Goal: Communication & Community: Answer question/provide support

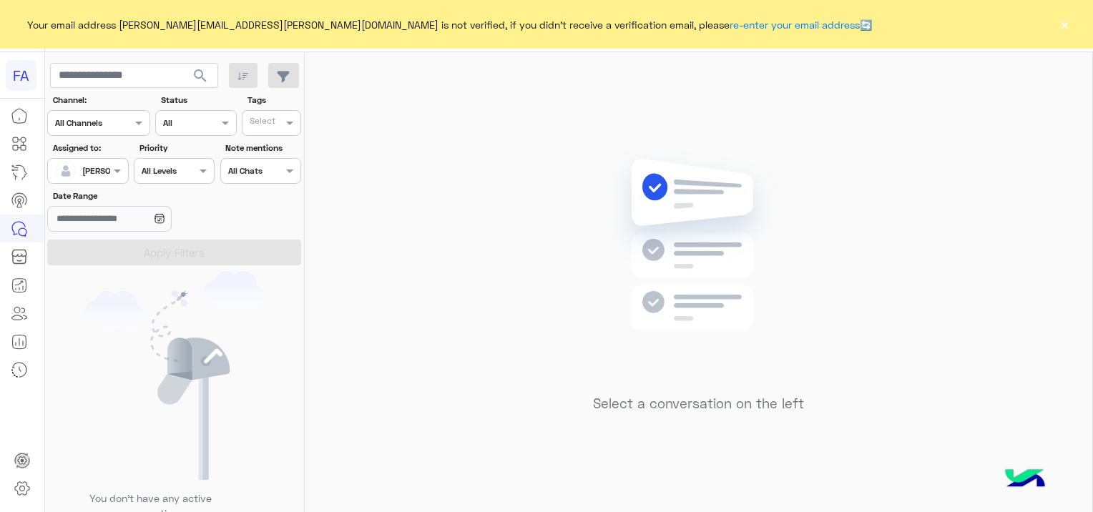
click at [99, 172] on div at bounding box center [87, 169] width 79 height 14
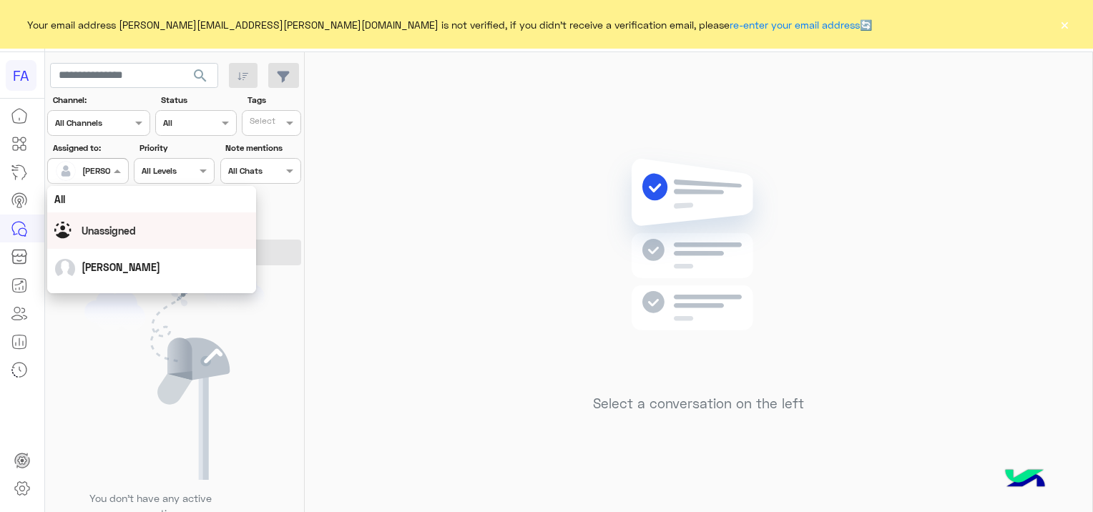
click at [121, 231] on span "Unassigned" at bounding box center [109, 231] width 54 height 12
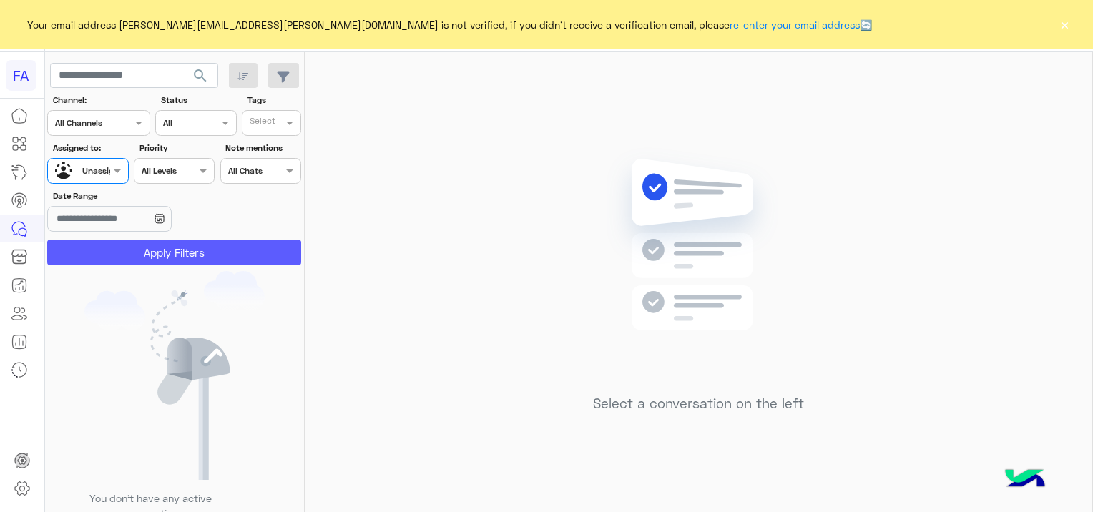
click at [185, 250] on button "Apply Filters" at bounding box center [174, 253] width 254 height 26
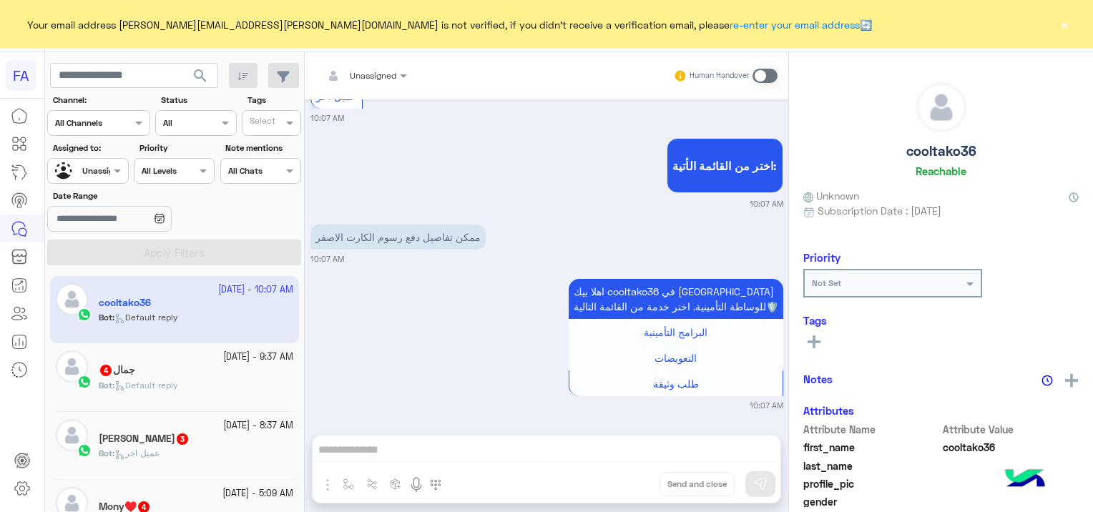
scroll to position [594, 0]
click at [1063, 21] on button "×" at bounding box center [1064, 24] width 14 height 14
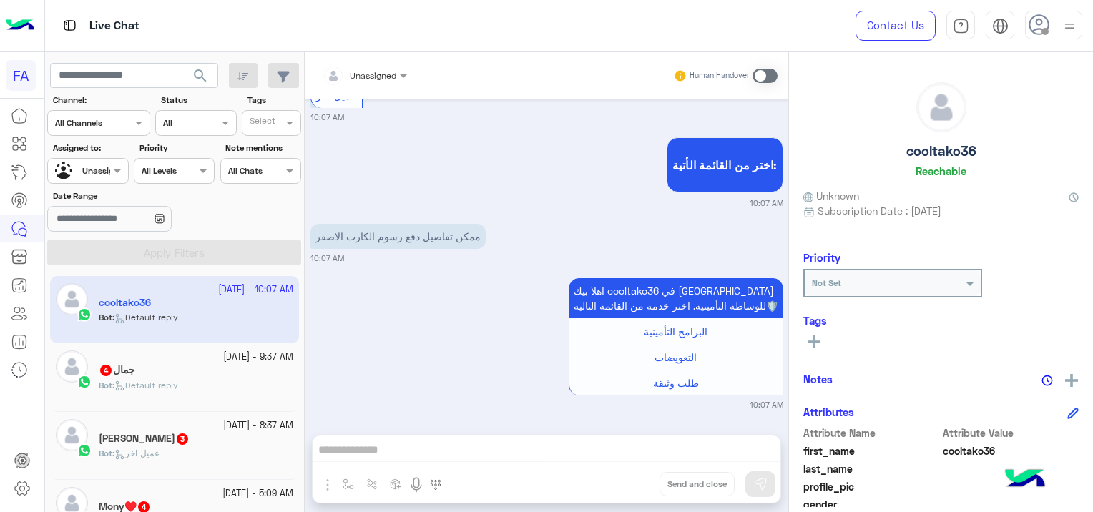
click at [241, 388] on div "Bot : Default reply" at bounding box center [196, 391] width 194 height 25
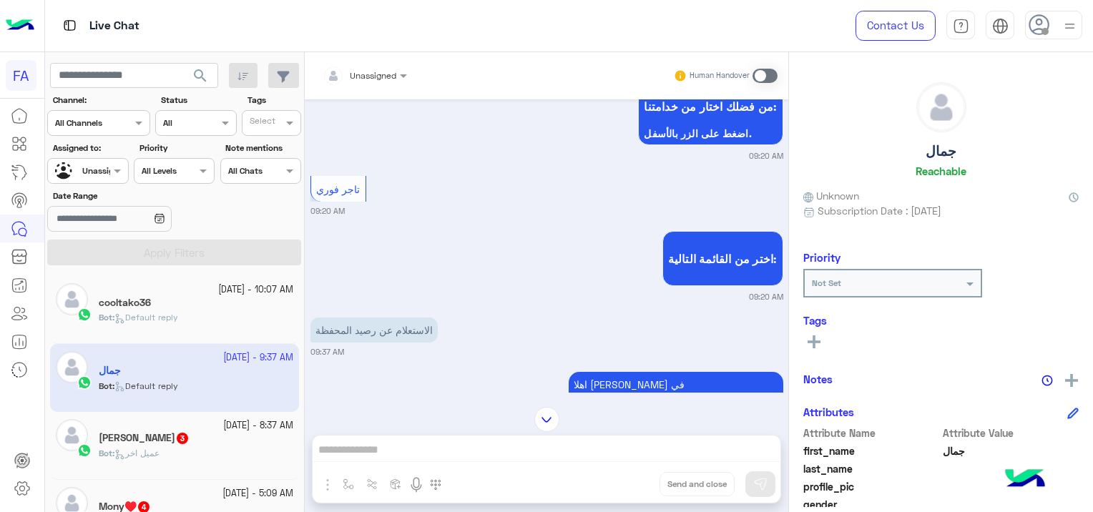
scroll to position [581, 0]
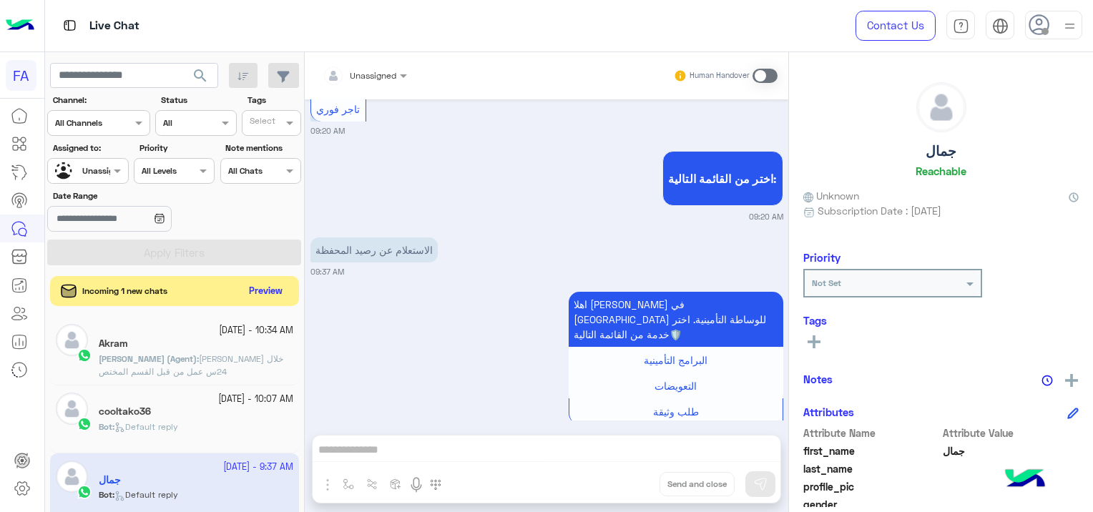
click at [280, 295] on button "Preview" at bounding box center [266, 291] width 44 height 19
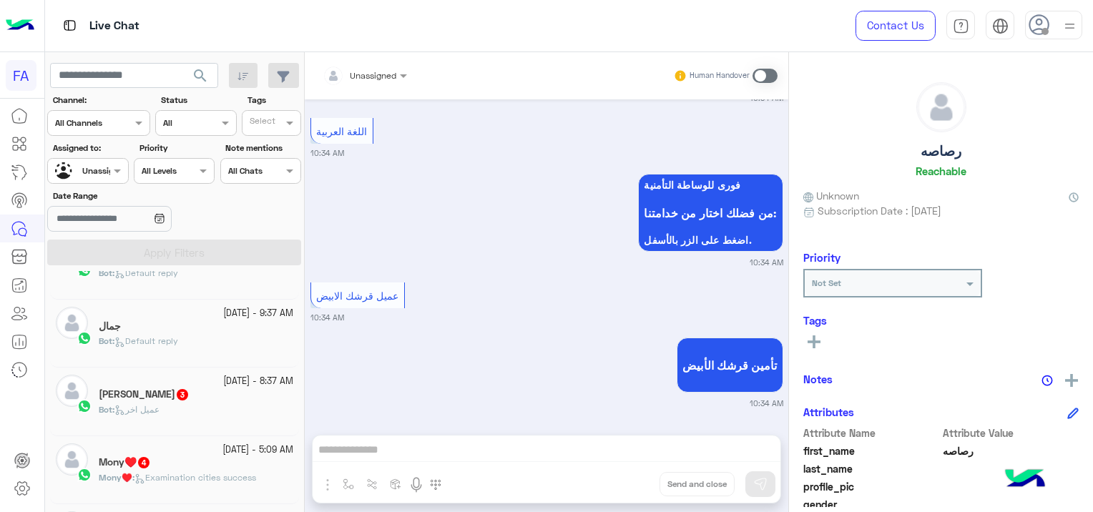
scroll to position [215, 0]
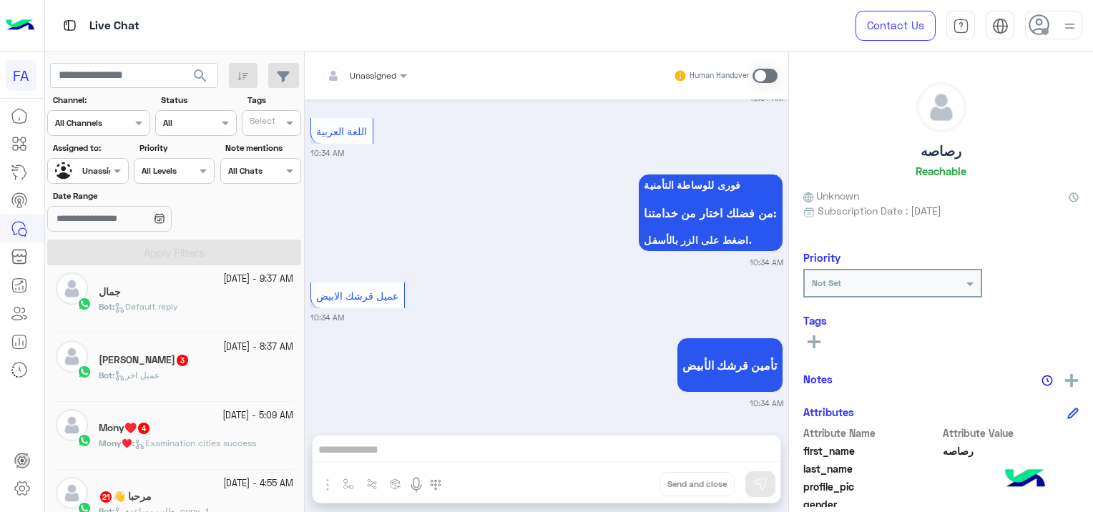
click at [185, 435] on div "Mony♥️ 4" at bounding box center [196, 429] width 194 height 15
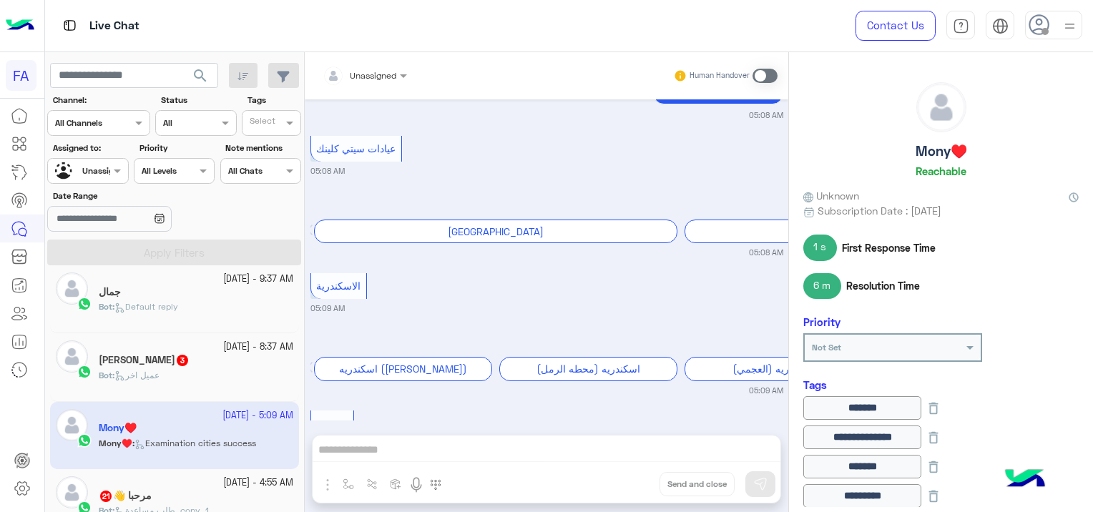
scroll to position [1110, 0]
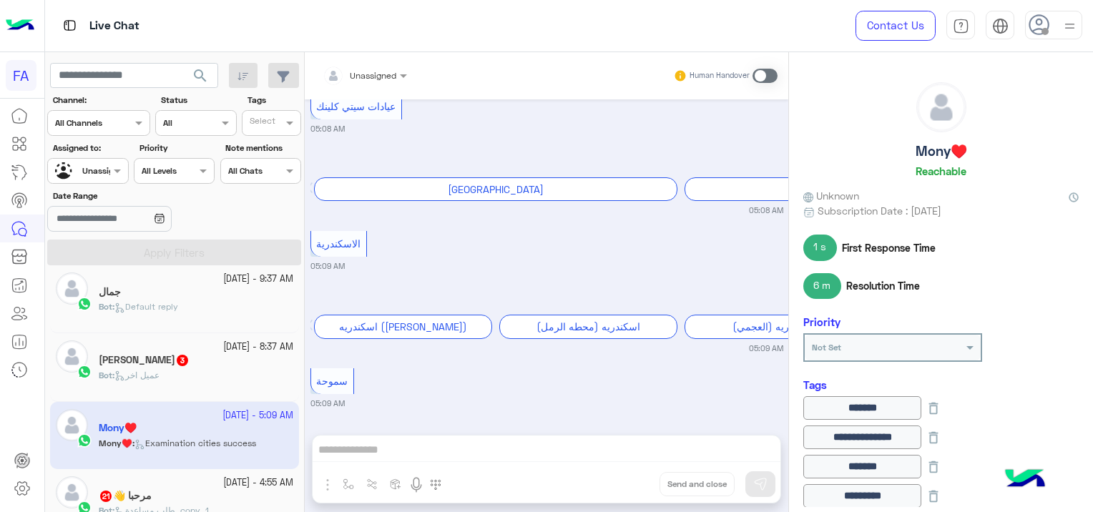
click at [174, 375] on div "Bot : عميل اخر" at bounding box center [196, 381] width 194 height 25
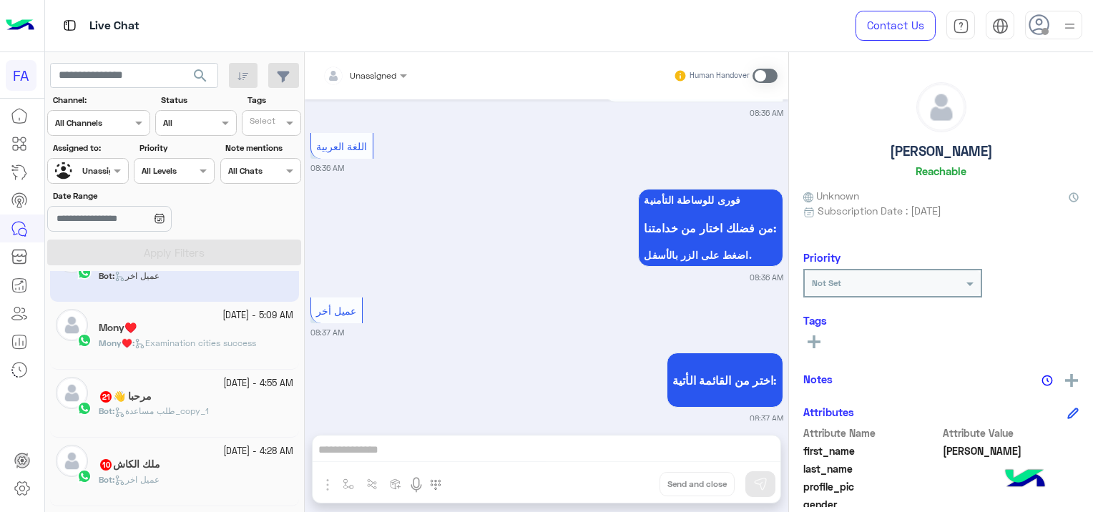
scroll to position [430, 0]
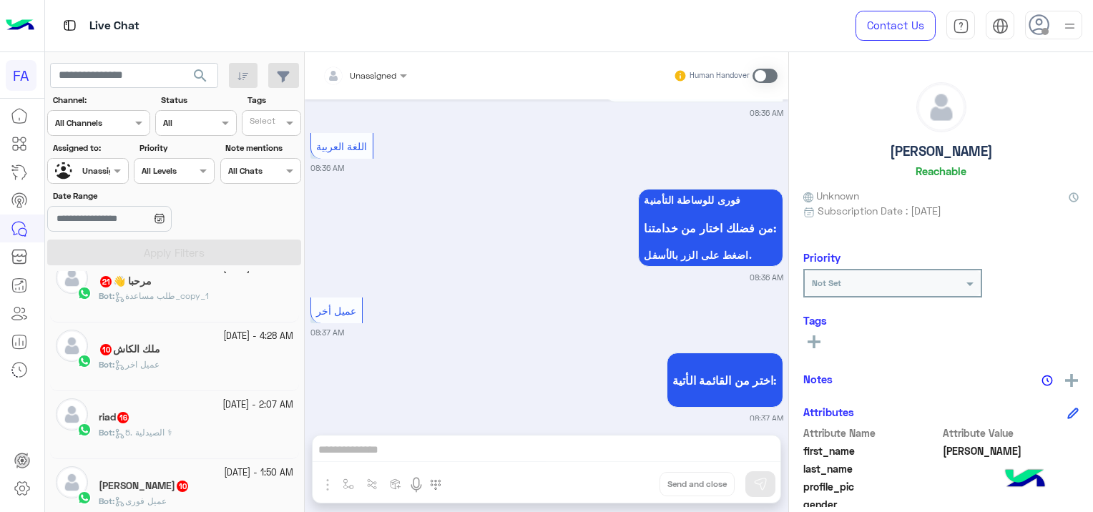
click at [148, 285] on h5 "مرحبا 👋 21" at bounding box center [125, 281] width 53 height 12
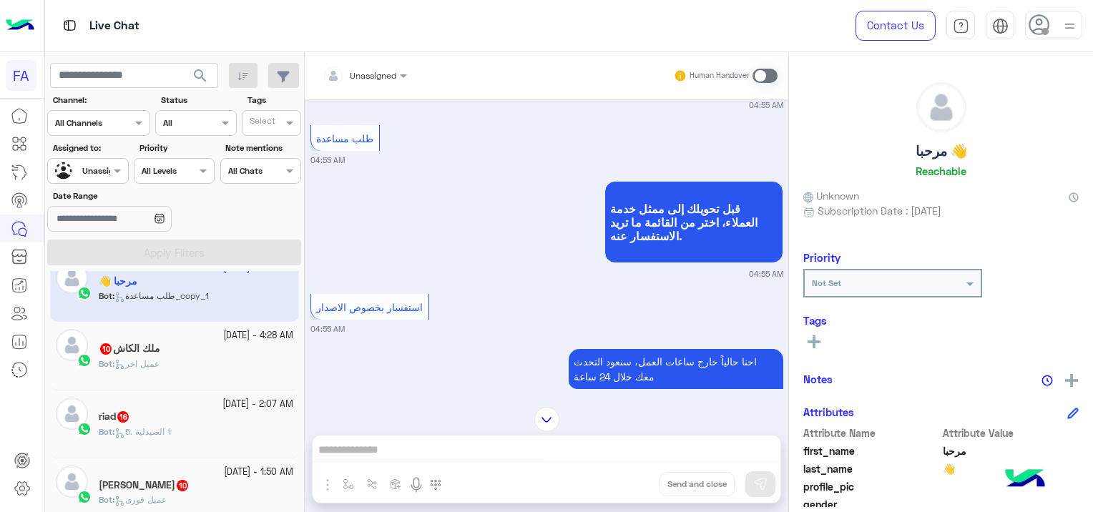
scroll to position [3166, 0]
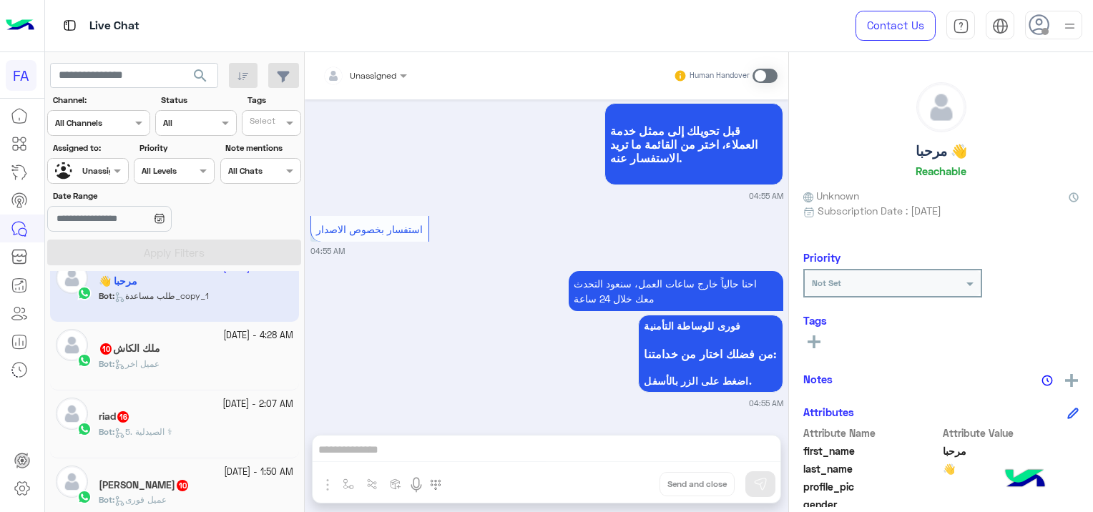
click at [166, 368] on div "Bot : عميل اخر" at bounding box center [196, 370] width 194 height 25
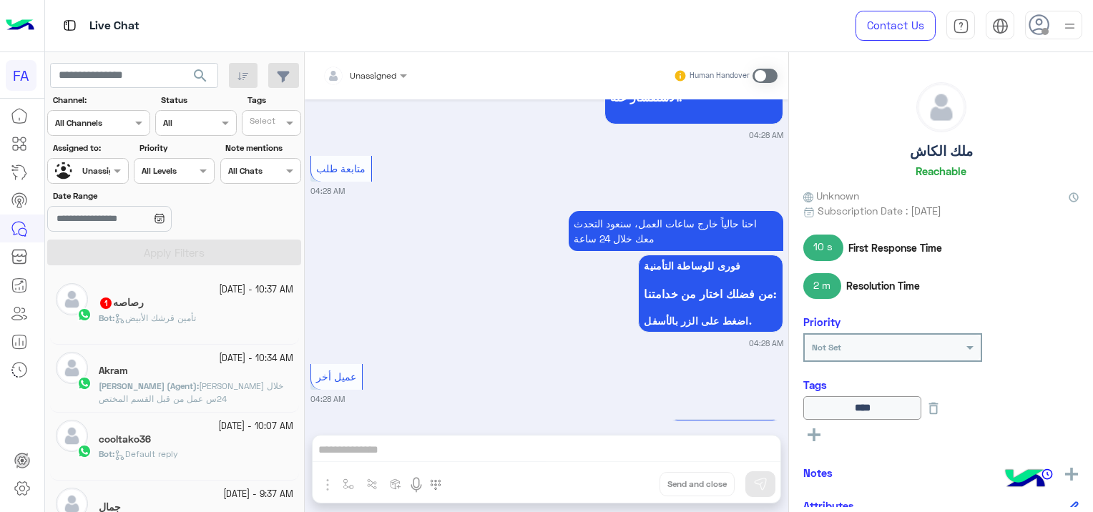
scroll to position [4894, 0]
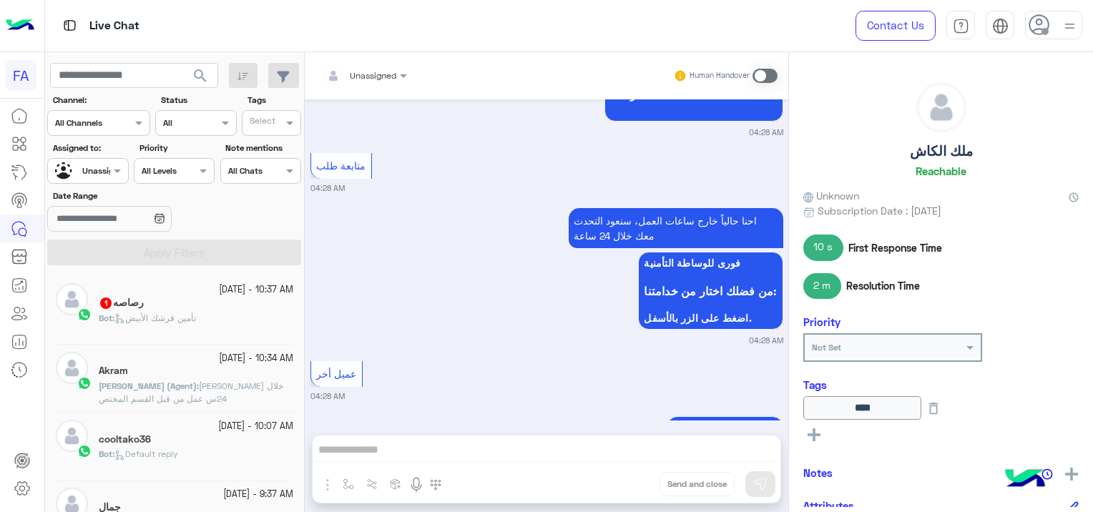
click at [214, 321] on div "Bot : تأمين قرشك الأبيض" at bounding box center [196, 324] width 194 height 25
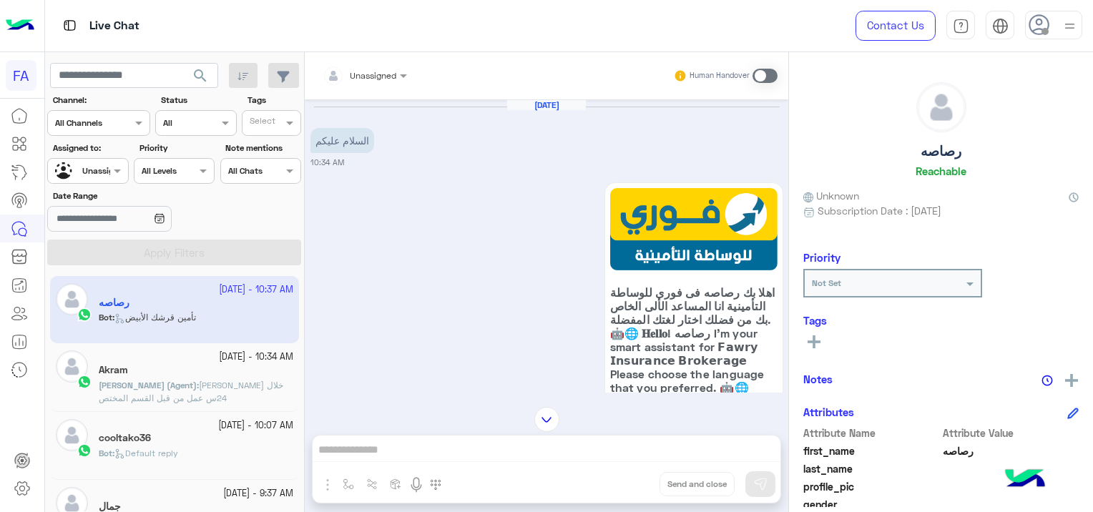
click at [247, 399] on p "[PERSON_NAME] (Agent) : [PERSON_NAME] خلال 24س عمل من قبل القسم المختص" at bounding box center [196, 392] width 194 height 26
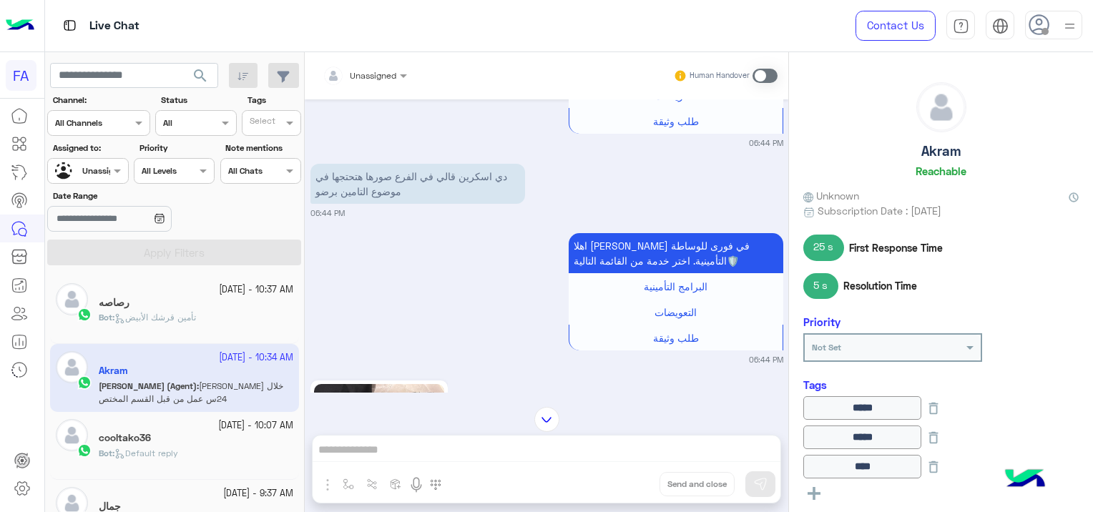
scroll to position [1263, 0]
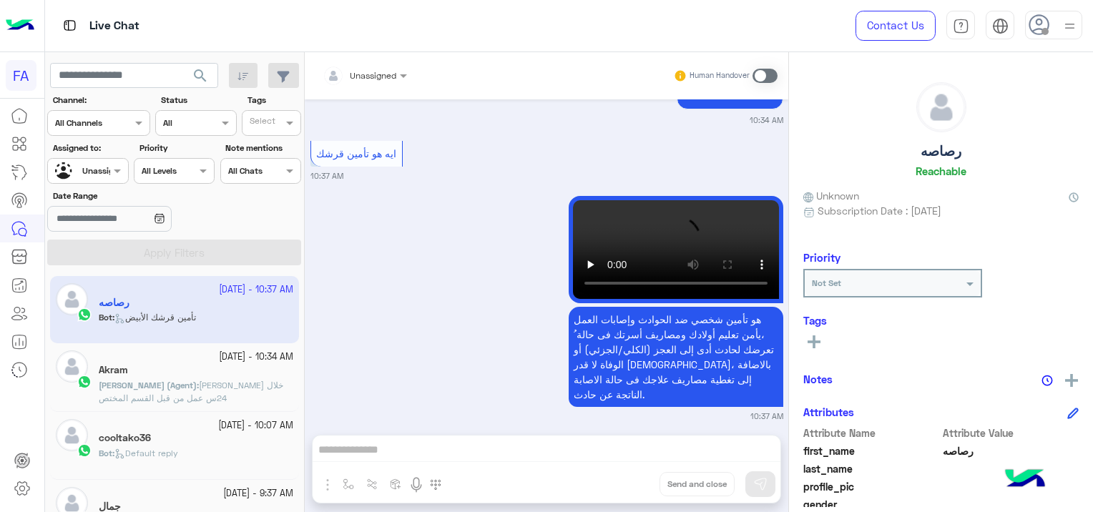
scroll to position [673, 0]
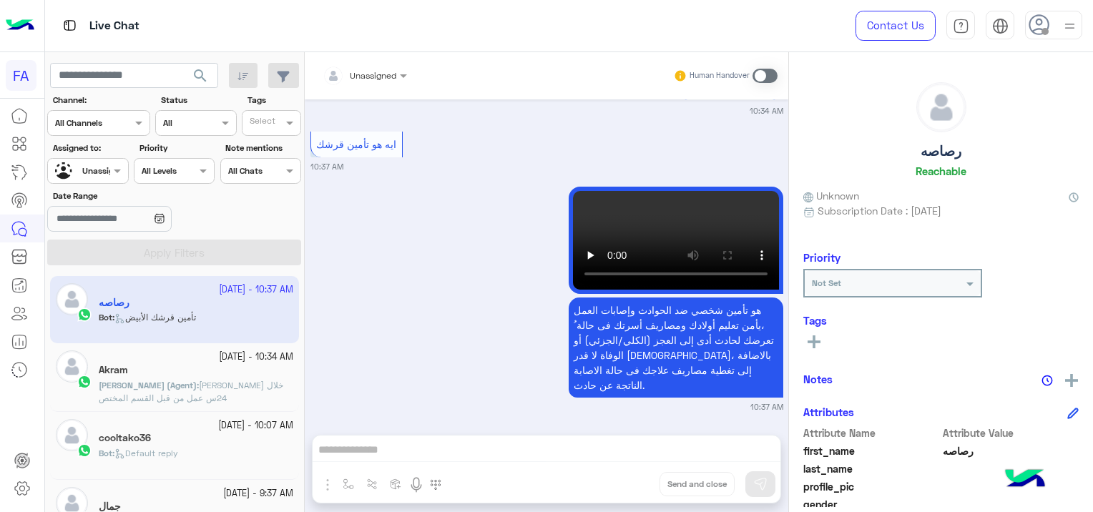
click at [198, 364] on div "Akram" at bounding box center [196, 371] width 194 height 15
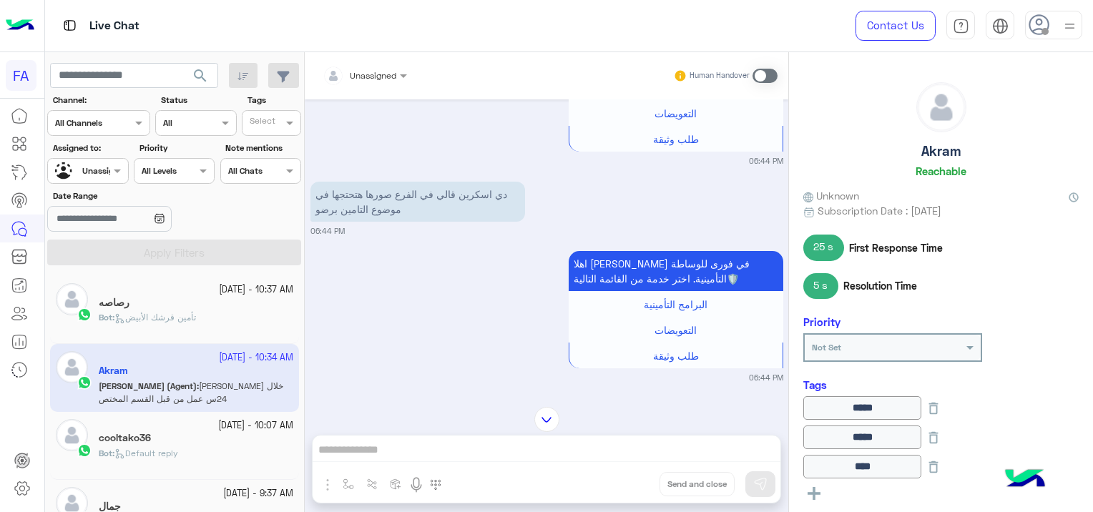
scroll to position [1263, 0]
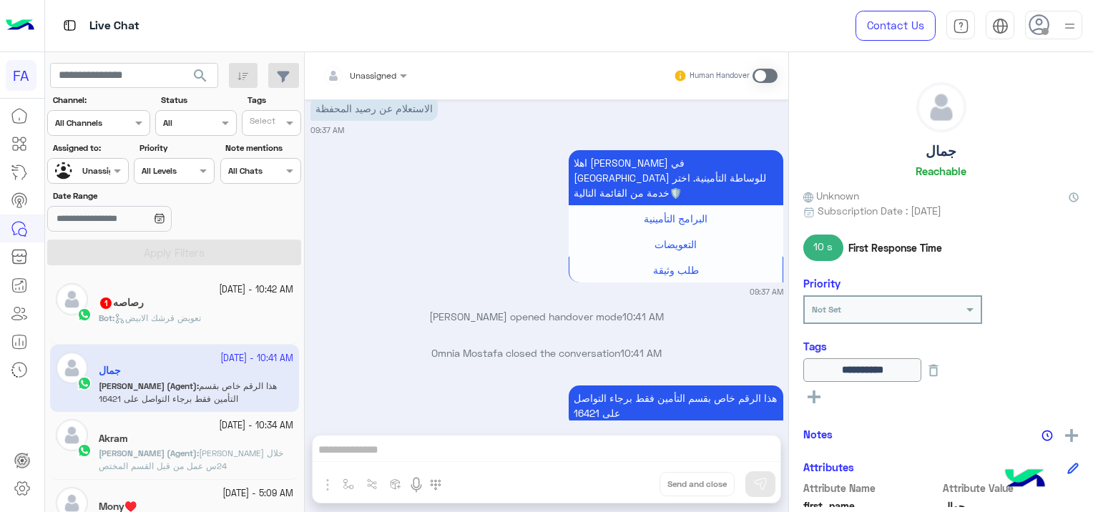
scroll to position [724, 0]
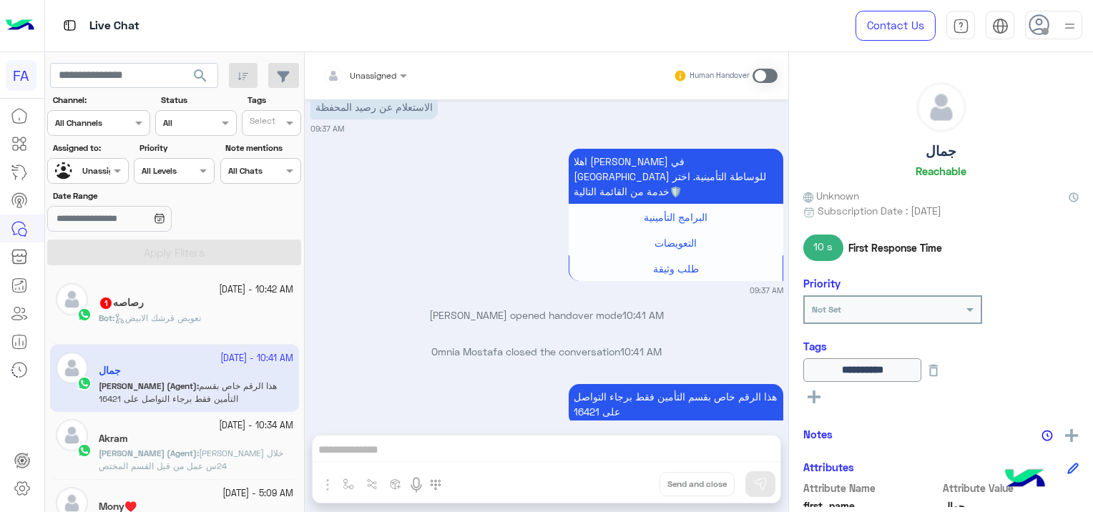
click at [164, 301] on div "رصاصه 1" at bounding box center [196, 304] width 194 height 15
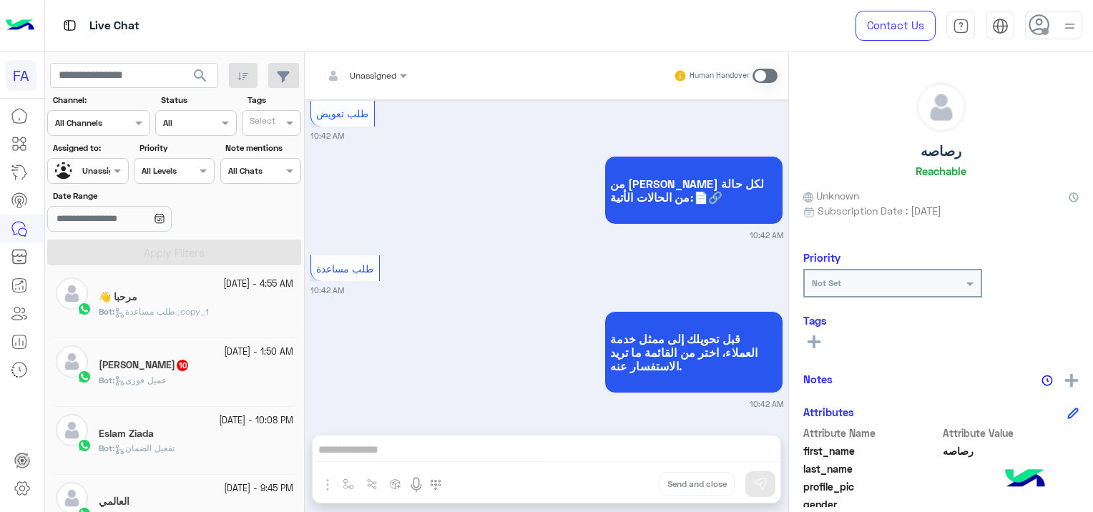
scroll to position [286, 0]
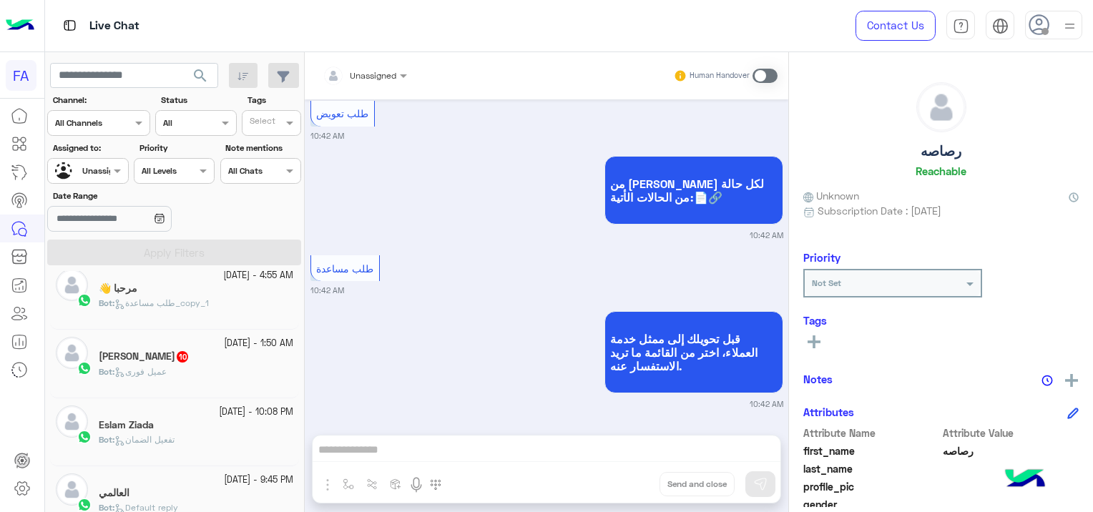
click at [222, 378] on div "Bot : عميل فورى" at bounding box center [196, 377] width 194 height 25
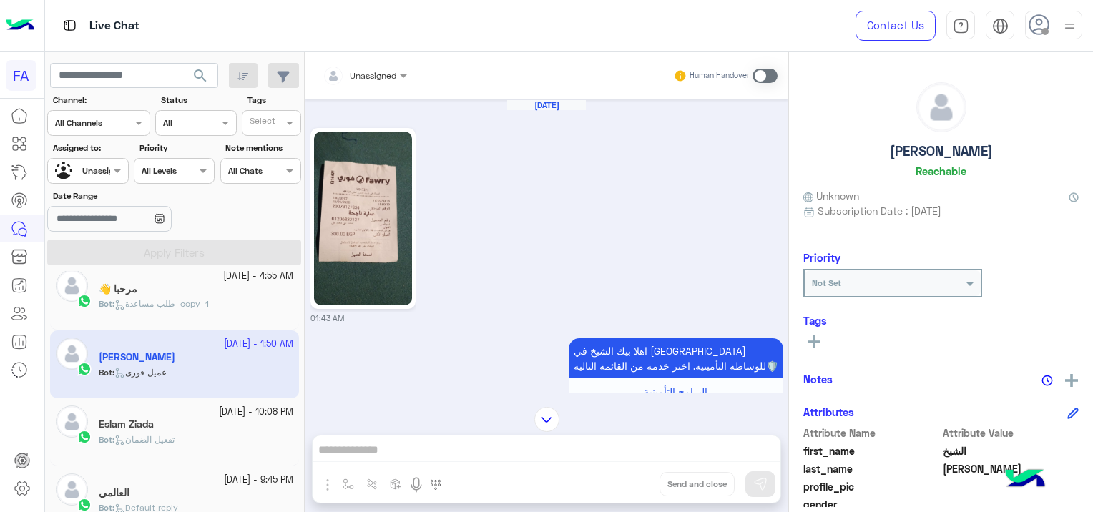
click at [352, 209] on img at bounding box center [363, 219] width 98 height 174
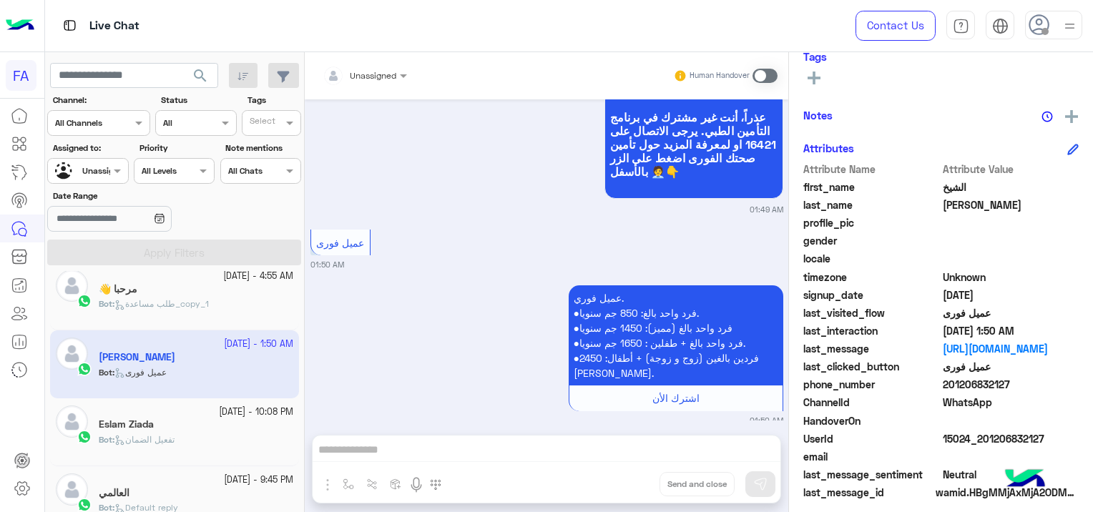
scroll to position [273, 0]
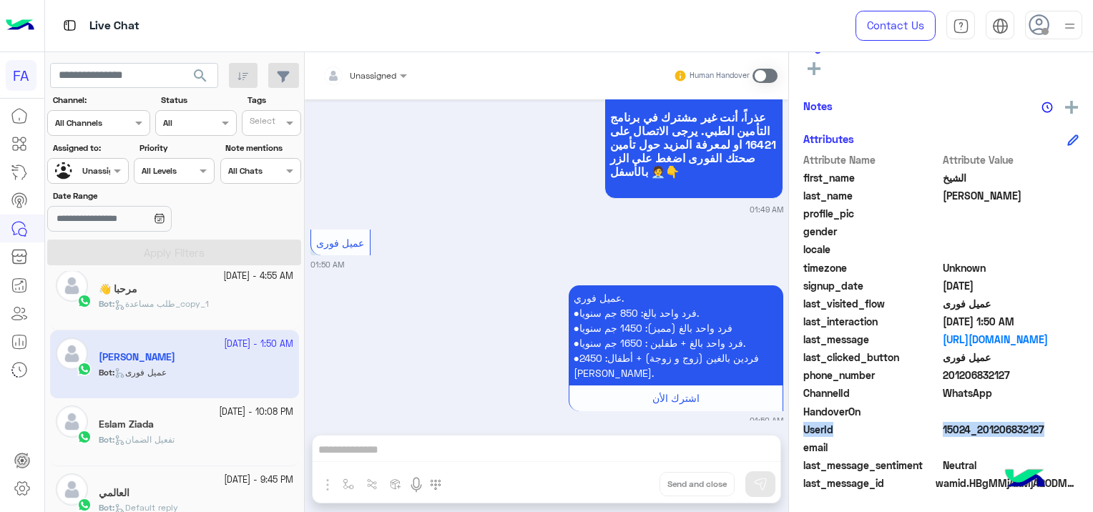
drag, startPoint x: 1050, startPoint y: 418, endPoint x: 1035, endPoint y: 428, distance: 17.1
click at [1035, 428] on div "Attribute Name Attribute Value first_name الشيخ last_name [PERSON_NAME] profile…" at bounding box center [940, 322] width 275 height 341
drag, startPoint x: 1035, startPoint y: 428, endPoint x: 1042, endPoint y: 402, distance: 26.7
click at [1042, 402] on div "Attribute Name Attribute Value first_name الشيخ last_name [PERSON_NAME] profile…" at bounding box center [940, 322] width 275 height 341
click at [878, 444] on span "email" at bounding box center [871, 447] width 137 height 15
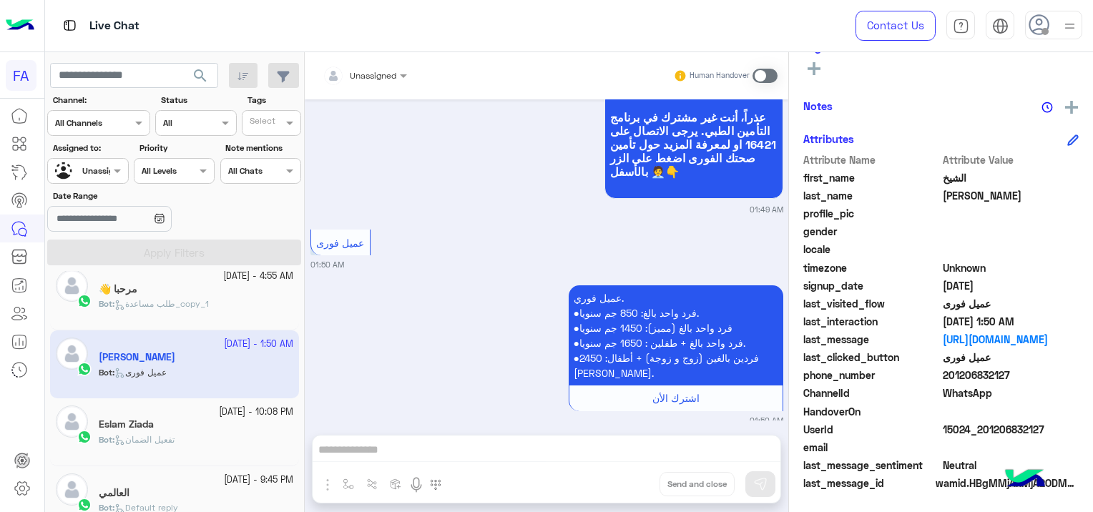
click at [1046, 422] on span "15024_201206832127" at bounding box center [1010, 429] width 137 height 15
drag, startPoint x: 1044, startPoint y: 422, endPoint x: 981, endPoint y: 434, distance: 64.1
click at [981, 434] on span "15024_201206832127" at bounding box center [1010, 429] width 137 height 15
copy span "01206832127"
click at [162, 435] on span "تفعيل الضمان" at bounding box center [144, 439] width 60 height 11
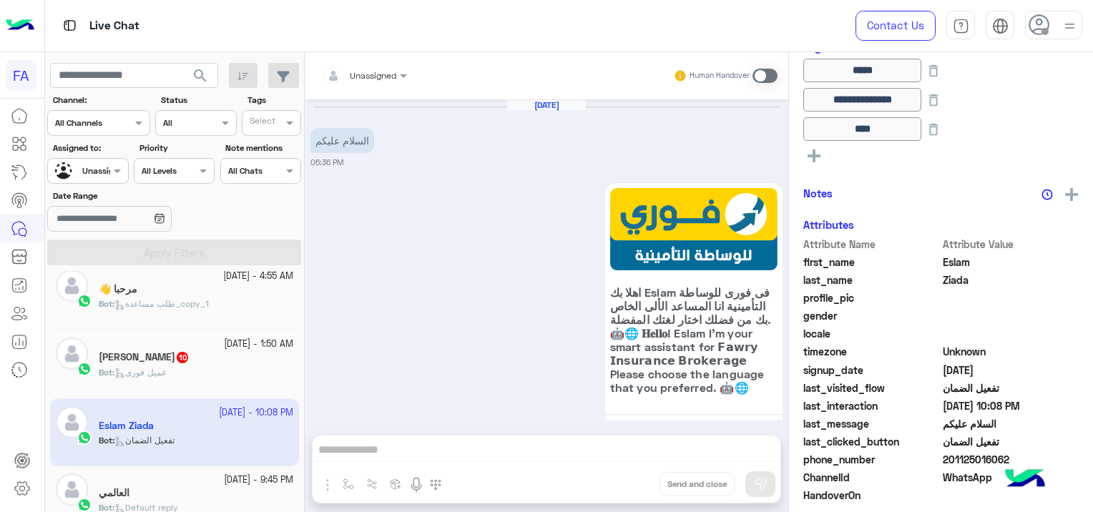
scroll to position [1539, 0]
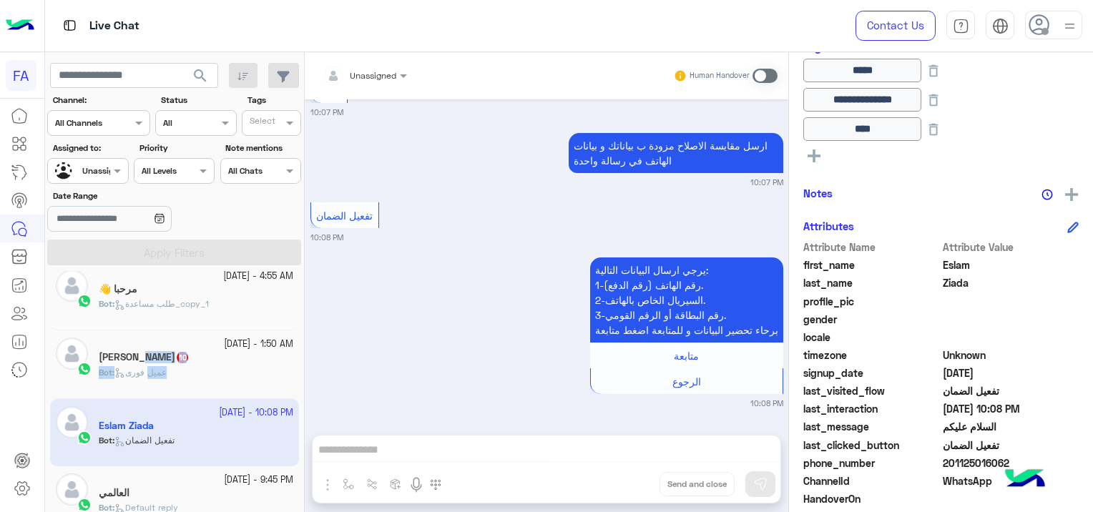
click at [159, 373] on div "[DATE] - 1:50 AM [PERSON_NAME] 10 Bot : عميل فورى" at bounding box center [196, 363] width 194 height 53
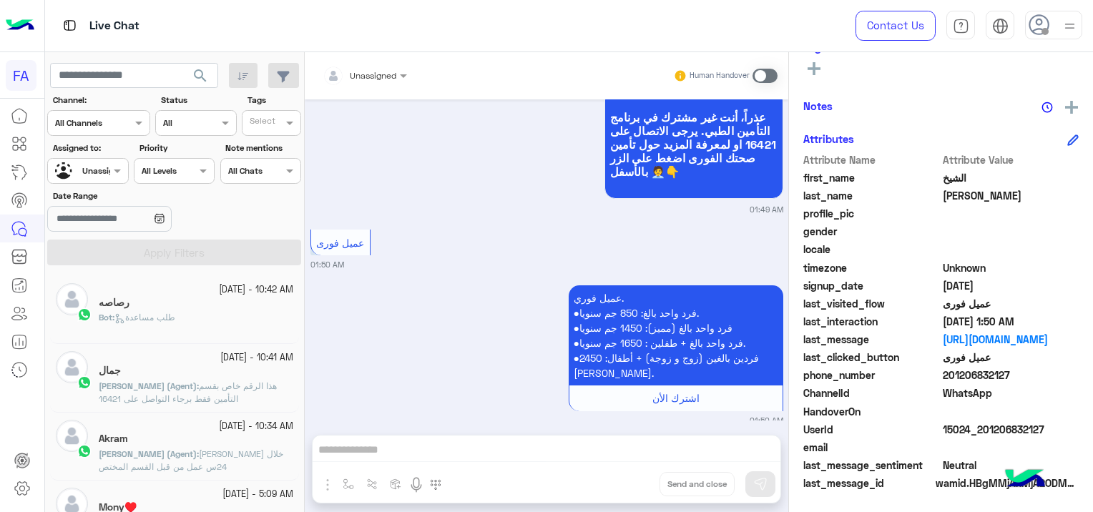
click at [232, 384] on span "هذا الرقم خاص بقسم التأمين فقط برجاء التواصل على 16421" at bounding box center [188, 392] width 178 height 24
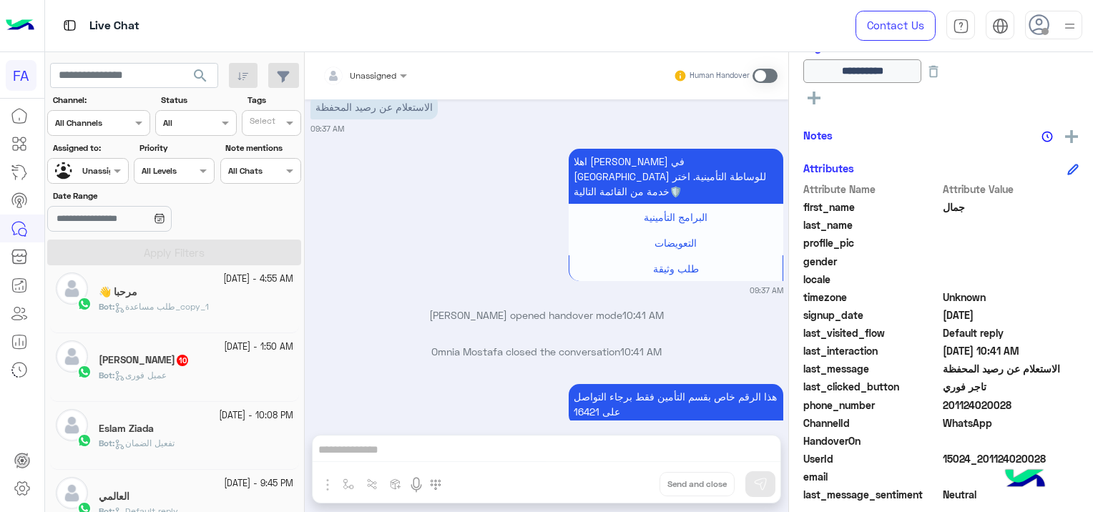
scroll to position [215, 0]
click at [201, 435] on div "[DATE] - 1:50 AM [PERSON_NAME] 10 Bot : عميل فورى" at bounding box center [196, 434] width 194 height 53
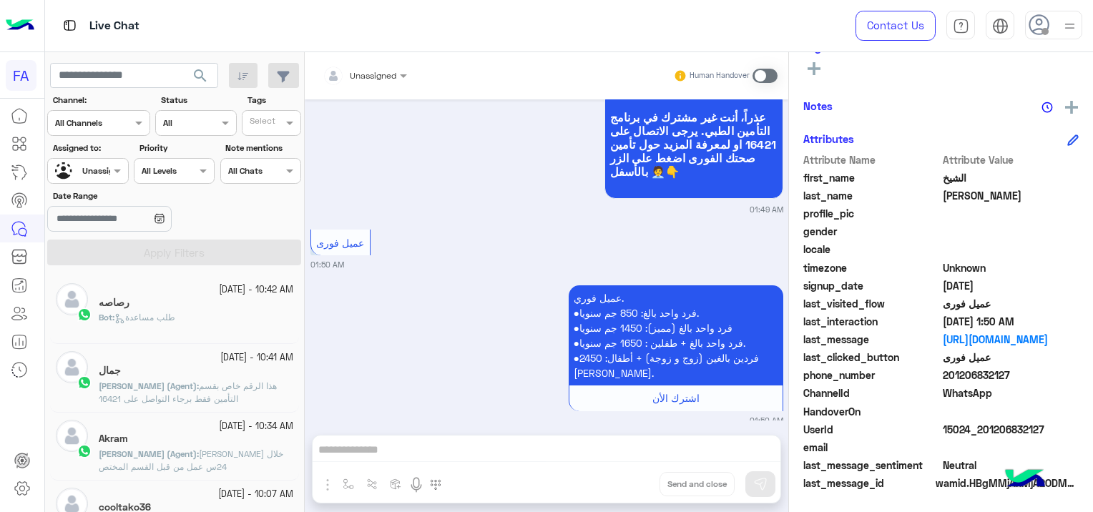
click at [226, 327] on div "Bot : طلب مساعدة" at bounding box center [196, 323] width 194 height 25
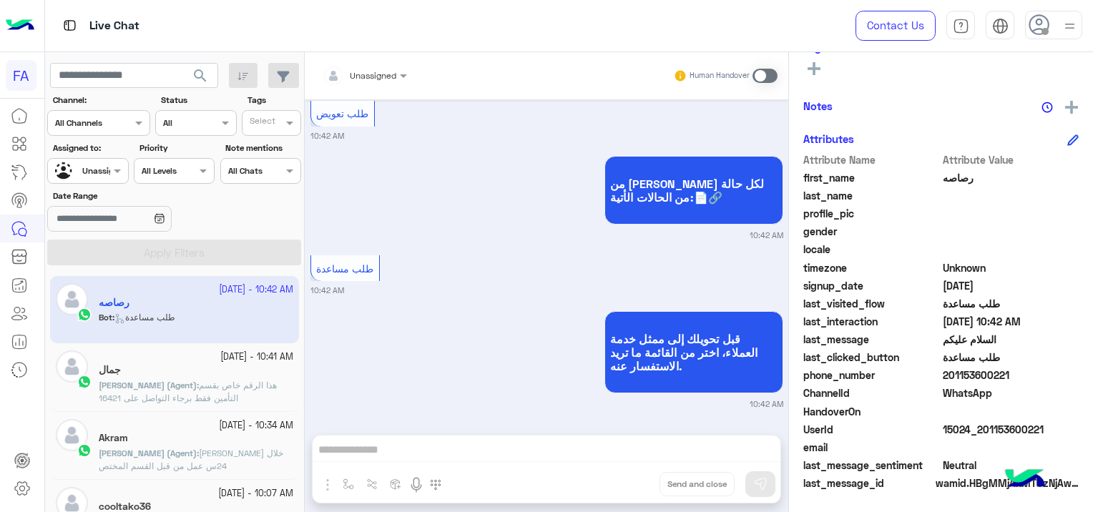
scroll to position [1010, 0]
click at [226, 383] on div "[DATE] - 10:41 AM [PERSON_NAME] (Agent) : هذا الرقم خاص بقسم التأمين فقط برجاء …" at bounding box center [196, 376] width 194 height 53
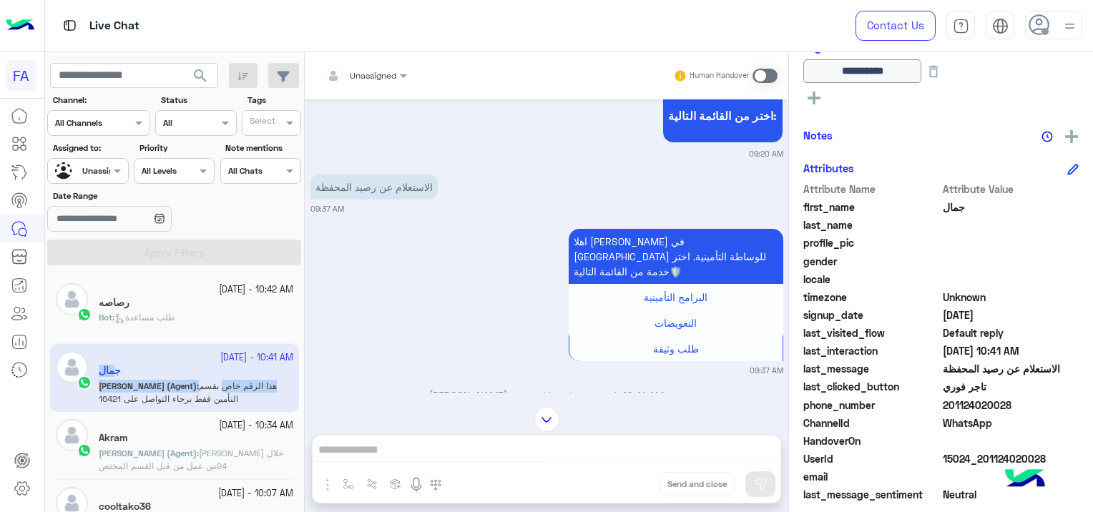
scroll to position [724, 0]
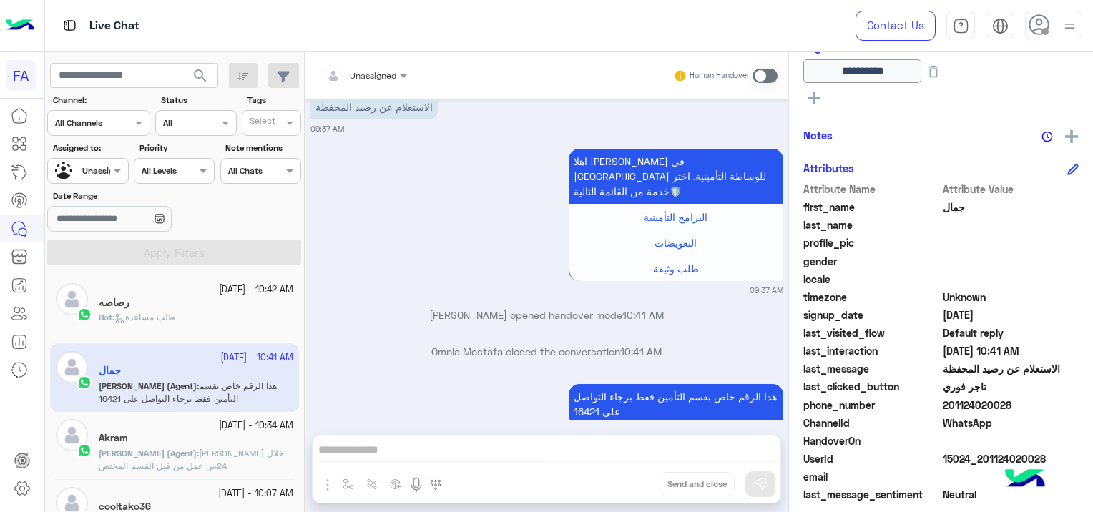
click at [224, 438] on div "Akram" at bounding box center [196, 439] width 194 height 15
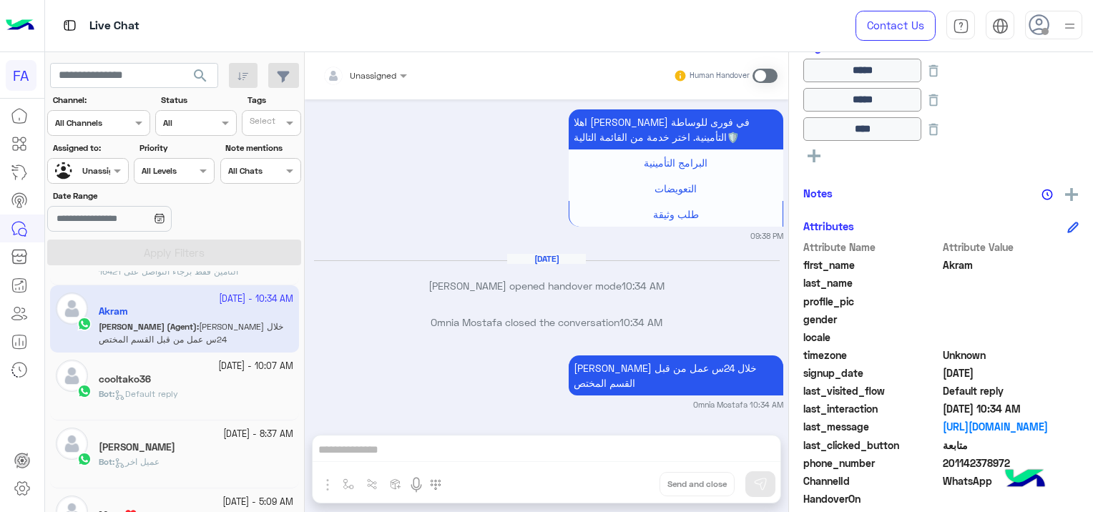
scroll to position [143, 0]
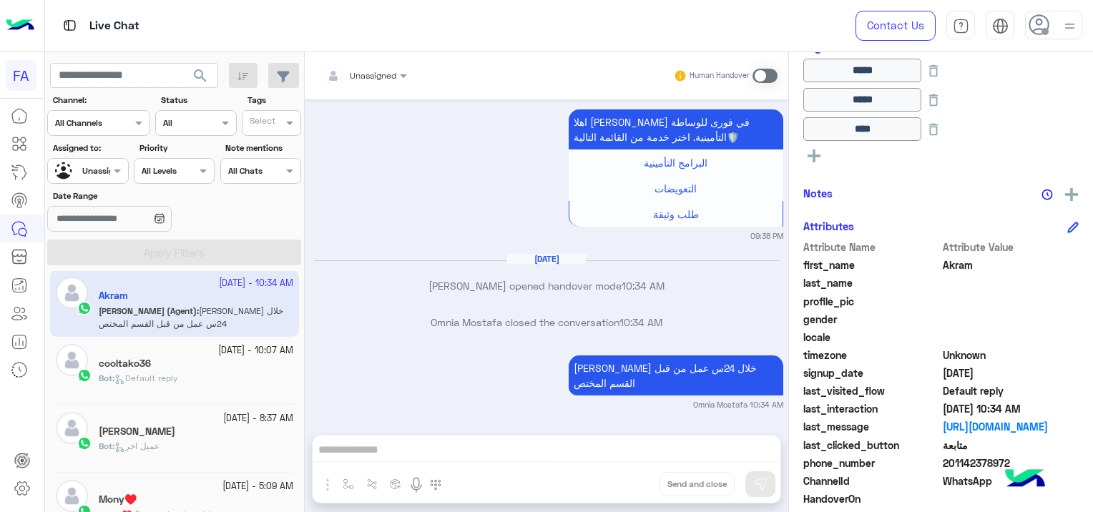
click at [230, 369] on div "cooltako36" at bounding box center [196, 365] width 194 height 15
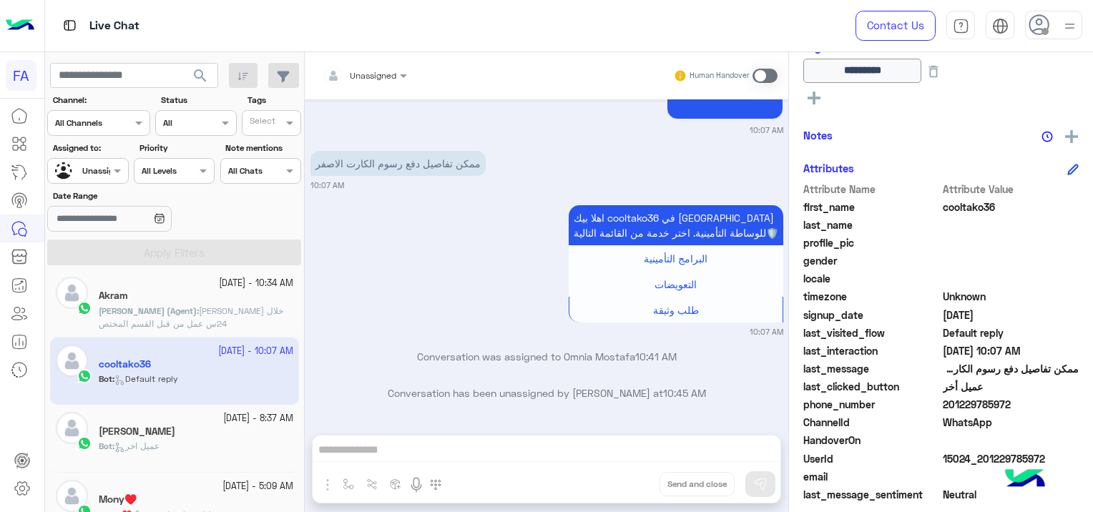
click at [228, 438] on div "[PERSON_NAME]" at bounding box center [196, 432] width 194 height 15
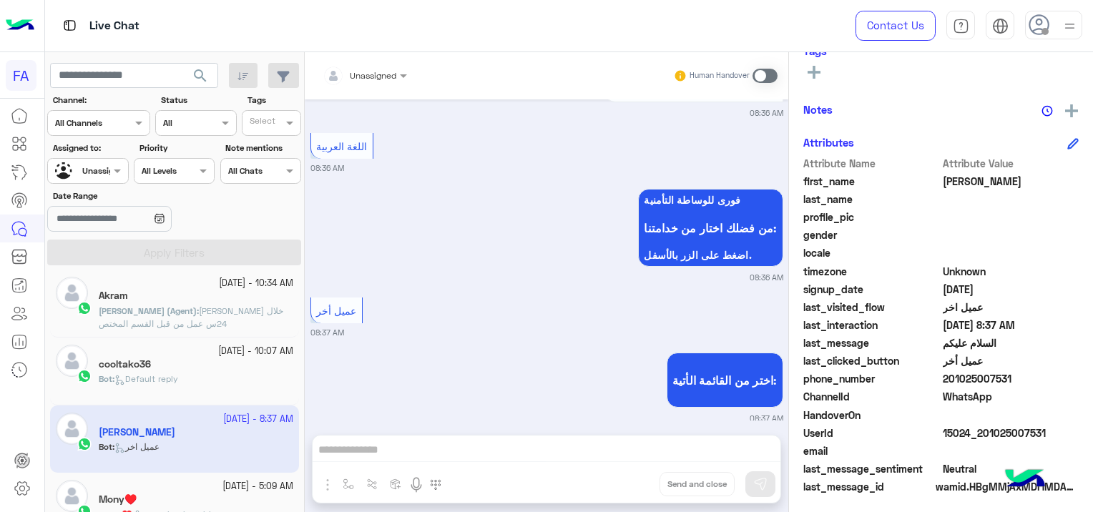
scroll to position [273, 0]
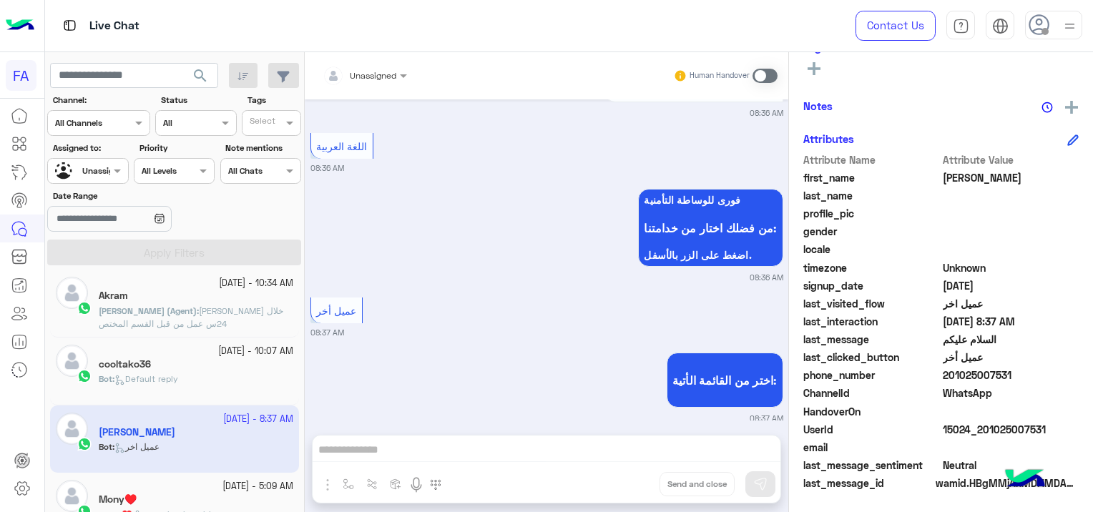
click at [85, 170] on input "text" at bounding box center [71, 169] width 33 height 13
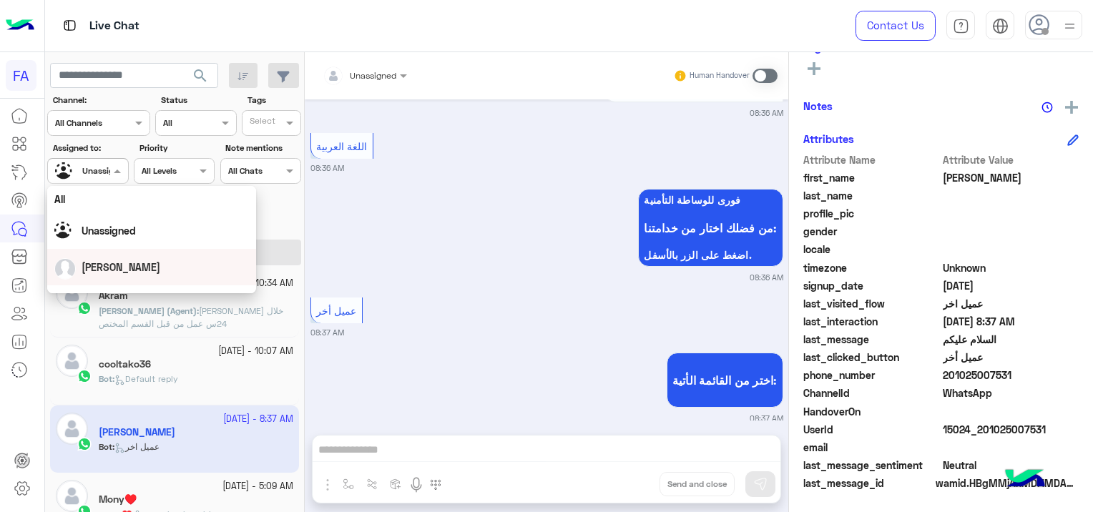
scroll to position [72, 0]
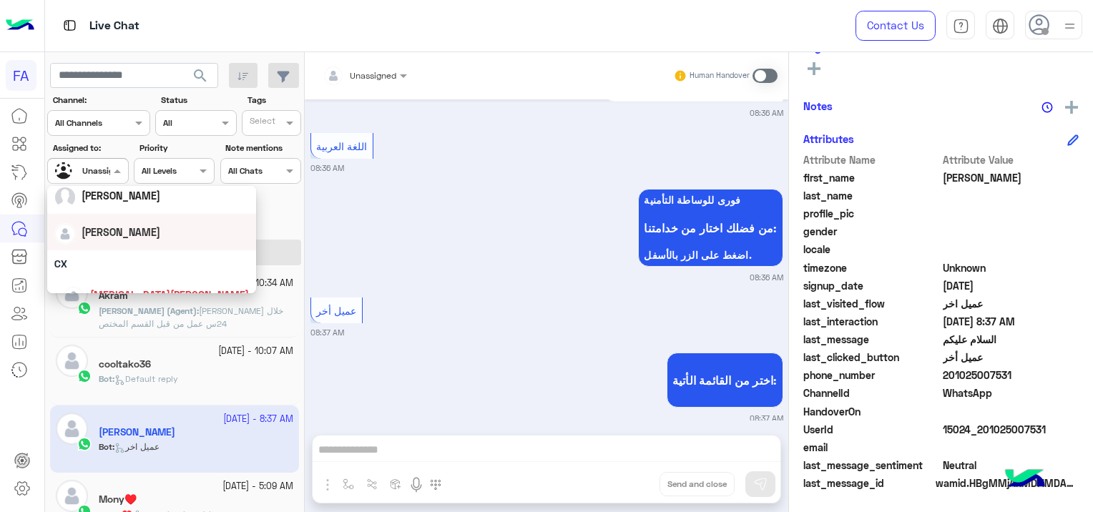
click at [109, 232] on span "[PERSON_NAME]" at bounding box center [121, 232] width 79 height 12
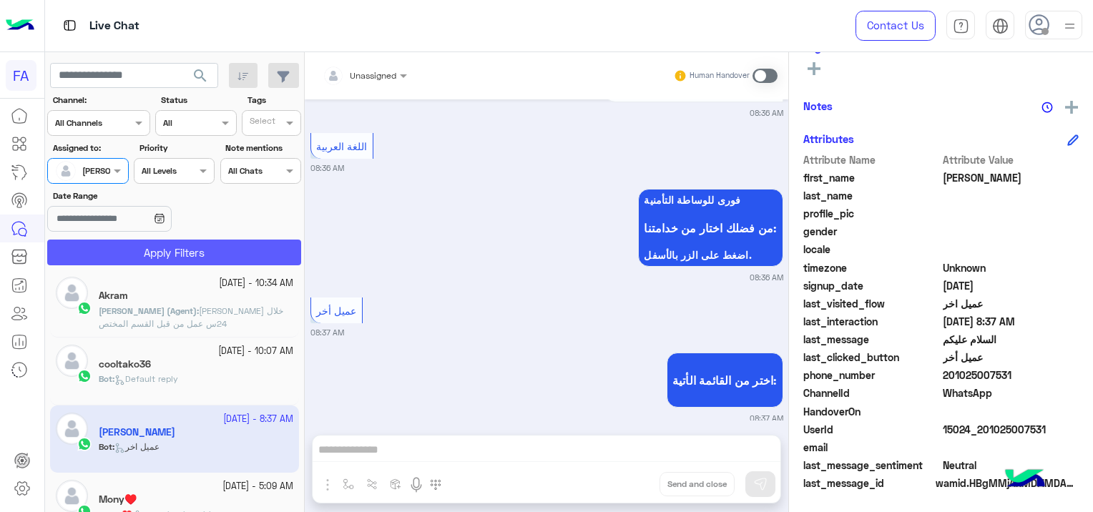
click at [170, 254] on button "Apply Filters" at bounding box center [174, 253] width 254 height 26
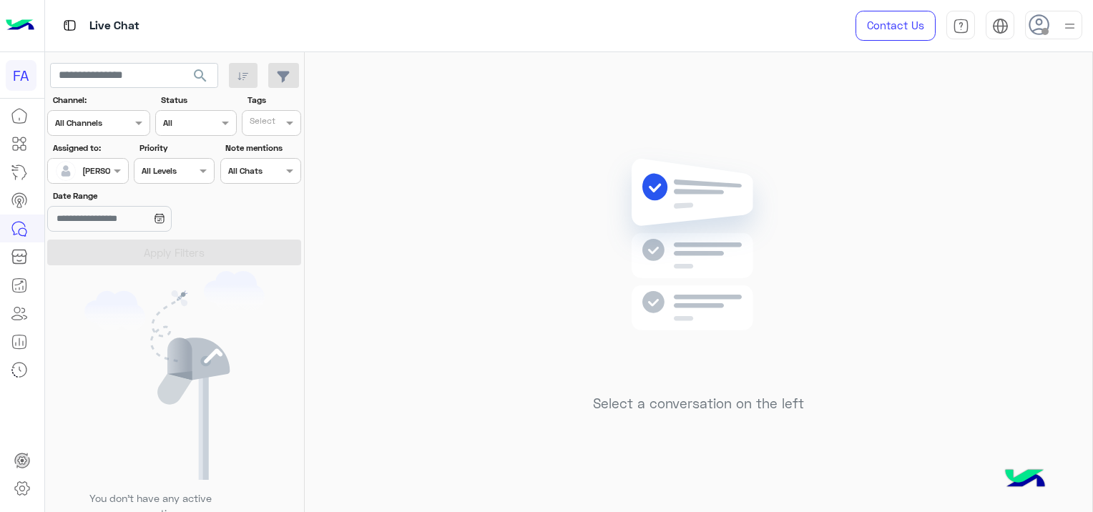
click at [205, 67] on span "search" at bounding box center [200, 75] width 17 height 17
click at [199, 72] on span "search" at bounding box center [200, 75] width 17 height 17
click at [111, 169] on span at bounding box center [119, 170] width 18 height 15
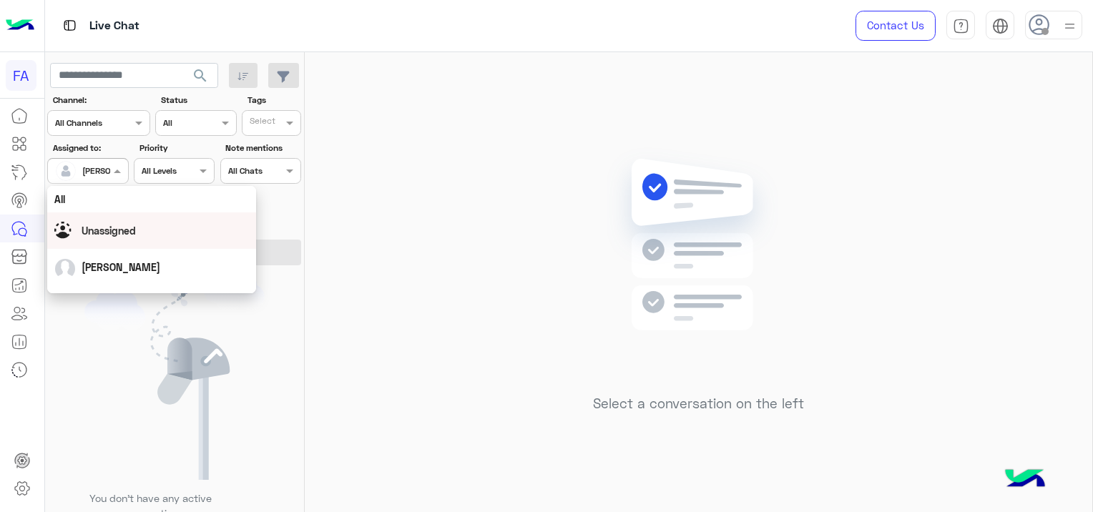
click at [122, 234] on span "Unassigned" at bounding box center [109, 231] width 54 height 12
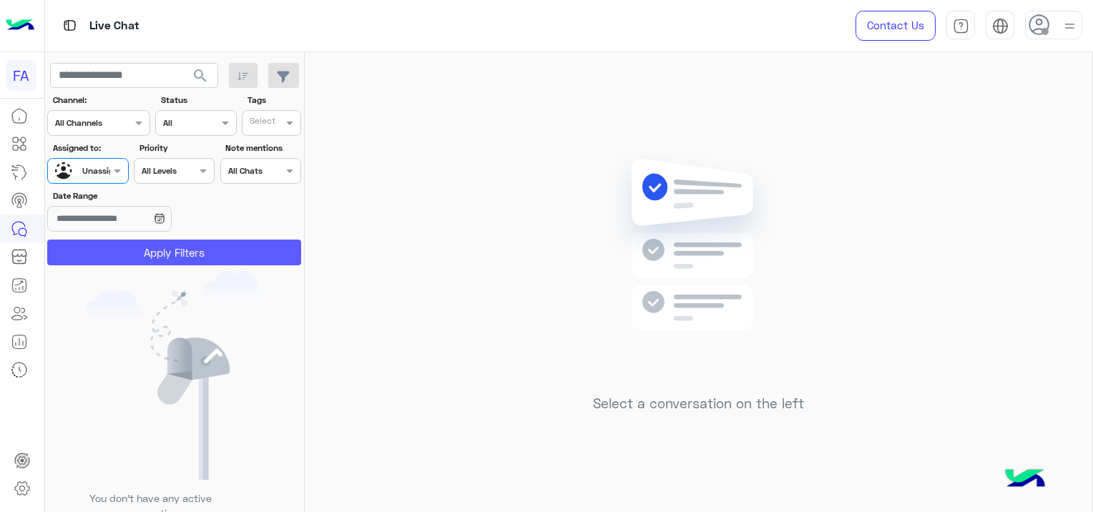
click at [163, 248] on button "Apply Filters" at bounding box center [174, 253] width 254 height 26
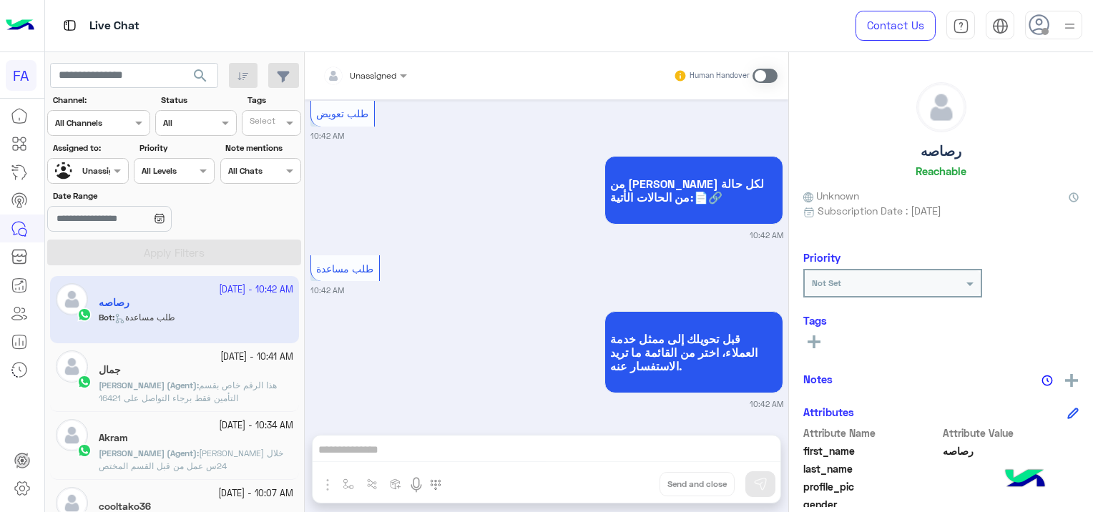
scroll to position [1010, 0]
click at [224, 383] on span "هذا الرقم خاص بقسم التأمين فقط برجاء التواصل على 16421" at bounding box center [188, 392] width 178 height 24
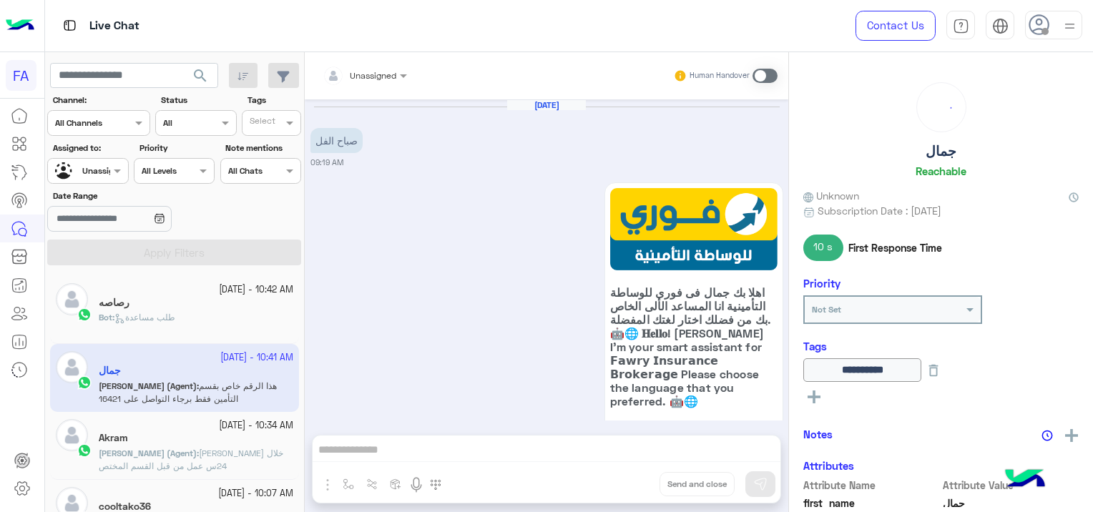
scroll to position [724, 0]
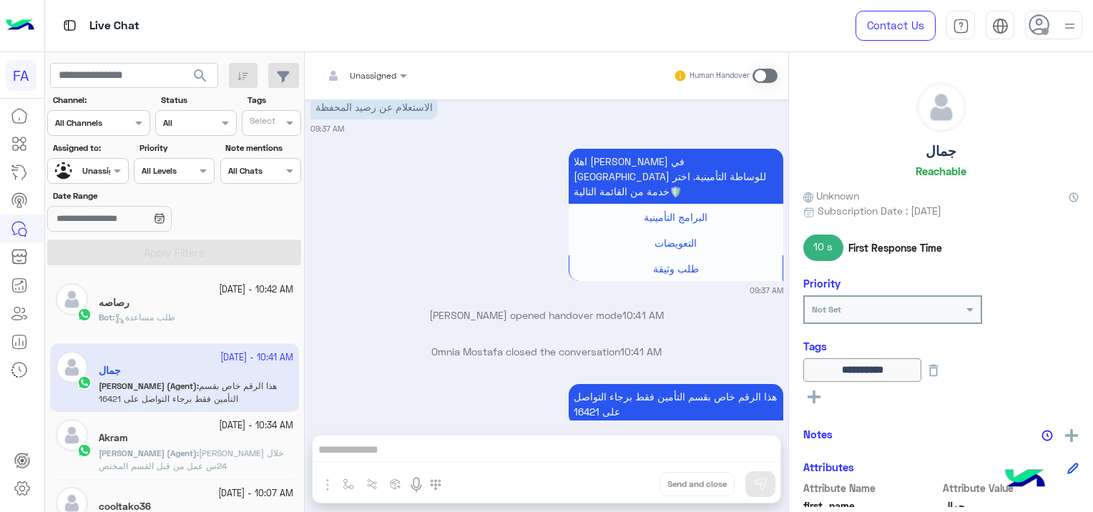
click at [243, 464] on p "[PERSON_NAME] (Agent) : [PERSON_NAME] خلال 24س عمل من قبل القسم المختص" at bounding box center [196, 460] width 194 height 26
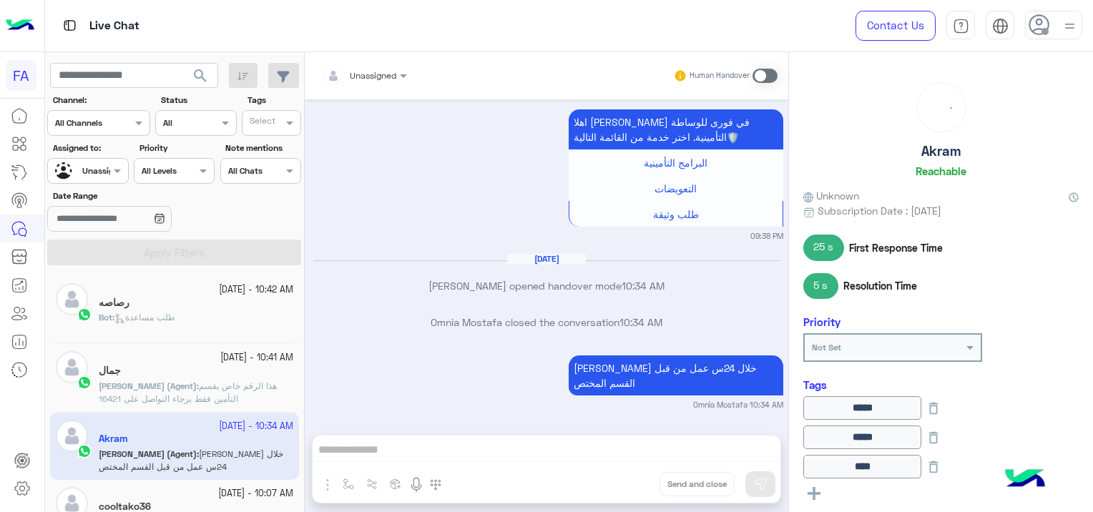
scroll to position [72, 0]
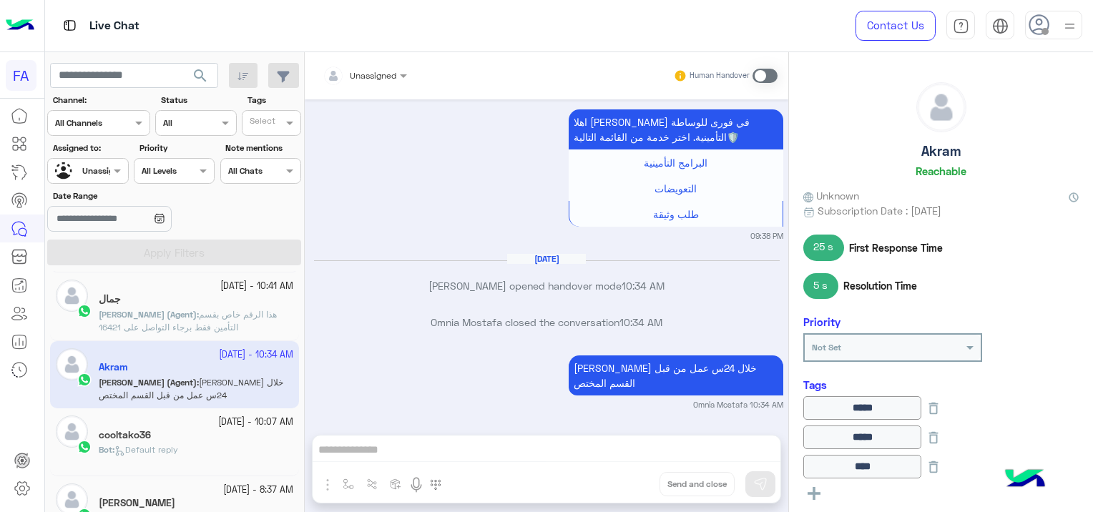
click at [235, 438] on div "cooltako36" at bounding box center [196, 436] width 194 height 15
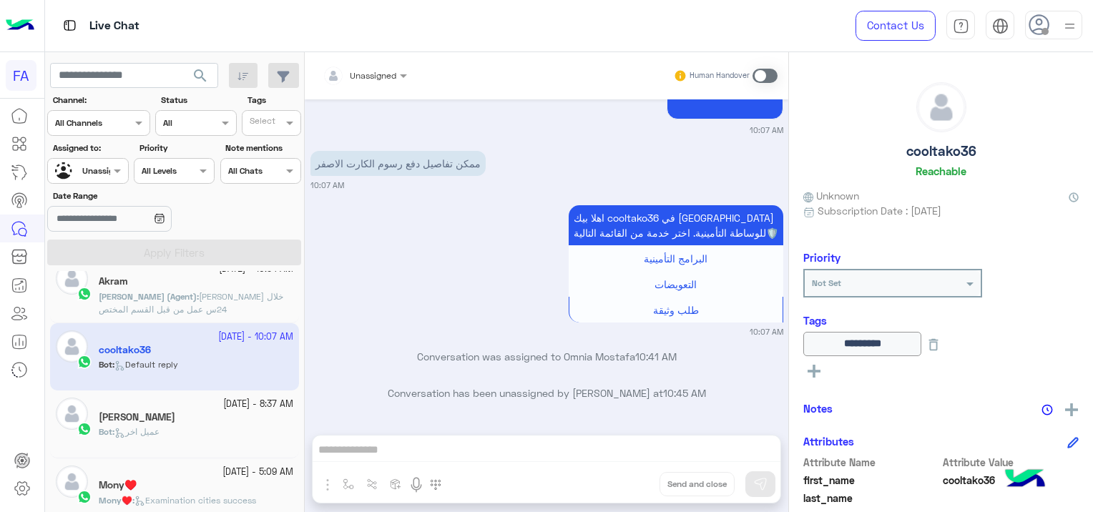
scroll to position [215, 0]
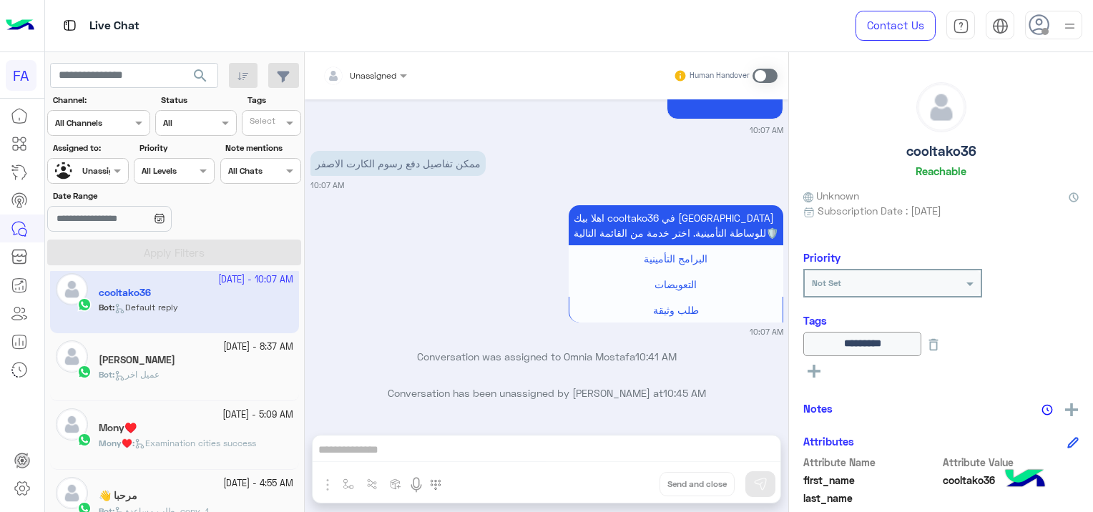
click at [215, 363] on div "[PERSON_NAME]" at bounding box center [196, 361] width 194 height 15
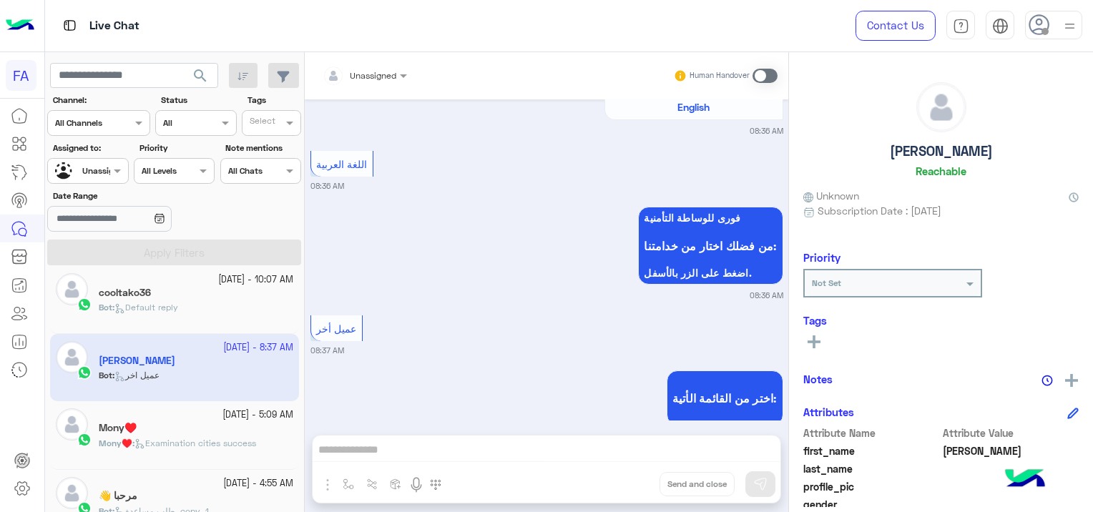
scroll to position [379, 0]
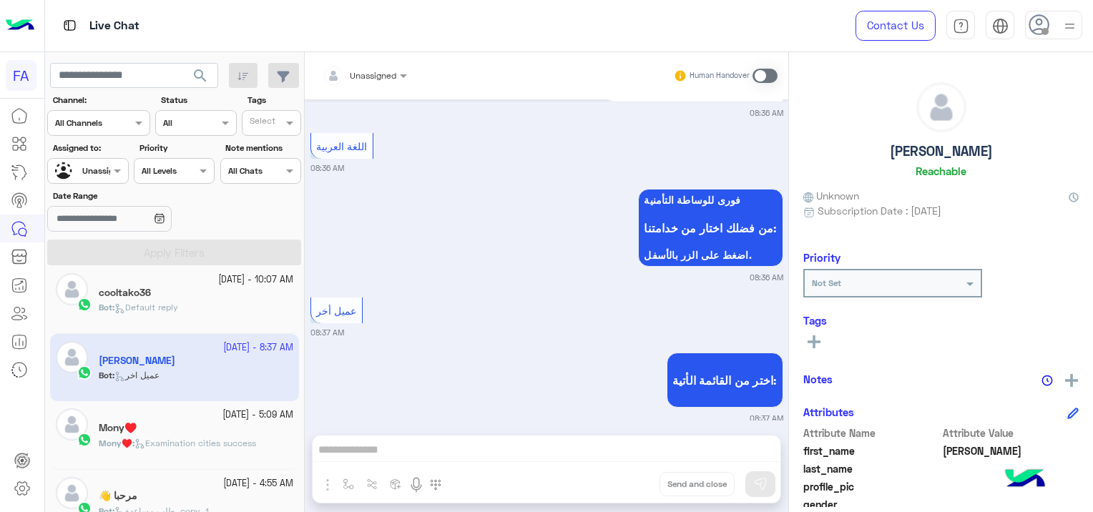
click at [104, 164] on div at bounding box center [87, 169] width 79 height 14
click at [401, 269] on div "[DATE] السلام عليكم 08:36 AM اهلا [PERSON_NAME] فى فورى للوساطة التأمينية انا ا…" at bounding box center [546, 259] width 483 height 321
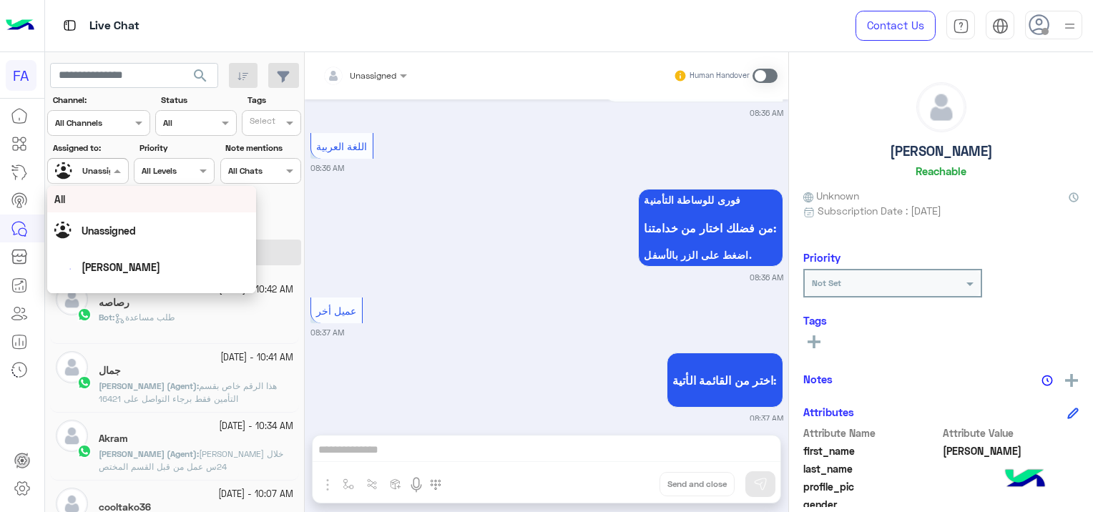
click at [107, 161] on div "Unassigned" at bounding box center [82, 171] width 54 height 25
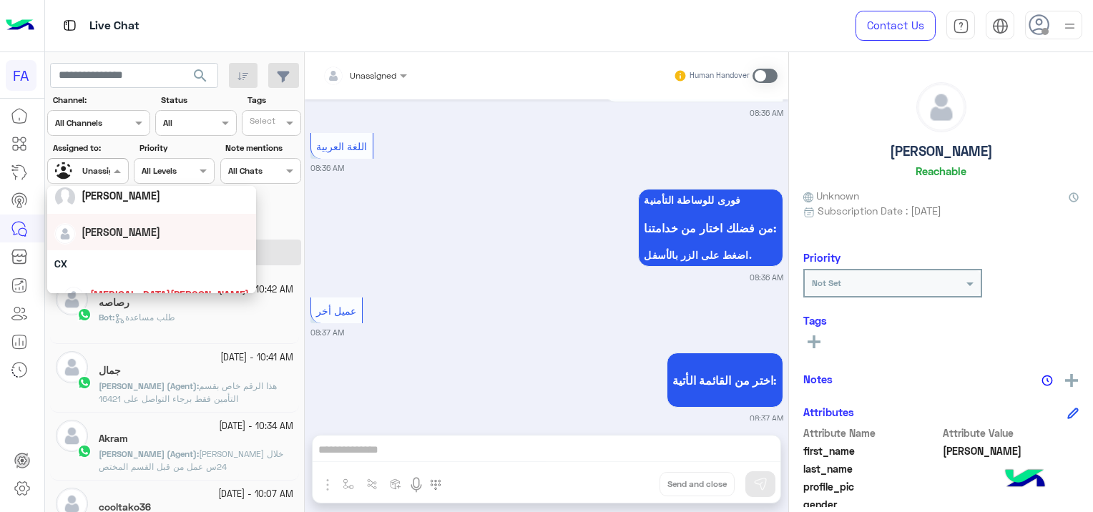
click at [127, 239] on div "[PERSON_NAME]" at bounding box center [151, 232] width 194 height 25
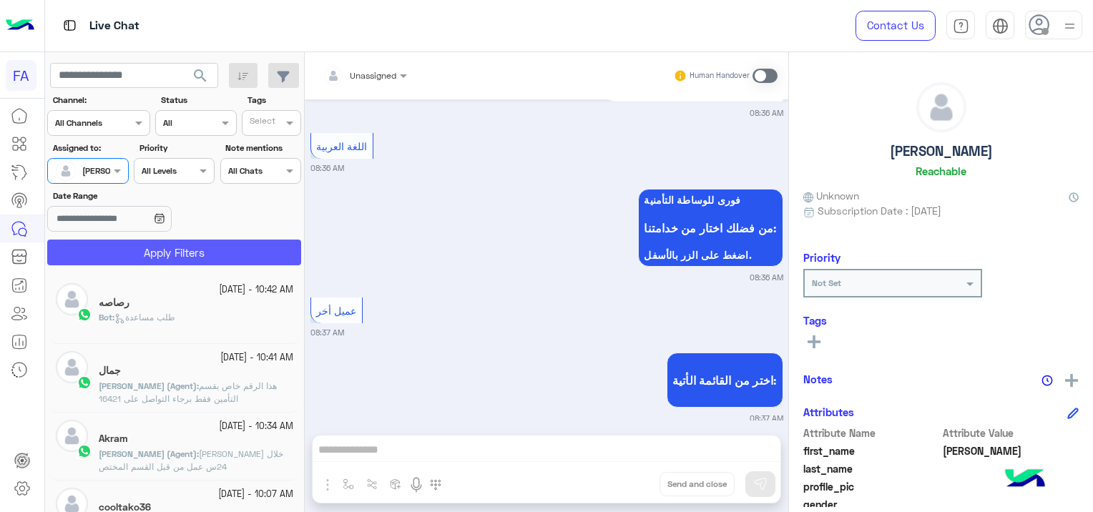
click at [174, 251] on button "Apply Filters" at bounding box center [174, 253] width 254 height 26
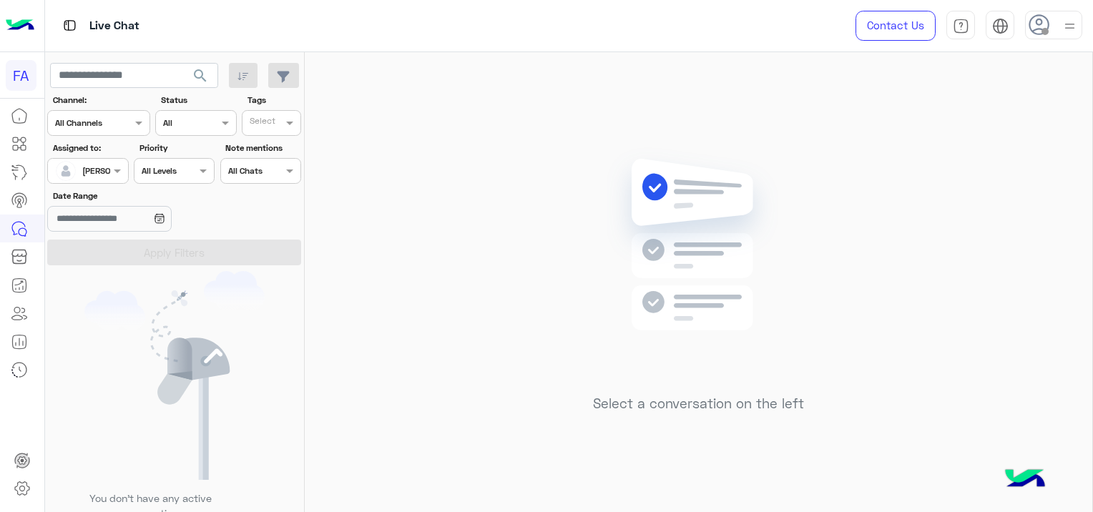
click at [197, 77] on span "search" at bounding box center [200, 75] width 17 height 17
click at [197, 74] on span "search" at bounding box center [200, 75] width 17 height 17
click at [104, 169] on div at bounding box center [87, 169] width 79 height 14
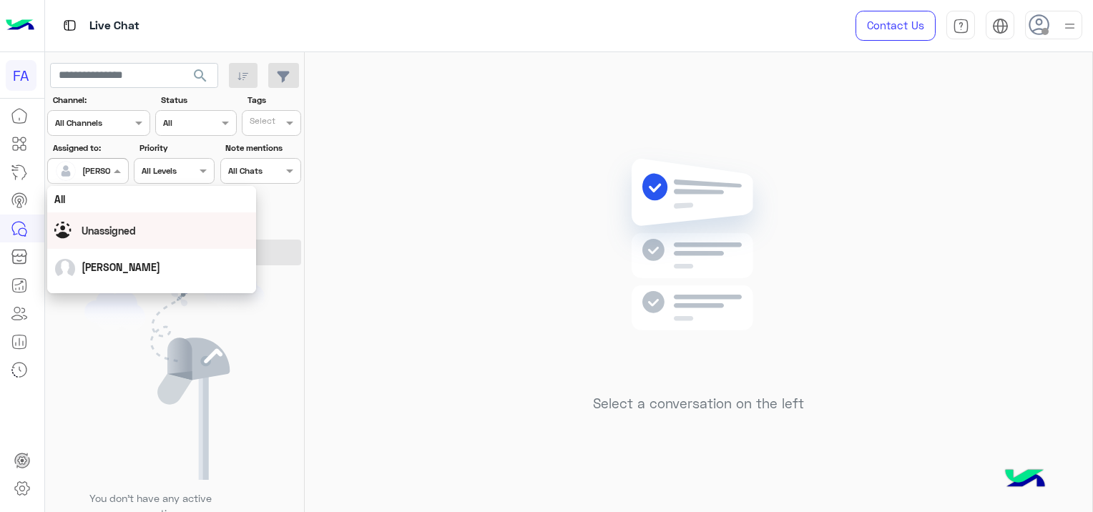
click at [130, 225] on span "Unassigned" at bounding box center [109, 231] width 54 height 12
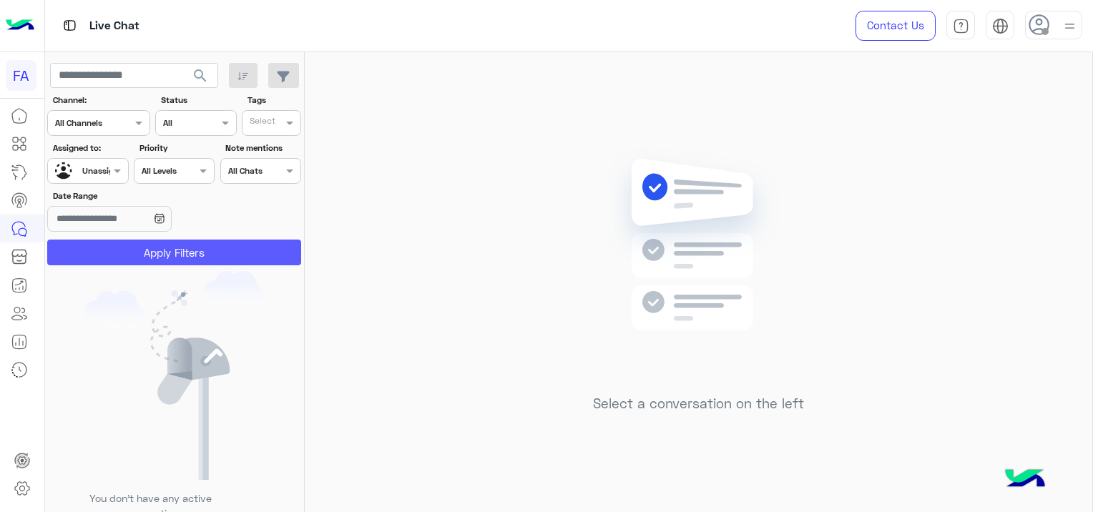
click at [189, 251] on button "Apply Filters" at bounding box center [174, 253] width 254 height 26
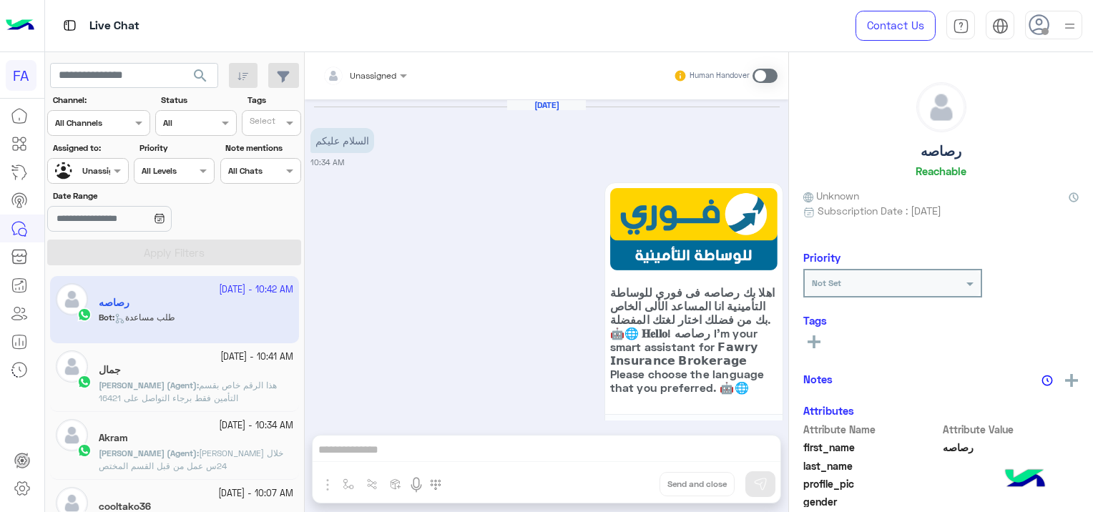
scroll to position [1010, 0]
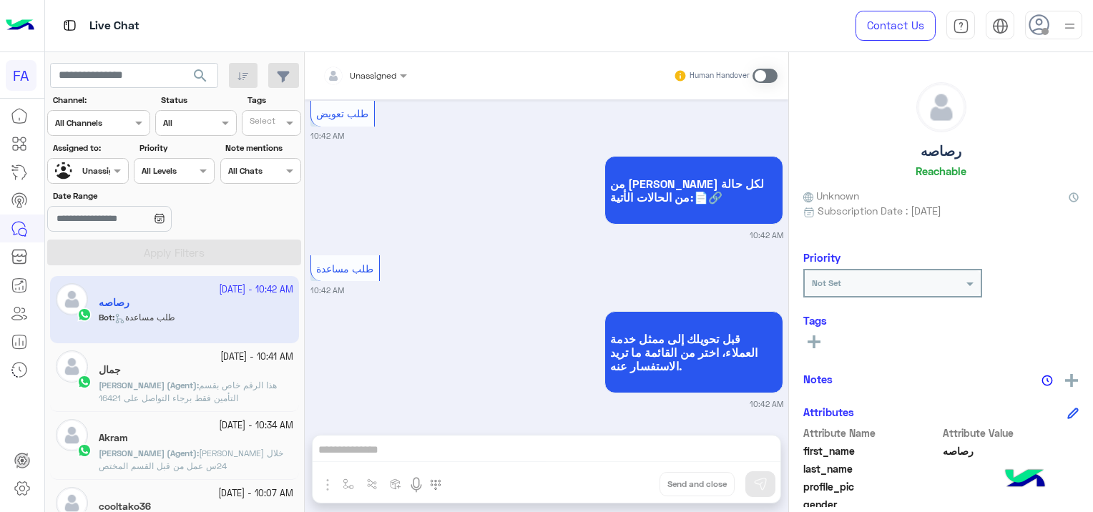
click at [240, 392] on p "[PERSON_NAME] (Agent) : هذا الرقم خاص بقسم التأمين فقط برجاء التواصل على 16421" at bounding box center [196, 392] width 194 height 26
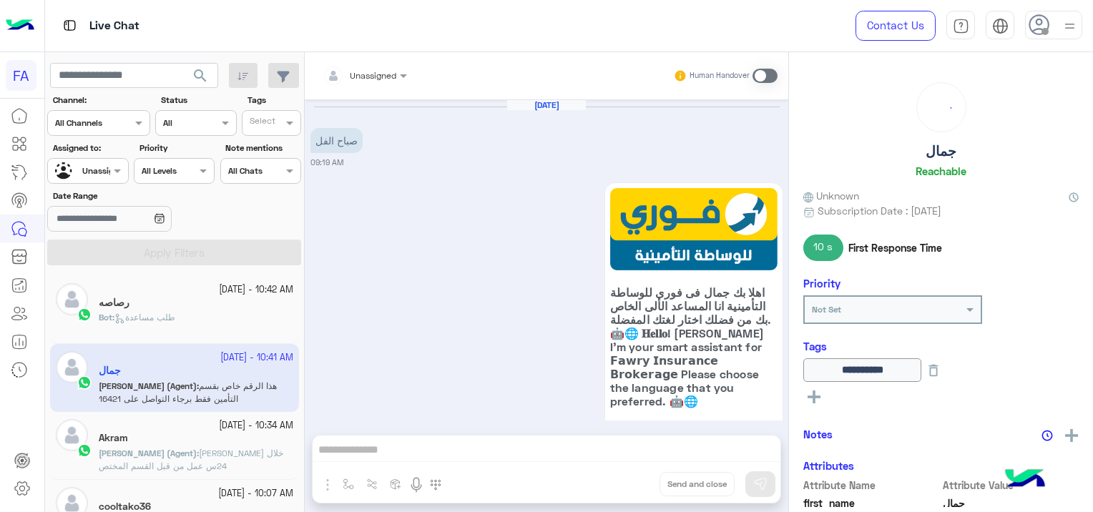
scroll to position [724, 0]
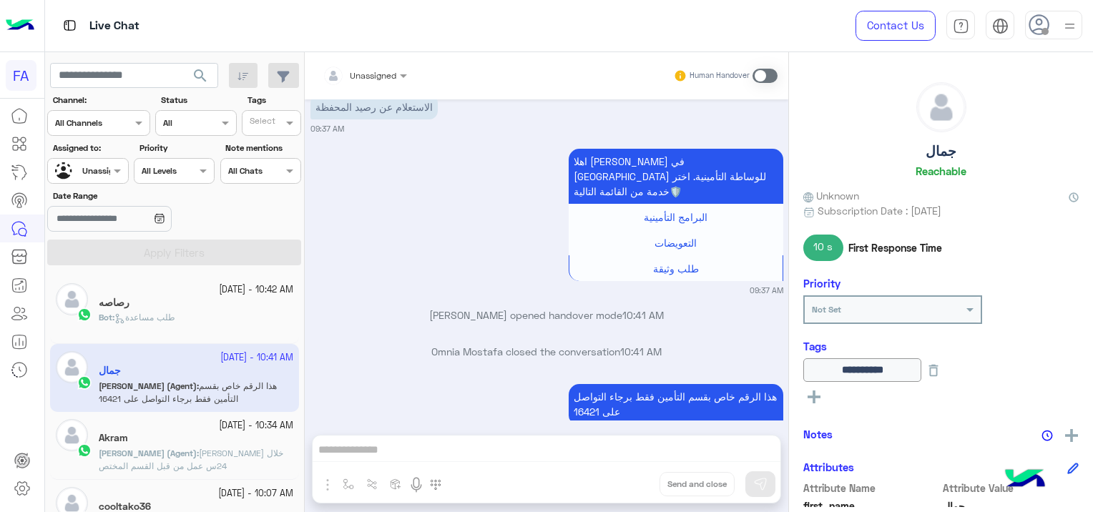
click at [258, 438] on div "Akram" at bounding box center [196, 439] width 194 height 15
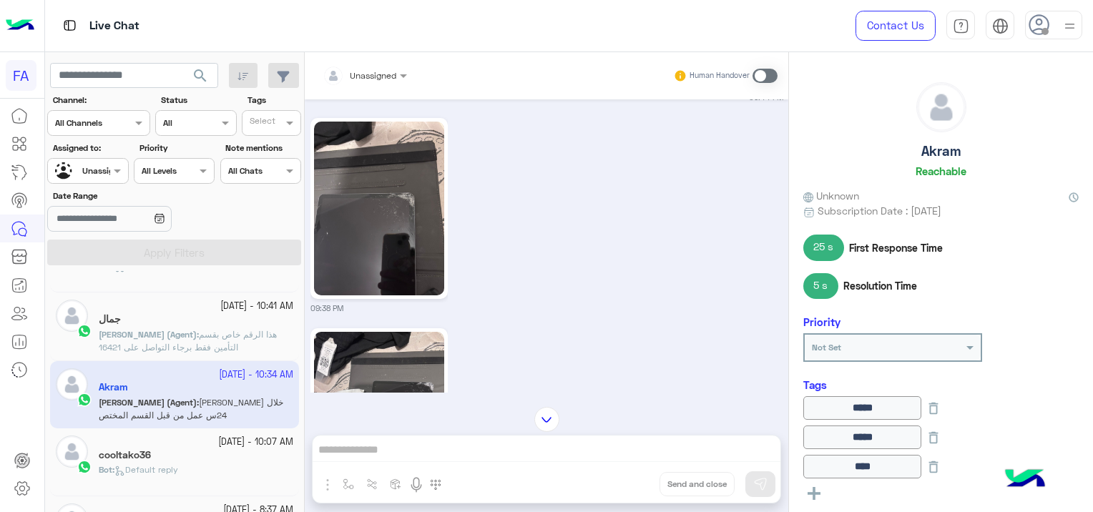
scroll to position [143, 0]
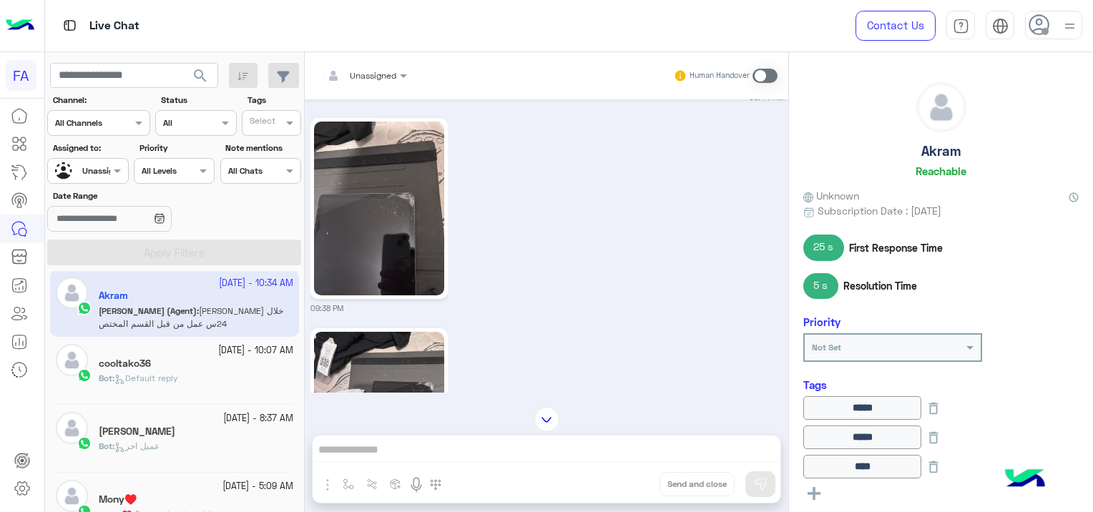
click at [232, 369] on div "cooltako36" at bounding box center [196, 365] width 194 height 15
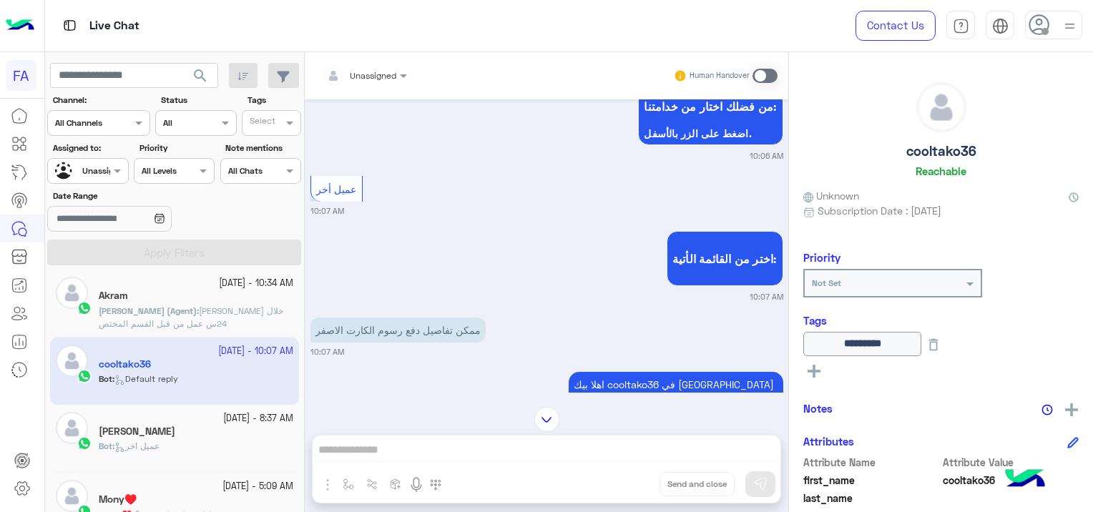
scroll to position [667, 0]
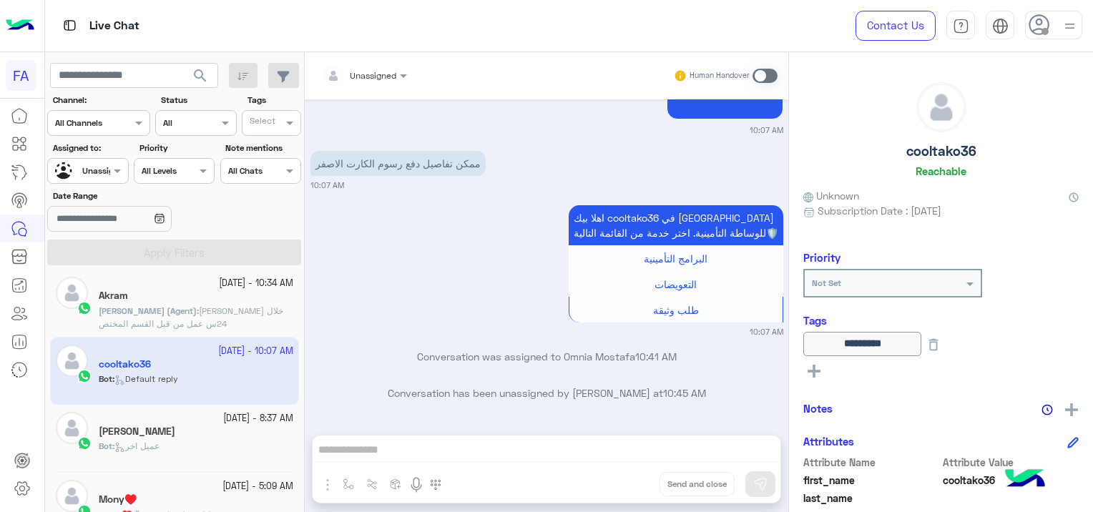
click at [237, 437] on div "[PERSON_NAME]" at bounding box center [196, 432] width 194 height 15
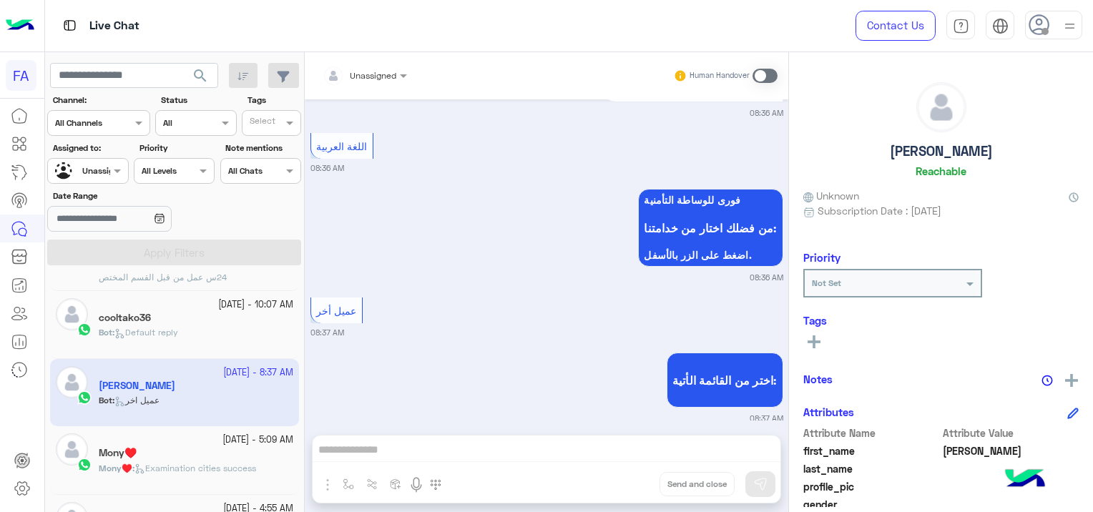
scroll to position [215, 0]
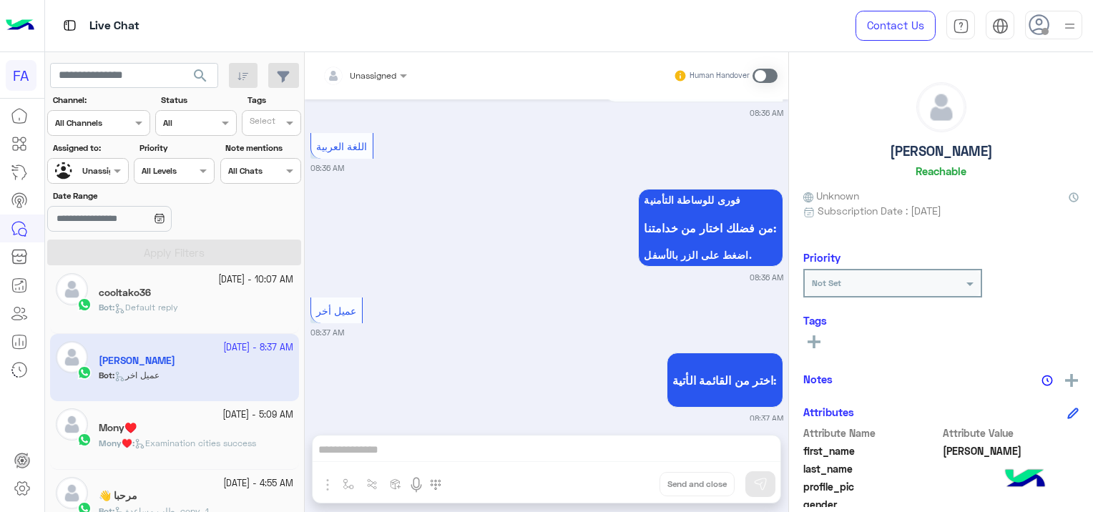
click at [219, 422] on div "Mony♥️" at bounding box center [196, 429] width 194 height 15
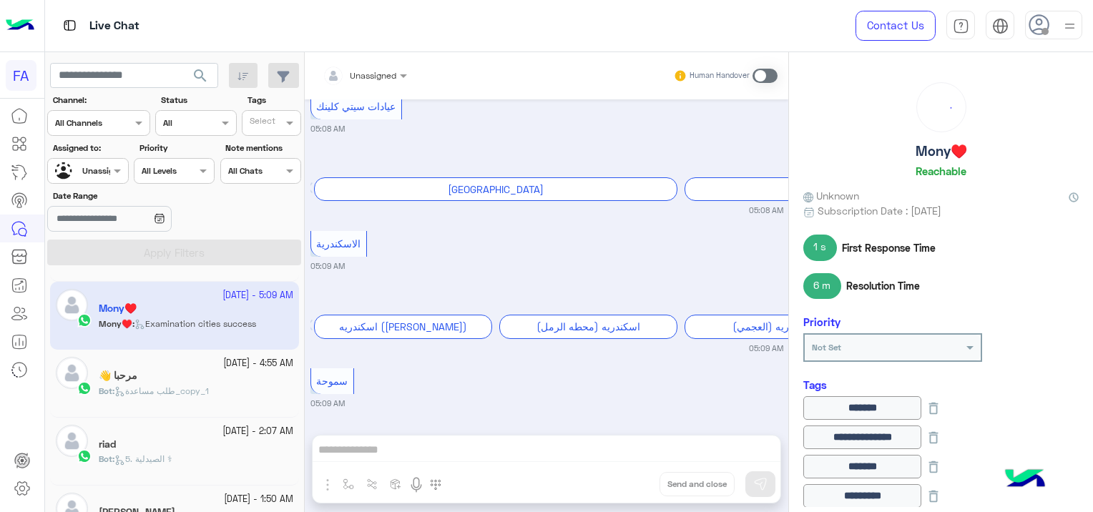
scroll to position [358, 0]
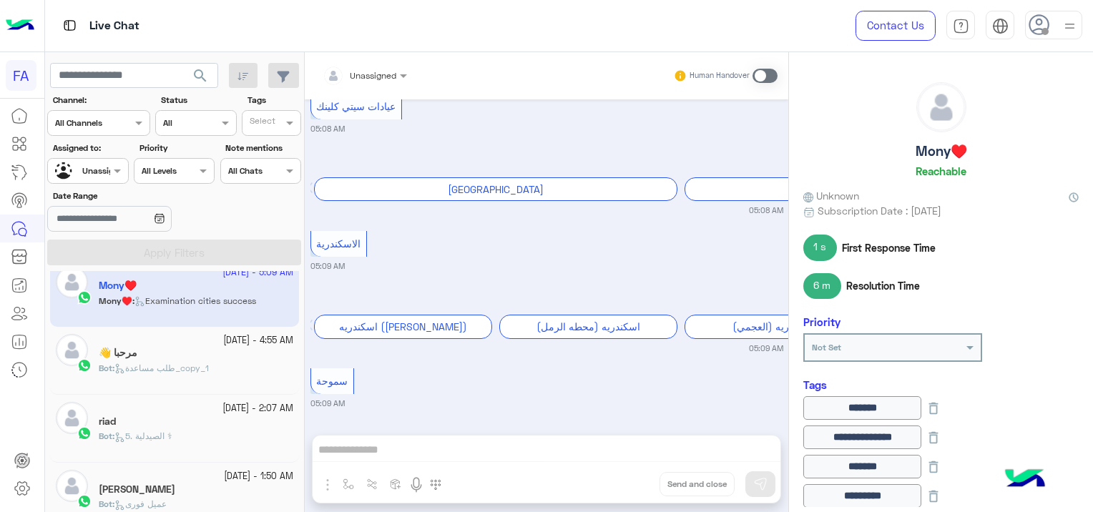
click at [209, 372] on p "Bot : طلب مساعدة_copy_1" at bounding box center [154, 368] width 110 height 13
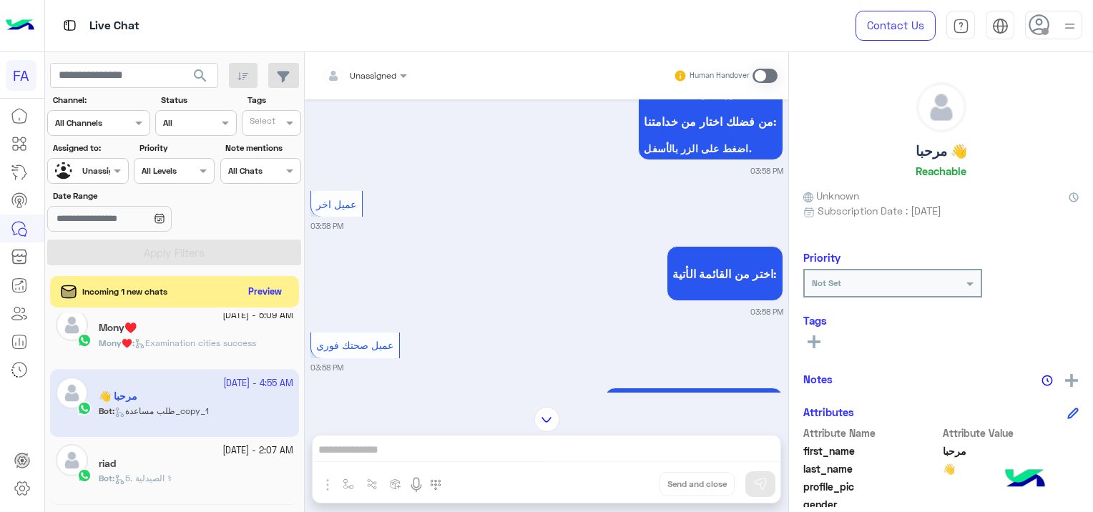
scroll to position [322, 0]
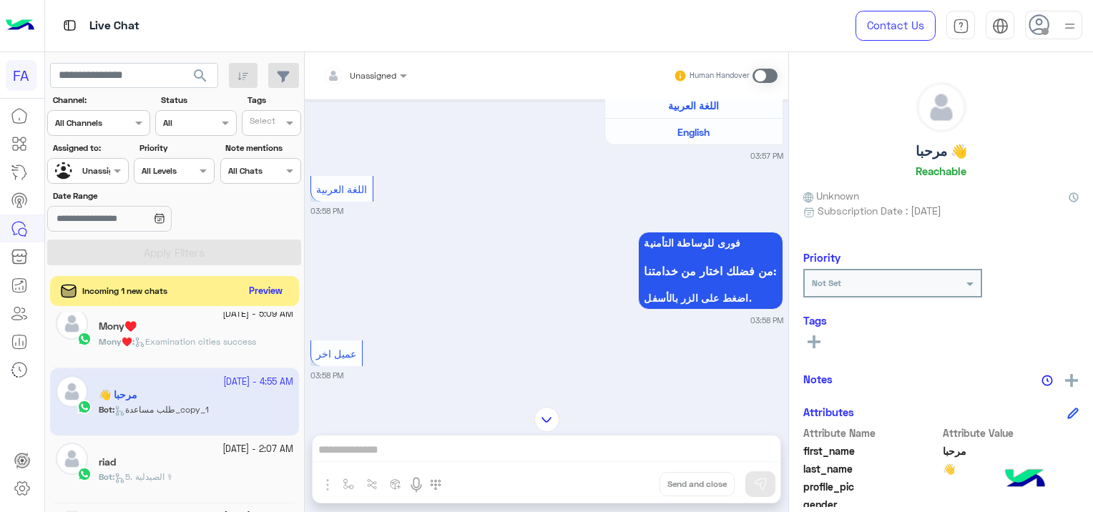
click at [278, 290] on button "Preview" at bounding box center [266, 291] width 44 height 19
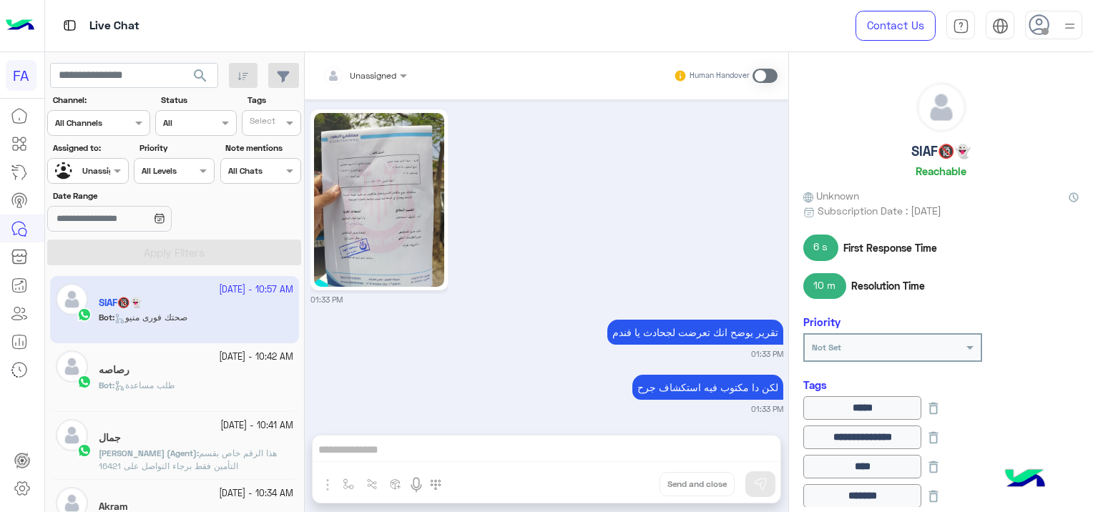
scroll to position [4259, 0]
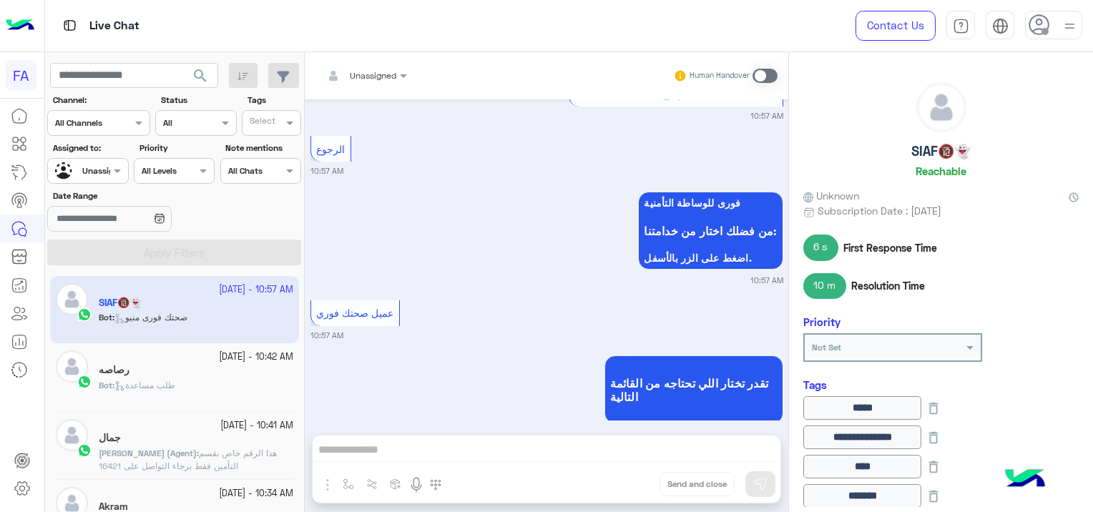
click at [241, 385] on div "Bot : طلب مساعدة" at bounding box center [196, 391] width 194 height 25
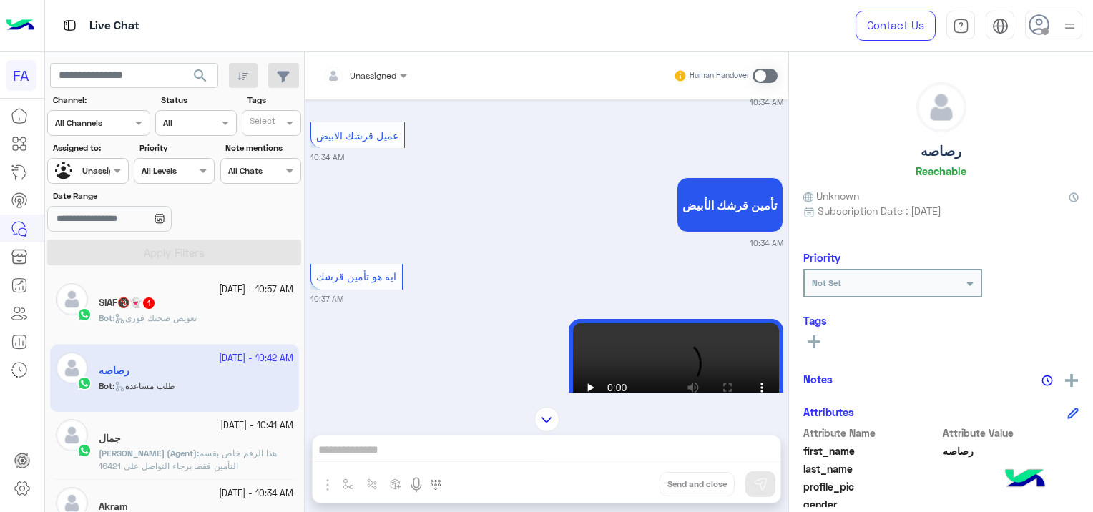
scroll to position [509, 0]
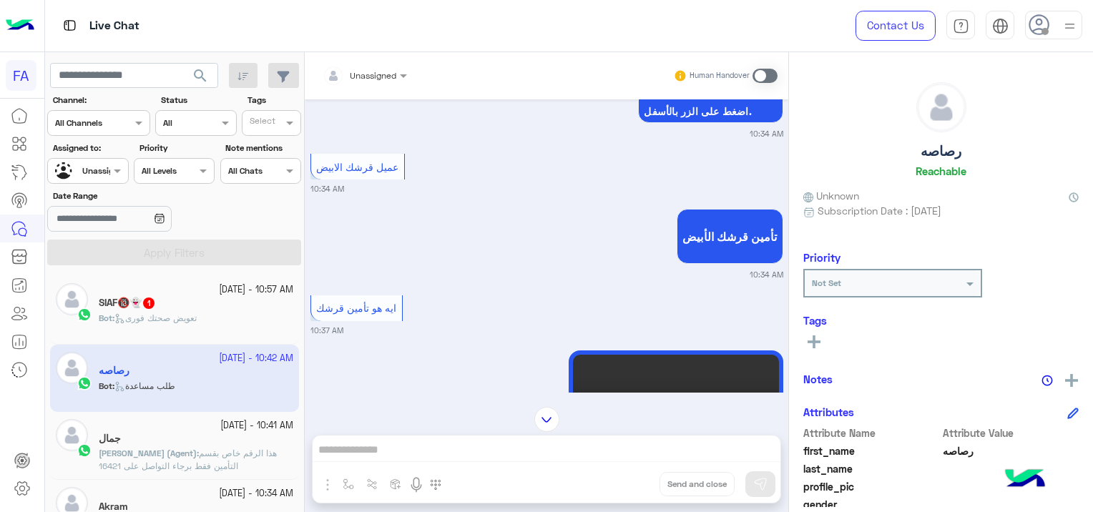
click at [203, 310] on div "SIAF🔞👻 1" at bounding box center [196, 304] width 194 height 15
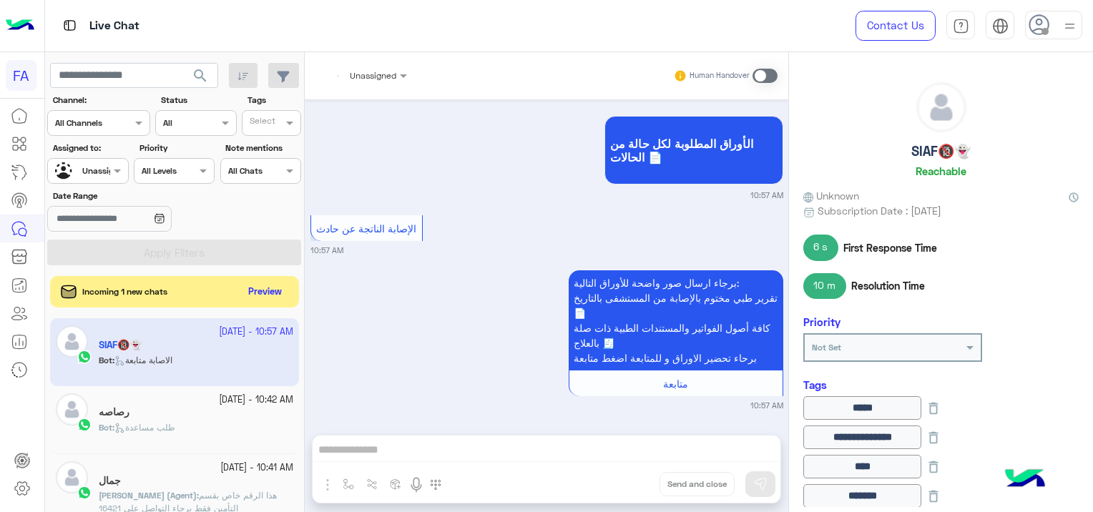
scroll to position [1633, 0]
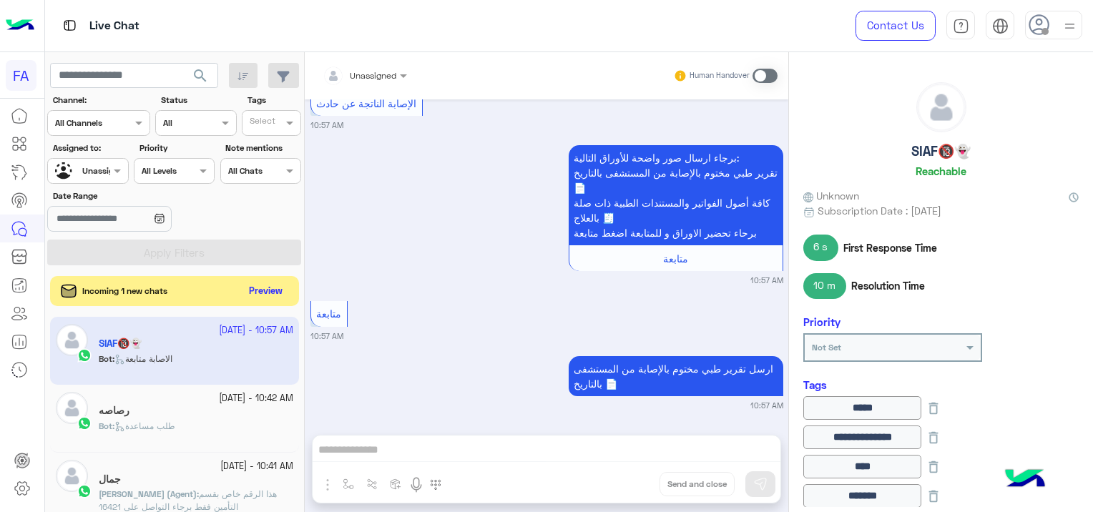
click at [267, 297] on button "Preview" at bounding box center [266, 291] width 44 height 19
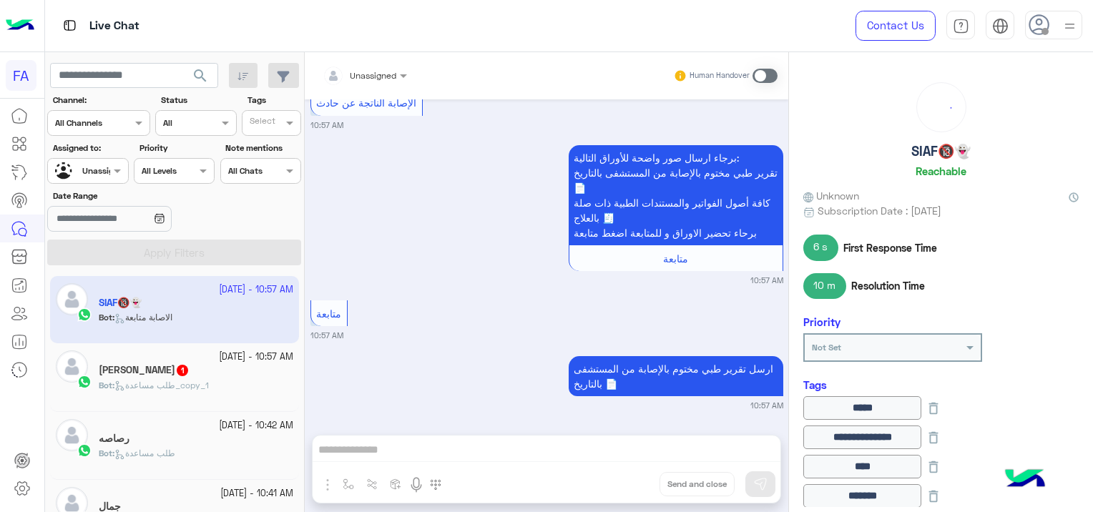
scroll to position [1401, 0]
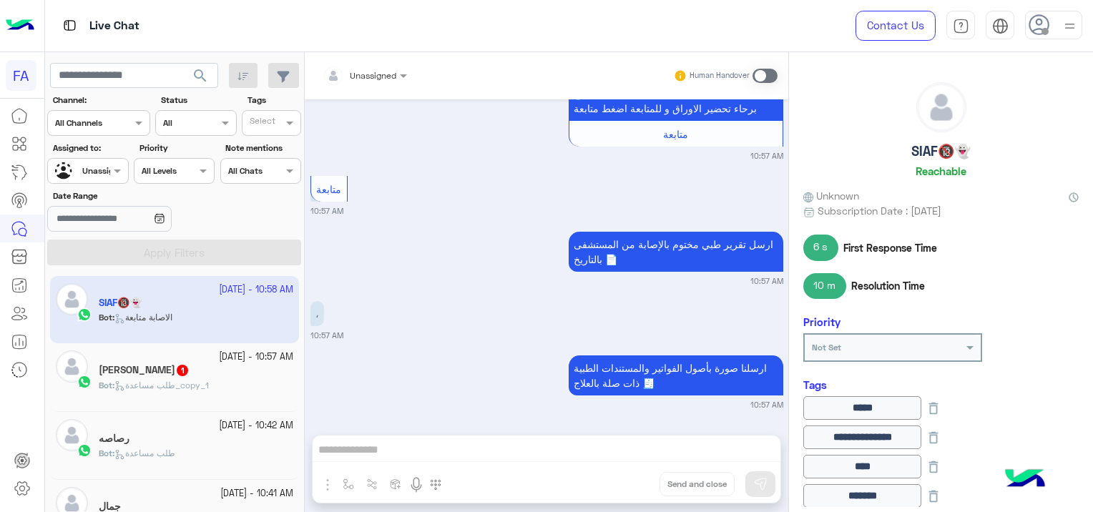
click at [232, 385] on div "Bot : طلب مساعدة_copy_1" at bounding box center [196, 391] width 194 height 25
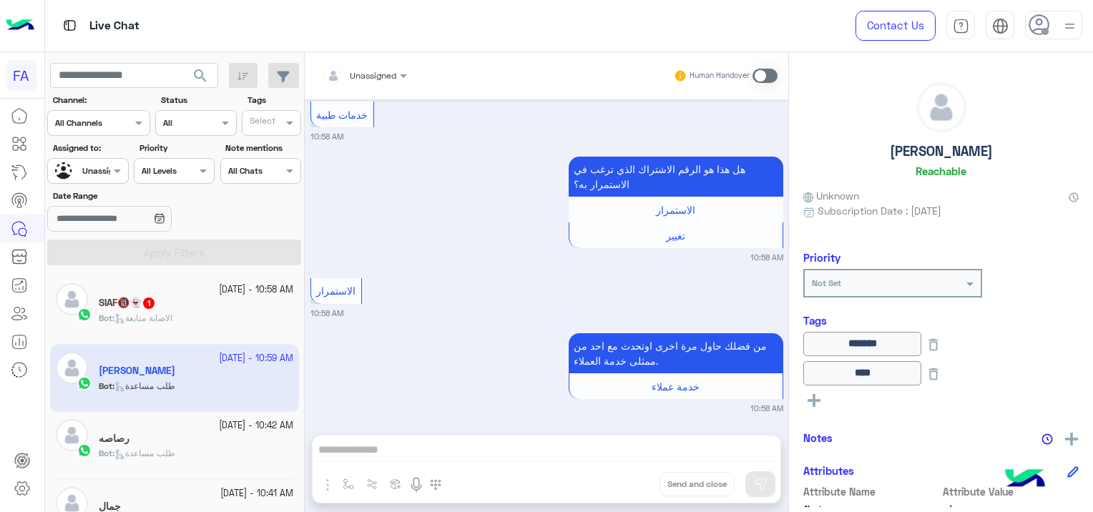
scroll to position [3284, 0]
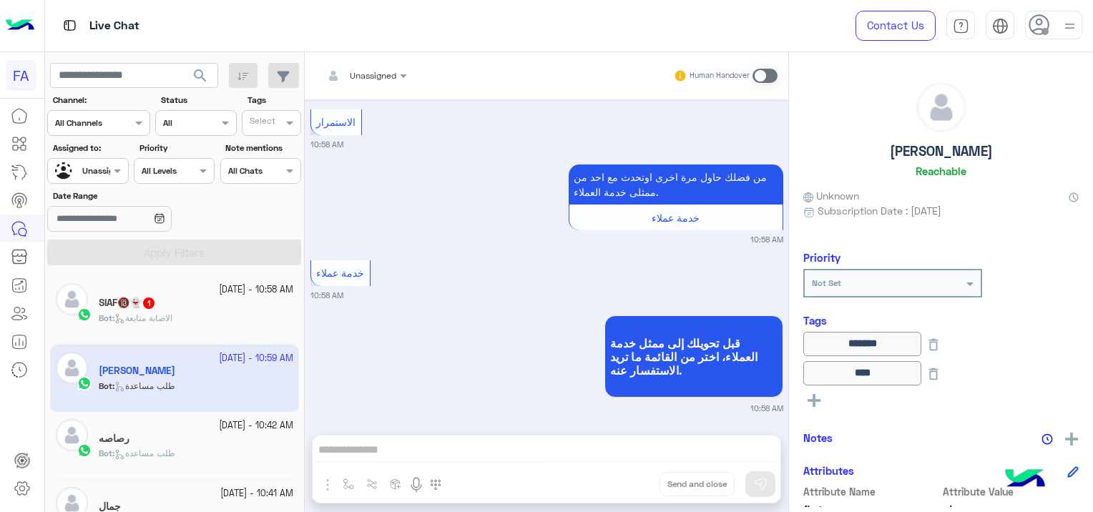
click at [381, 258] on div "خدمة عملاء 10:58 AM" at bounding box center [546, 279] width 473 height 44
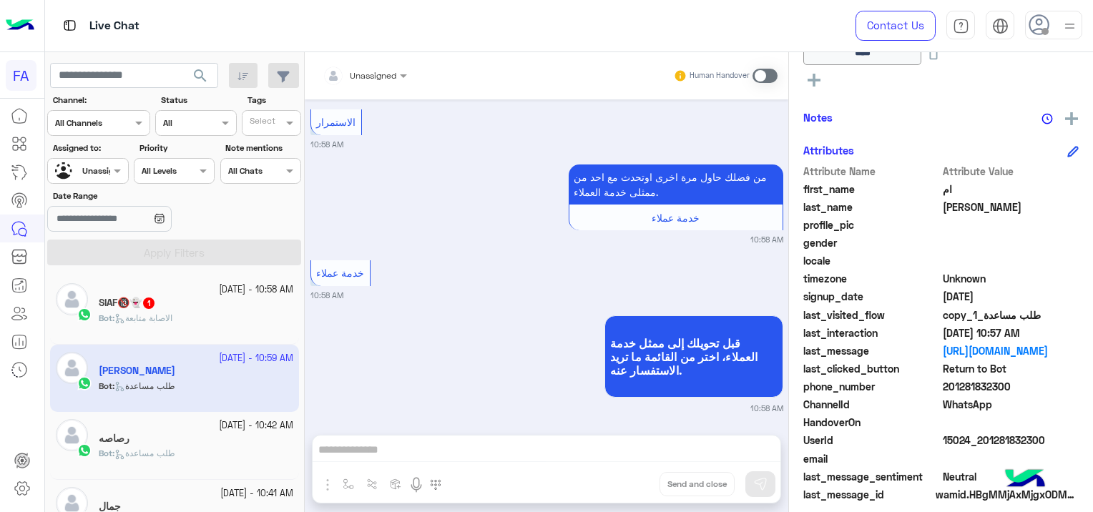
scroll to position [331, 0]
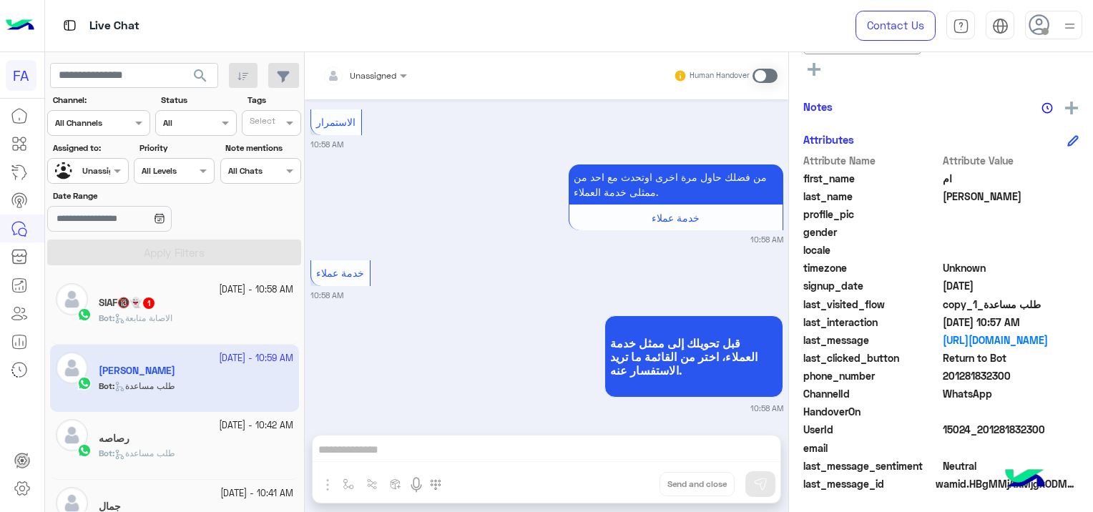
drag, startPoint x: 1047, startPoint y: 423, endPoint x: 981, endPoint y: 432, distance: 66.4
click at [981, 432] on span "15024_201281832300" at bounding box center [1010, 429] width 137 height 15
copy span "01281832300"
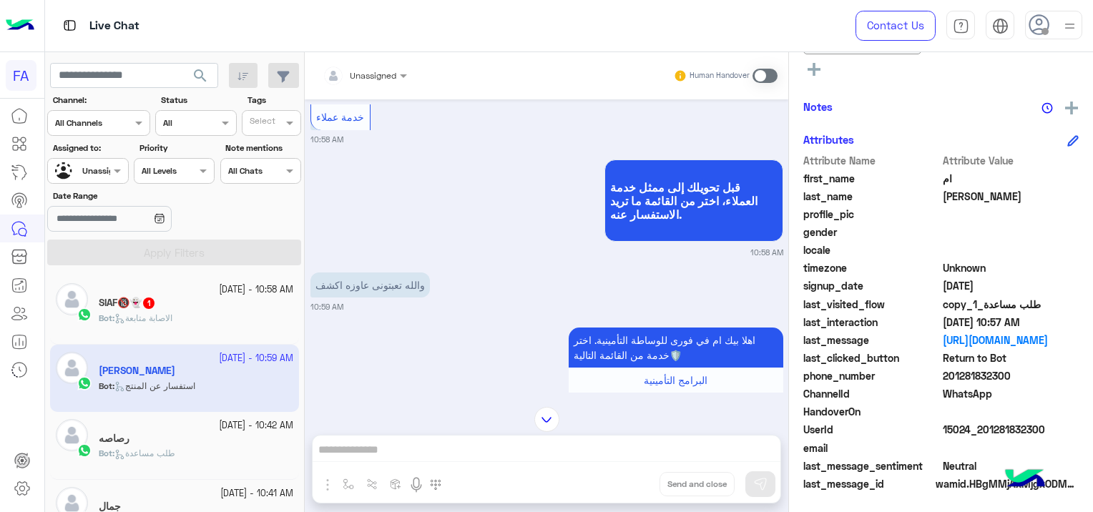
scroll to position [3366, 0]
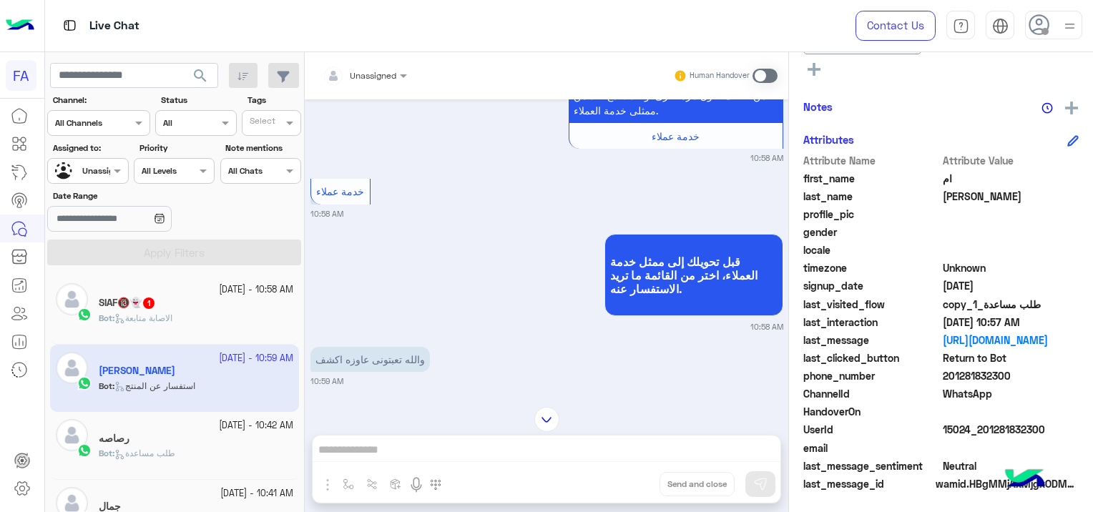
click at [380, 77] on div at bounding box center [364, 73] width 99 height 14
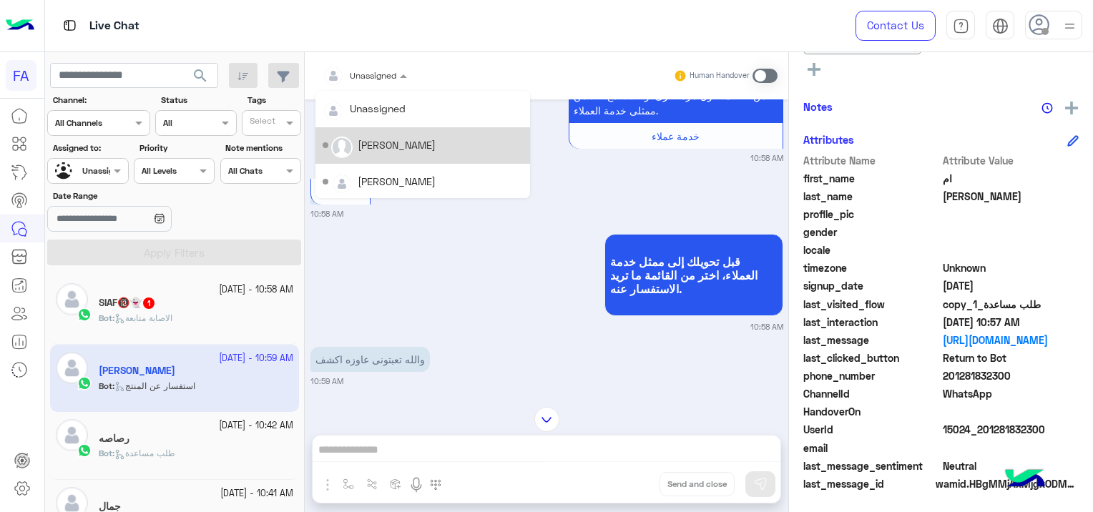
click at [392, 142] on div "[PERSON_NAME]" at bounding box center [397, 144] width 78 height 15
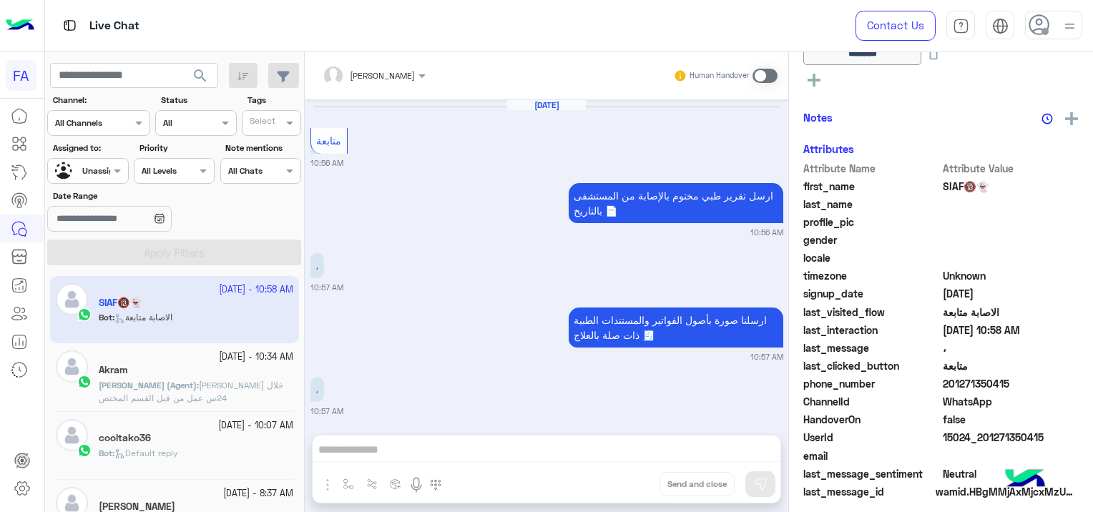
scroll to position [1185, 0]
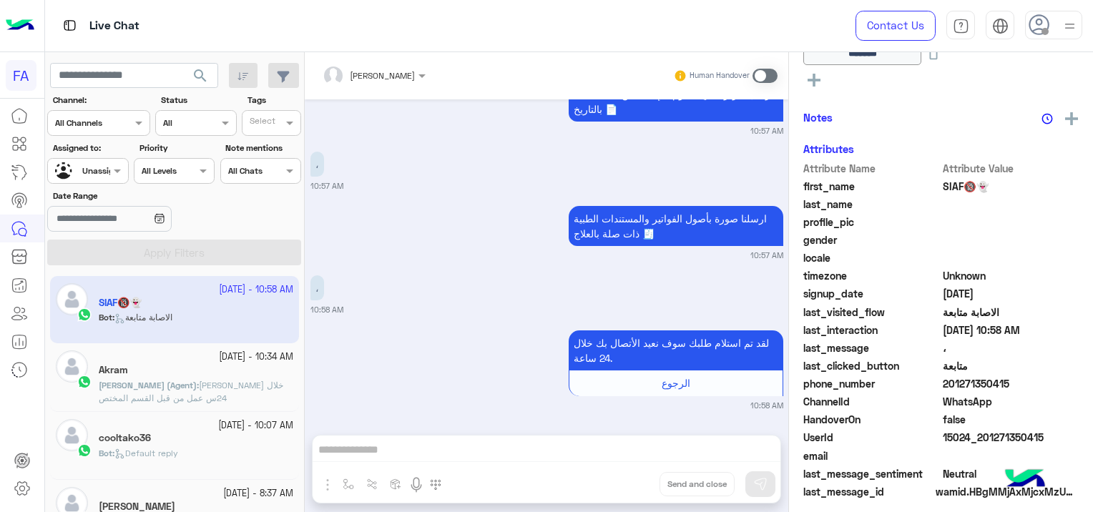
click at [99, 166] on div at bounding box center [87, 169] width 79 height 14
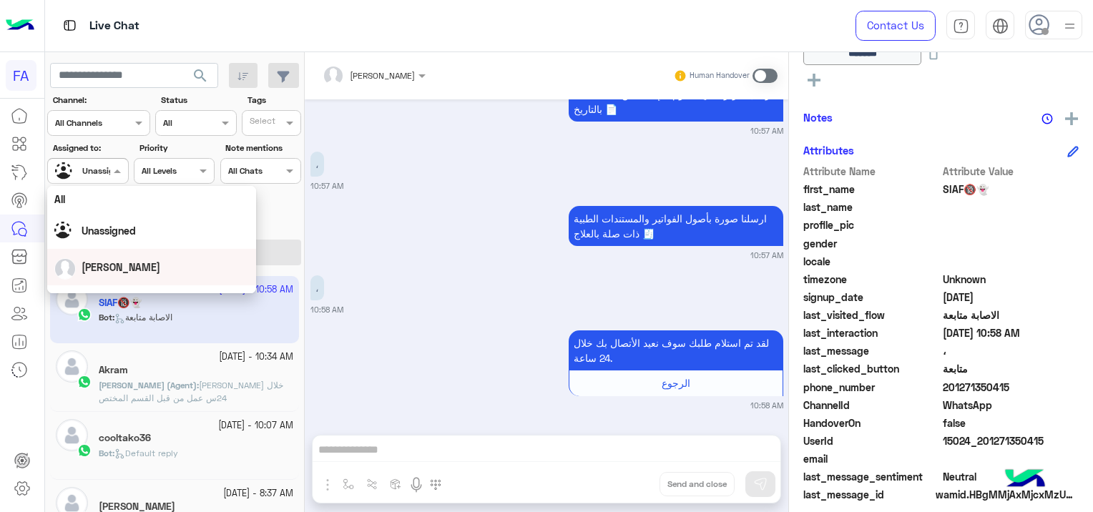
click at [122, 260] on div "[PERSON_NAME]" at bounding box center [121, 267] width 79 height 15
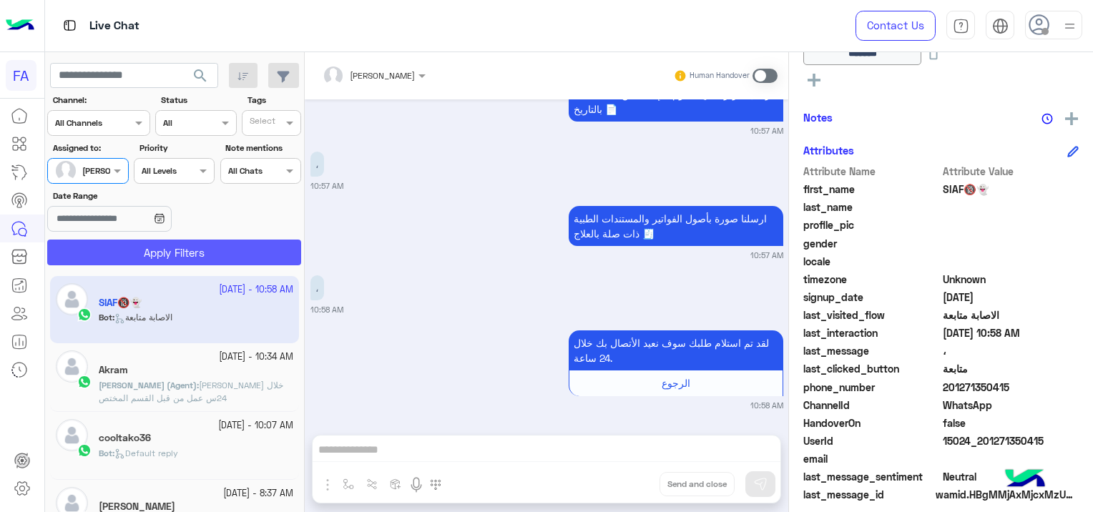
click at [184, 245] on button "Apply Filters" at bounding box center [174, 253] width 254 height 26
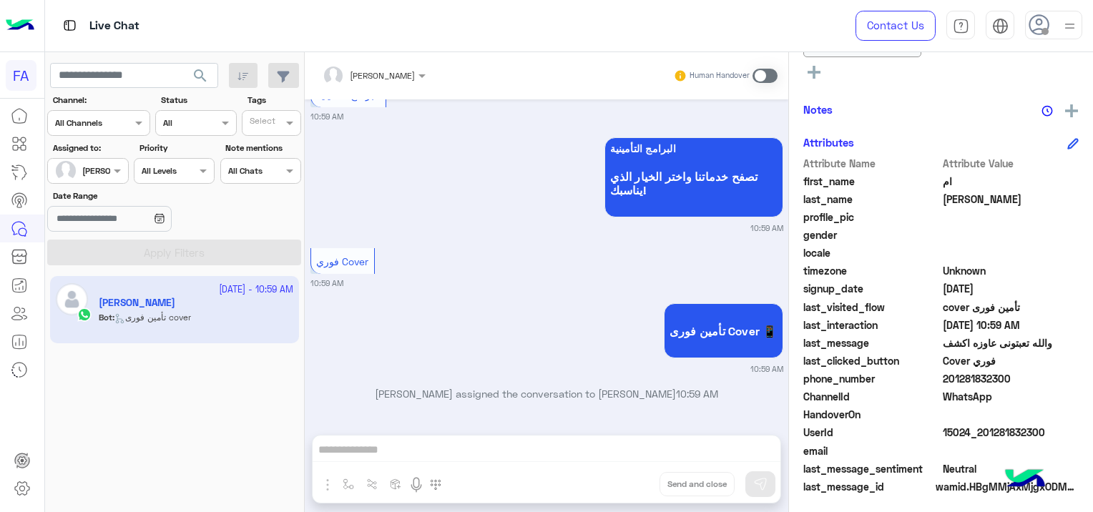
scroll to position [331, 0]
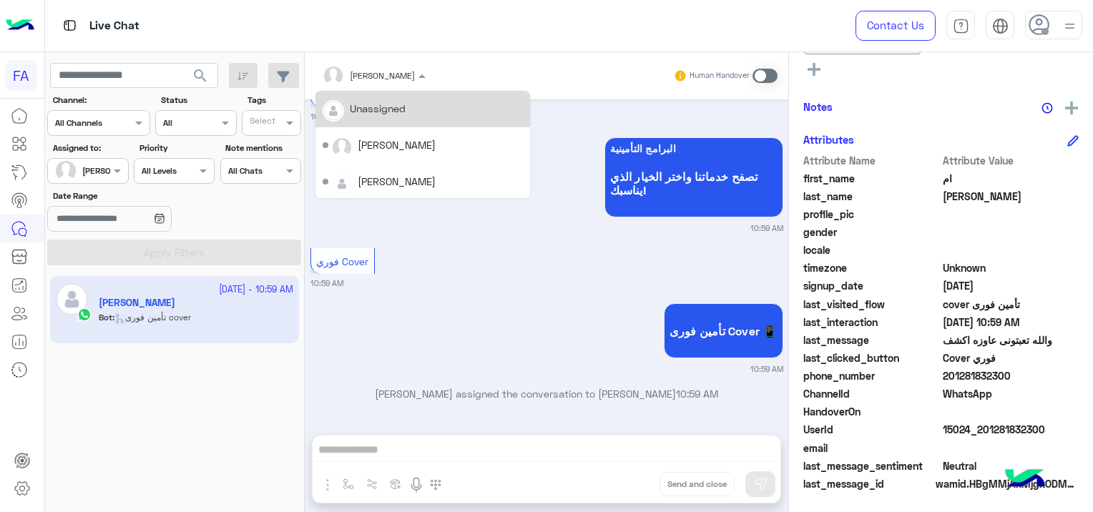
click at [370, 73] on input "text" at bounding box center [355, 73] width 66 height 13
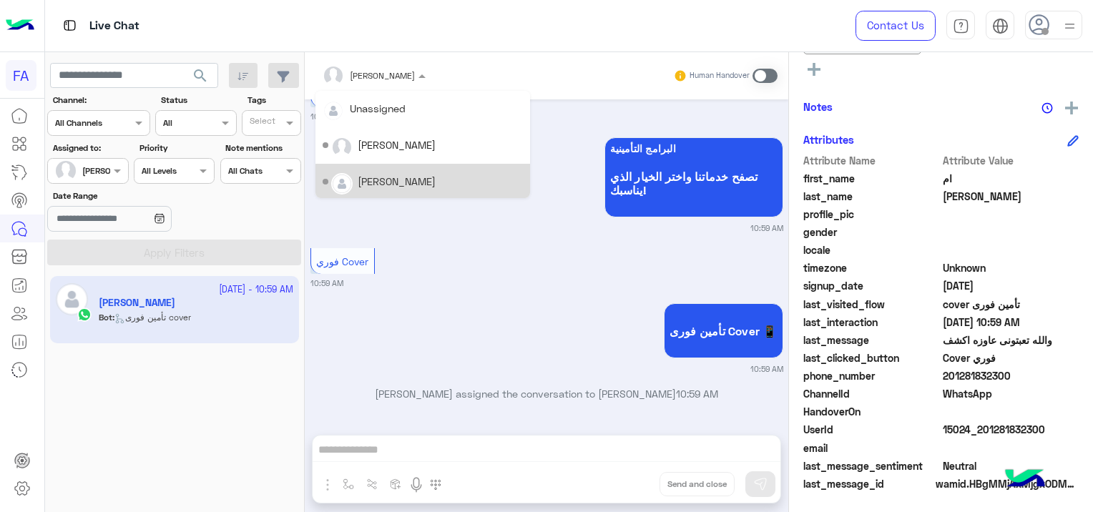
click at [393, 180] on div "[PERSON_NAME]" at bounding box center [397, 181] width 78 height 15
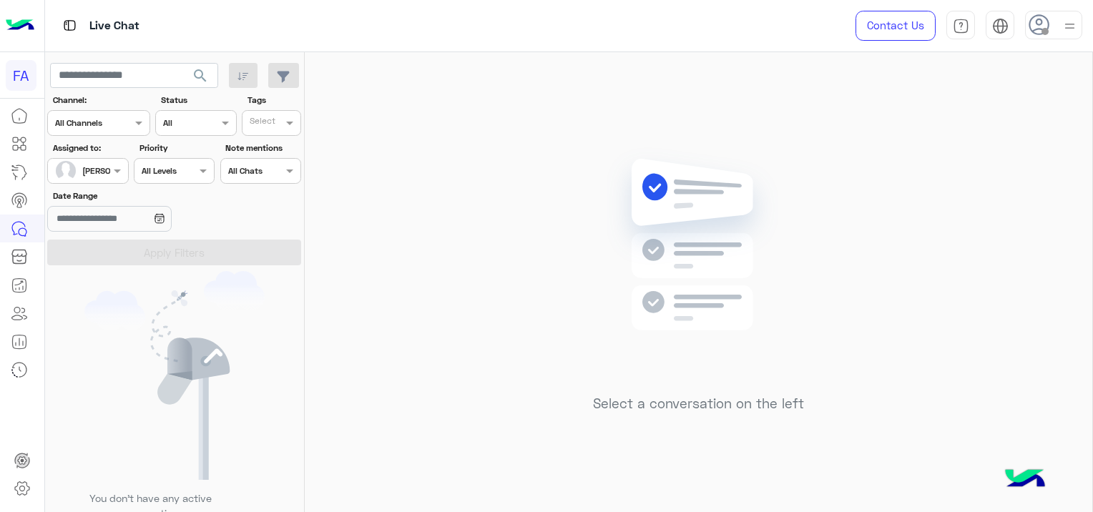
click at [90, 169] on div at bounding box center [87, 169] width 79 height 14
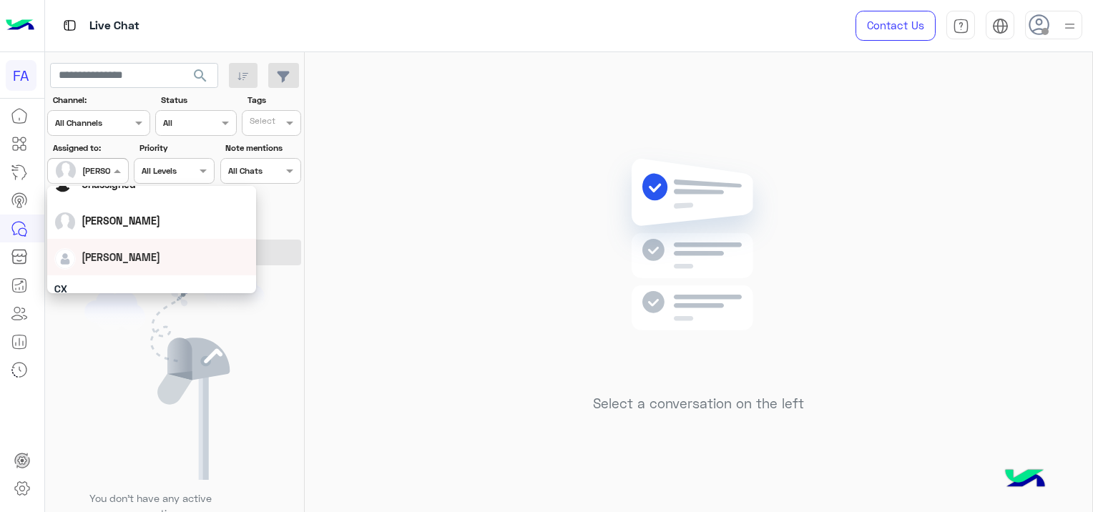
scroll to position [72, 0]
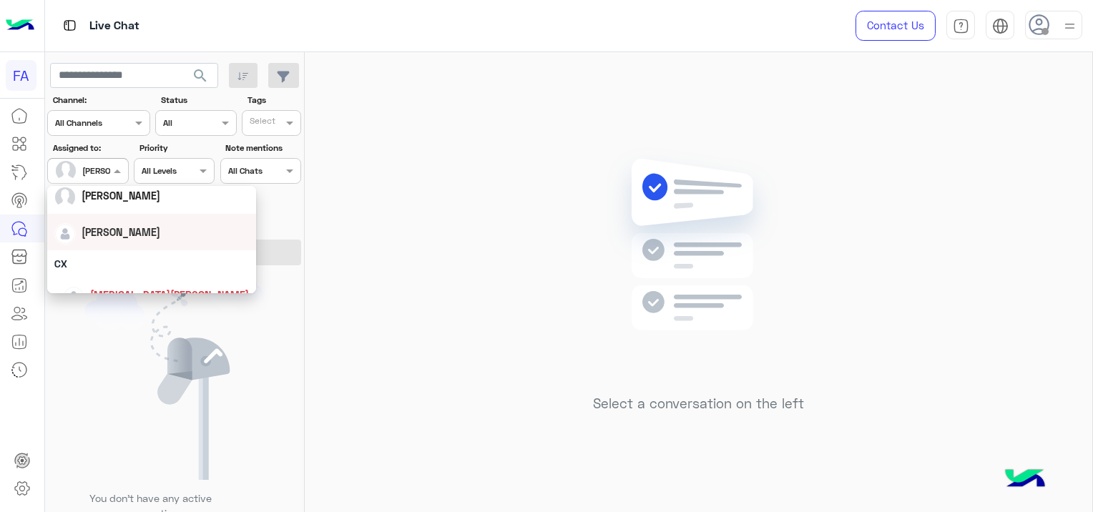
click at [123, 242] on div "[PERSON_NAME]" at bounding box center [151, 232] width 194 height 25
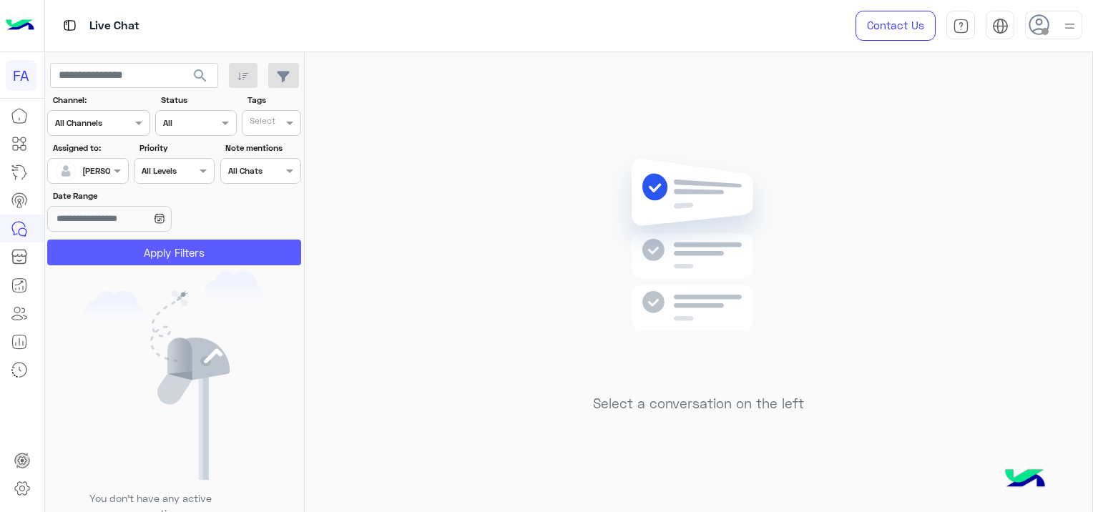
click at [154, 245] on button "Apply Filters" at bounding box center [174, 253] width 254 height 26
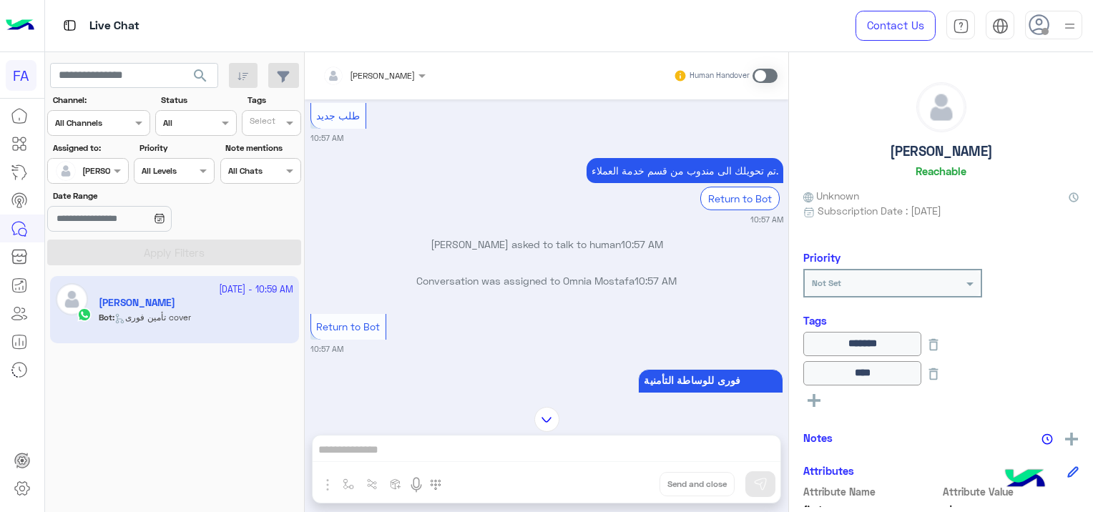
scroll to position [1320, 0]
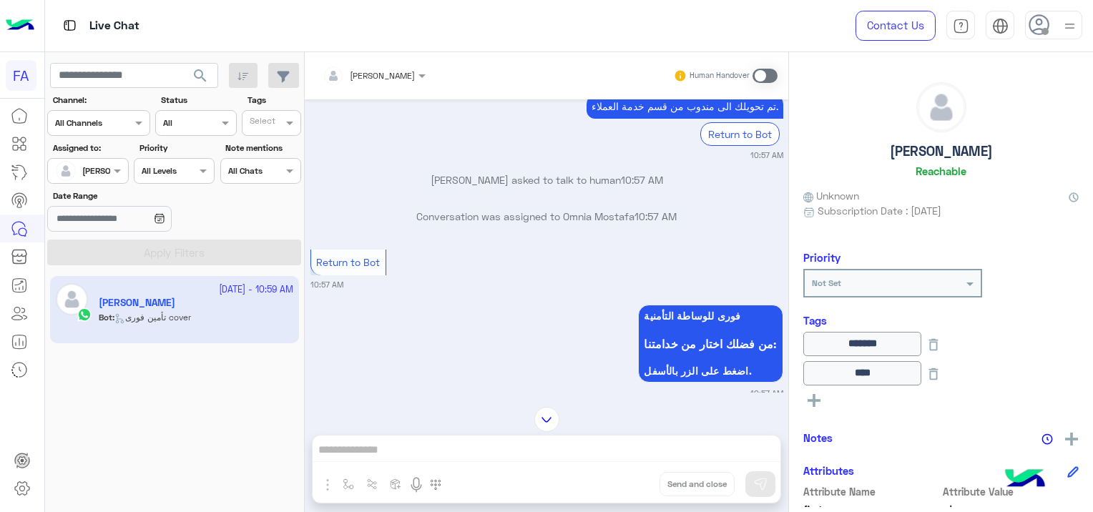
click at [760, 72] on span at bounding box center [764, 76] width 25 height 14
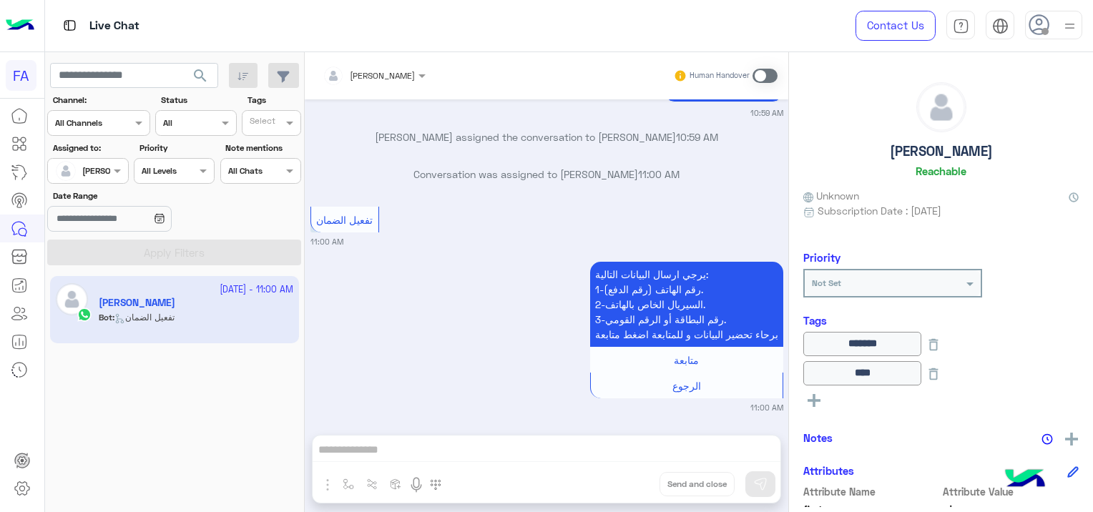
scroll to position [2974, 0]
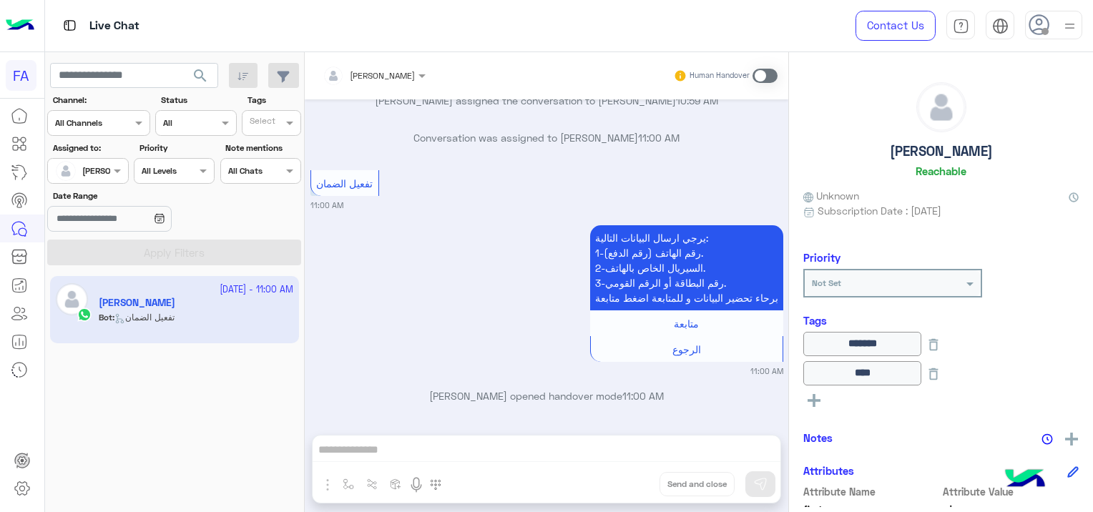
click at [445, 443] on div "[PERSON_NAME] Human Handover [DATE] خدمة عملاء 08:34 PM قبل تحويلك إلى ممثل خدم…" at bounding box center [546, 284] width 483 height 465
click at [405, 452] on div "[PERSON_NAME] Human Handover [DATE] خدمة عملاء 08:34 PM قبل تحويلك إلى ممثل خدم…" at bounding box center [546, 284] width 483 height 465
click at [756, 75] on span at bounding box center [764, 76] width 25 height 14
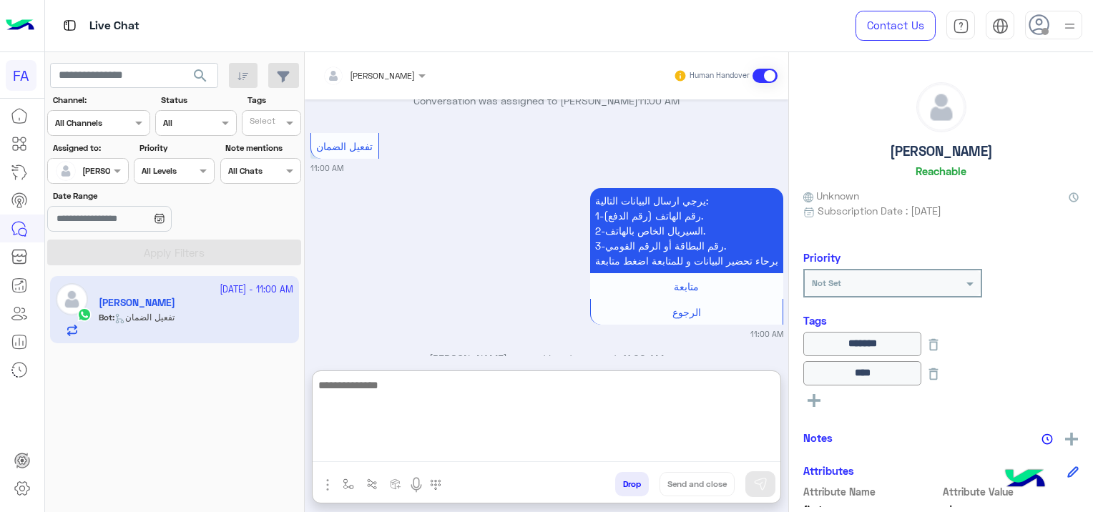
click at [418, 446] on textarea at bounding box center [546, 419] width 468 height 86
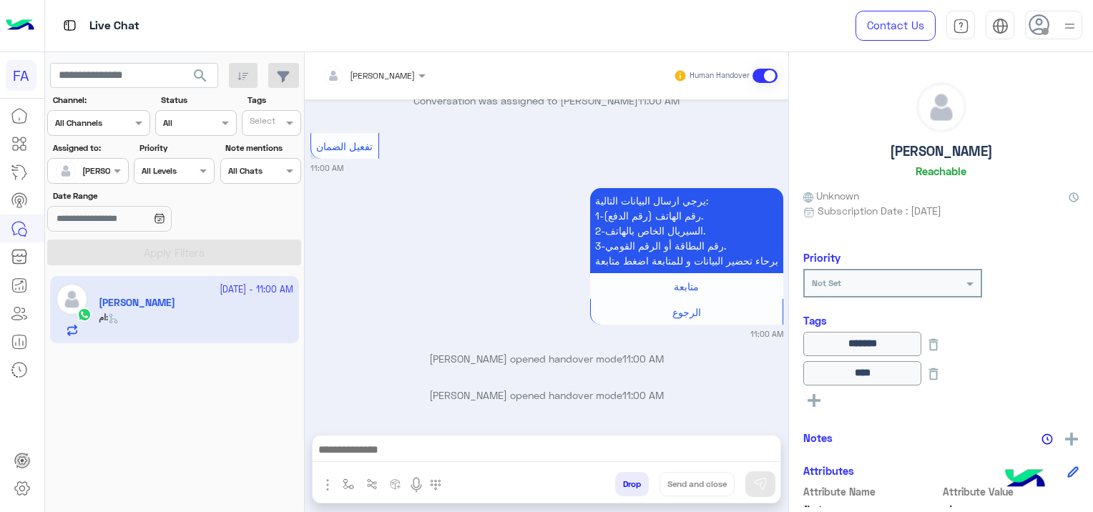
scroll to position [3067, 0]
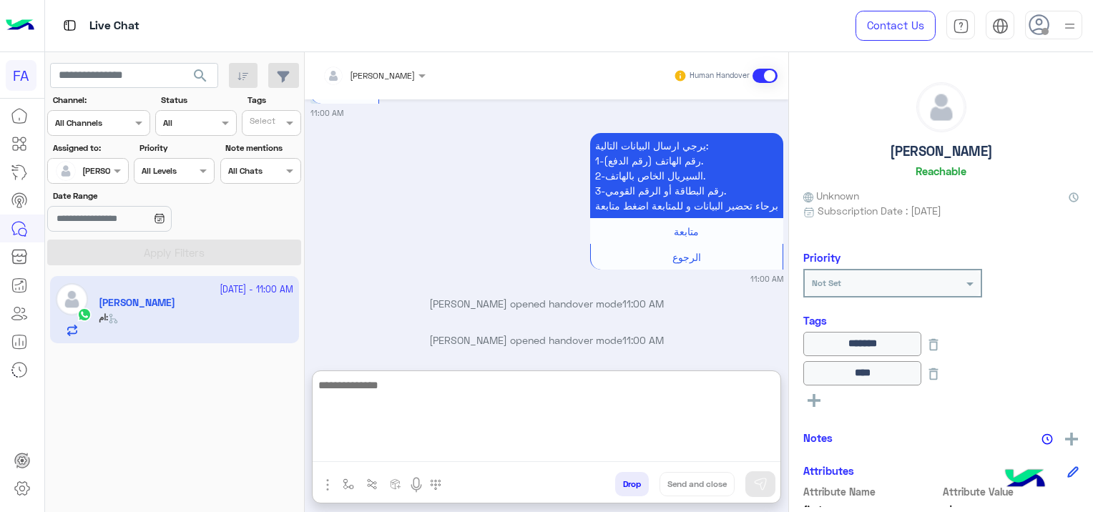
click at [371, 455] on textarea at bounding box center [546, 419] width 468 height 86
paste textarea "**********"
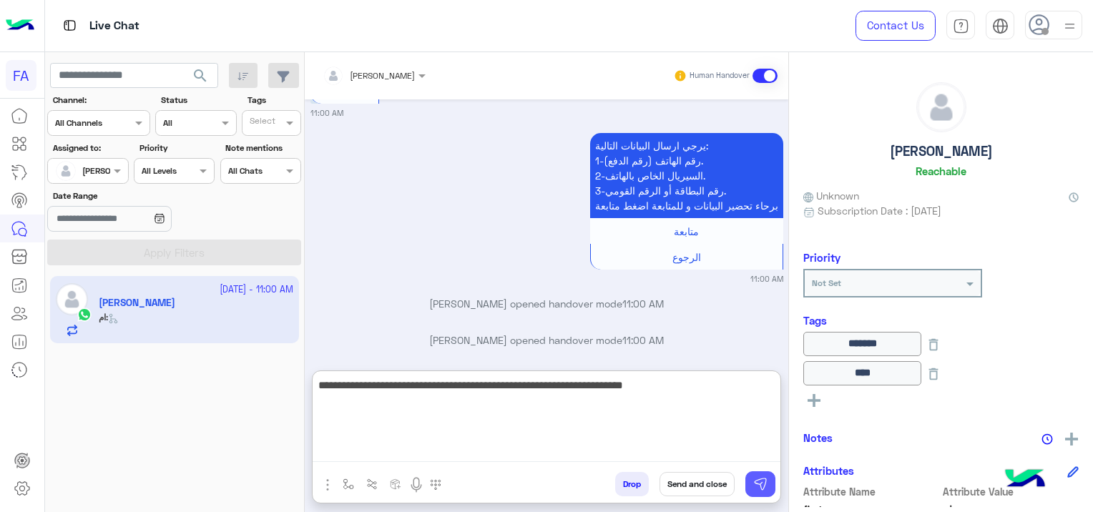
type textarea "**********"
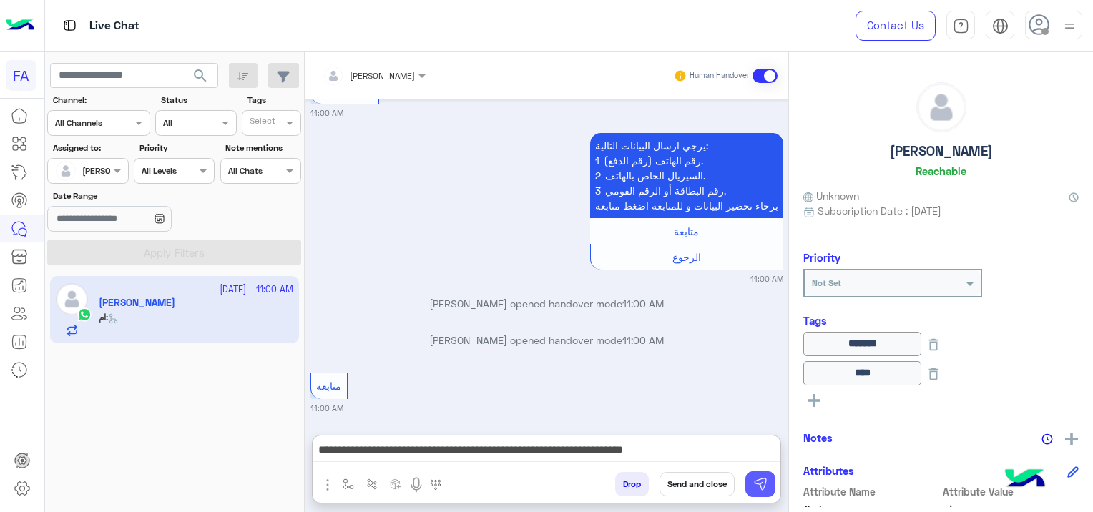
click at [762, 490] on img at bounding box center [760, 484] width 14 height 14
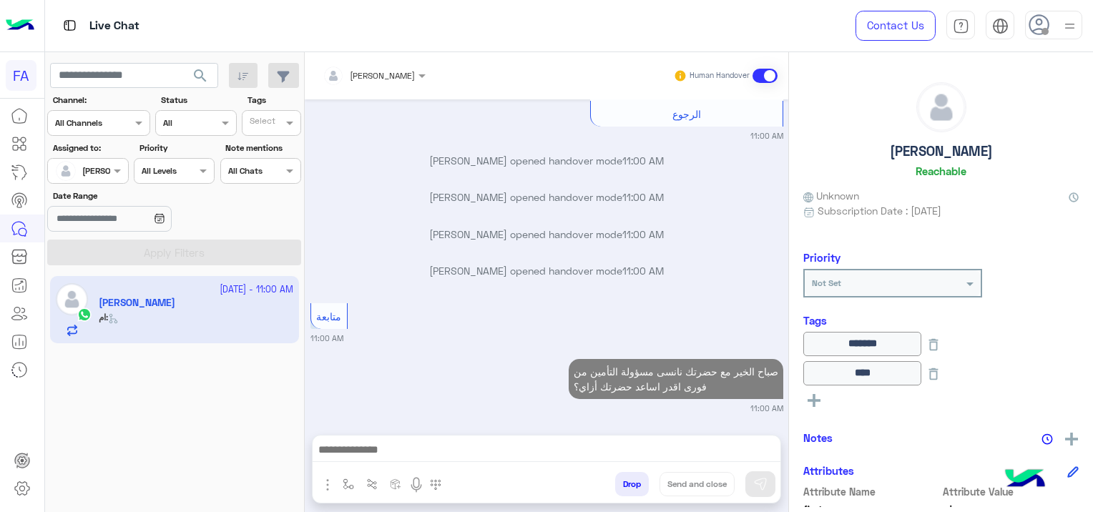
scroll to position [3247, 0]
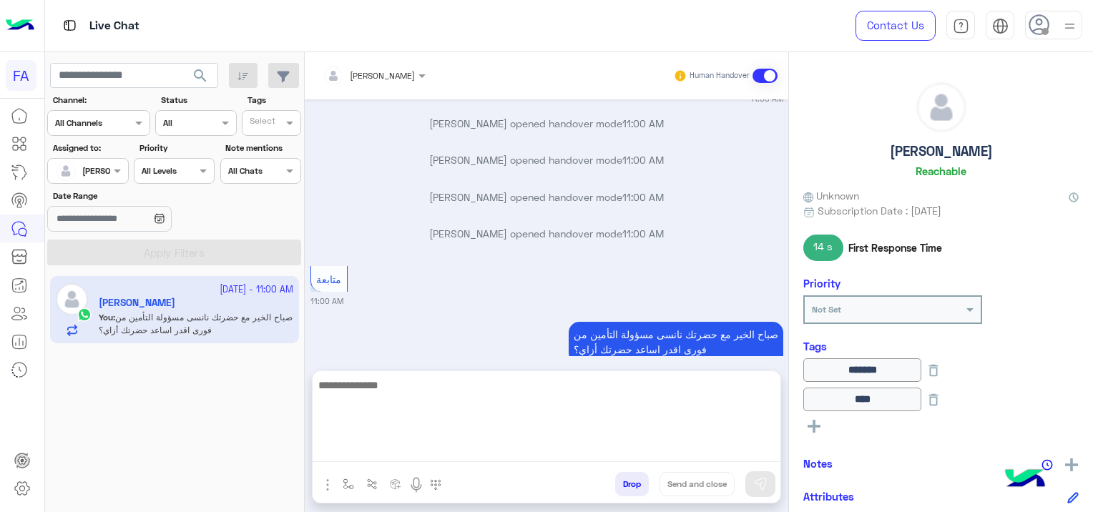
click at [382, 446] on textarea at bounding box center [546, 419] width 468 height 86
paste textarea "**********"
type textarea "**********"
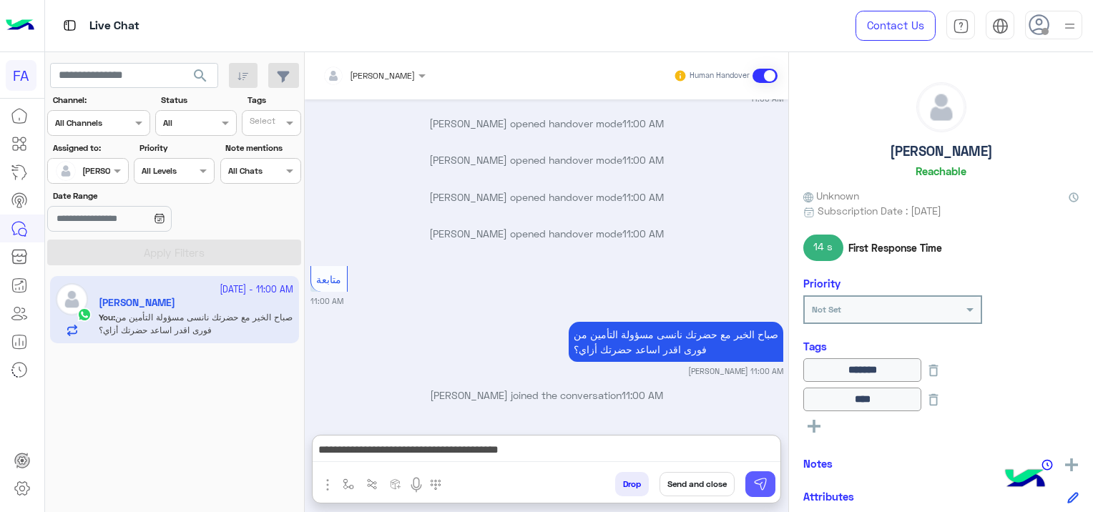
click at [764, 485] on img at bounding box center [760, 484] width 14 height 14
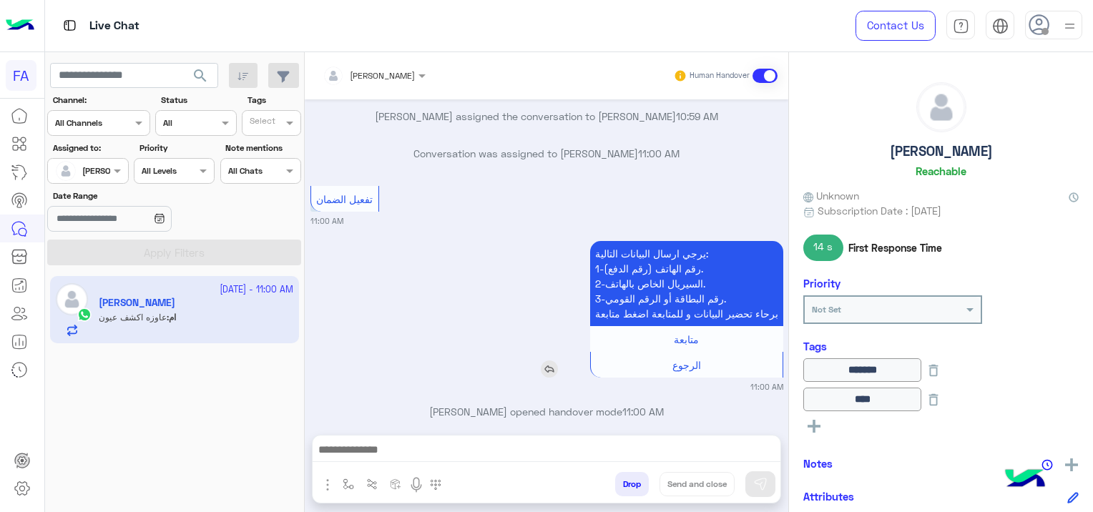
scroll to position [3371, 0]
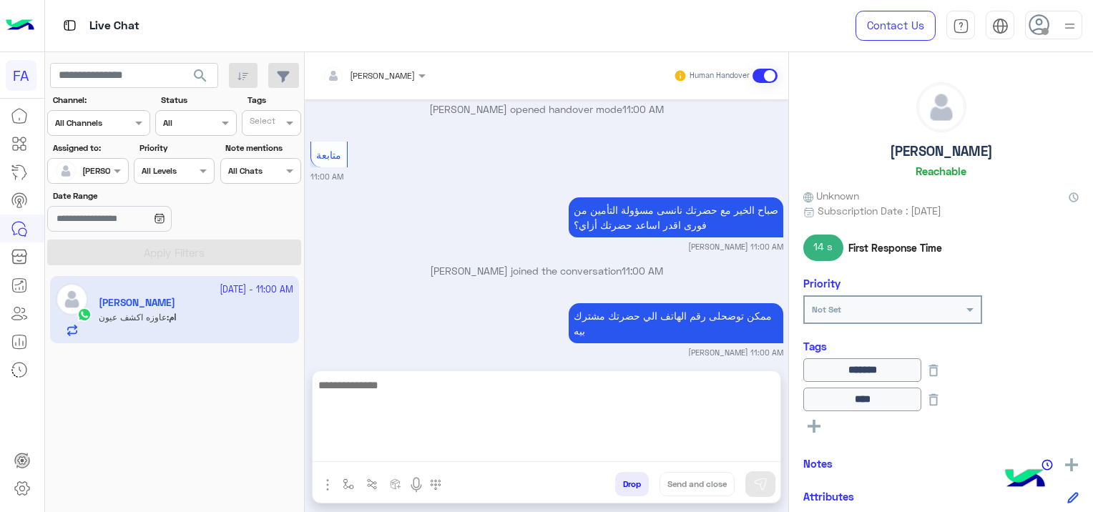
click at [405, 453] on textarea at bounding box center [546, 419] width 468 height 86
paste textarea "**********"
type textarea "**********"
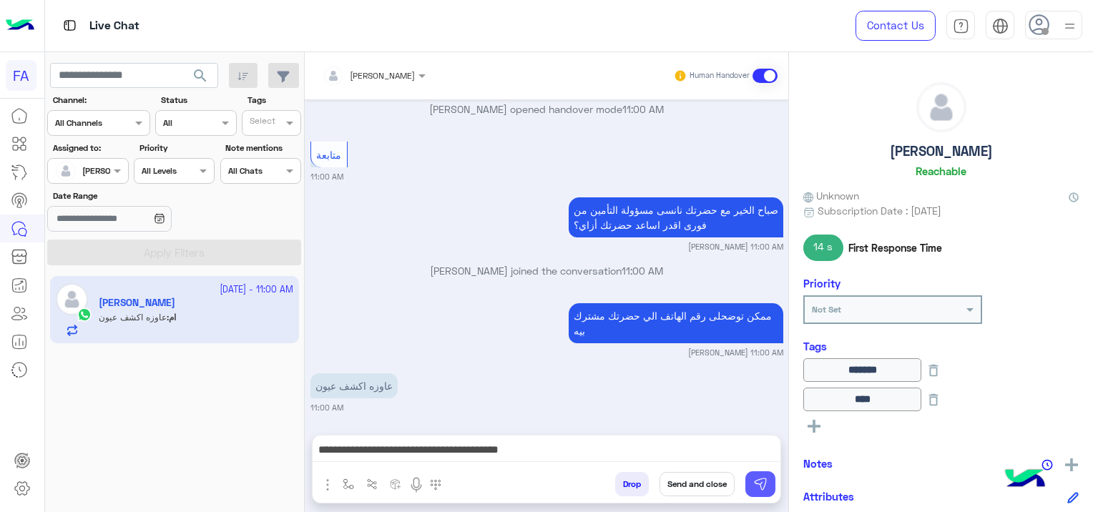
click at [759, 487] on img at bounding box center [760, 484] width 14 height 14
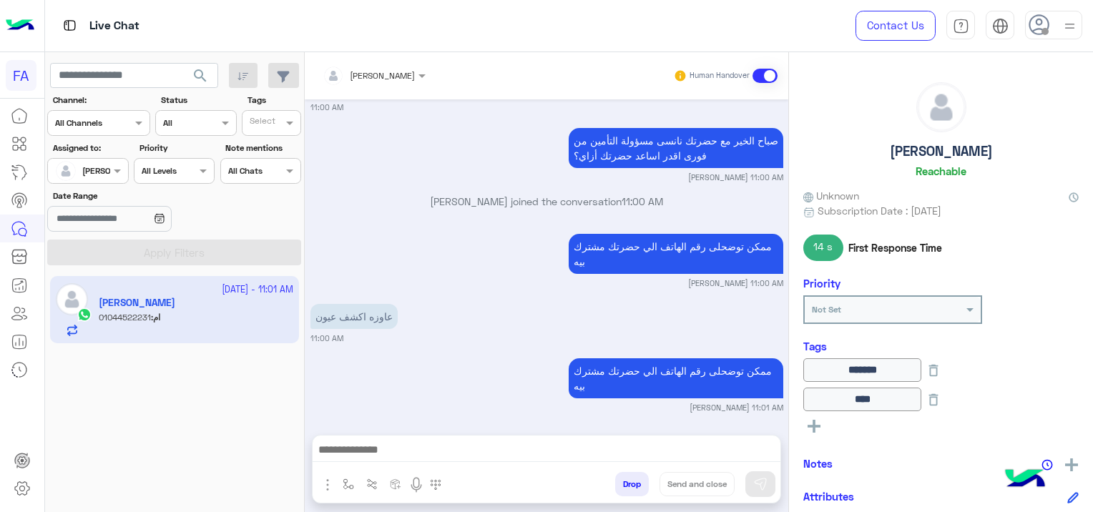
scroll to position [3495, 0]
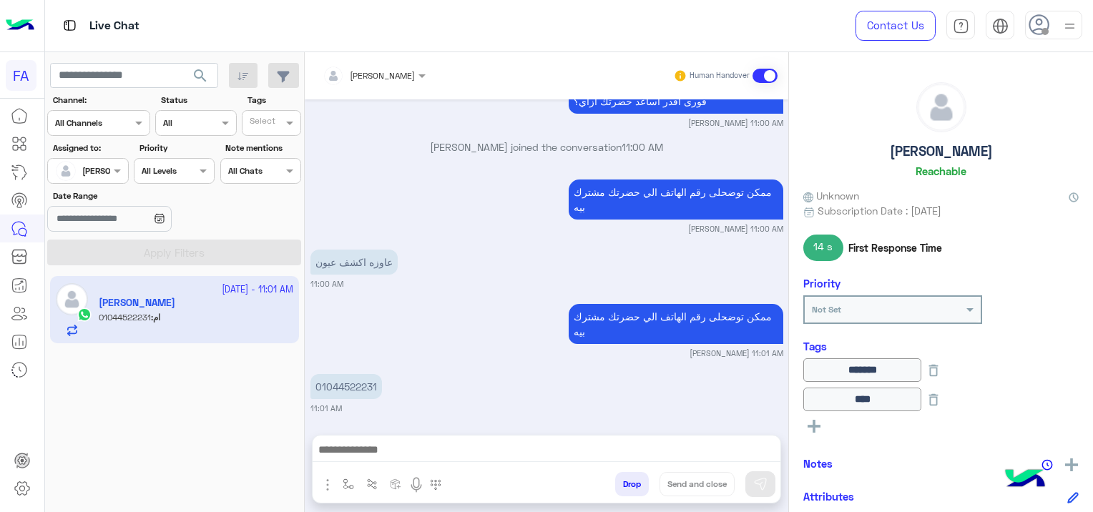
click at [377, 288] on div "[DATE] خدمة عملاء 08:34 PM قبل تحويلك إلى ممثل خدمة العملاء، اختر من القائمة ما…" at bounding box center [546, 259] width 483 height 321
drag, startPoint x: 375, startPoint y: 380, endPoint x: 312, endPoint y: 389, distance: 64.3
click at [312, 389] on p "01044522231" at bounding box center [346, 386] width 72 height 25
copy p "01044522231"
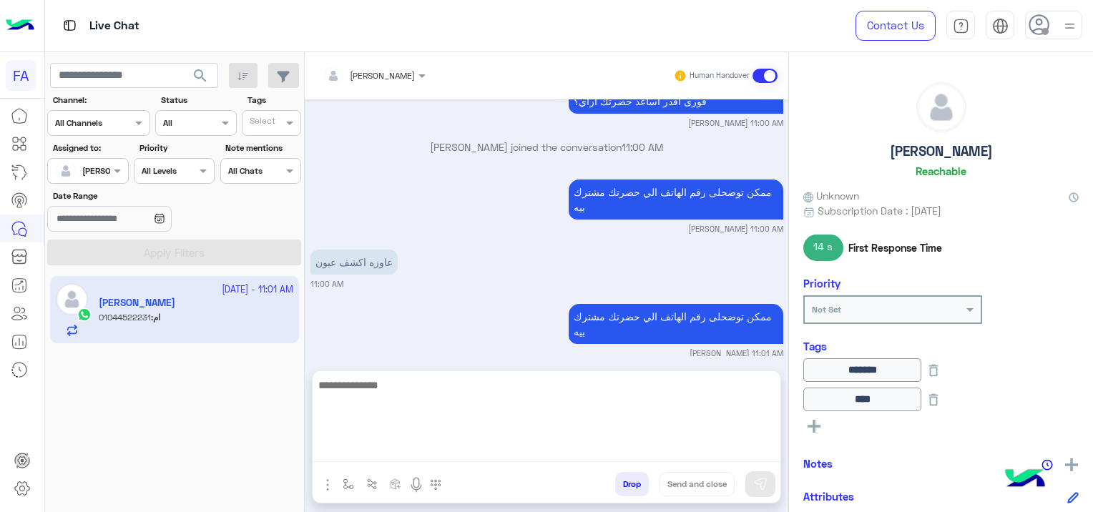
click at [455, 443] on textarea at bounding box center [546, 419] width 468 height 86
click at [366, 454] on textarea at bounding box center [546, 419] width 468 height 86
paste textarea "**********"
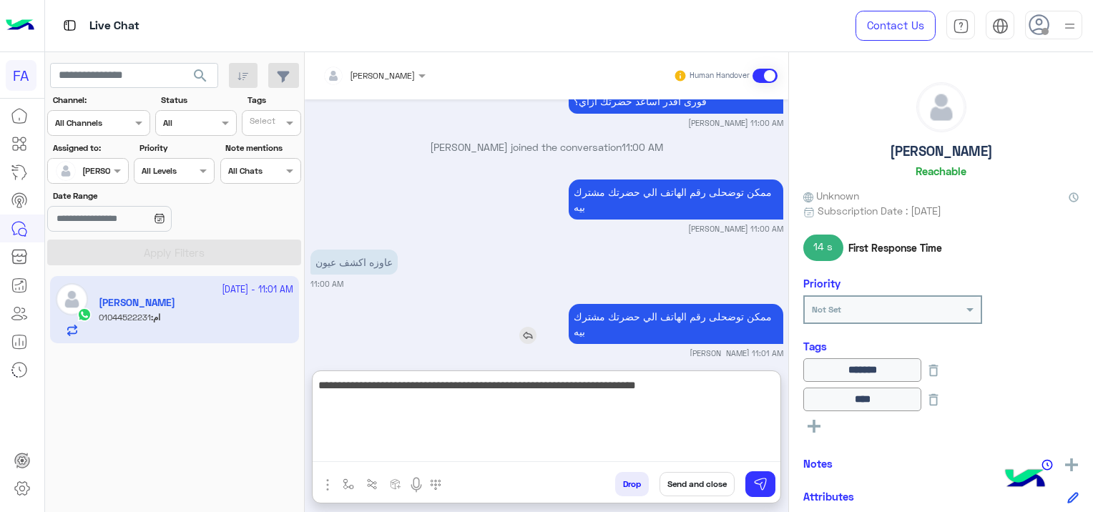
scroll to position [3560, 0]
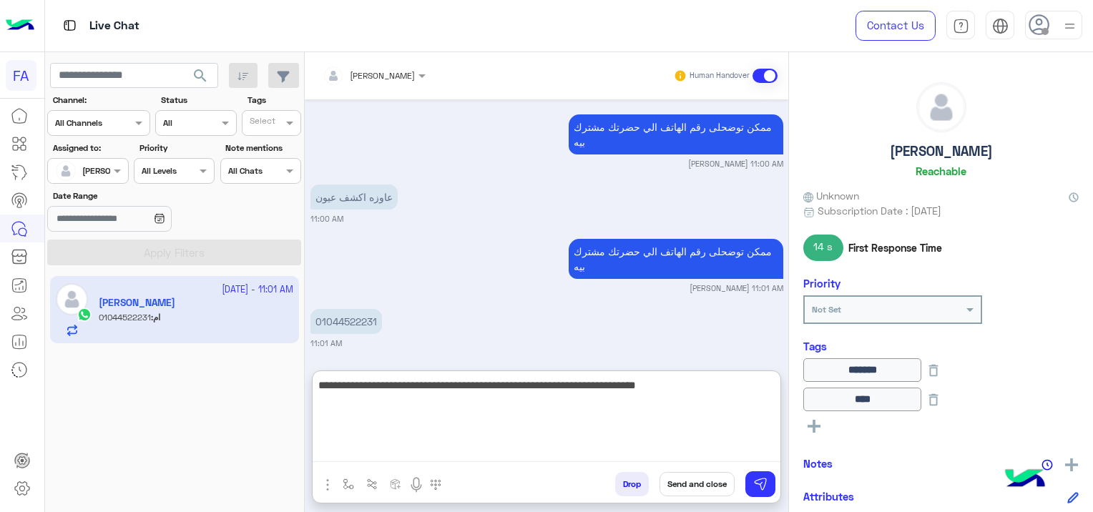
click at [716, 386] on textarea "**********" at bounding box center [546, 419] width 468 height 86
click at [452, 383] on textarea "**********" at bounding box center [546, 419] width 468 height 86
type textarea "*"
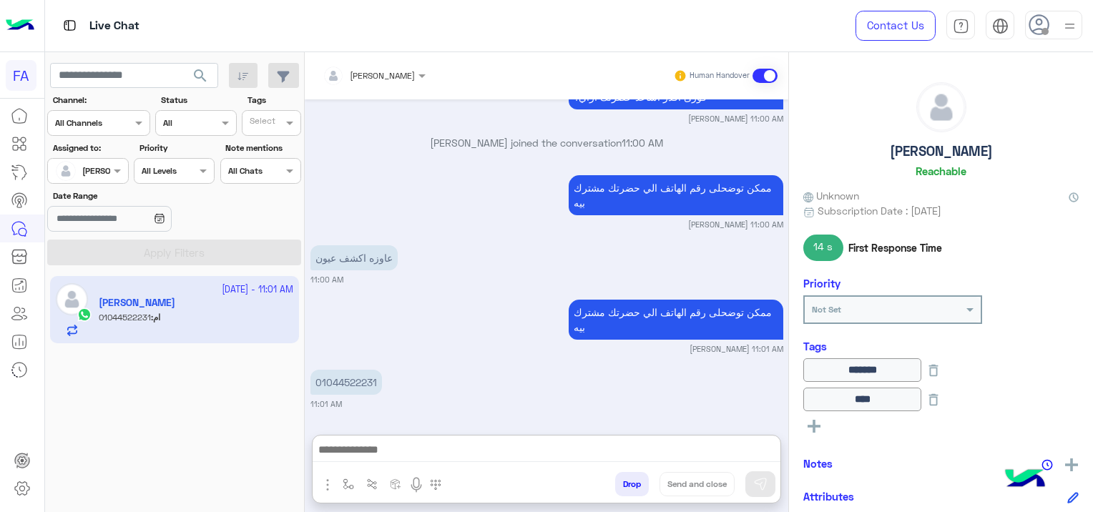
click at [445, 197] on div "[DATE] خدمة عملاء 08:34 PM قبل تحويلك إلى ممثل خدمة العملاء، اختر من القائمة ما…" at bounding box center [546, 259] width 483 height 321
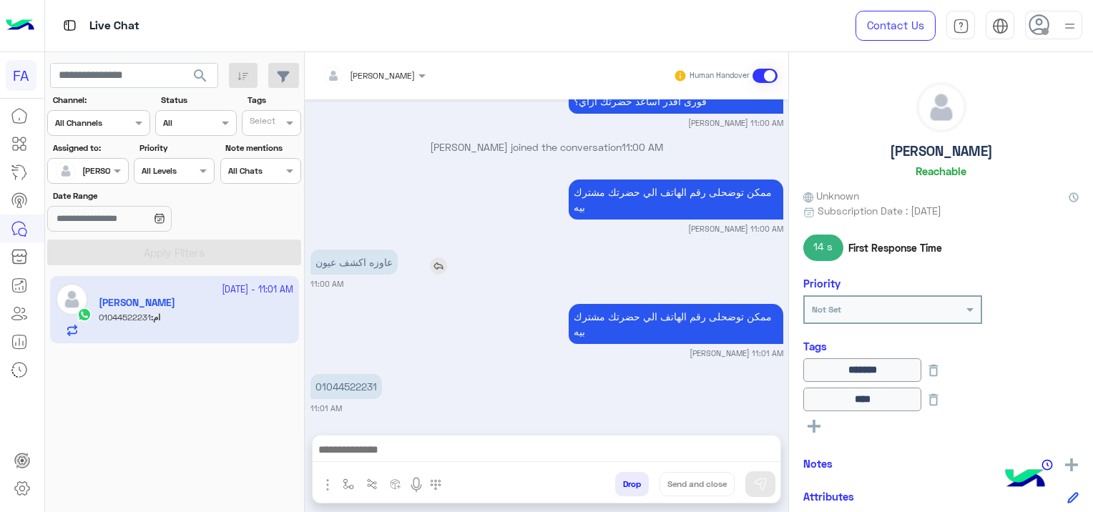
click at [433, 257] on img at bounding box center [438, 265] width 17 height 17
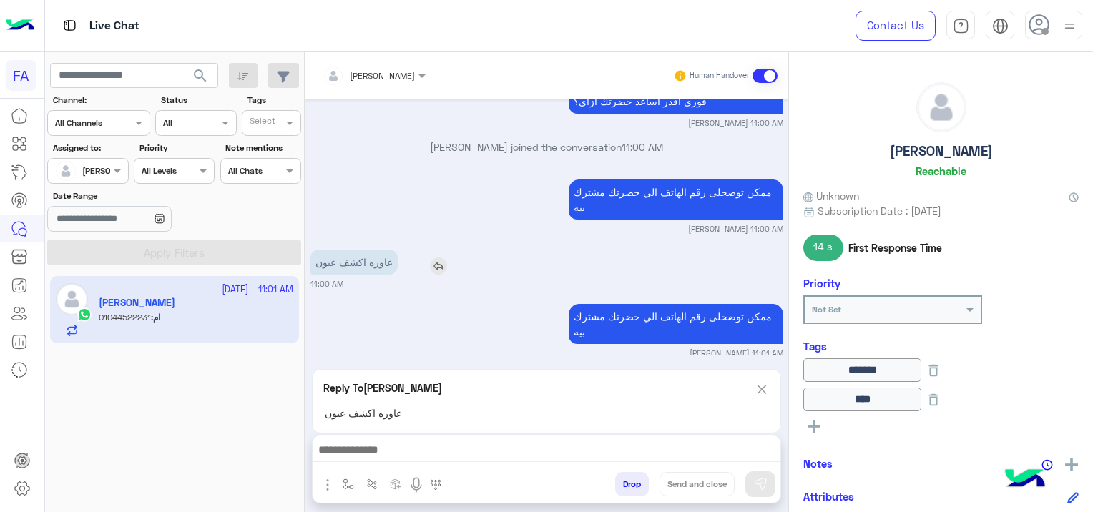
scroll to position [3560, 0]
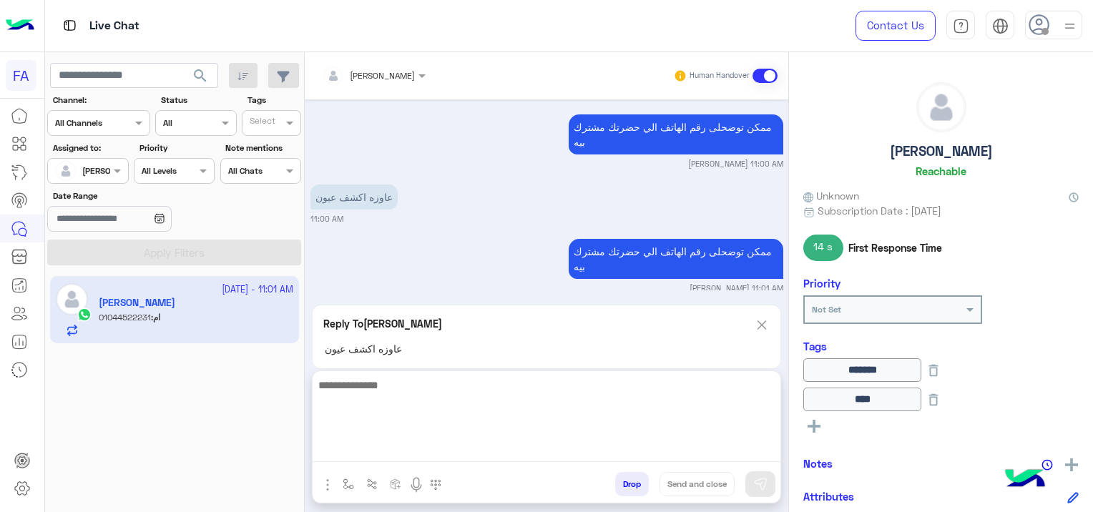
click at [442, 455] on textarea at bounding box center [546, 419] width 468 height 86
type textarea "*"
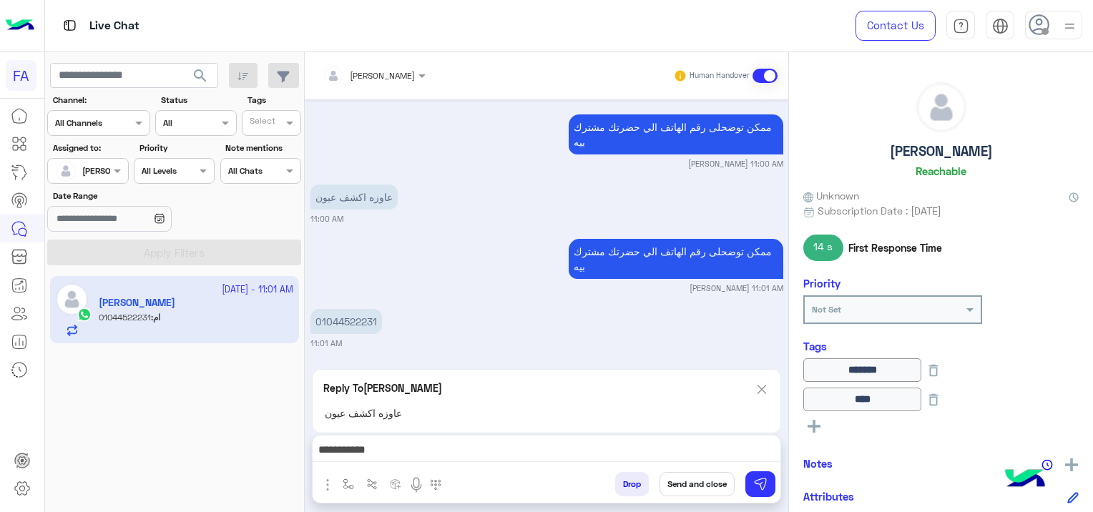
click at [761, 369] on div "Reply To ام [PERSON_NAME] اكشف عيون" at bounding box center [546, 401] width 469 height 64
click at [764, 393] on img at bounding box center [762, 389] width 16 height 18
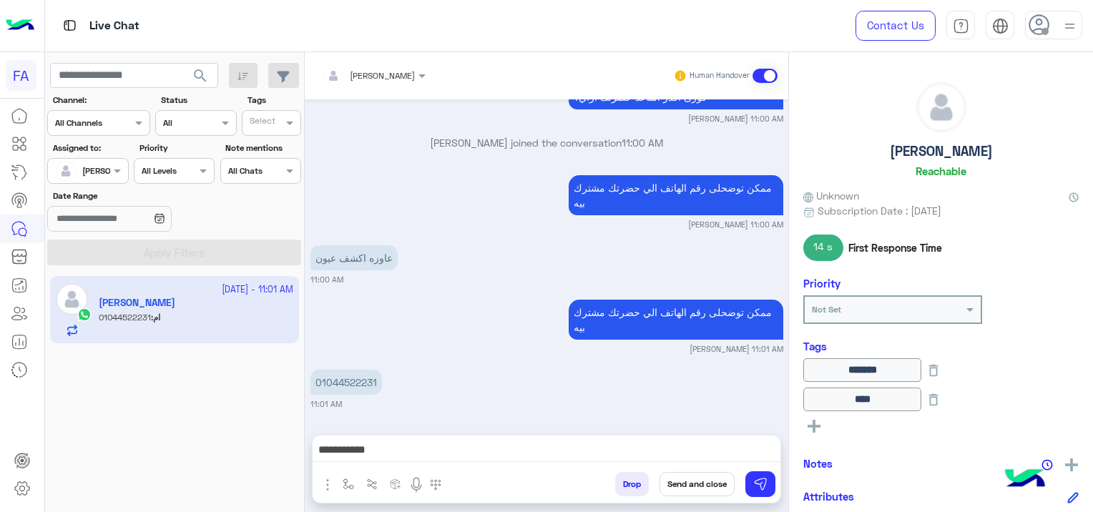
scroll to position [3495, 0]
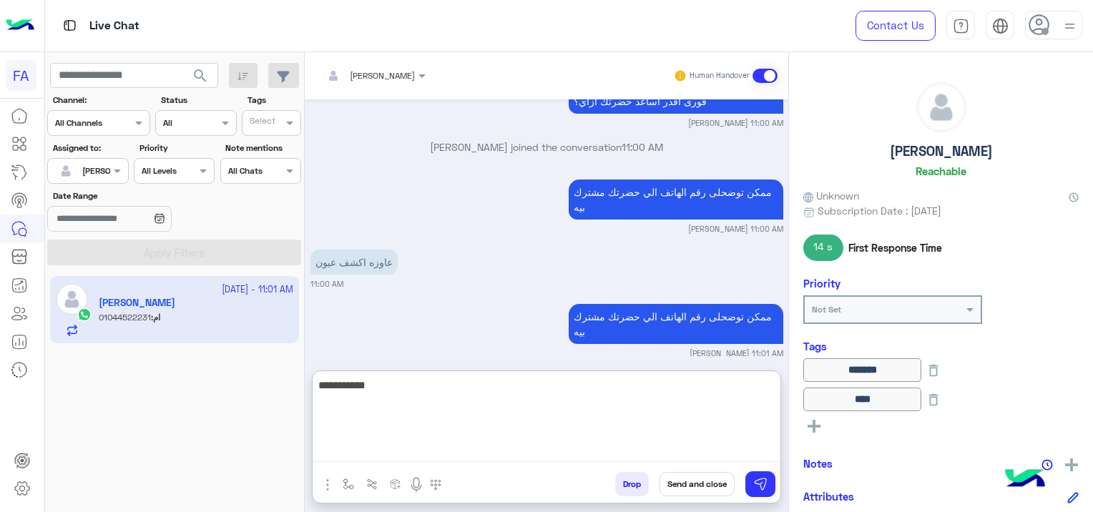
click at [706, 458] on textarea "**********" at bounding box center [546, 419] width 468 height 86
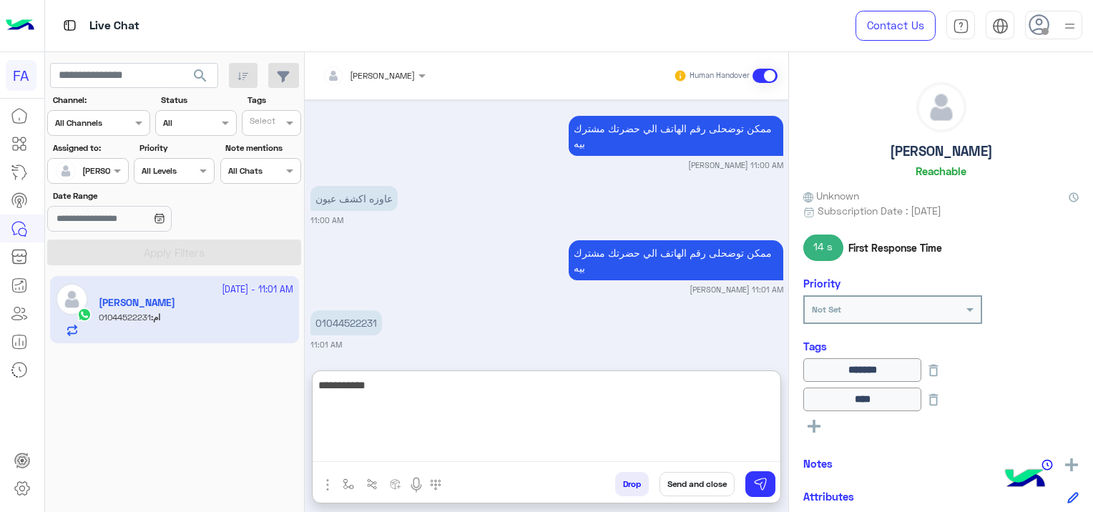
scroll to position [3560, 0]
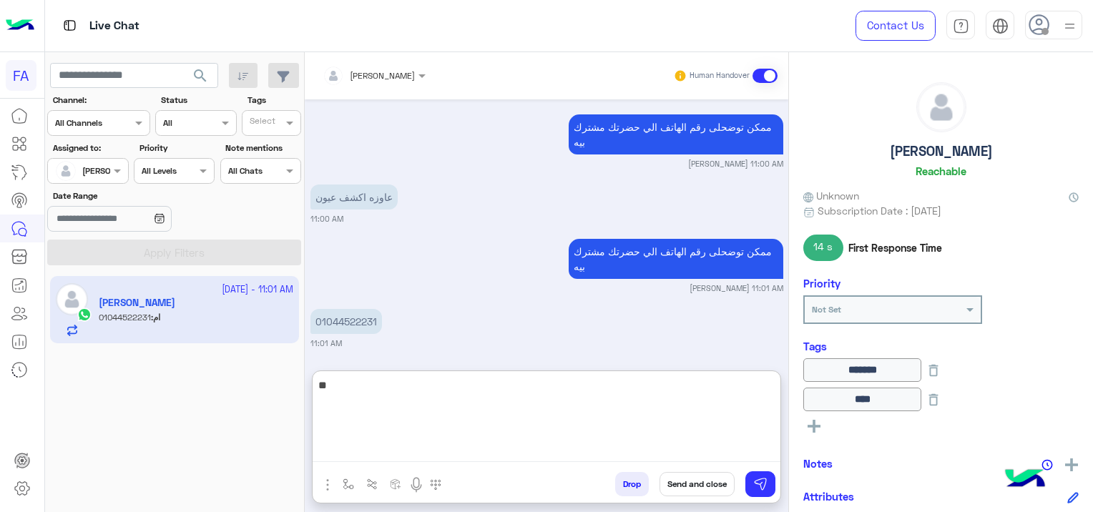
type textarea "*"
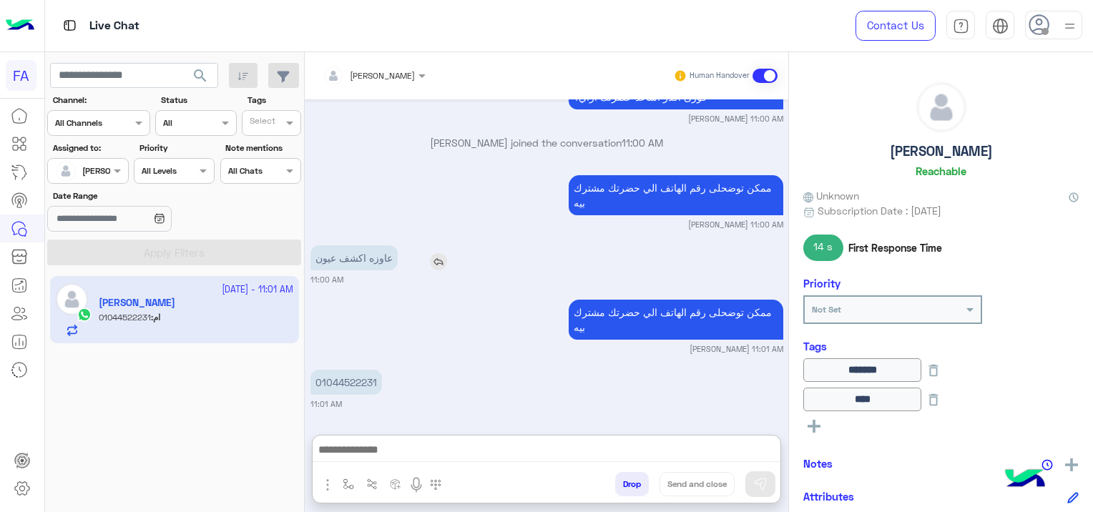
click at [440, 196] on div "[DATE] خدمة عملاء 08:34 PM قبل تحويلك إلى ممثل خدمة العملاء، اختر من القائمة ما…" at bounding box center [546, 259] width 483 height 321
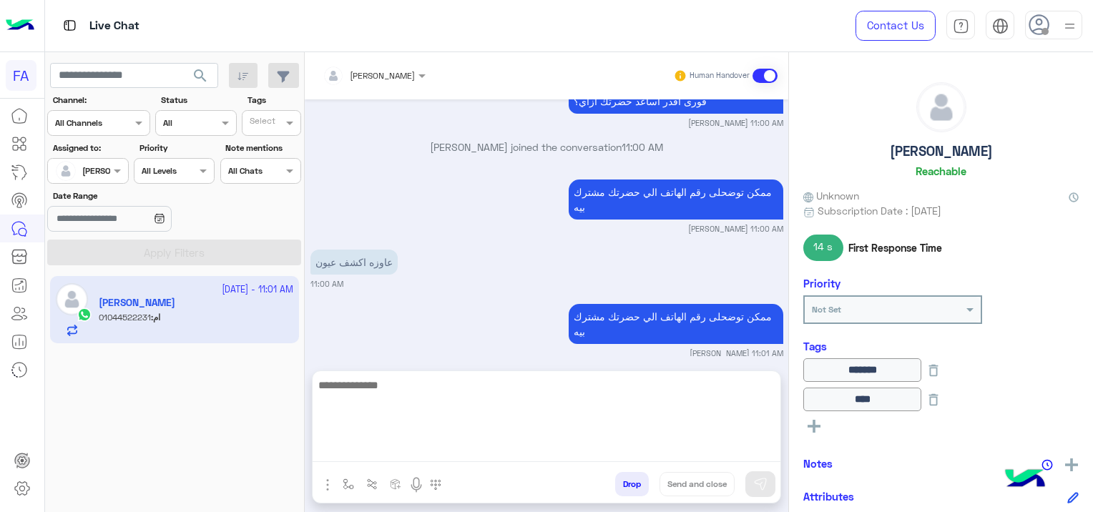
click at [494, 444] on textarea at bounding box center [546, 419] width 468 height 86
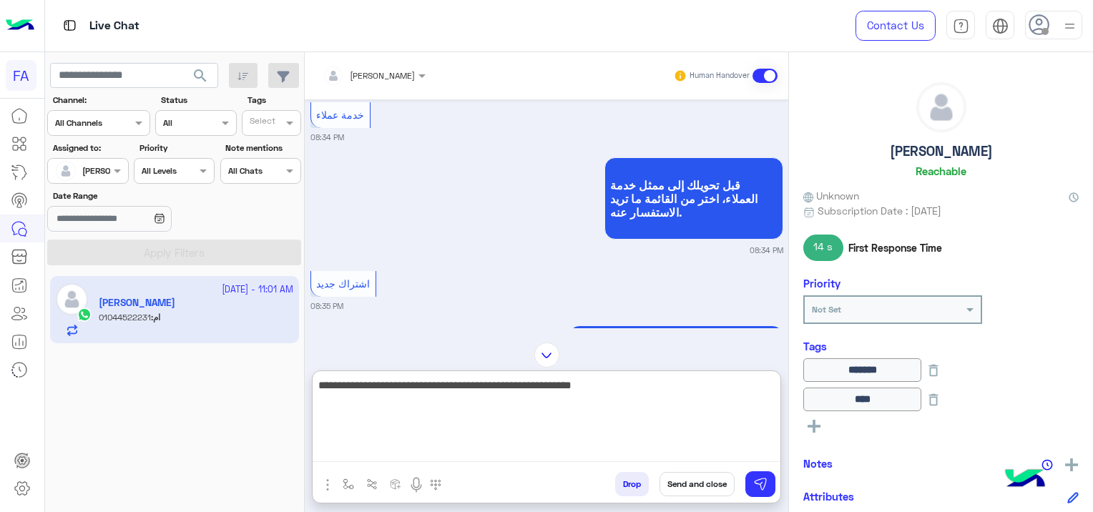
scroll to position [72, 0]
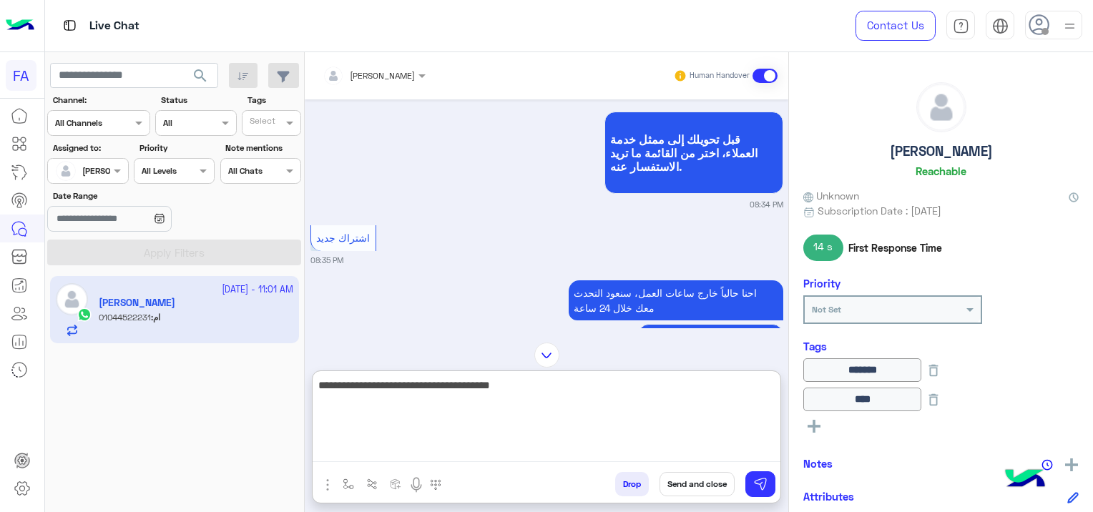
click at [626, 385] on textarea "**********" at bounding box center [546, 419] width 468 height 86
click at [569, 390] on textarea "**********" at bounding box center [546, 419] width 468 height 86
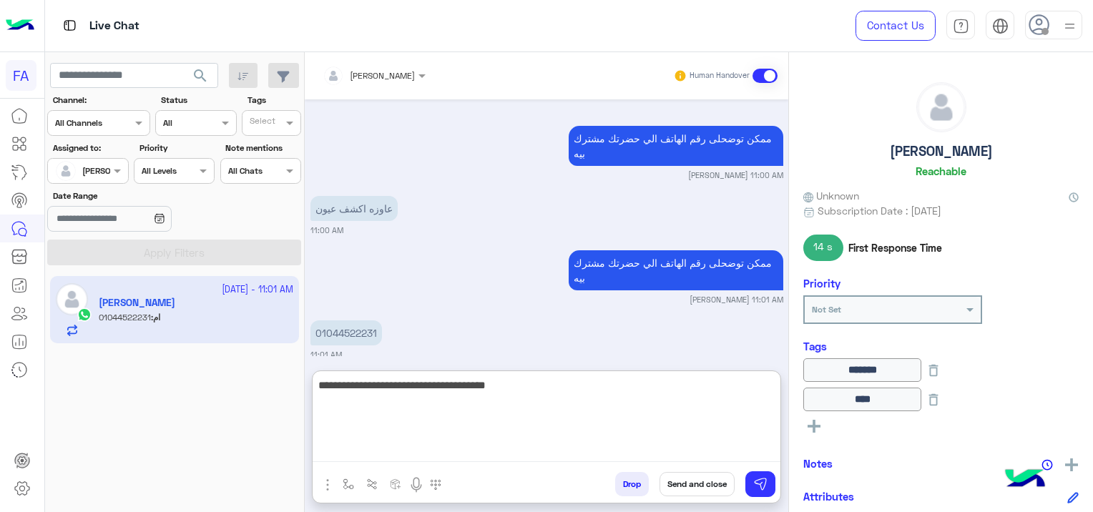
scroll to position [3560, 0]
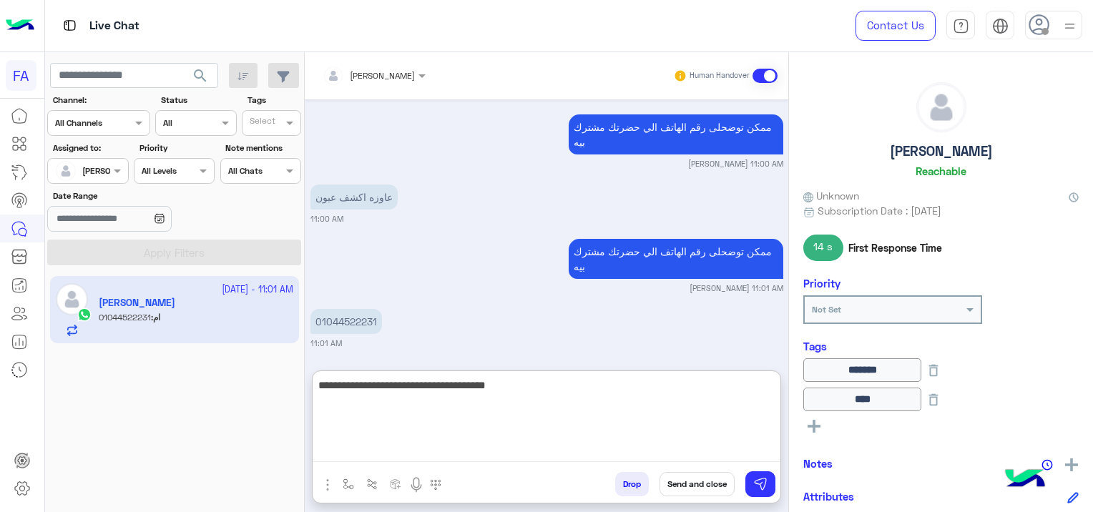
click at [681, 391] on textarea "**********" at bounding box center [546, 419] width 468 height 86
click at [641, 383] on textarea "**********" at bounding box center [546, 419] width 468 height 86
type textarea "**********"
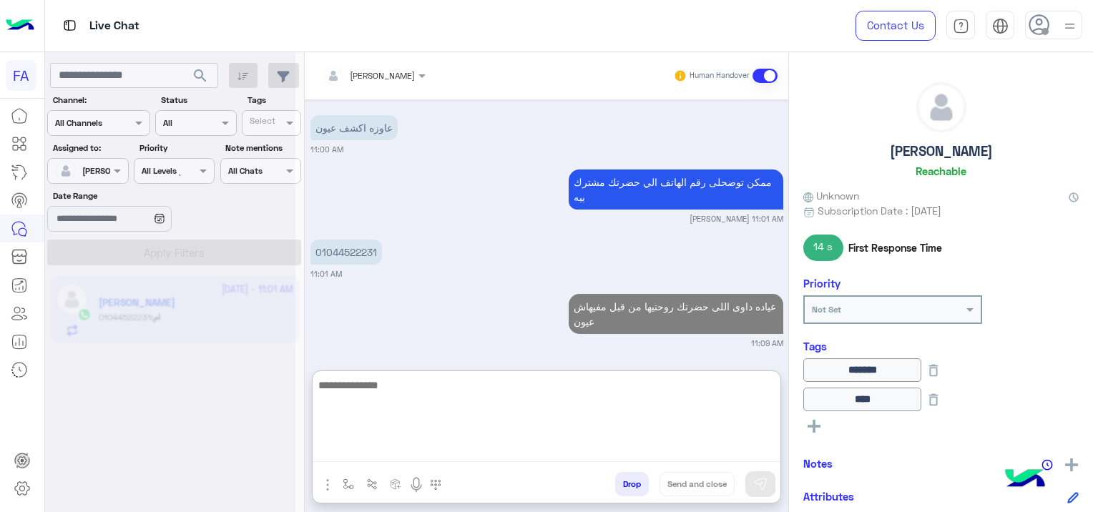
scroll to position [3875, 0]
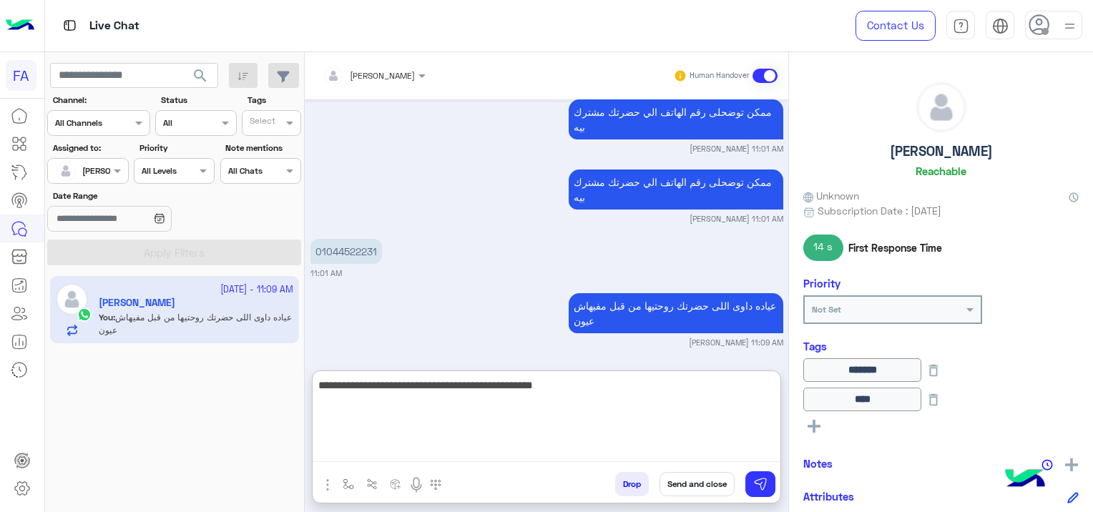
type textarea "**********"
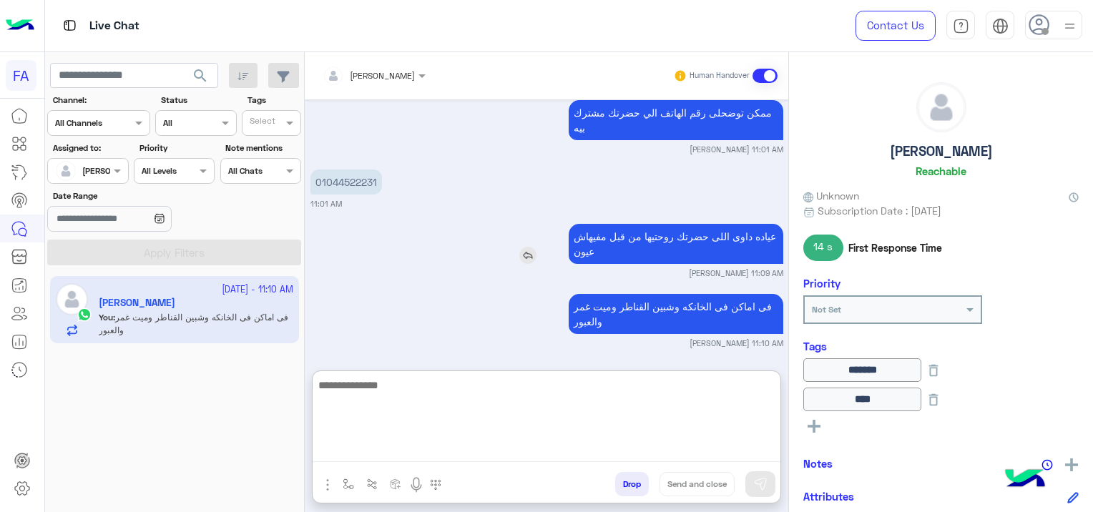
scroll to position [3999, 0]
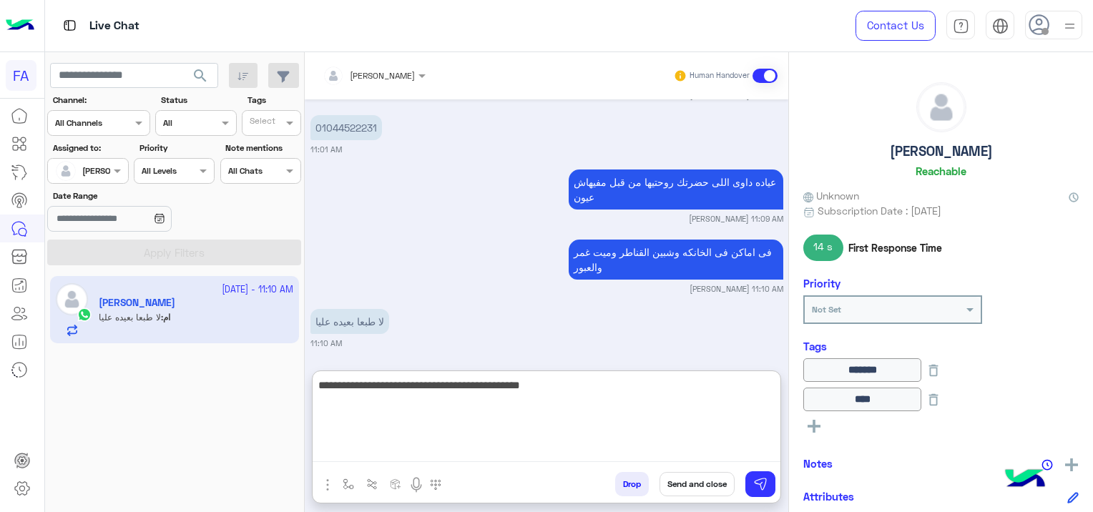
type textarea "**********"
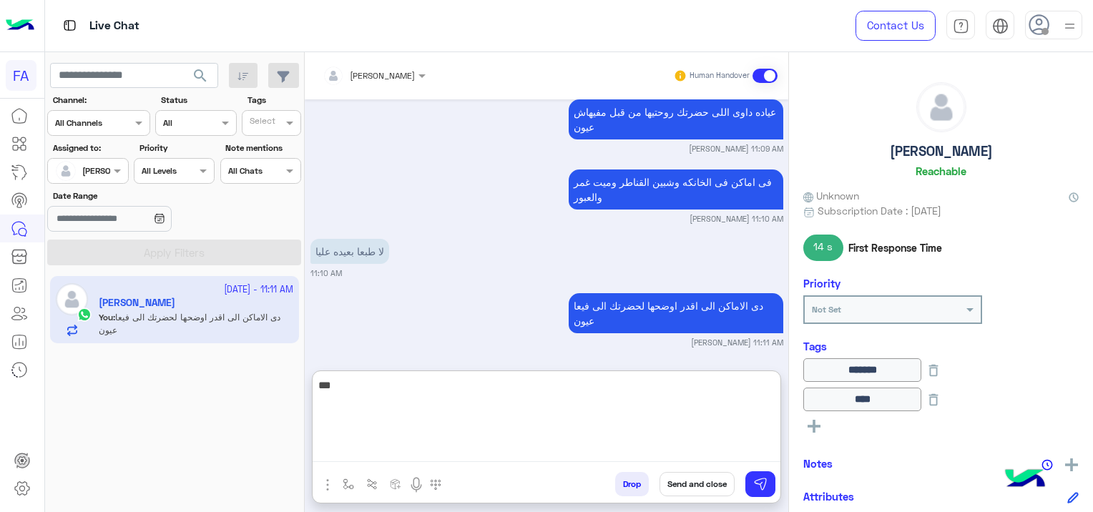
type textarea "****"
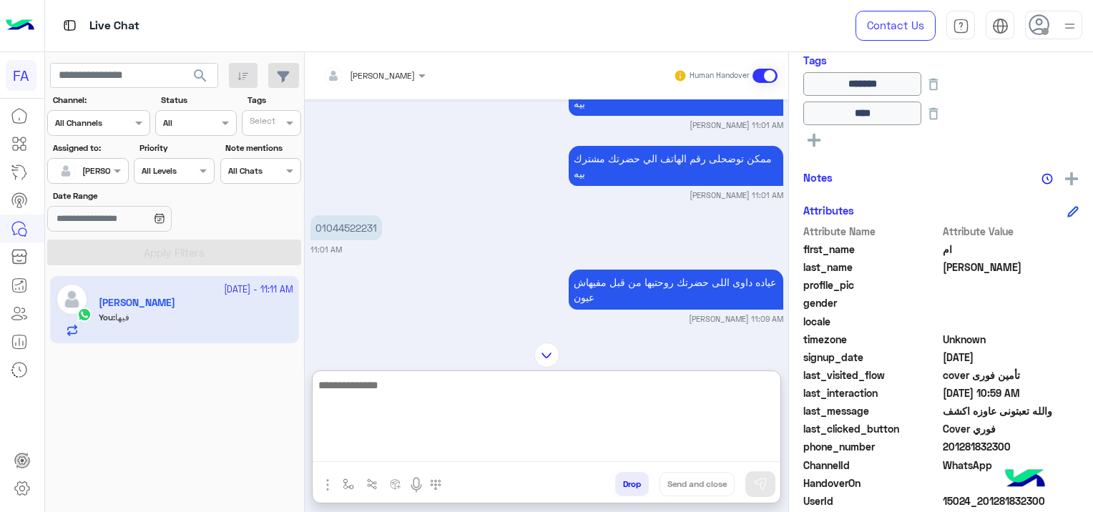
scroll to position [3837, 0]
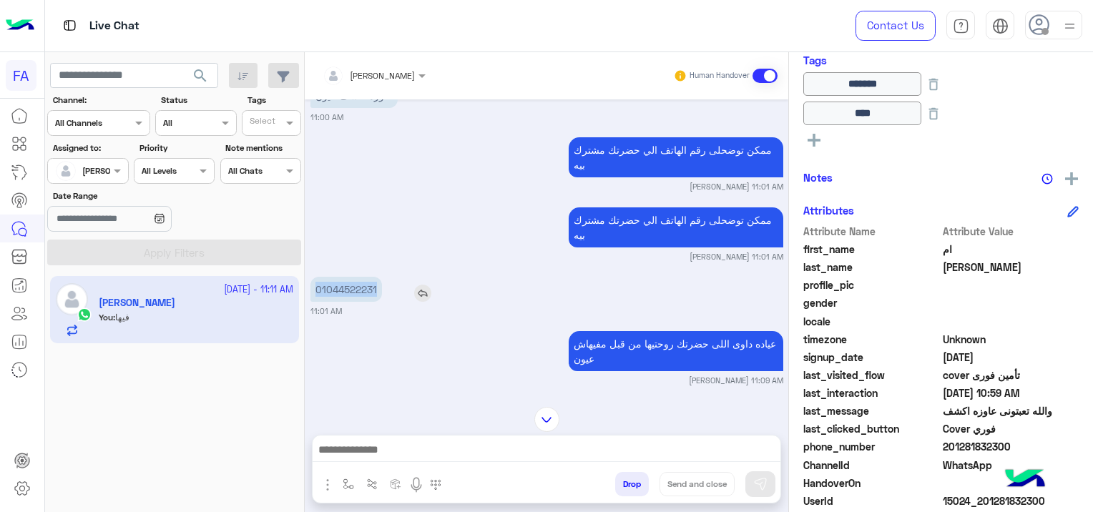
drag, startPoint x: 378, startPoint y: 283, endPoint x: 313, endPoint y: 287, distance: 64.5
click at [313, 287] on p "01044522231" at bounding box center [346, 289] width 72 height 25
copy p "01044522231"
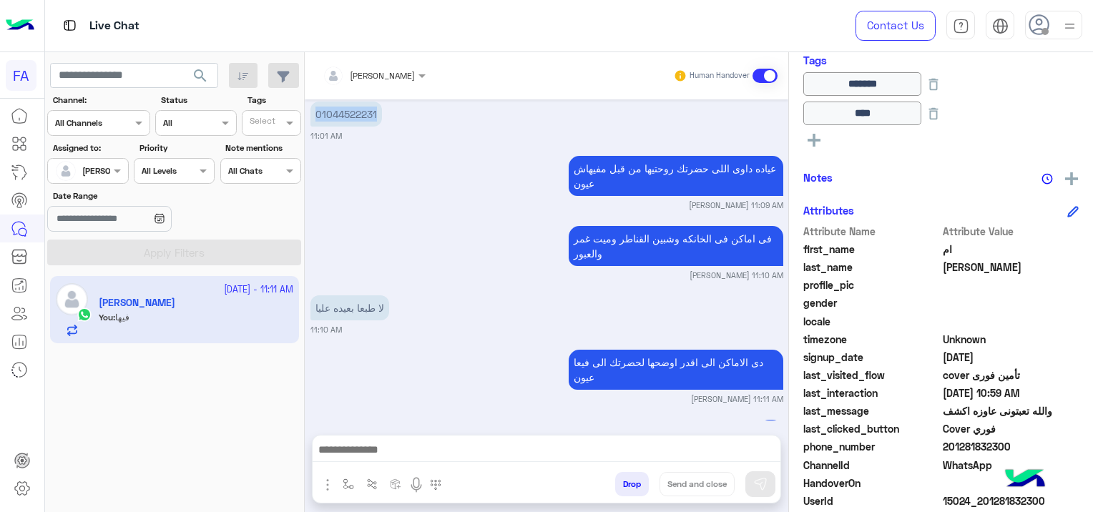
scroll to position [4058, 0]
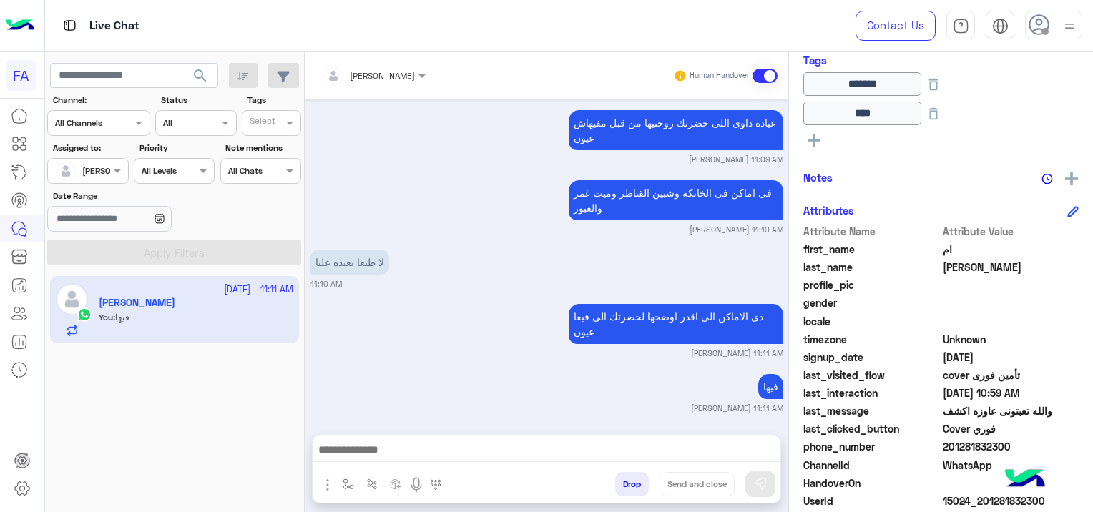
click at [619, 20] on div "Live Chat" at bounding box center [394, 25] width 699 height 51
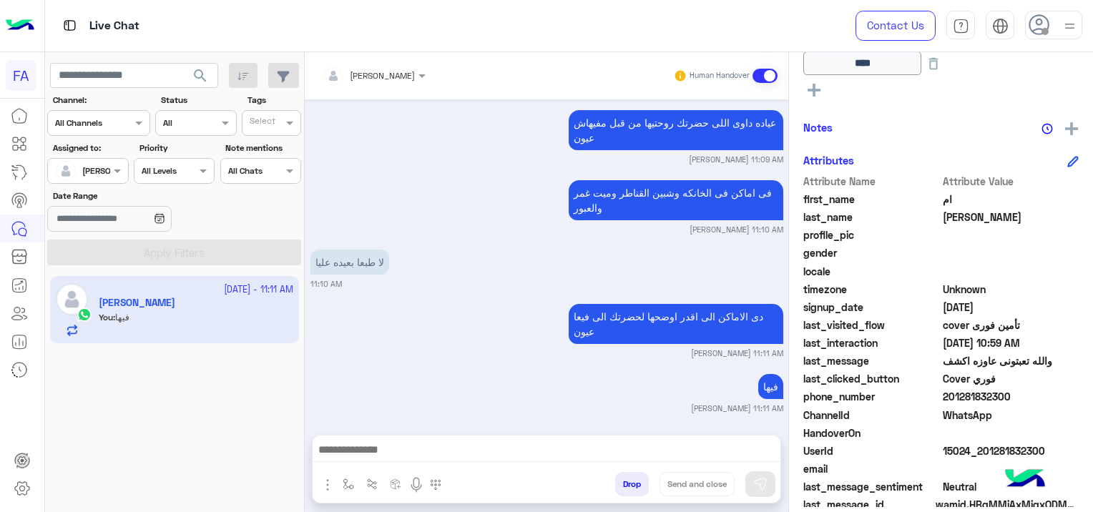
scroll to position [357, 0]
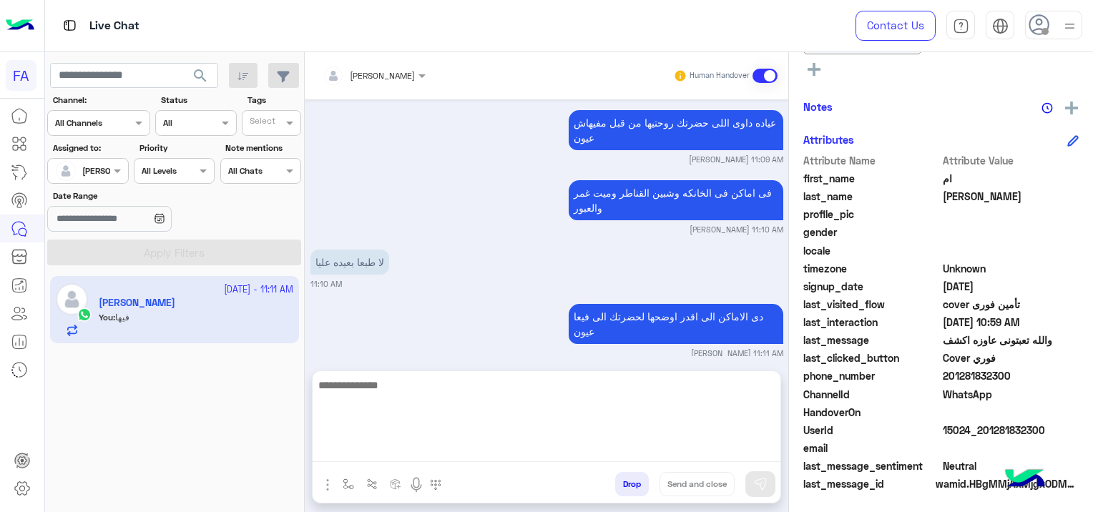
click at [423, 443] on textarea at bounding box center [546, 419] width 468 height 86
type textarea "**********"
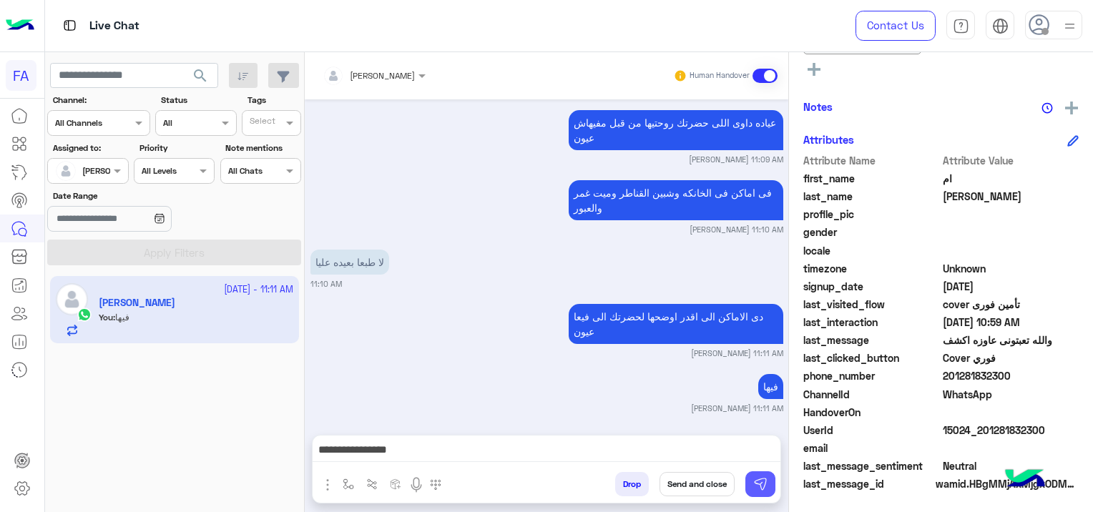
click at [764, 483] on img at bounding box center [760, 484] width 14 height 14
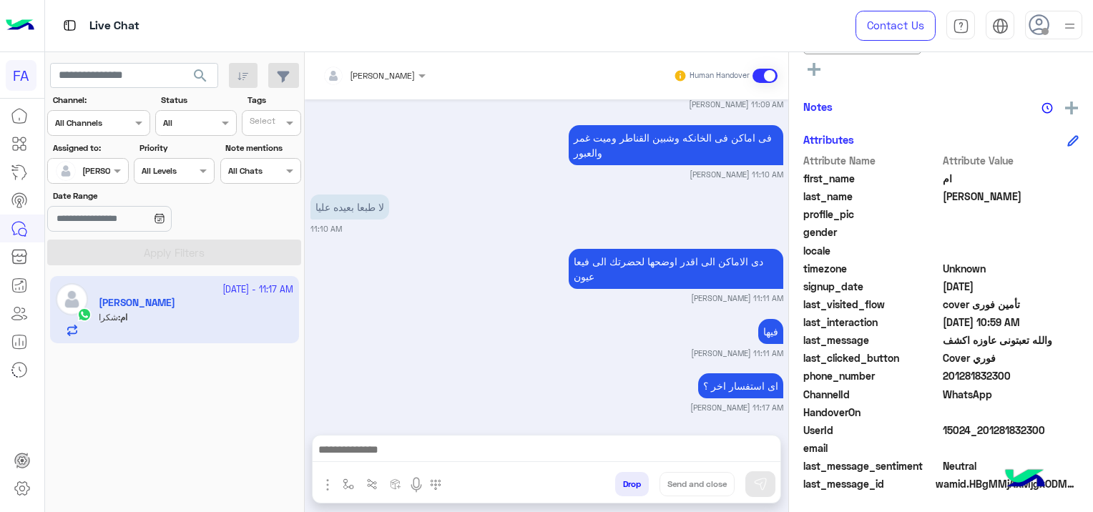
scroll to position [4168, 0]
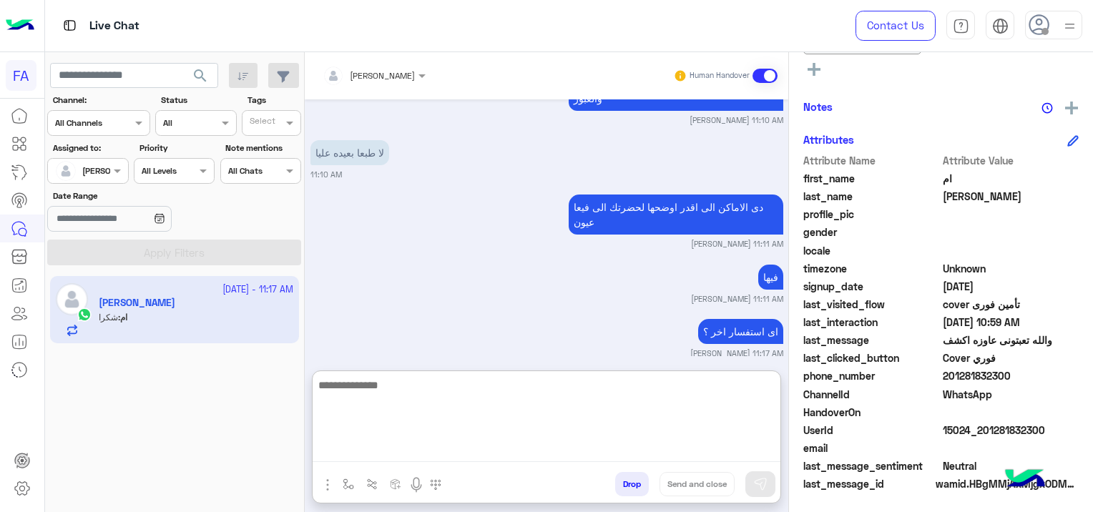
click at [421, 446] on textarea at bounding box center [546, 419] width 468 height 86
click at [375, 448] on textarea at bounding box center [546, 419] width 468 height 86
paste textarea "**********"
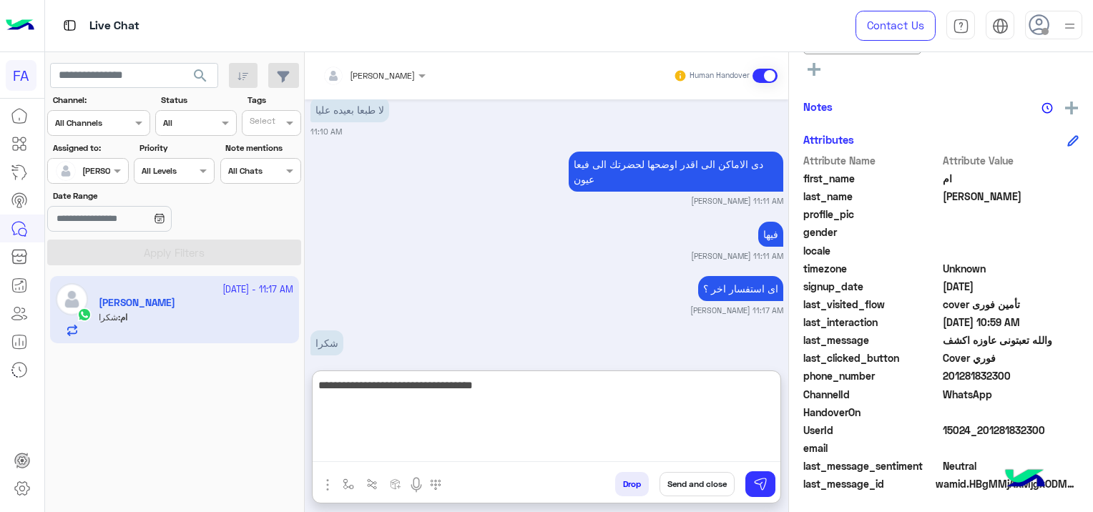
scroll to position [4233, 0]
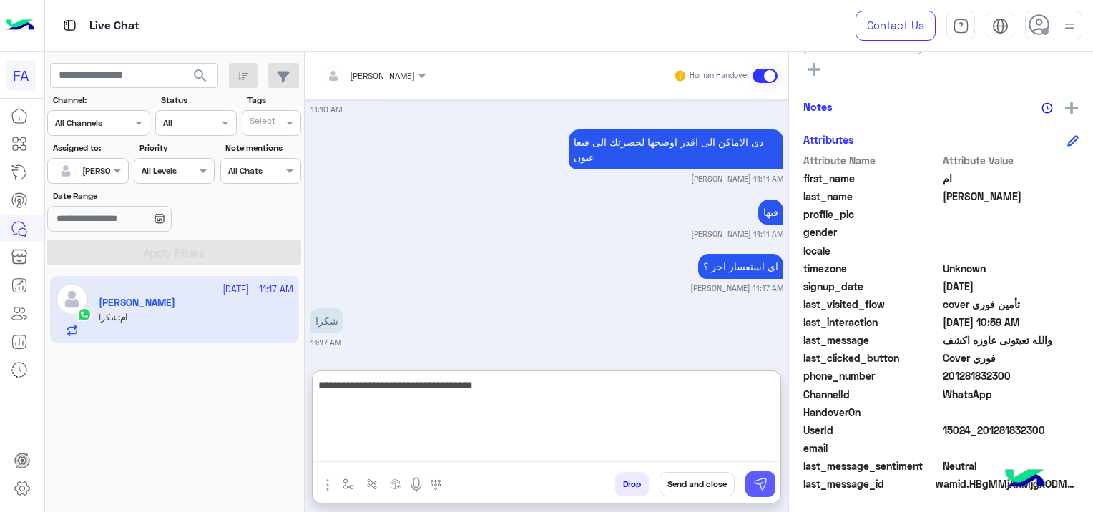
type textarea "**********"
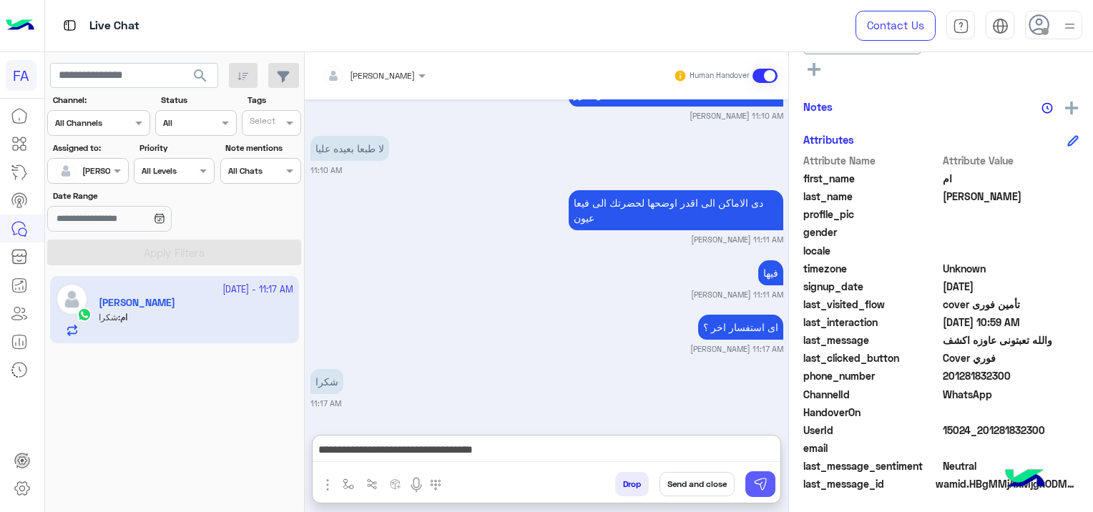
click at [755, 487] on img at bounding box center [760, 484] width 14 height 14
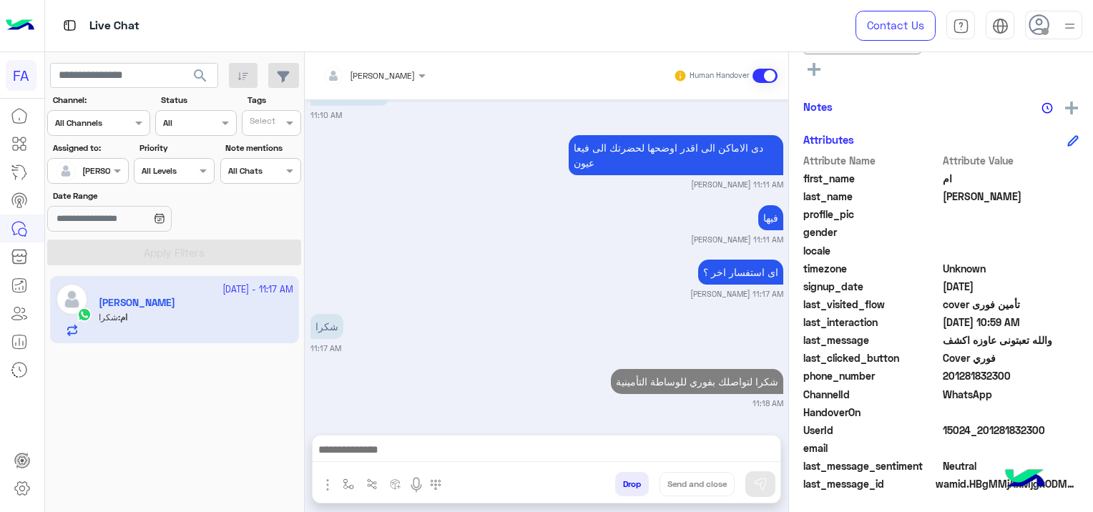
scroll to position [4223, 0]
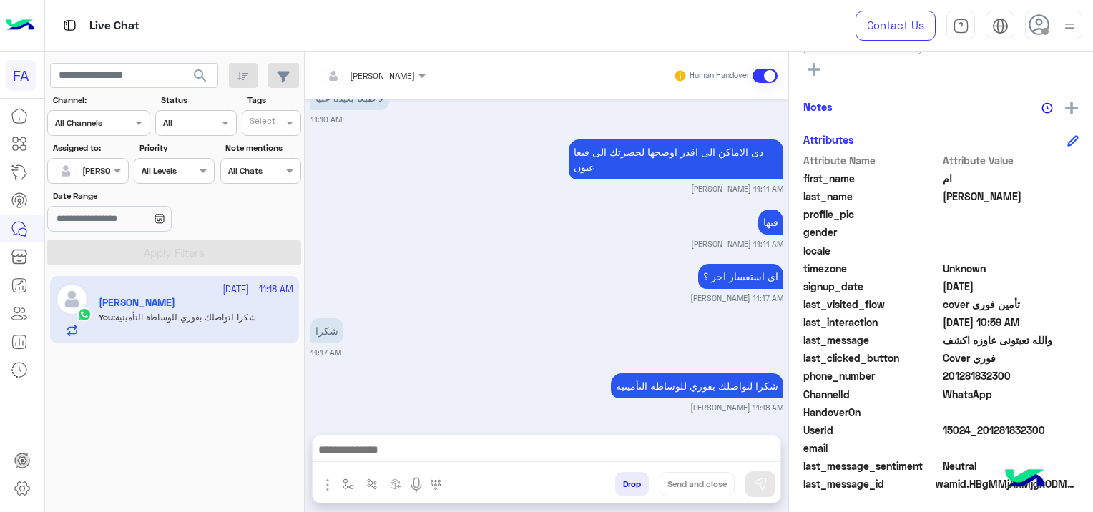
click at [771, 77] on span at bounding box center [764, 76] width 25 height 14
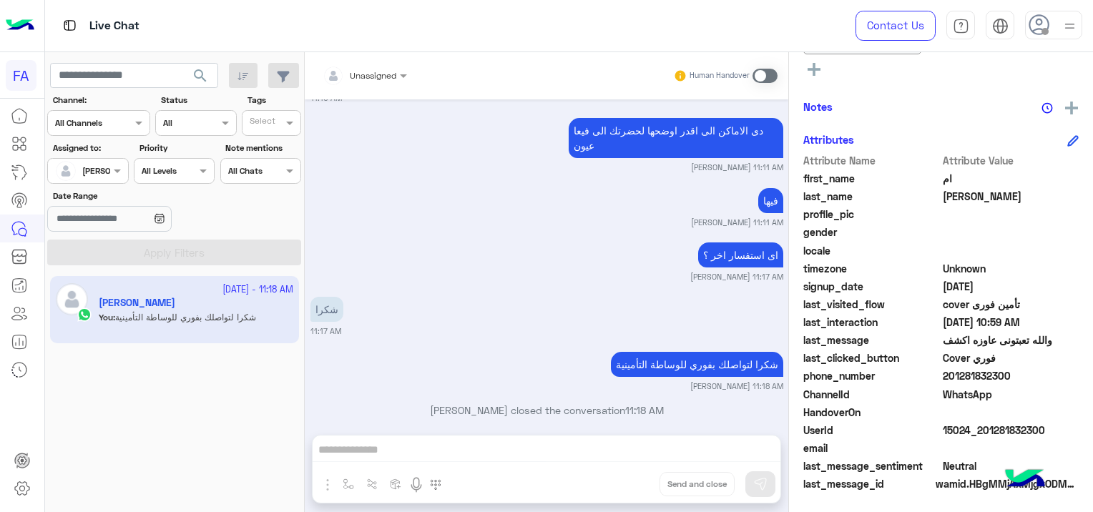
scroll to position [4259, 0]
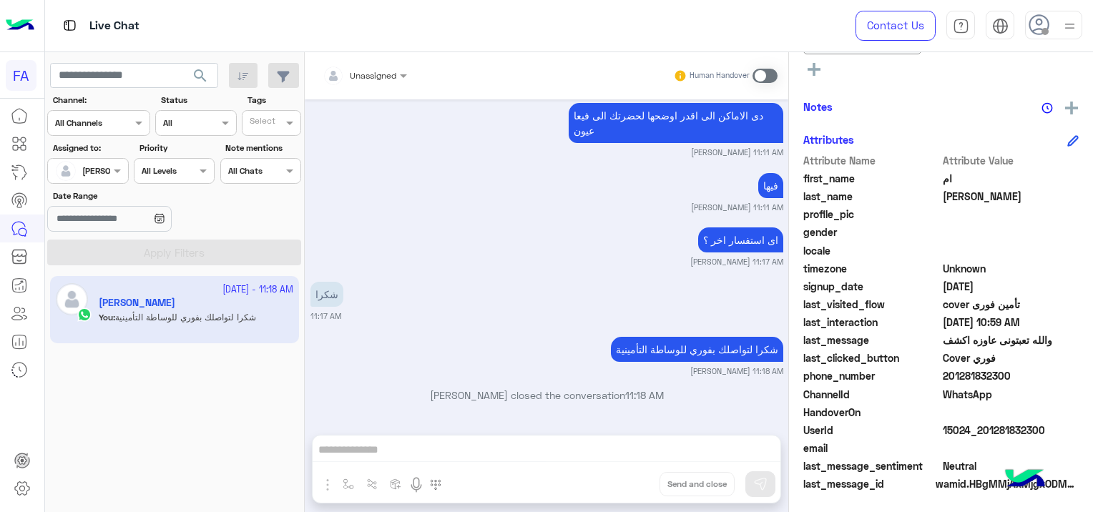
click at [103, 169] on div at bounding box center [87, 169] width 79 height 14
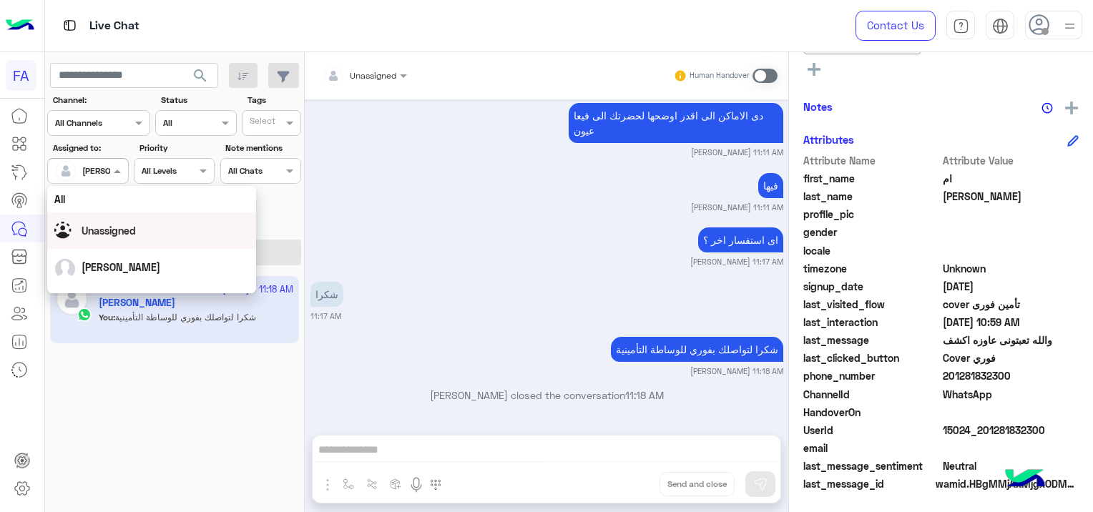
click at [132, 234] on span "Unassigned" at bounding box center [109, 231] width 54 height 12
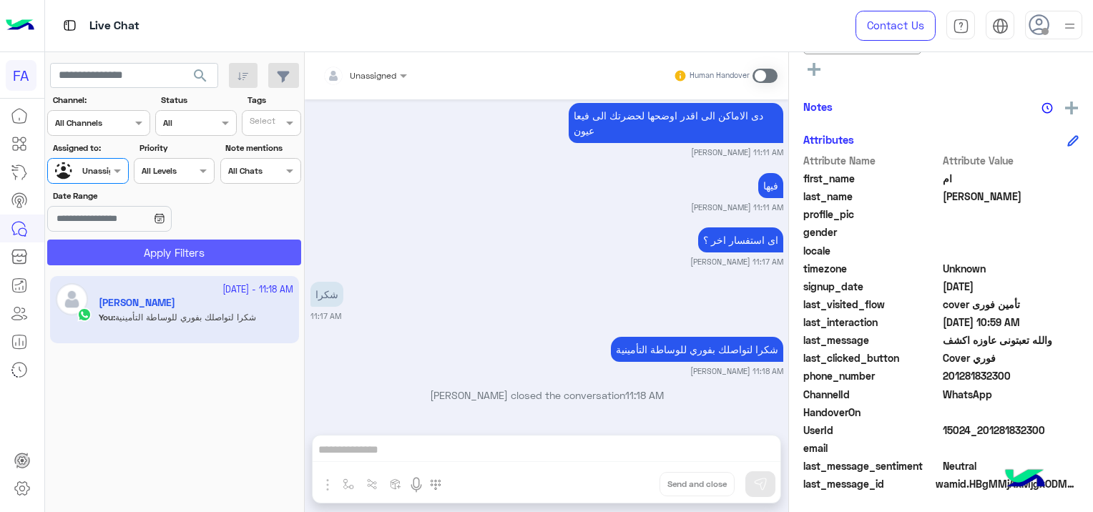
click at [225, 249] on button "Apply Filters" at bounding box center [174, 253] width 254 height 26
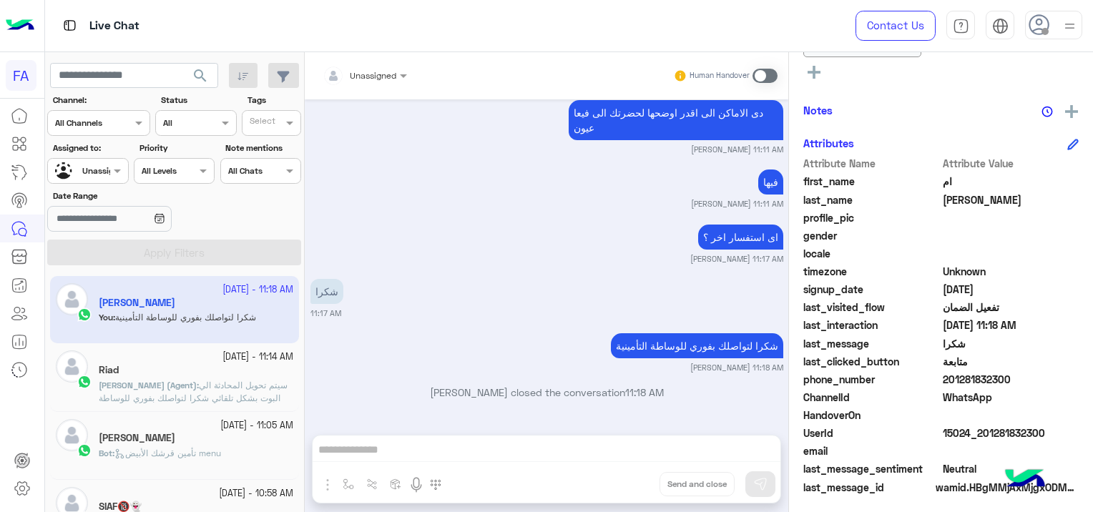
scroll to position [395, 0]
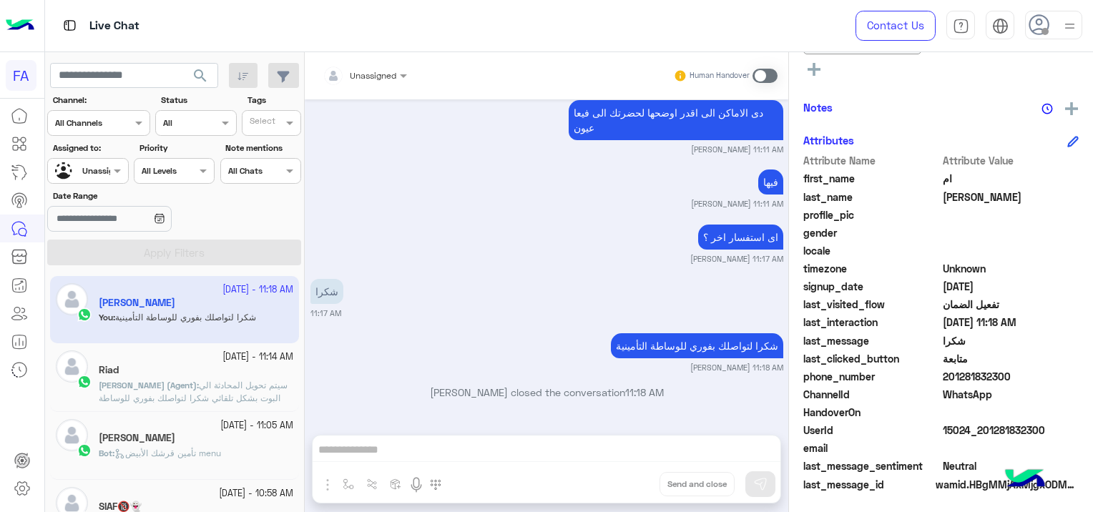
click at [247, 386] on span "سيتم تحويل المحادثة الي البوت بشكل تلقائي شكرا لتواصلك بفوري للوساطة التأمينية" at bounding box center [193, 398] width 189 height 36
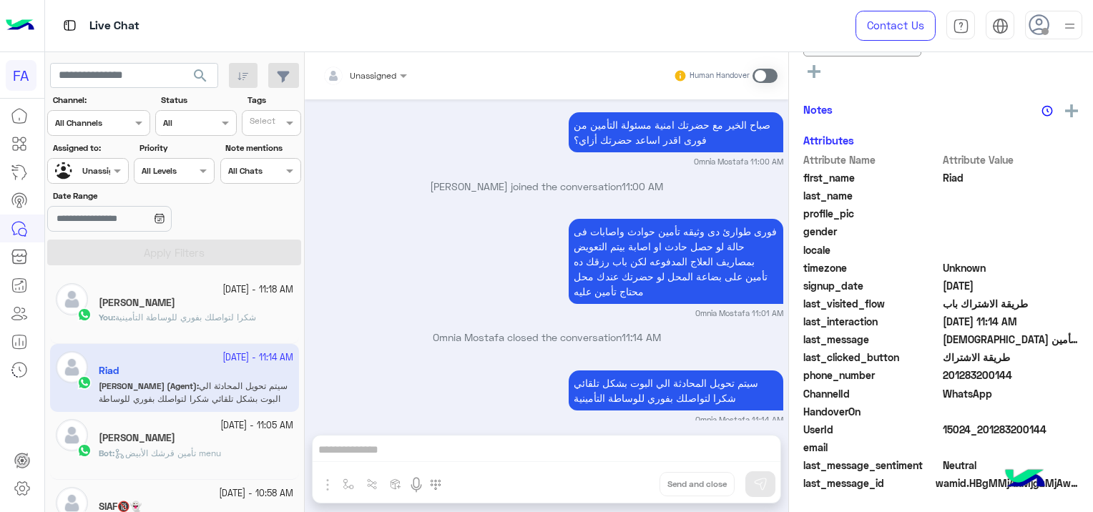
scroll to position [366, 0]
click at [205, 454] on span "تأمين قرشك الأبيض menu" at bounding box center [167, 453] width 107 height 11
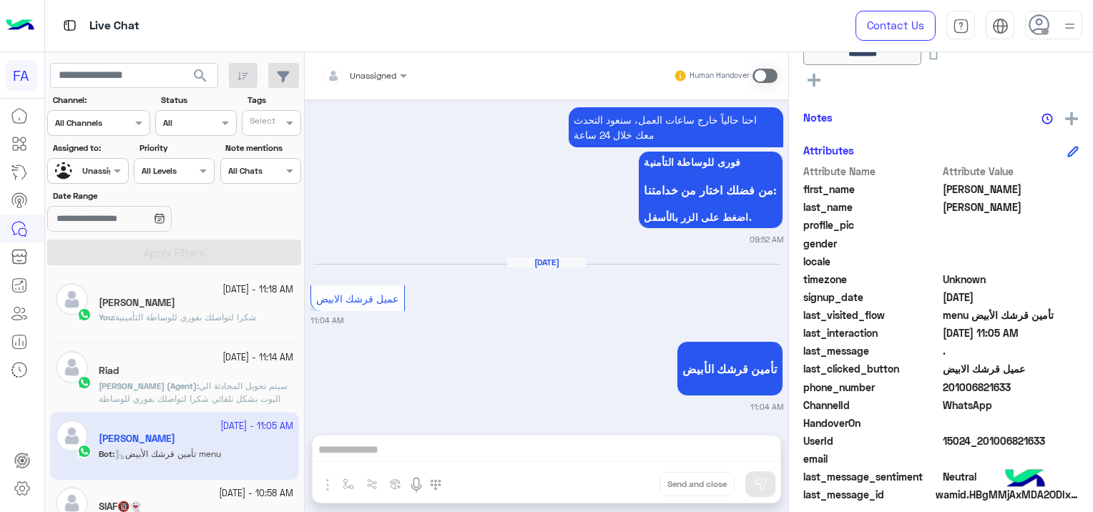
scroll to position [72, 0]
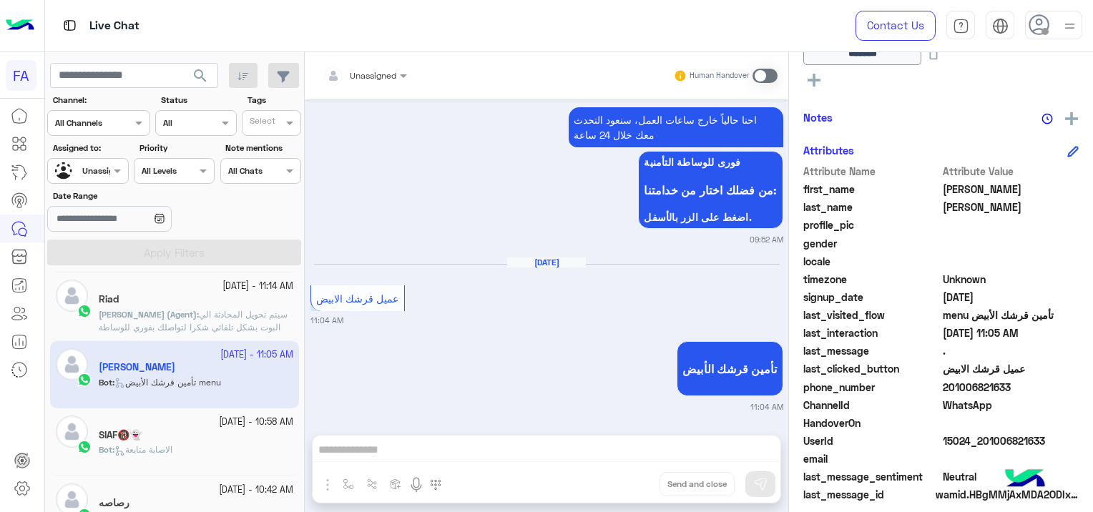
click at [182, 430] on div "SIAF🔞👻" at bounding box center [196, 436] width 194 height 15
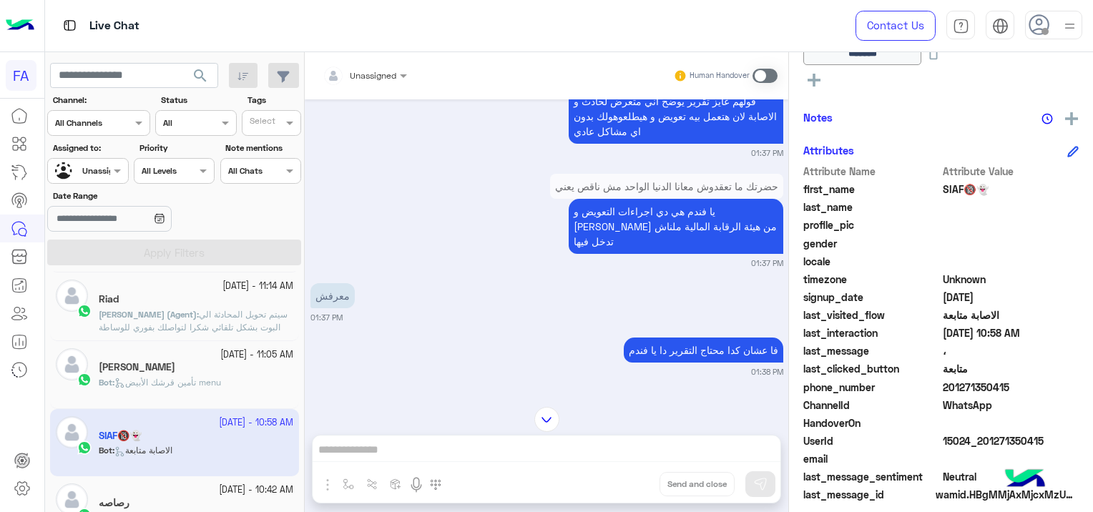
scroll to position [215, 0]
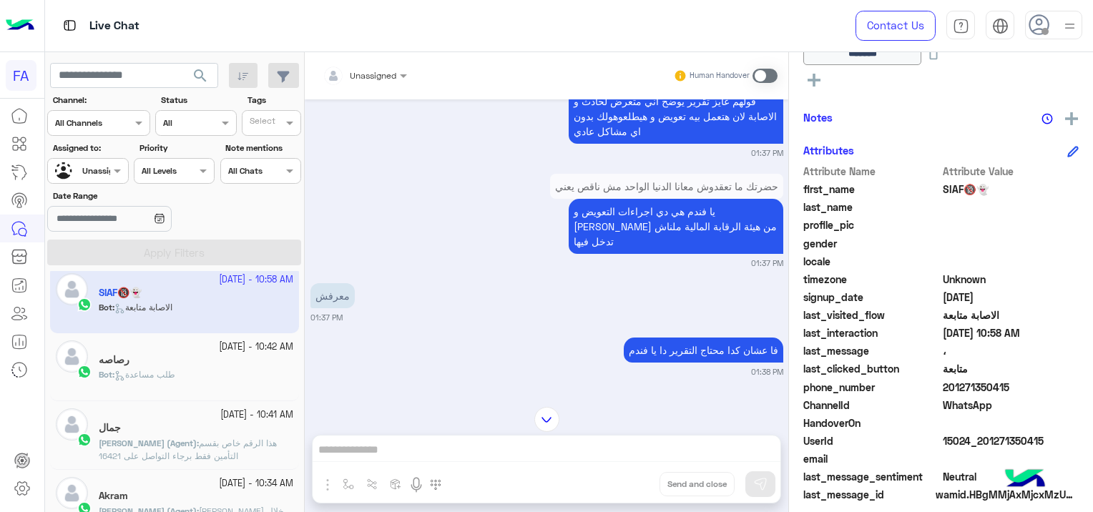
click at [200, 358] on div "رصاصه" at bounding box center [196, 361] width 194 height 15
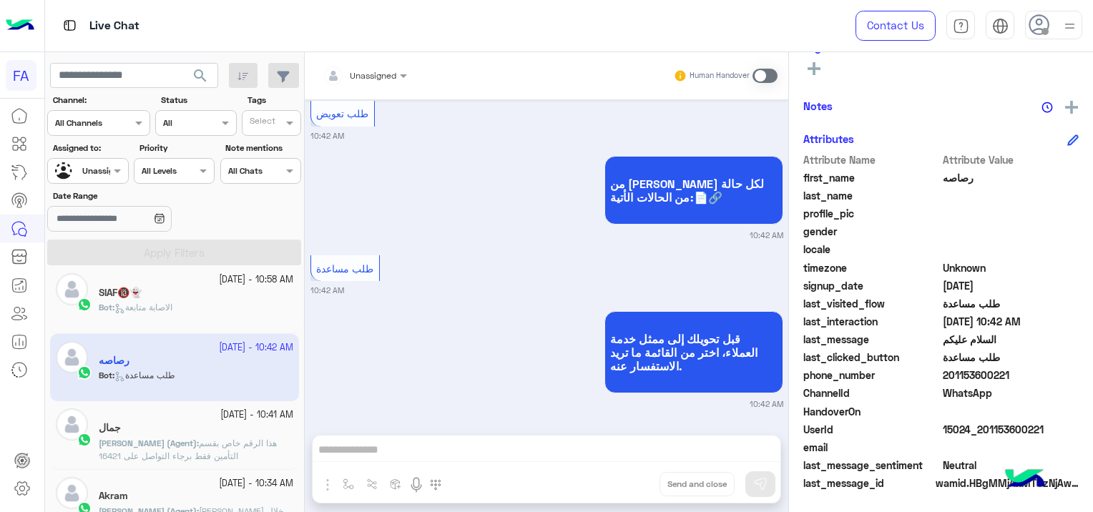
click at [216, 442] on span "هذا الرقم خاص بقسم التأمين فقط برجاء التواصل على 16421" at bounding box center [188, 450] width 178 height 24
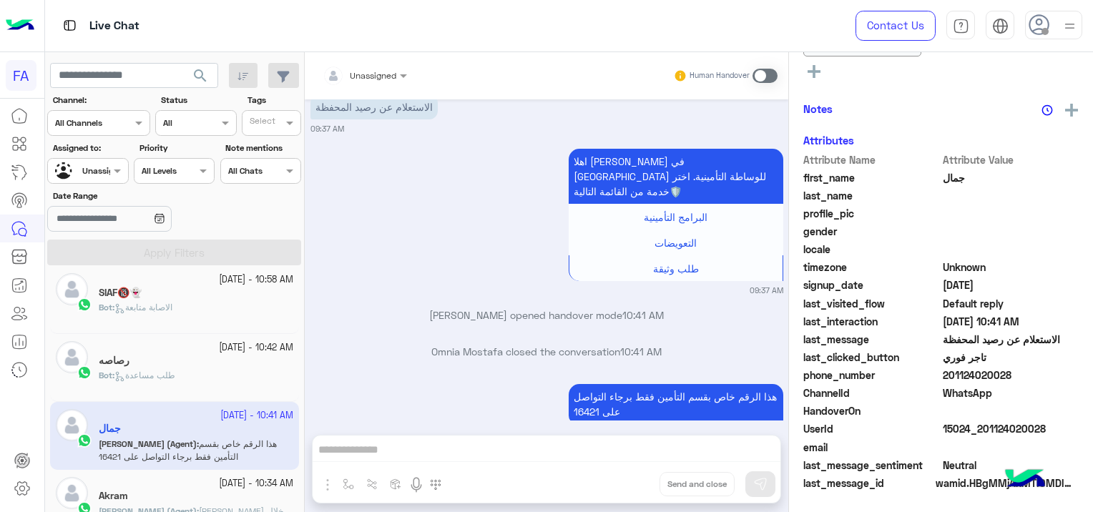
click at [219, 488] on small "[DATE] - 10:34 AM" at bounding box center [256, 484] width 74 height 14
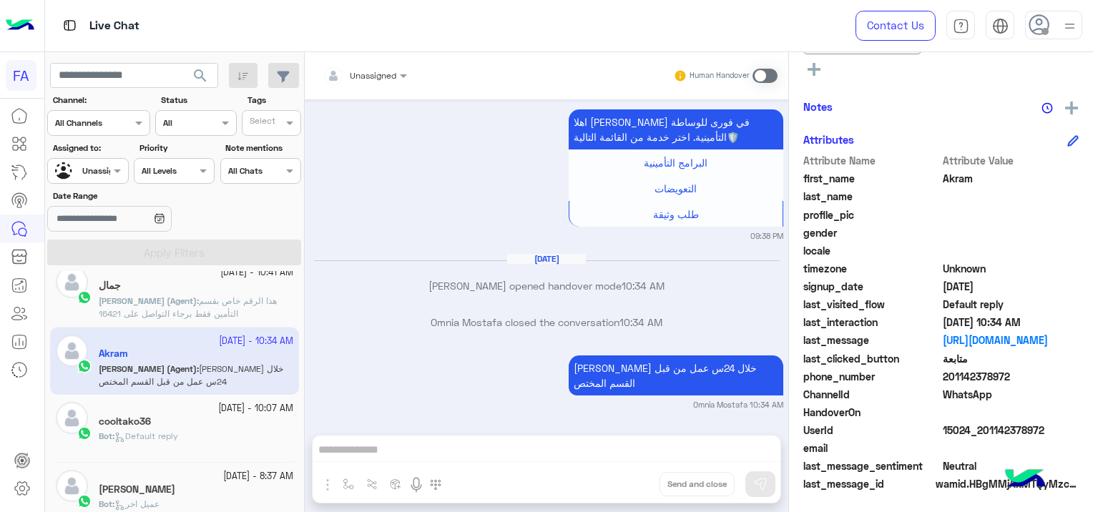
click at [192, 434] on div "Bot : Default reply" at bounding box center [196, 442] width 194 height 25
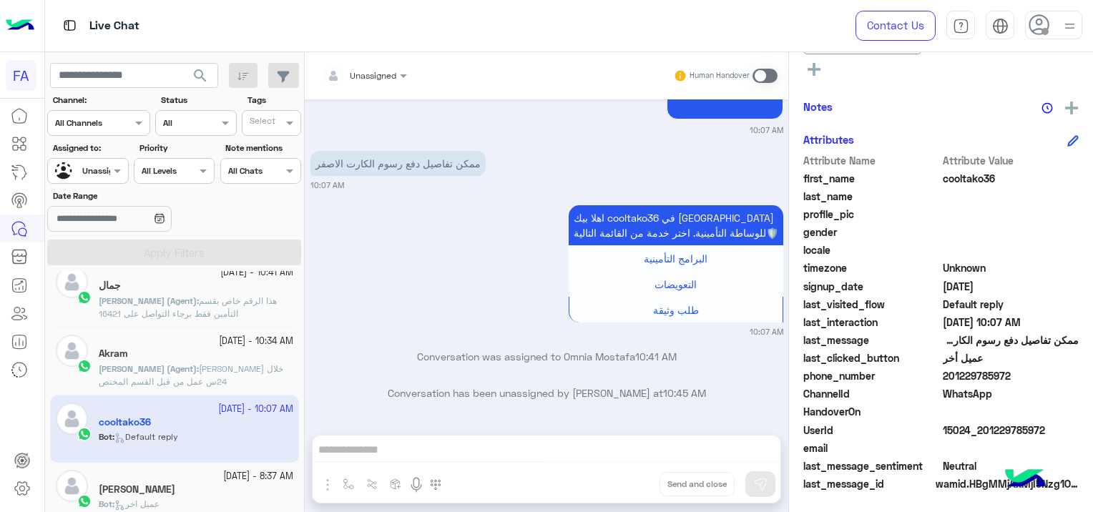
drag, startPoint x: 1047, startPoint y: 425, endPoint x: 981, endPoint y: 433, distance: 66.2
click at [981, 433] on span "15024_201229785972" at bounding box center [1010, 430] width 137 height 15
copy span "01229785972"
click at [1017, 237] on span at bounding box center [1010, 232] width 137 height 15
click at [231, 477] on small "[DATE] - 8:37 AM" at bounding box center [258, 477] width 70 height 14
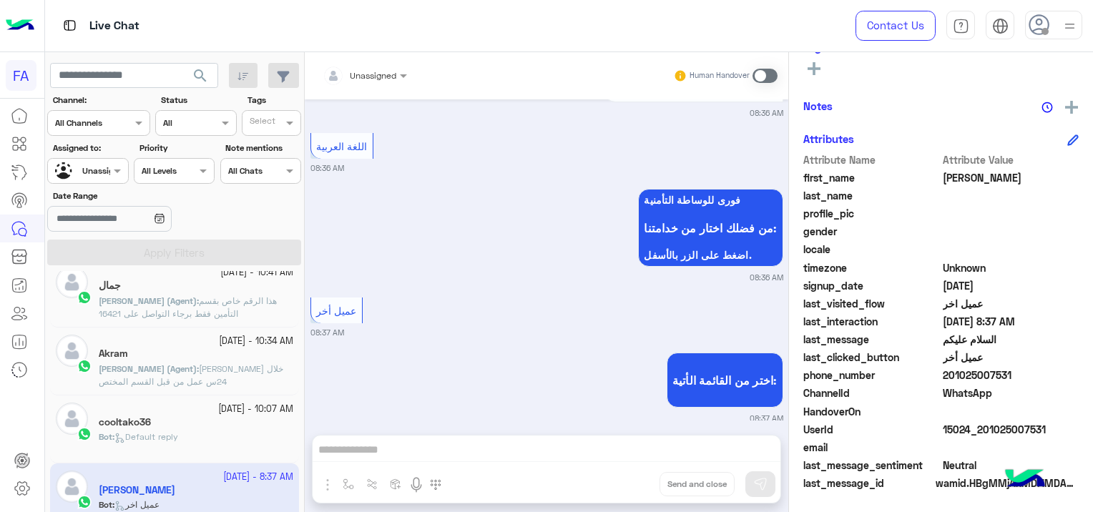
scroll to position [429, 0]
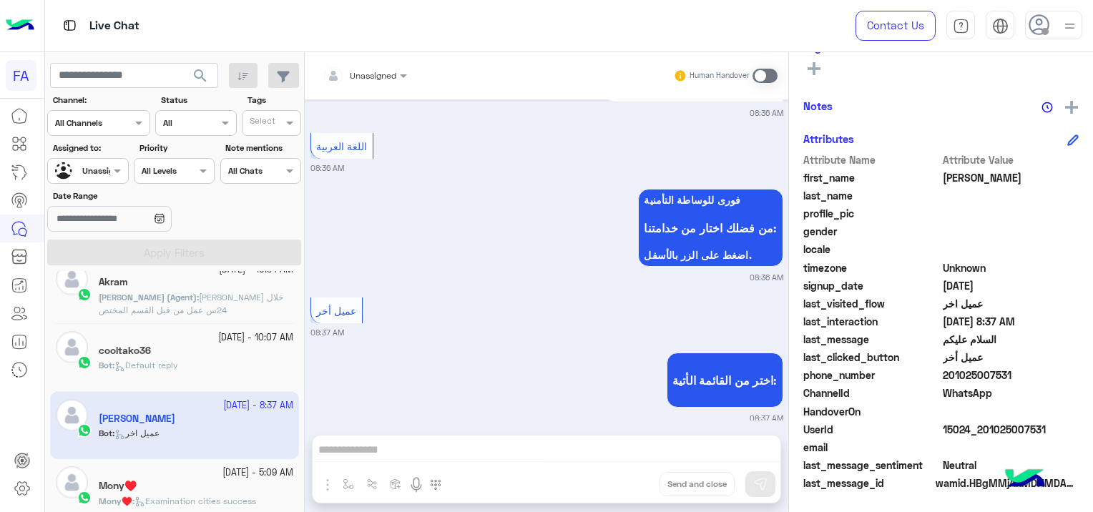
click at [180, 483] on div "Mony♥️" at bounding box center [196, 487] width 194 height 15
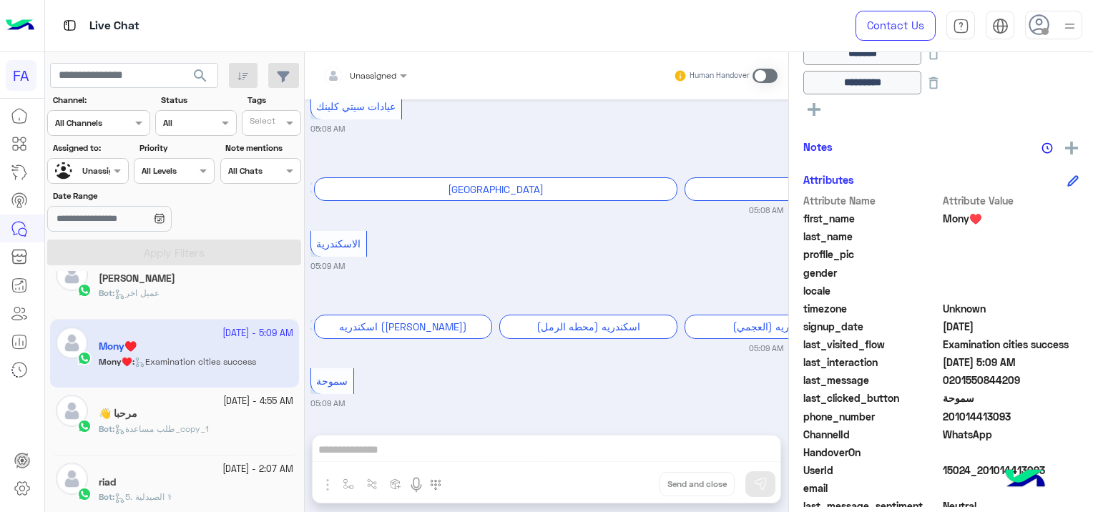
scroll to position [572, 0]
click at [209, 420] on span "طلب مساعدة_copy_1" at bounding box center [161, 425] width 94 height 11
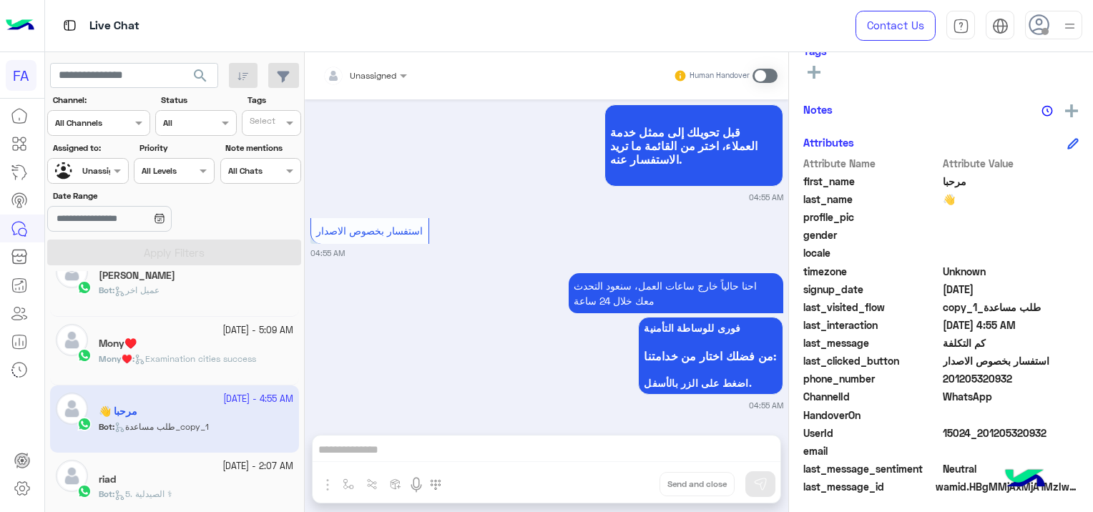
scroll to position [273, 0]
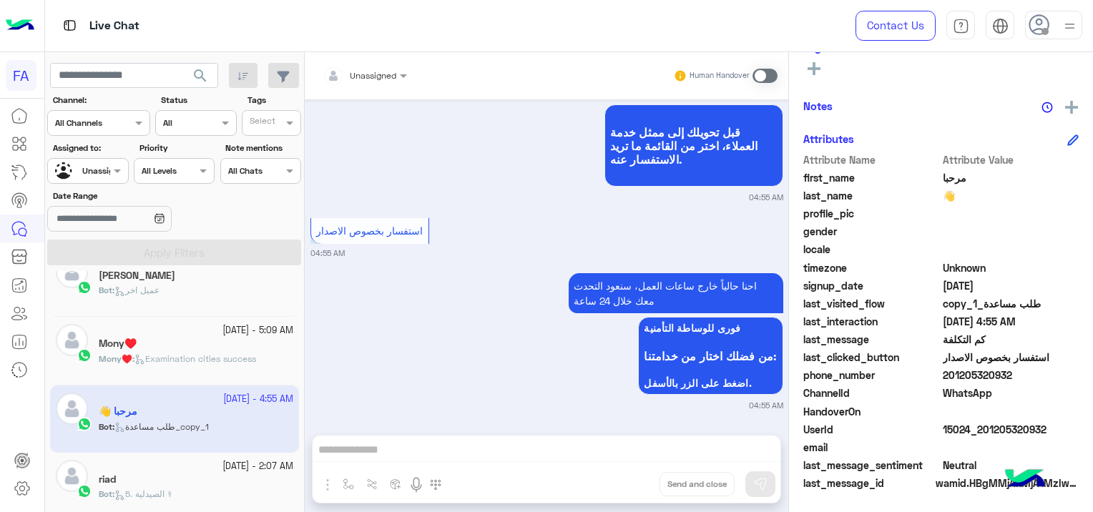
click at [224, 488] on div "Bot : 5. الصيدلية ⚕" at bounding box center [196, 500] width 194 height 25
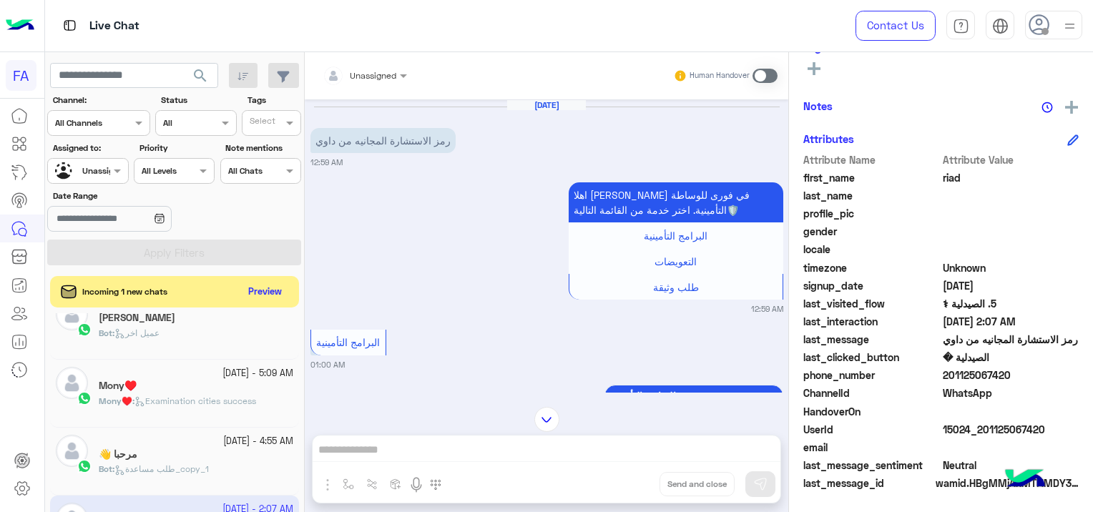
drag, startPoint x: 1042, startPoint y: 426, endPoint x: 982, endPoint y: 438, distance: 61.1
click at [982, 438] on div "UserId 15024_201125067420" at bounding box center [940, 431] width 275 height 18
copy span "01125067420"
click at [386, 72] on div at bounding box center [364, 73] width 99 height 14
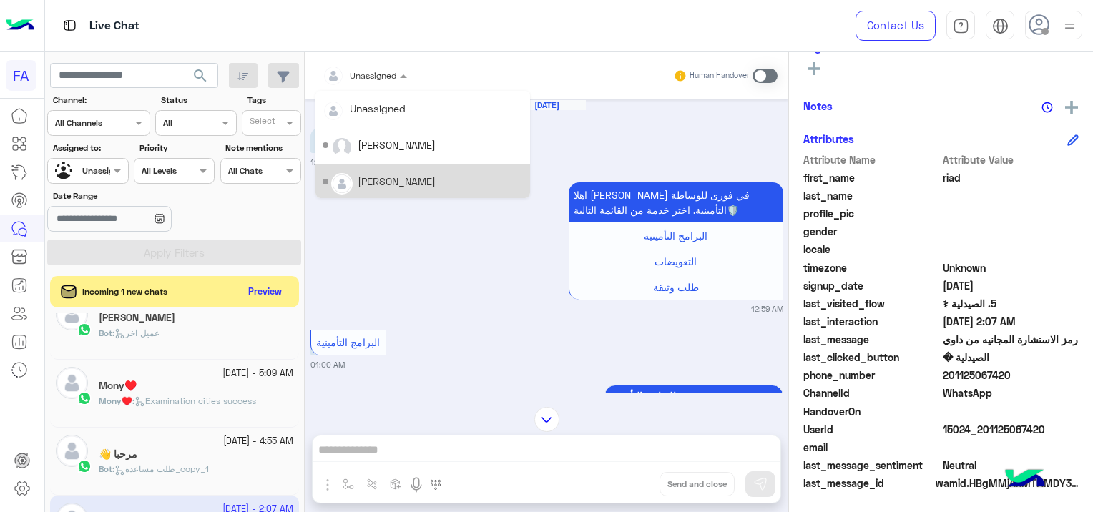
click at [383, 180] on div "[PERSON_NAME]" at bounding box center [397, 181] width 78 height 15
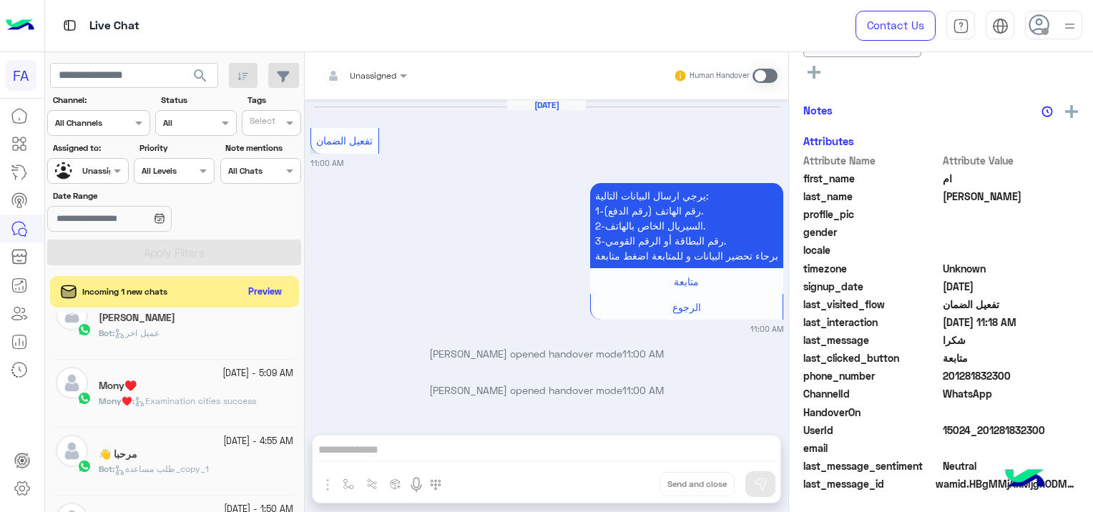
scroll to position [927, 0]
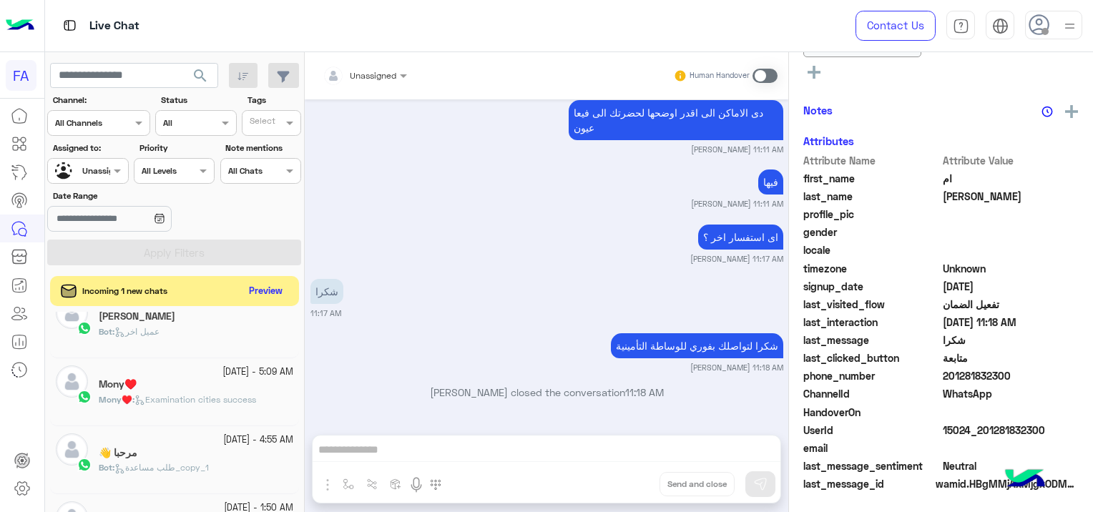
click at [266, 289] on button "Preview" at bounding box center [266, 291] width 44 height 19
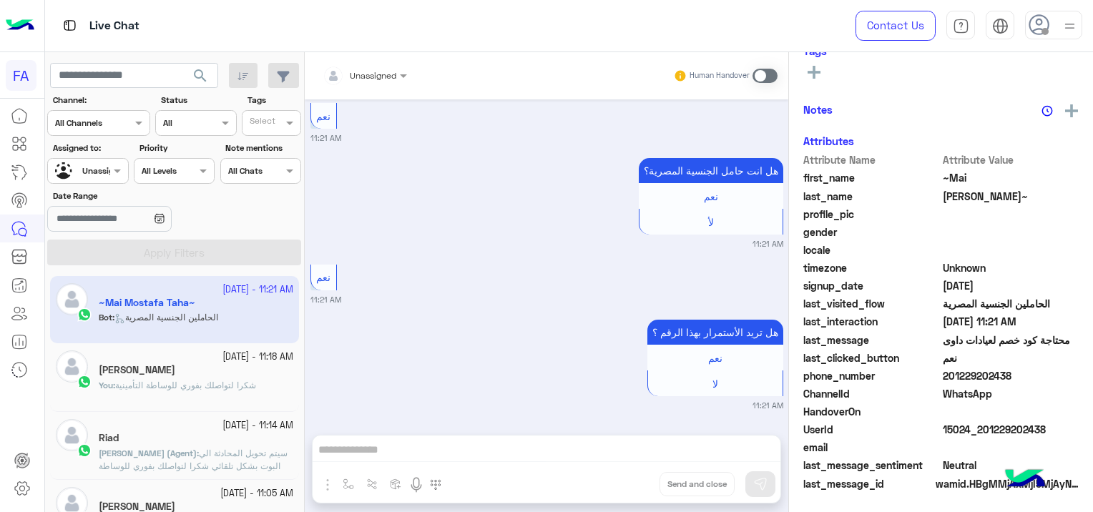
scroll to position [273, 0]
click at [76, 163] on input "text" at bounding box center [71, 169] width 33 height 13
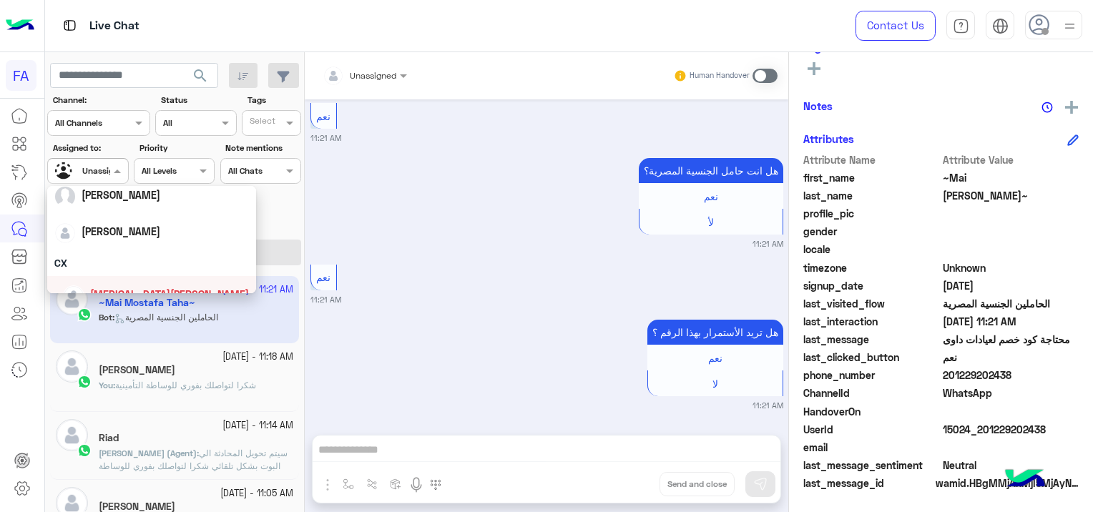
scroll to position [56, 0]
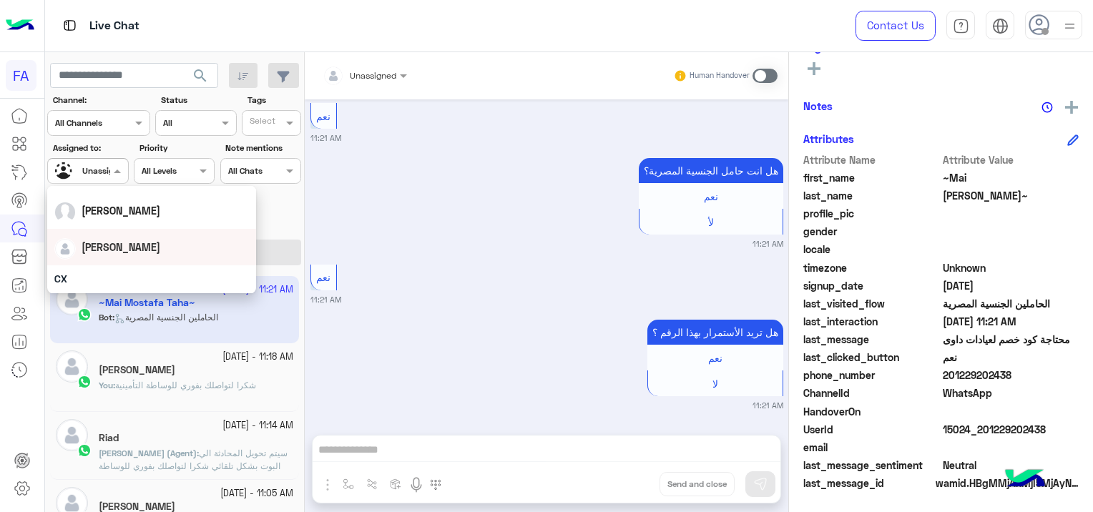
click at [134, 250] on div "[PERSON_NAME]" at bounding box center [151, 247] width 194 height 25
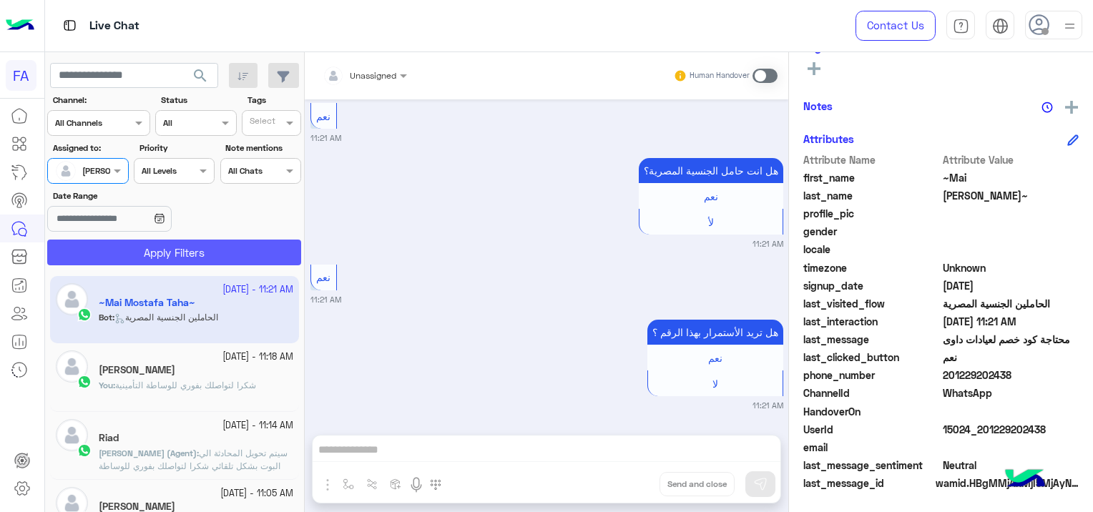
click at [210, 247] on button "Apply Filters" at bounding box center [174, 253] width 254 height 26
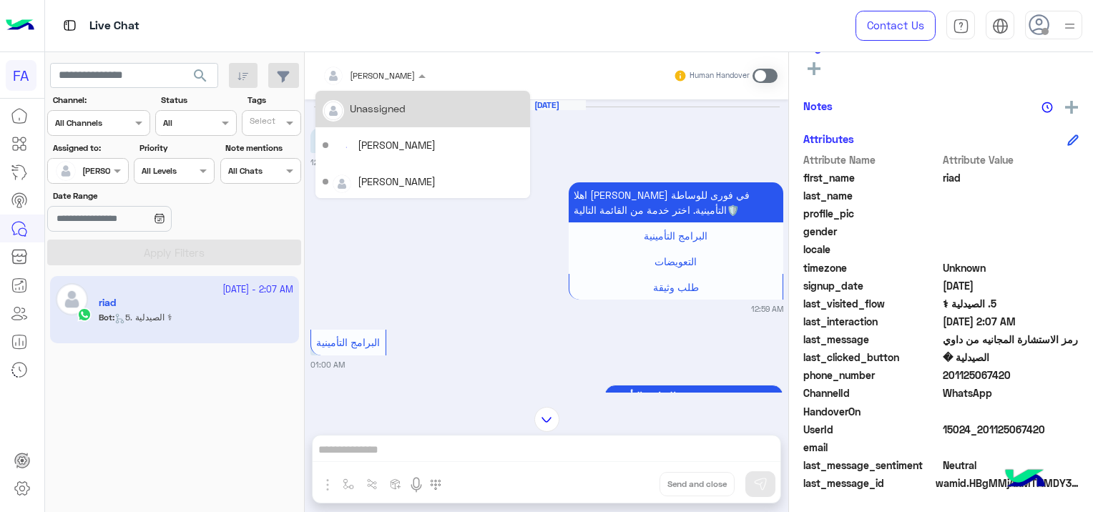
click at [380, 74] on div at bounding box center [373, 73] width 117 height 14
click at [382, 105] on div "Unassigned" at bounding box center [378, 108] width 56 height 15
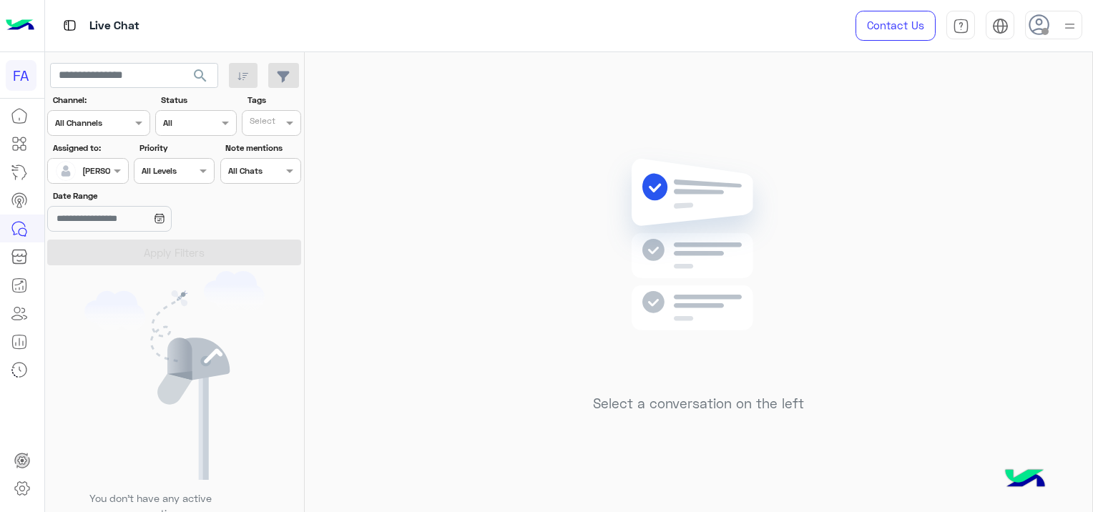
click at [99, 169] on div at bounding box center [87, 169] width 79 height 14
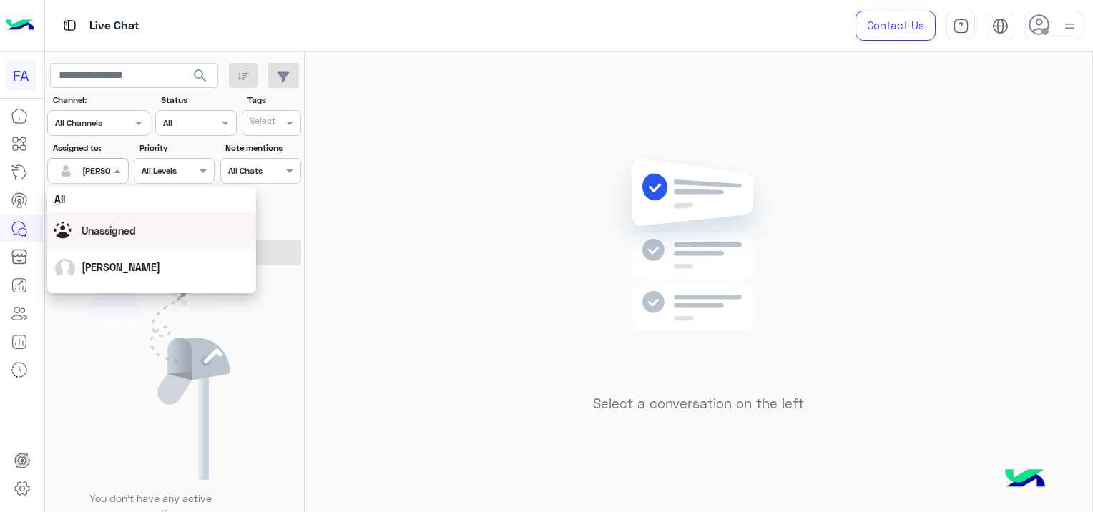
click at [114, 230] on span "Unassigned" at bounding box center [109, 231] width 54 height 12
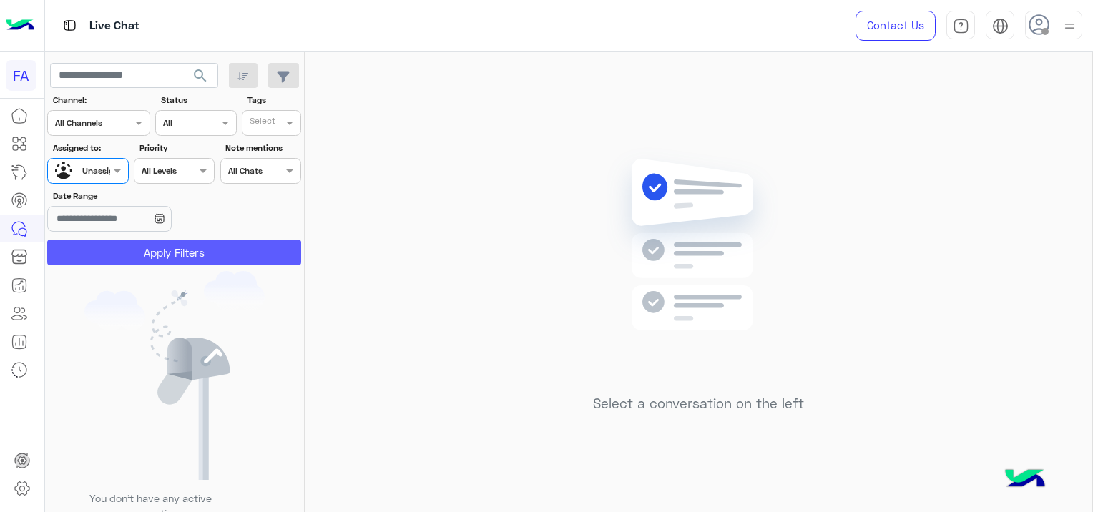
click at [211, 245] on button "Apply Filters" at bounding box center [174, 253] width 254 height 26
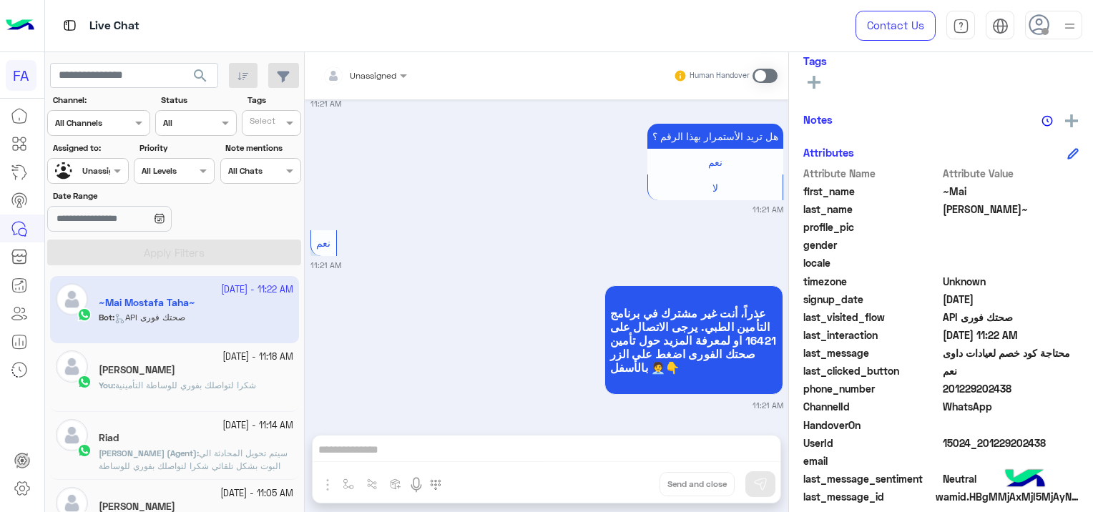
scroll to position [273, 0]
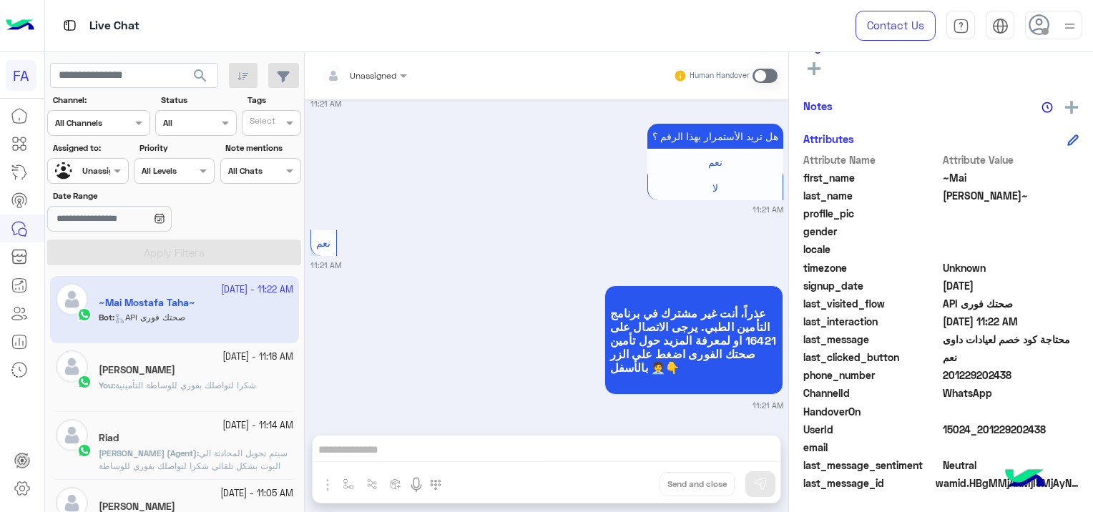
drag, startPoint x: 1042, startPoint y: 428, endPoint x: 992, endPoint y: 419, distance: 50.2
click at [992, 419] on div "Attribute Name Attribute Value first_name ~Mai last_name [PERSON_NAME]~ profile…" at bounding box center [940, 322] width 275 height 341
click at [1041, 390] on span "WhatsApp" at bounding box center [1010, 392] width 137 height 15
drag, startPoint x: 1047, startPoint y: 425, endPoint x: 981, endPoint y: 435, distance: 66.5
click at [981, 435] on span "15024_201229202438" at bounding box center [1010, 429] width 137 height 15
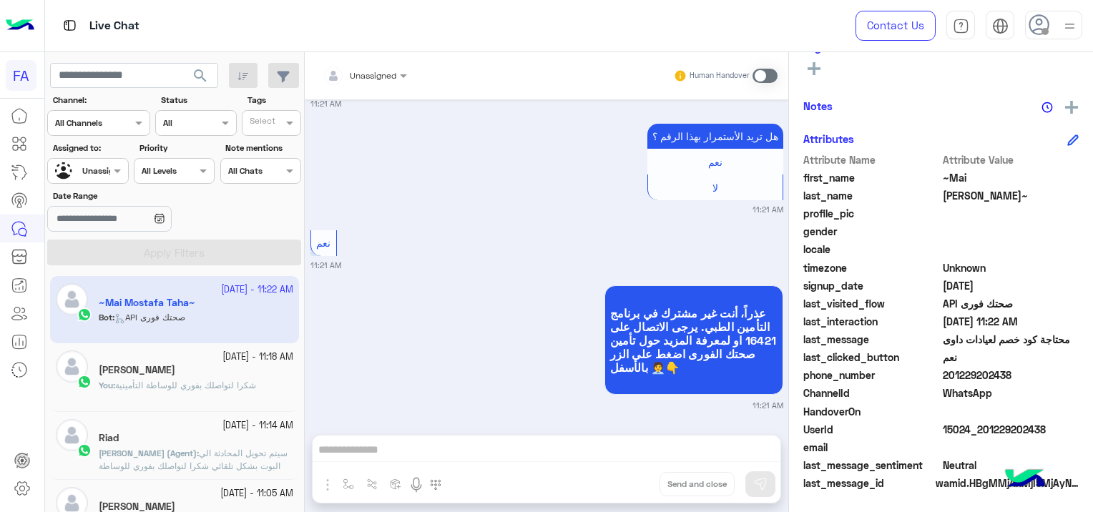
copy span "01229202438"
click at [107, 164] on div at bounding box center [87, 169] width 79 height 14
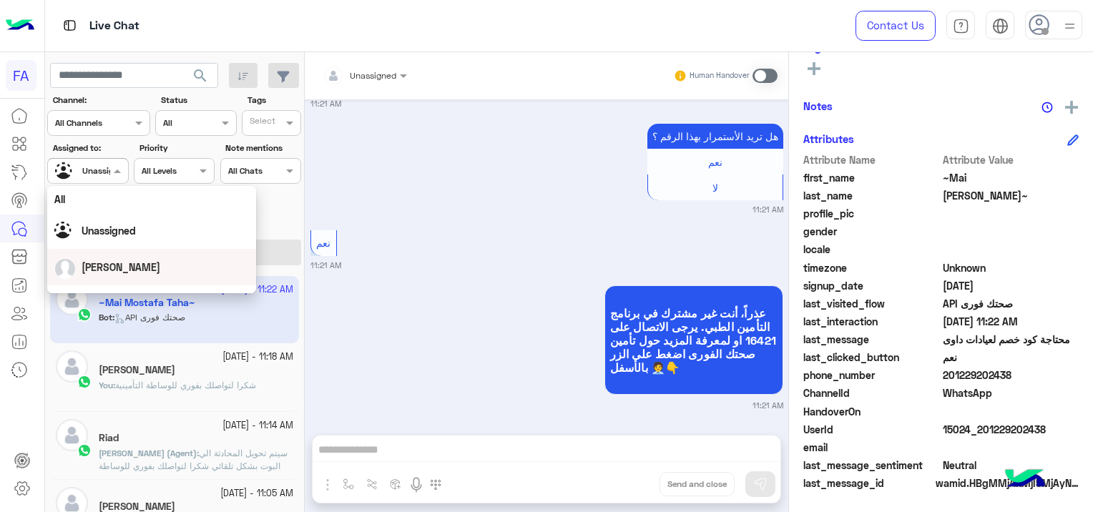
scroll to position [72, 0]
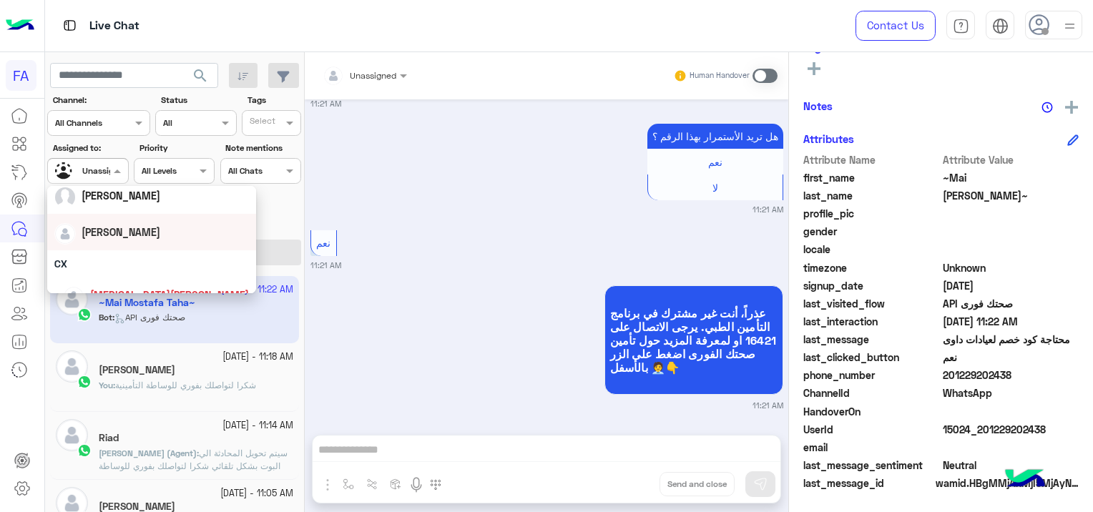
click at [135, 237] on div "[PERSON_NAME]" at bounding box center [151, 232] width 194 height 25
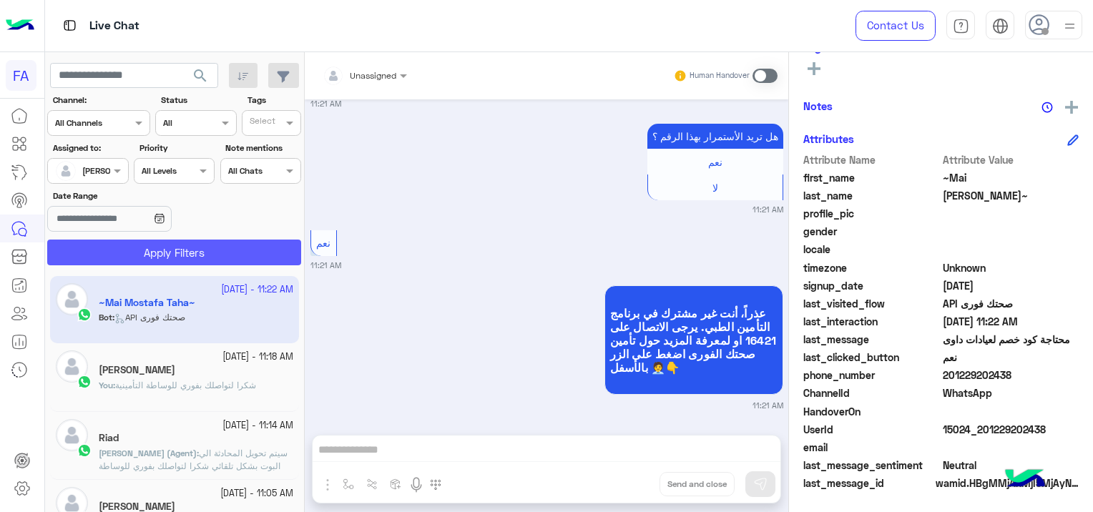
click at [187, 253] on button "Apply Filters" at bounding box center [174, 253] width 254 height 26
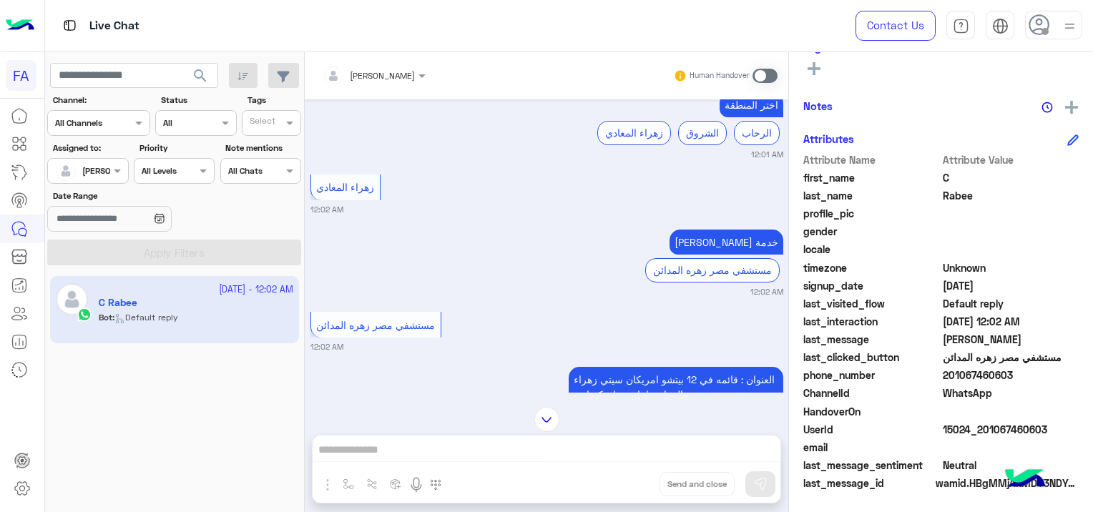
scroll to position [3189, 0]
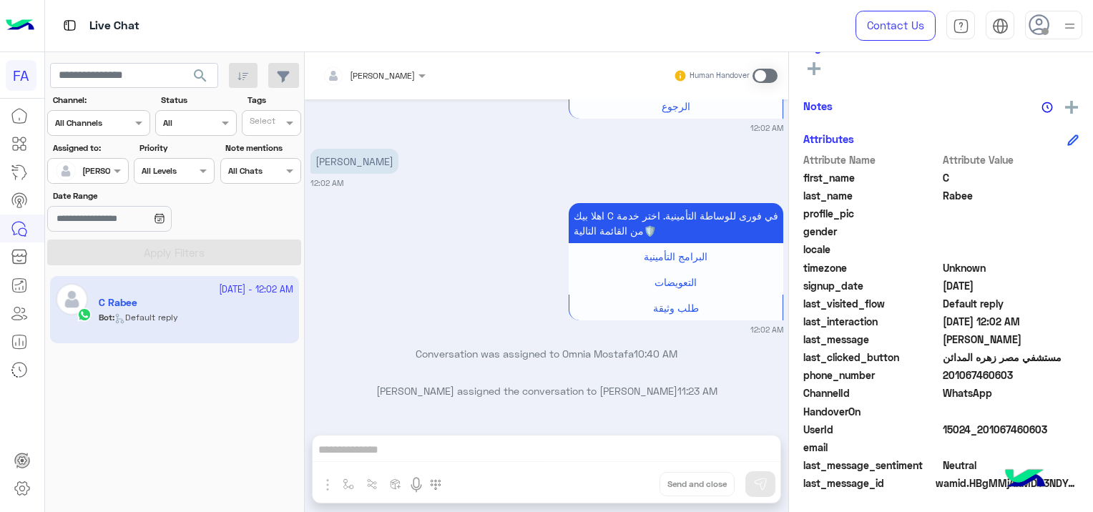
drag, startPoint x: 1044, startPoint y: 426, endPoint x: 978, endPoint y: 435, distance: 66.3
click at [978, 435] on span "15024_201067460603" at bounding box center [1010, 429] width 137 height 15
copy span "01067460603"
click at [204, 75] on span "search" at bounding box center [200, 75] width 17 height 17
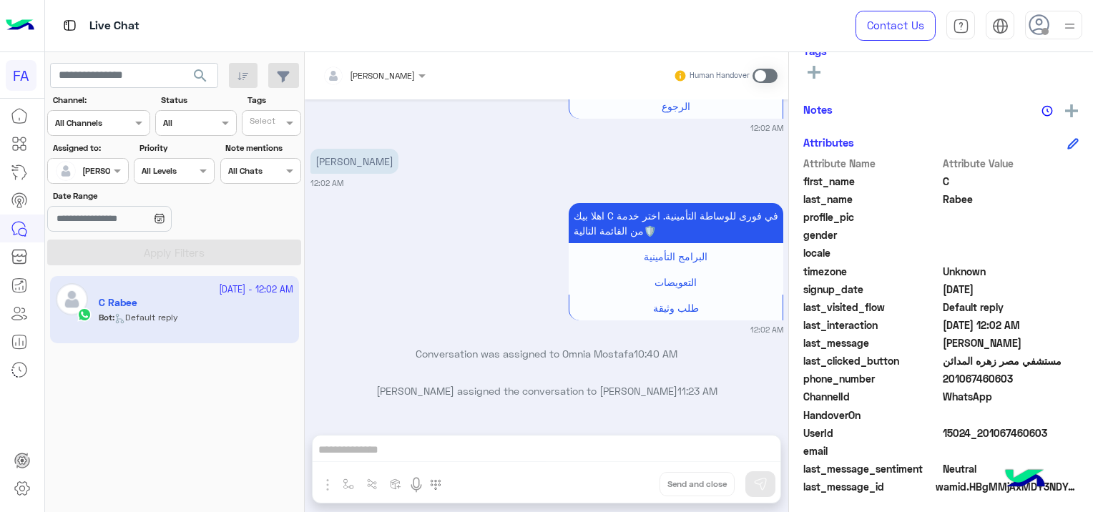
scroll to position [273, 0]
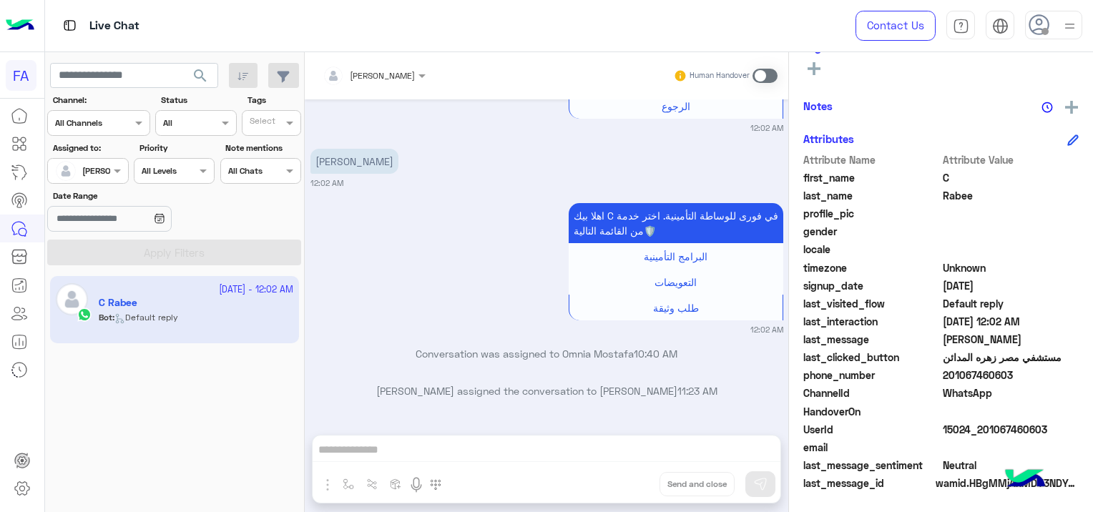
click at [755, 74] on span at bounding box center [764, 76] width 25 height 14
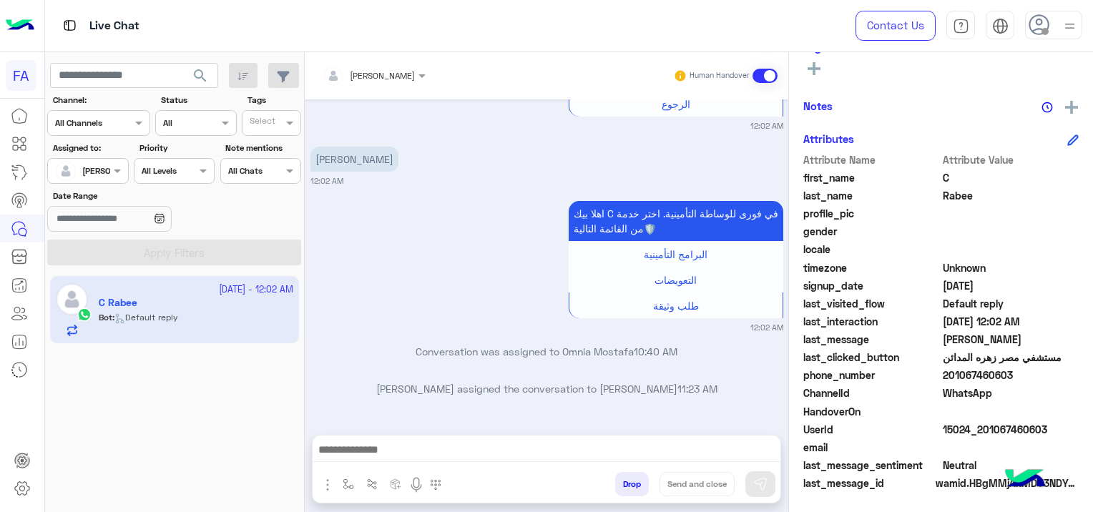
scroll to position [1267, 0]
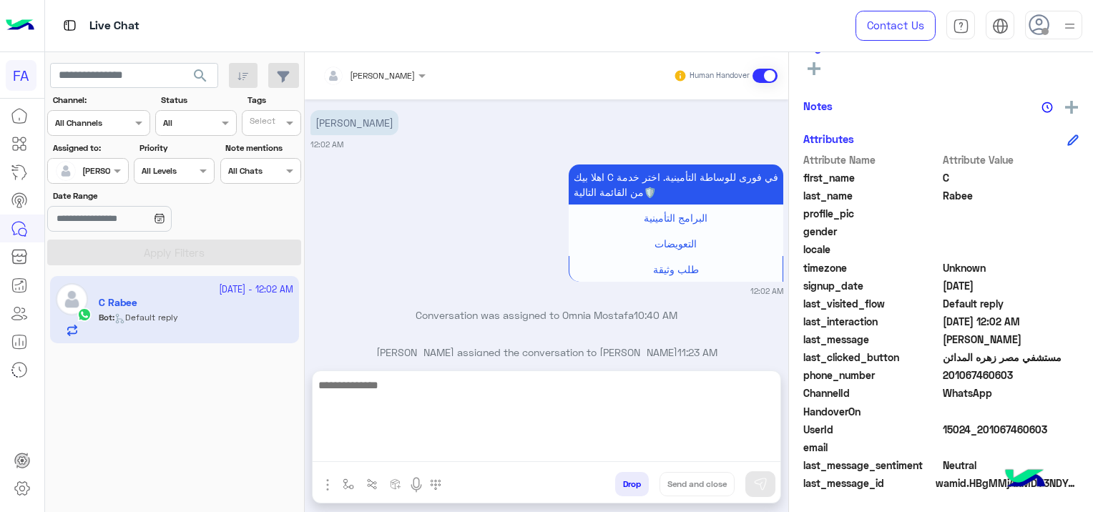
click at [415, 450] on textarea at bounding box center [546, 419] width 468 height 86
click at [390, 449] on textarea at bounding box center [546, 419] width 468 height 86
paste textarea "**********"
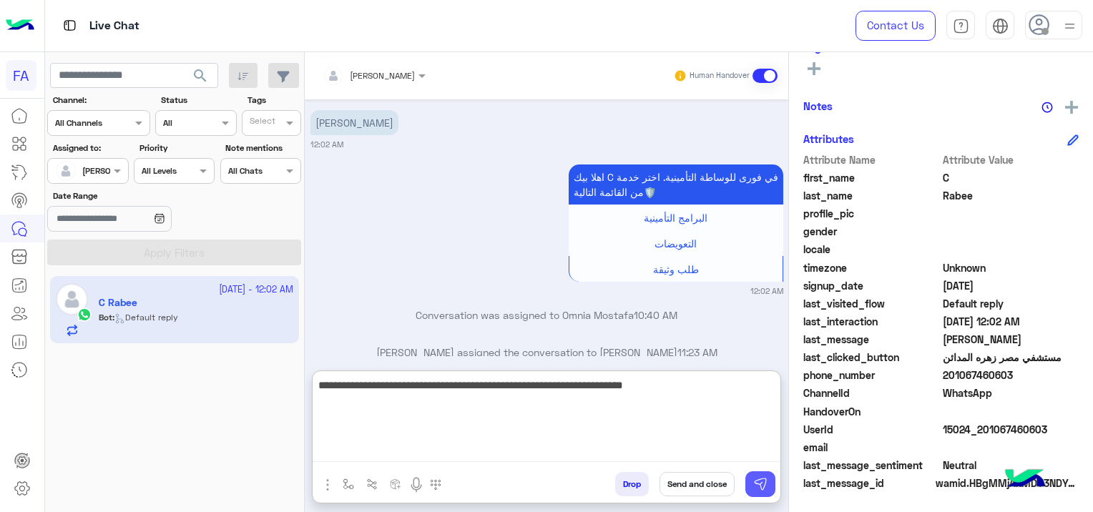
type textarea "**********"
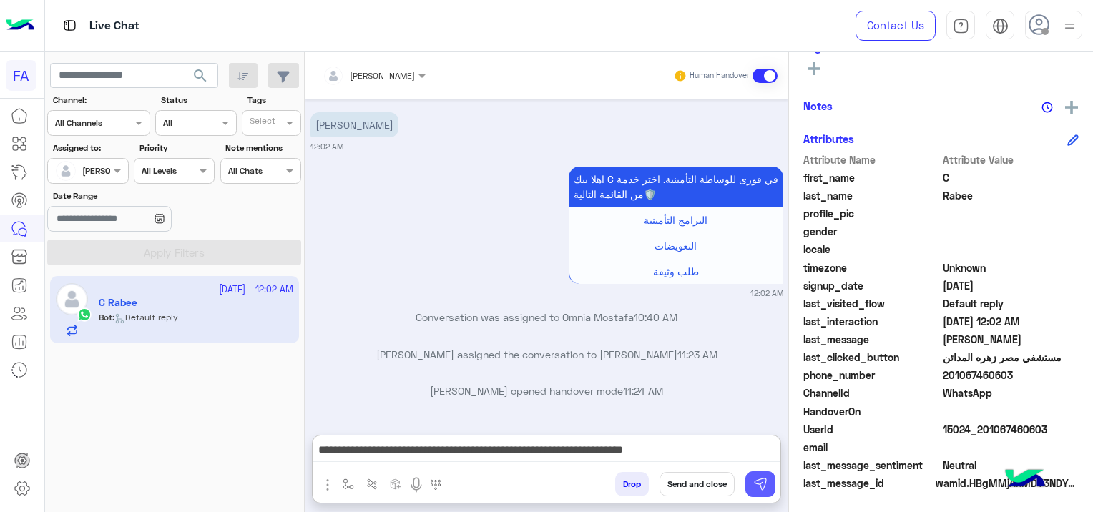
click at [755, 486] on img at bounding box center [760, 484] width 14 height 14
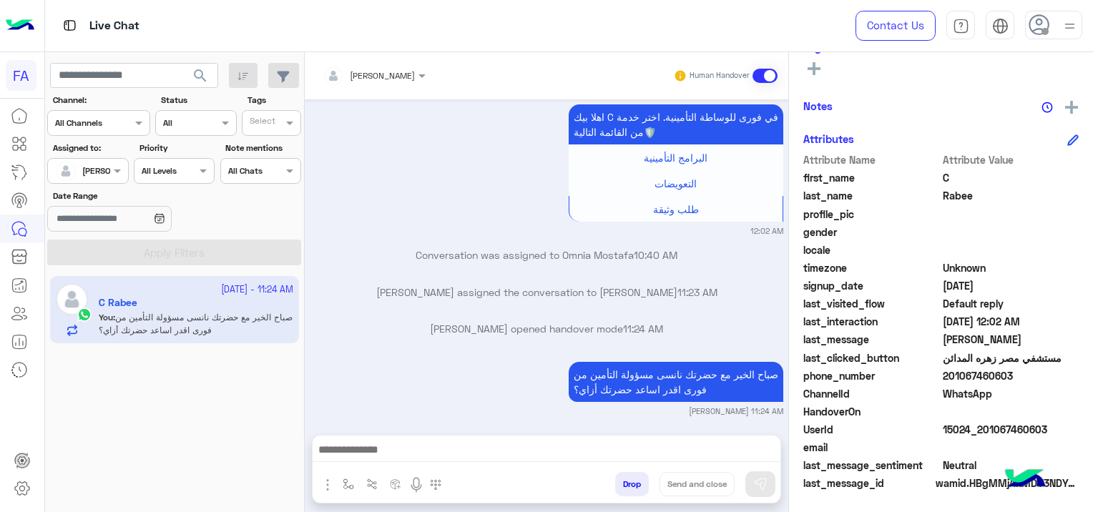
scroll to position [4838, 0]
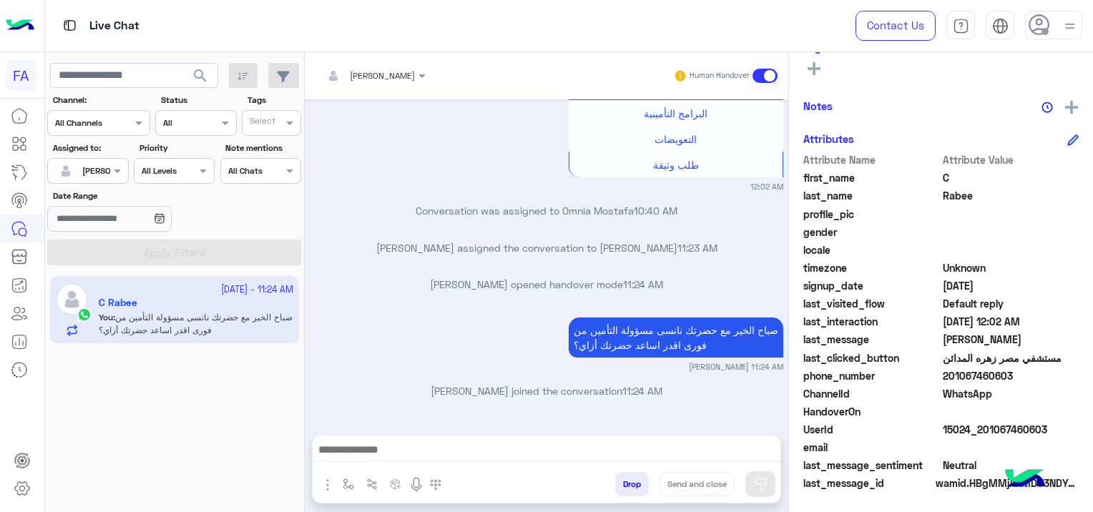
click at [366, 435] on div at bounding box center [546, 453] width 468 height 36
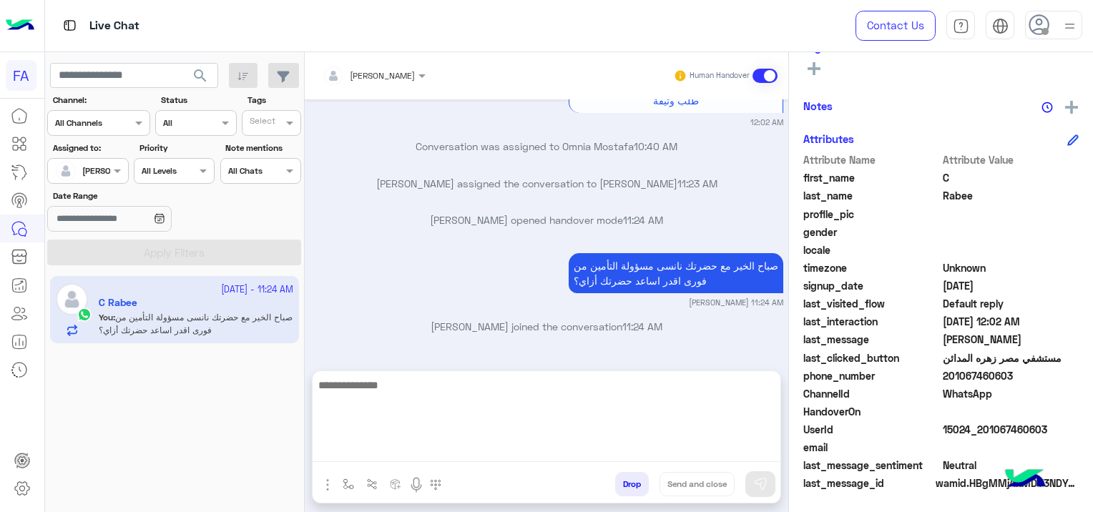
click at [361, 453] on textarea at bounding box center [546, 419] width 468 height 86
paste textarea "**********"
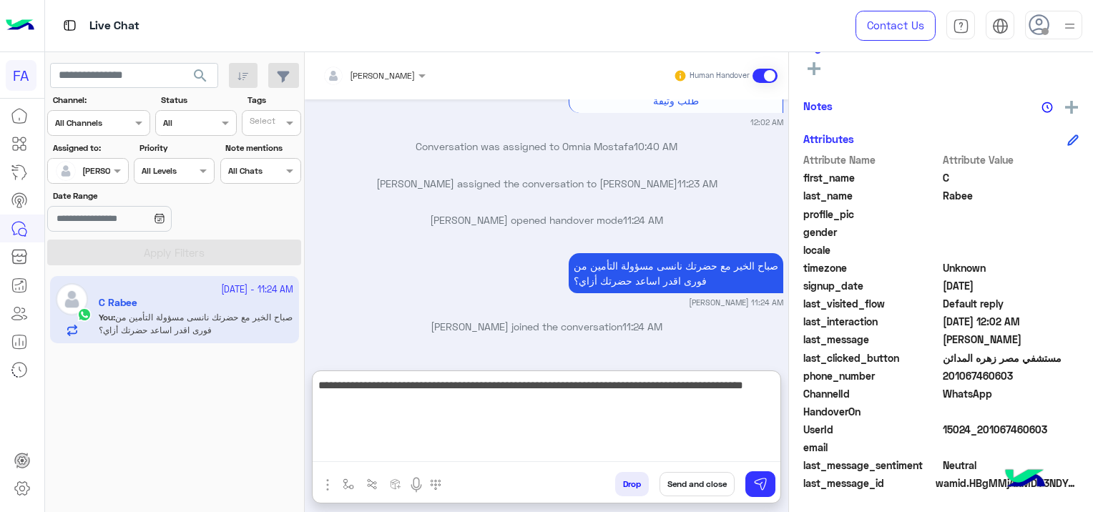
type textarea "**********"
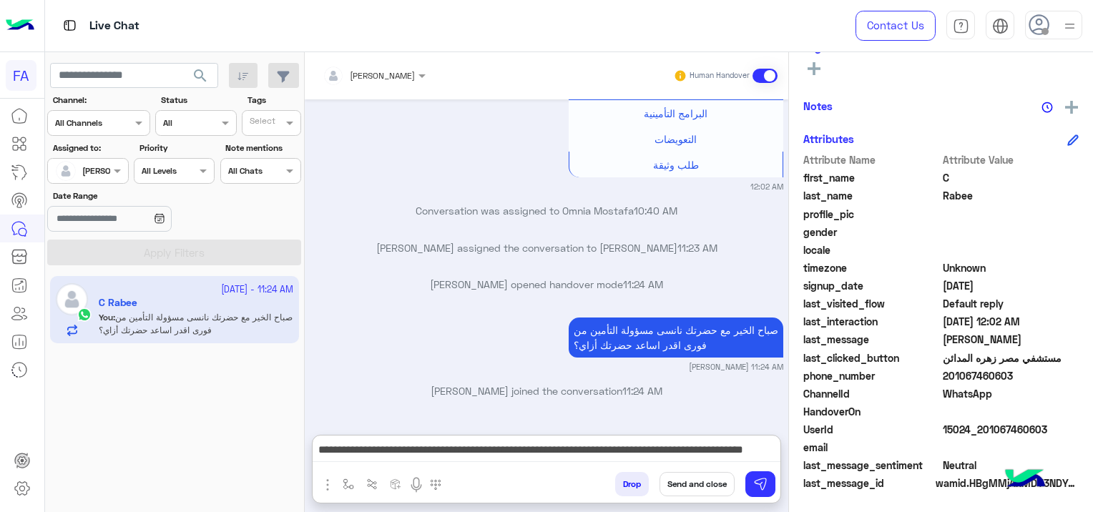
click at [689, 483] on button "Send and close" at bounding box center [696, 484] width 75 height 24
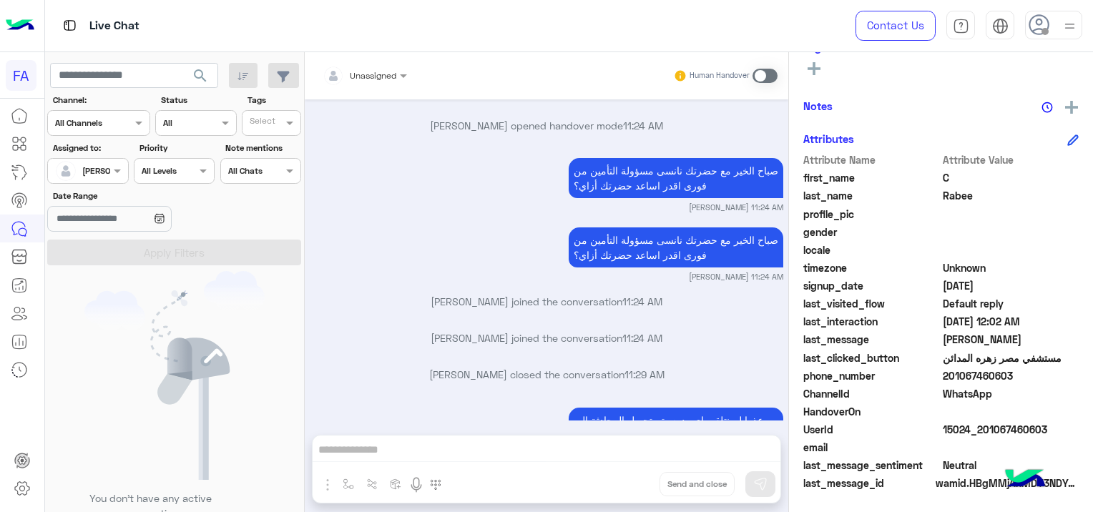
scroll to position [5102, 0]
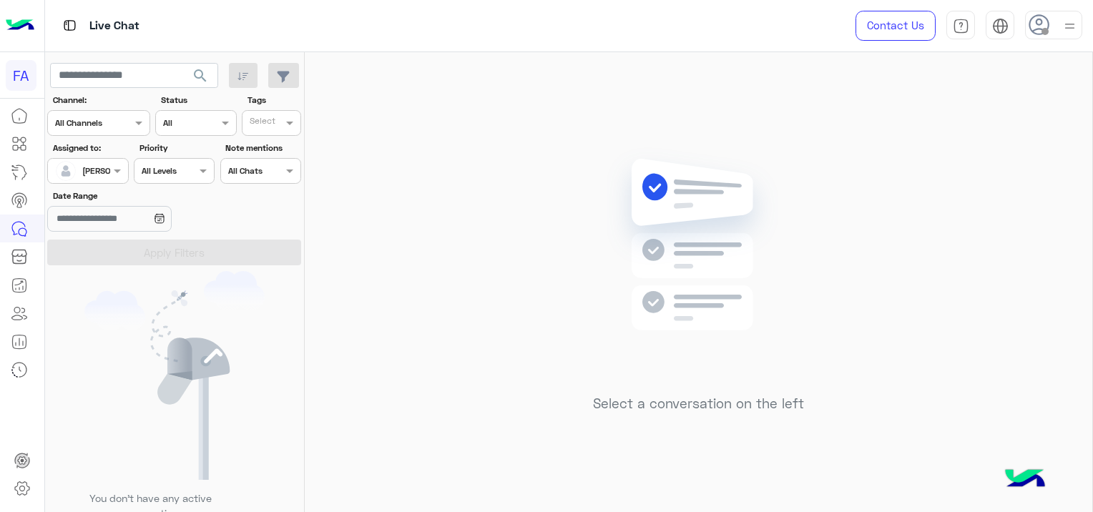
click at [87, 173] on input "text" at bounding box center [71, 169] width 33 height 13
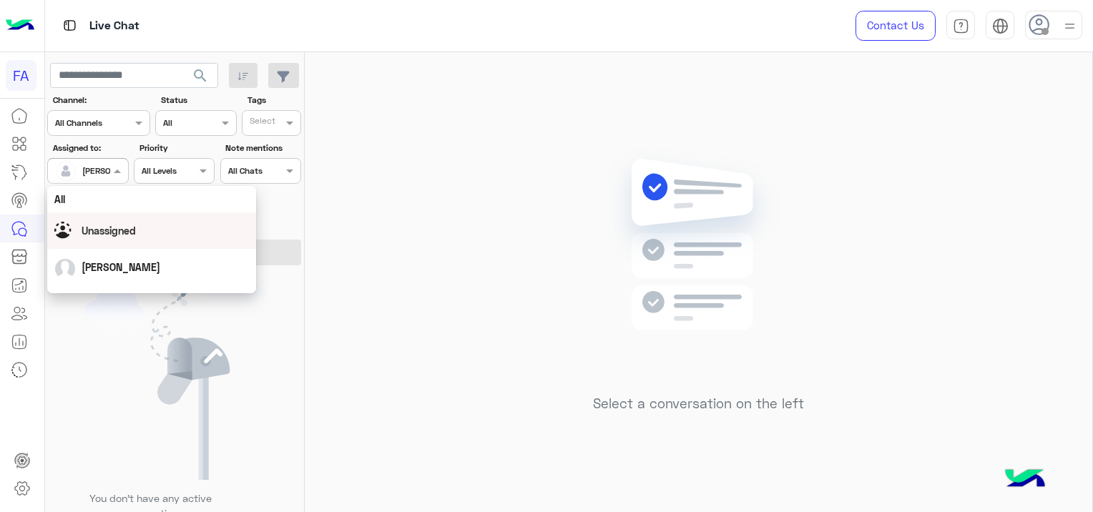
click at [127, 234] on span "Unassigned" at bounding box center [109, 231] width 54 height 12
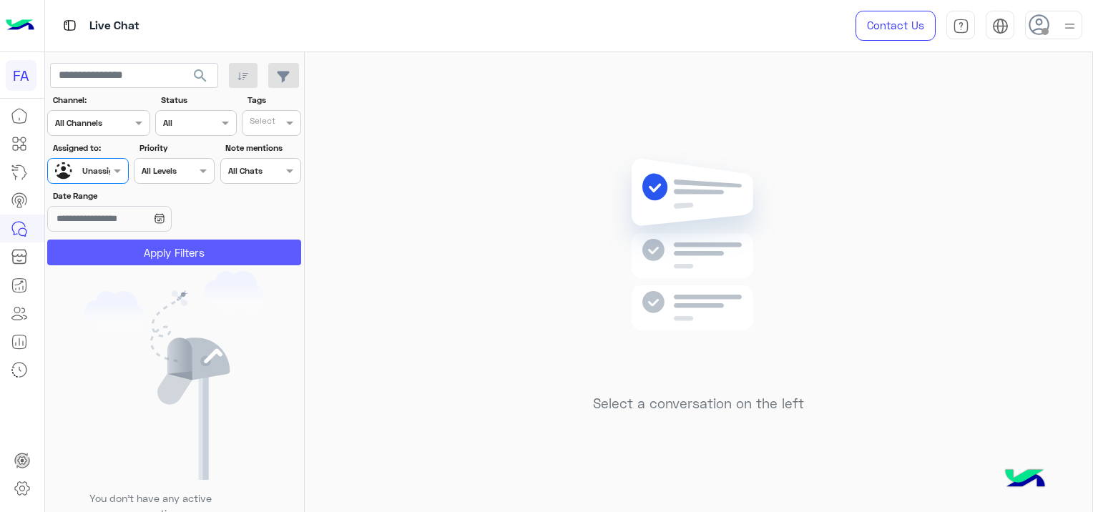
click at [204, 253] on button "Apply Filters" at bounding box center [174, 253] width 254 height 26
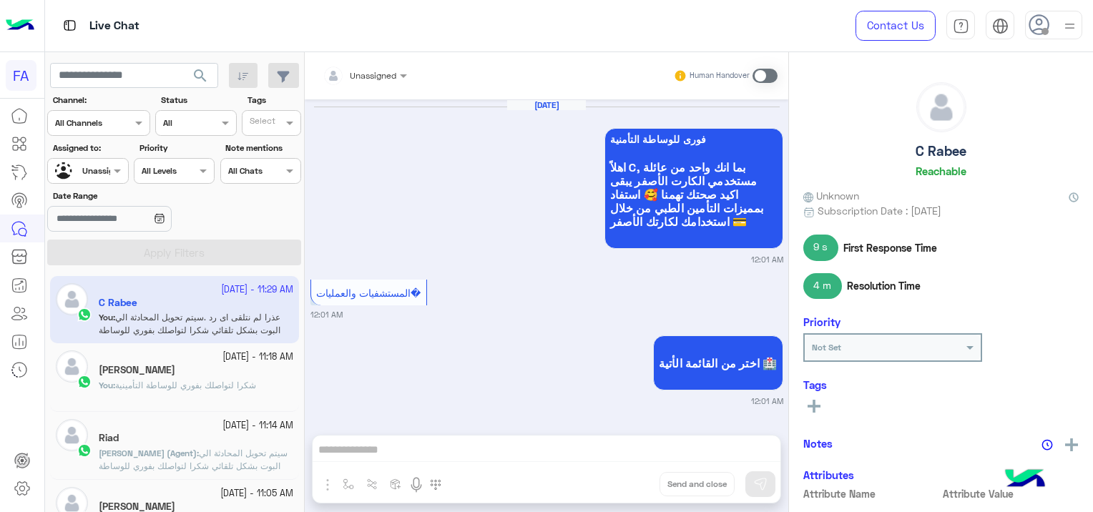
scroll to position [1117, 0]
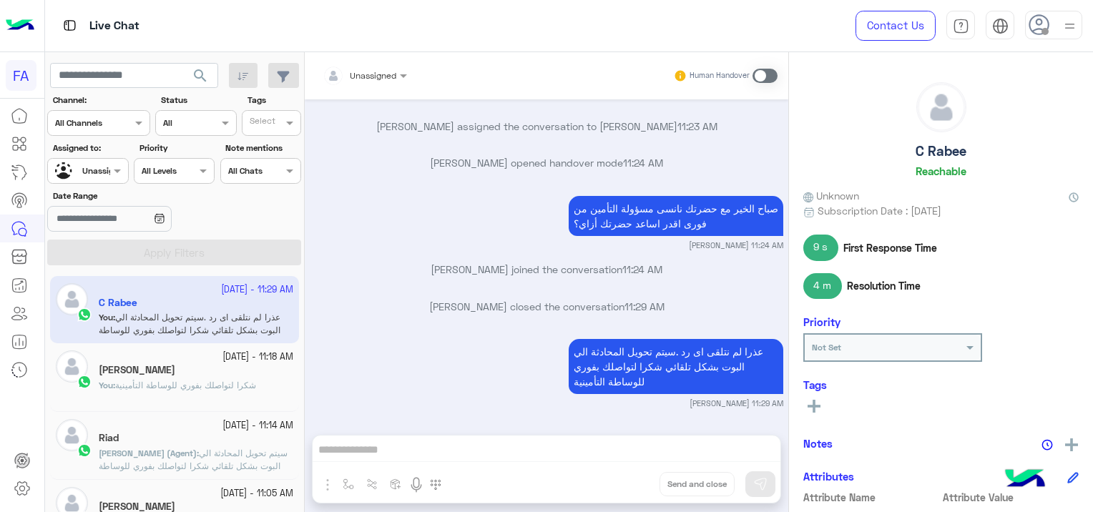
click at [248, 380] on span "شكرا لتواصلك بفوري للوساطة التأمينية" at bounding box center [185, 385] width 141 height 11
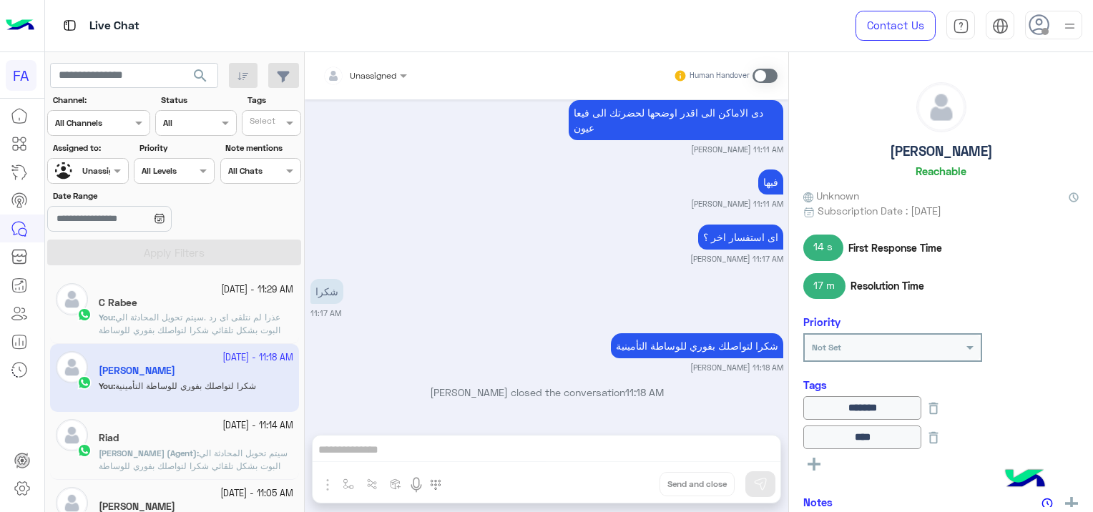
scroll to position [72, 0]
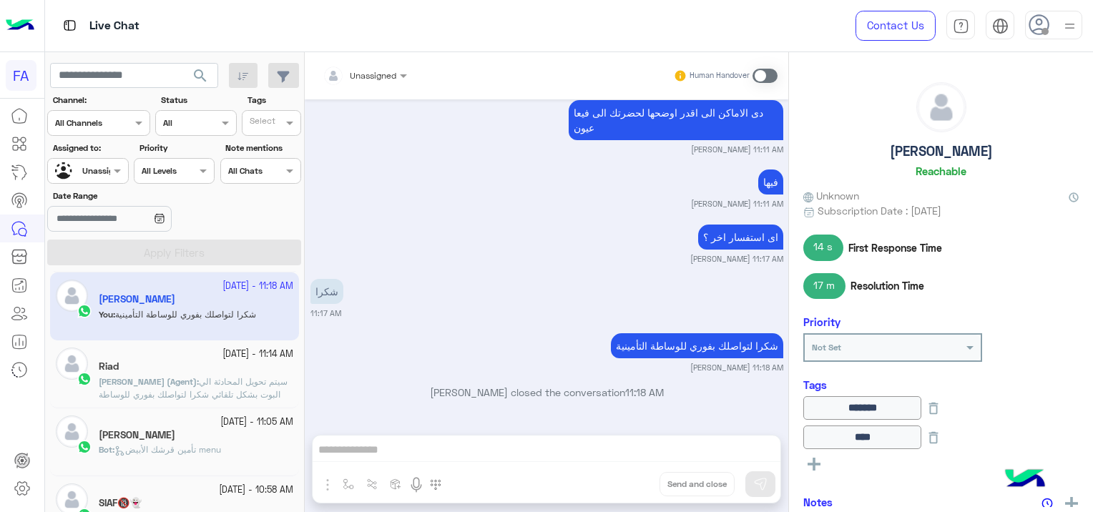
click at [252, 451] on div "Bot : تأمين قرشك الأبيض menu" at bounding box center [196, 455] width 194 height 25
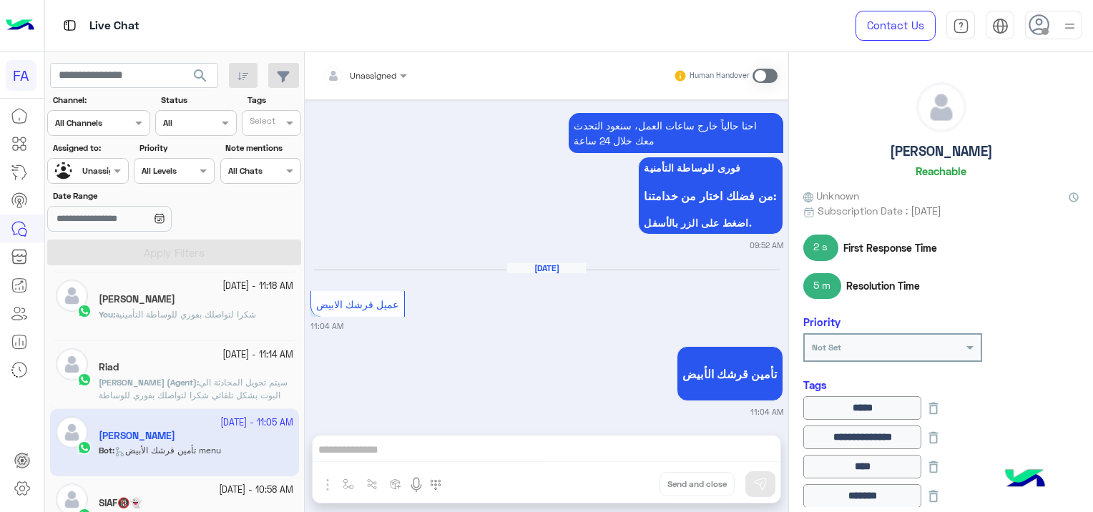
scroll to position [358, 0]
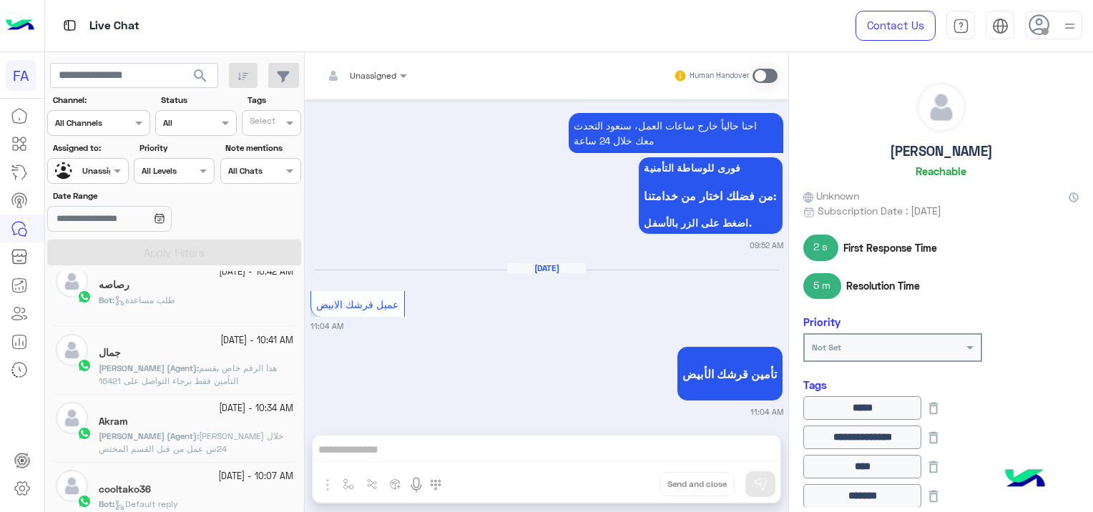
click at [202, 294] on div "Bot : طلب مساعدة" at bounding box center [196, 306] width 194 height 25
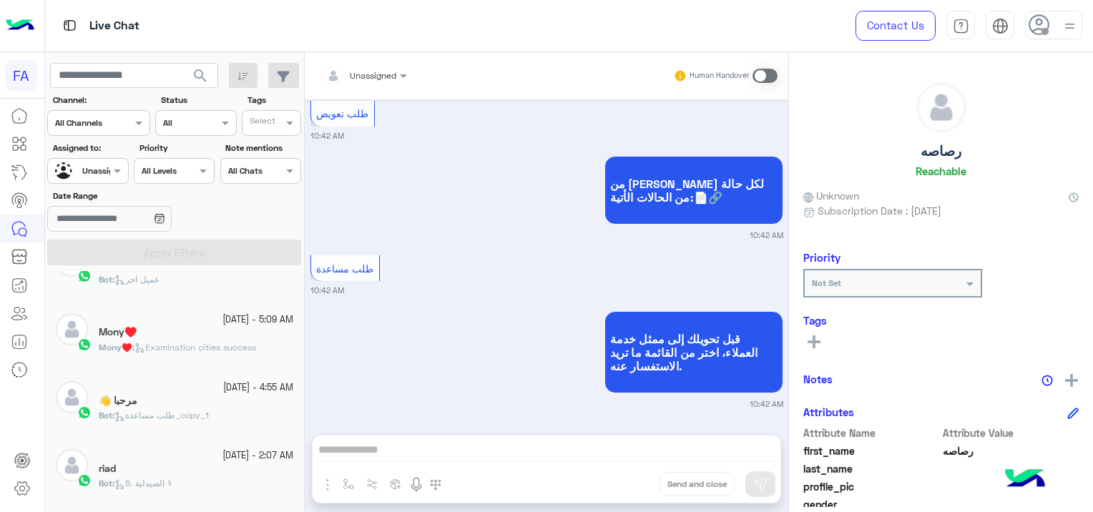
scroll to position [644, 0]
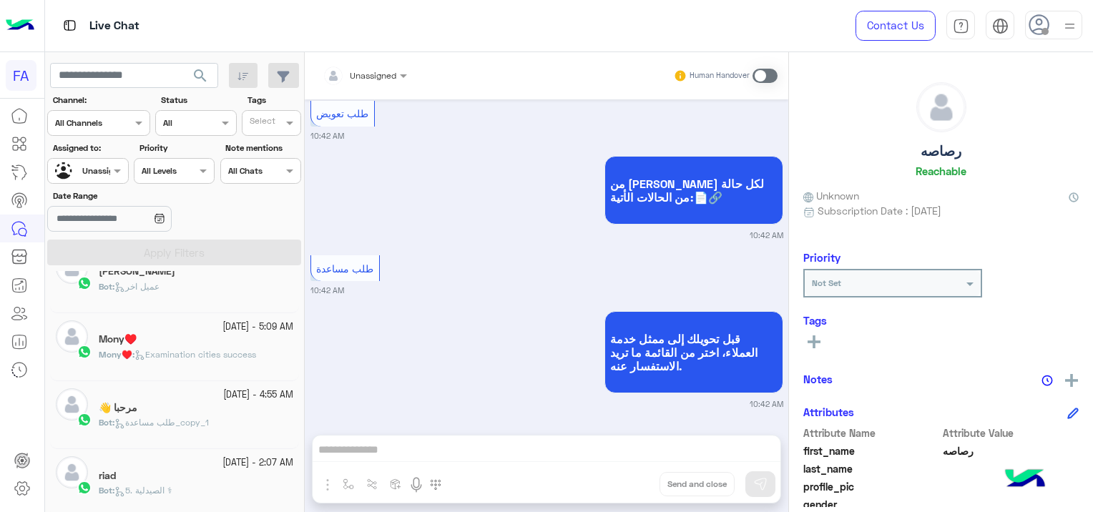
click at [217, 344] on div "Mony♥️" at bounding box center [196, 340] width 194 height 15
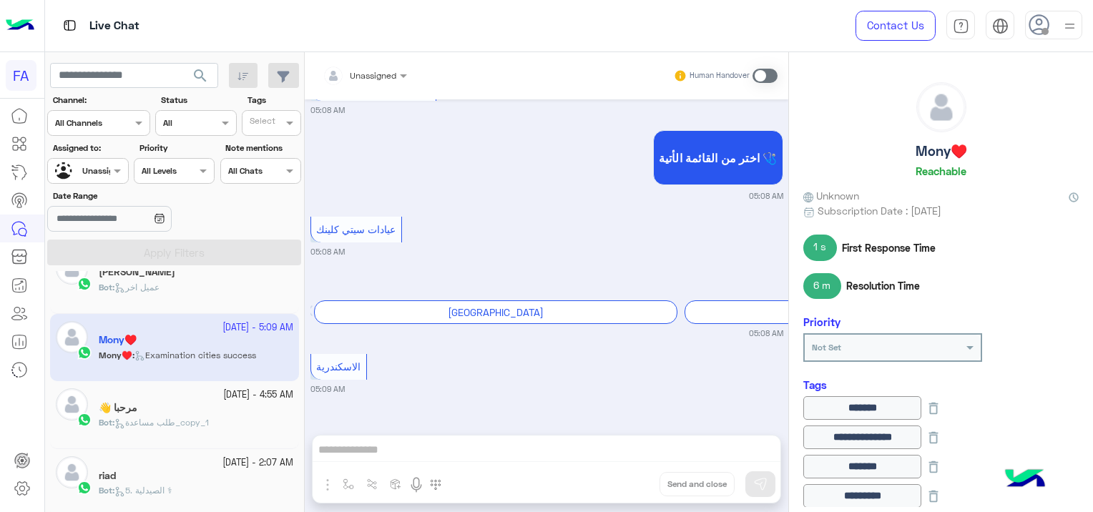
scroll to position [1110, 0]
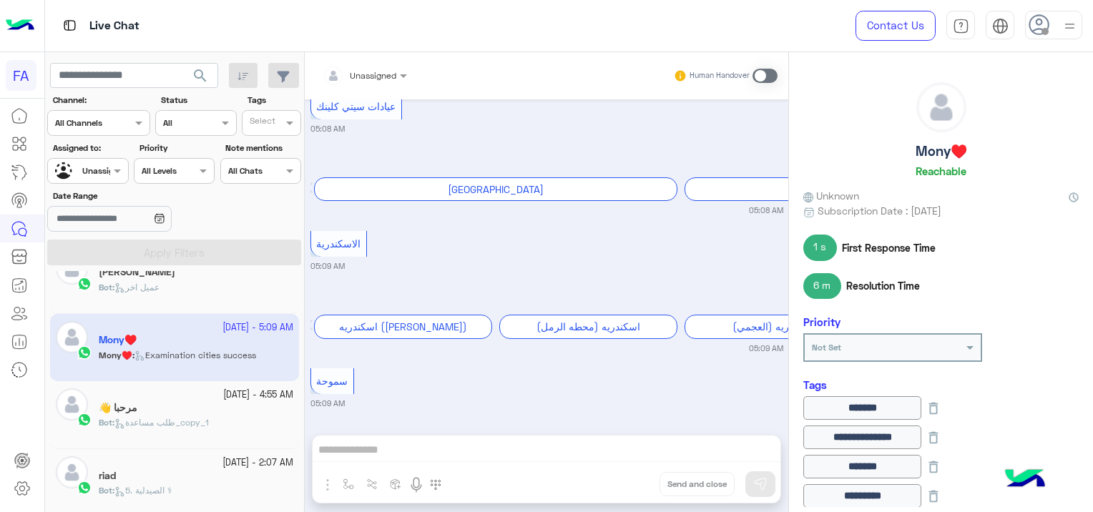
click at [187, 421] on span "طلب مساعدة_copy_1" at bounding box center [161, 422] width 94 height 11
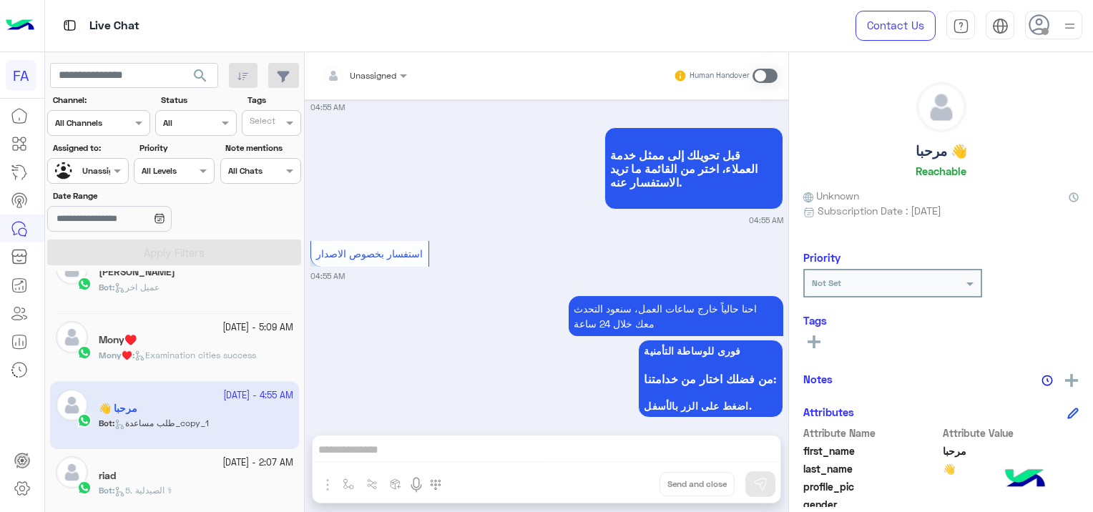
scroll to position [1547, 0]
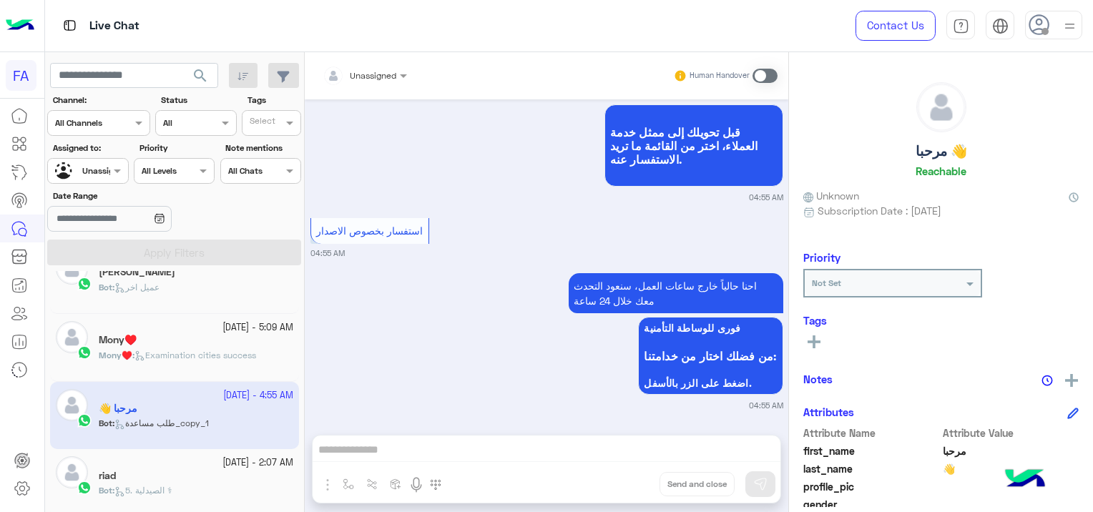
click at [197, 345] on div "Mony♥️" at bounding box center [196, 341] width 194 height 15
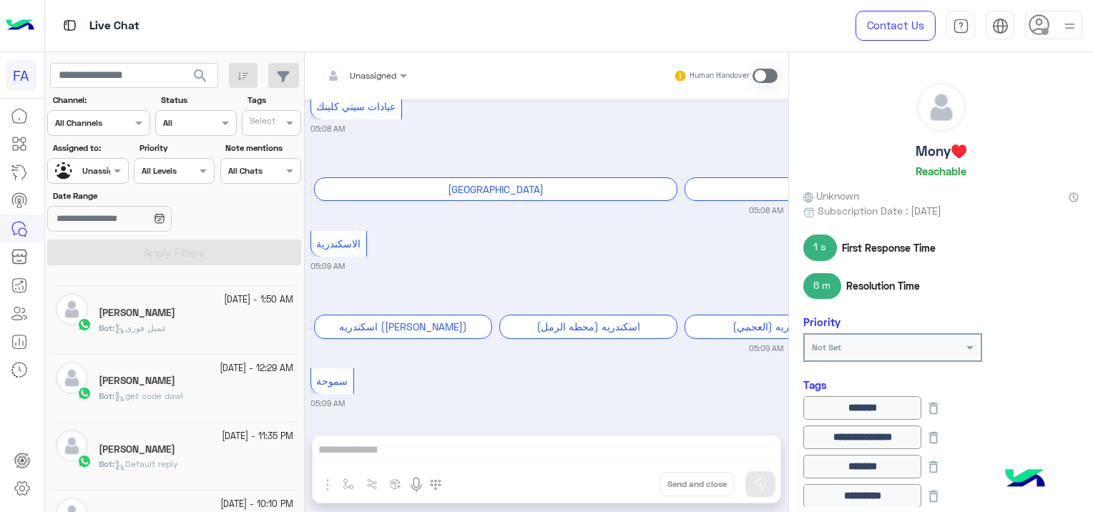
scroll to position [858, 0]
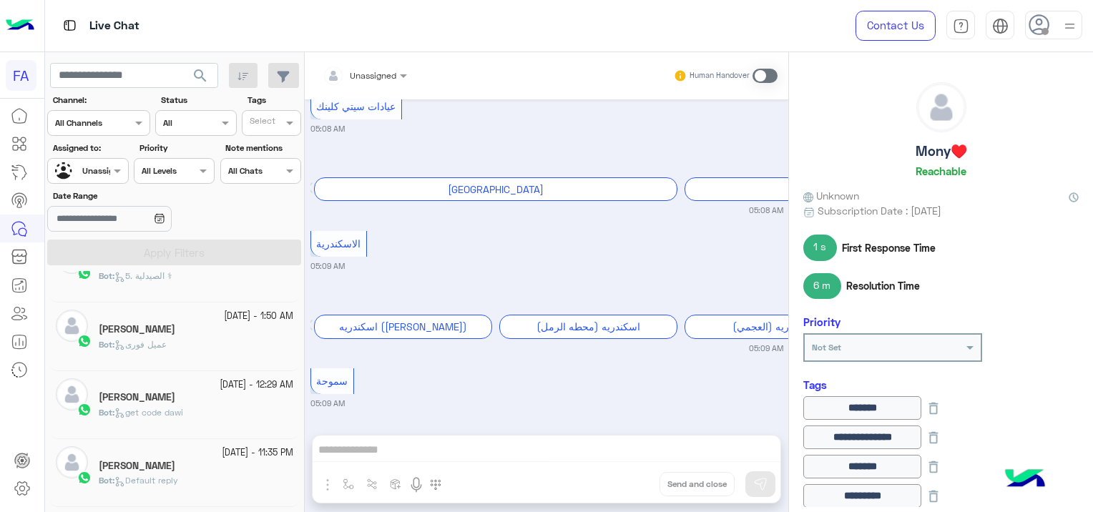
click at [207, 345] on div "Bot : عميل فورى" at bounding box center [196, 350] width 194 height 25
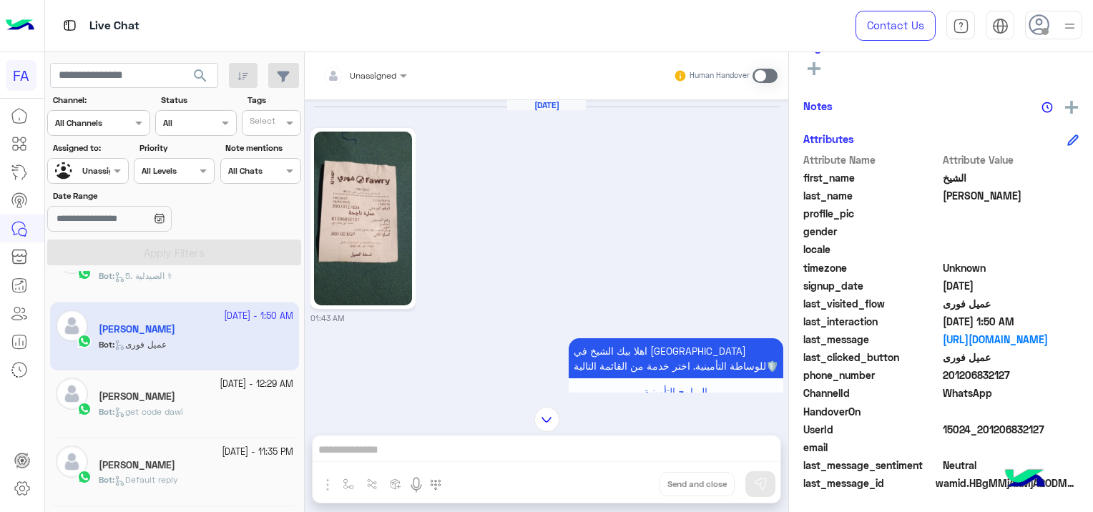
click at [354, 237] on img at bounding box center [363, 219] width 98 height 174
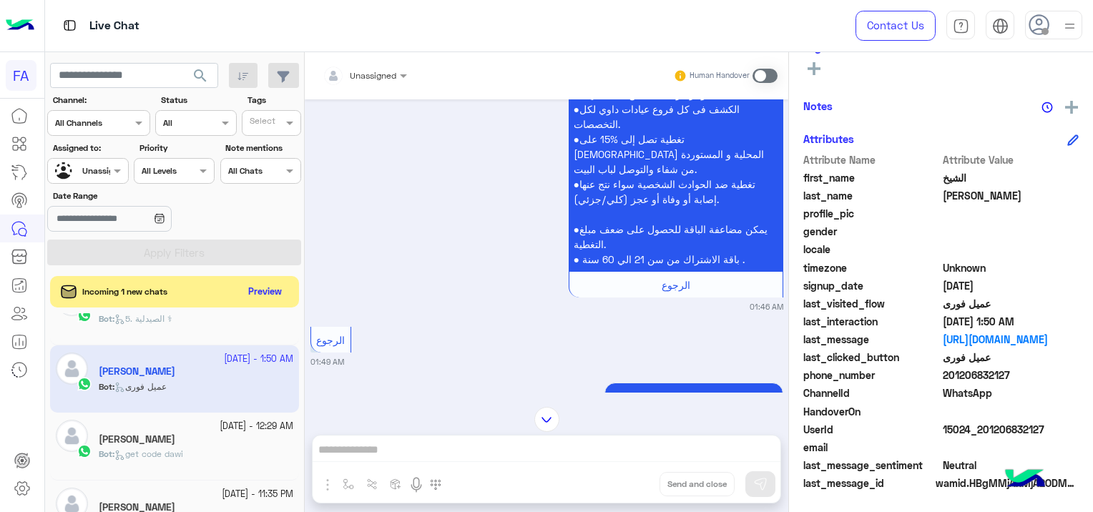
scroll to position [1216, 0]
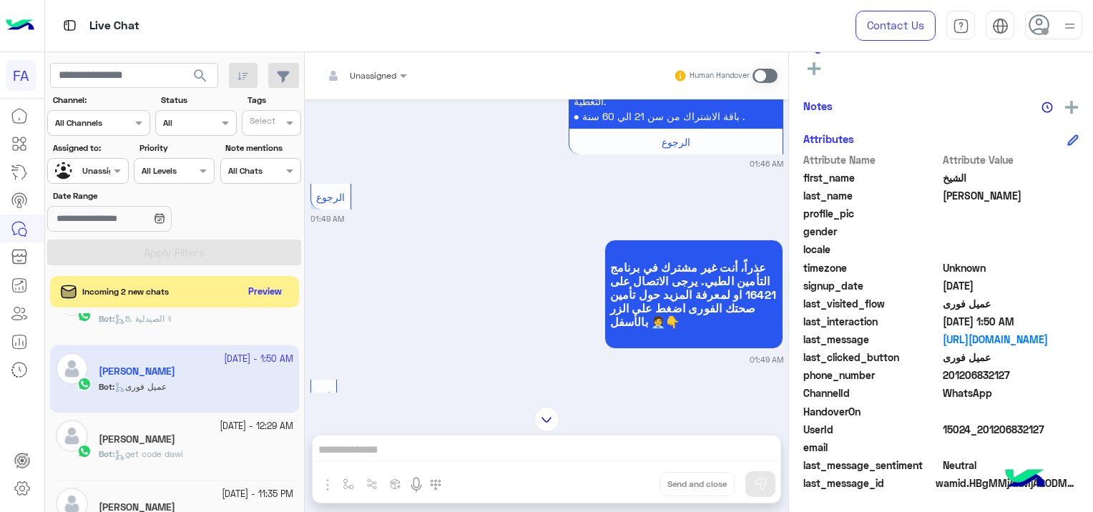
drag, startPoint x: 1044, startPoint y: 426, endPoint x: 982, endPoint y: 435, distance: 62.8
click at [982, 435] on span "15024_201206832127" at bounding box center [1010, 429] width 137 height 15
copy span "01206832127"
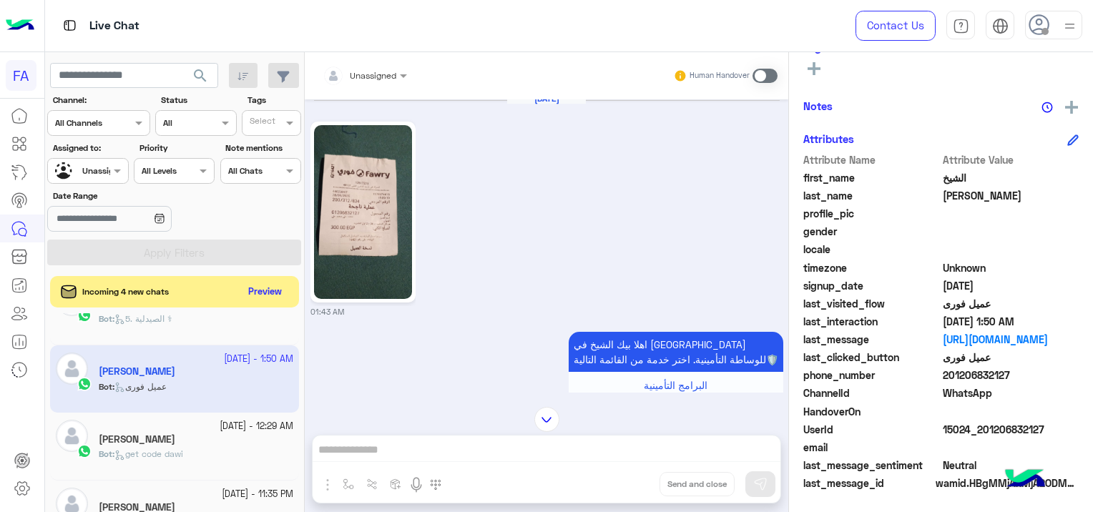
scroll to position [0, 0]
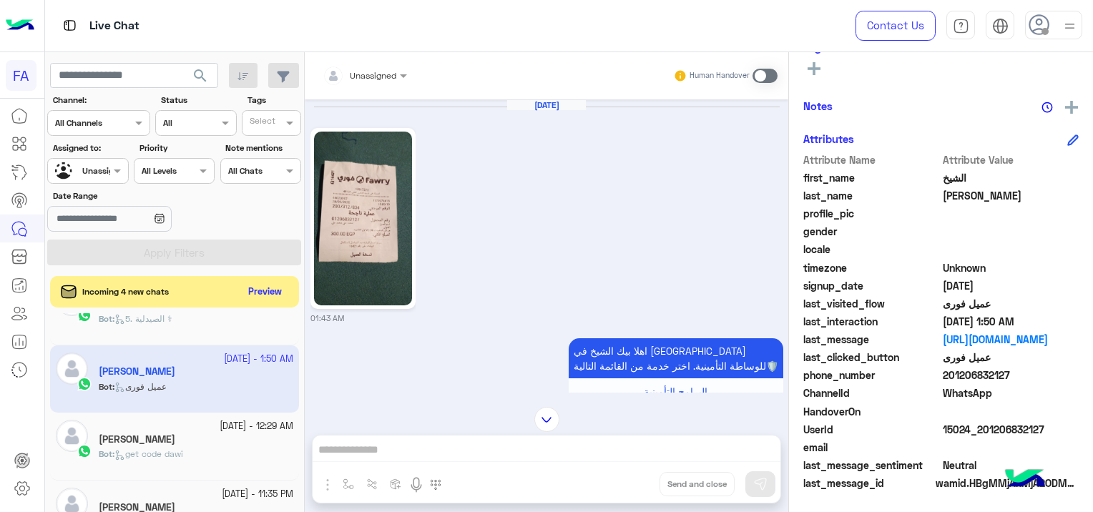
click at [380, 74] on div at bounding box center [364, 73] width 99 height 14
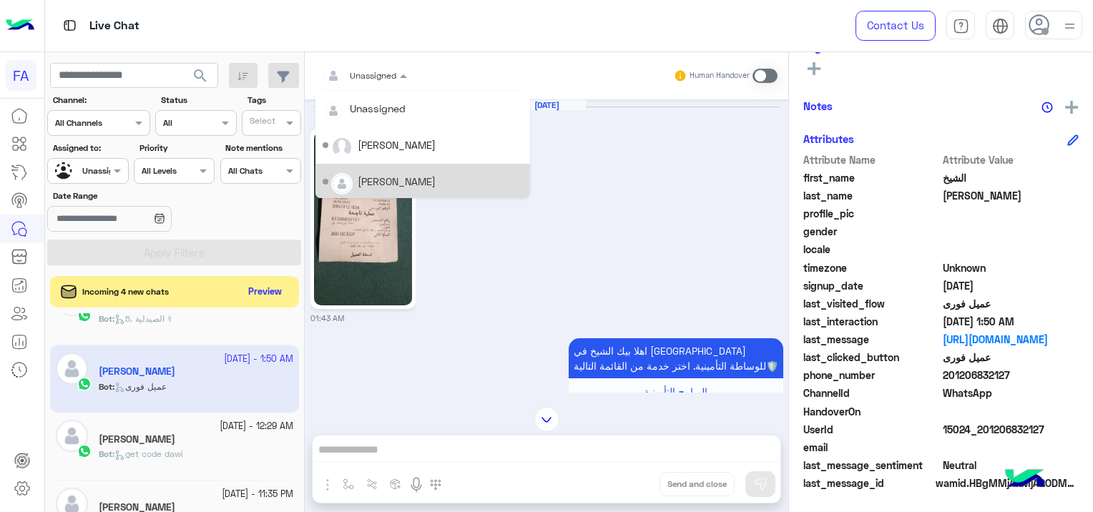
click at [393, 182] on div "[PERSON_NAME]" at bounding box center [397, 181] width 78 height 15
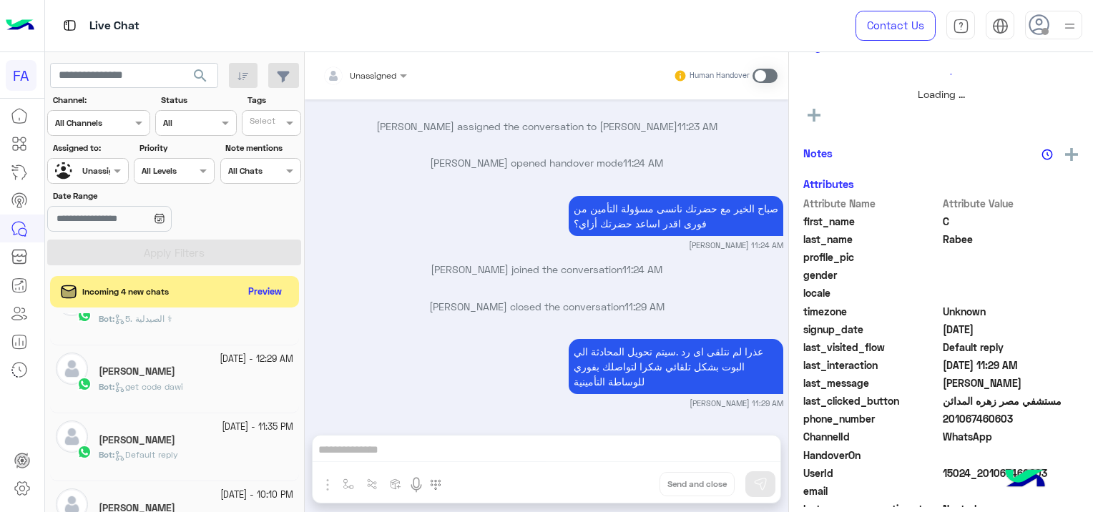
scroll to position [335, 0]
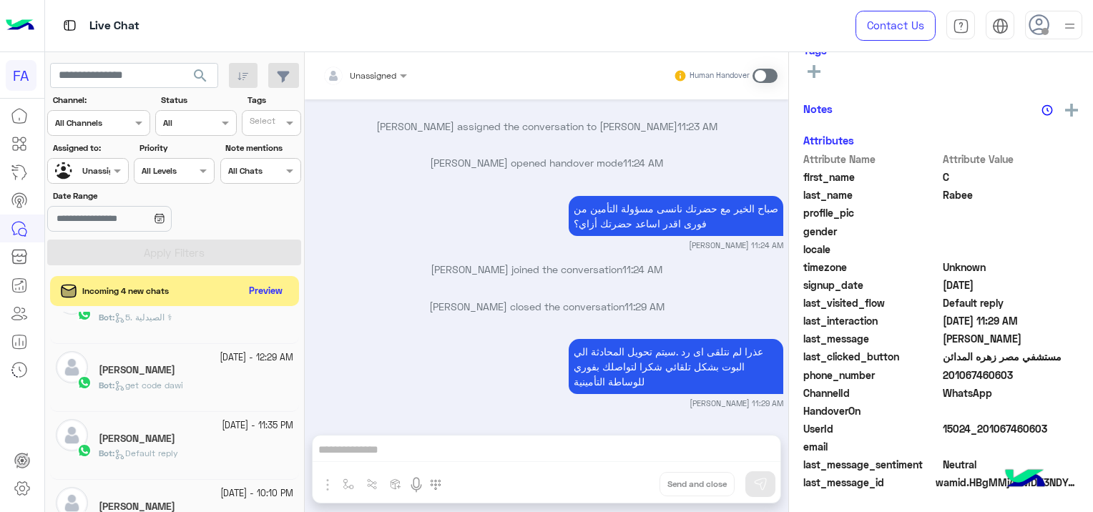
click at [275, 292] on button "Preview" at bounding box center [266, 291] width 44 height 19
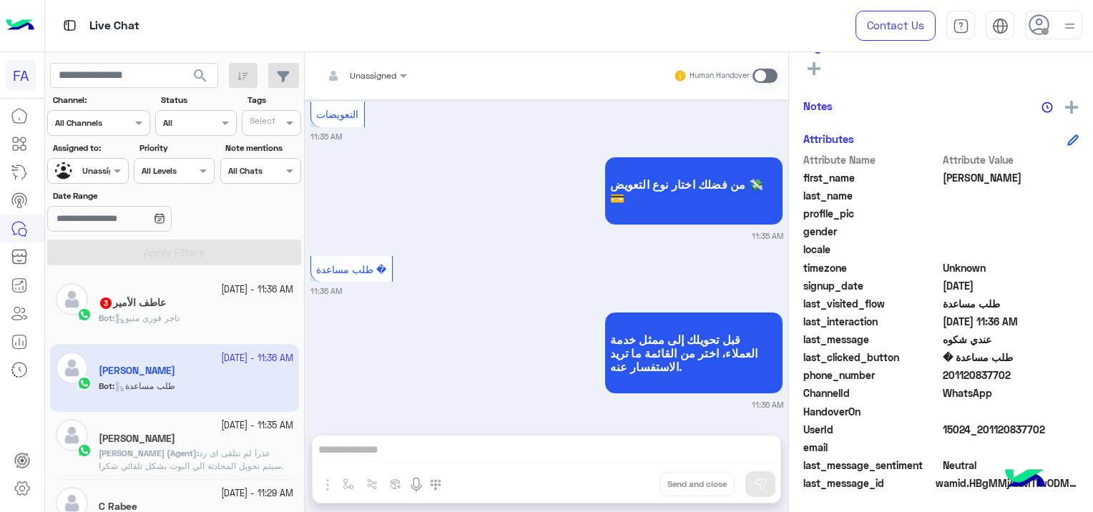
click at [229, 310] on div "عاطف الأمير 3" at bounding box center [196, 304] width 194 height 15
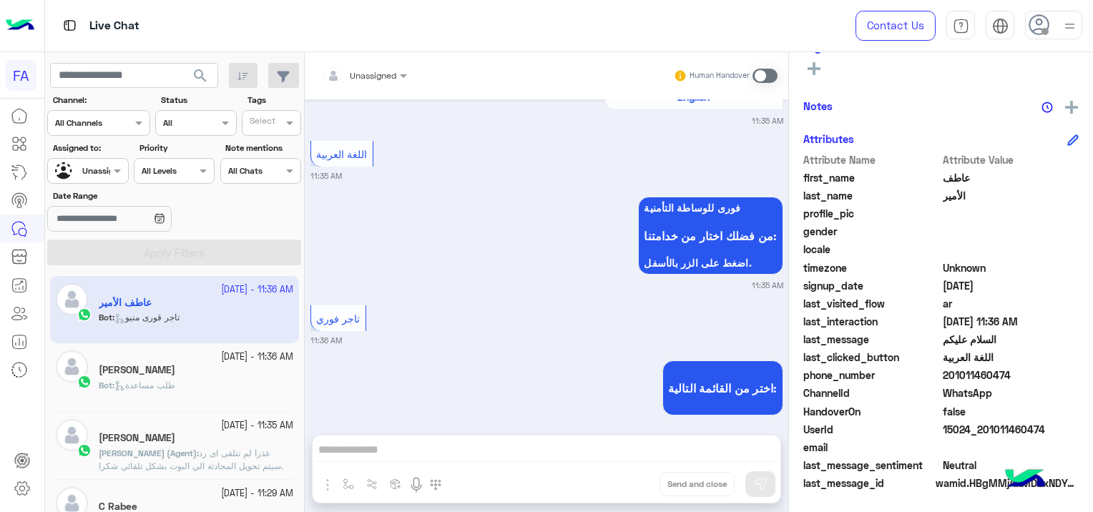
scroll to position [392, 0]
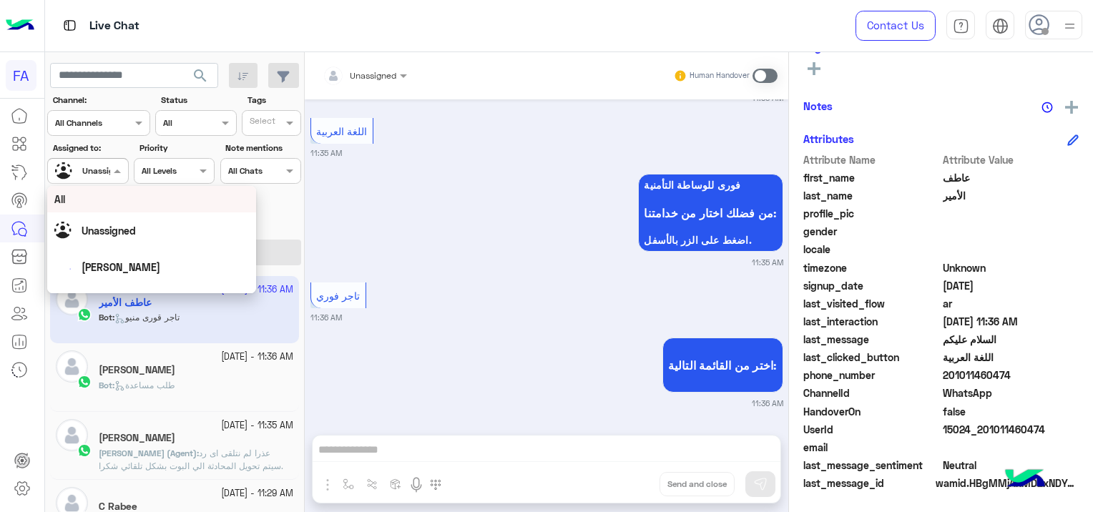
click at [111, 167] on span at bounding box center [119, 170] width 18 height 15
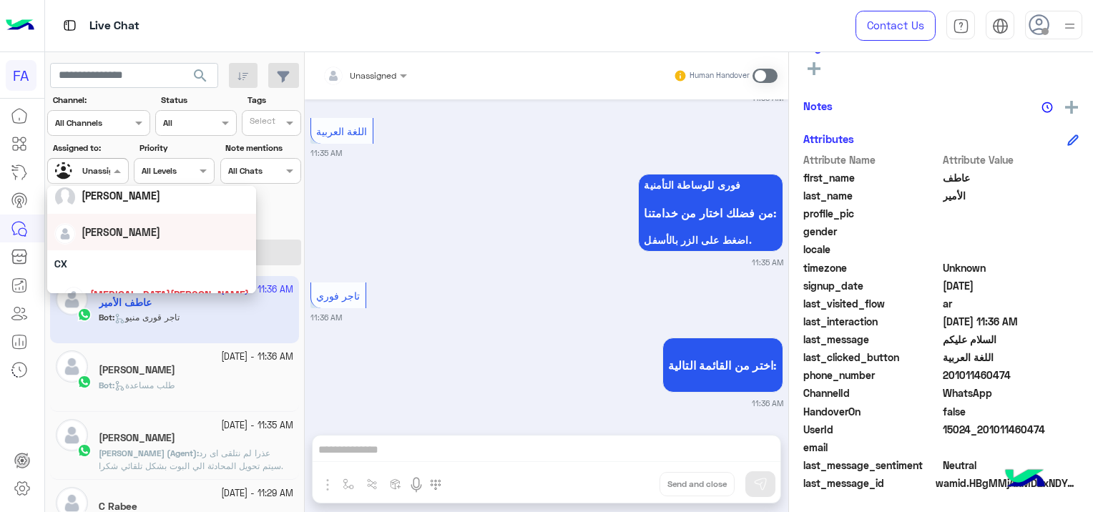
click at [118, 235] on span "[PERSON_NAME]" at bounding box center [121, 232] width 79 height 12
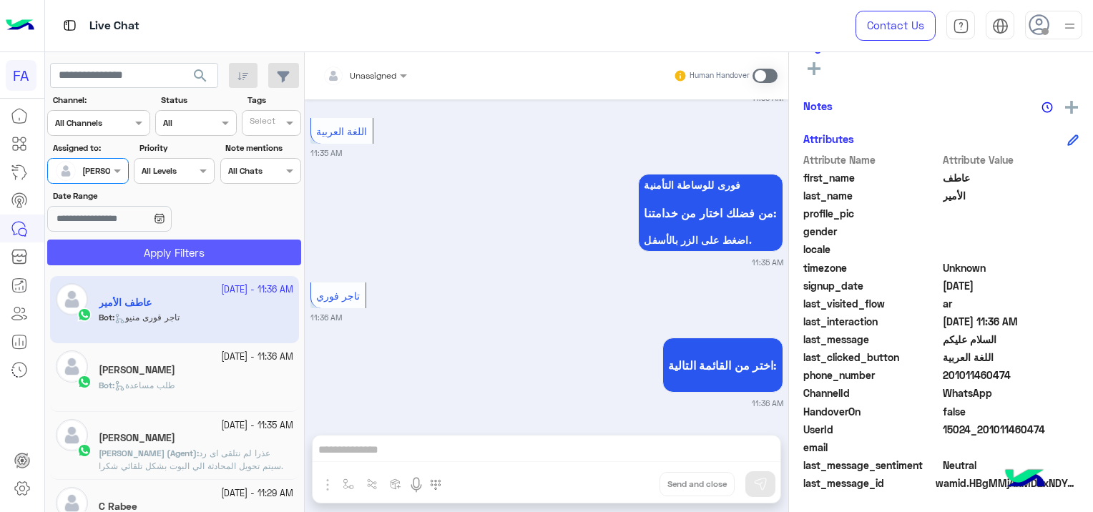
click at [199, 248] on button "Apply Filters" at bounding box center [174, 253] width 254 height 26
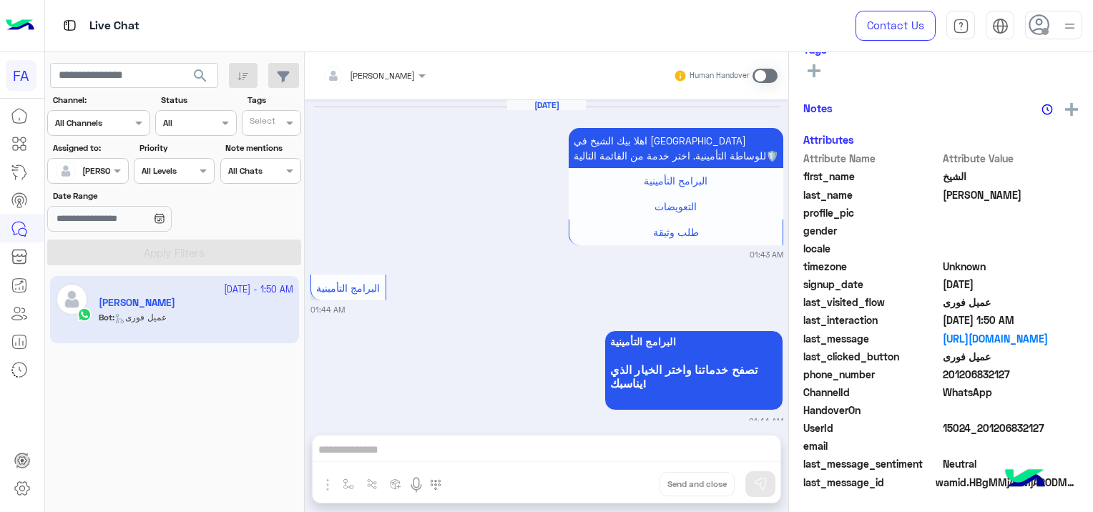
scroll to position [270, 0]
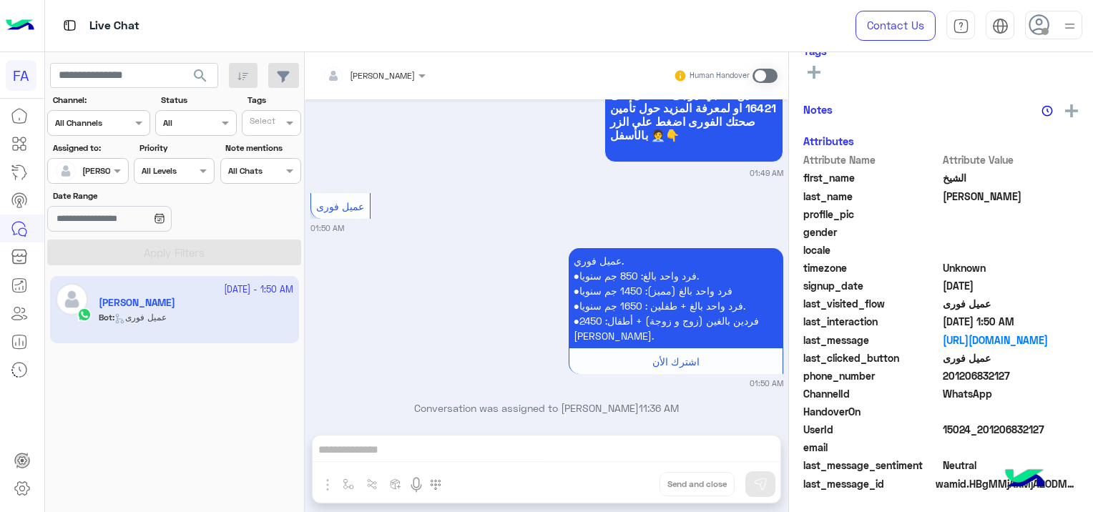
click at [761, 73] on span at bounding box center [764, 76] width 25 height 14
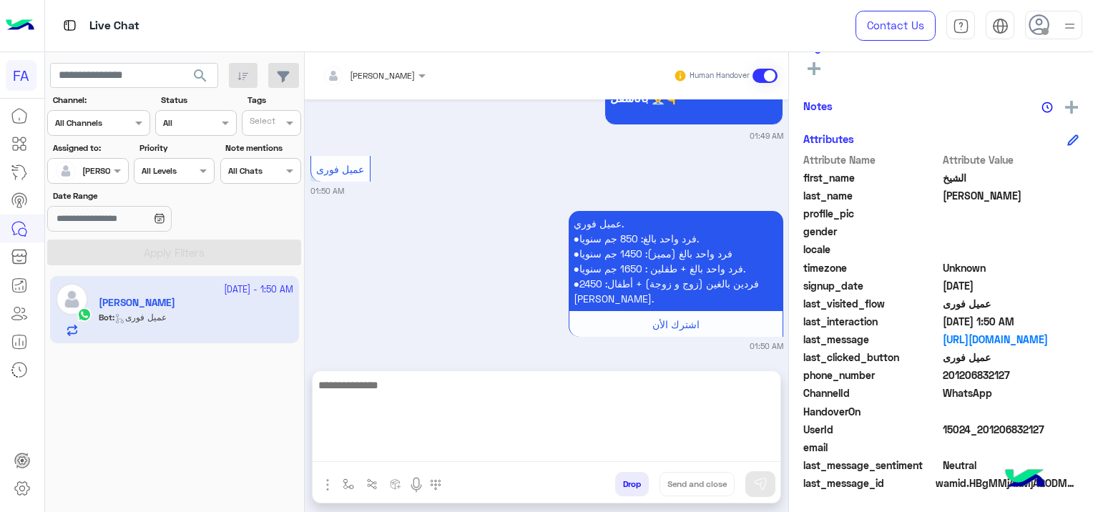
click at [479, 448] on textarea at bounding box center [546, 419] width 468 height 86
click at [366, 452] on textarea at bounding box center [546, 419] width 468 height 86
paste textarea "**********"
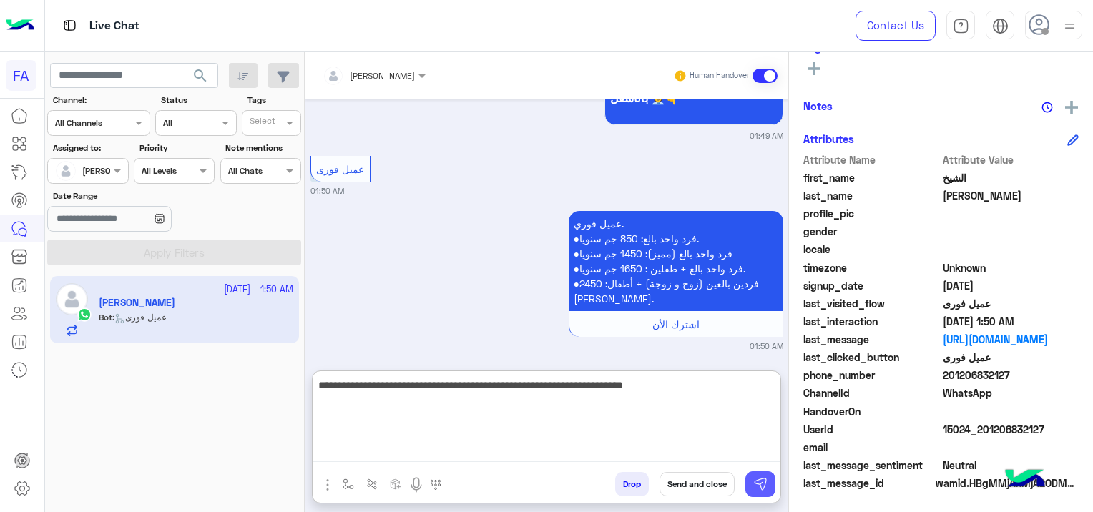
type textarea "**********"
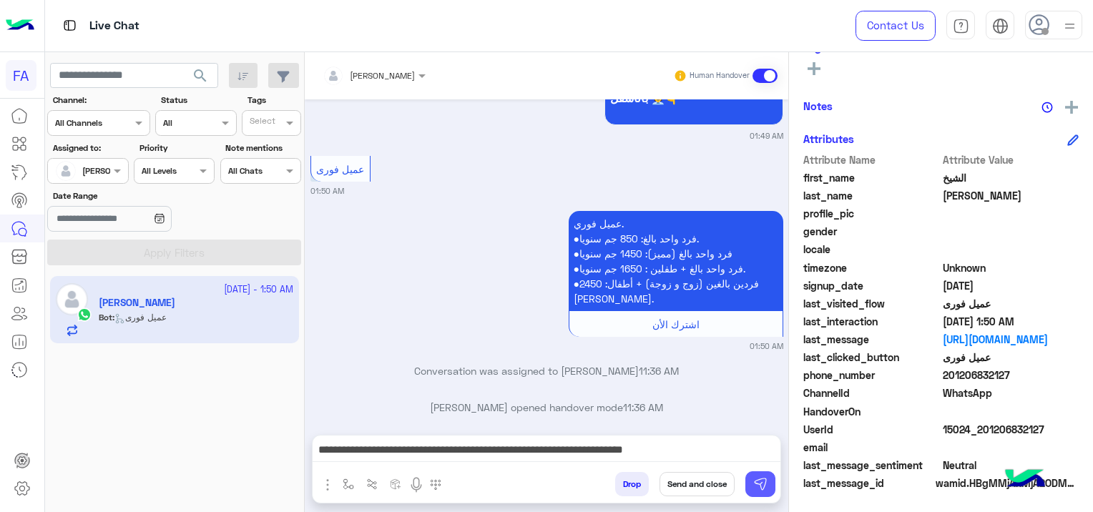
click at [761, 487] on img at bounding box center [760, 484] width 14 height 14
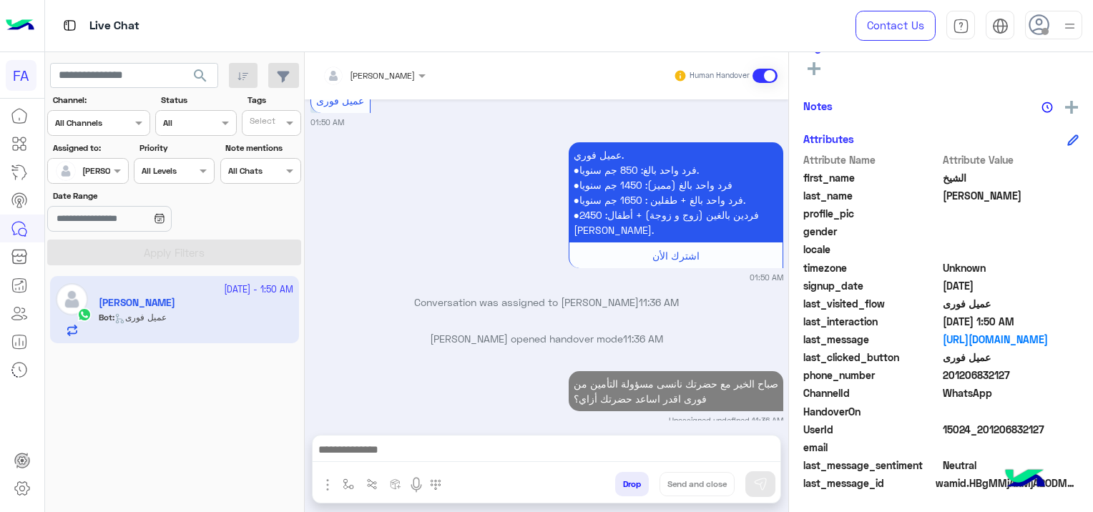
scroll to position [1816, 0]
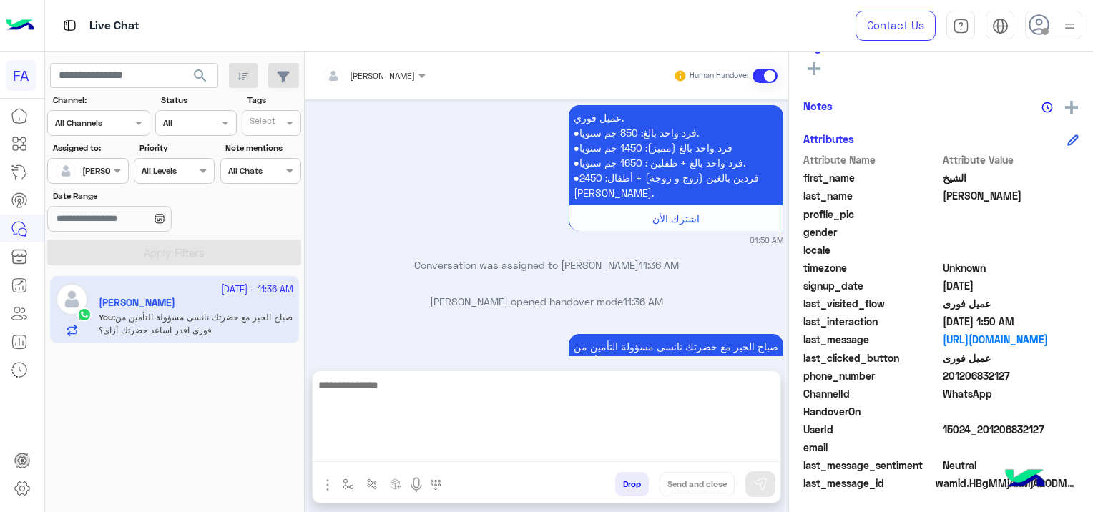
click at [391, 444] on textarea at bounding box center [546, 419] width 468 height 86
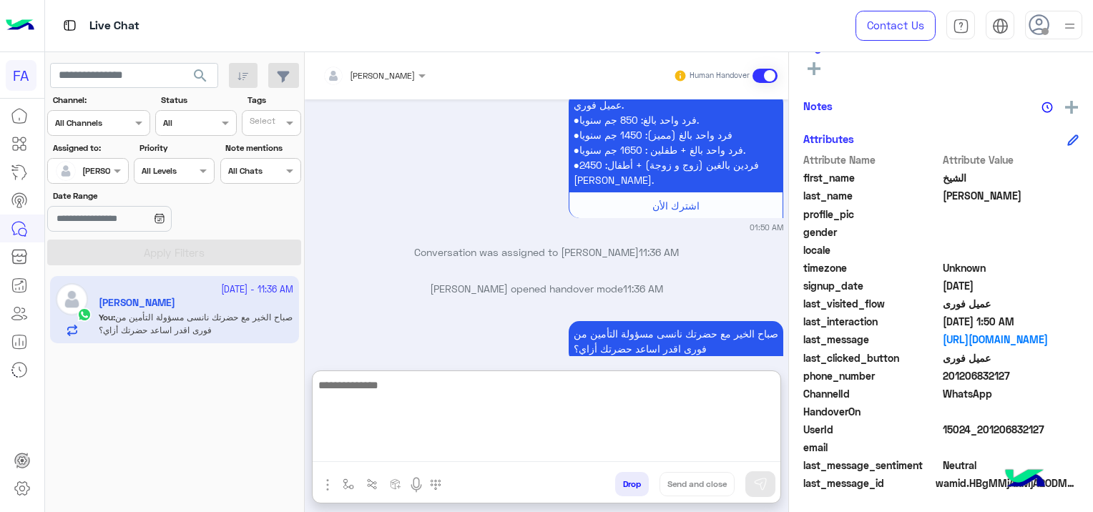
paste textarea "**********"
type textarea "**********"
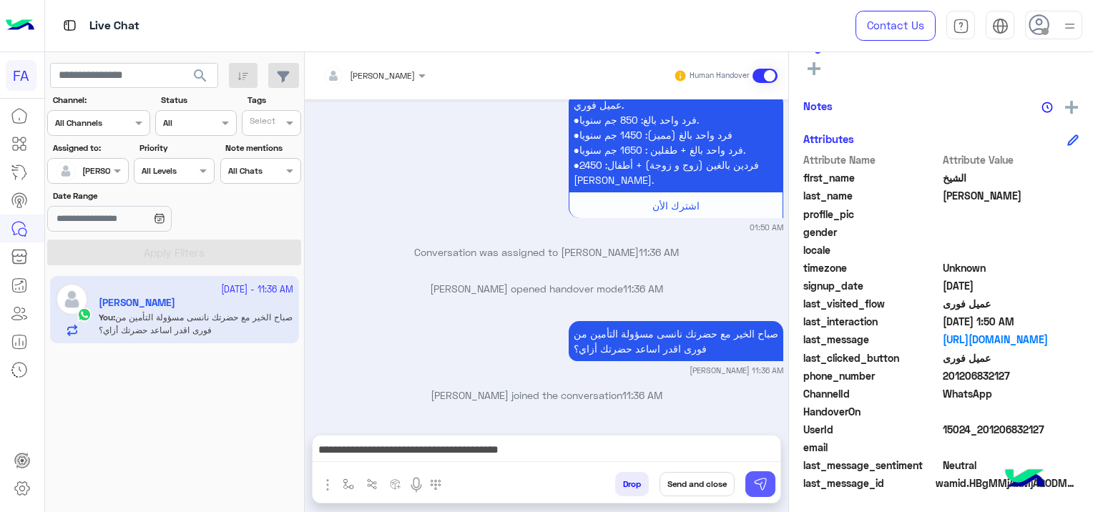
click at [758, 483] on img at bounding box center [760, 484] width 14 height 14
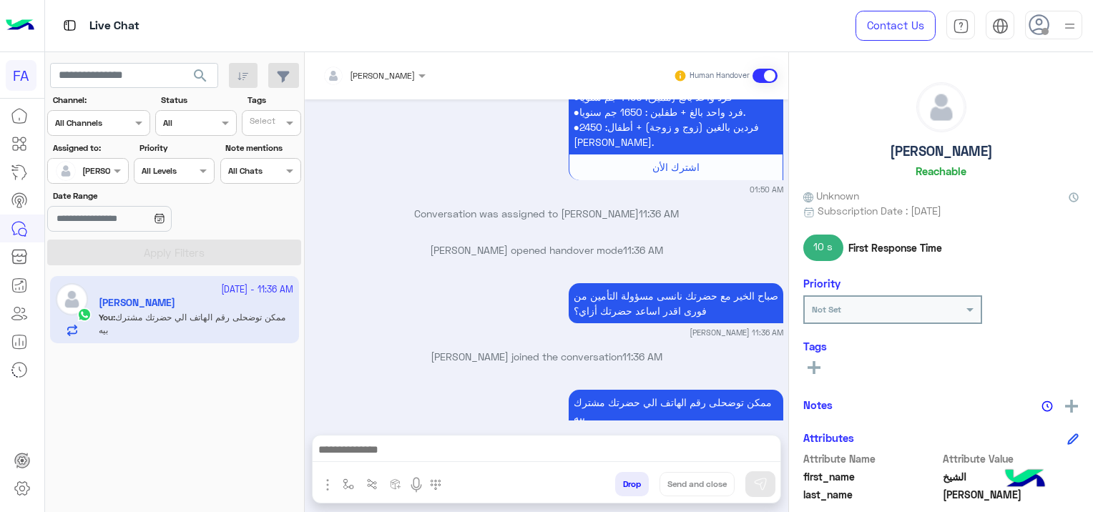
scroll to position [2134, 0]
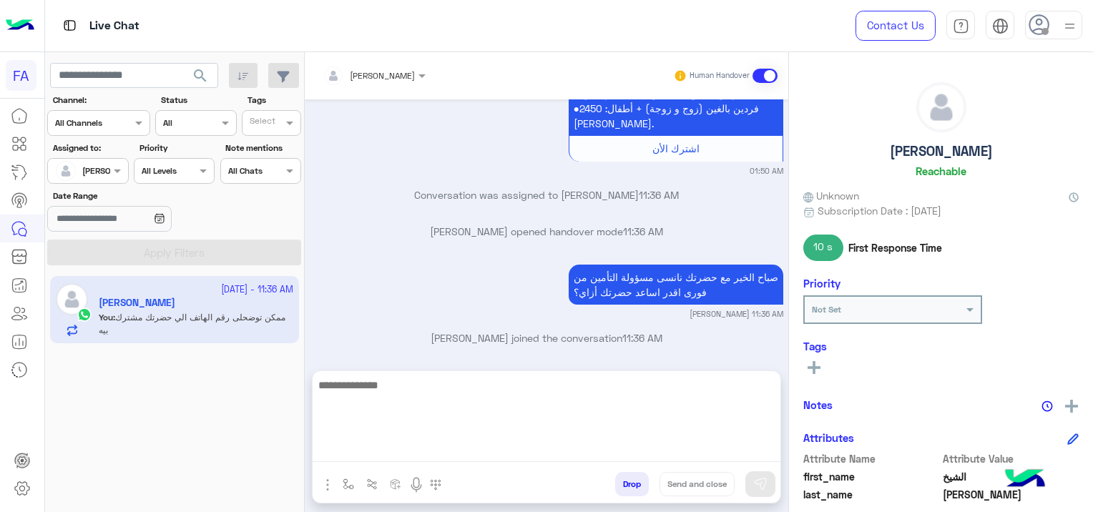
click at [359, 455] on textarea at bounding box center [546, 419] width 468 height 86
paste textarea "**********"
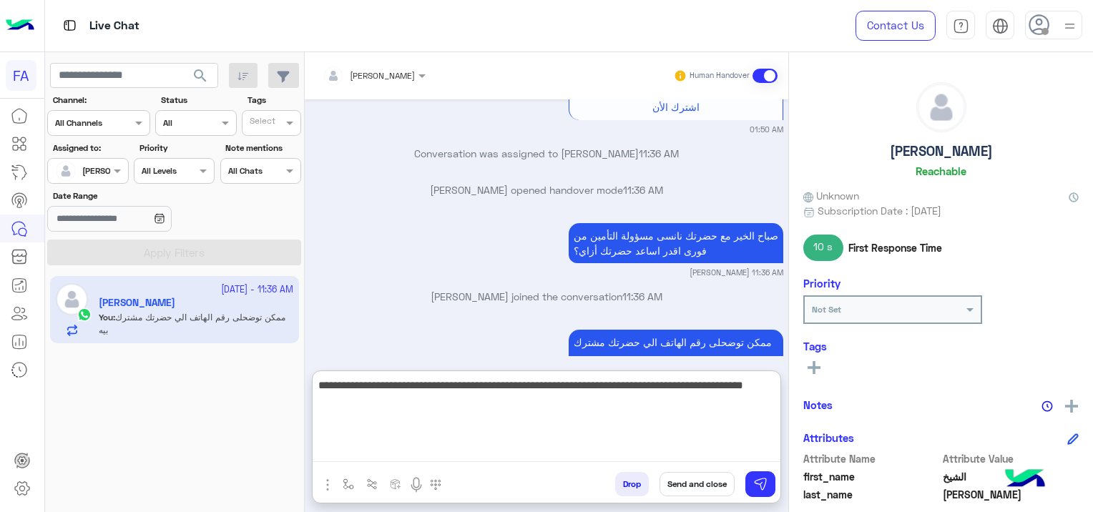
scroll to position [2198, 0]
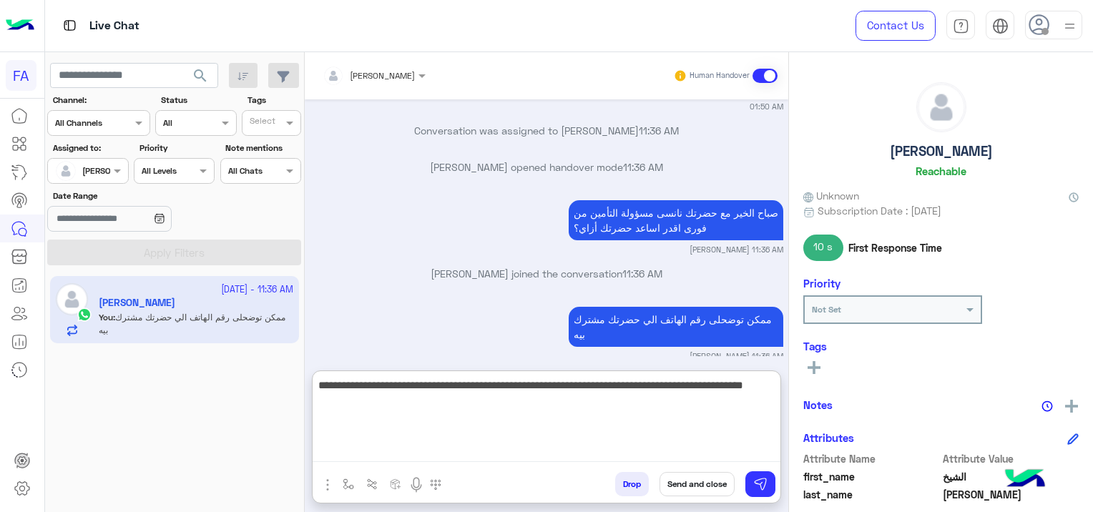
type textarea "**********"
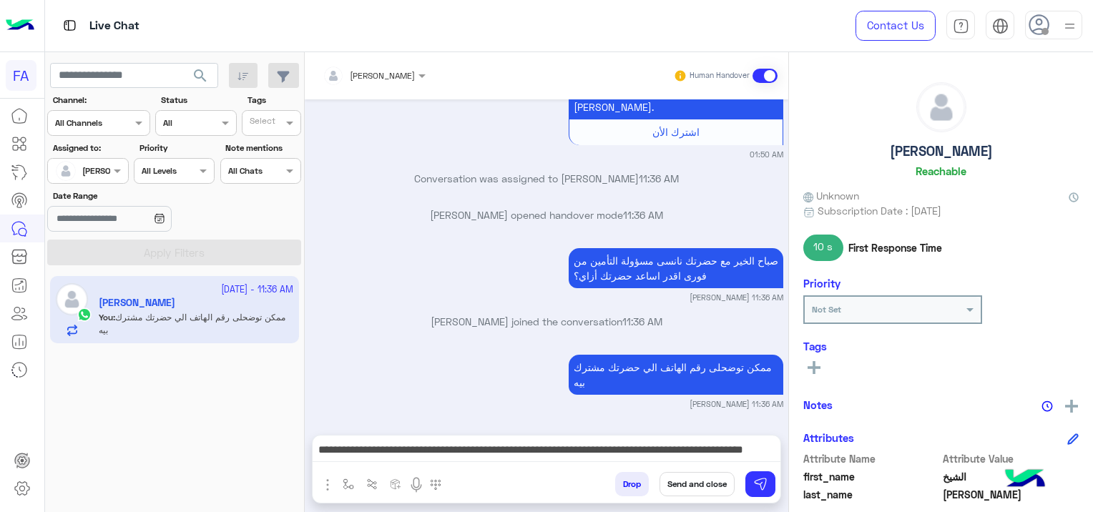
click at [702, 481] on button "Send and close" at bounding box center [696, 484] width 75 height 24
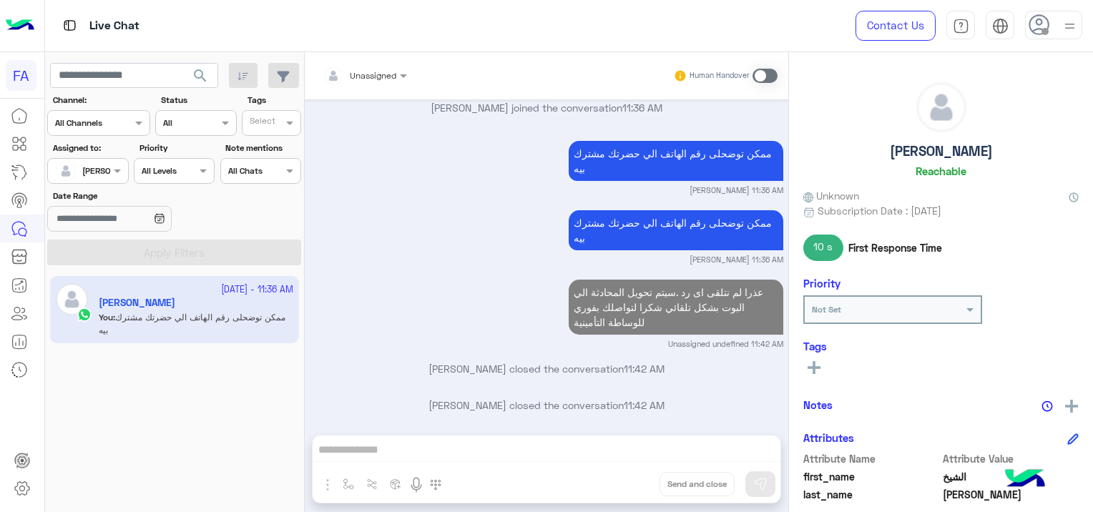
scroll to position [2504, 0]
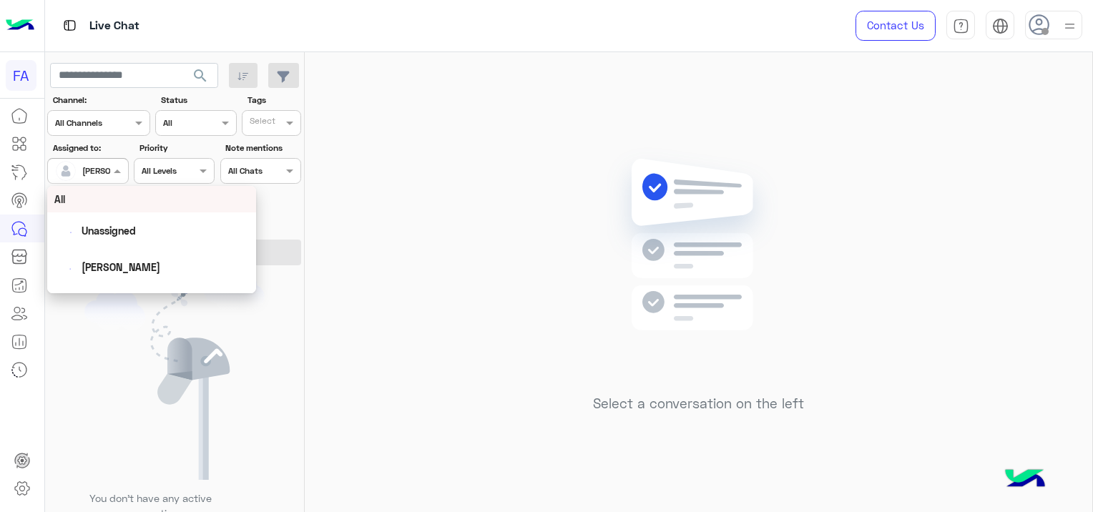
click at [106, 172] on div at bounding box center [87, 169] width 79 height 14
click at [112, 237] on div "Unassigned" at bounding box center [109, 230] width 54 height 15
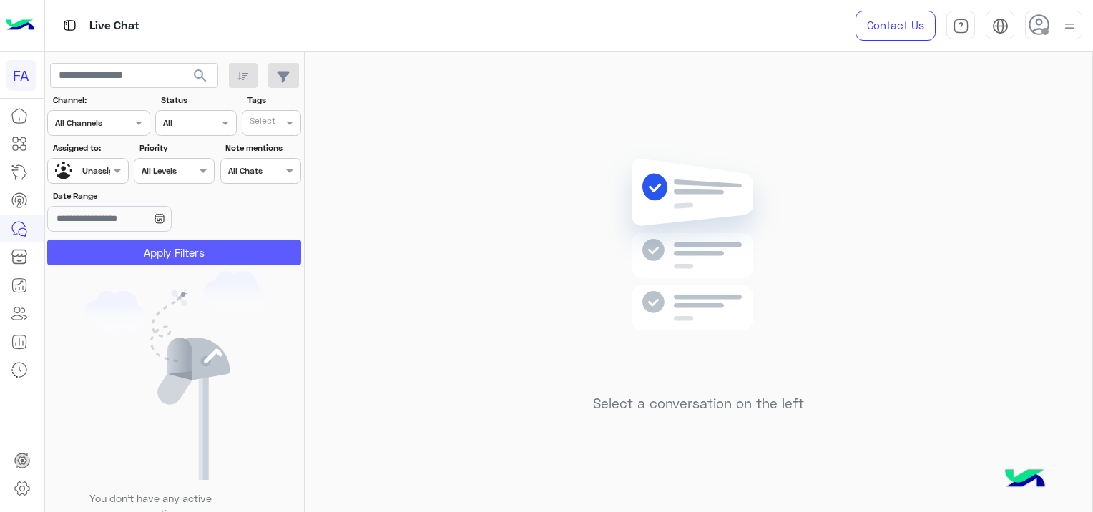
click at [203, 254] on button "Apply Filters" at bounding box center [174, 253] width 254 height 26
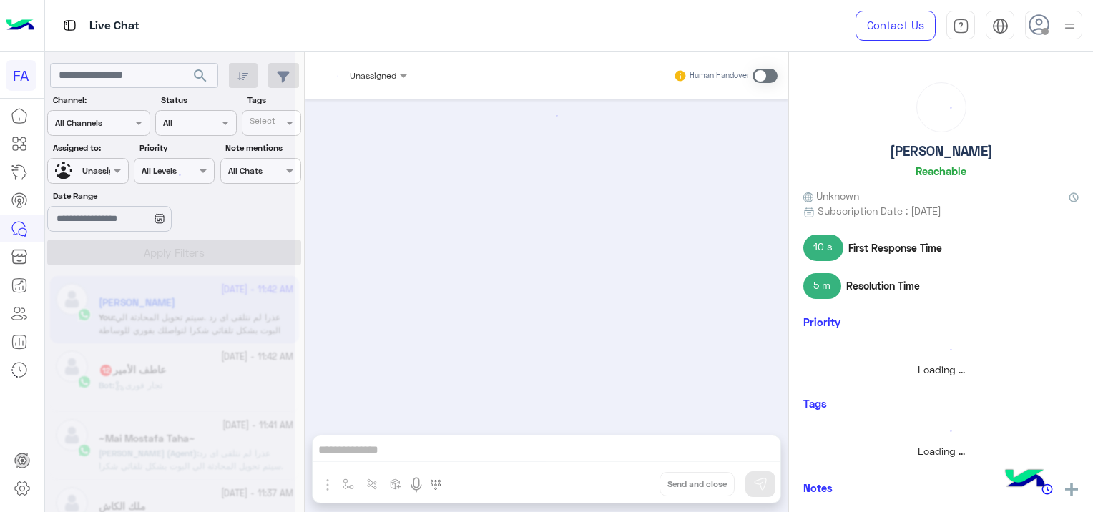
scroll to position [1514, 0]
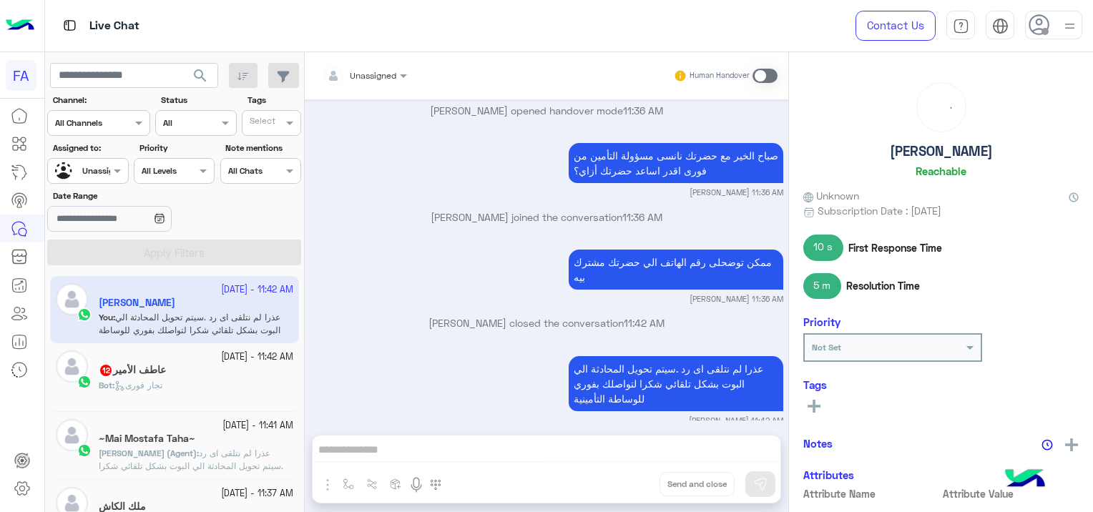
click at [178, 375] on div "عاطف الأمير 12" at bounding box center [196, 371] width 194 height 15
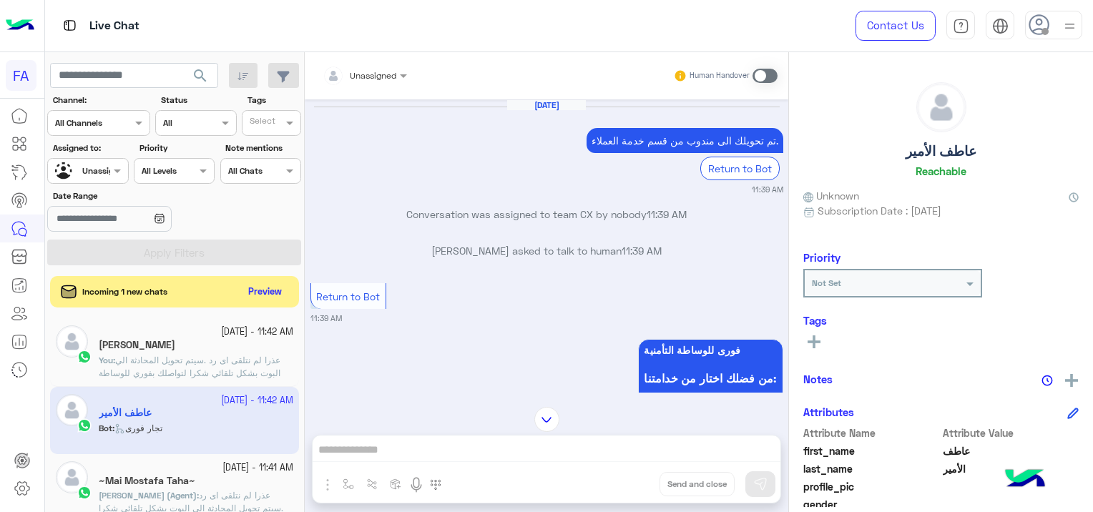
scroll to position [1250, 0]
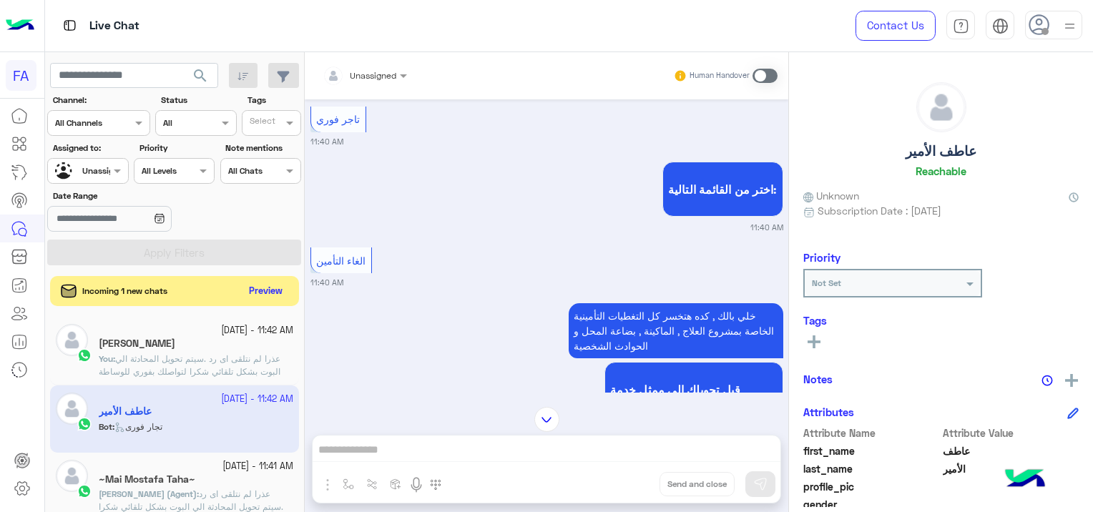
click at [284, 288] on button "Preview" at bounding box center [266, 291] width 44 height 19
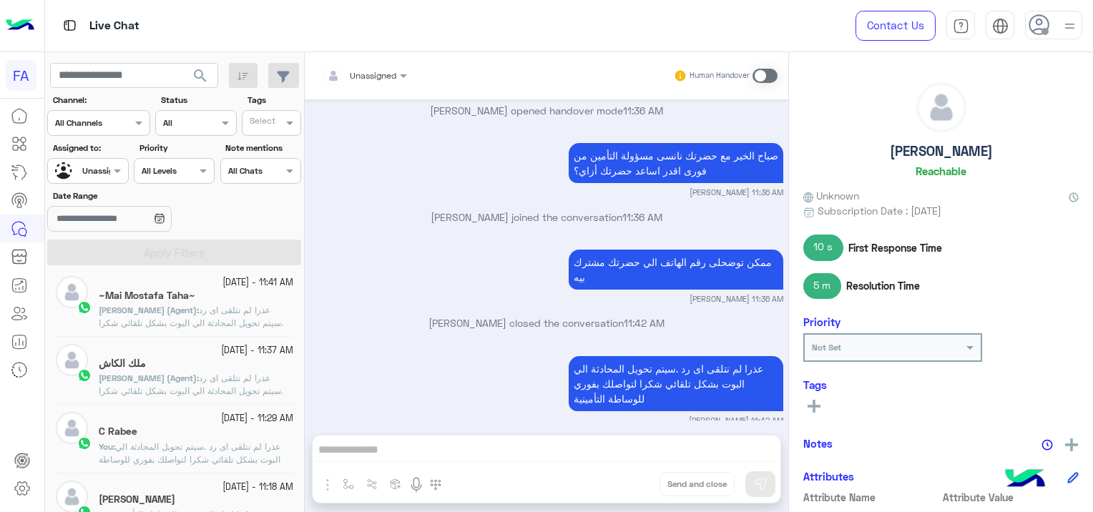
scroll to position [143, 0]
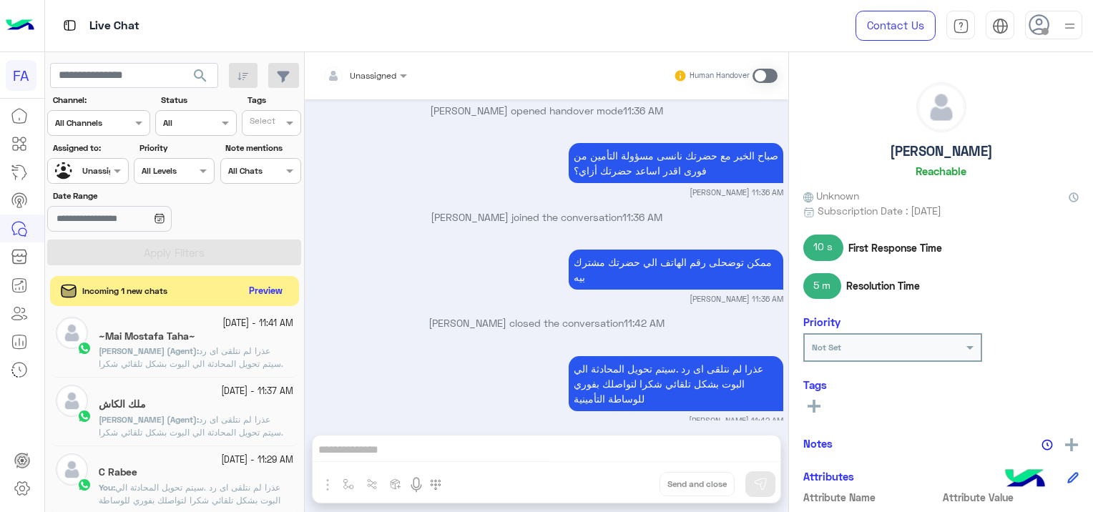
click at [263, 282] on button "Preview" at bounding box center [266, 291] width 44 height 19
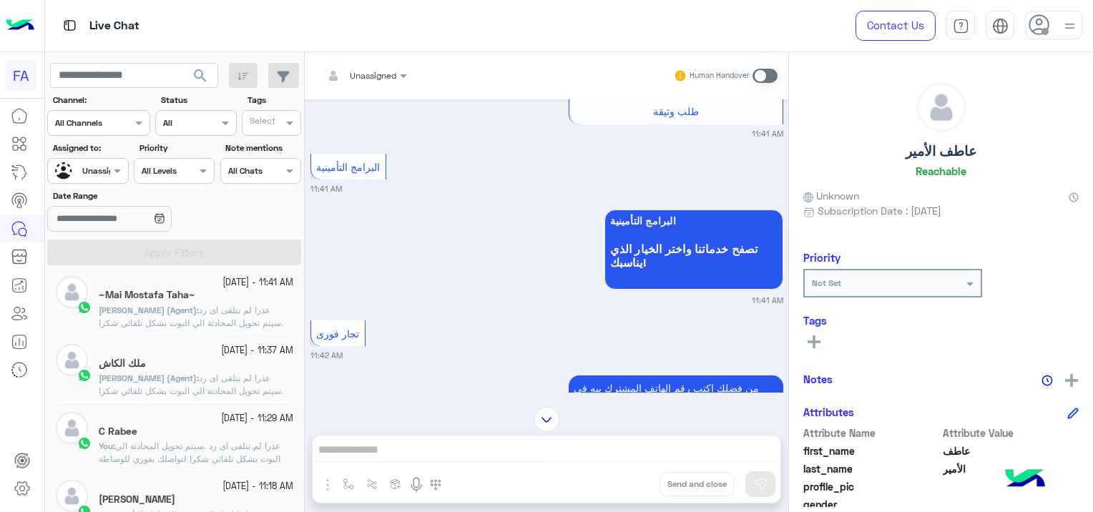
scroll to position [1271, 0]
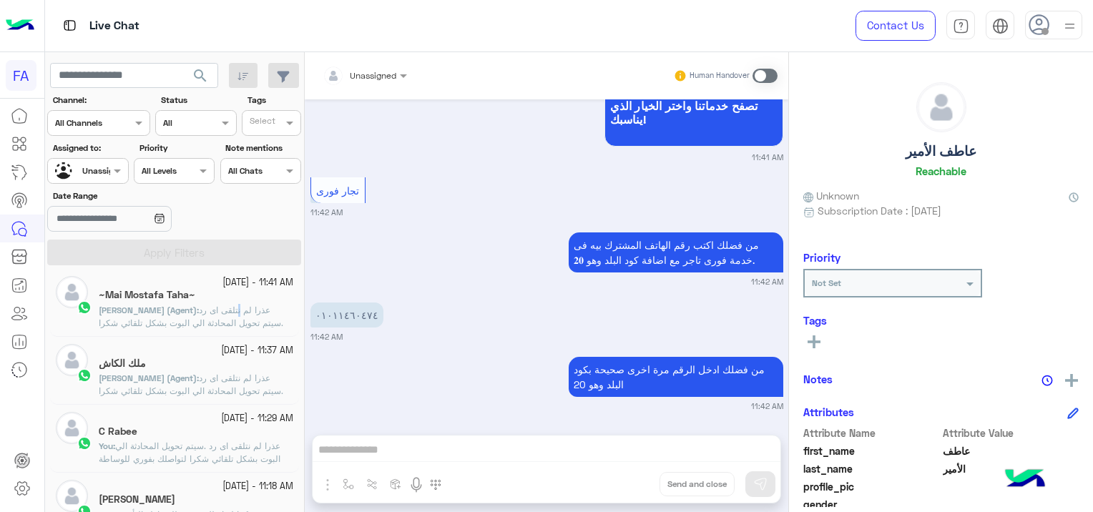
click at [240, 304] on p "[PERSON_NAME] (Agent) : عذرا لم نتلقى اى رد .سيتم تحويل المحادثة الي البوت بشكل…" at bounding box center [196, 323] width 194 height 39
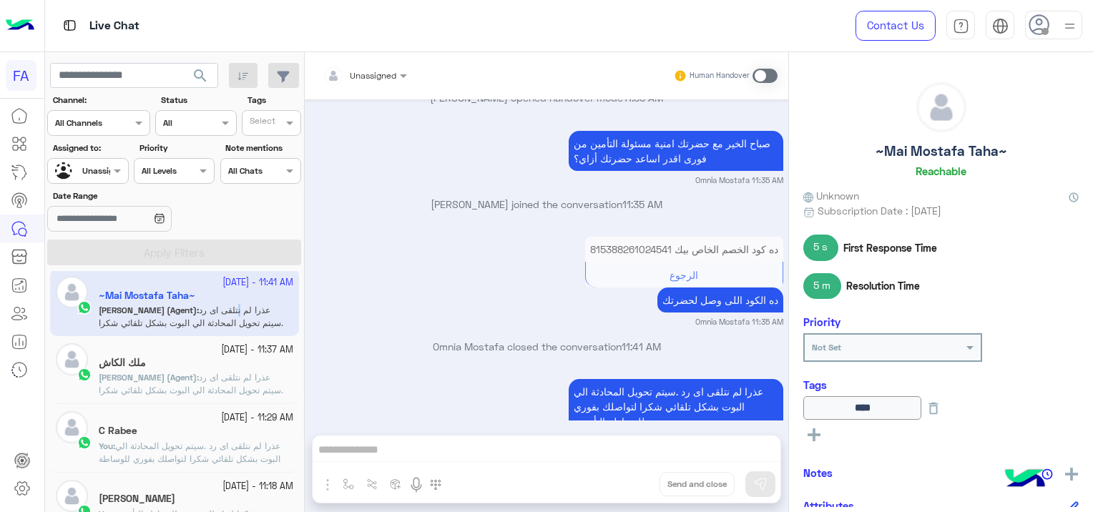
scroll to position [1333, 0]
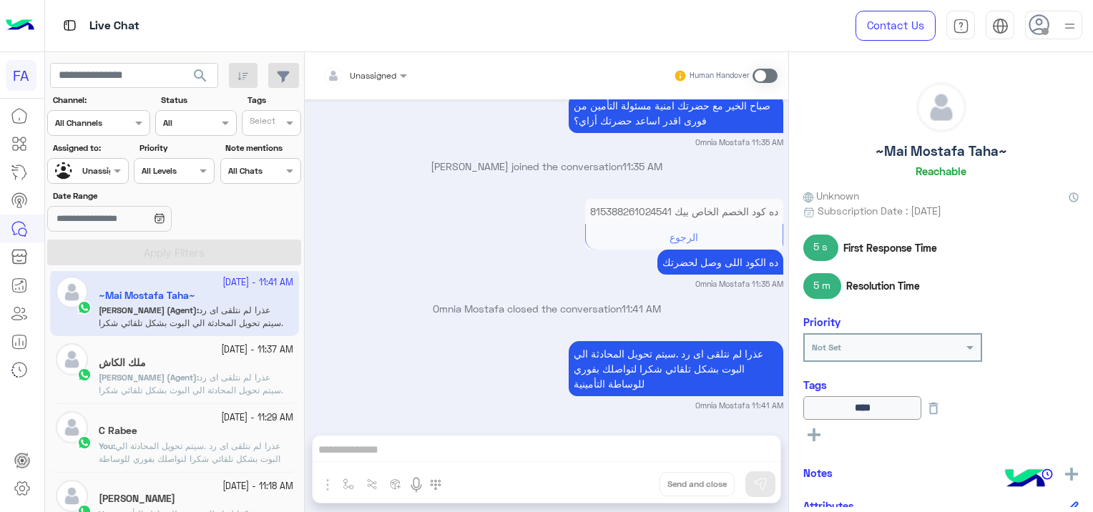
click at [232, 385] on span "عذرا لم نتلقى اى رد .سيتم تحويل المحادثة الي البوت بشكل تلقائي شكرا لتواصلك بفو…" at bounding box center [191, 390] width 184 height 36
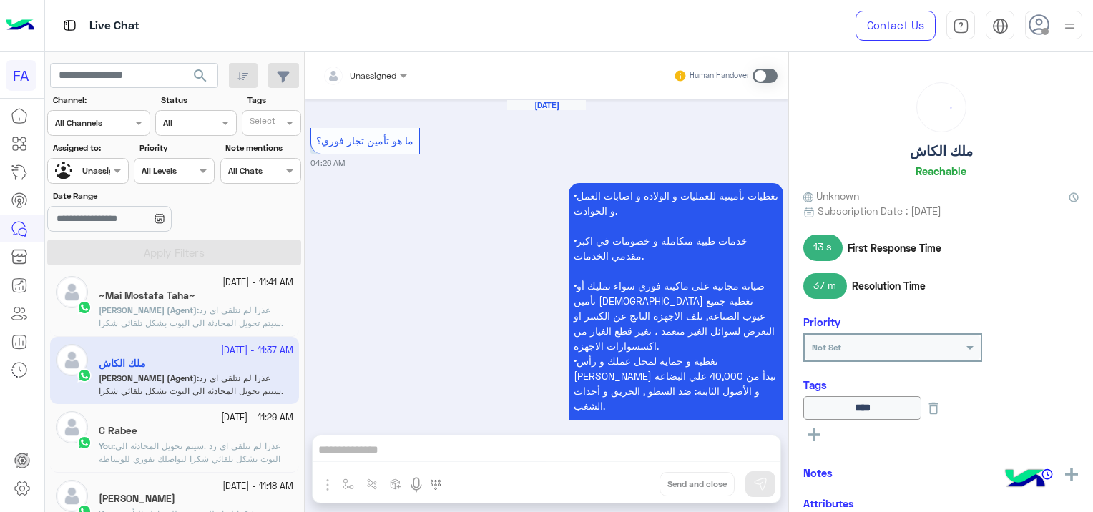
scroll to position [1429, 0]
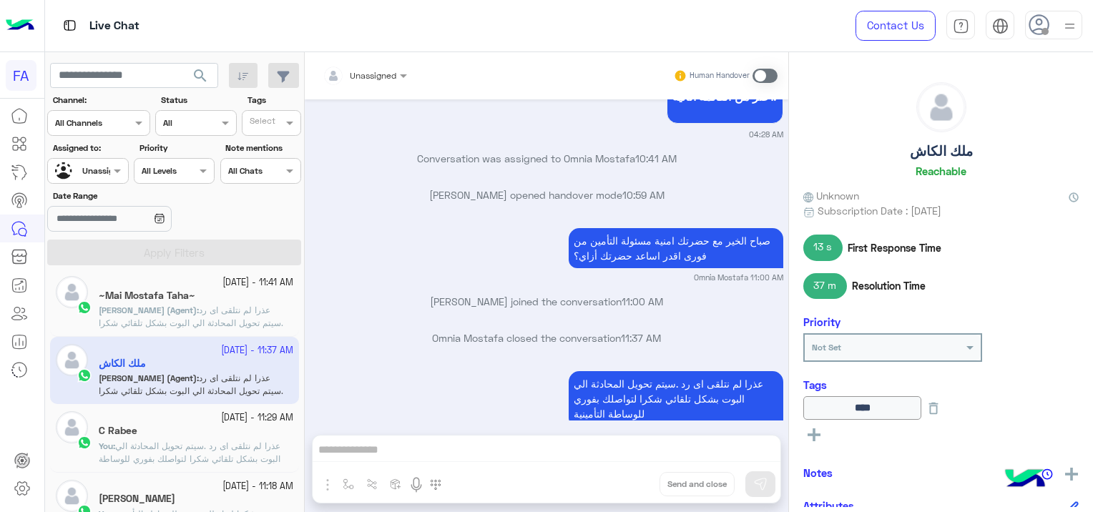
click at [270, 449] on span "عذرا لم نتلقى اى رد .سيتم تحويل المحادثة الي البوت بشكل تلقائي شكرا لتواصلك بفو…" at bounding box center [190, 458] width 182 height 36
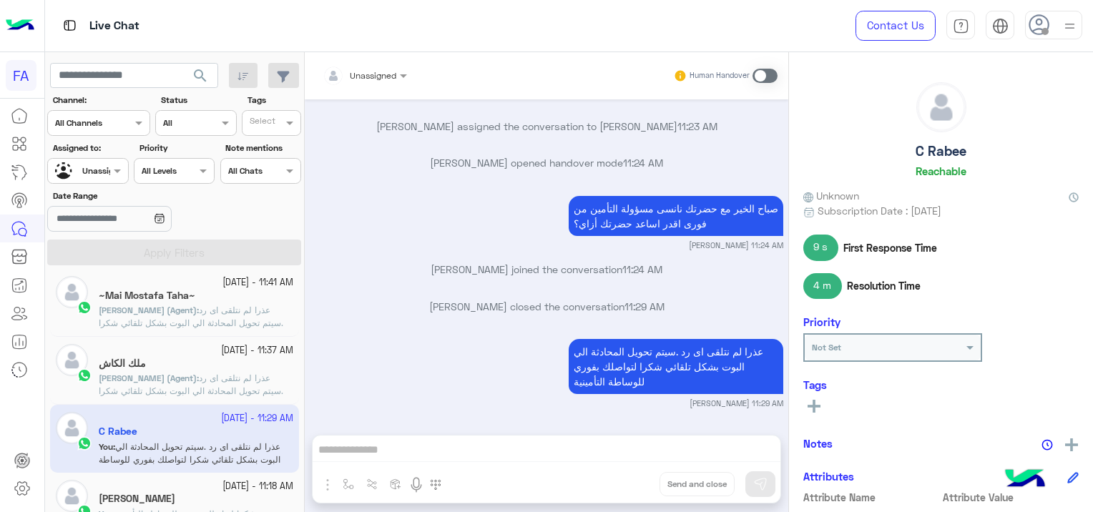
scroll to position [215, 0]
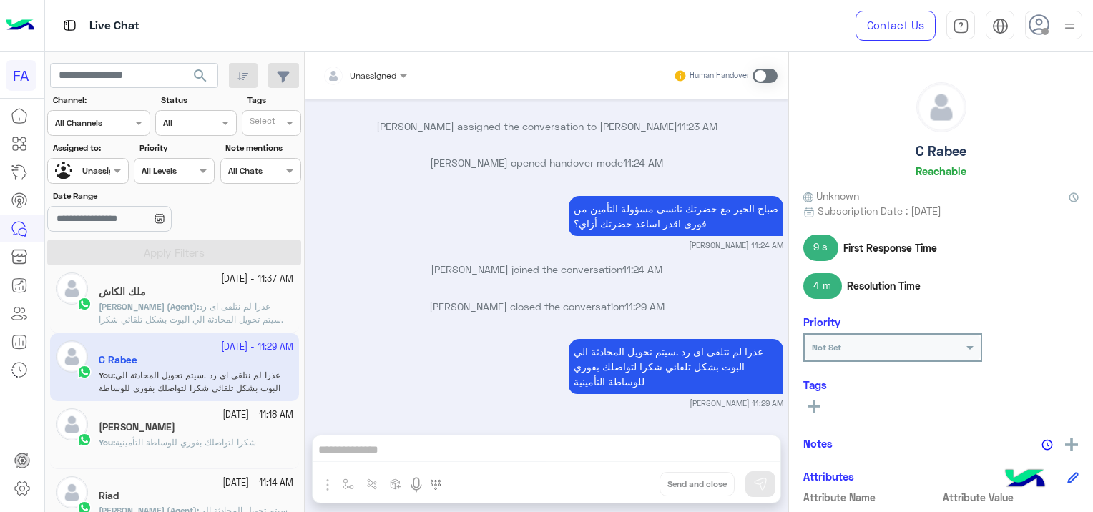
click at [202, 433] on div "[PERSON_NAME]" at bounding box center [196, 428] width 194 height 15
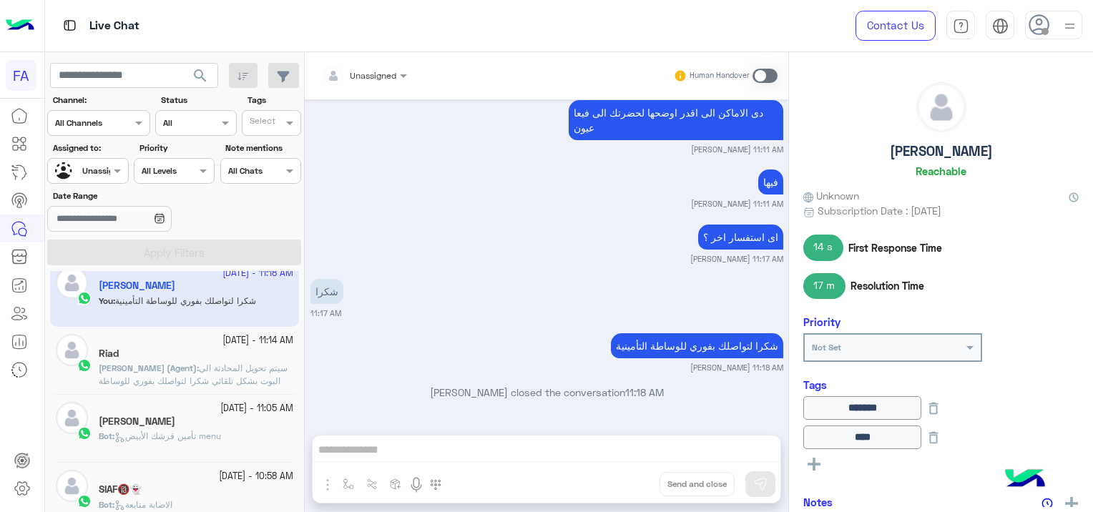
scroll to position [358, 0]
click at [229, 423] on div "[PERSON_NAME]" at bounding box center [196, 422] width 194 height 15
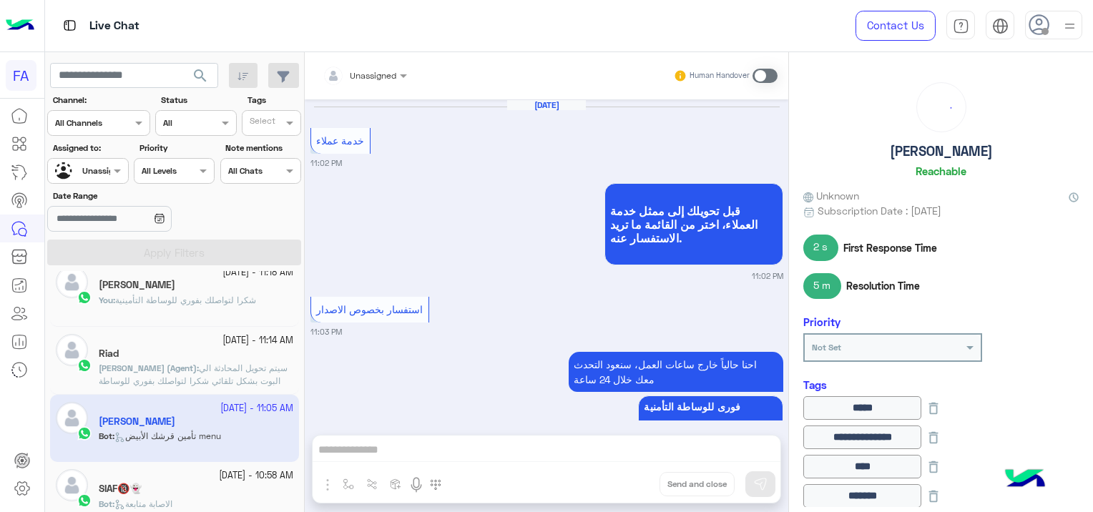
scroll to position [1457, 0]
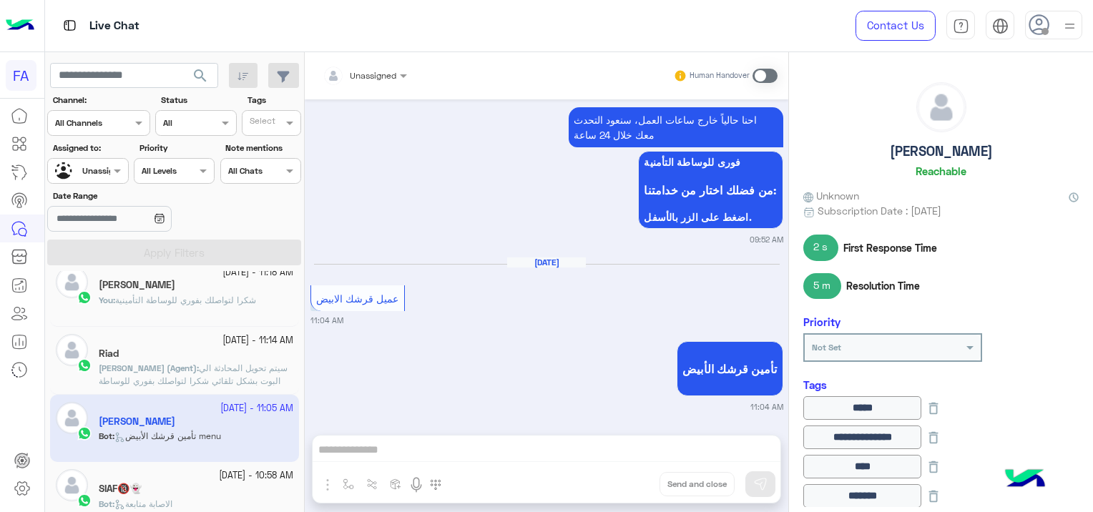
click at [194, 485] on div "SIAF🔞👻" at bounding box center [196, 490] width 194 height 15
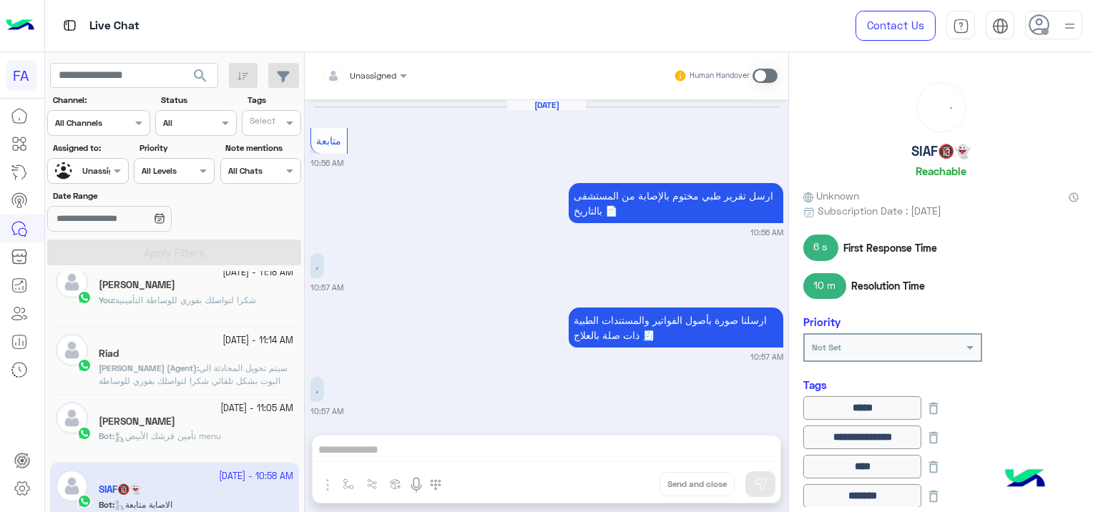
scroll to position [1185, 0]
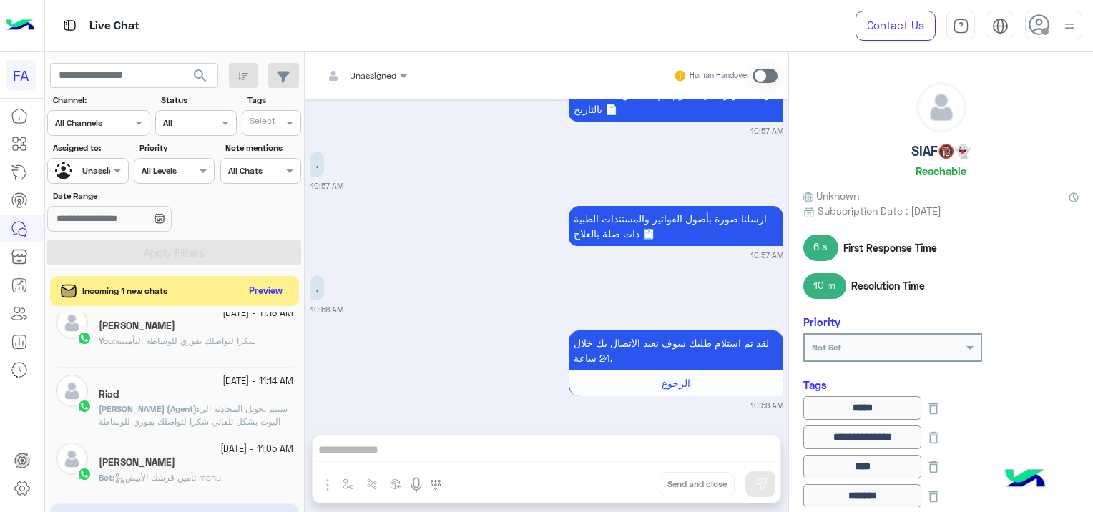
click at [268, 289] on button "Preview" at bounding box center [266, 291] width 44 height 19
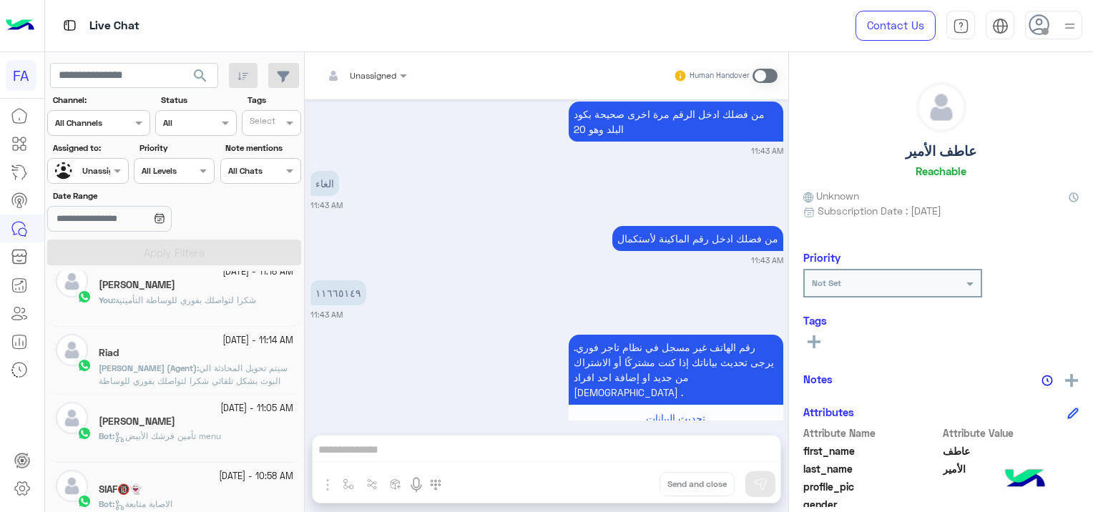
scroll to position [1336, 0]
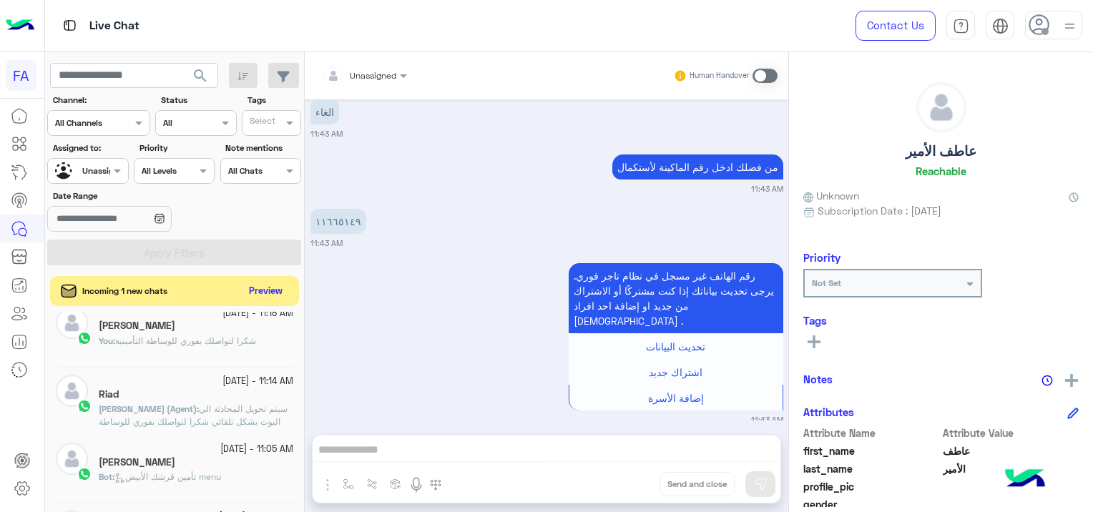
click at [264, 292] on button "Preview" at bounding box center [266, 291] width 44 height 19
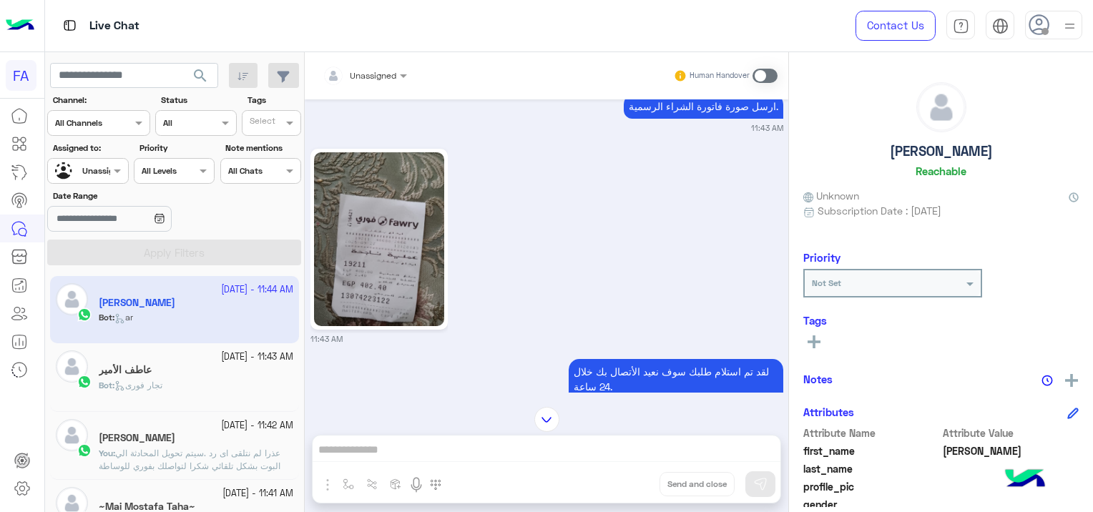
scroll to position [1502, 0]
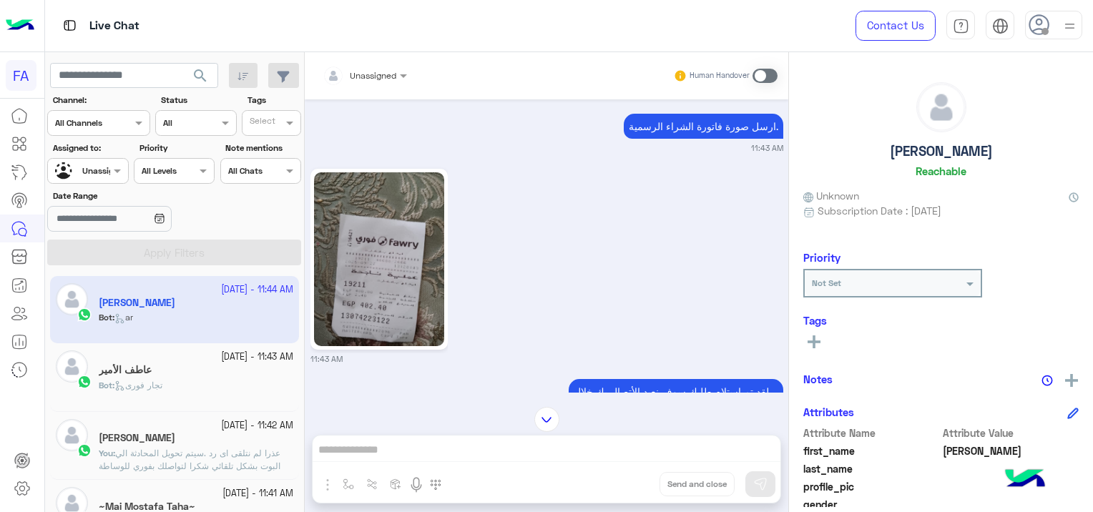
click at [406, 291] on img at bounding box center [379, 259] width 130 height 174
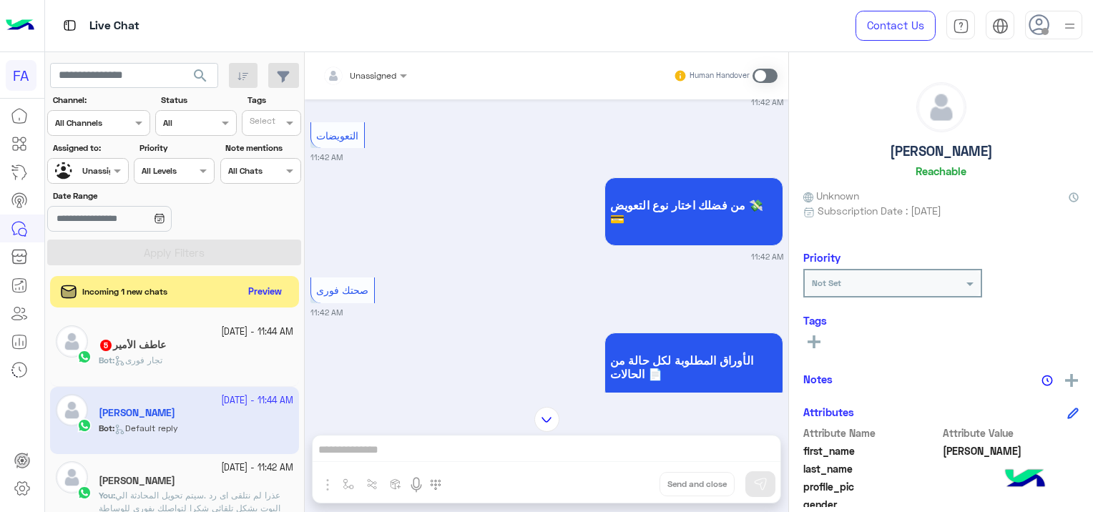
scroll to position [467, 0]
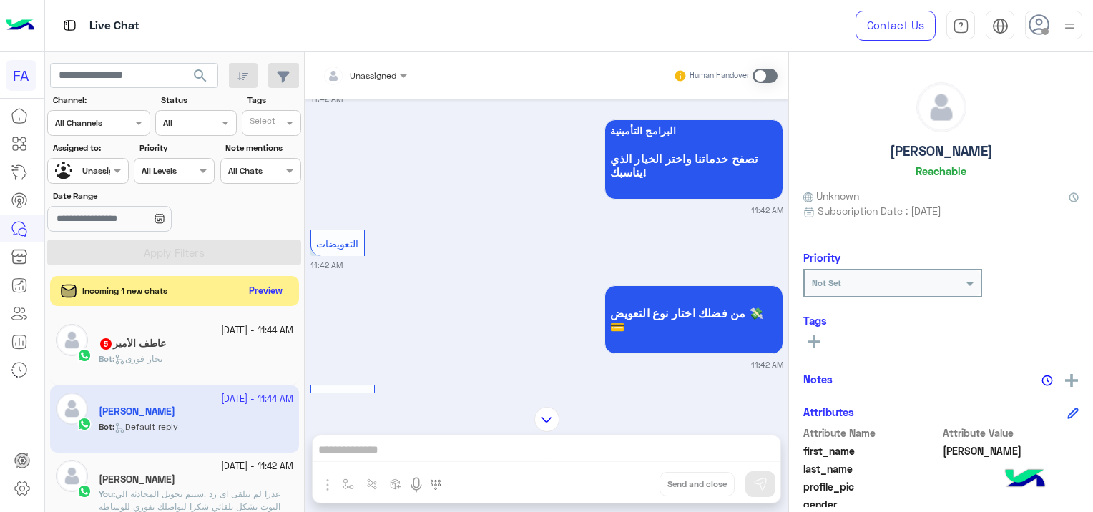
click at [275, 295] on button "Preview" at bounding box center [266, 291] width 44 height 19
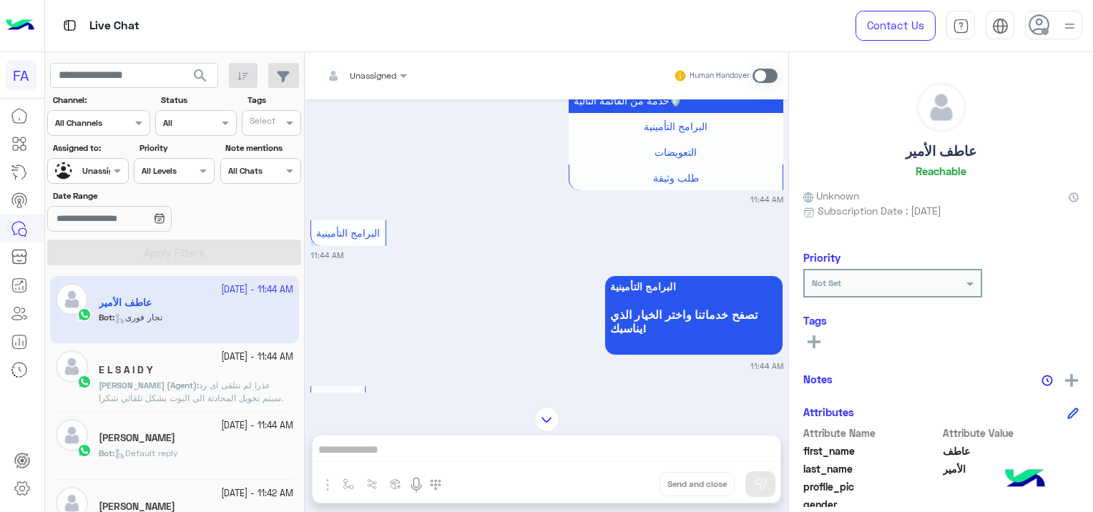
scroll to position [1297, 0]
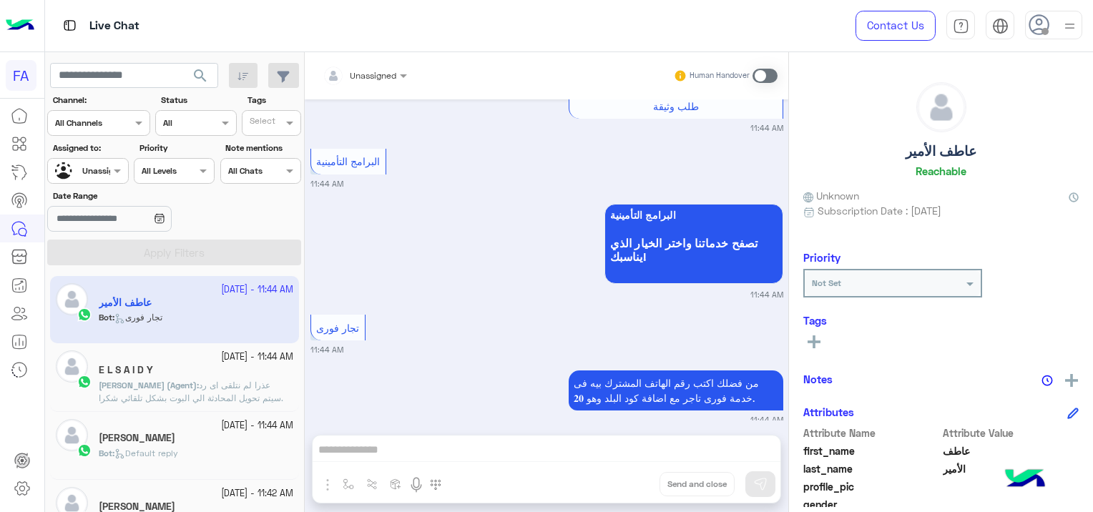
click at [207, 442] on div "[PERSON_NAME]" at bounding box center [196, 439] width 194 height 15
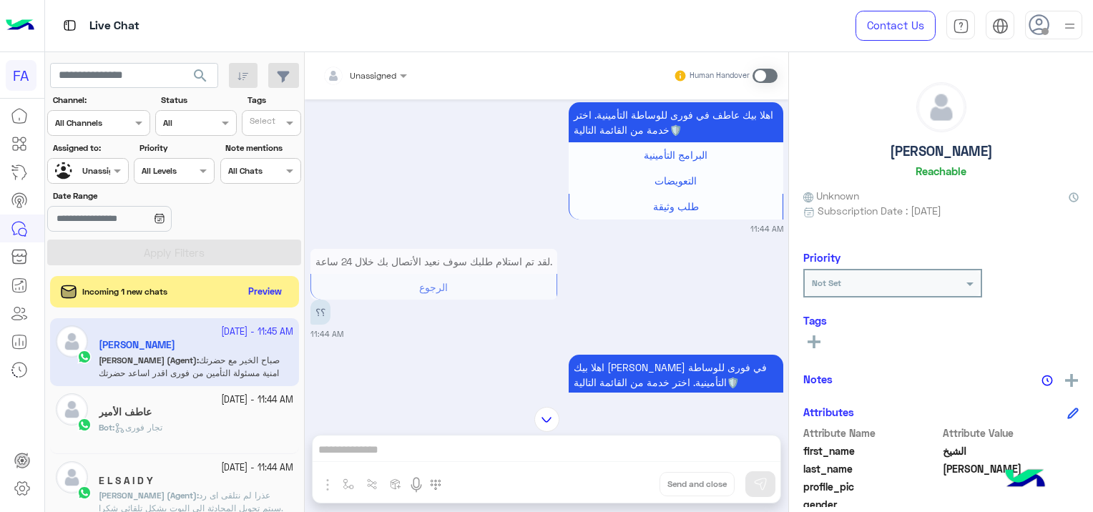
scroll to position [4392, 0]
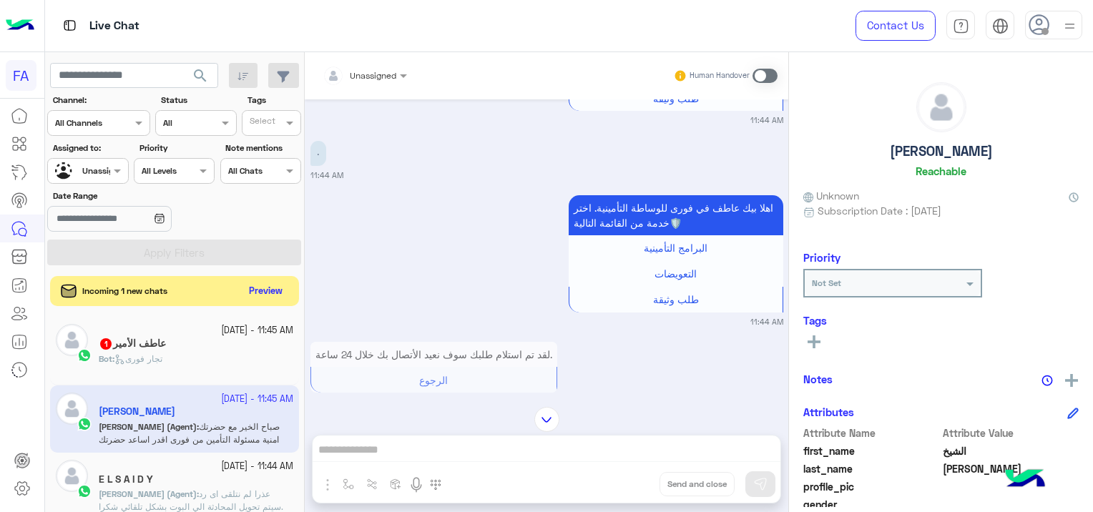
click at [257, 289] on button "Preview" at bounding box center [266, 291] width 44 height 19
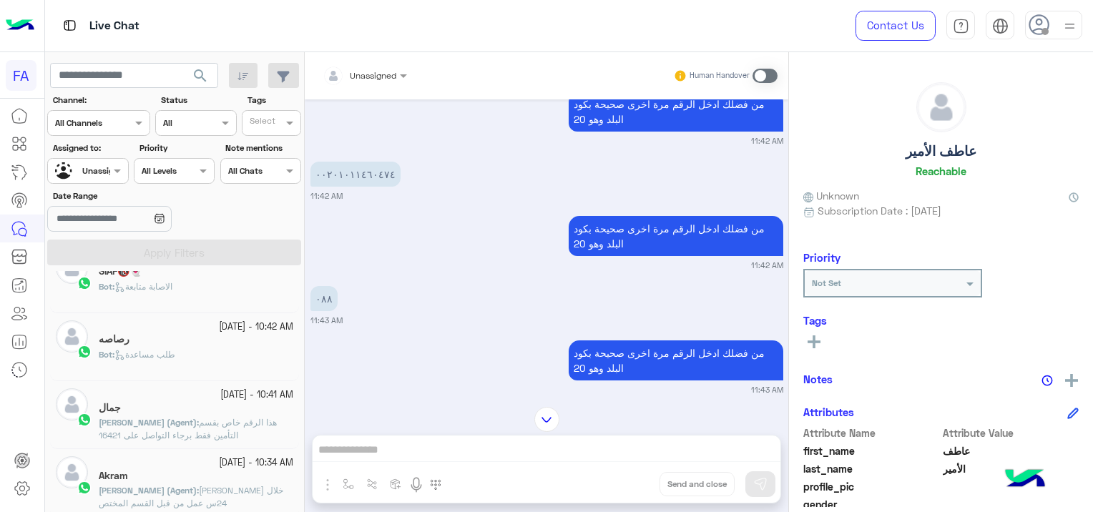
scroll to position [501, 0]
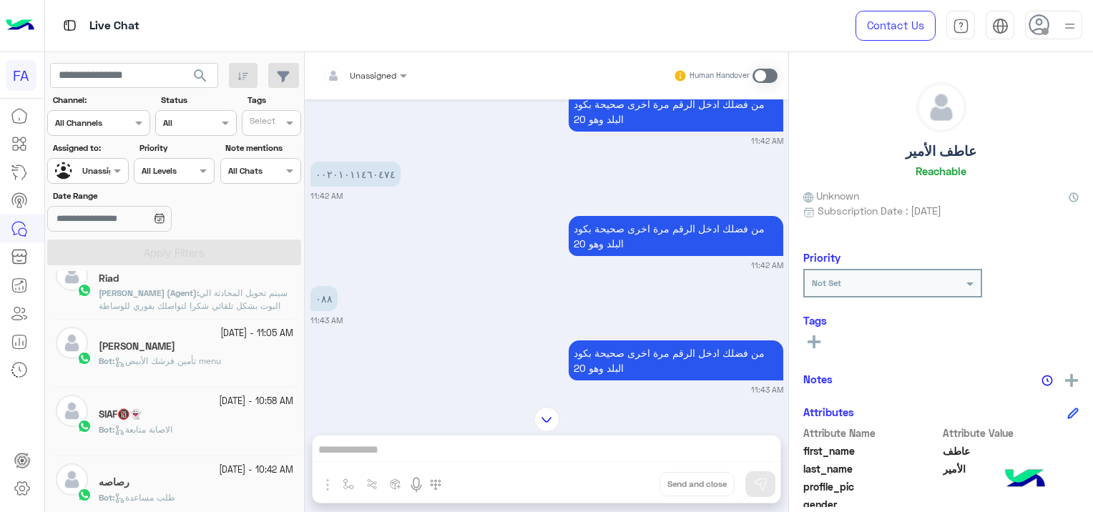
click at [175, 343] on h5 "[PERSON_NAME]" at bounding box center [137, 346] width 77 height 12
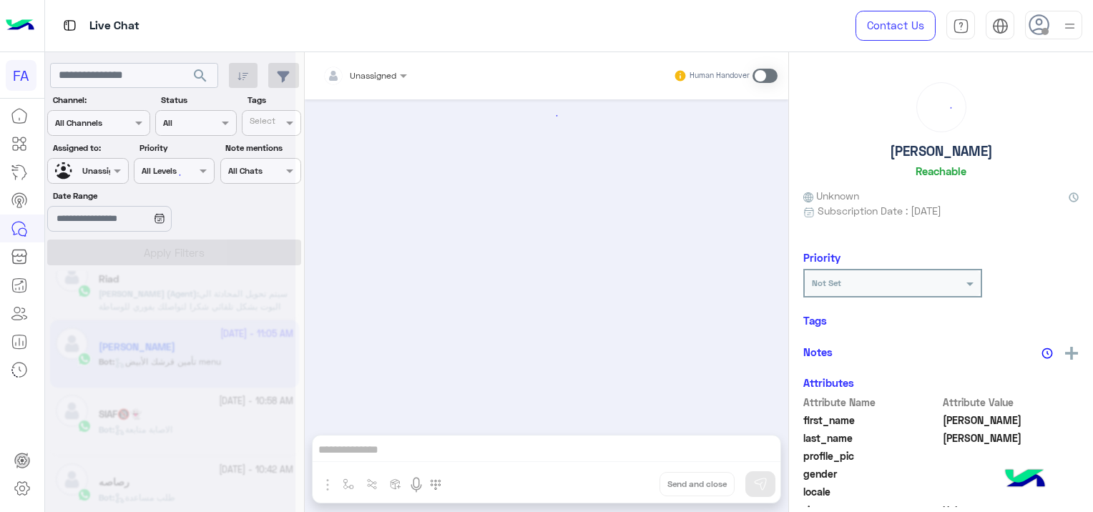
scroll to position [1457, 0]
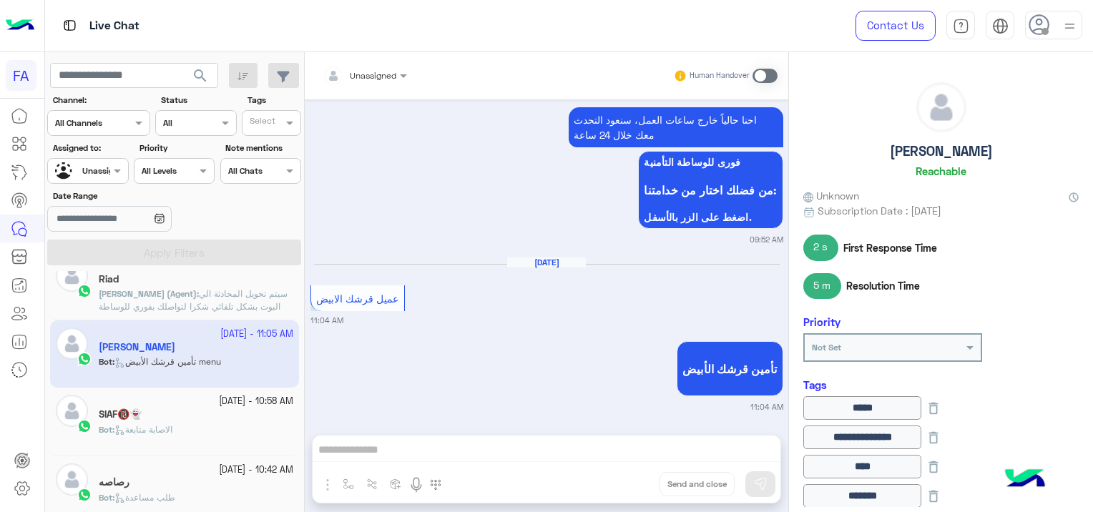
click at [174, 437] on div "Bot : الاصابة متابعة" at bounding box center [196, 435] width 194 height 25
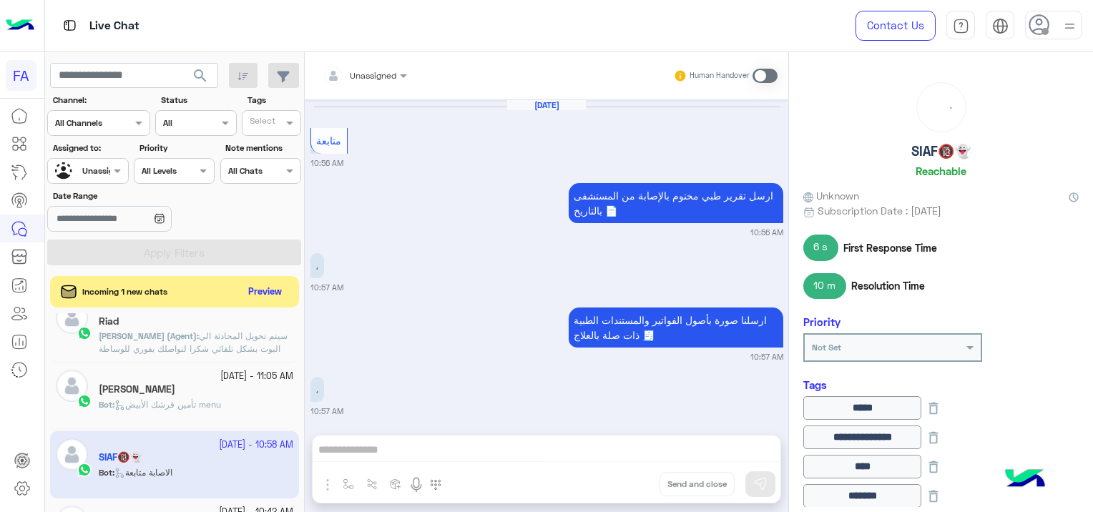
scroll to position [1185, 0]
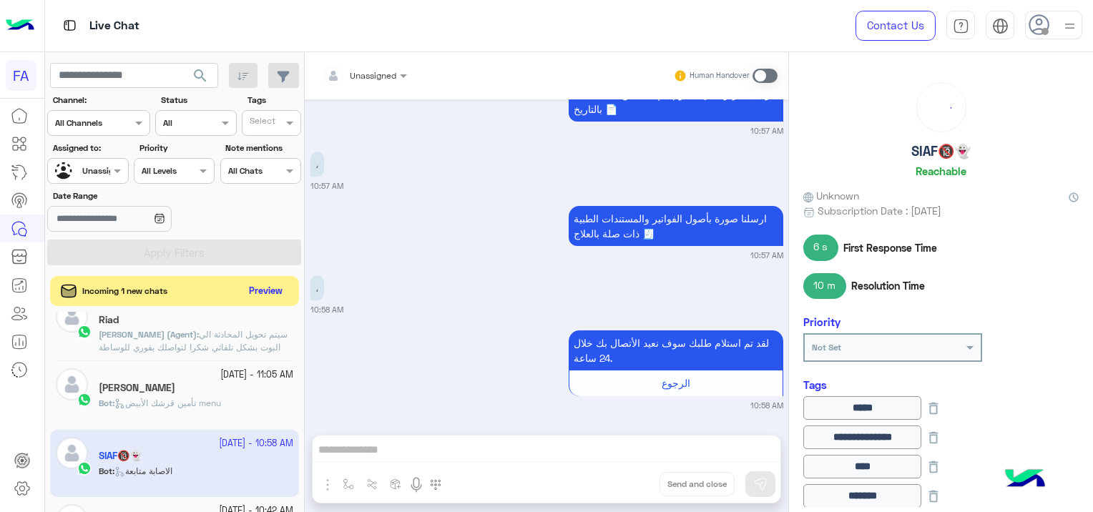
click at [273, 290] on button "Preview" at bounding box center [266, 291] width 44 height 19
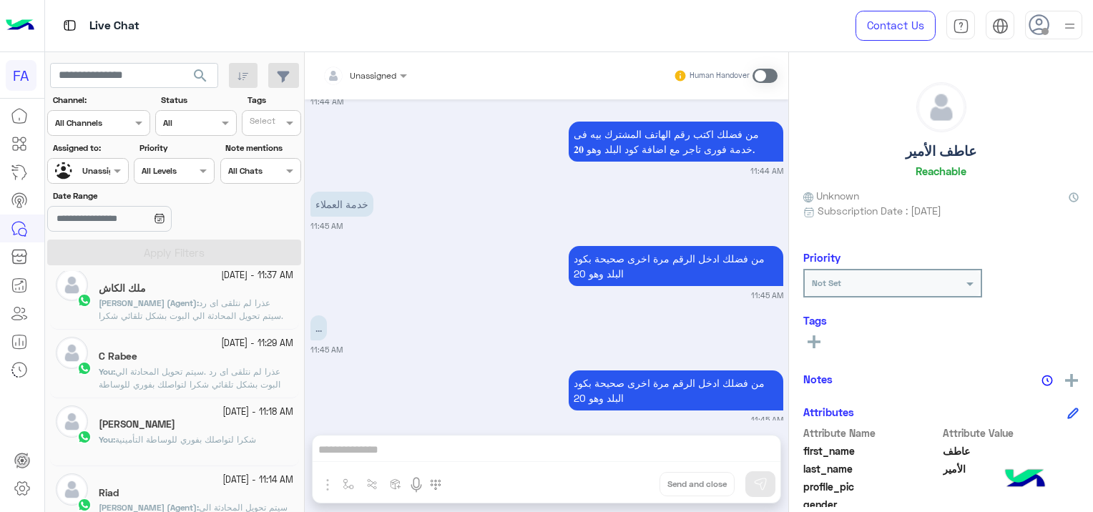
scroll to position [501, 0]
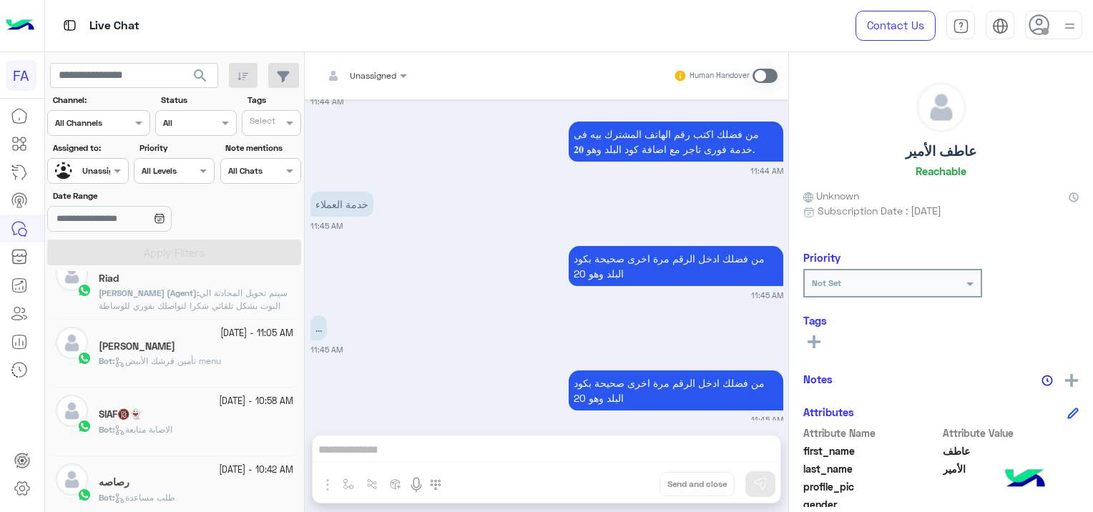
click at [194, 423] on div "Bot : الاصابة متابعة" at bounding box center [196, 435] width 194 height 25
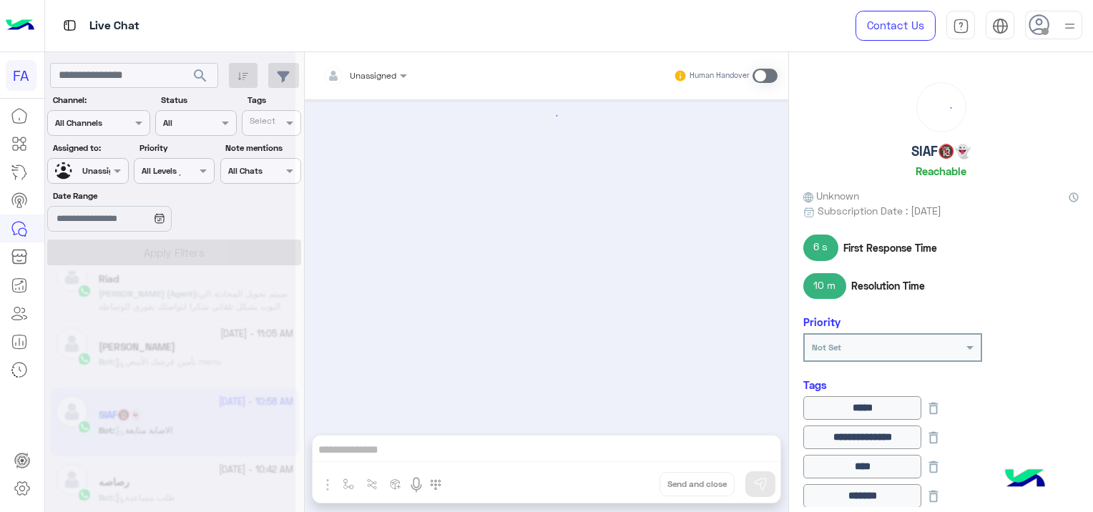
scroll to position [1185, 0]
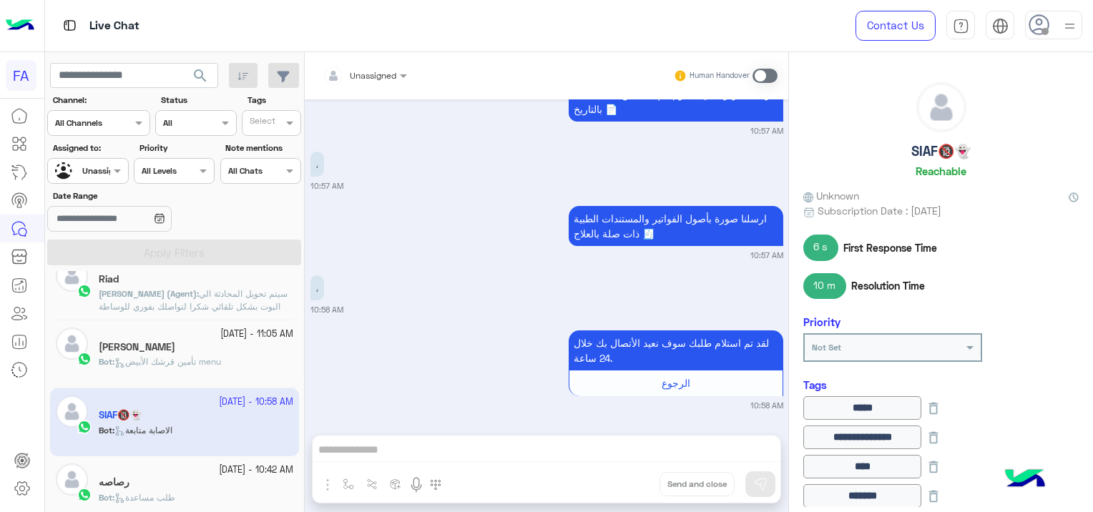
click at [162, 483] on div "رصاصه" at bounding box center [196, 483] width 194 height 15
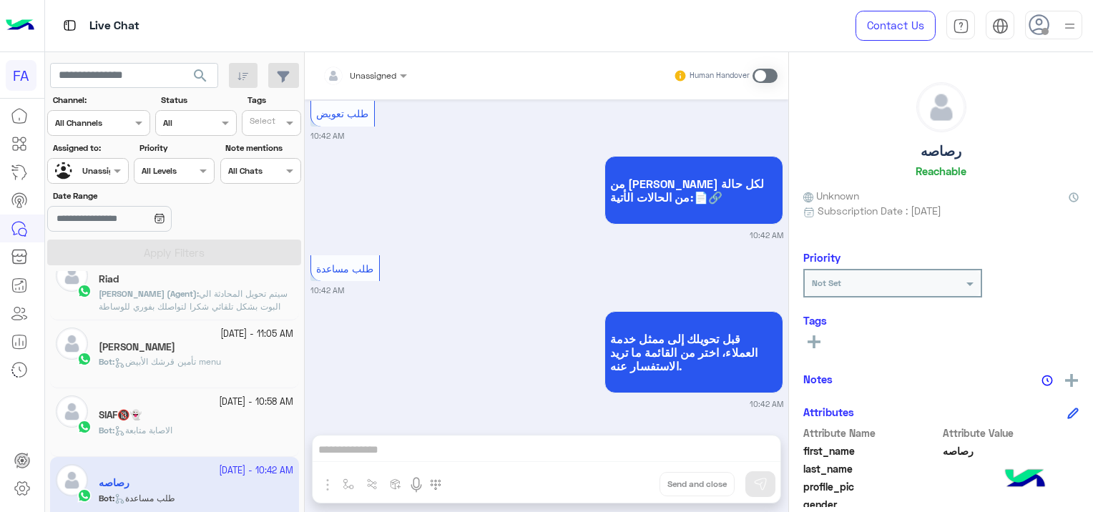
scroll to position [644, 0]
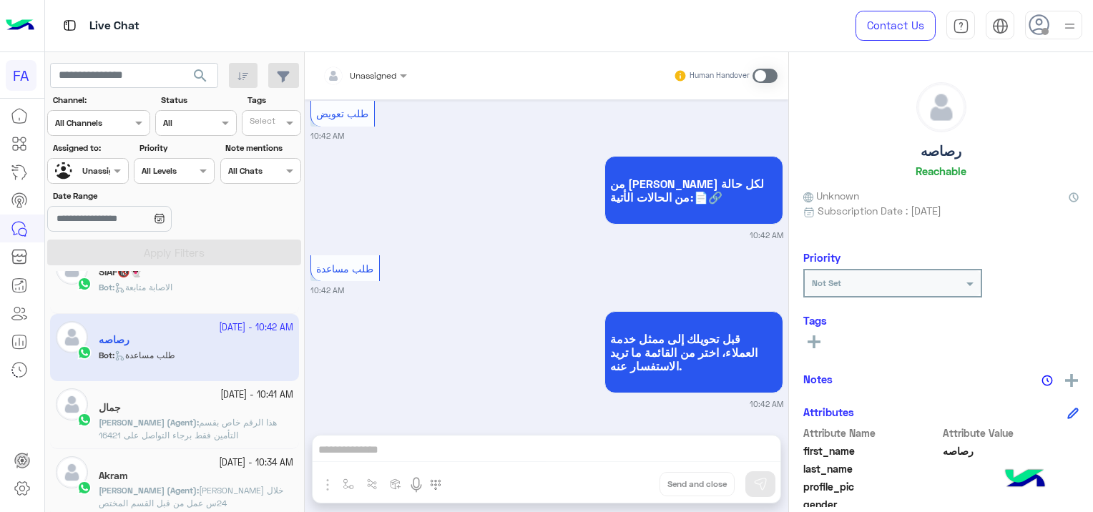
click at [205, 435] on span "هذا الرقم خاص بقسم التأمين فقط برجاء التواصل على 16421" at bounding box center [188, 429] width 178 height 24
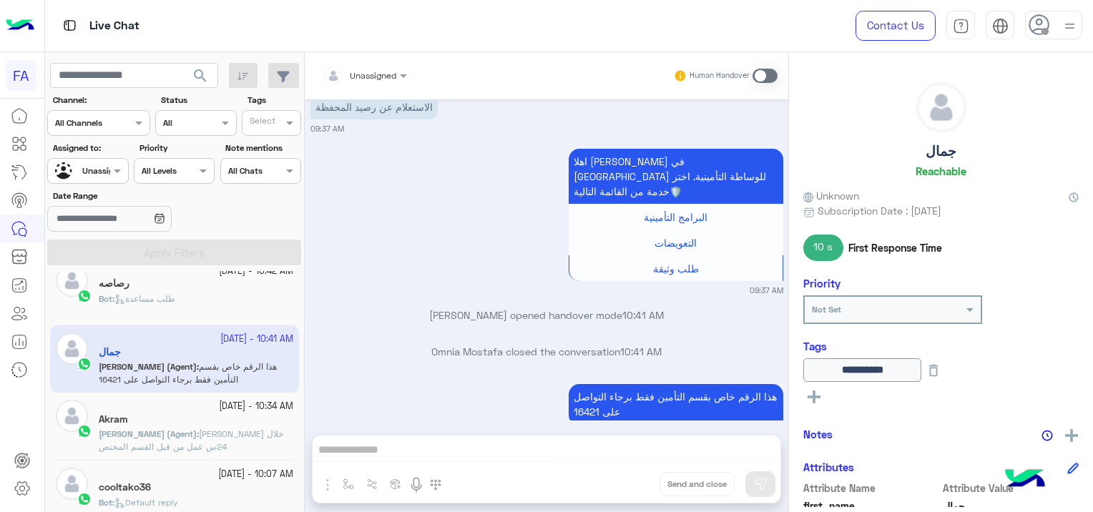
scroll to position [715, 0]
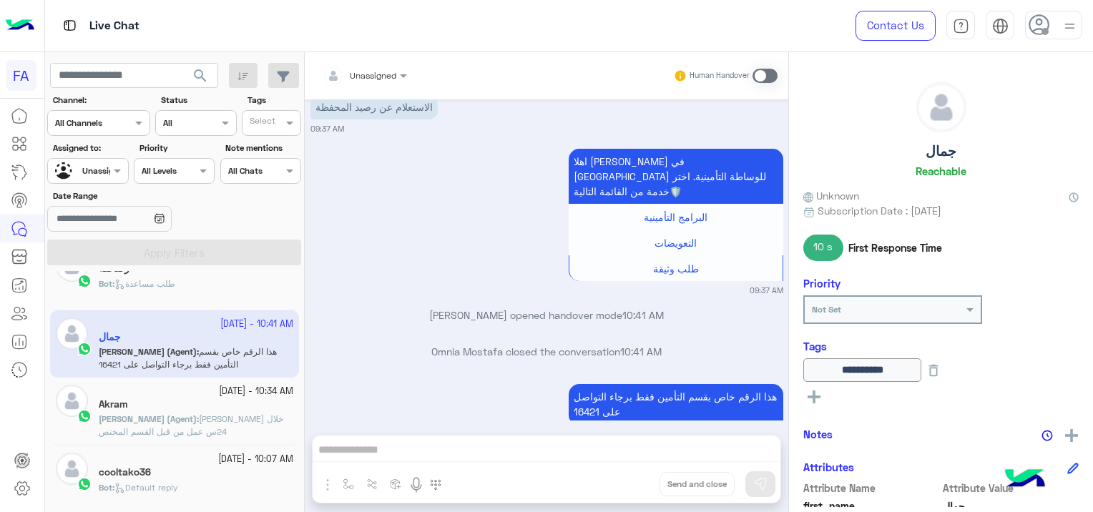
click at [207, 435] on span "[PERSON_NAME] خلال 24س عمل من قبل القسم المختص" at bounding box center [191, 425] width 184 height 24
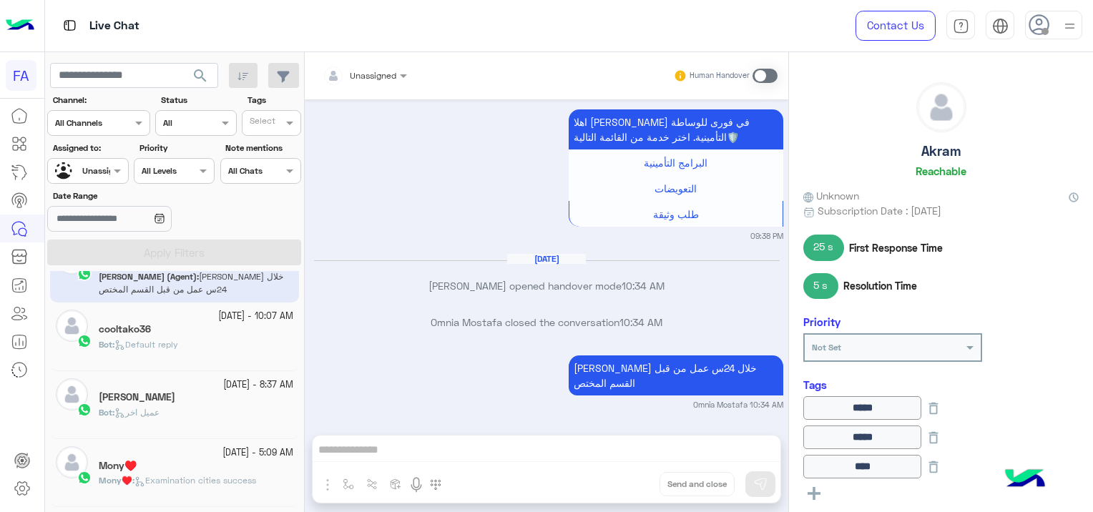
click at [199, 338] on div "Bot : Default reply" at bounding box center [196, 350] width 194 height 25
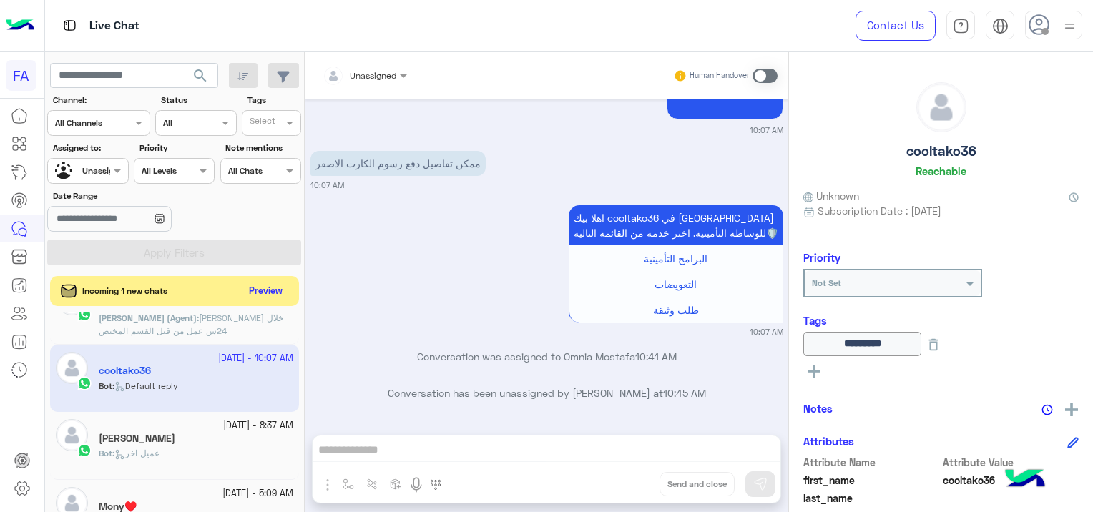
click at [270, 290] on button "Preview" at bounding box center [266, 291] width 44 height 19
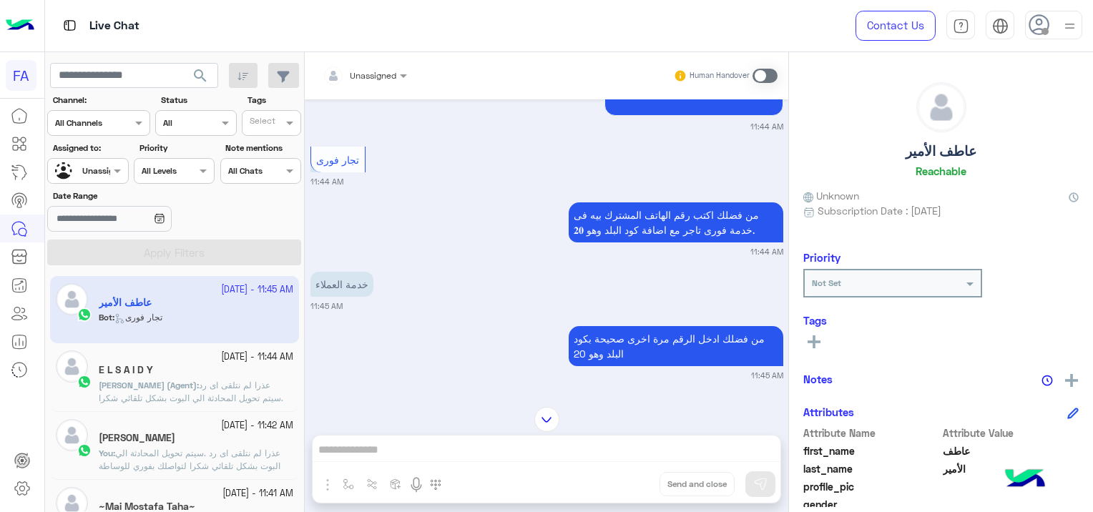
scroll to position [4201, 0]
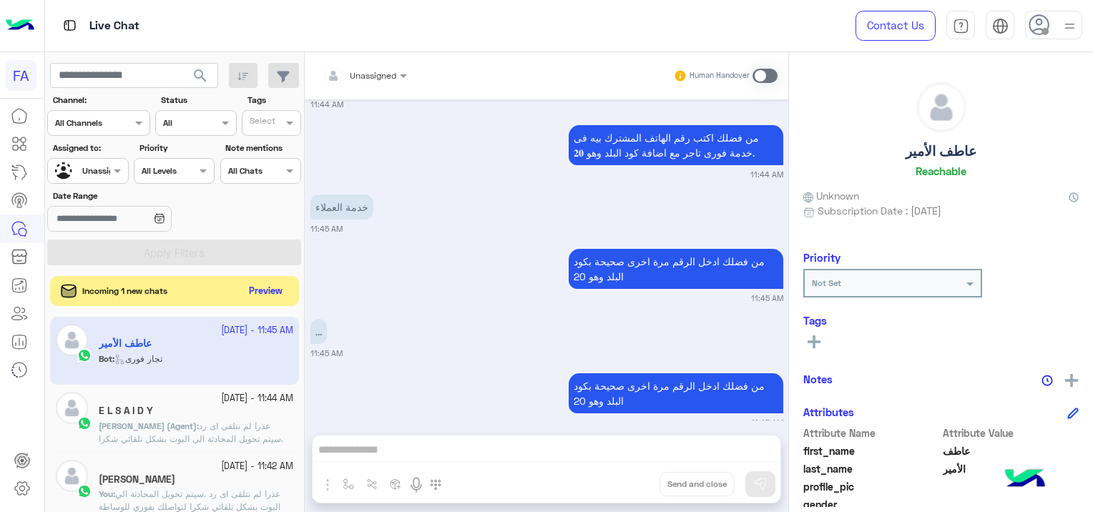
click at [253, 290] on button "Preview" at bounding box center [266, 291] width 44 height 19
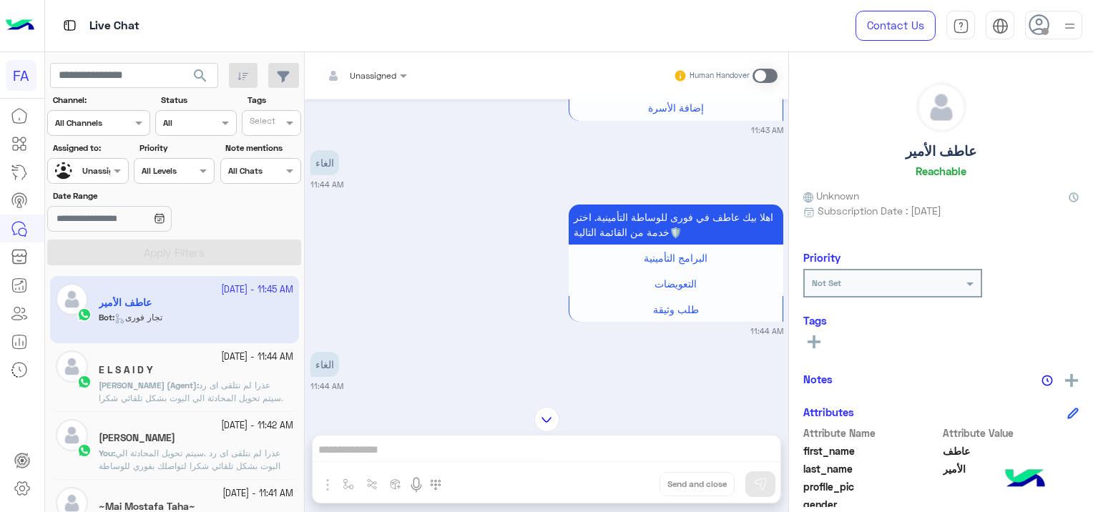
scroll to position [439, 0]
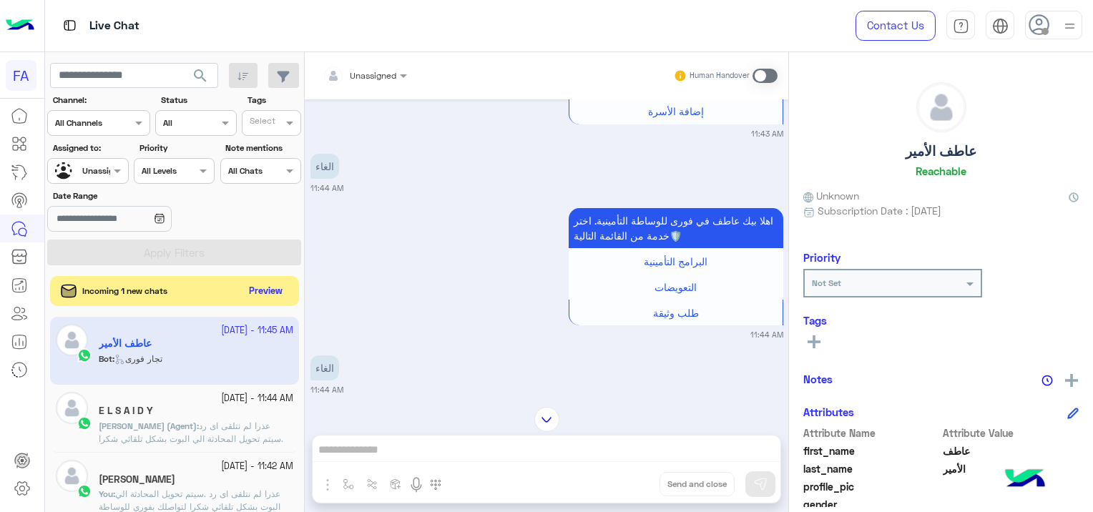
click at [257, 293] on button "Preview" at bounding box center [266, 291] width 44 height 19
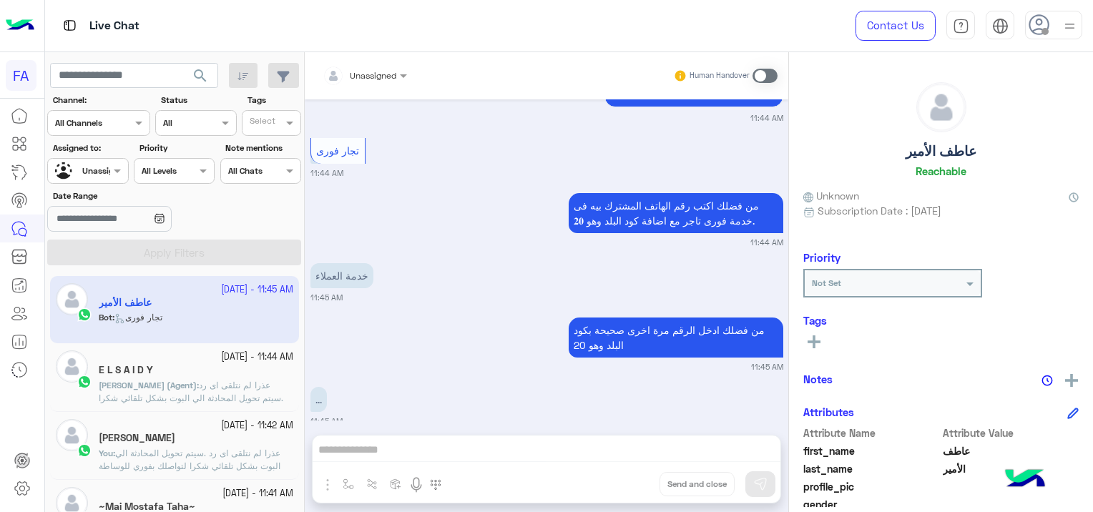
scroll to position [1297, 0]
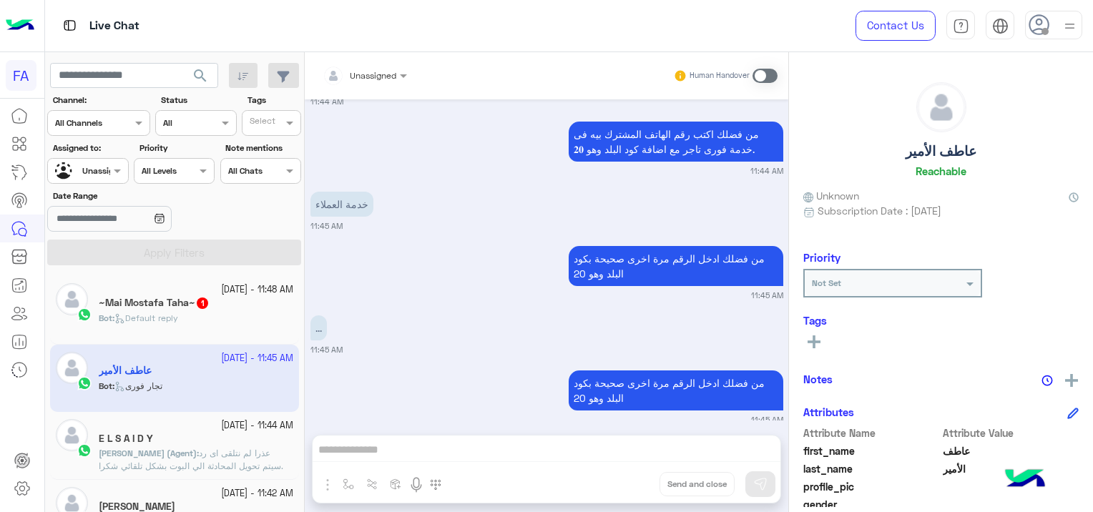
click at [220, 303] on div "~Mai [PERSON_NAME]~ 1" at bounding box center [196, 304] width 194 height 15
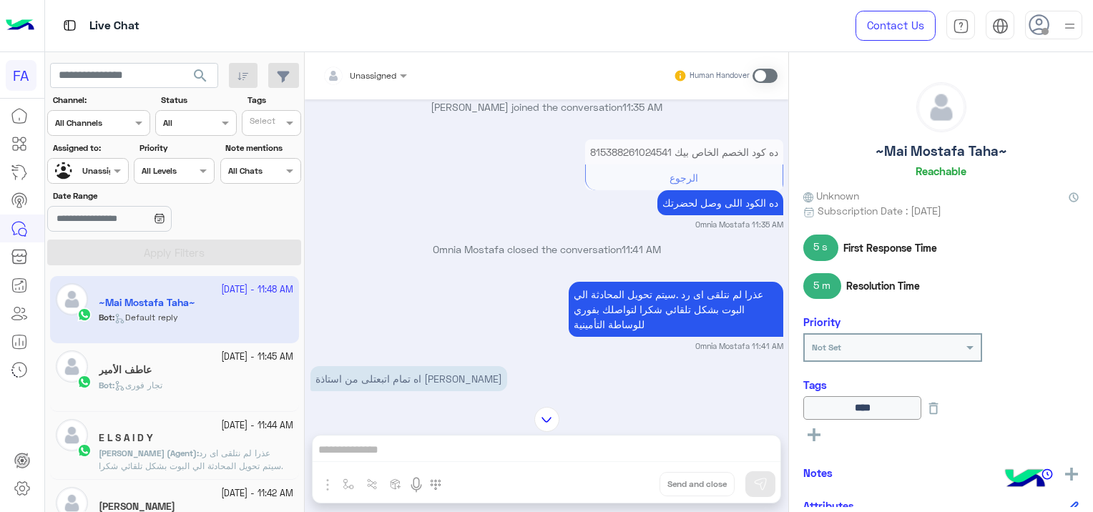
scroll to position [1304, 0]
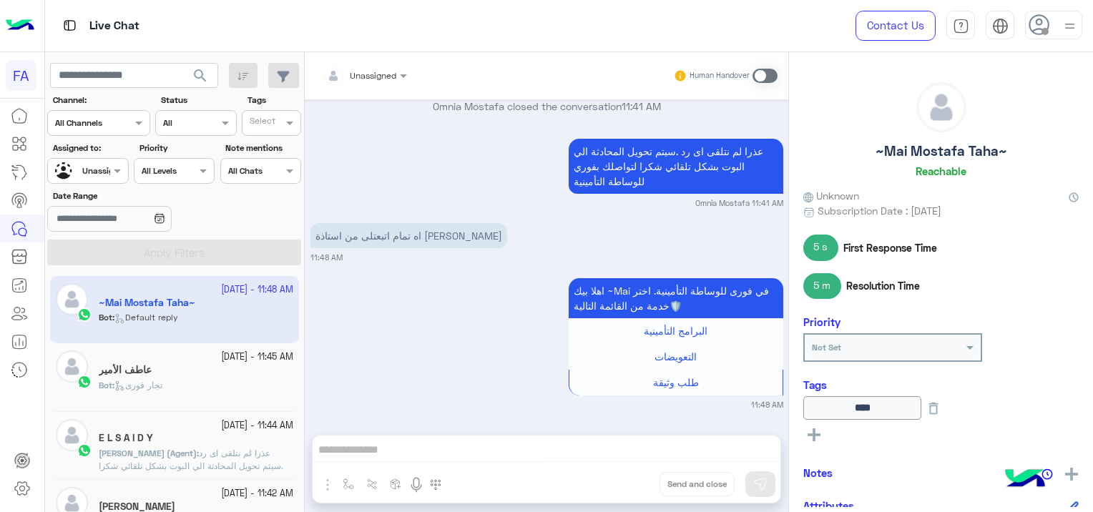
click at [105, 174] on span "Unassigned" at bounding box center [105, 170] width 46 height 11
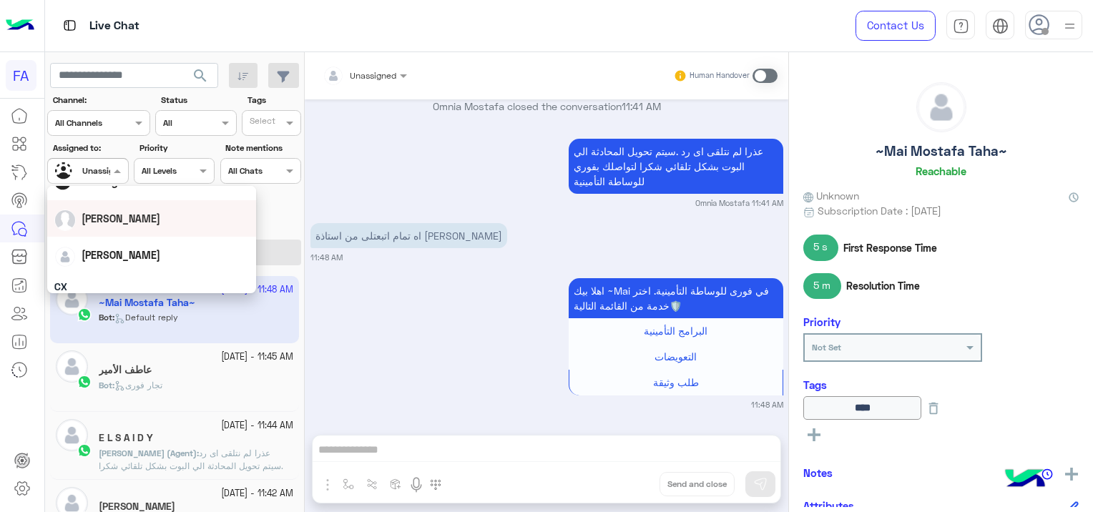
scroll to position [72, 0]
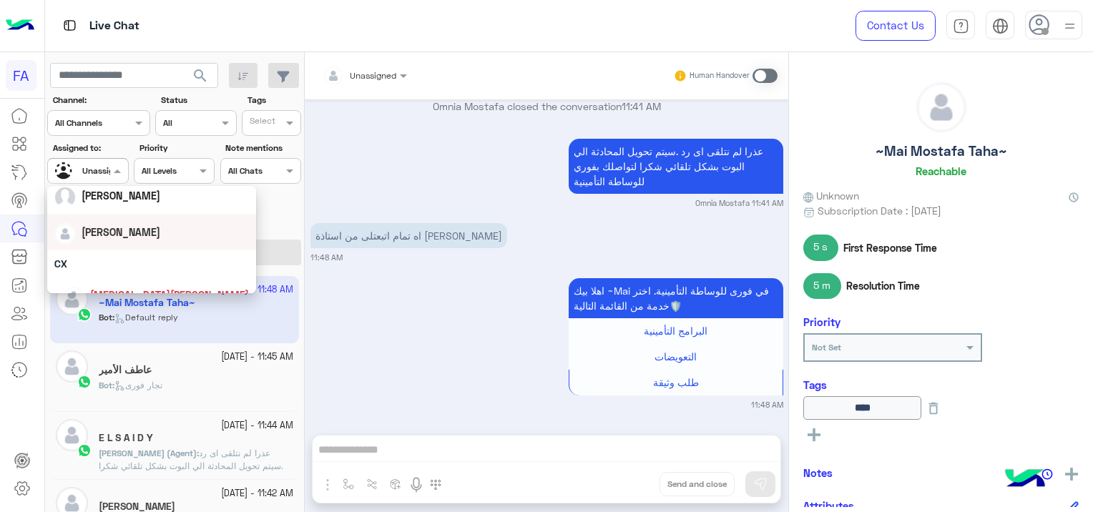
click at [133, 237] on div "[PERSON_NAME]" at bounding box center [151, 232] width 194 height 25
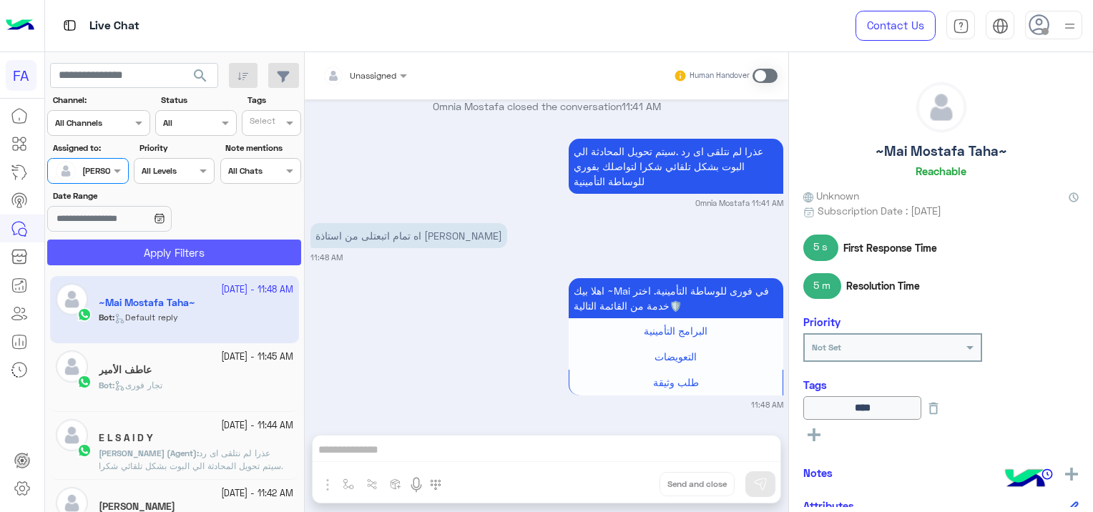
click at [229, 248] on button "Apply Filters" at bounding box center [174, 253] width 254 height 26
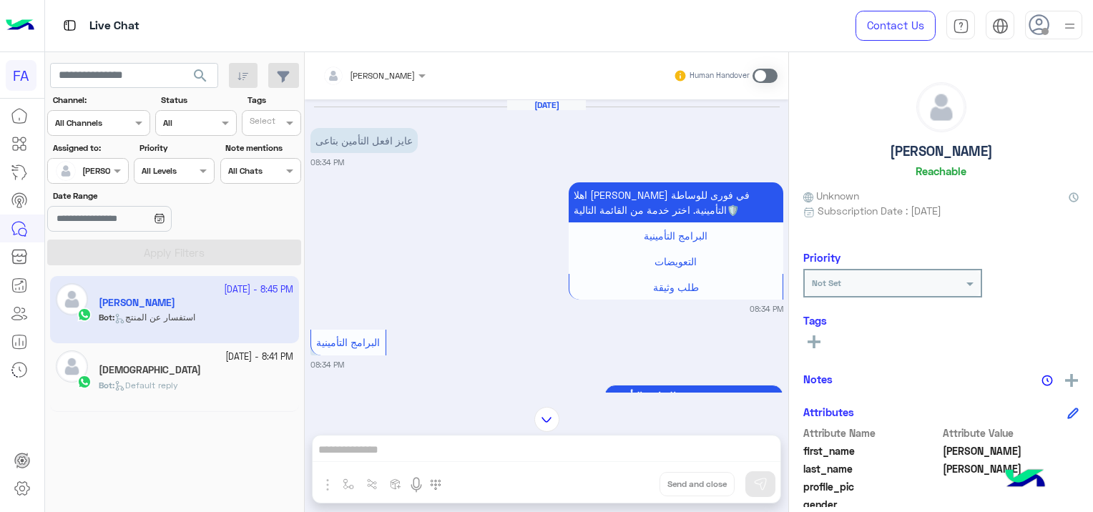
scroll to position [497, 0]
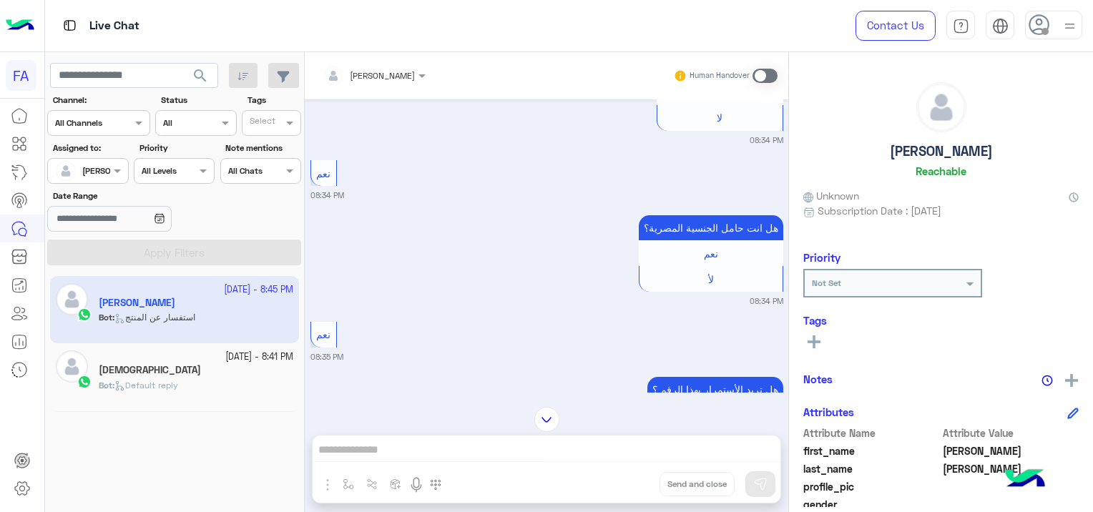
click at [220, 383] on div "Bot : Default reply" at bounding box center [196, 391] width 194 height 25
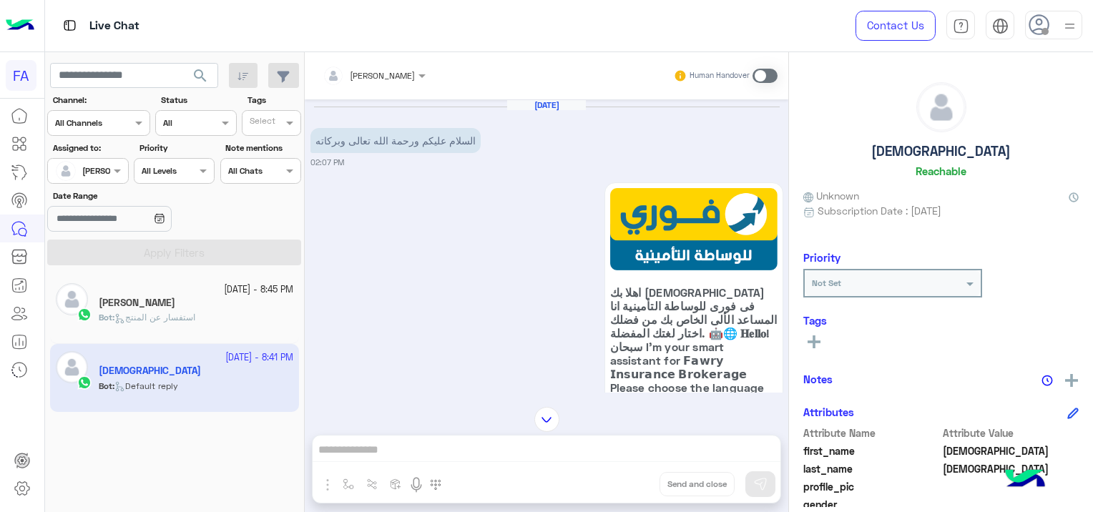
click at [759, 72] on span at bounding box center [764, 76] width 25 height 14
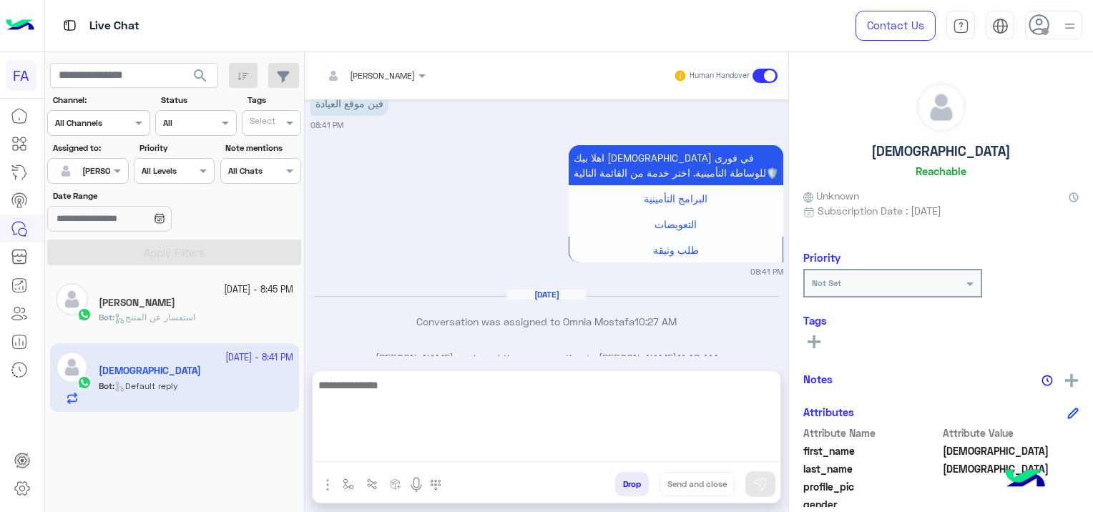
click at [432, 448] on textarea at bounding box center [546, 419] width 468 height 86
click at [378, 449] on textarea at bounding box center [546, 419] width 468 height 86
paste textarea "**********"
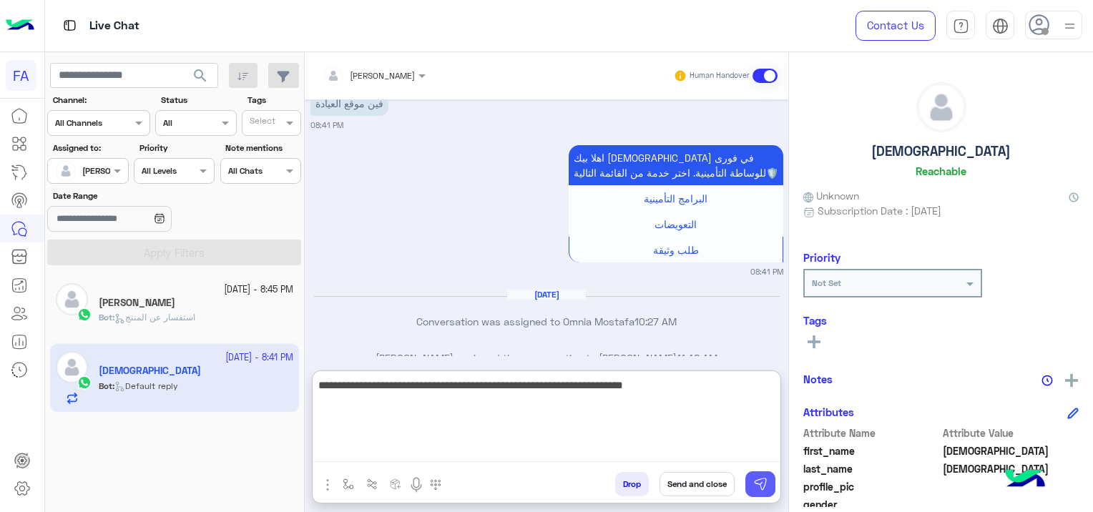
type textarea "**********"
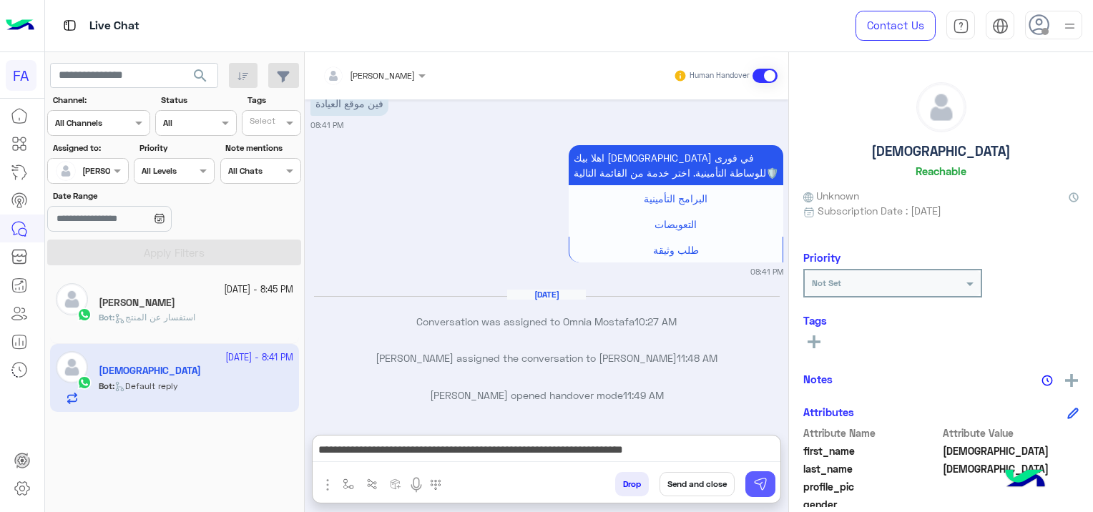
click at [765, 488] on img at bounding box center [760, 484] width 14 height 14
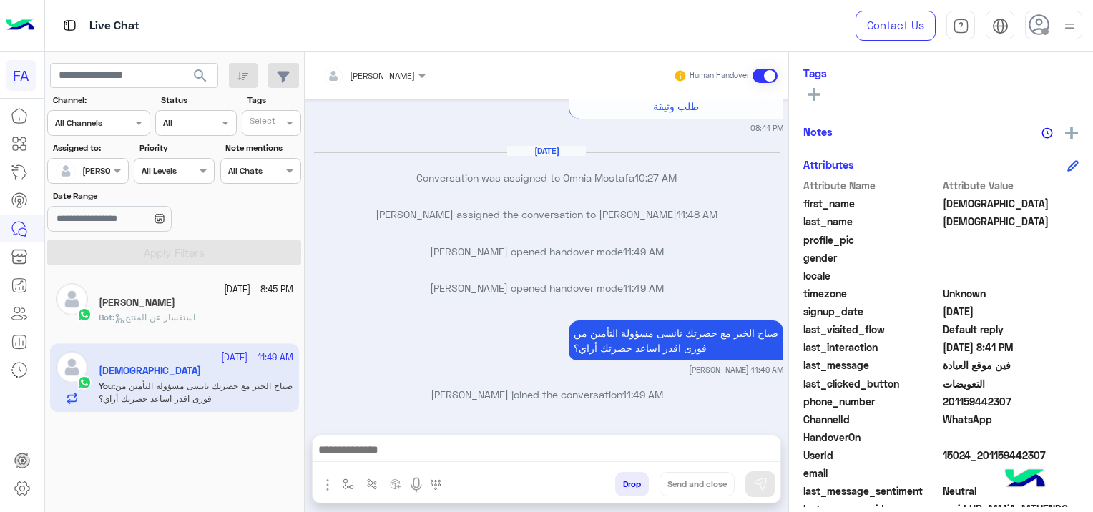
scroll to position [299, 0]
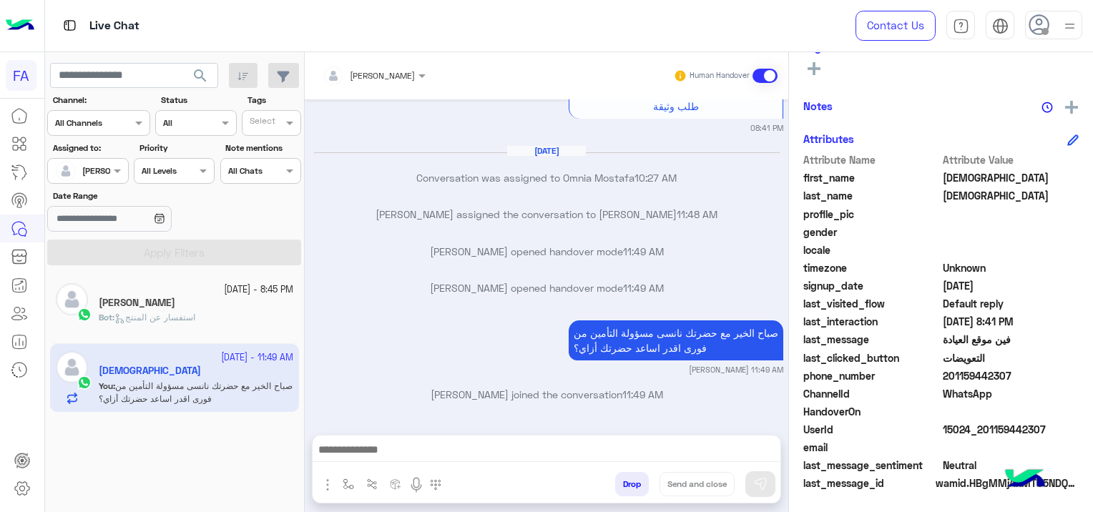
drag, startPoint x: 1048, startPoint y: 426, endPoint x: 982, endPoint y: 435, distance: 66.3
click at [982, 435] on span "15024_201159442307" at bounding box center [1010, 429] width 137 height 15
copy span "01159442307"
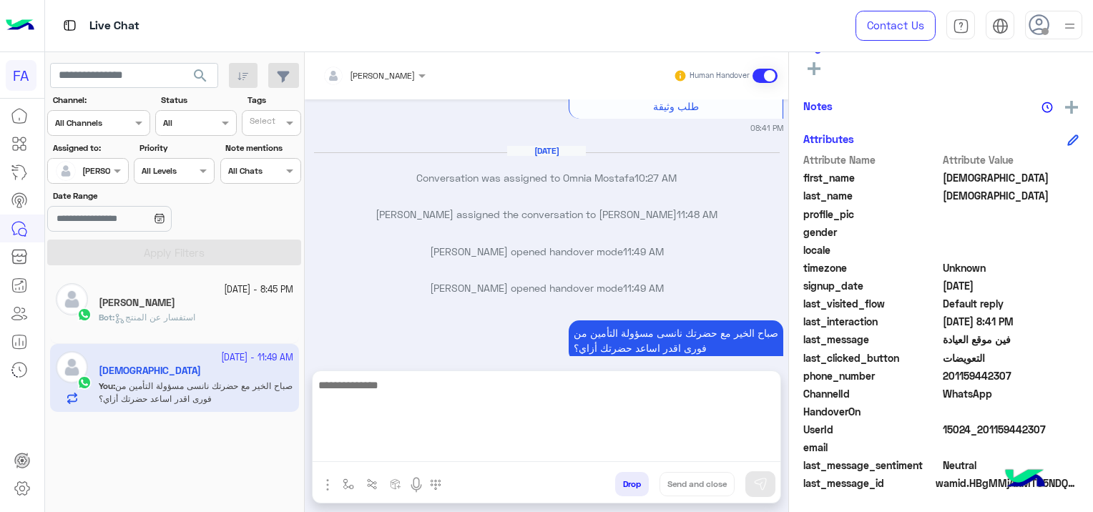
drag, startPoint x: 606, startPoint y: 448, endPoint x: 598, endPoint y: 466, distance: 20.5
click at [606, 448] on textarea at bounding box center [546, 419] width 468 height 86
click at [393, 447] on textarea at bounding box center [546, 419] width 468 height 86
paste textarea "**********"
type textarea "**********"
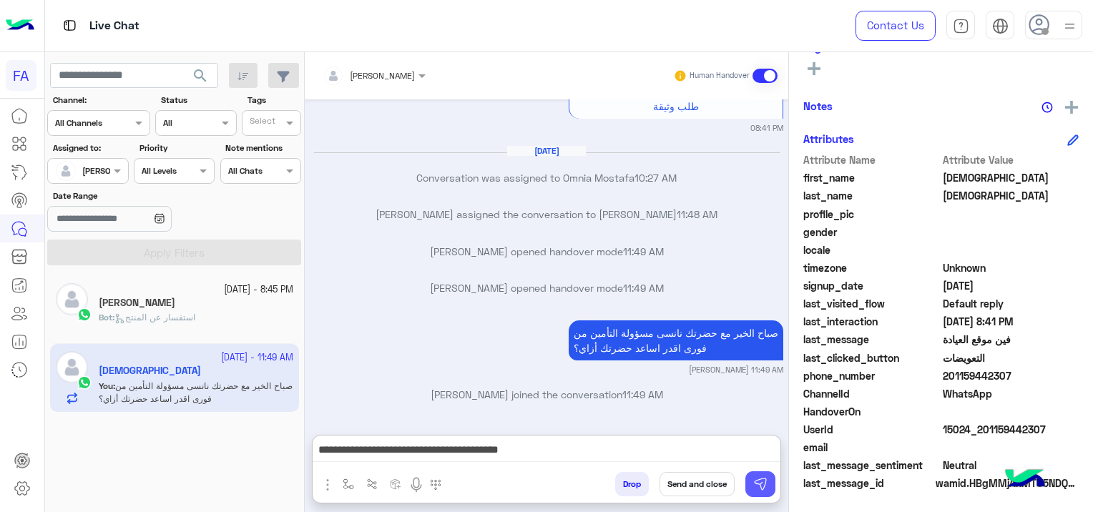
click at [749, 481] on button at bounding box center [760, 484] width 30 height 26
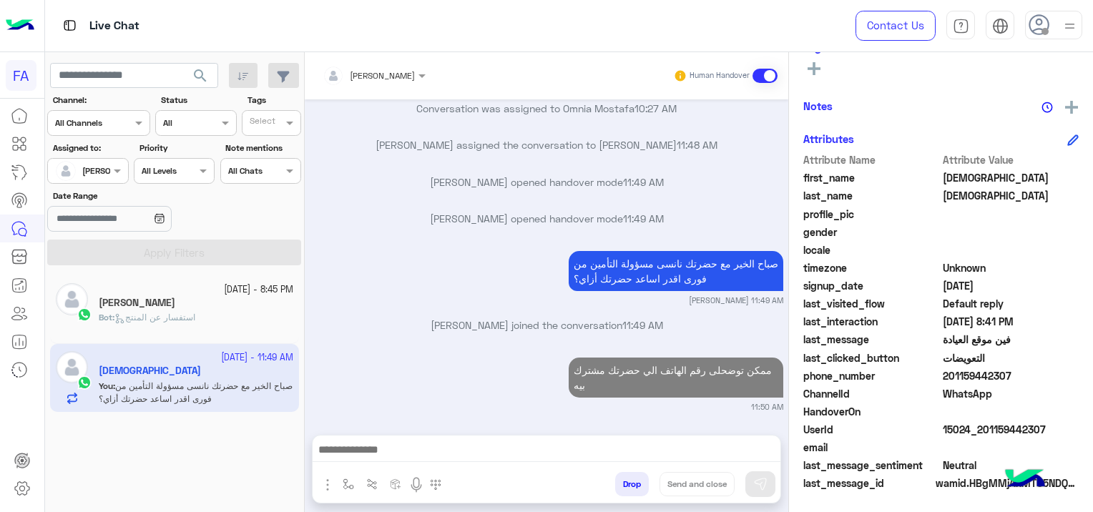
click at [172, 321] on span "استفسار عن المنتج" at bounding box center [154, 317] width 81 height 11
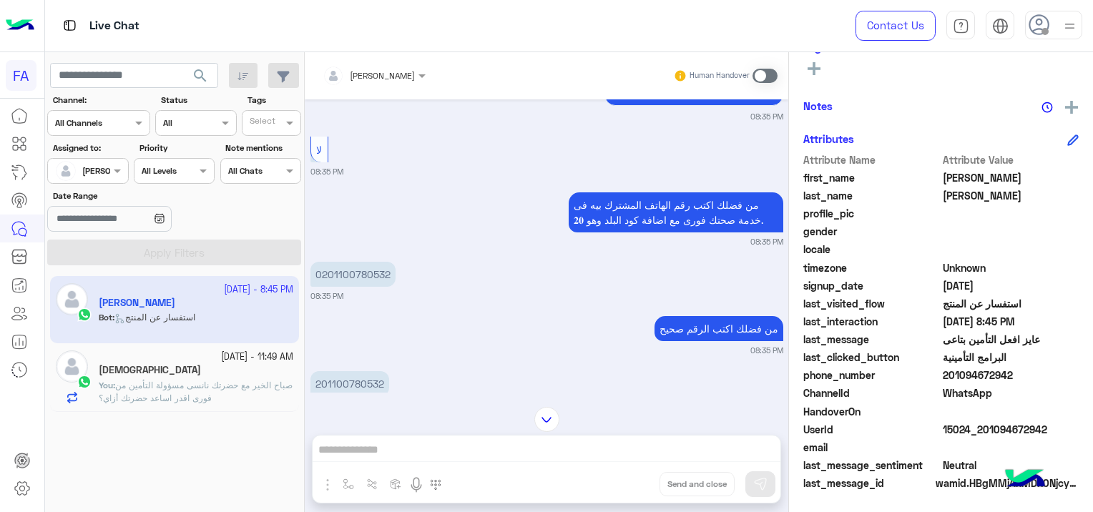
scroll to position [1110, 0]
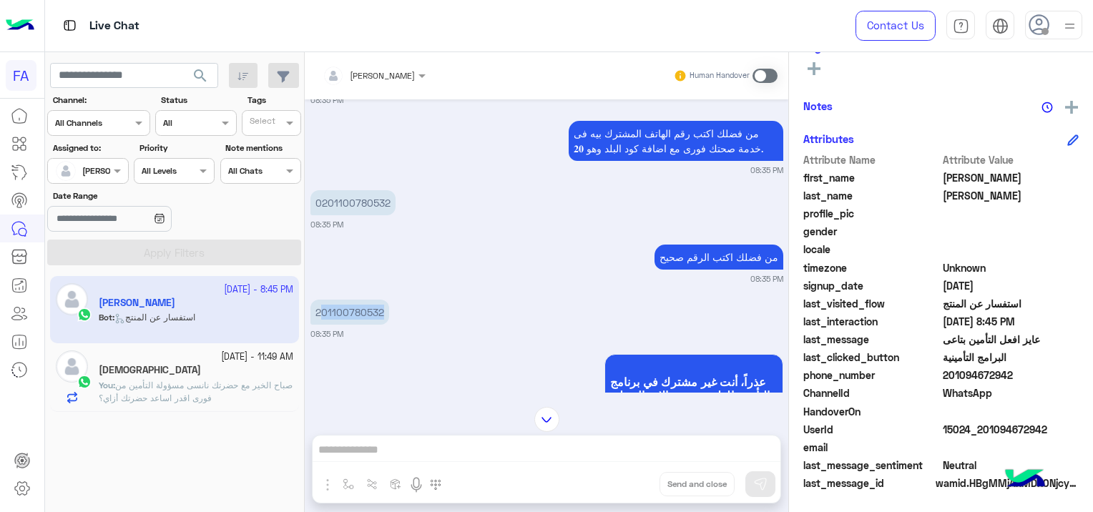
drag, startPoint x: 383, startPoint y: 310, endPoint x: 320, endPoint y: 312, distance: 63.7
click at [320, 312] on p "201100780532" at bounding box center [349, 312] width 79 height 25
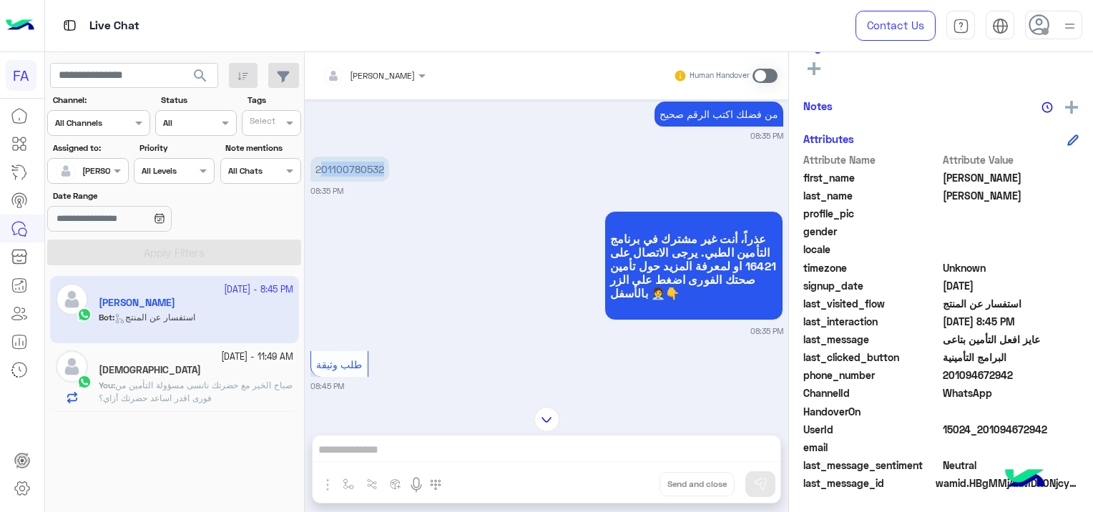
drag, startPoint x: 1044, startPoint y: 423, endPoint x: 981, endPoint y: 433, distance: 63.7
click at [981, 433] on span "15024_201094672942" at bounding box center [1010, 429] width 137 height 15
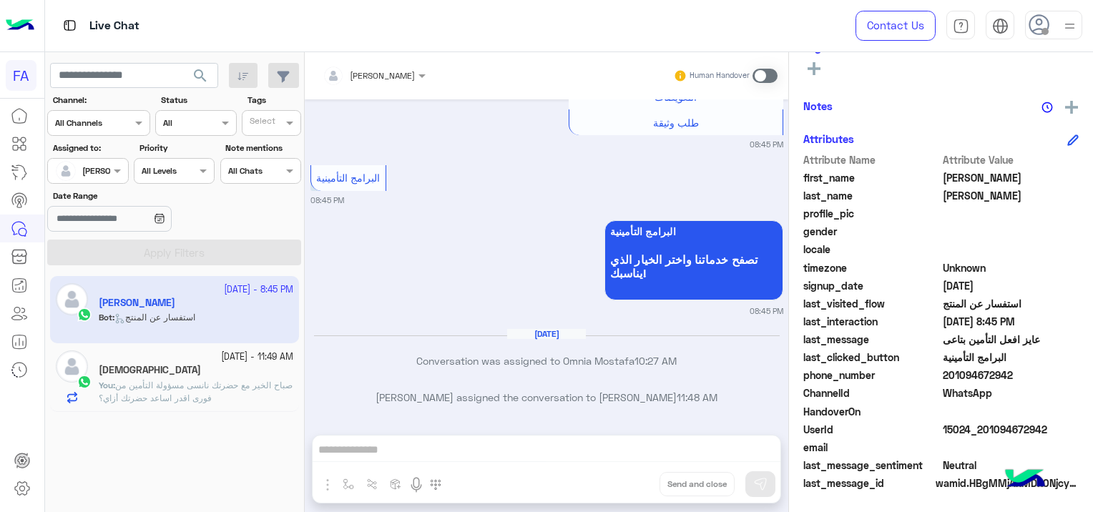
scroll to position [1787, 0]
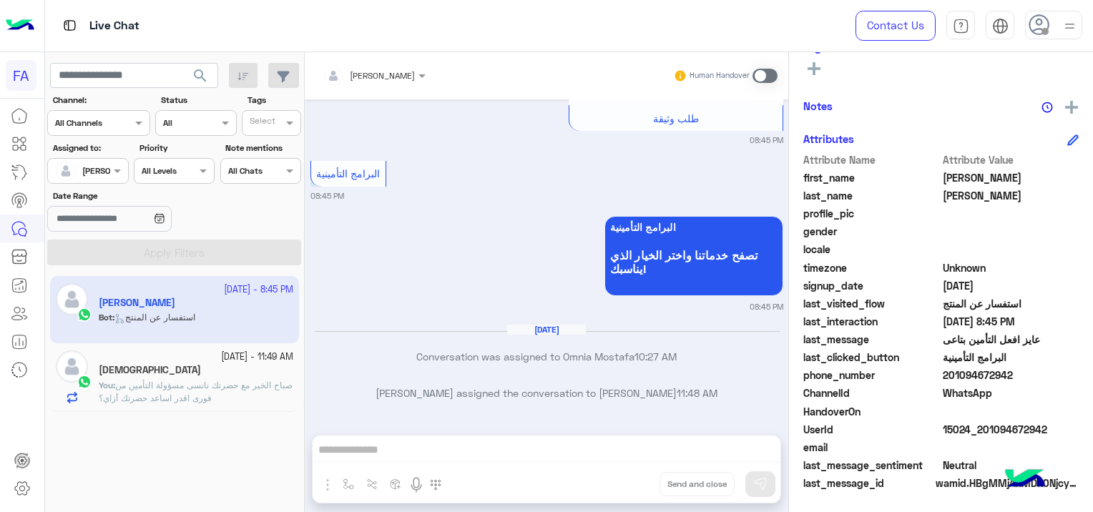
click at [761, 75] on span at bounding box center [764, 76] width 25 height 14
click at [516, 450] on div "[PERSON_NAME] Human Handover [DATE] عايز افعل التأمين بتاعى 08:34 PM اهلا [PERS…" at bounding box center [546, 284] width 483 height 465
click at [445, 452] on div "[PERSON_NAME] Human Handover [DATE] عايز افعل التأمين بتاعى 08:34 PM اهلا [PERS…" at bounding box center [546, 284] width 483 height 465
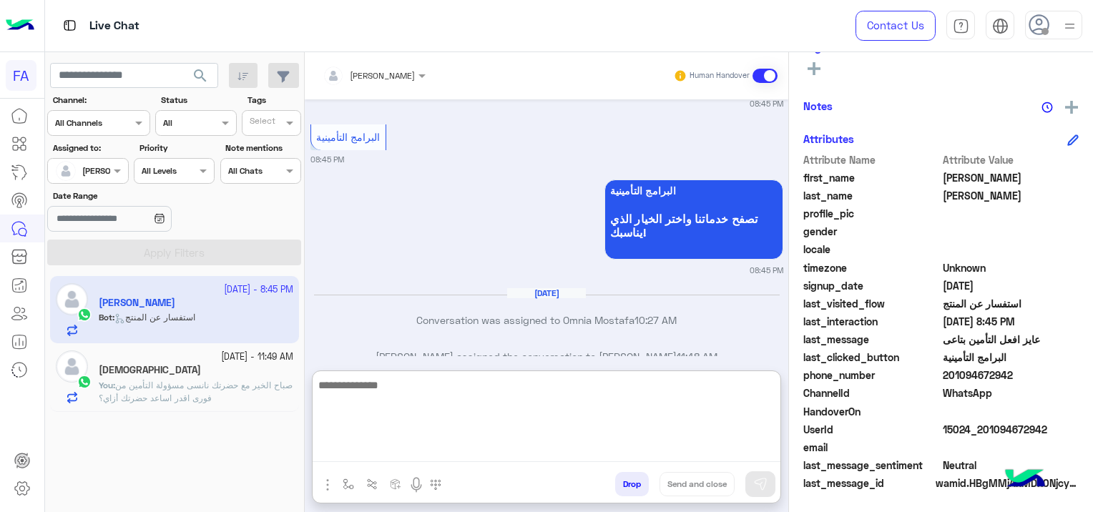
click at [408, 449] on textarea at bounding box center [546, 419] width 468 height 86
click at [360, 443] on textarea at bounding box center [546, 419] width 468 height 86
paste textarea "**********"
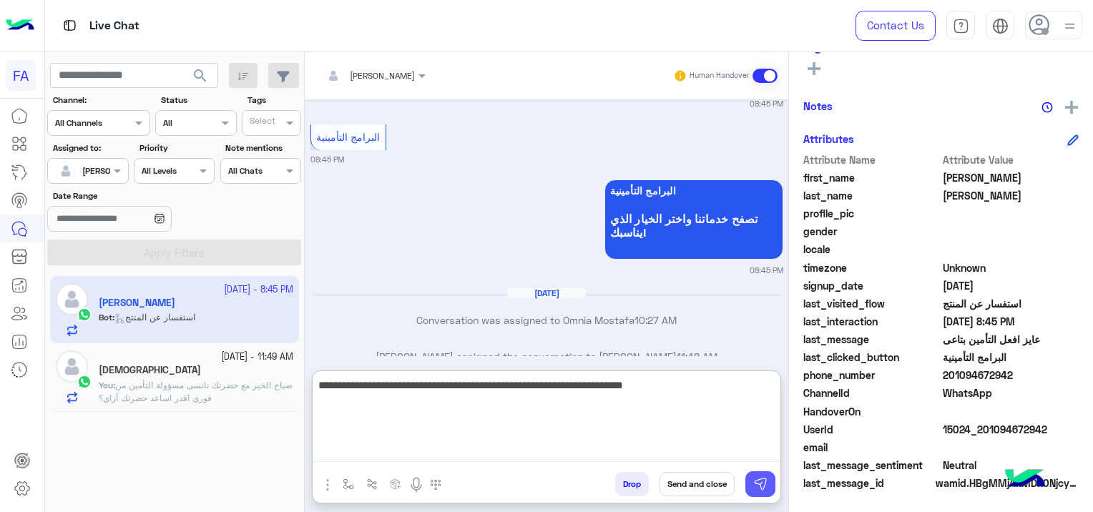
type textarea "**********"
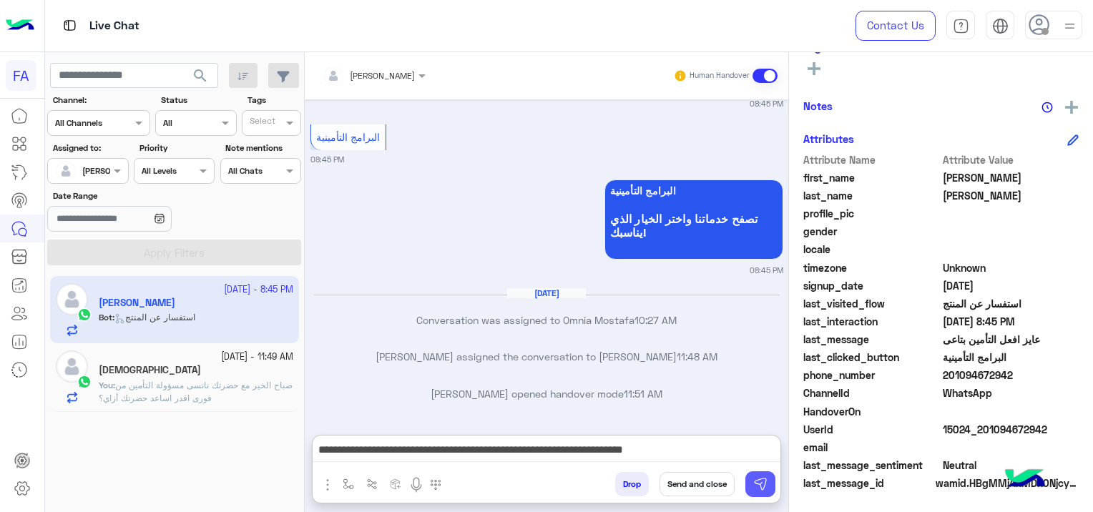
click at [755, 480] on img at bounding box center [760, 484] width 14 height 14
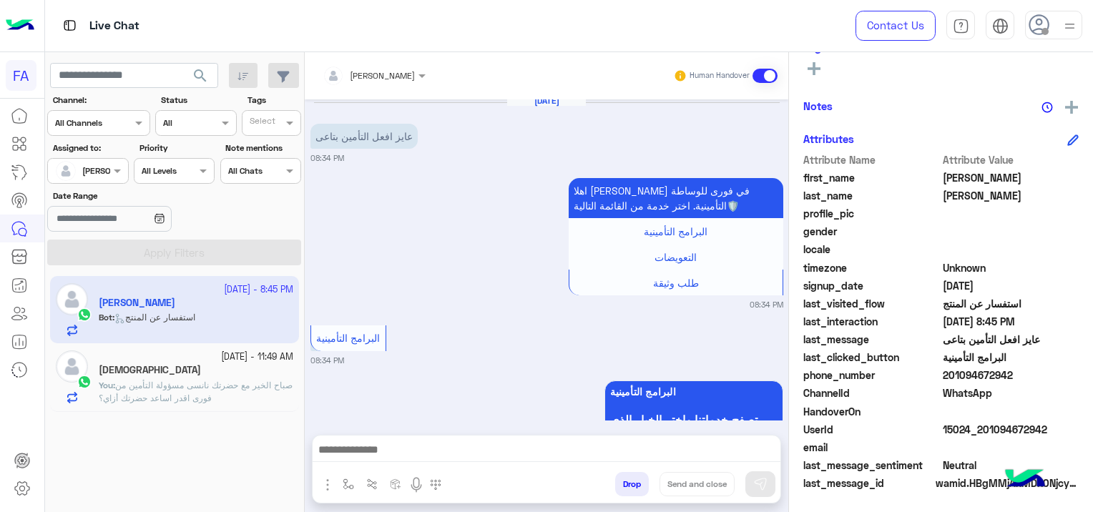
scroll to position [1930, 0]
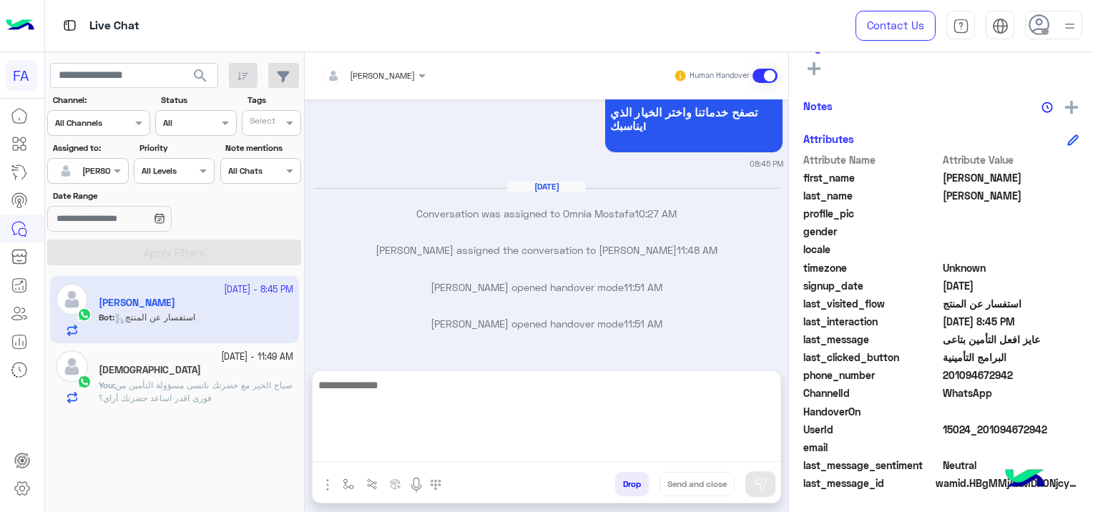
click at [561, 449] on textarea at bounding box center [546, 419] width 468 height 86
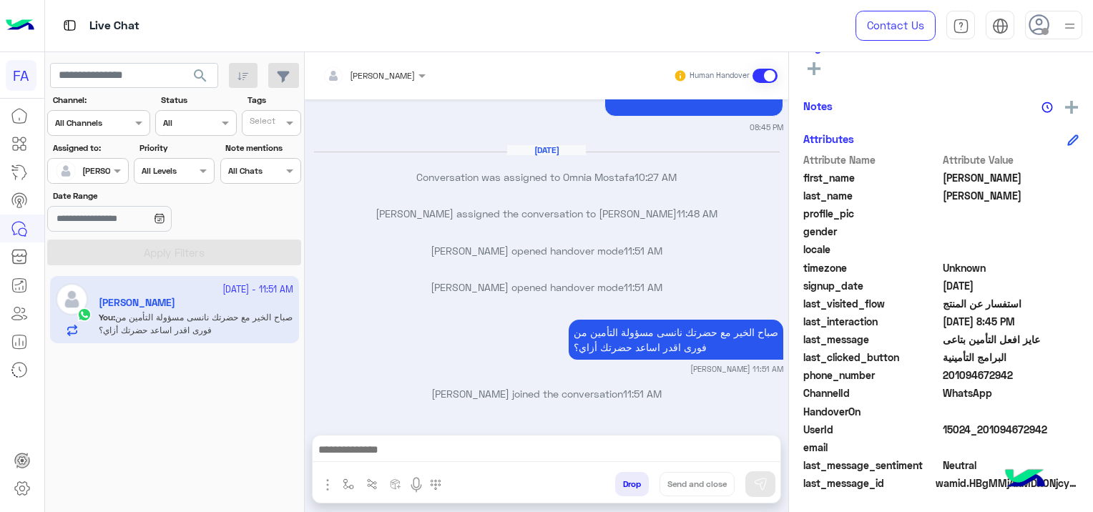
scroll to position [299, 0]
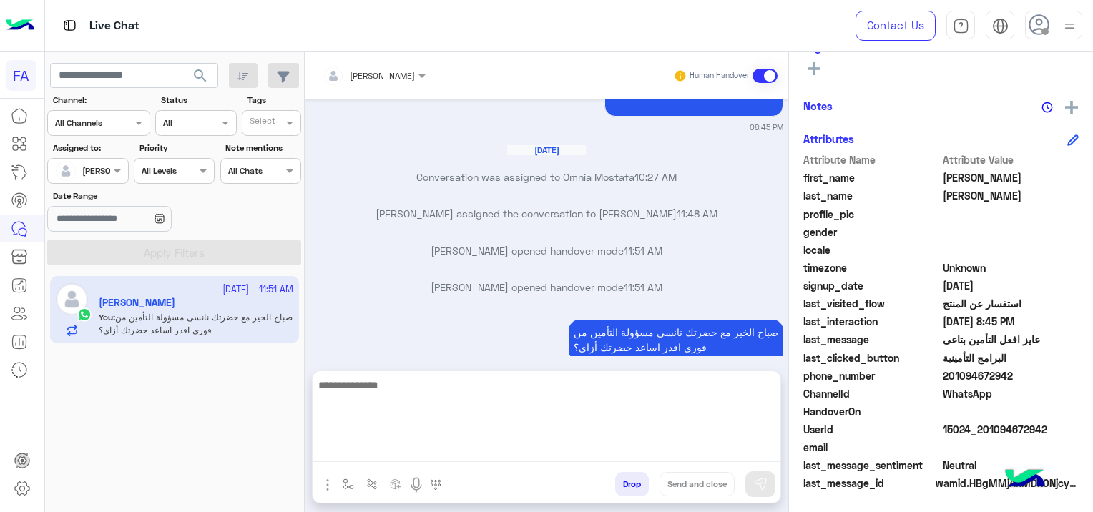
click at [385, 457] on textarea at bounding box center [546, 419] width 468 height 86
paste textarea "**********"
type textarea "**********"
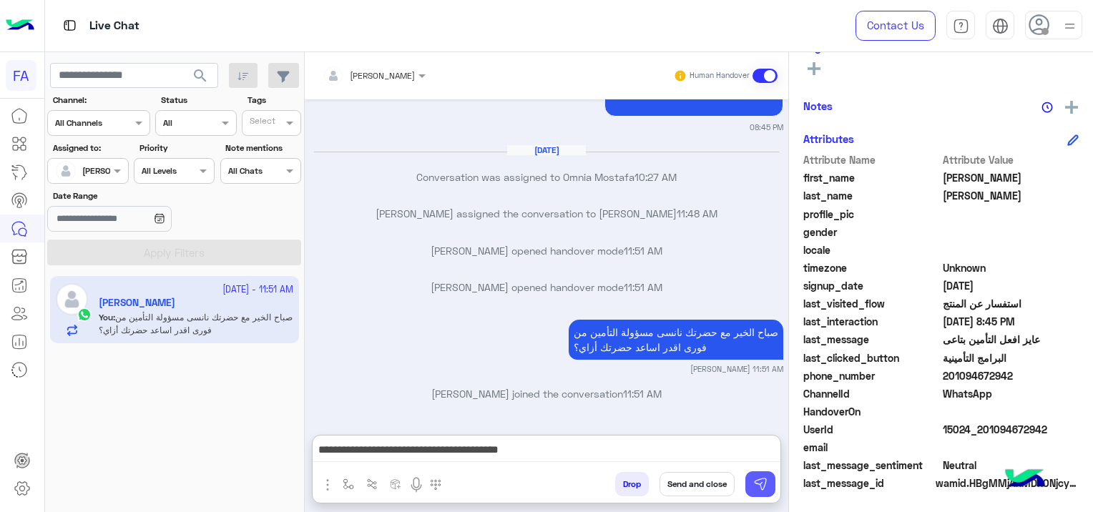
click at [753, 482] on img at bounding box center [760, 484] width 14 height 14
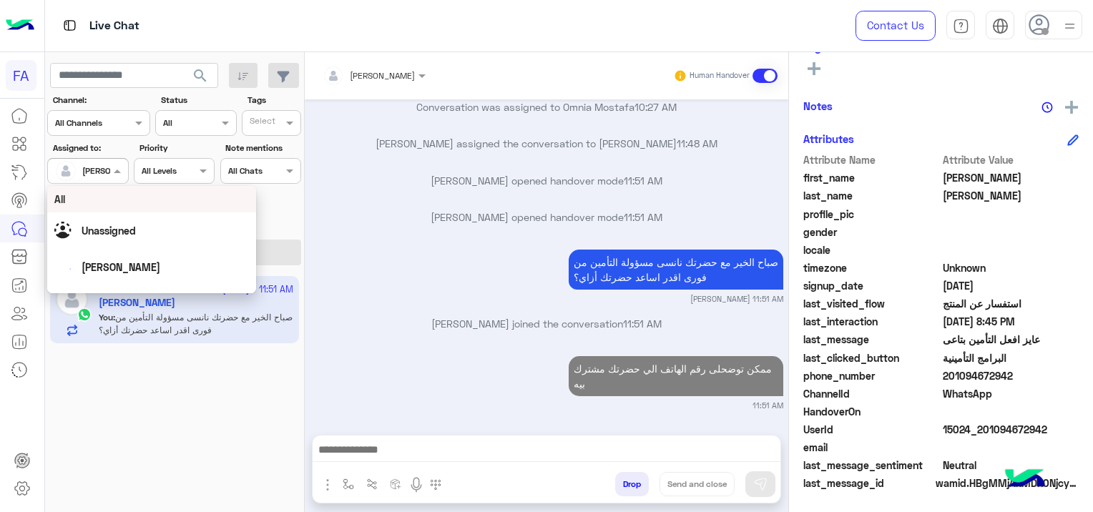
click at [93, 167] on div at bounding box center [87, 169] width 79 height 14
click at [111, 222] on div "Unassigned" at bounding box center [151, 230] width 194 height 25
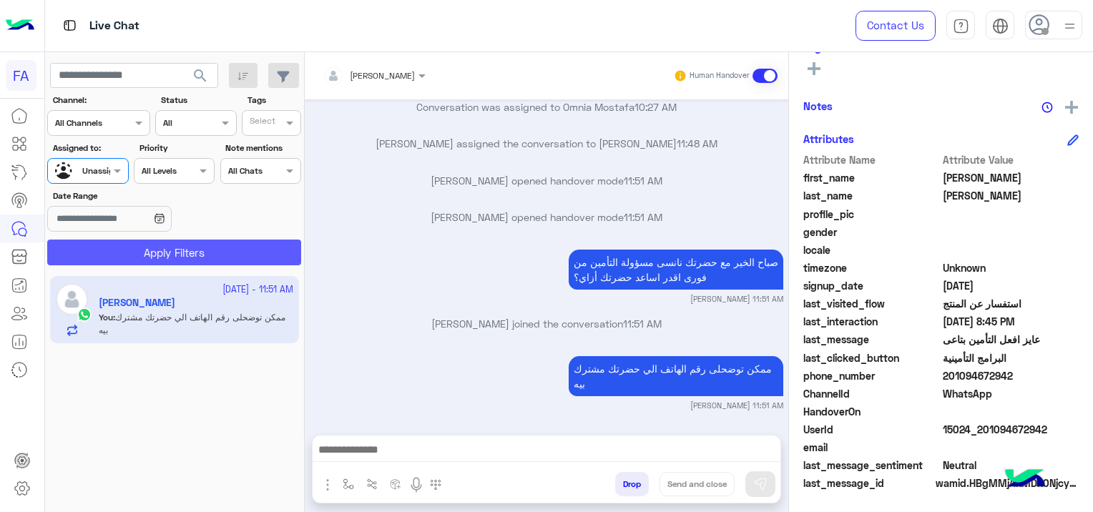
click at [154, 252] on button "Apply Filters" at bounding box center [174, 253] width 254 height 26
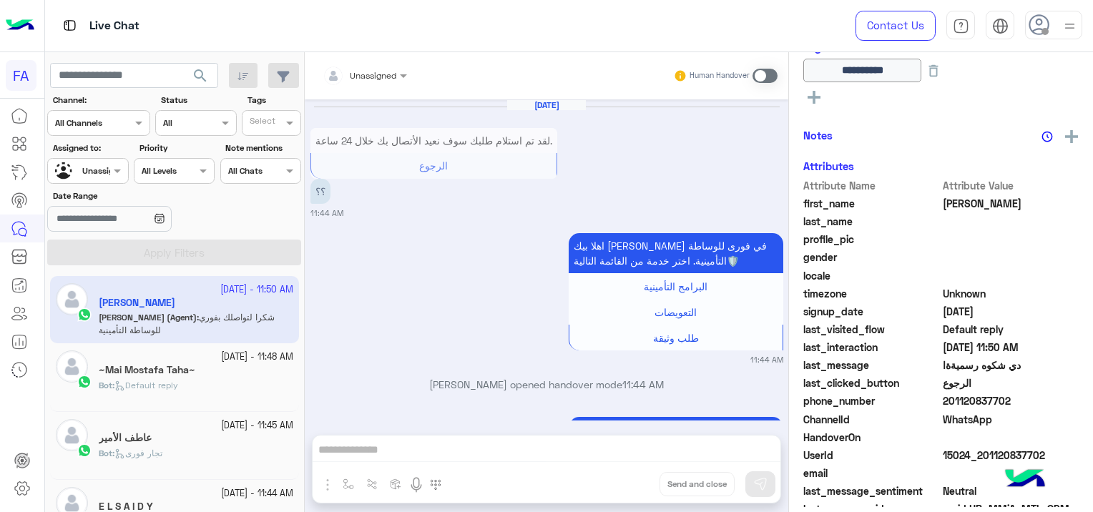
scroll to position [945, 0]
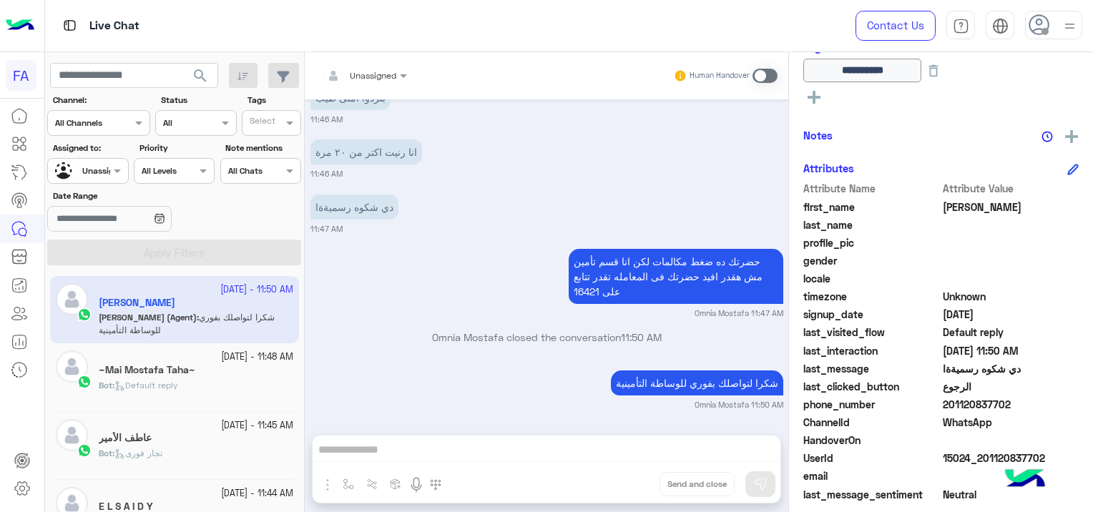
click at [222, 367] on div "~Mai Mostafa Taha~" at bounding box center [196, 371] width 194 height 15
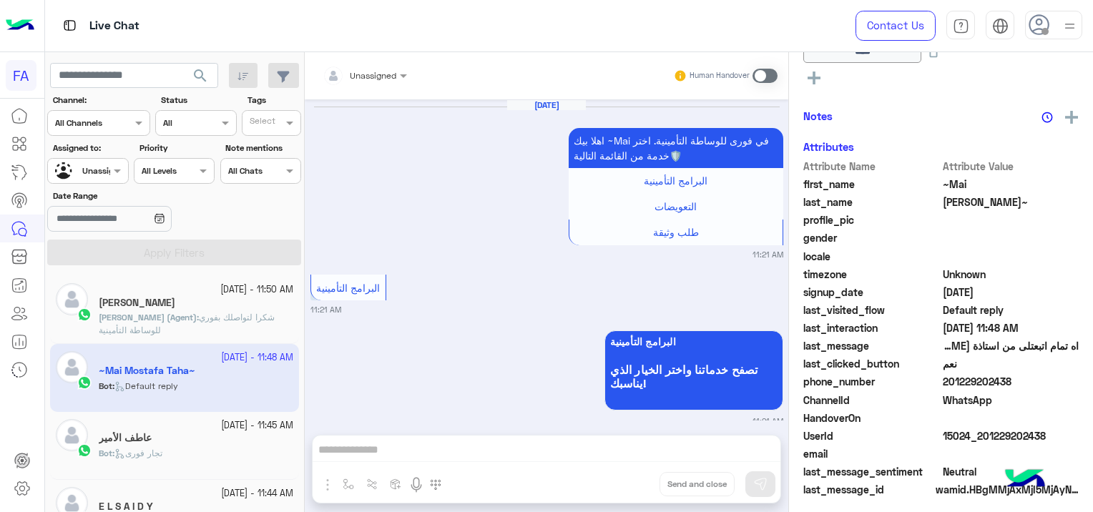
scroll to position [1304, 0]
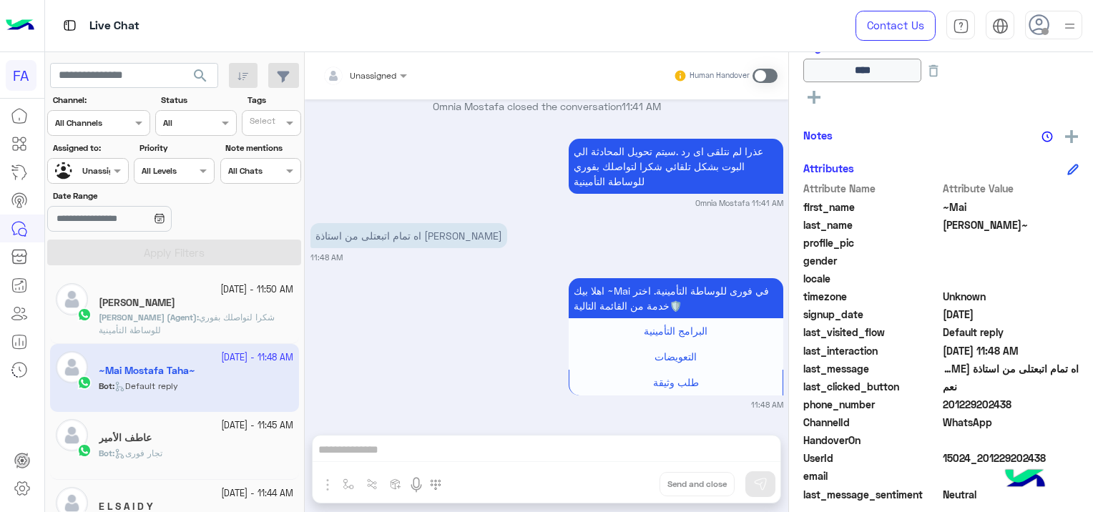
click at [179, 309] on div "[PERSON_NAME]" at bounding box center [196, 304] width 194 height 15
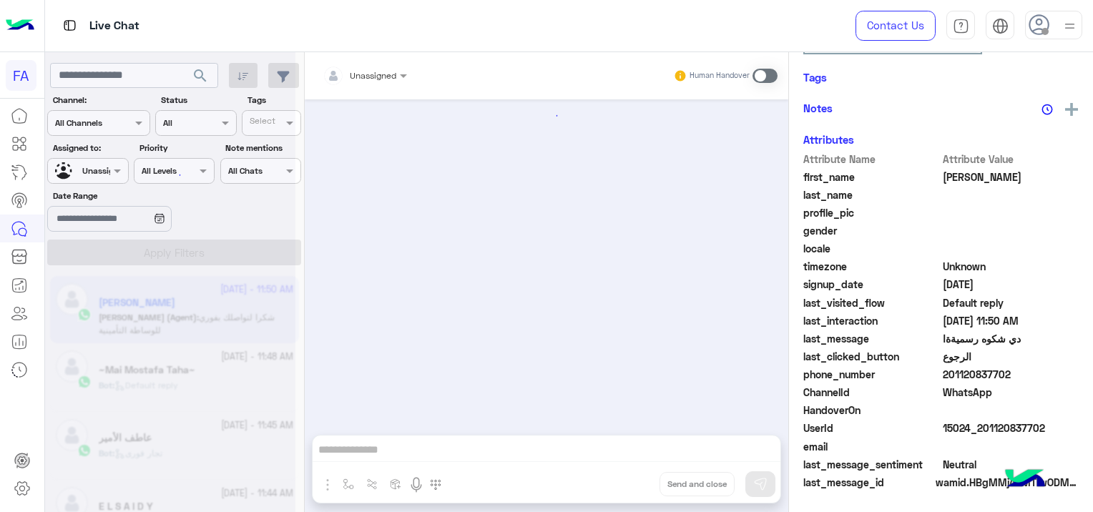
scroll to position [945, 0]
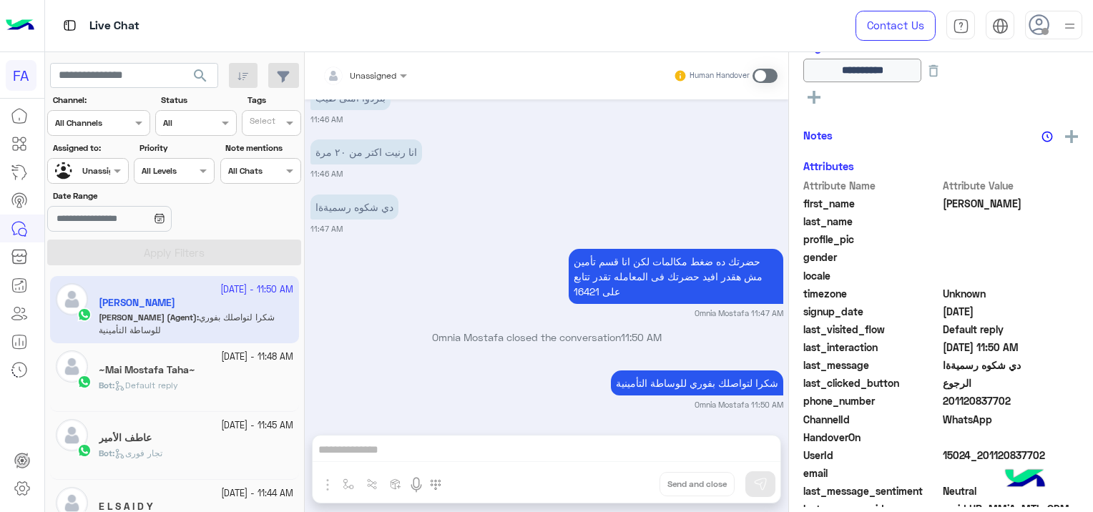
click at [172, 443] on div "عاطف الأمير" at bounding box center [196, 439] width 194 height 15
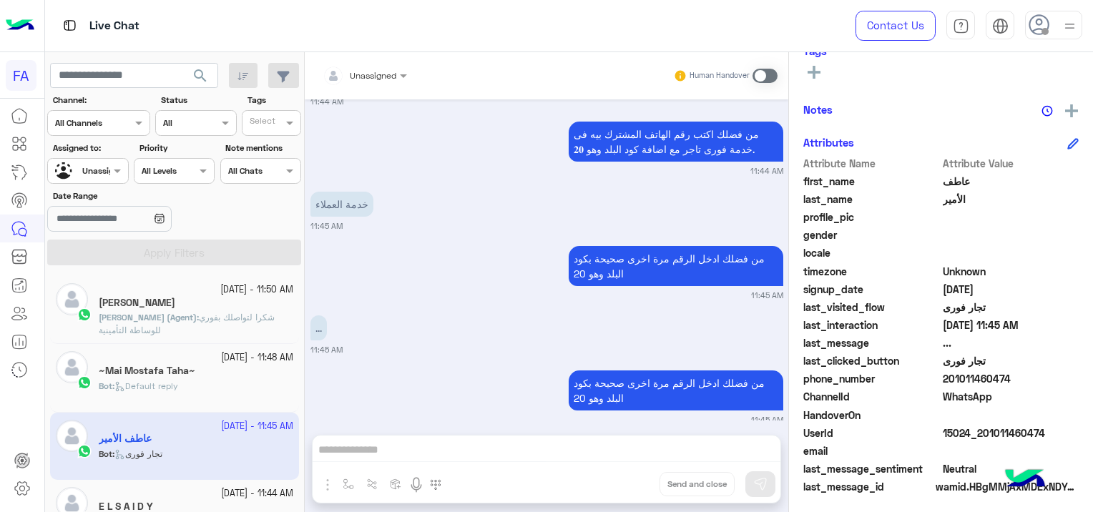
scroll to position [273, 0]
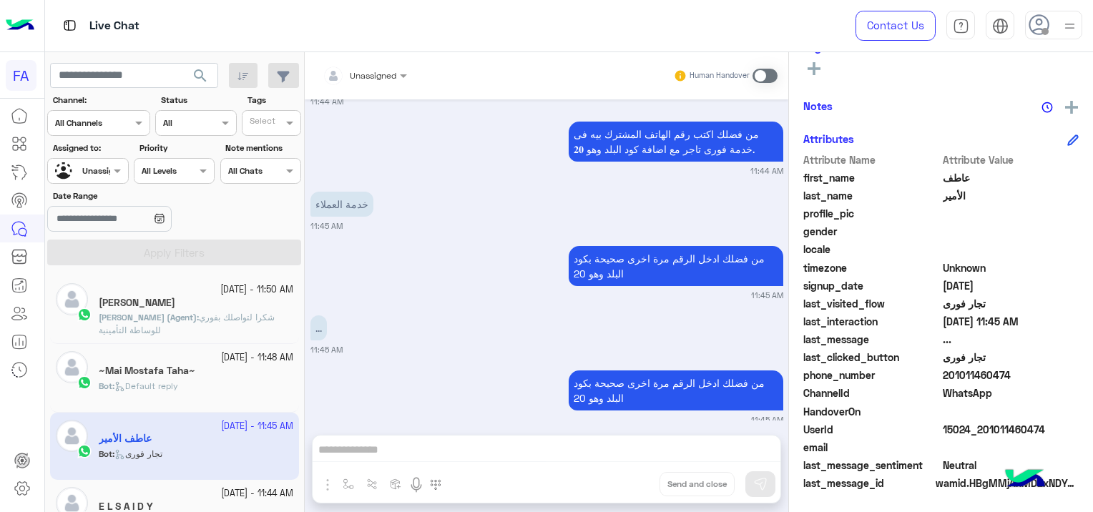
click at [246, 319] on span "شكرا لتواصلك بفوري للوساطة التأمينية" at bounding box center [187, 324] width 176 height 24
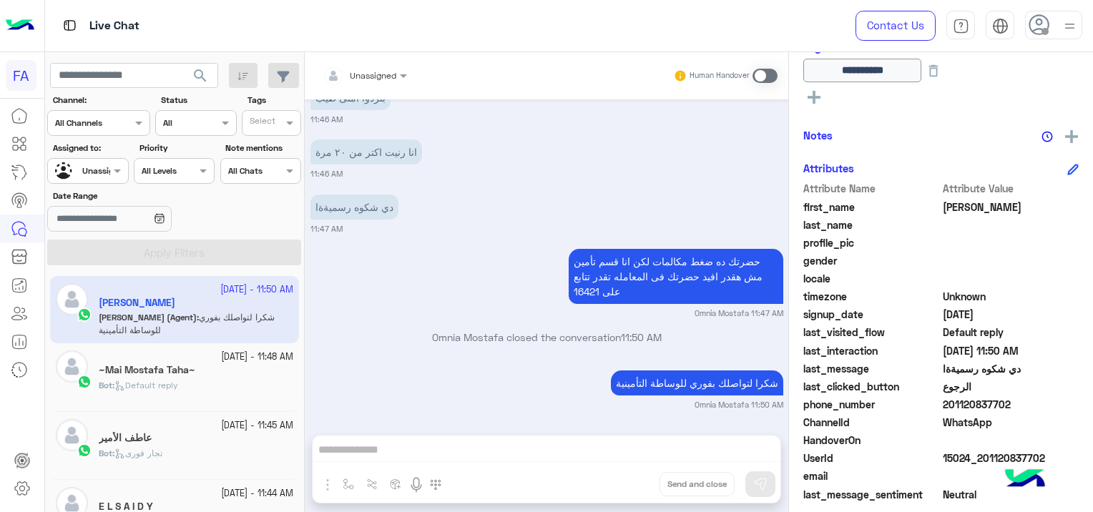
click at [183, 454] on div "Bot : تجار فورى" at bounding box center [196, 459] width 194 height 25
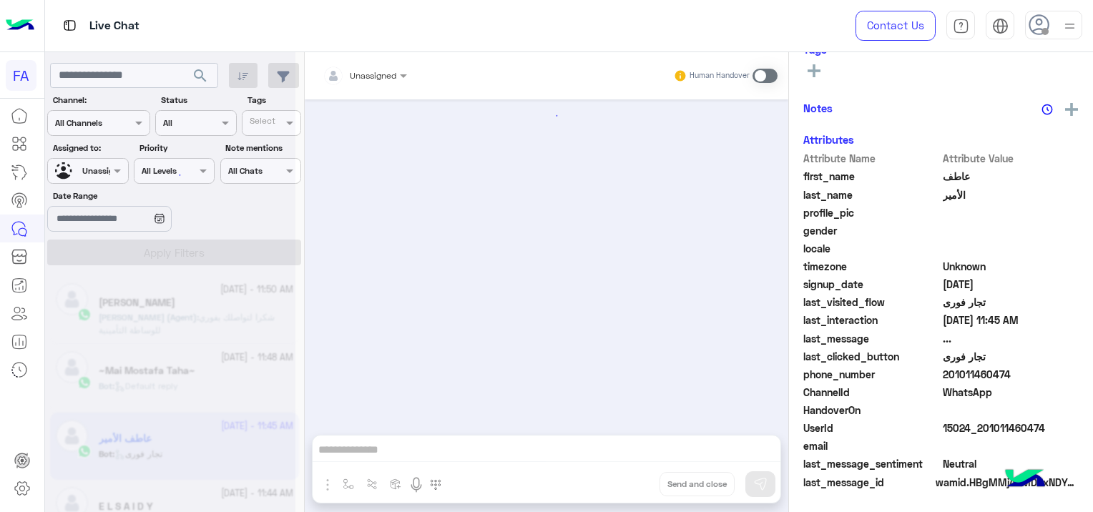
scroll to position [270, 0]
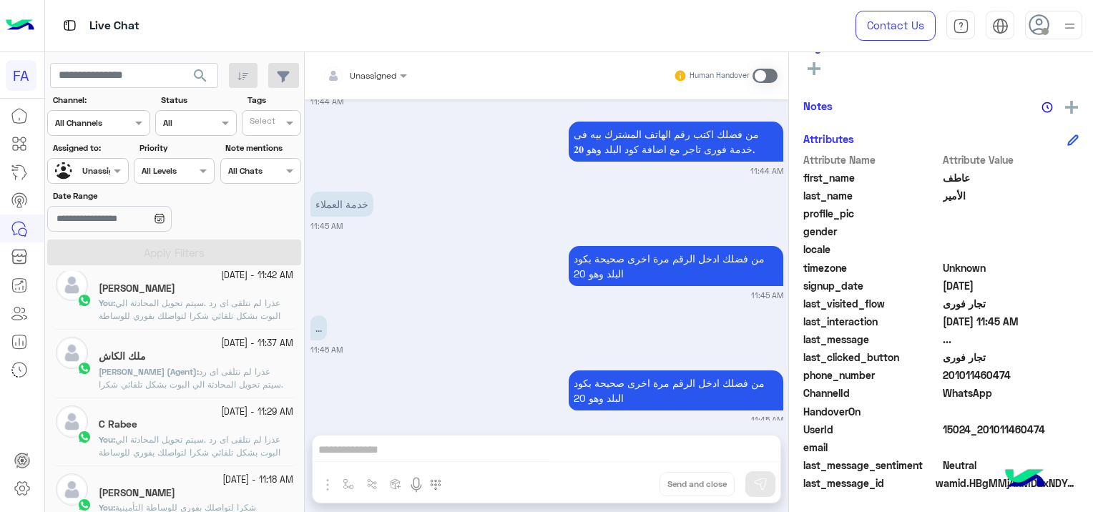
click at [102, 174] on div at bounding box center [87, 169] width 79 height 14
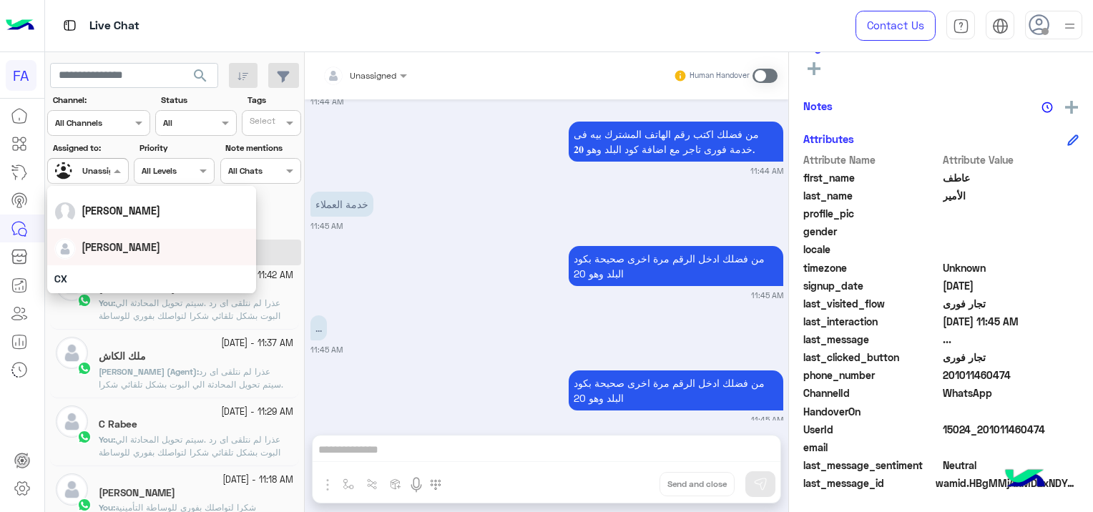
click at [132, 251] on div "[PERSON_NAME]" at bounding box center [151, 247] width 194 height 25
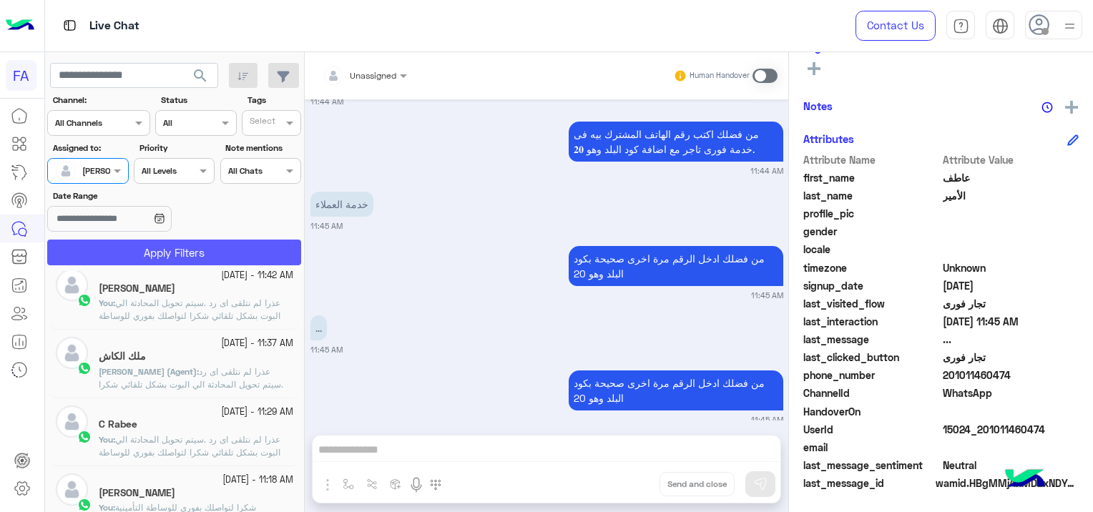
click at [165, 249] on button "Apply Filters" at bounding box center [174, 253] width 254 height 26
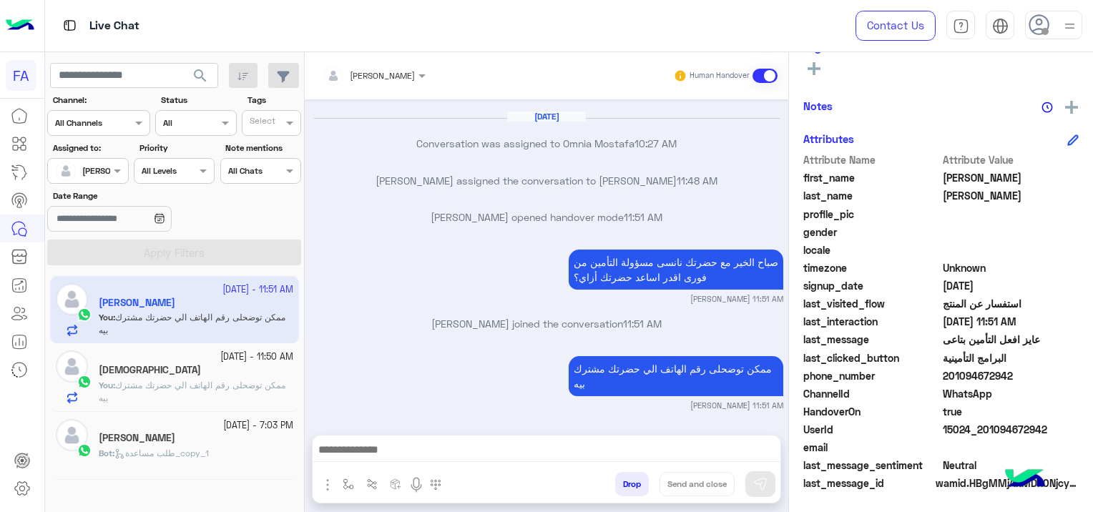
click at [223, 430] on small "[DATE] - 7:03 PM" at bounding box center [258, 426] width 70 height 14
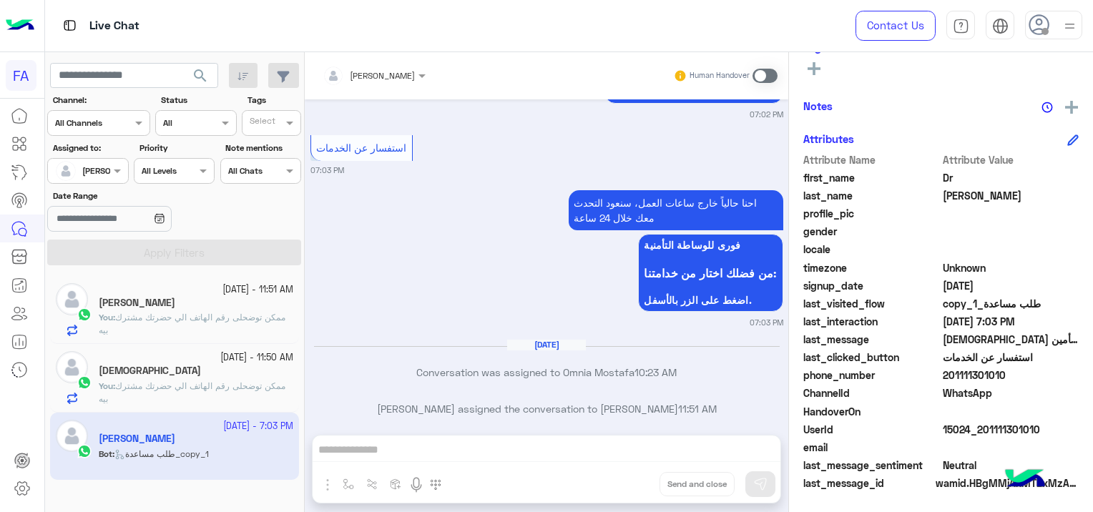
click at [759, 77] on span at bounding box center [764, 76] width 25 height 14
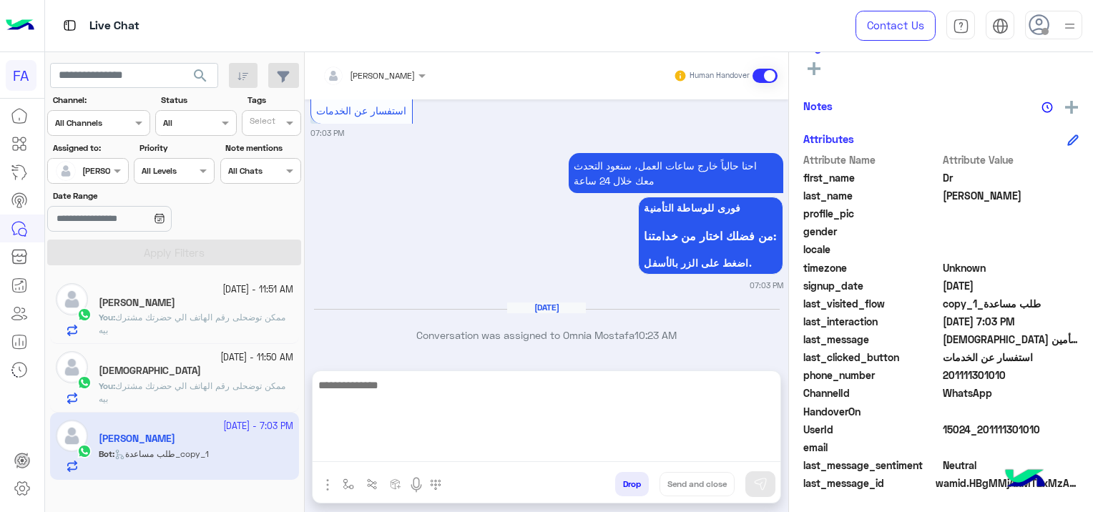
click at [389, 448] on textarea at bounding box center [546, 419] width 468 height 86
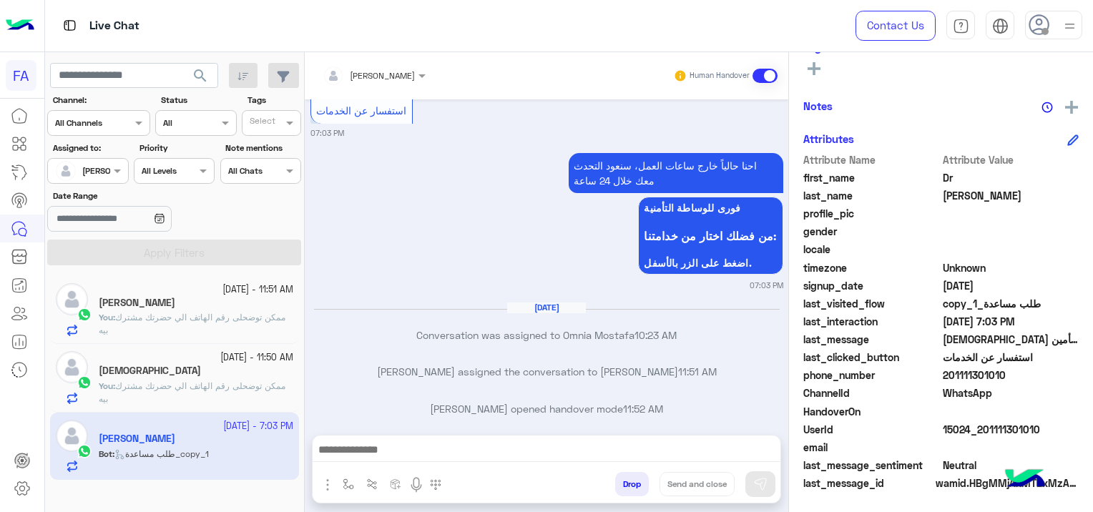
click at [395, 280] on small "07:03 PM" at bounding box center [546, 285] width 473 height 11
click at [272, 400] on p "You : ممكن توضحلى رقم الهاتف الي حضرتك مشترك بيه" at bounding box center [196, 393] width 194 height 26
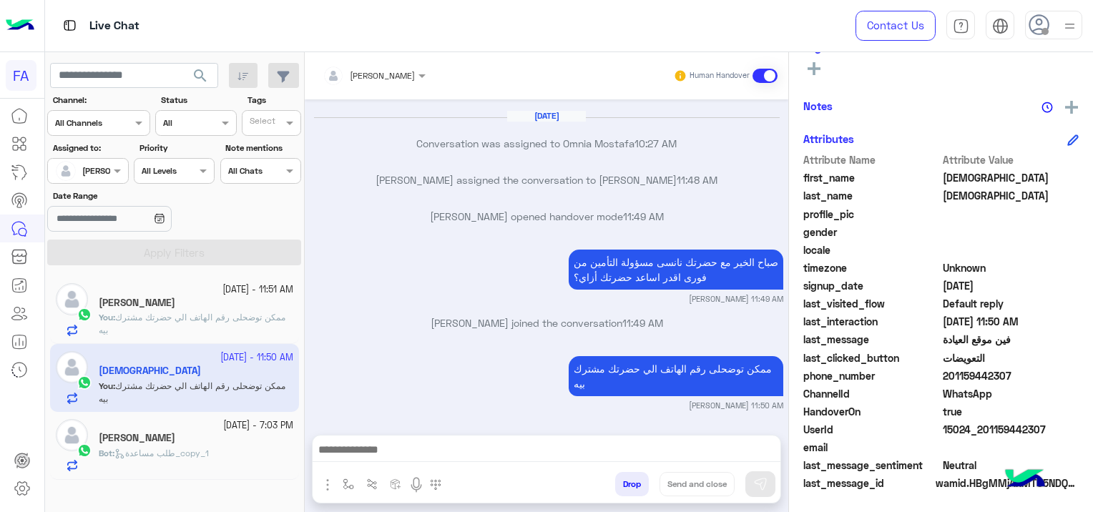
click at [175, 438] on h5 "[PERSON_NAME]" at bounding box center [137, 438] width 77 height 12
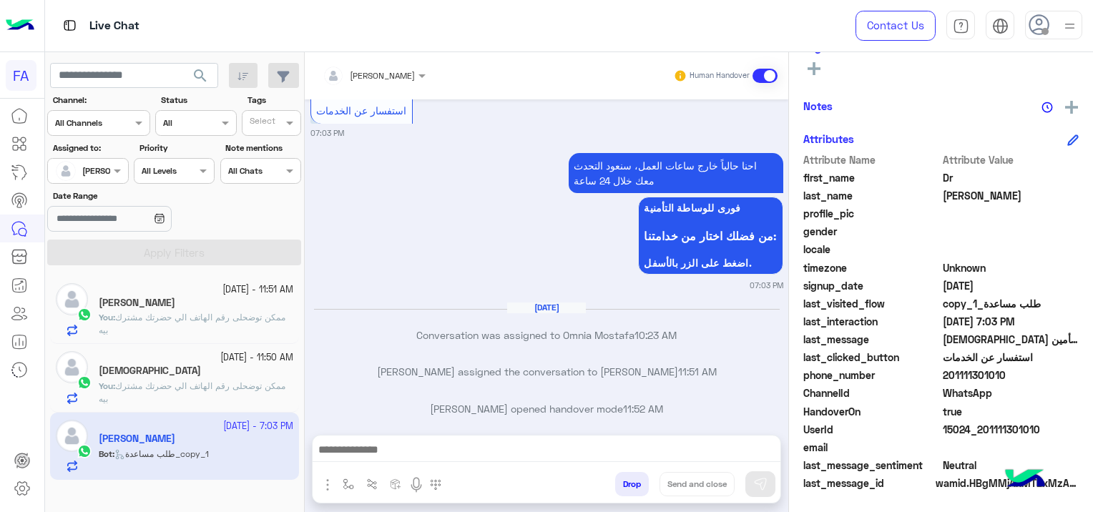
drag, startPoint x: 1037, startPoint y: 424, endPoint x: 980, endPoint y: 428, distance: 56.6
click at [980, 428] on span "15024_201111301010" at bounding box center [1010, 429] width 137 height 15
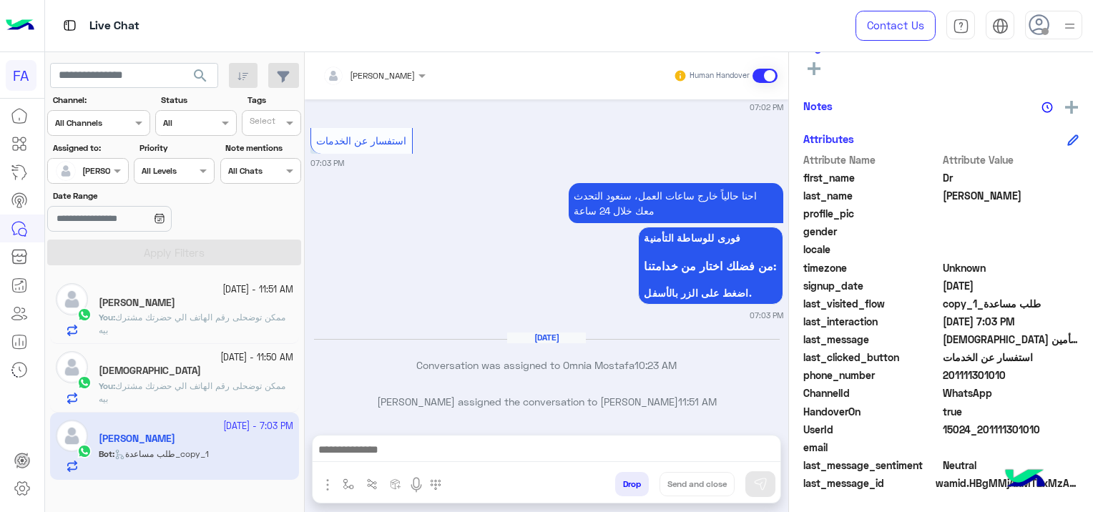
scroll to position [1372, 0]
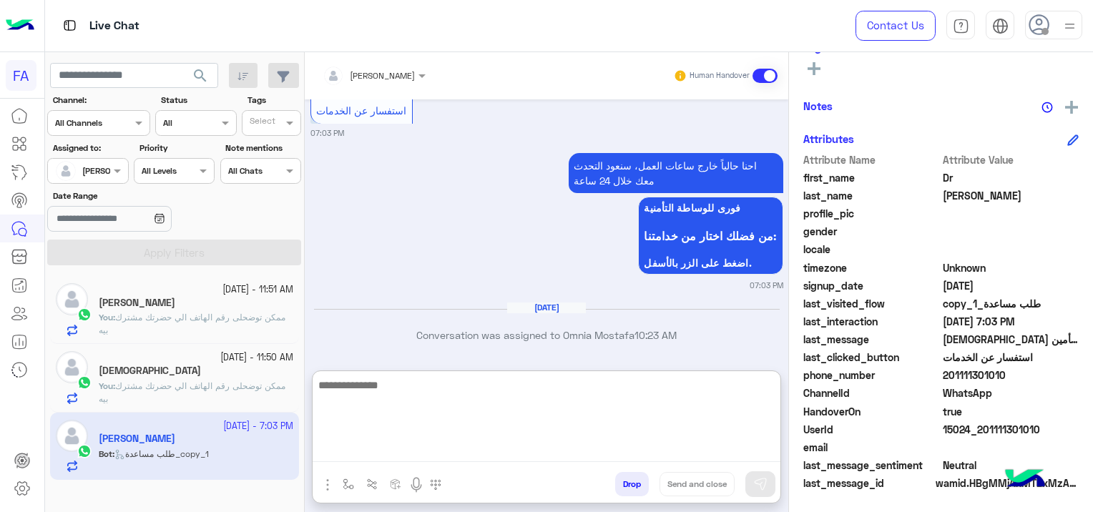
click at [409, 445] on textarea at bounding box center [546, 419] width 468 height 86
click at [375, 448] on textarea at bounding box center [546, 419] width 468 height 86
paste textarea "**********"
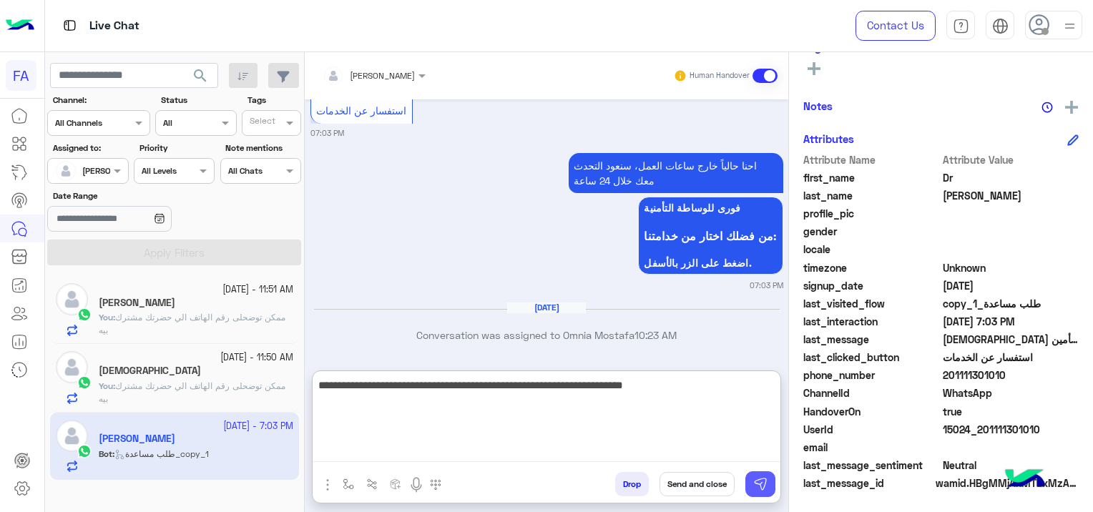
type textarea "**********"
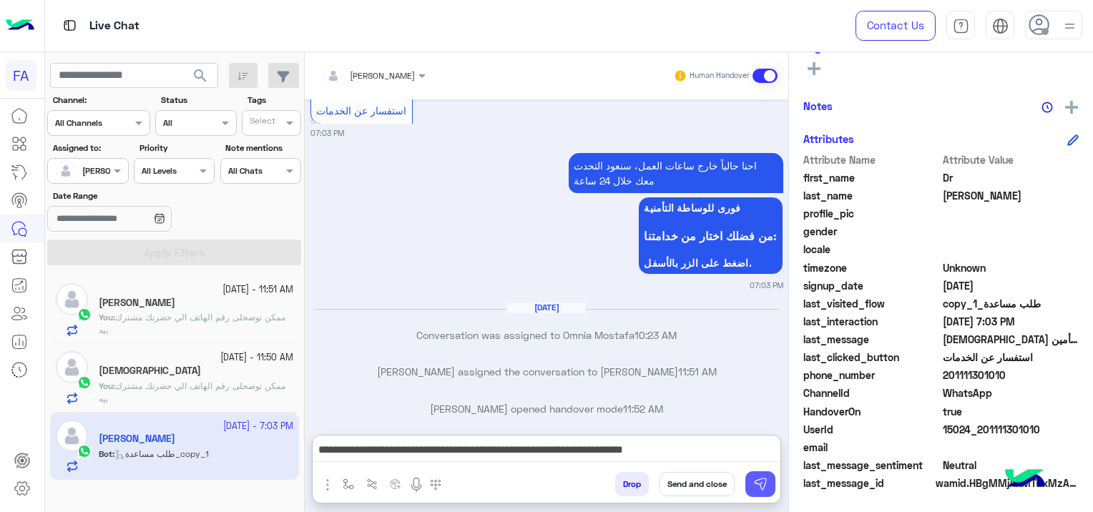
click at [756, 480] on img at bounding box center [760, 484] width 14 height 14
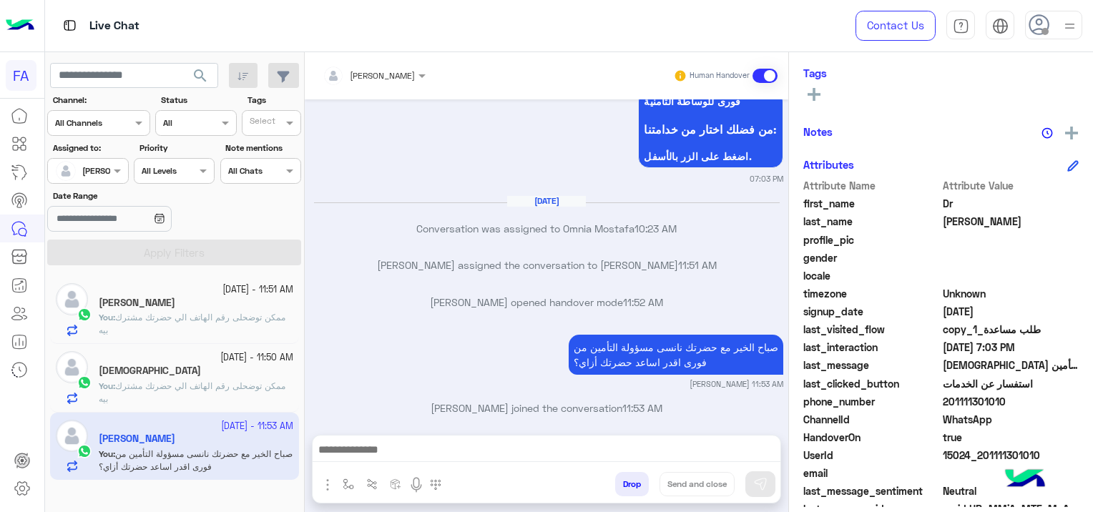
scroll to position [299, 0]
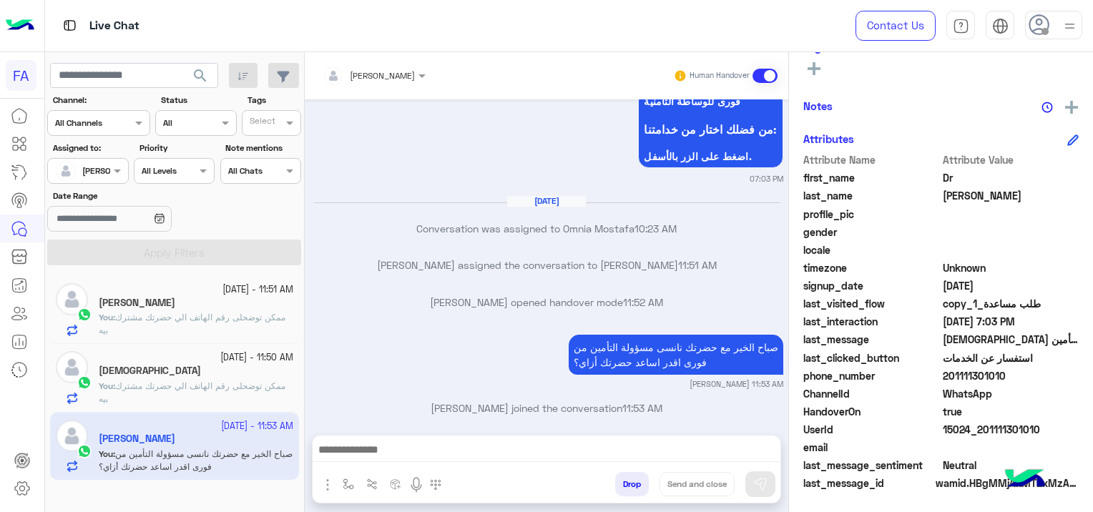
click at [202, 307] on div "[PERSON_NAME]" at bounding box center [196, 304] width 194 height 15
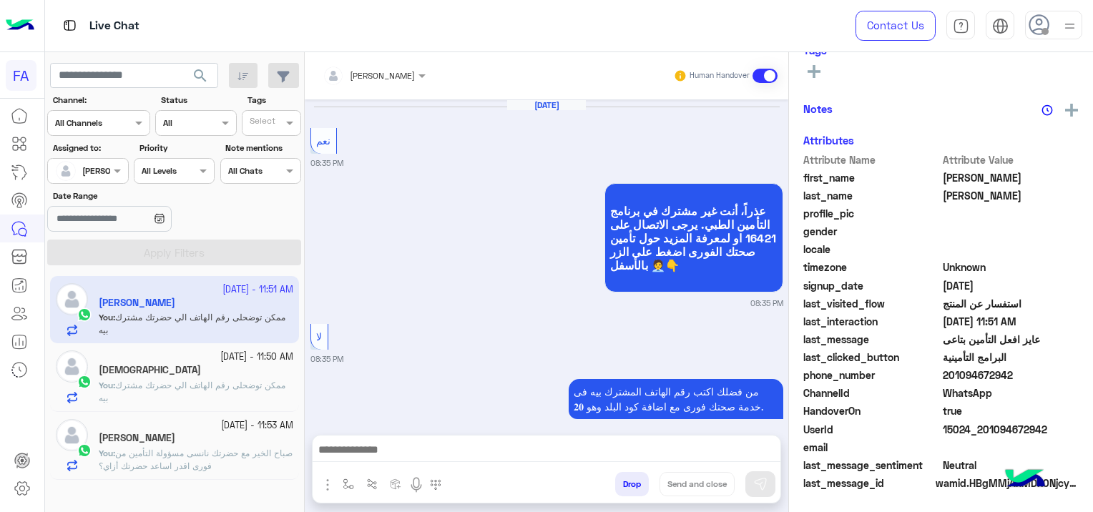
scroll to position [1148, 0]
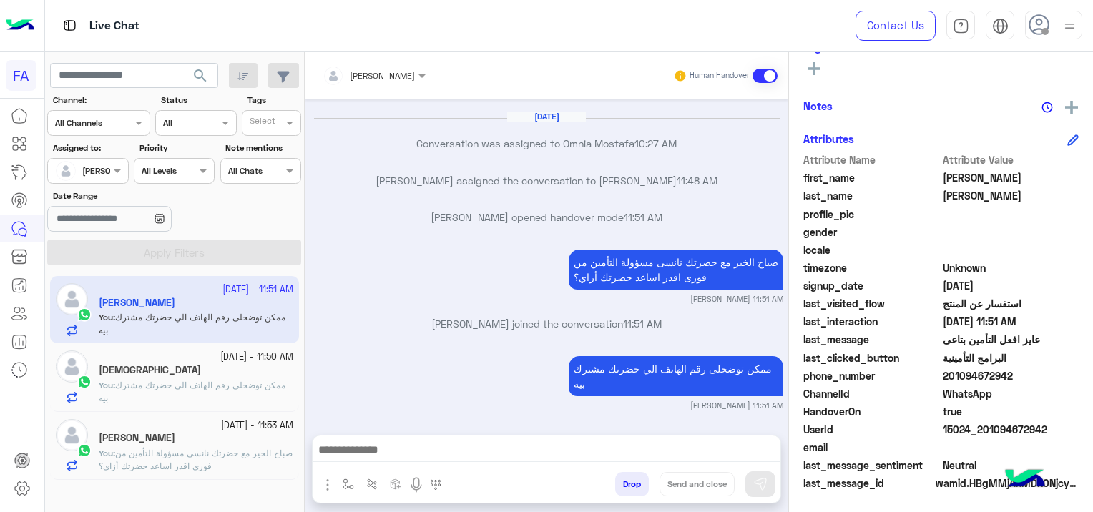
click at [222, 450] on span "صباح الخير مع حضرتك نانسى مسؤولة التأمين من فورى اقدر اساعد حضرتك أزاي؟" at bounding box center [196, 460] width 194 height 24
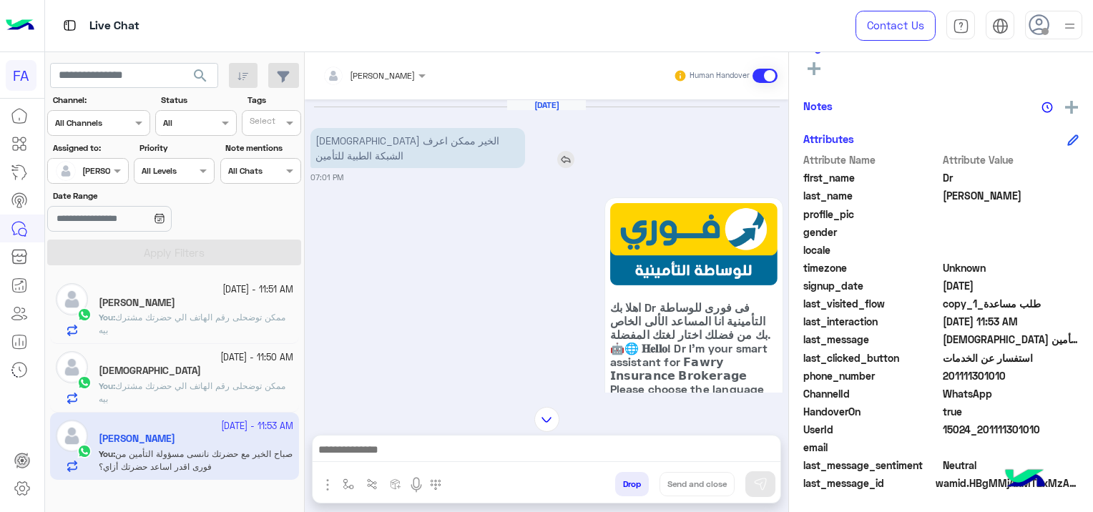
click at [557, 151] on img at bounding box center [565, 159] width 17 height 17
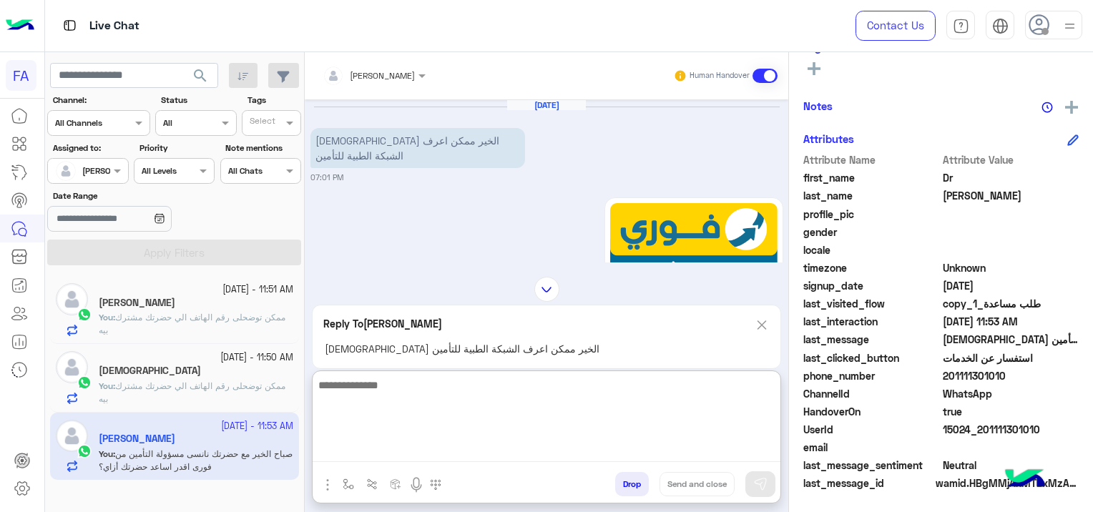
click at [453, 448] on textarea at bounding box center [546, 419] width 468 height 86
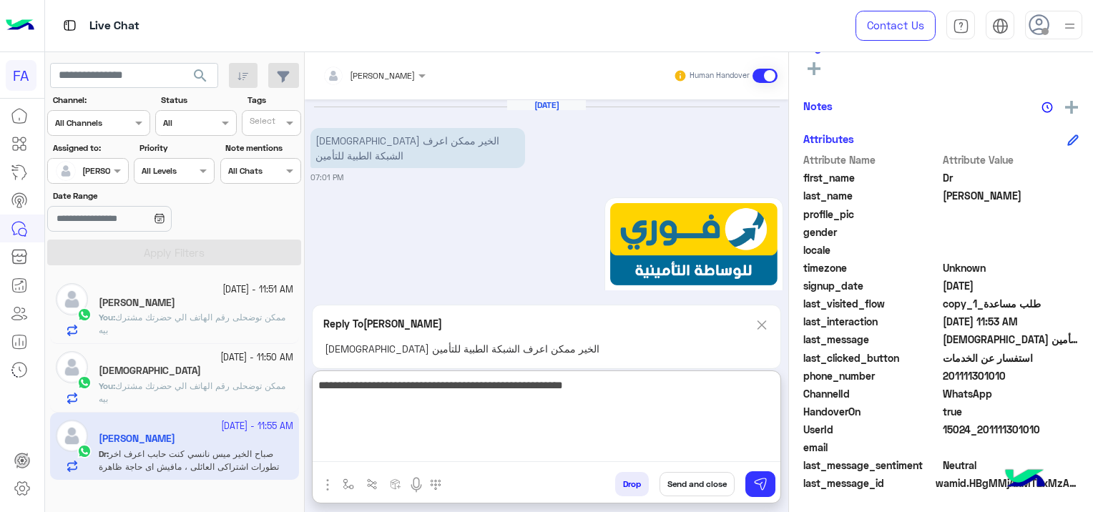
scroll to position [1692, 0]
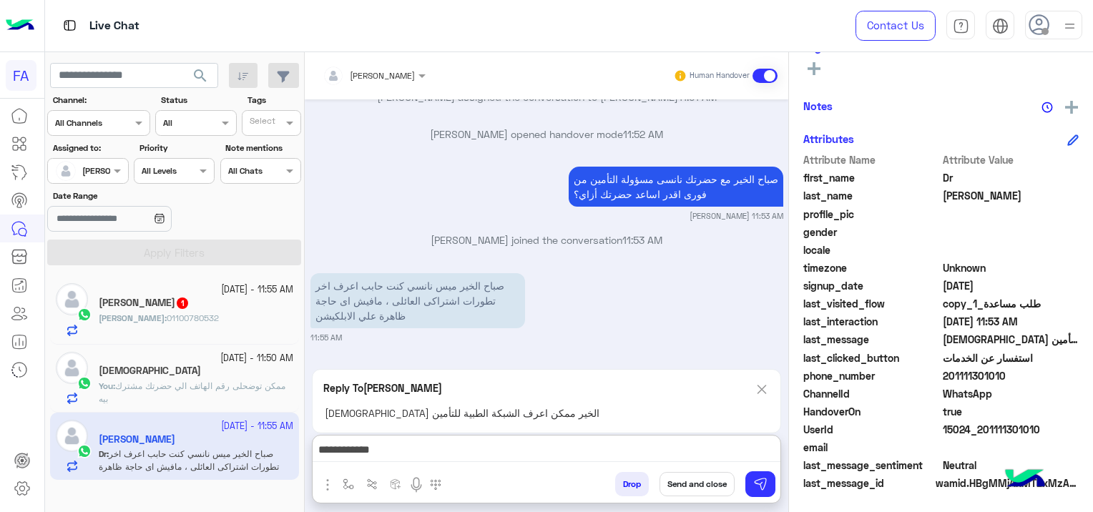
click at [764, 369] on div "Reply To [PERSON_NAME] مساء الخير ممكن اعرف الشبكة الطبية للتأمين" at bounding box center [546, 401] width 469 height 64
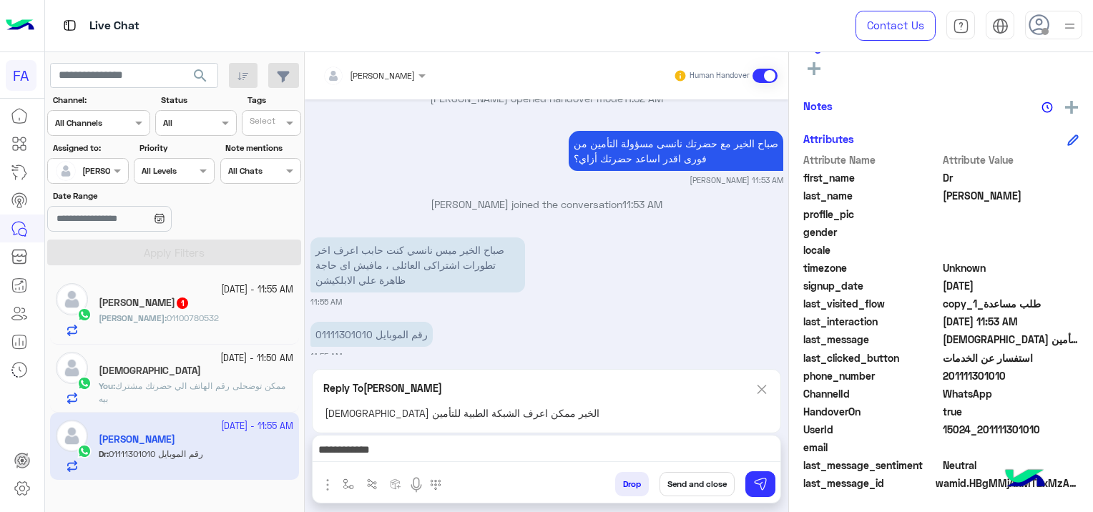
scroll to position [1682, 0]
click at [762, 384] on img at bounding box center [762, 389] width 16 height 18
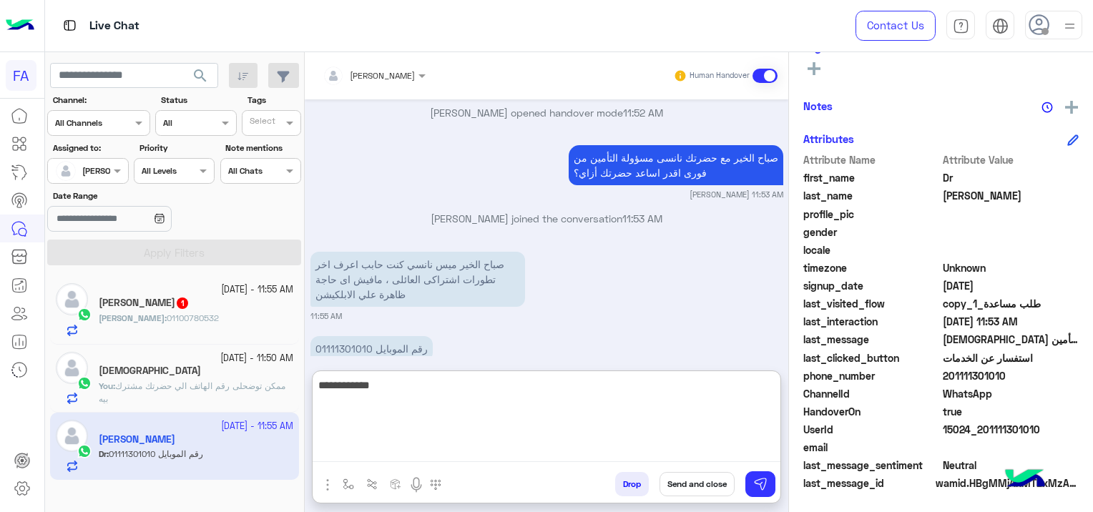
click at [687, 447] on textarea "**********" at bounding box center [546, 419] width 468 height 86
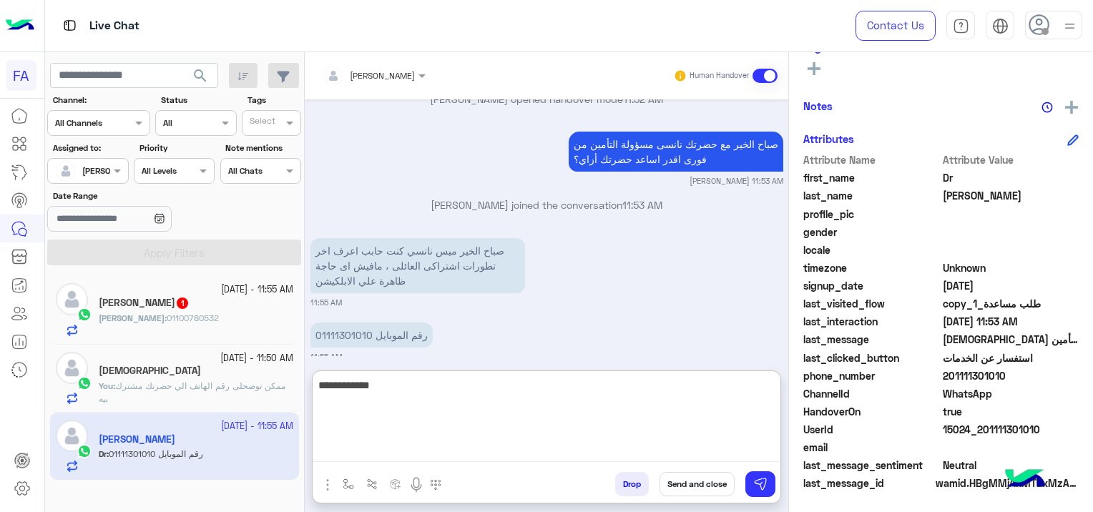
scroll to position [1682, 0]
type textarea "*"
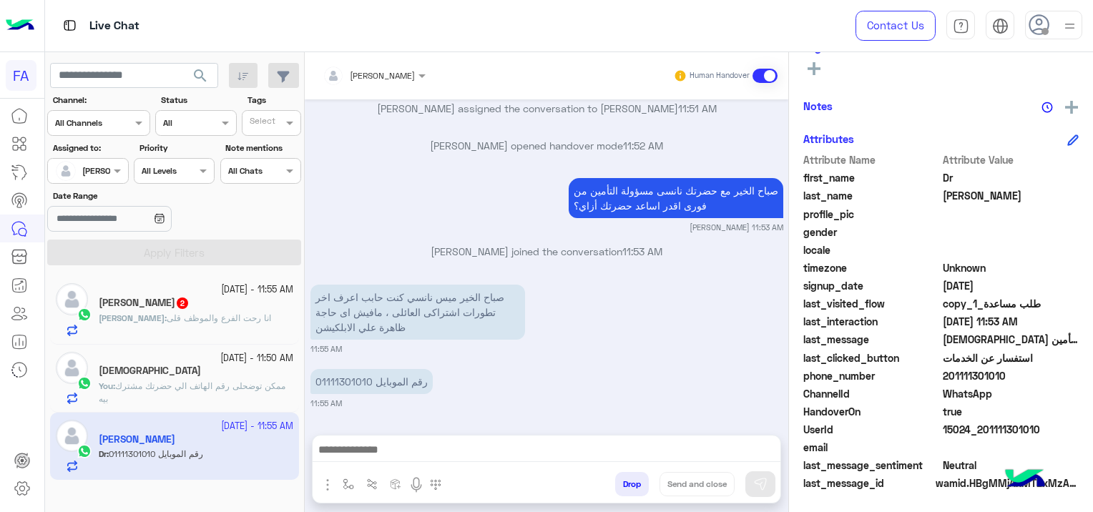
scroll to position [1617, 0]
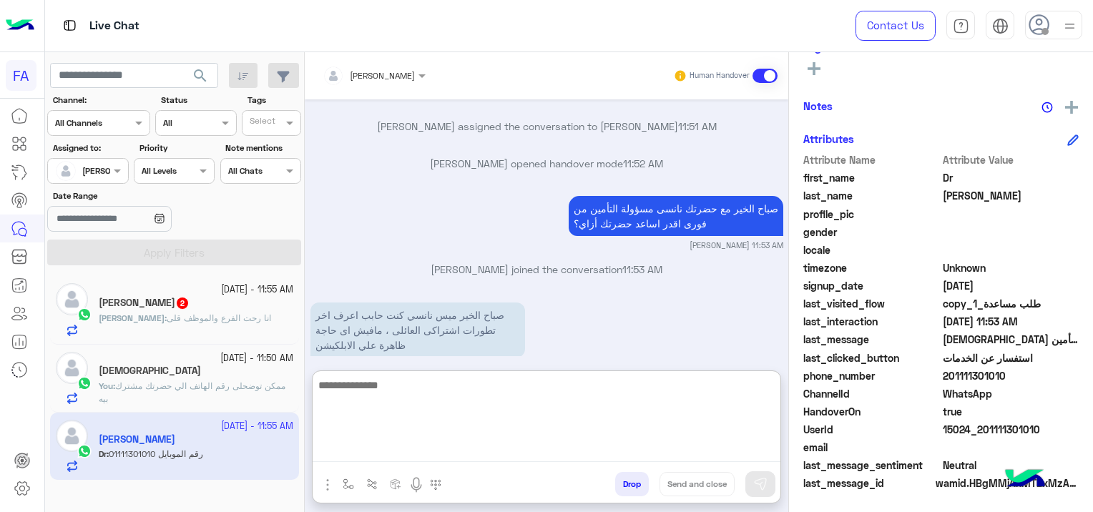
click at [365, 453] on textarea at bounding box center [546, 419] width 468 height 86
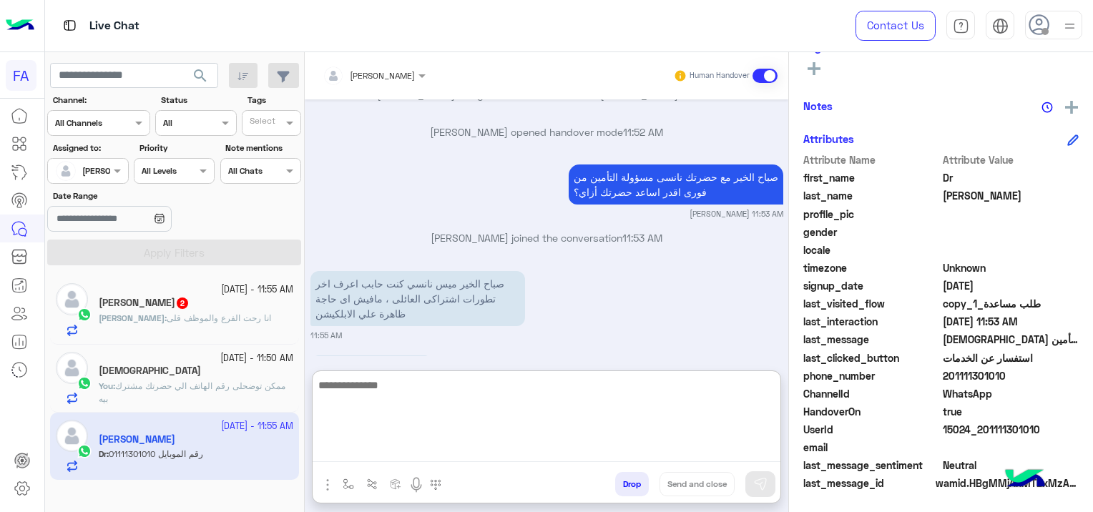
scroll to position [1682, 0]
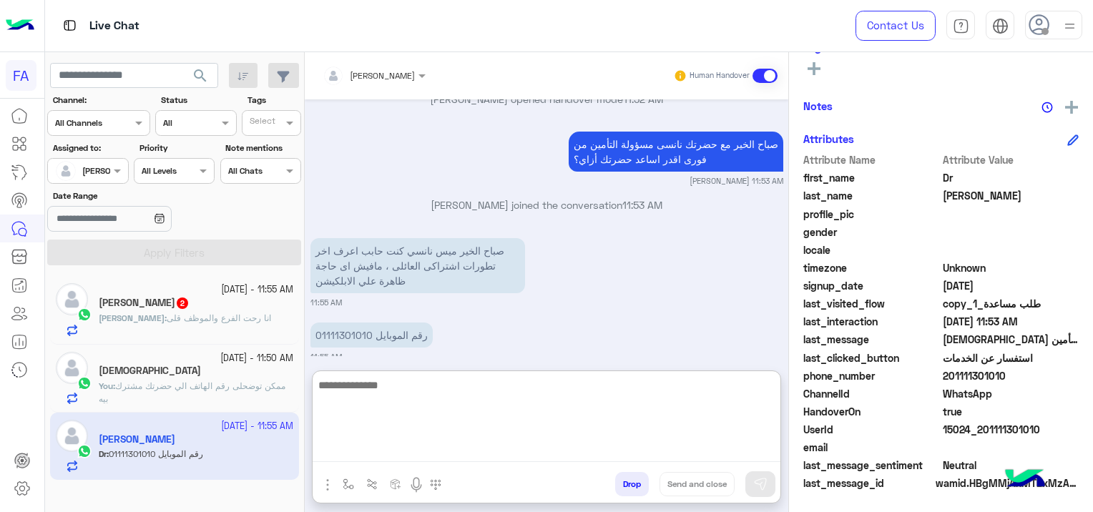
paste textarea "**********"
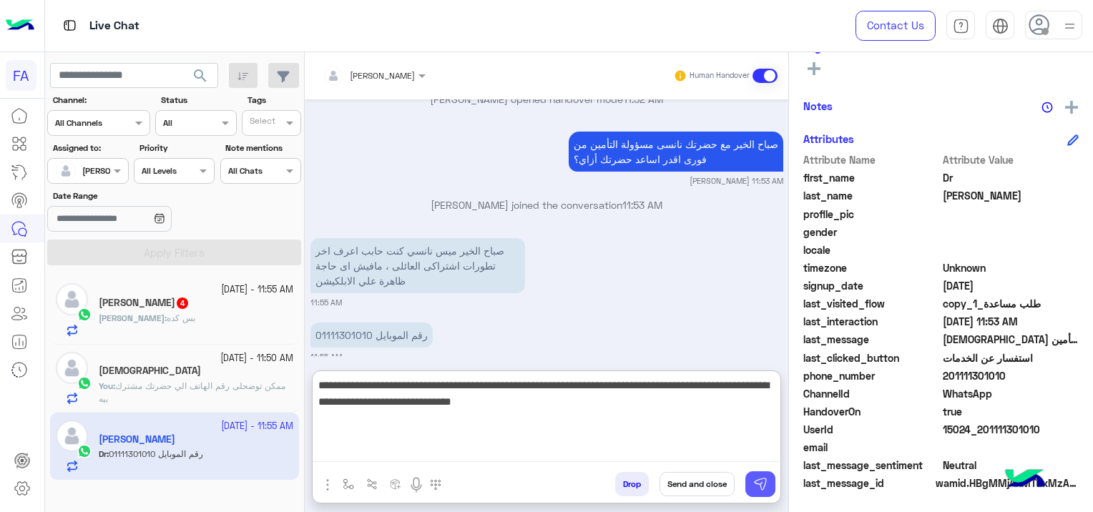
type textarea "**********"
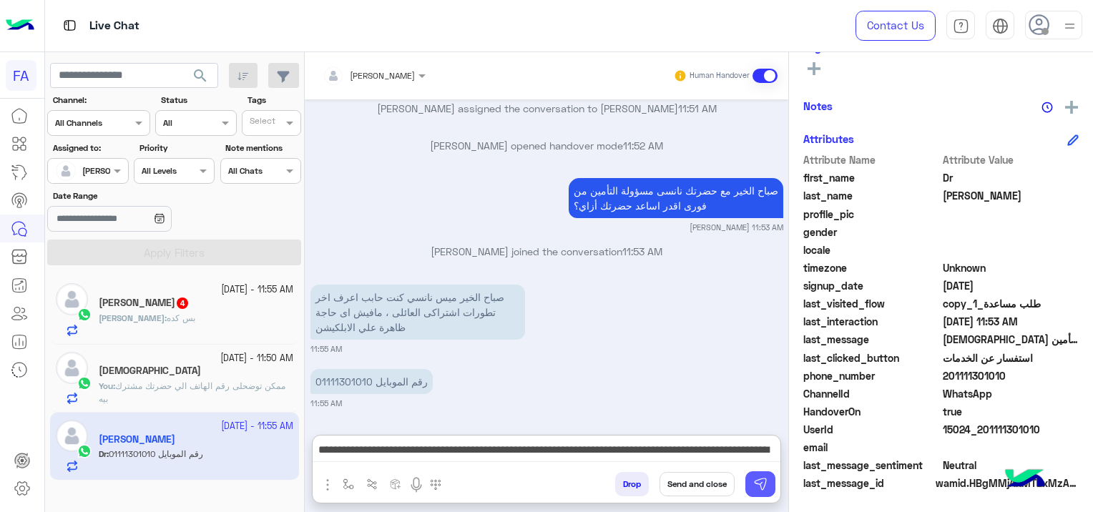
click at [766, 485] on img at bounding box center [760, 484] width 14 height 14
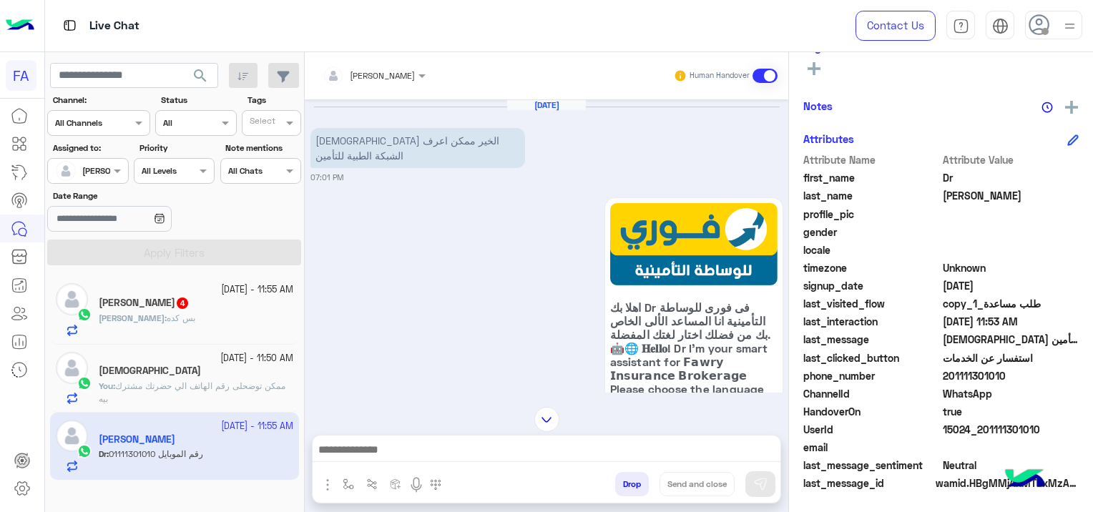
scroll to position [1717, 0]
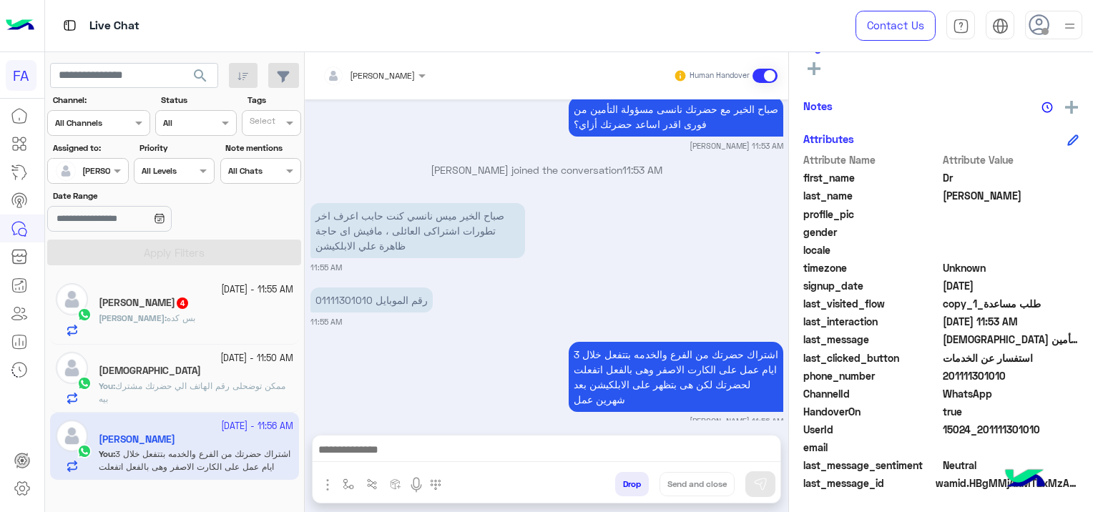
click at [229, 315] on div "[PERSON_NAME] : بس كده" at bounding box center [196, 324] width 194 height 25
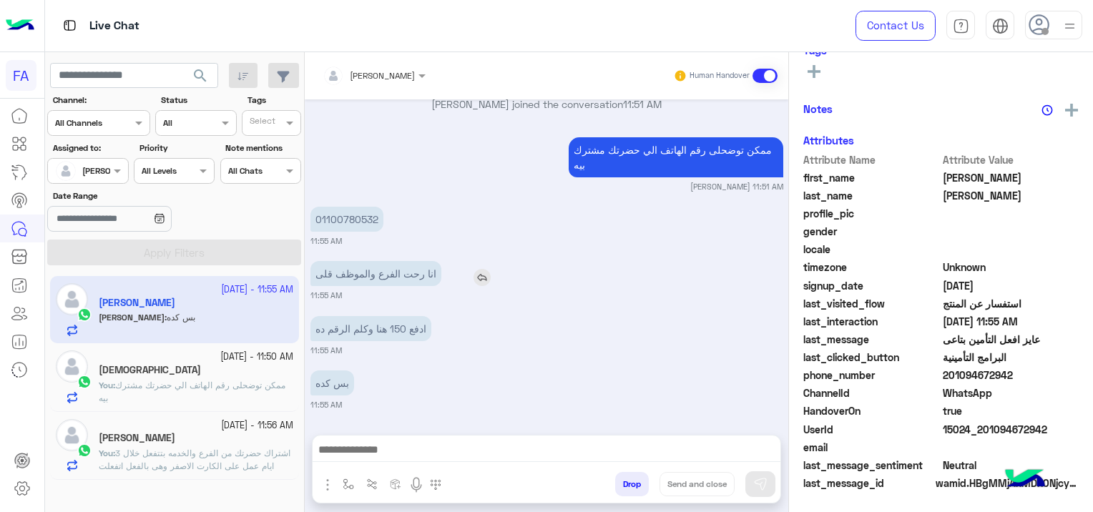
scroll to position [299, 0]
drag, startPoint x: 374, startPoint y: 216, endPoint x: 315, endPoint y: 215, distance: 59.4
click at [315, 215] on p "01100780532" at bounding box center [346, 219] width 73 height 25
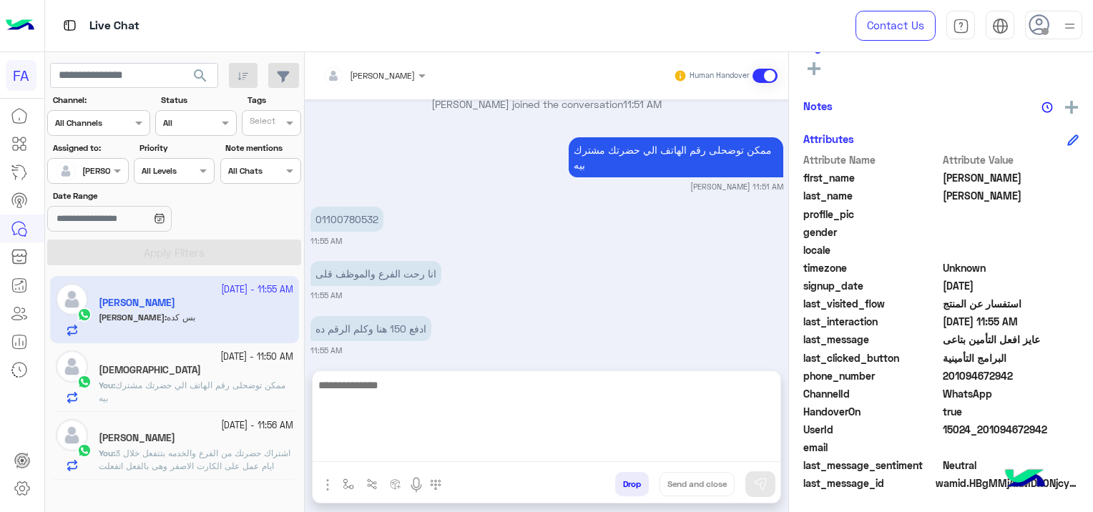
click at [518, 450] on textarea at bounding box center [546, 419] width 468 height 86
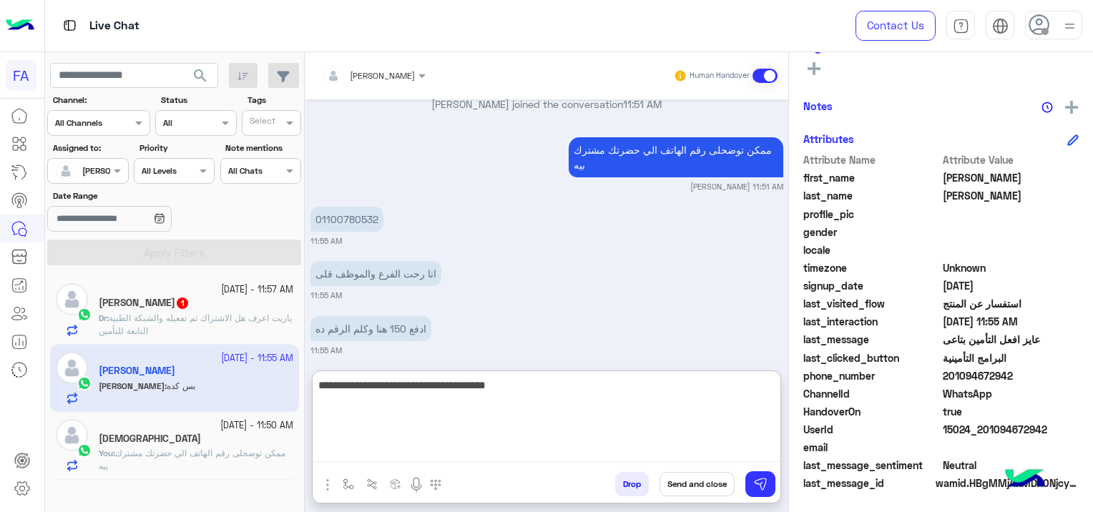
type textarea "**********"
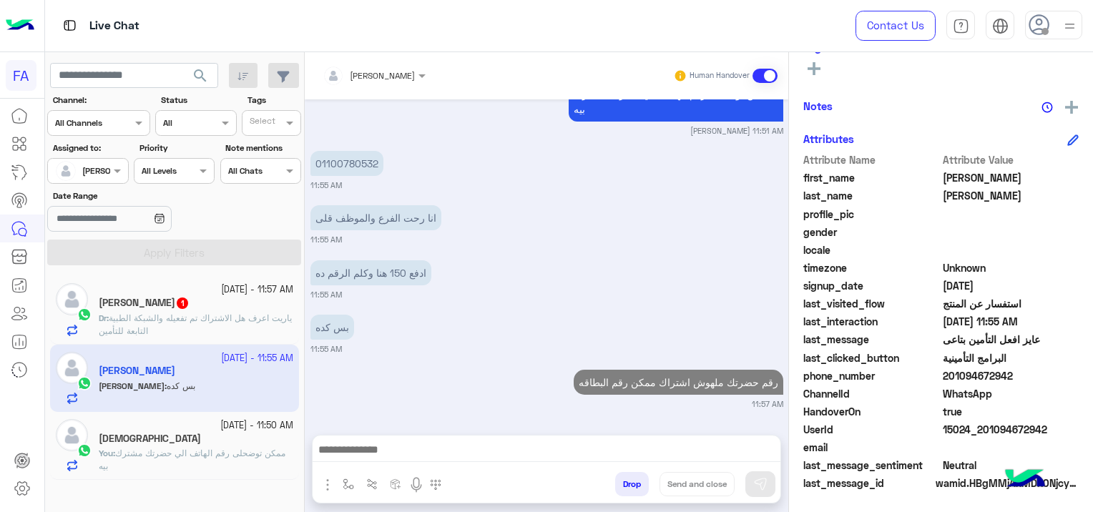
click at [189, 312] on span "ياريت اعرف هل الاشتراك تم تفعيله والشبكة الطبية التابعة للتأمين" at bounding box center [195, 324] width 193 height 24
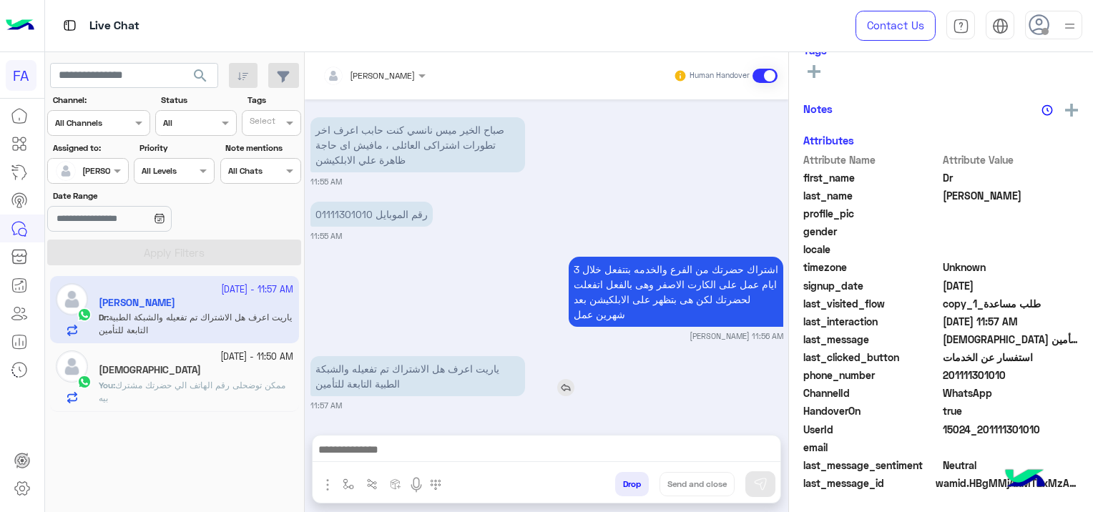
scroll to position [299, 0]
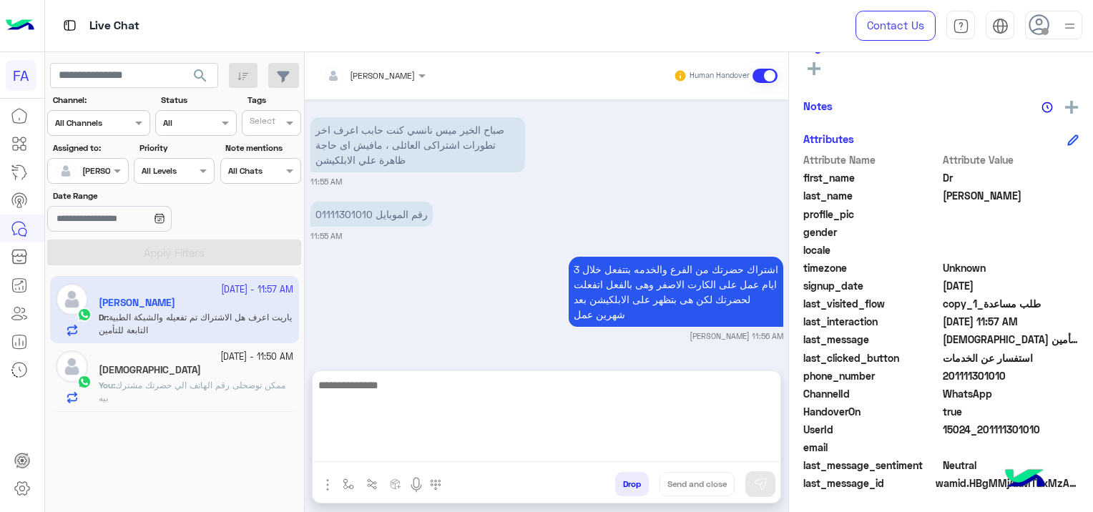
drag, startPoint x: 432, startPoint y: 453, endPoint x: 443, endPoint y: 461, distance: 13.3
click at [433, 452] on textarea at bounding box center [546, 419] width 468 height 86
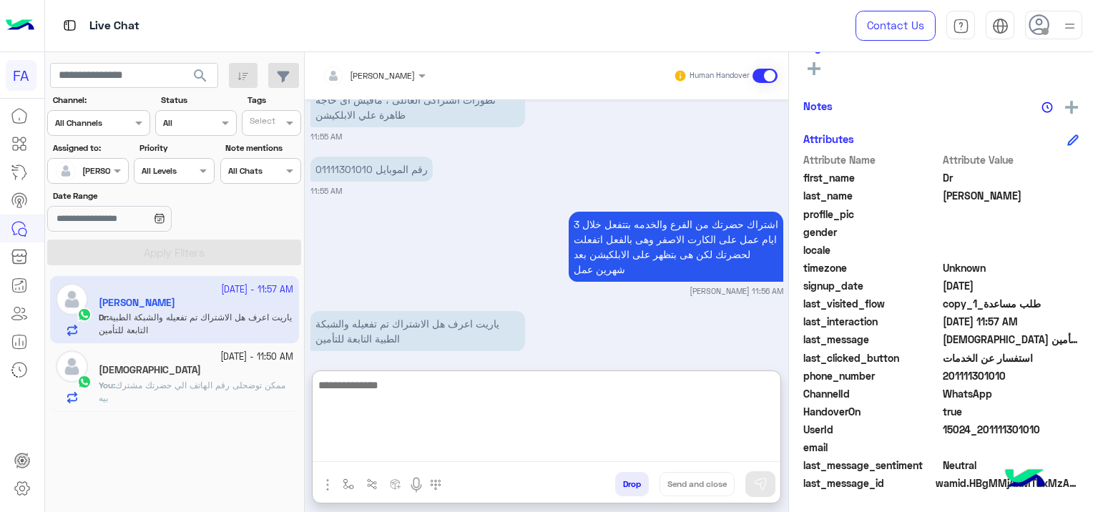
scroll to position [1261, 0]
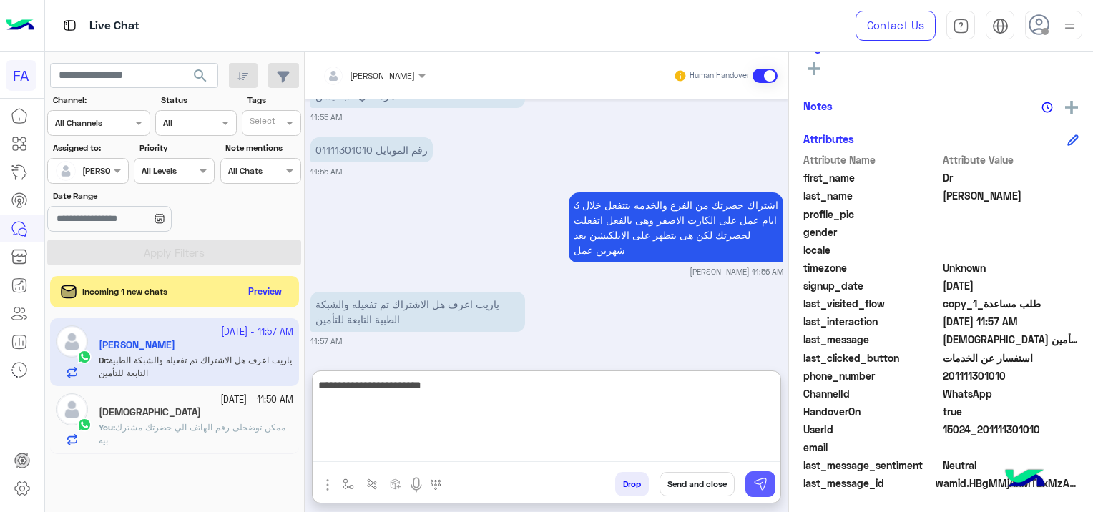
type textarea "**********"
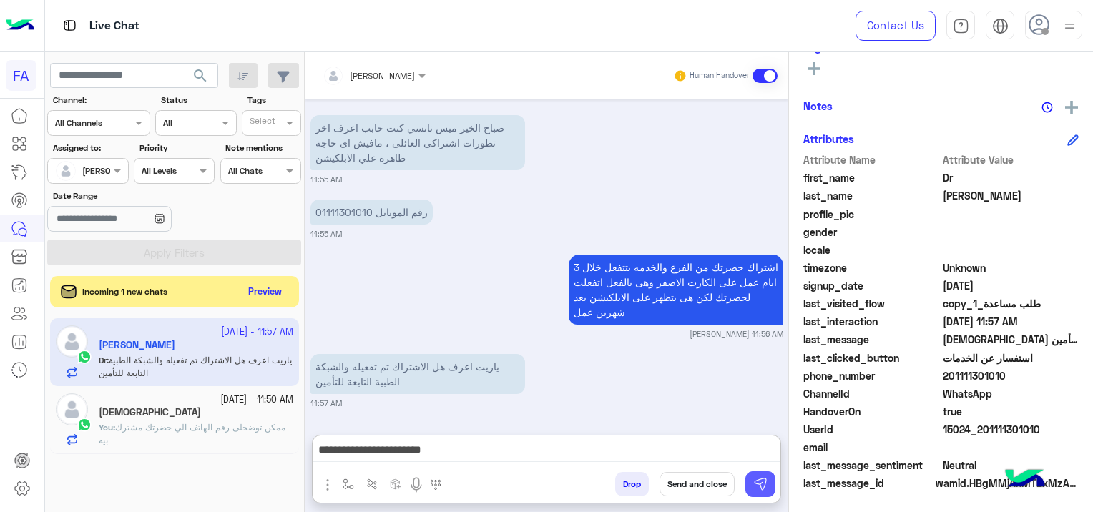
click at [757, 486] on img at bounding box center [760, 484] width 14 height 14
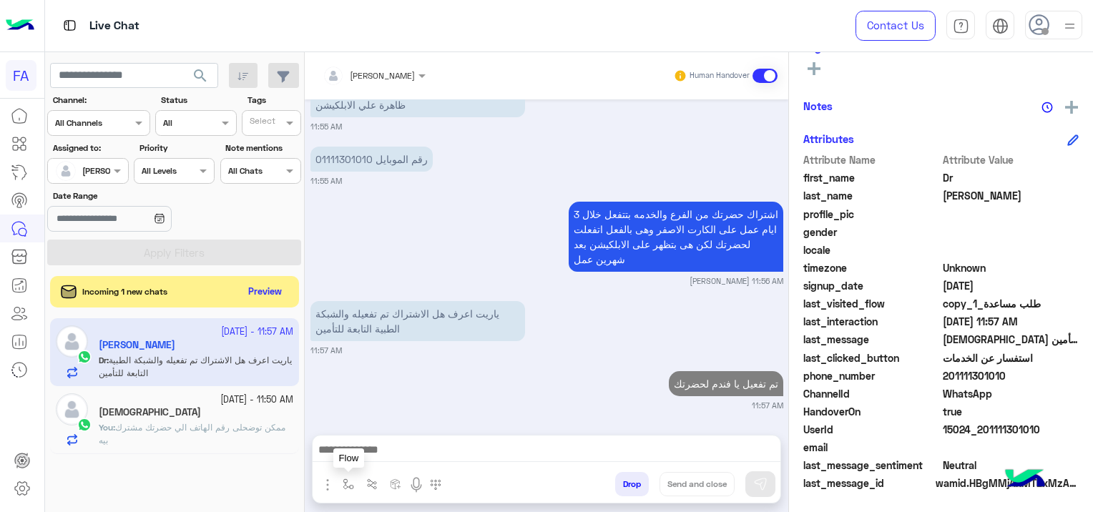
click at [346, 485] on img "button" at bounding box center [347, 483] width 11 height 11
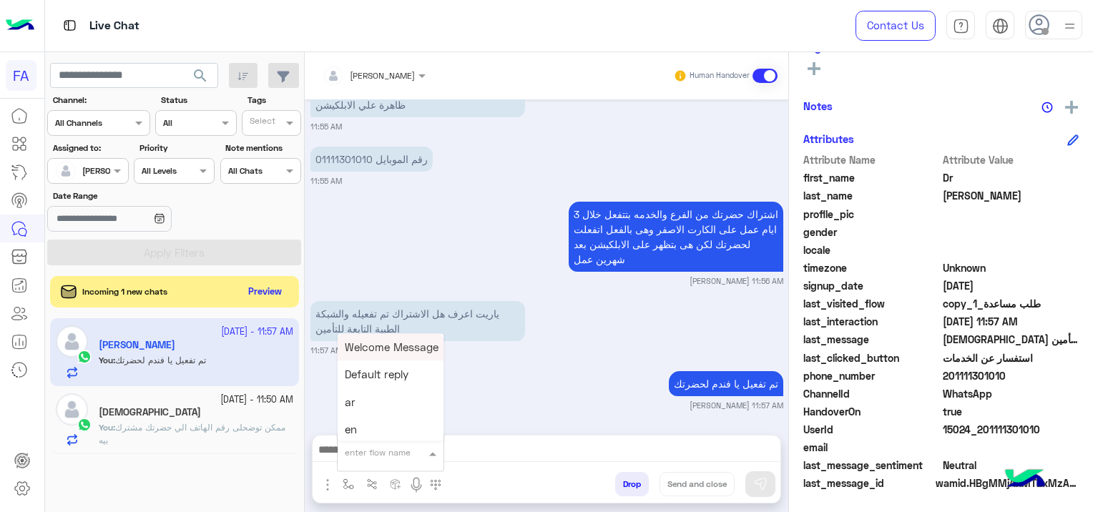
click at [380, 460] on div "enter flow name" at bounding box center [390, 453] width 106 height 26
click at [388, 415] on span "صحتك منيو" at bounding box center [370, 414] width 51 height 13
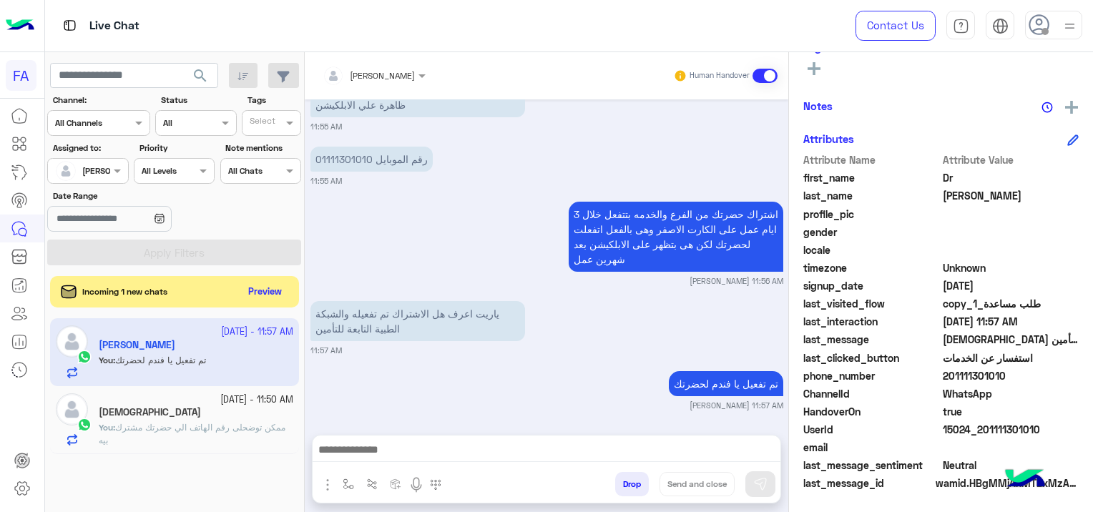
type textarea "*********"
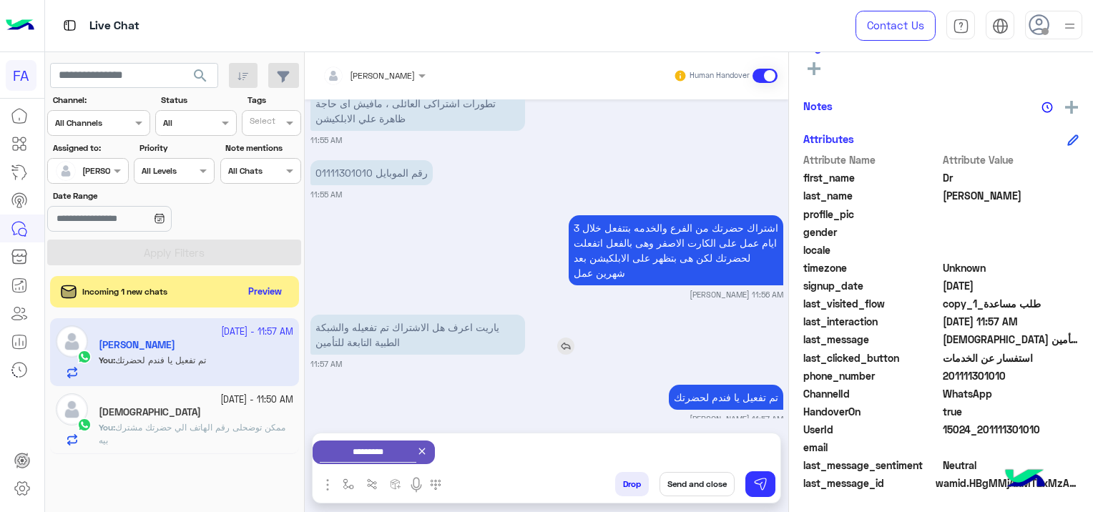
scroll to position [1254, 0]
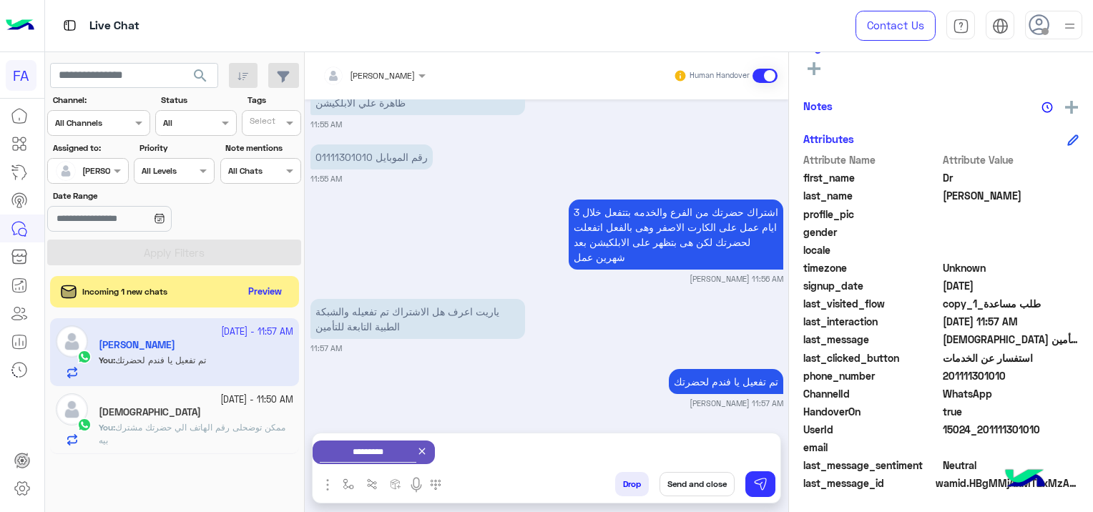
click at [428, 445] on icon at bounding box center [421, 450] width 11 height 11
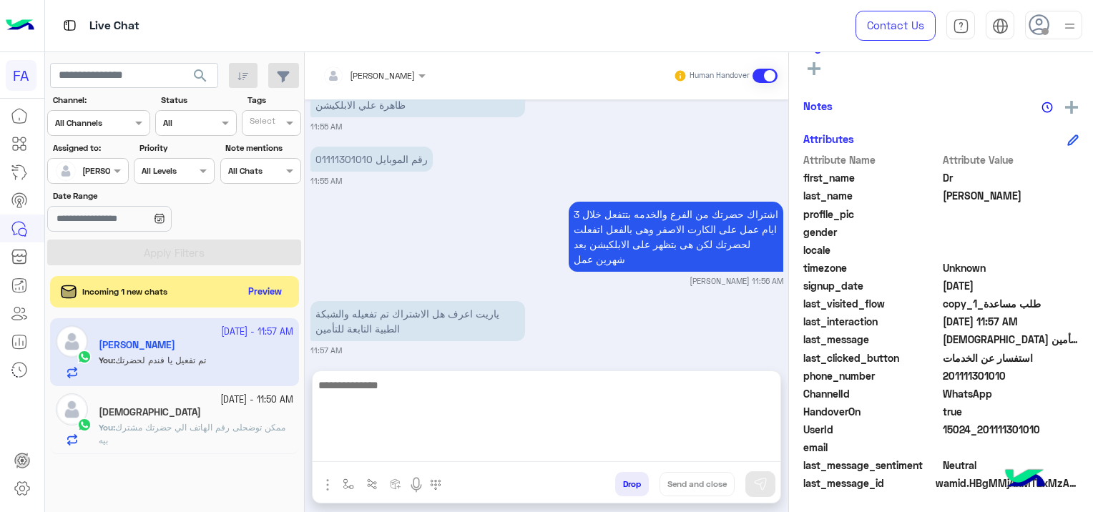
click at [521, 442] on textarea at bounding box center [546, 419] width 468 height 86
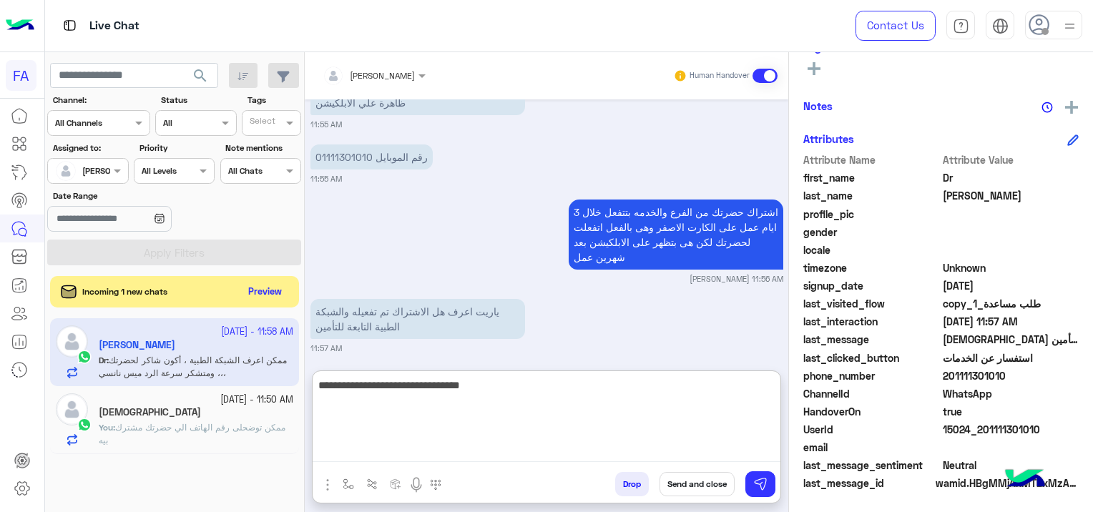
scroll to position [1386, 0]
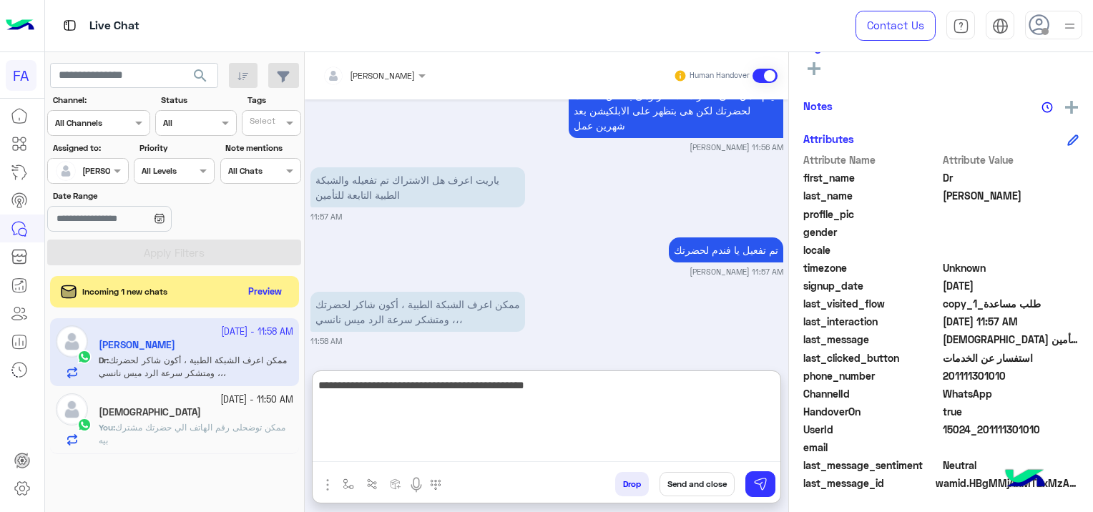
click at [677, 387] on textarea "**********" at bounding box center [546, 419] width 468 height 86
click at [528, 387] on textarea "**********" at bounding box center [546, 419] width 468 height 86
type textarea "**********"
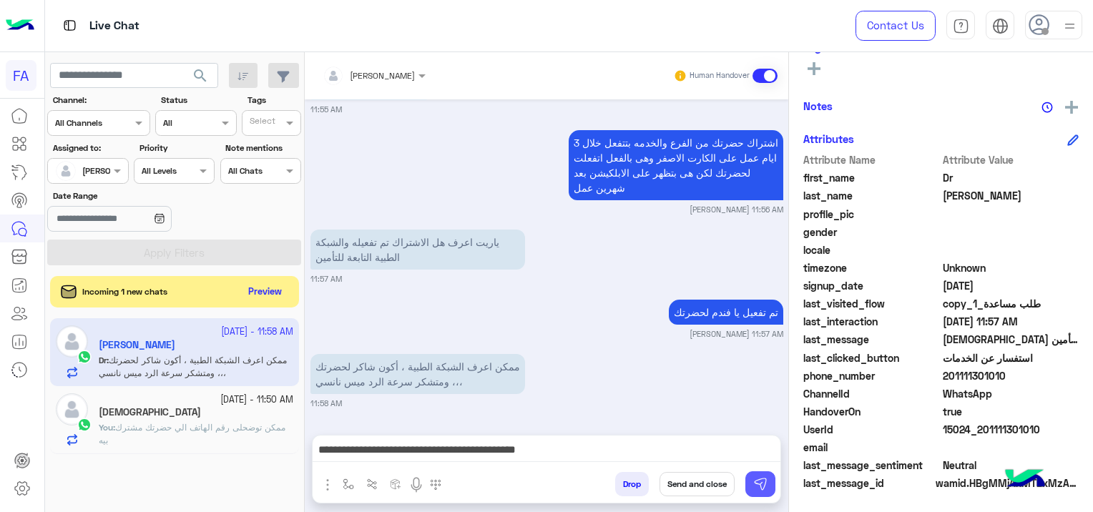
click at [759, 483] on img at bounding box center [760, 484] width 14 height 14
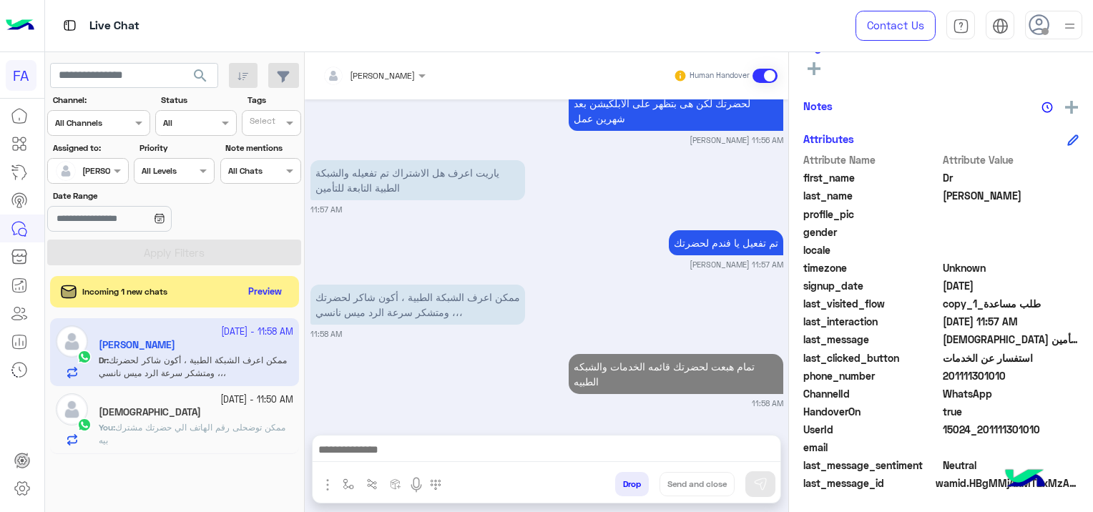
scroll to position [1391, 0]
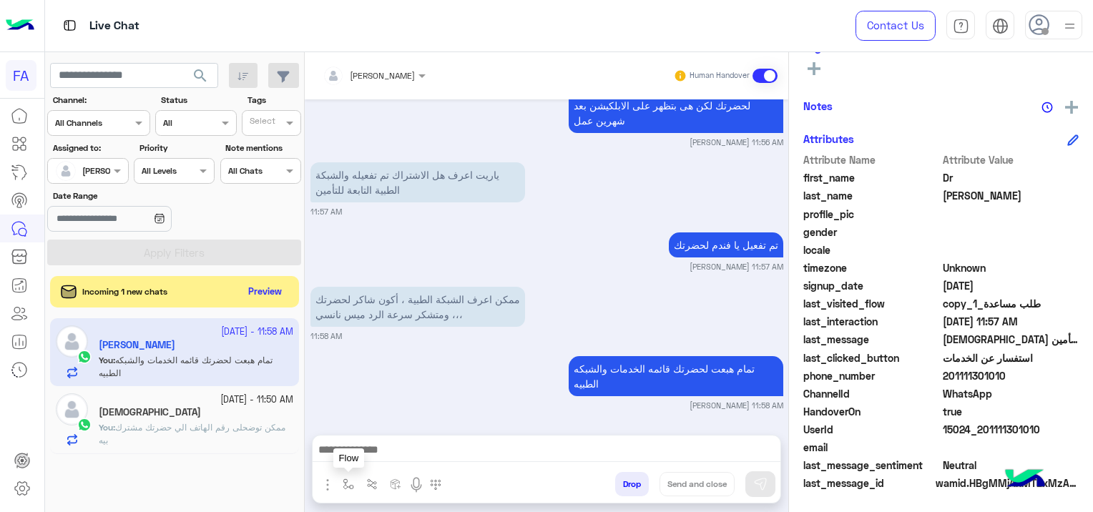
click at [344, 484] on img "button" at bounding box center [347, 483] width 11 height 11
click at [378, 448] on input "text" at bounding box center [373, 450] width 56 height 13
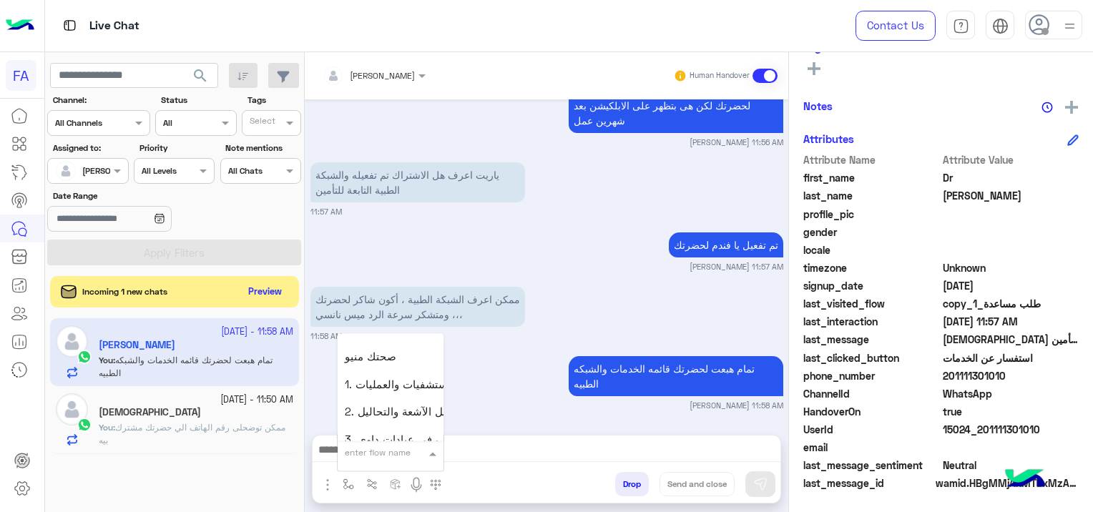
scroll to position [858, 0]
click at [380, 345] on span "صحتك منيو" at bounding box center [370, 342] width 51 height 13
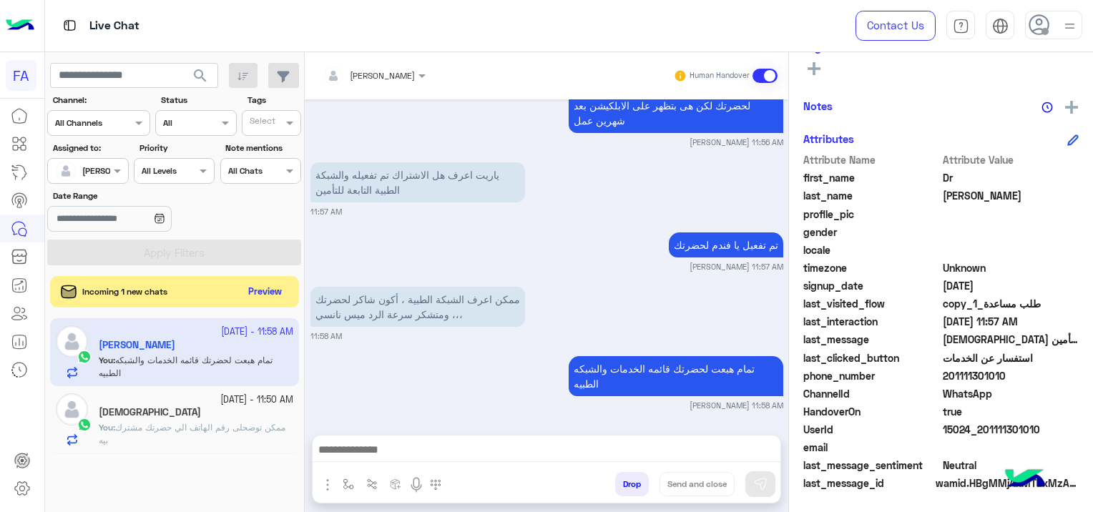
type textarea "*********"
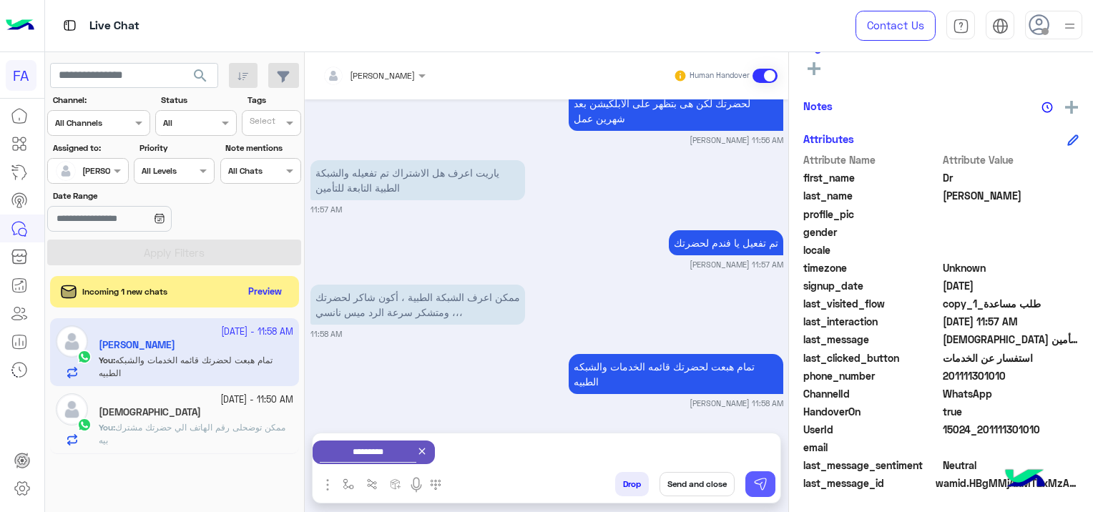
click at [754, 481] on img at bounding box center [760, 484] width 14 height 14
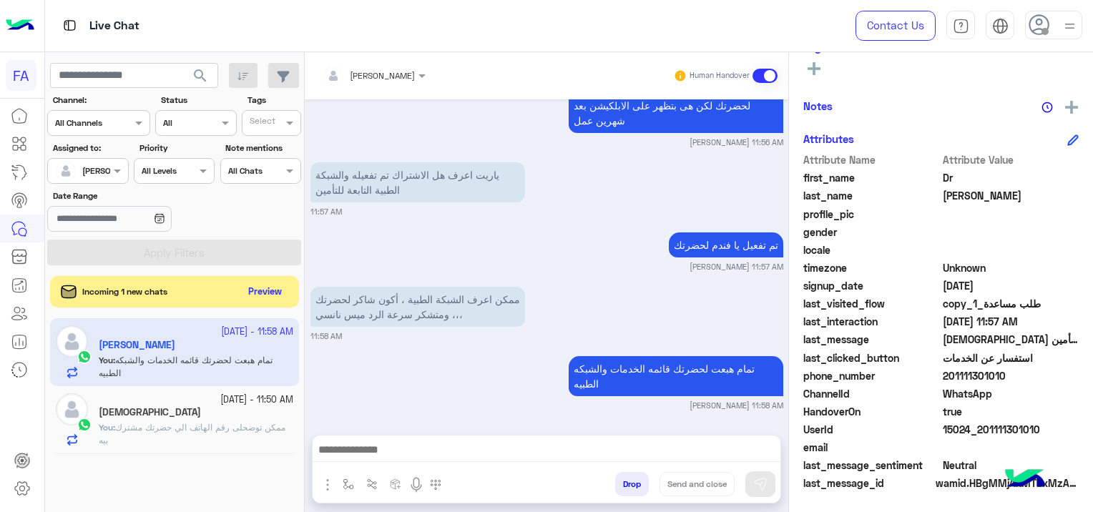
scroll to position [1542, 0]
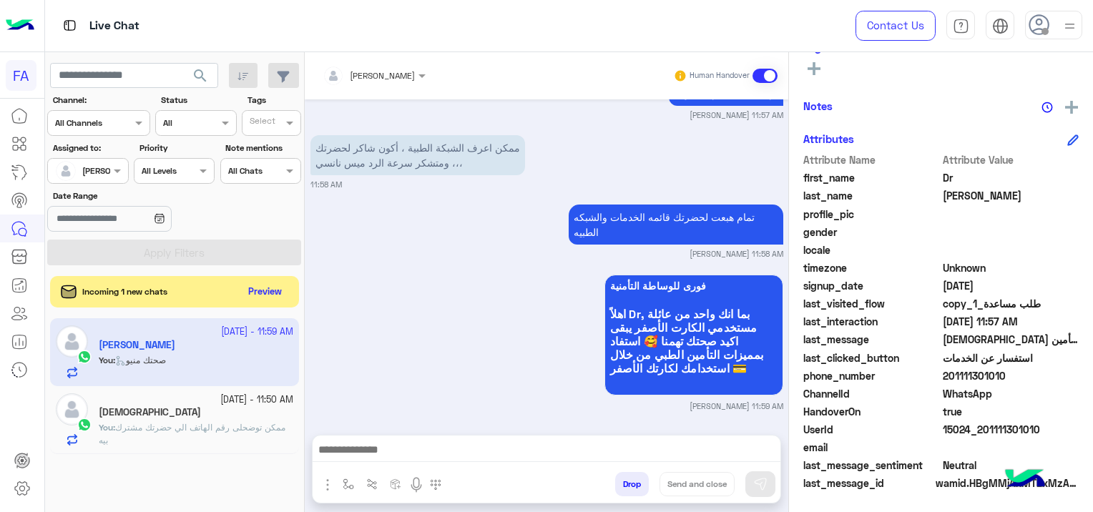
click at [212, 429] on span "ممكن توضحلى رقم الهاتف الي حضرتك مشترك بيه" at bounding box center [192, 434] width 187 height 24
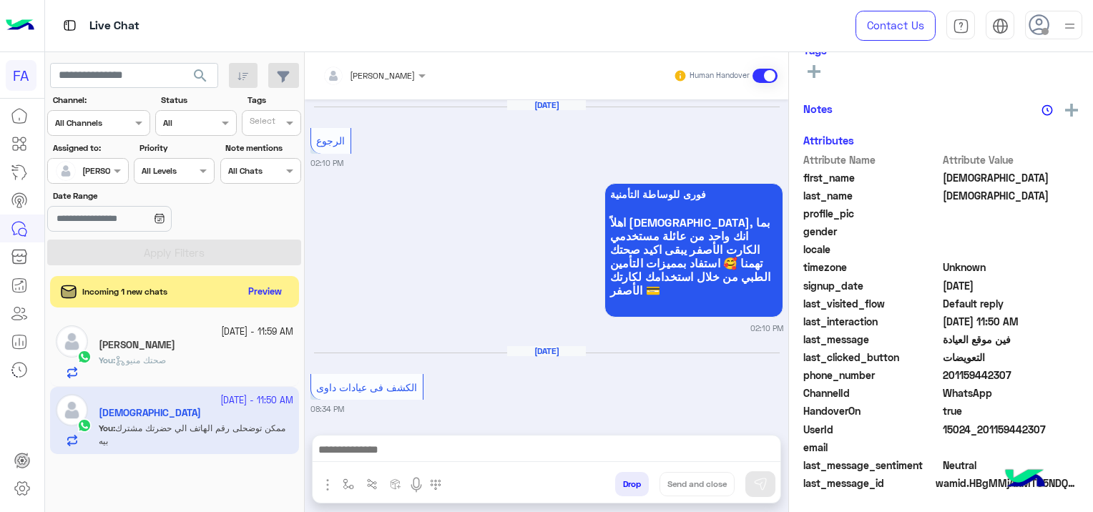
scroll to position [1276, 0]
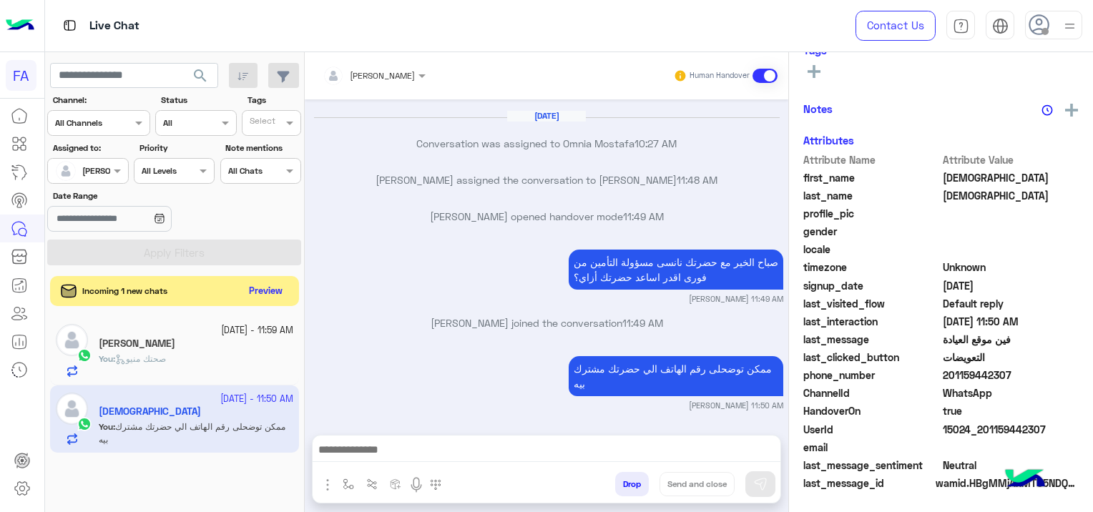
click at [272, 292] on button "Preview" at bounding box center [266, 291] width 44 height 19
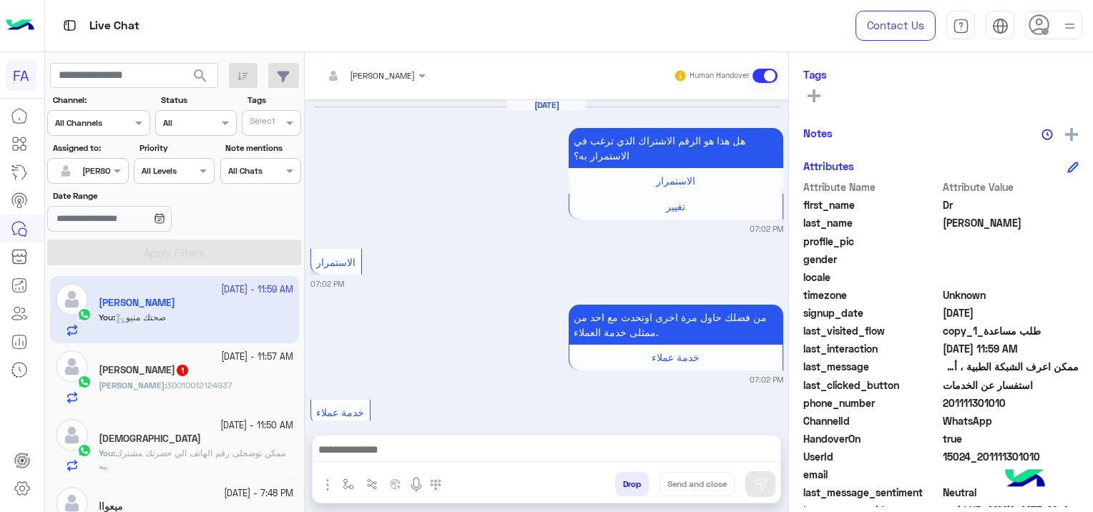
scroll to position [1247, 0]
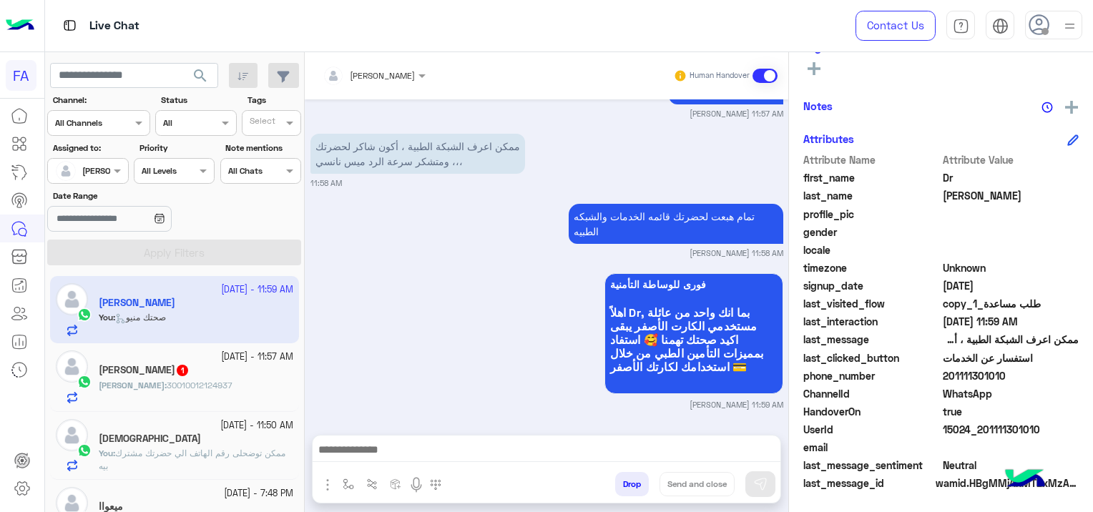
click at [223, 378] on div "[PERSON_NAME] 1" at bounding box center [196, 371] width 194 height 15
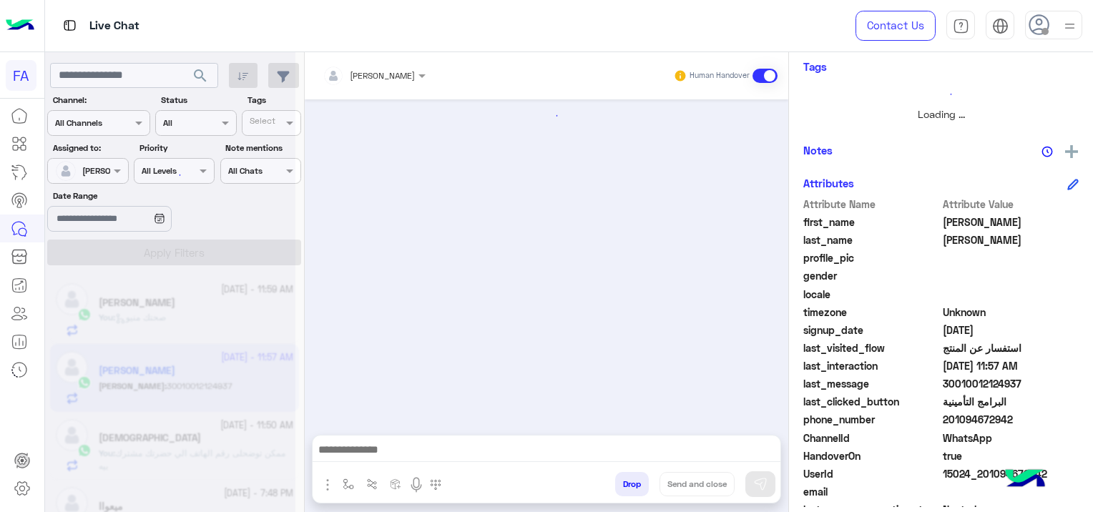
scroll to position [1046, 0]
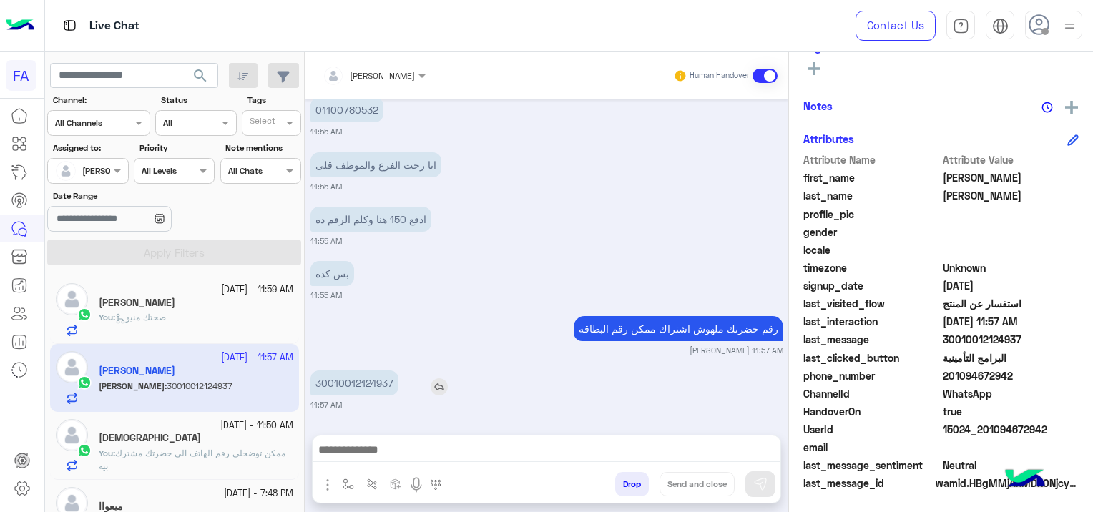
click at [395, 377] on p "30010012124937" at bounding box center [354, 382] width 88 height 25
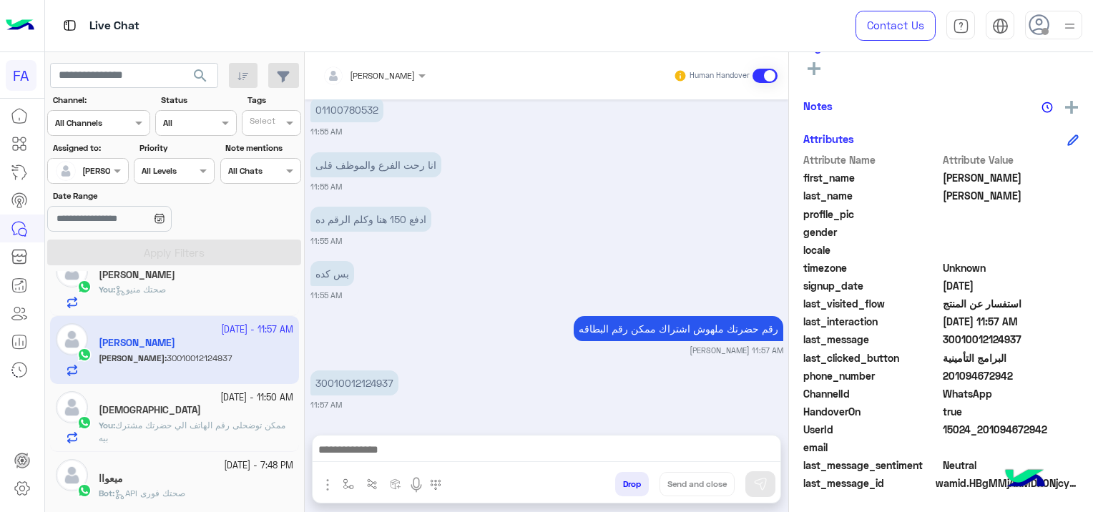
scroll to position [34, 0]
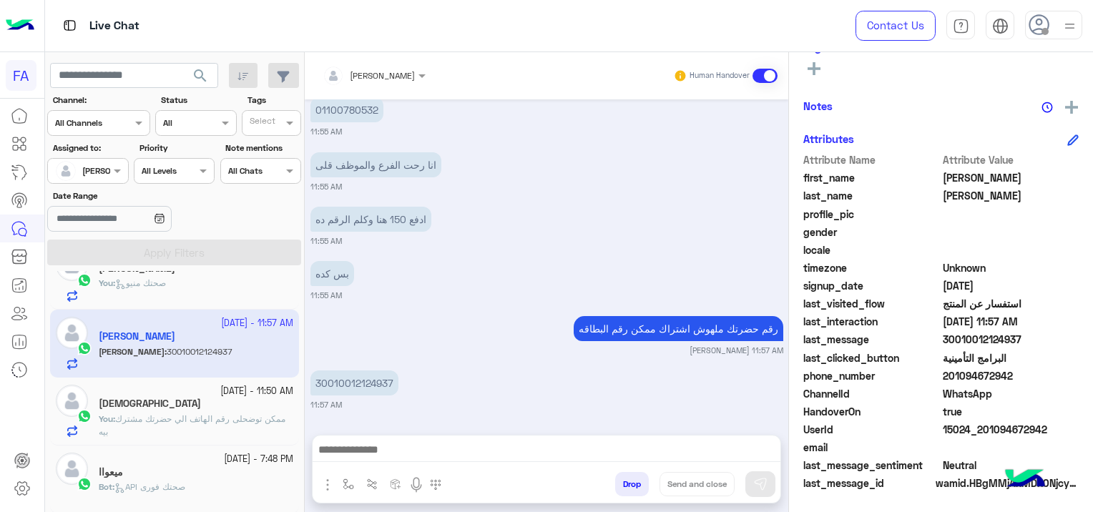
click at [237, 420] on span "ممكن توضحلى رقم الهاتف الي حضرتك مشترك بيه" at bounding box center [192, 425] width 187 height 24
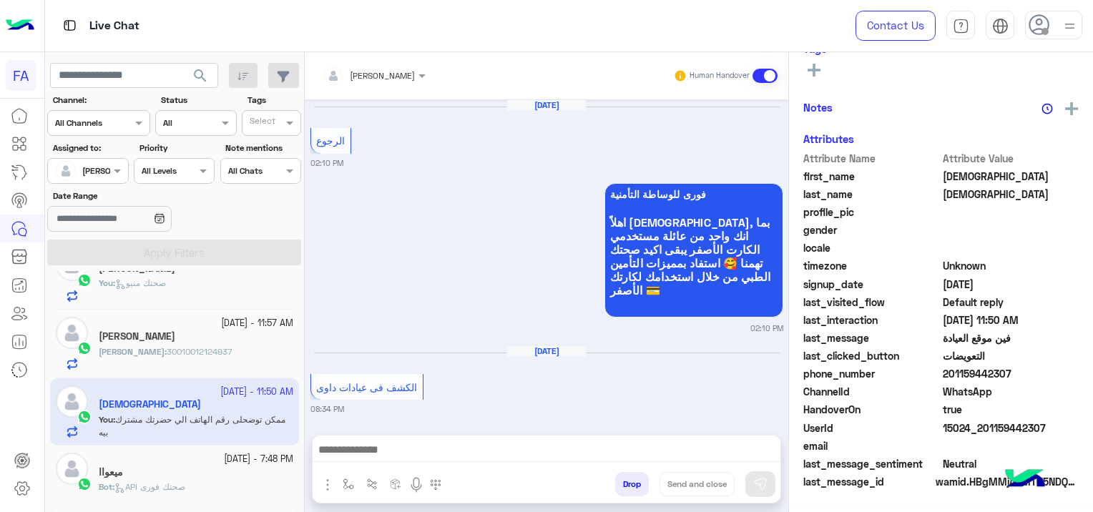
scroll to position [1276, 0]
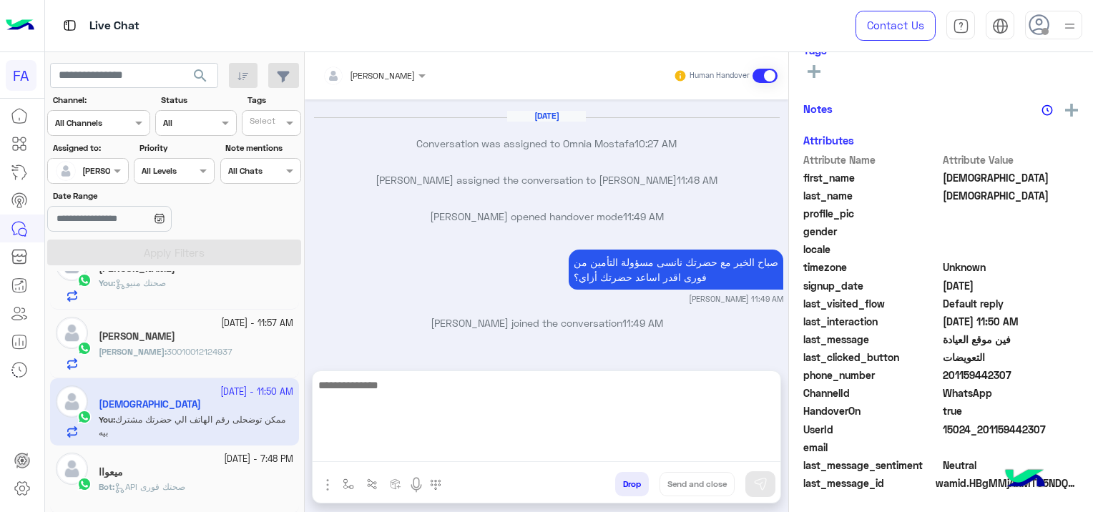
click at [405, 451] on textarea at bounding box center [546, 419] width 468 height 86
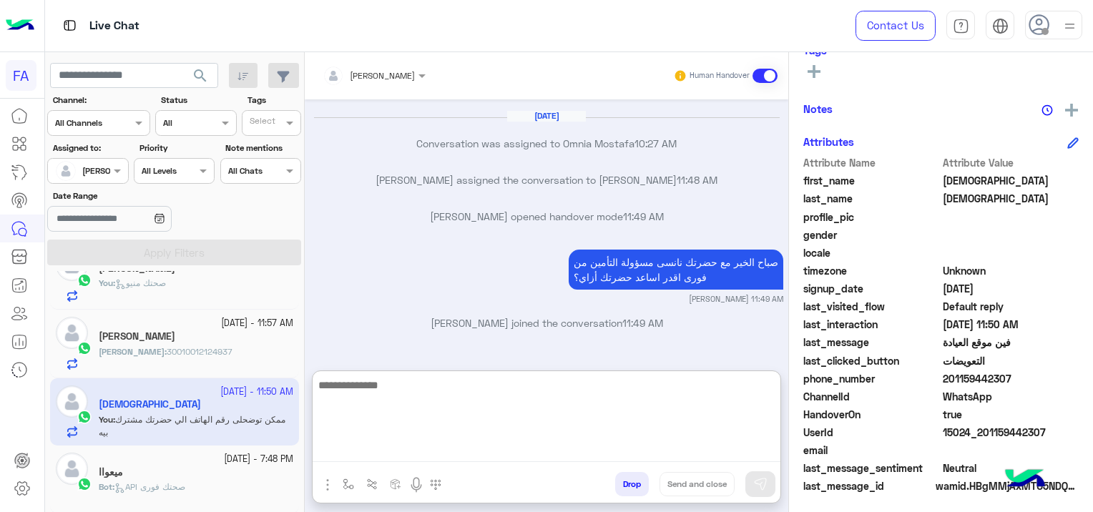
scroll to position [299, 0]
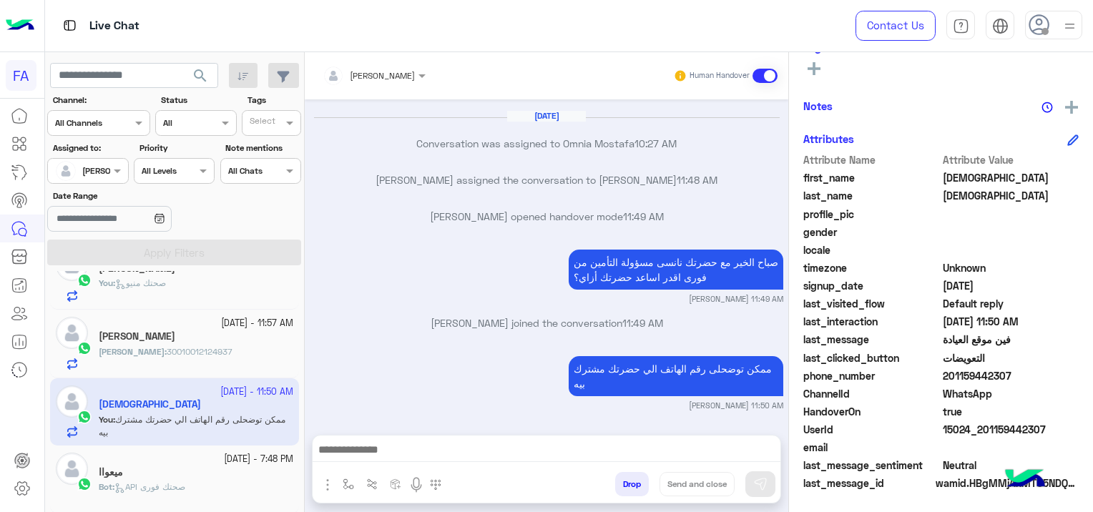
click at [371, 439] on div at bounding box center [546, 453] width 468 height 36
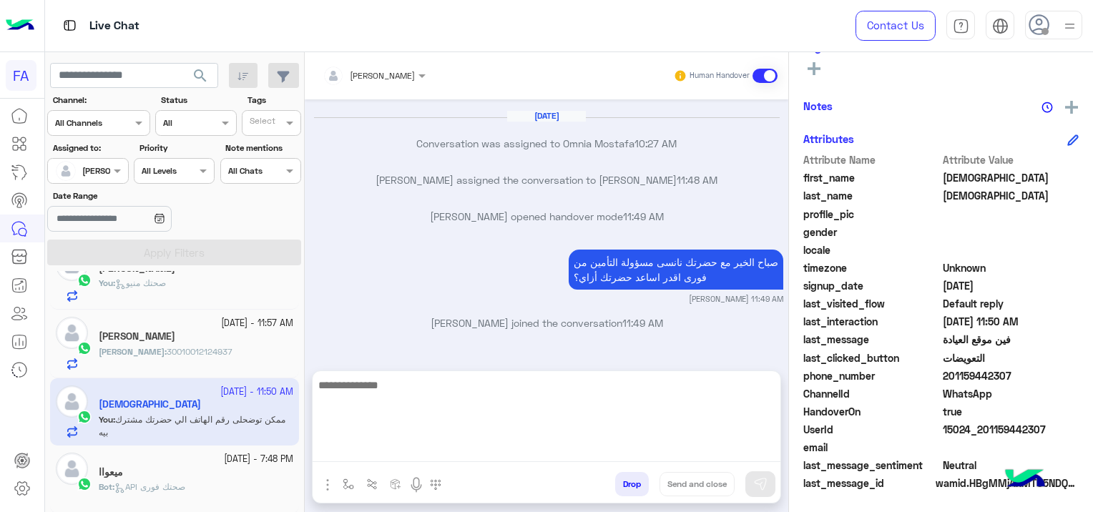
click at [372, 441] on textarea at bounding box center [546, 419] width 468 height 86
paste textarea "**********"
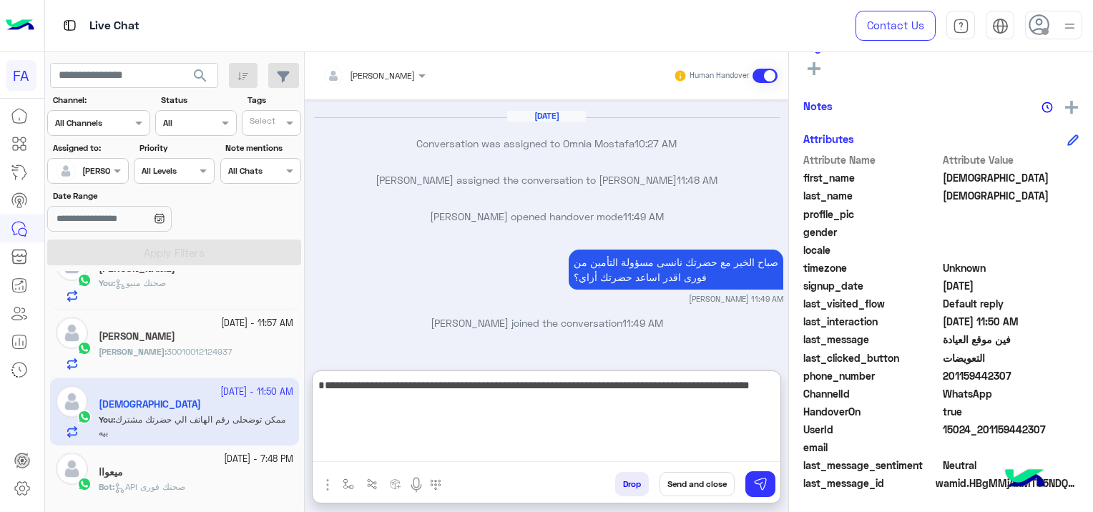
type textarea "**********"
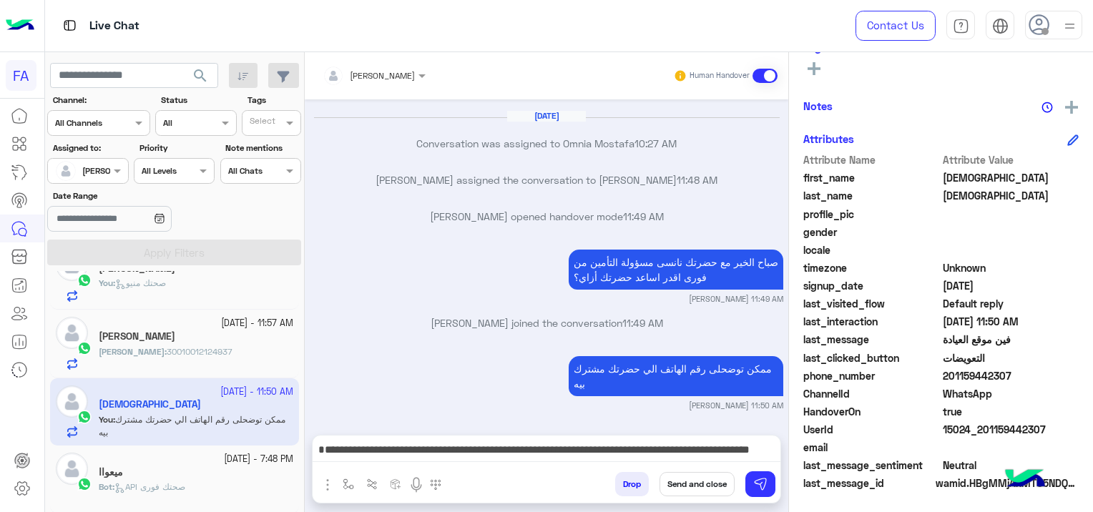
click at [704, 483] on button "Send and close" at bounding box center [696, 484] width 75 height 24
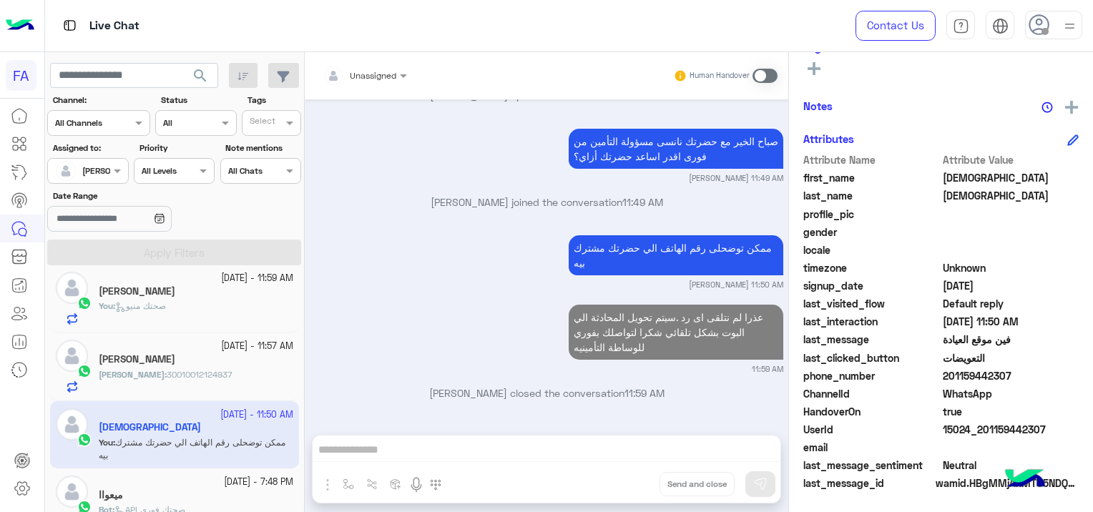
scroll to position [0, 0]
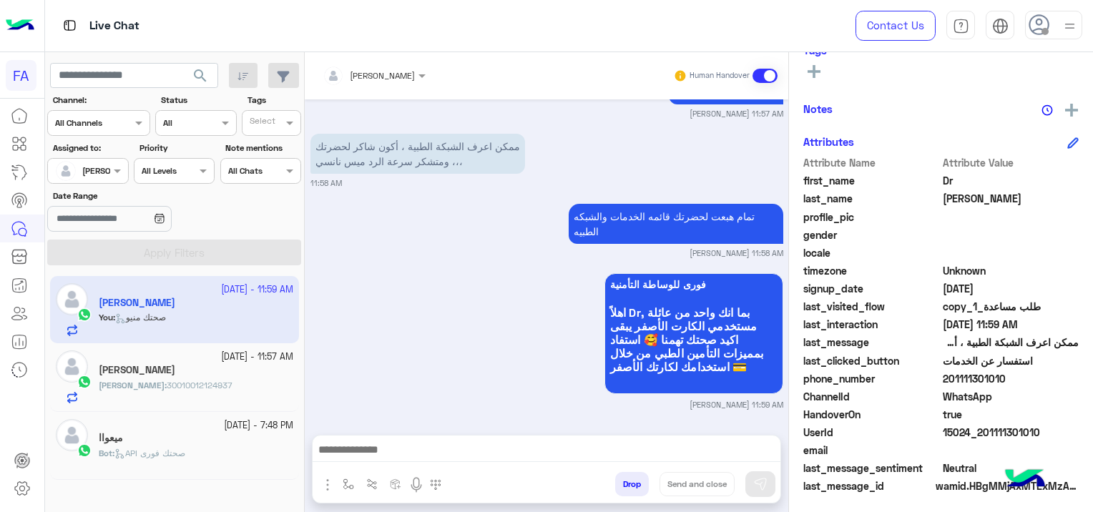
scroll to position [299, 0]
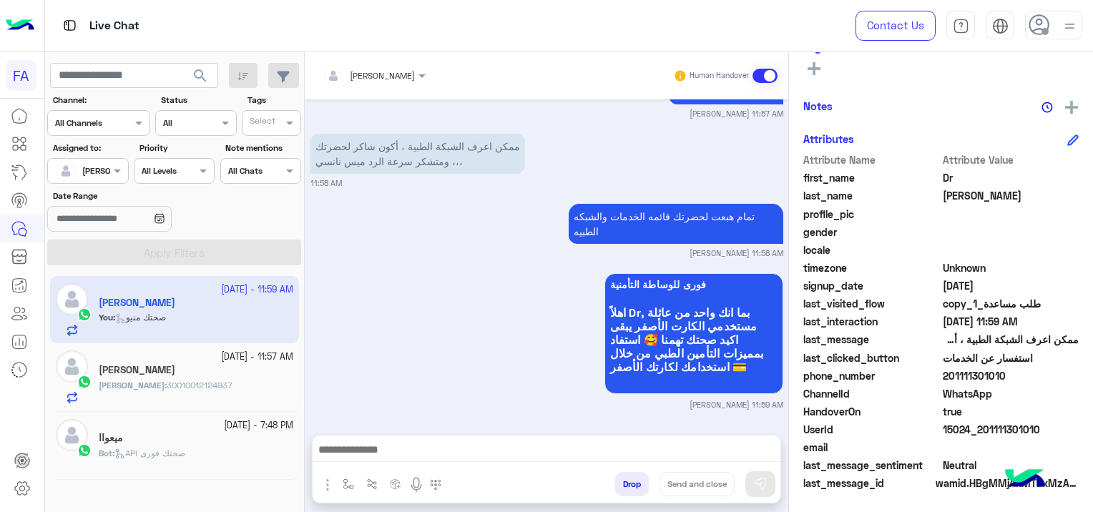
click at [200, 385] on div "[PERSON_NAME] : 30010012124937" at bounding box center [196, 391] width 194 height 25
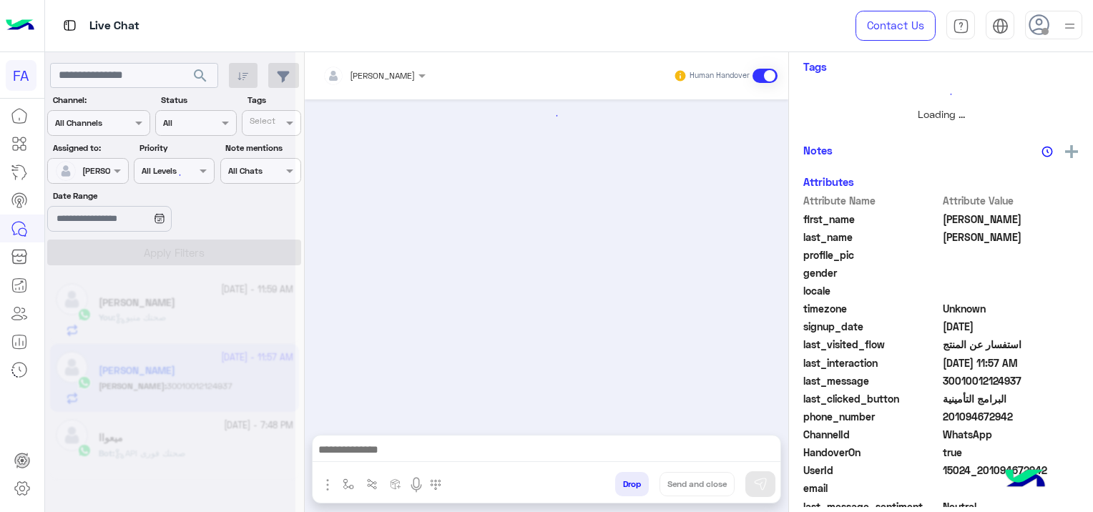
scroll to position [318, 0]
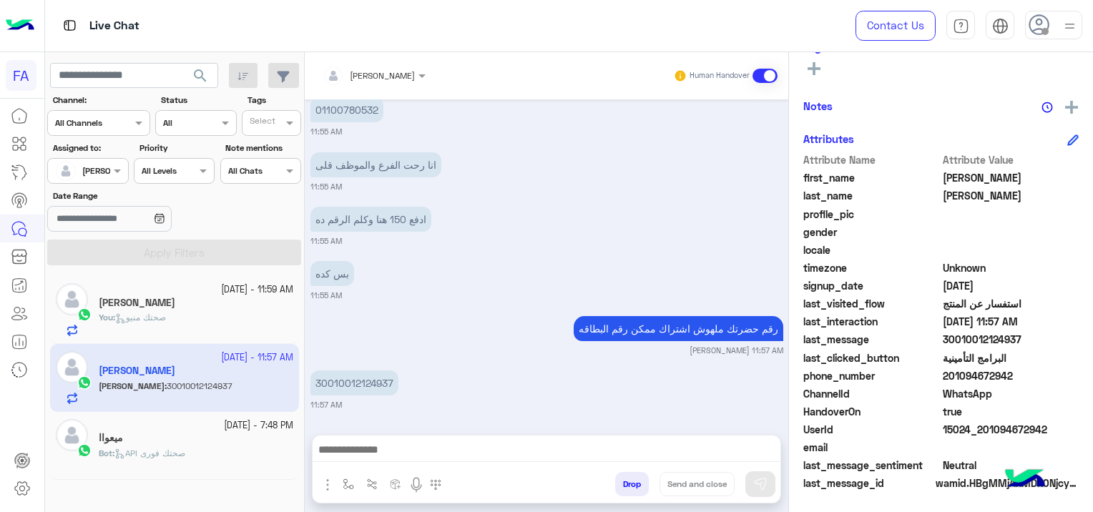
click at [178, 443] on div "ميعواا" at bounding box center [196, 439] width 194 height 15
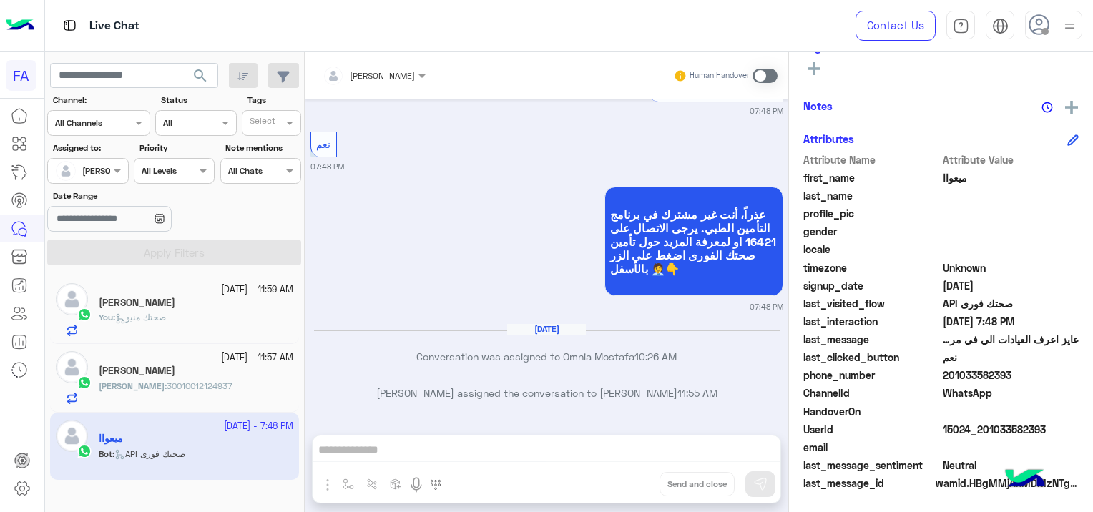
click at [194, 311] on div "You : صحتك منيو" at bounding box center [196, 323] width 194 height 25
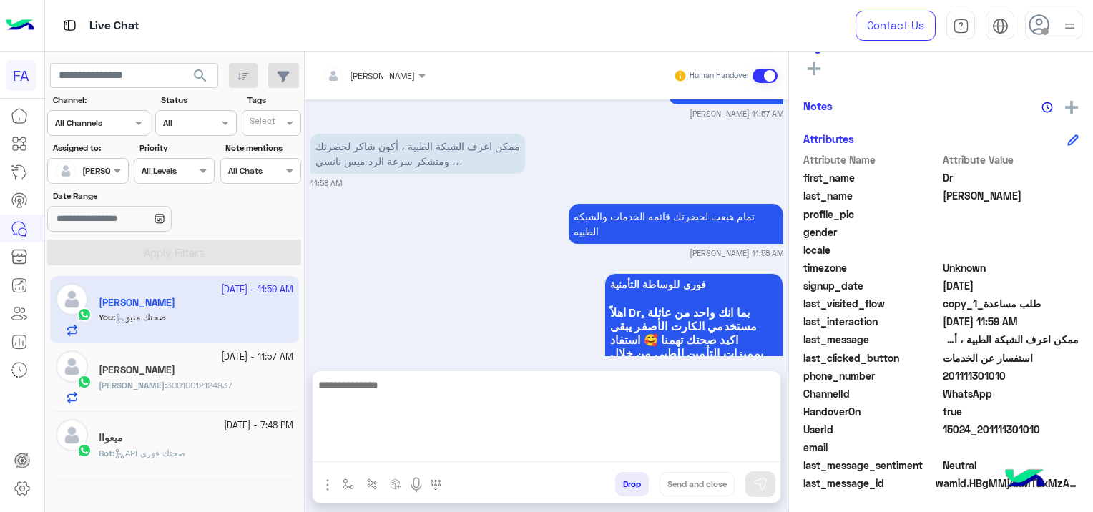
click at [428, 446] on textarea at bounding box center [546, 419] width 468 height 86
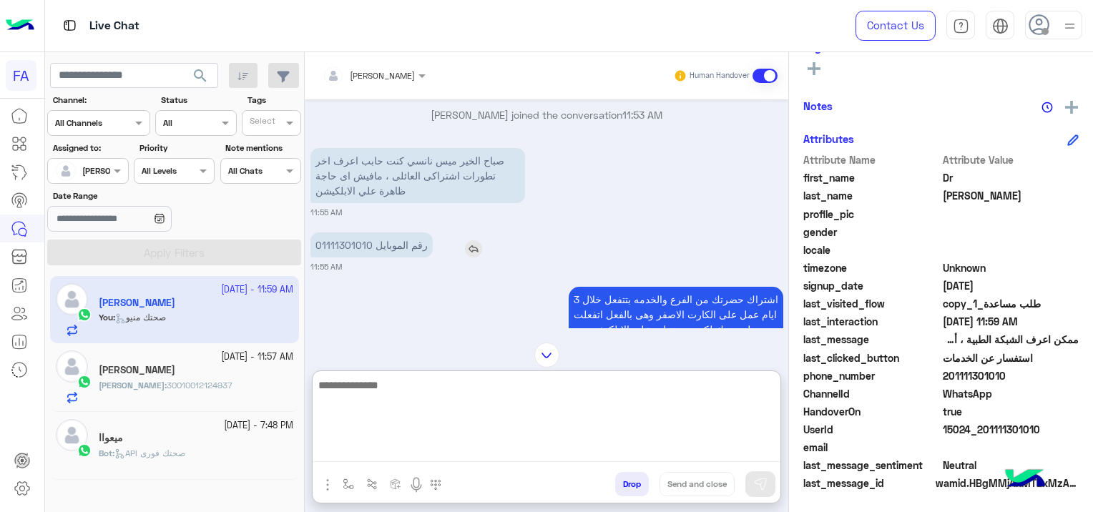
scroll to position [882, 0]
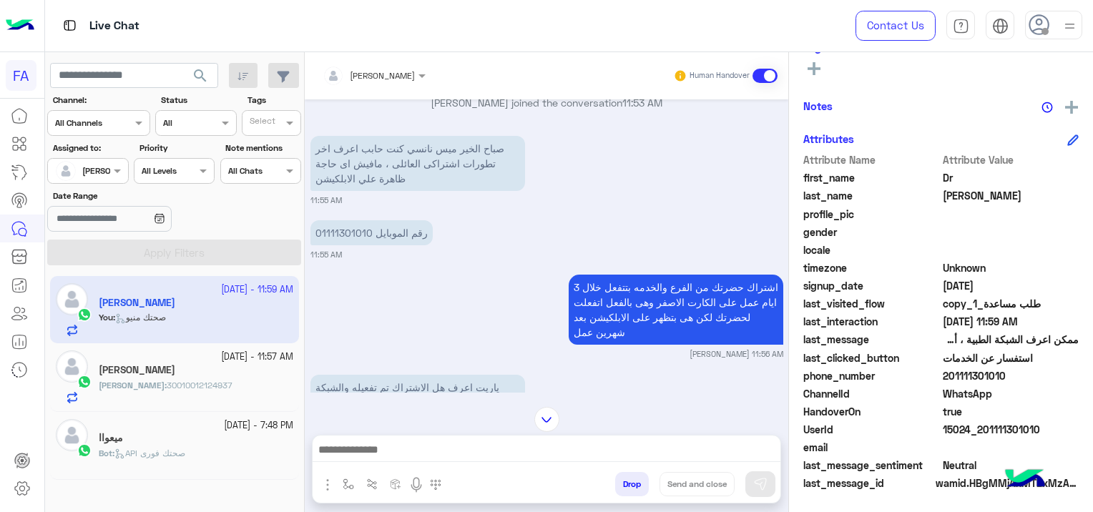
drag, startPoint x: 1039, startPoint y: 424, endPoint x: 978, endPoint y: 435, distance: 61.8
click at [978, 435] on span "15024_201111301010" at bounding box center [1010, 429] width 137 height 15
click at [207, 379] on div "[PERSON_NAME] : 30010012124937" at bounding box center [196, 391] width 194 height 25
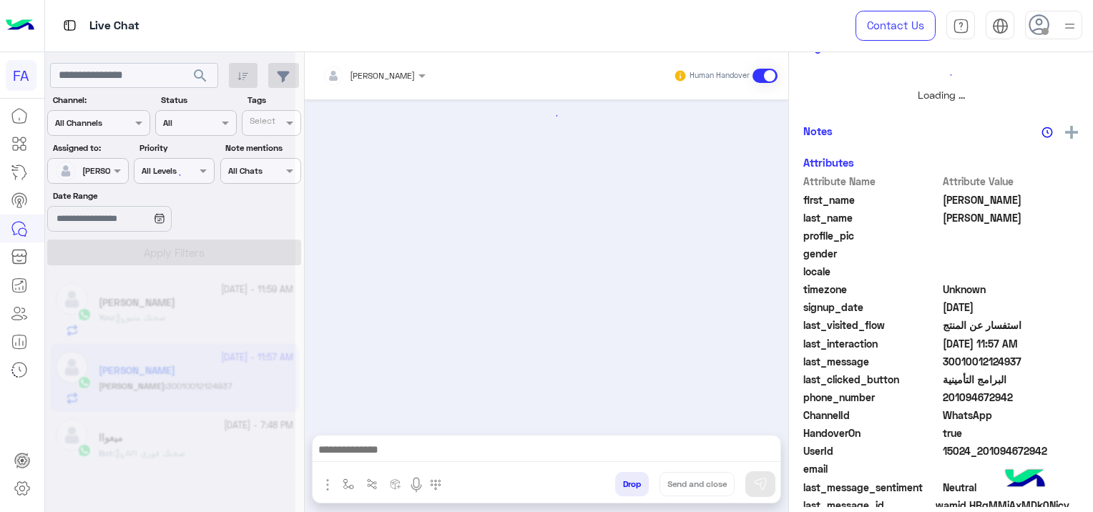
scroll to position [296, 0]
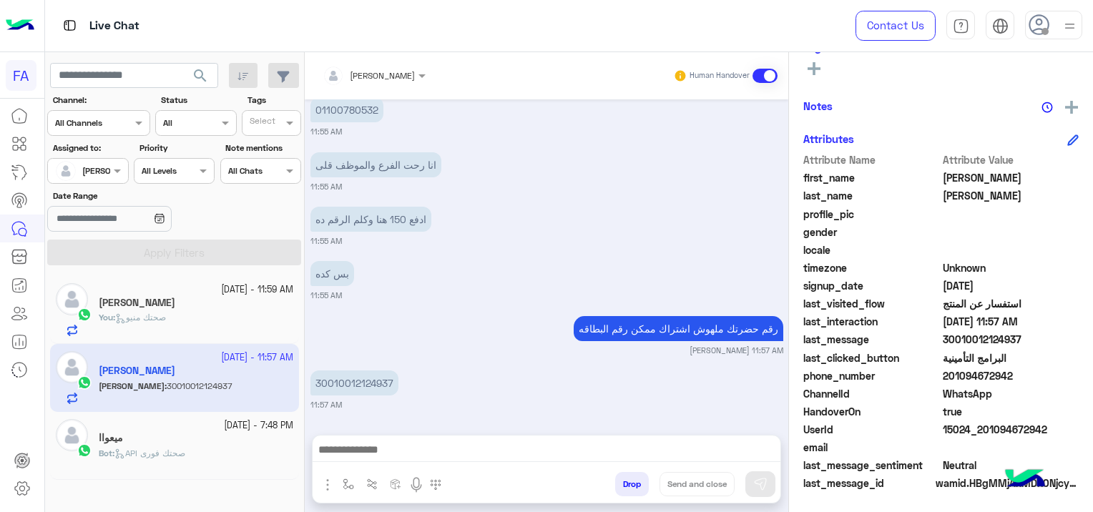
click at [201, 306] on div "[PERSON_NAME]" at bounding box center [196, 304] width 194 height 15
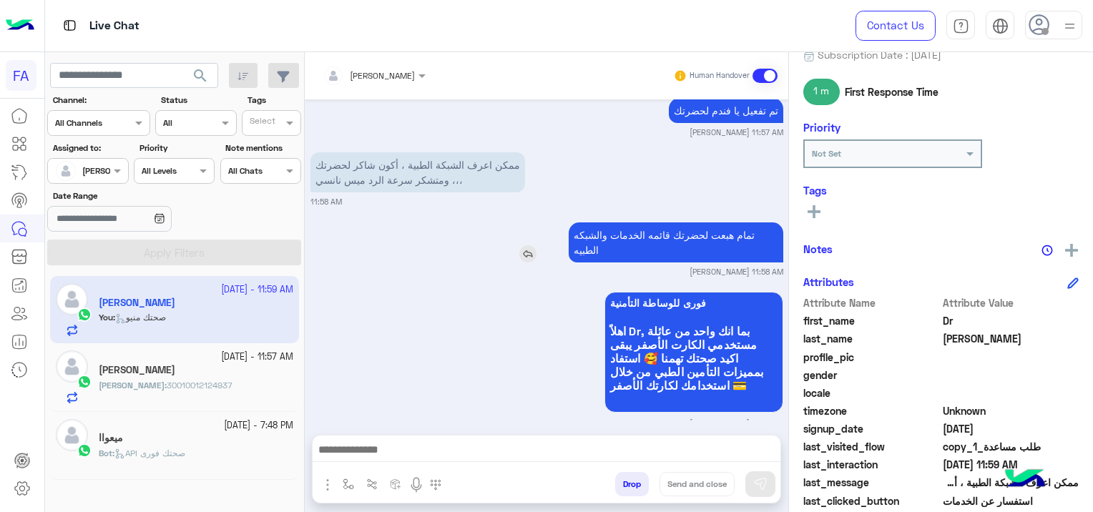
scroll to position [1247, 0]
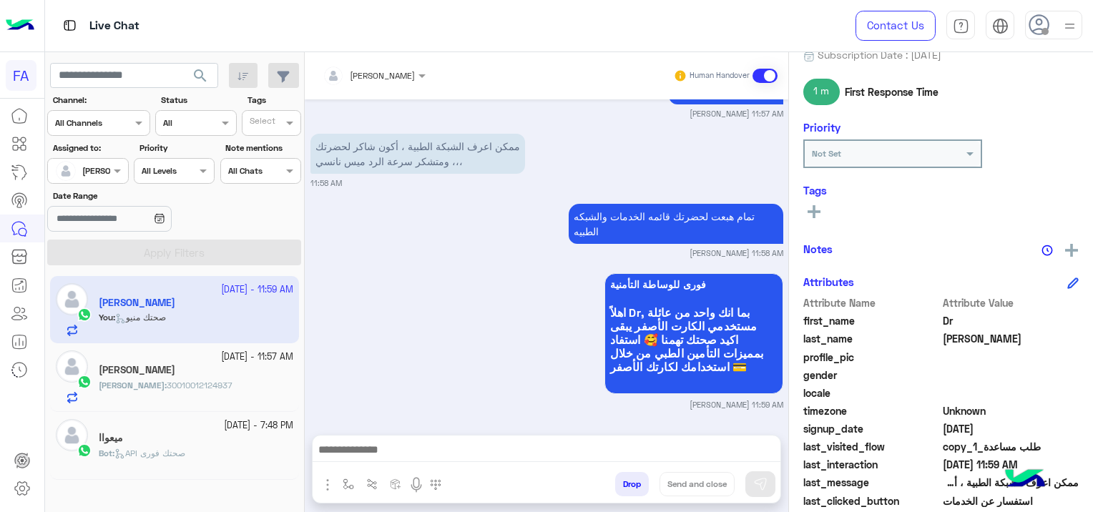
click at [184, 389] on span "30010012124937" at bounding box center [200, 385] width 66 height 11
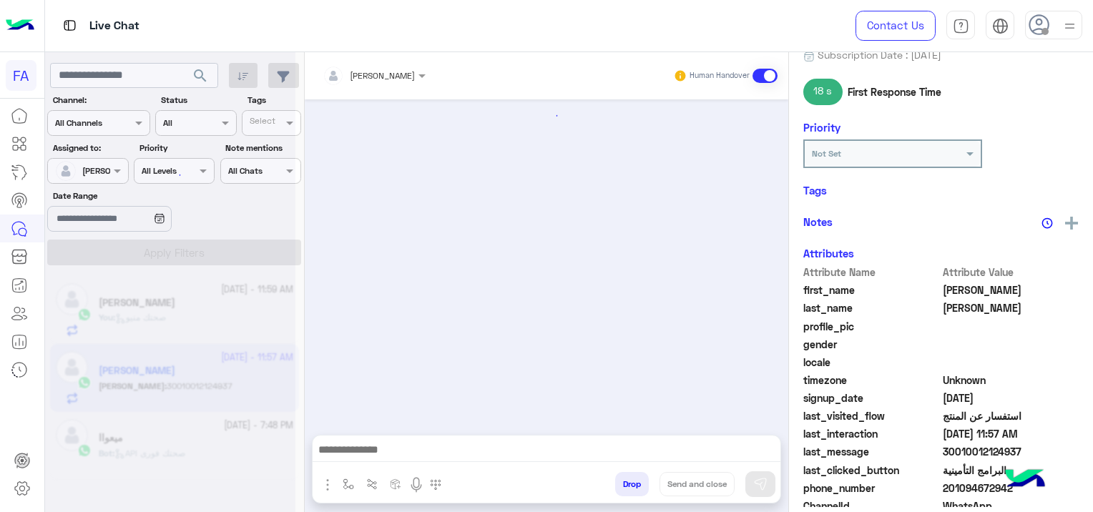
scroll to position [1046, 0]
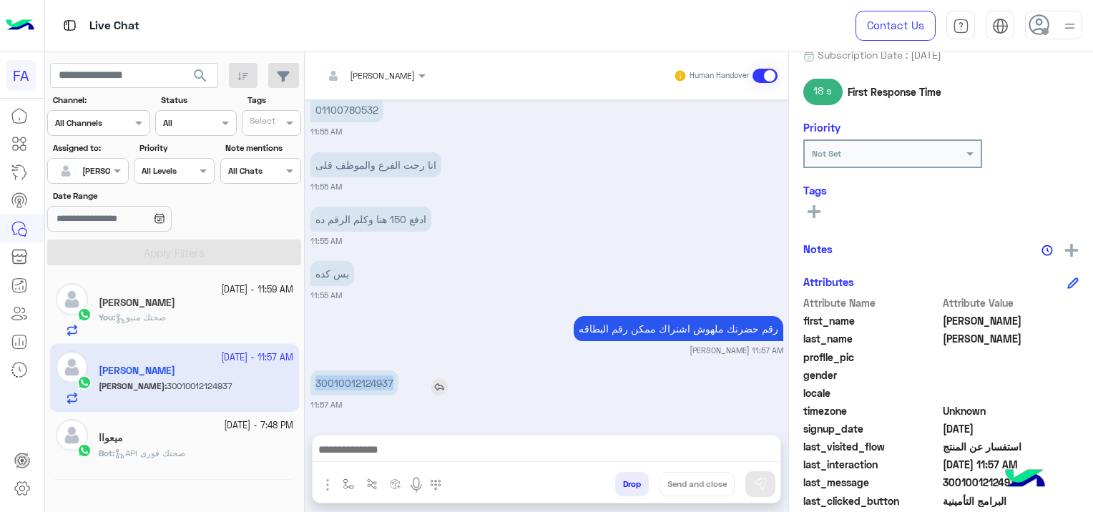
drag, startPoint x: 395, startPoint y: 375, endPoint x: 315, endPoint y: 378, distance: 79.4
click at [315, 378] on p "30010012124937" at bounding box center [354, 382] width 88 height 25
click at [257, 300] on div "[PERSON_NAME]" at bounding box center [196, 304] width 194 height 15
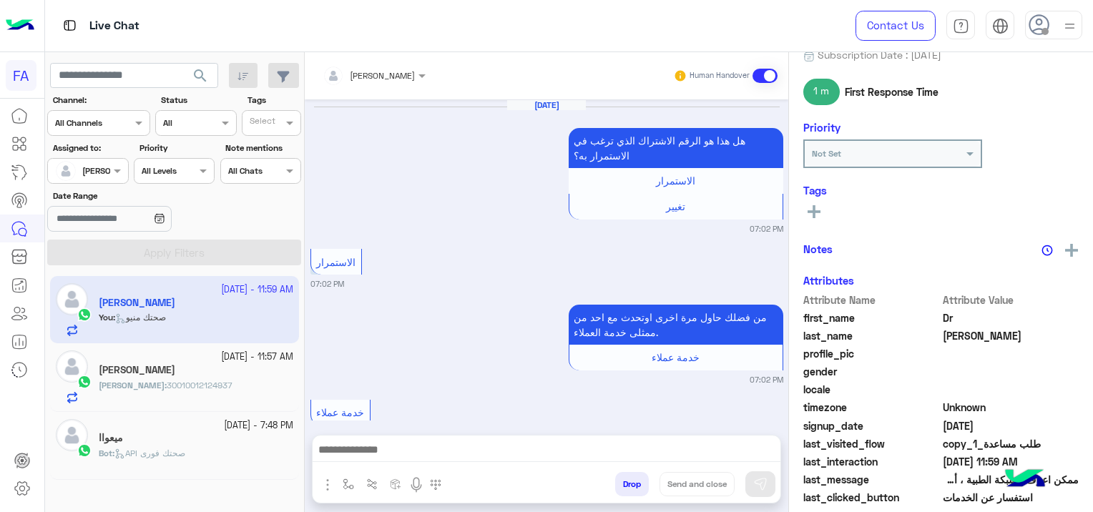
scroll to position [1247, 0]
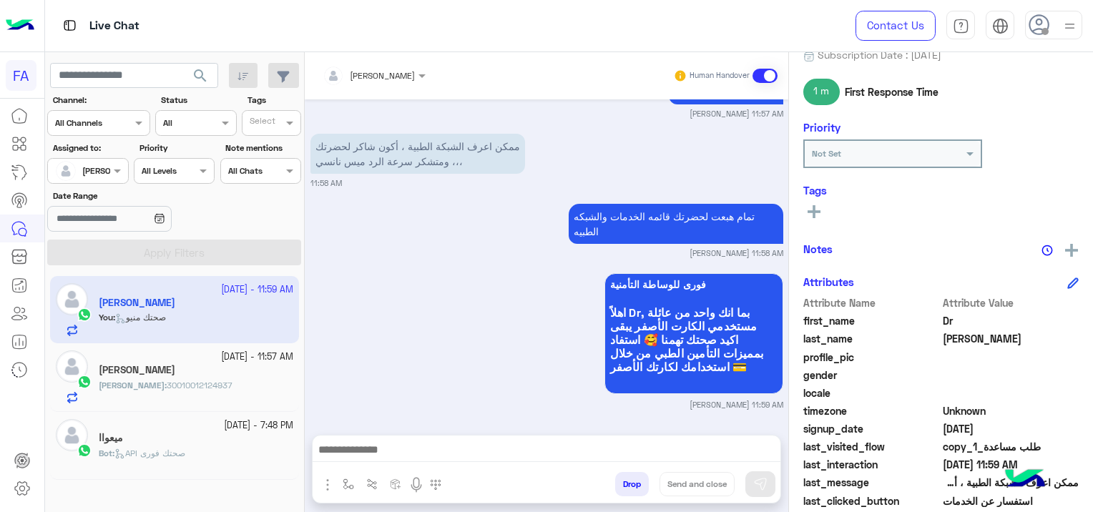
click at [403, 436] on div at bounding box center [546, 453] width 468 height 36
click at [221, 363] on small "[DATE] - 11:57 AM" at bounding box center [257, 357] width 72 height 14
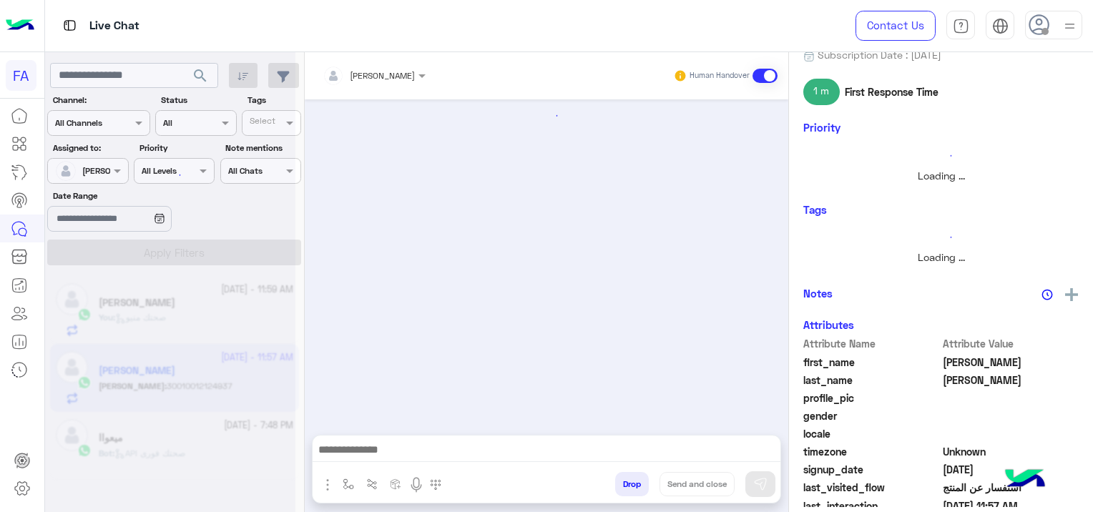
scroll to position [1046, 0]
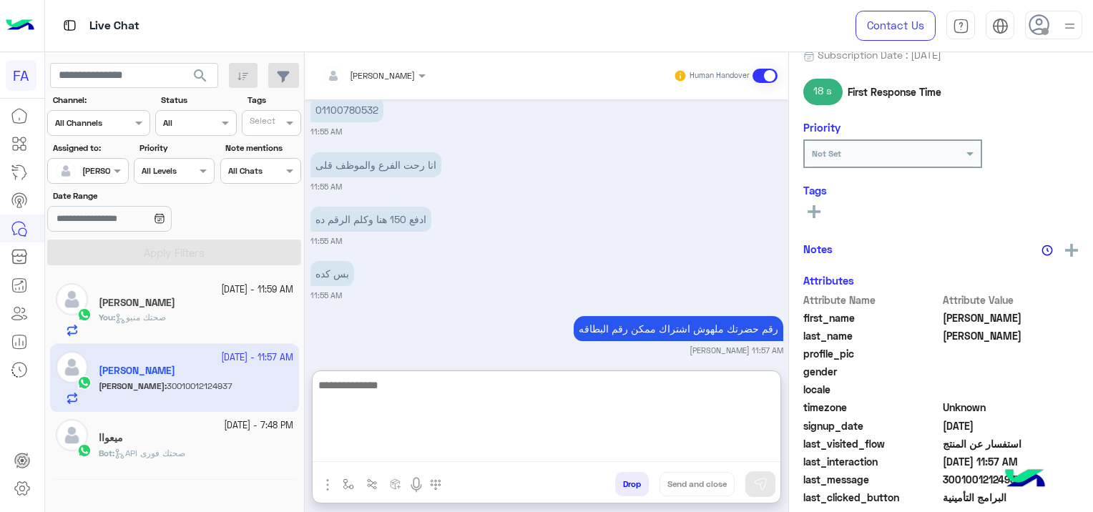
click at [408, 452] on textarea at bounding box center [546, 419] width 468 height 86
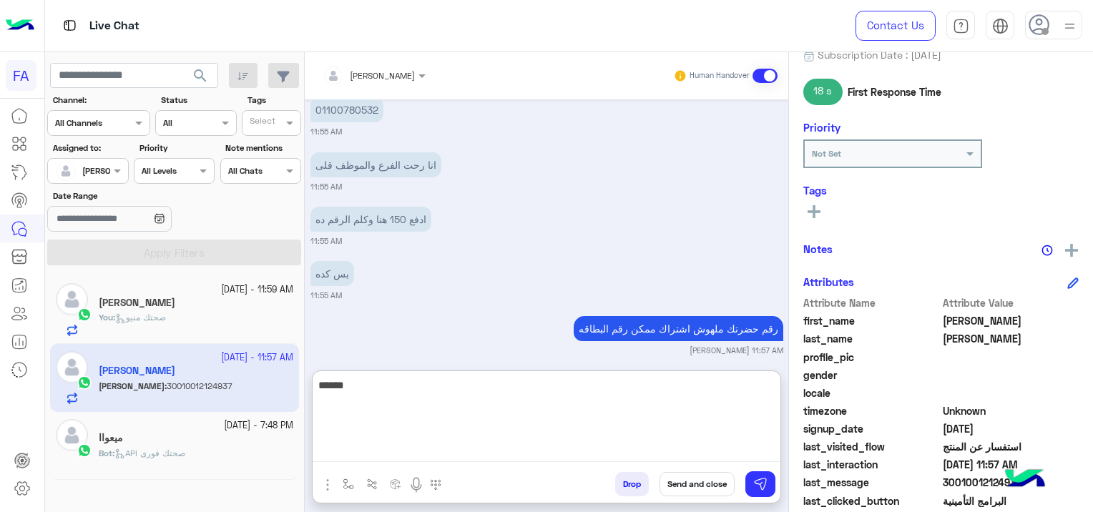
scroll to position [1110, 0]
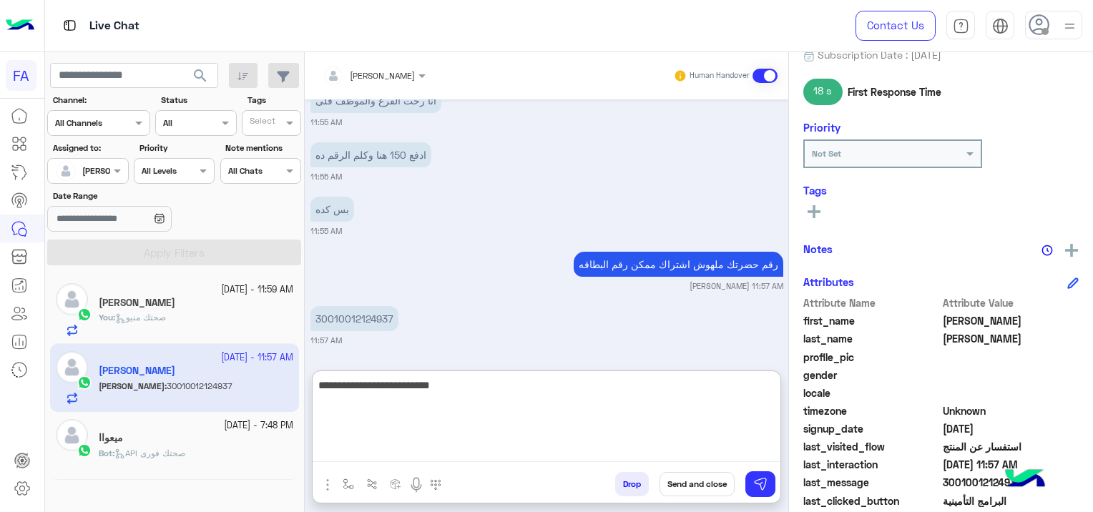
type textarea "**********"
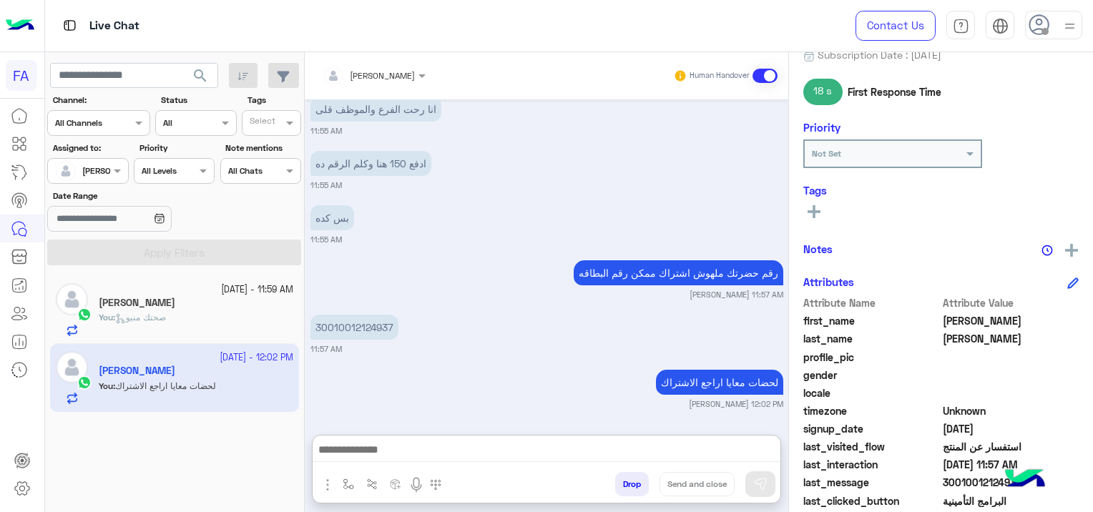
click at [232, 311] on div "You : صحتك منيو" at bounding box center [196, 323] width 194 height 25
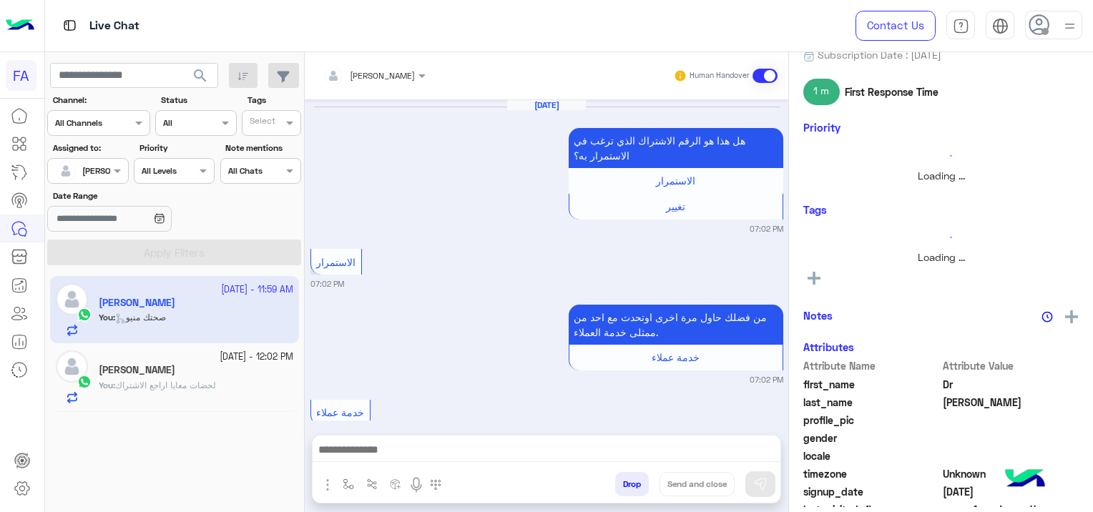
scroll to position [1247, 0]
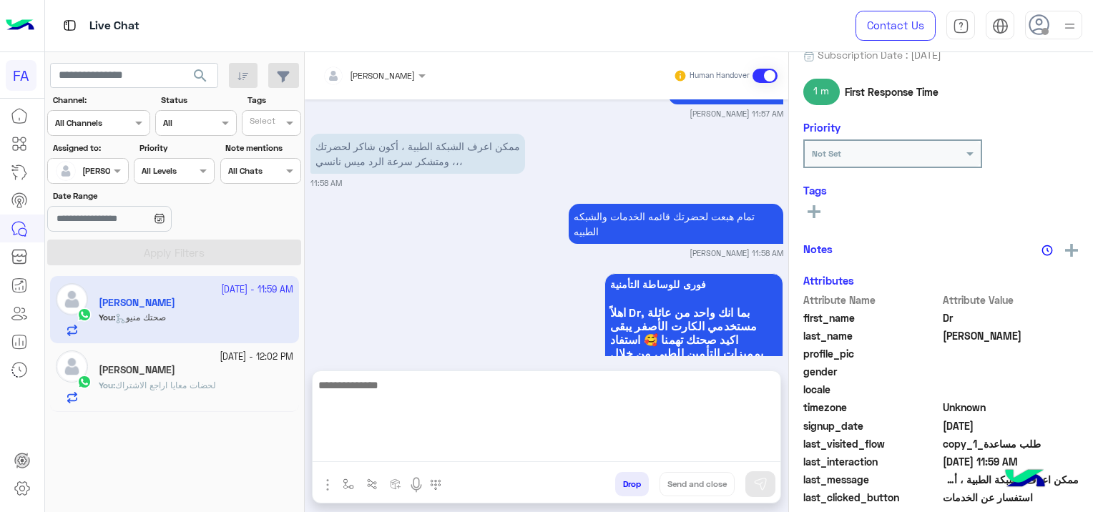
click at [501, 448] on textarea at bounding box center [546, 419] width 468 height 86
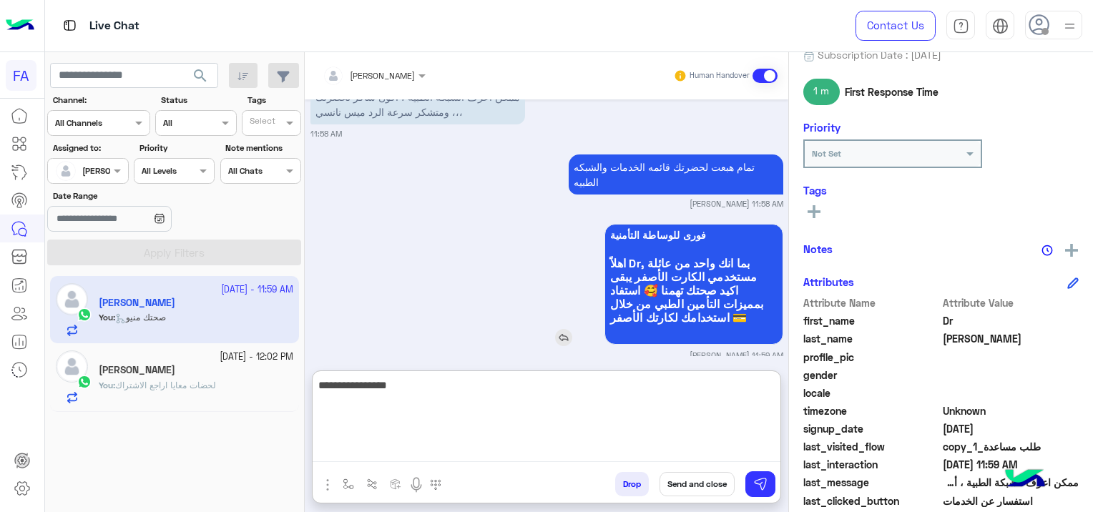
scroll to position [1311, 0]
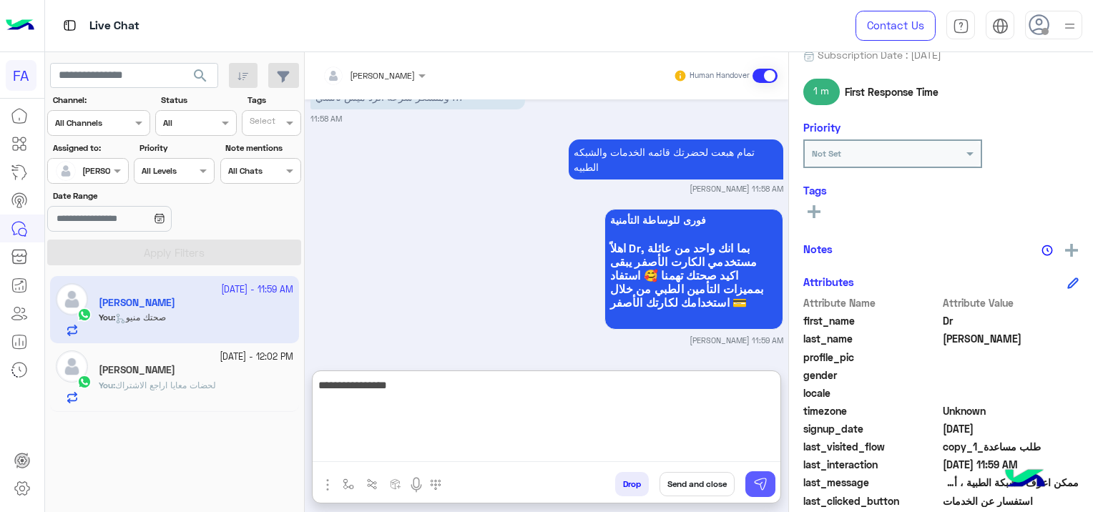
type textarea "**********"
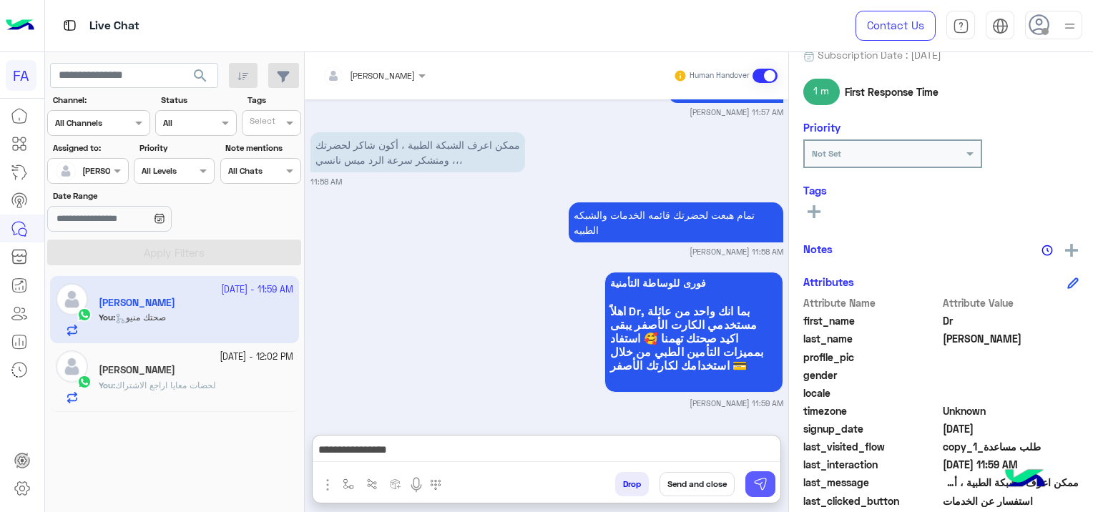
click at [754, 487] on img at bounding box center [760, 484] width 14 height 14
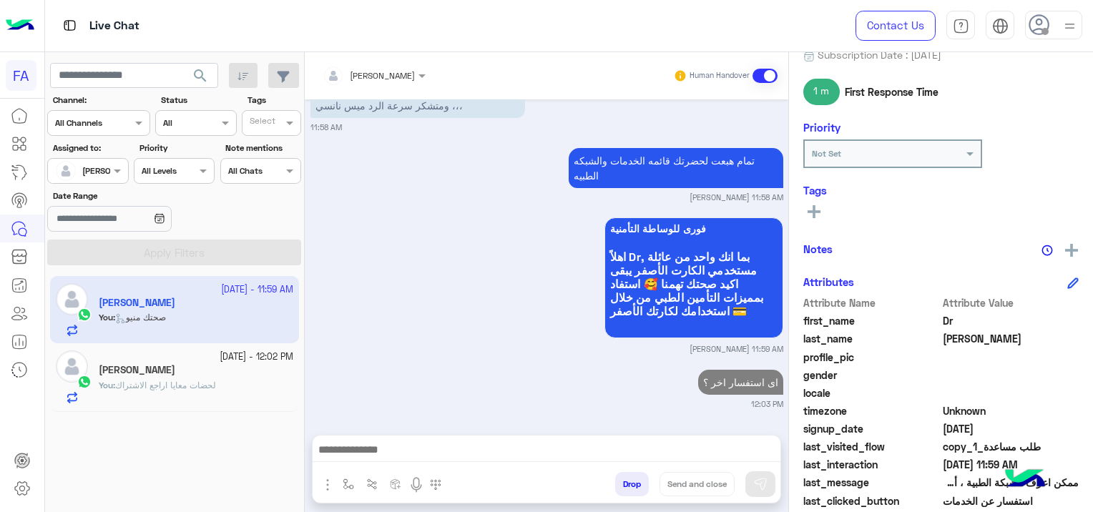
scroll to position [1301, 0]
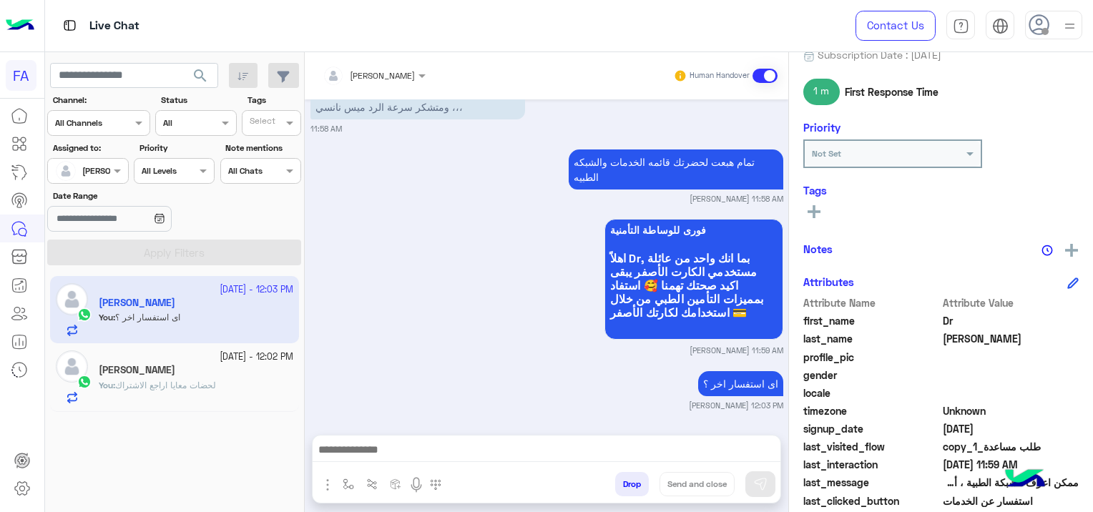
click at [215, 375] on div "[PERSON_NAME]" at bounding box center [196, 371] width 194 height 15
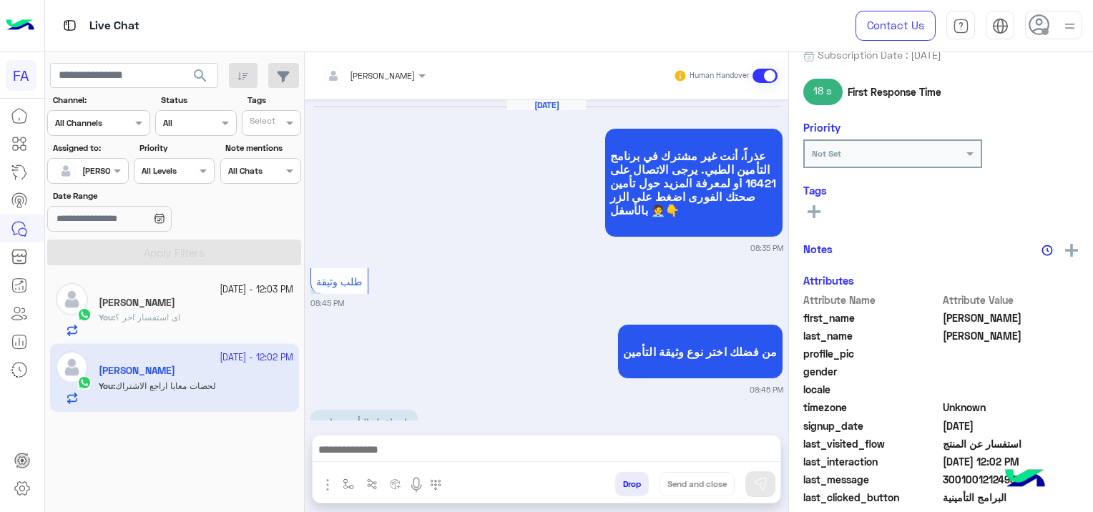
scroll to position [1046, 0]
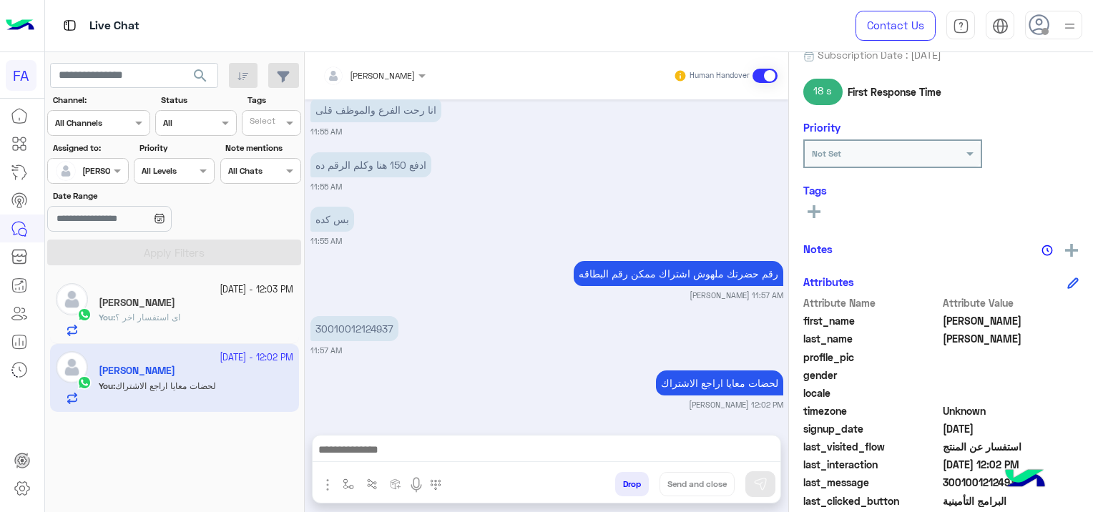
click at [242, 307] on div "[PERSON_NAME]" at bounding box center [196, 304] width 194 height 15
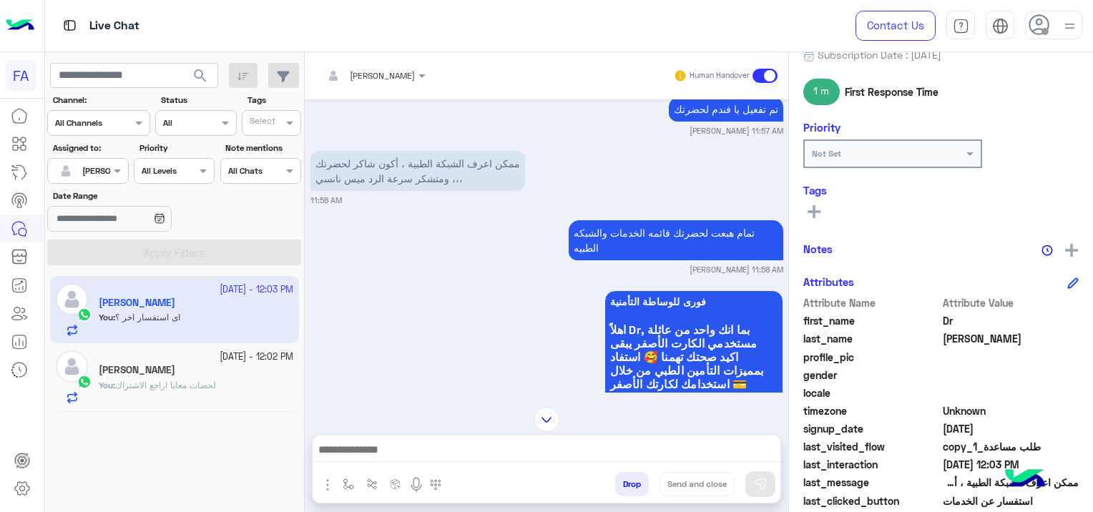
scroll to position [1180, 0]
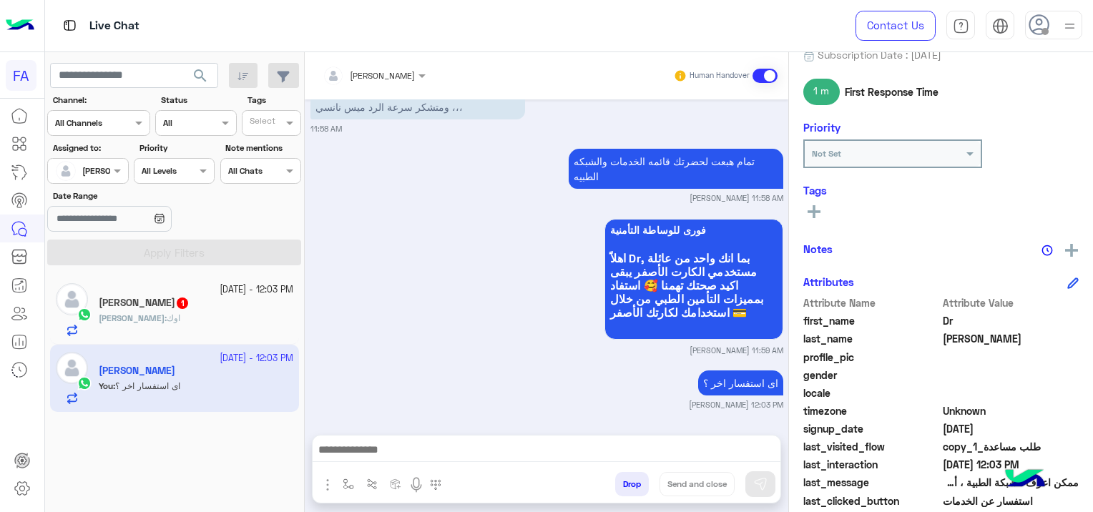
click at [152, 307] on h5 "[PERSON_NAME] 1" at bounding box center [144, 303] width 91 height 12
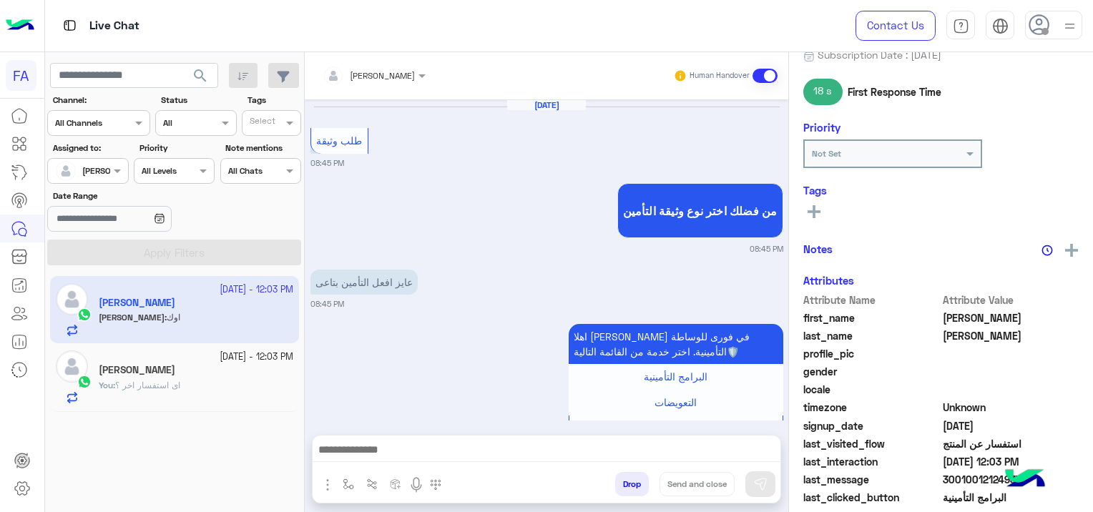
scroll to position [960, 0]
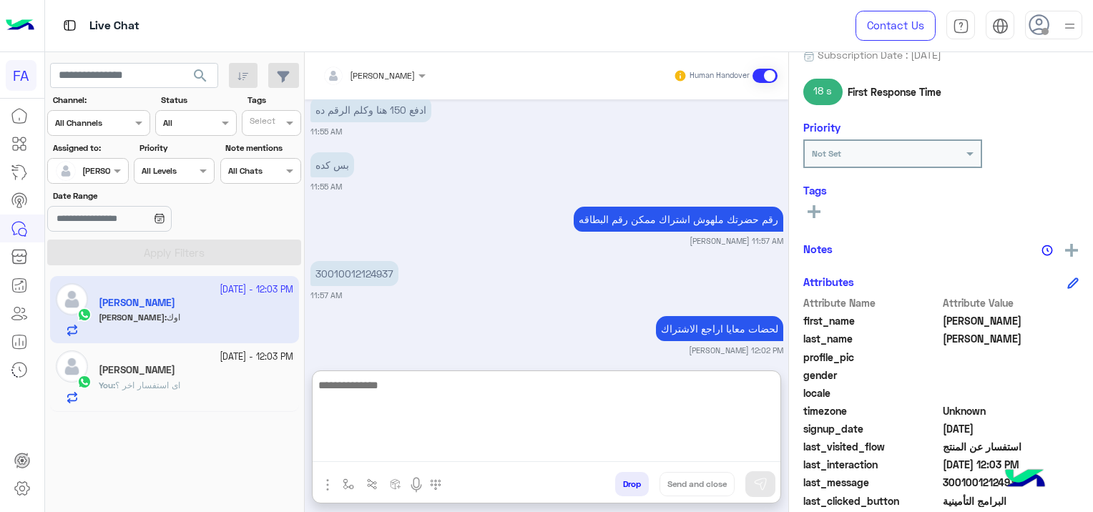
click at [449, 449] on textarea at bounding box center [546, 419] width 468 height 86
type textarea "**********"
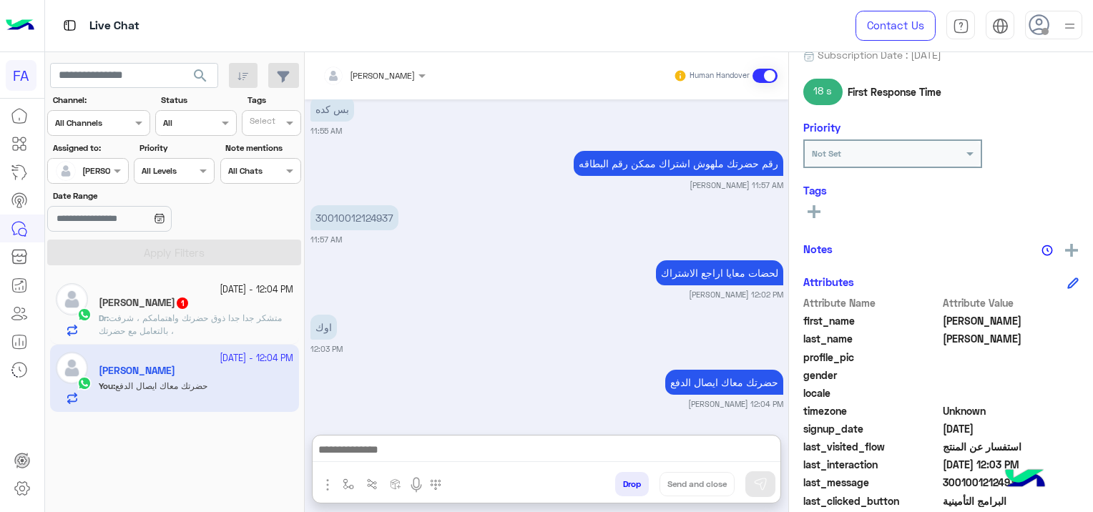
click at [219, 312] on p "Dr : متشكر جدا جدا ذوق حضرتك واهتمامكم ، شرفت بالتعامل مع حضرتك ،" at bounding box center [196, 325] width 194 height 26
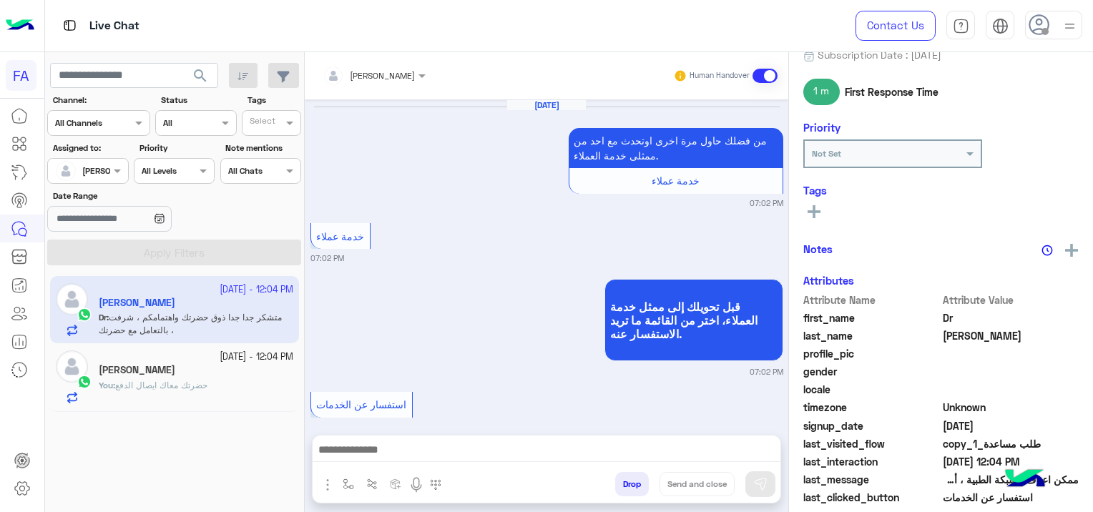
scroll to position [1195, 0]
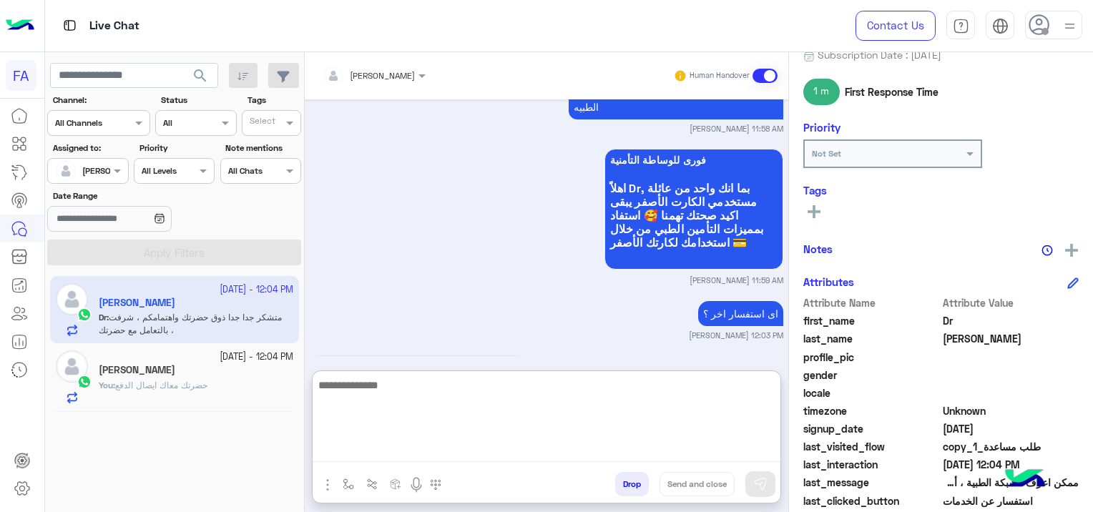
click at [365, 458] on textarea at bounding box center [546, 419] width 468 height 86
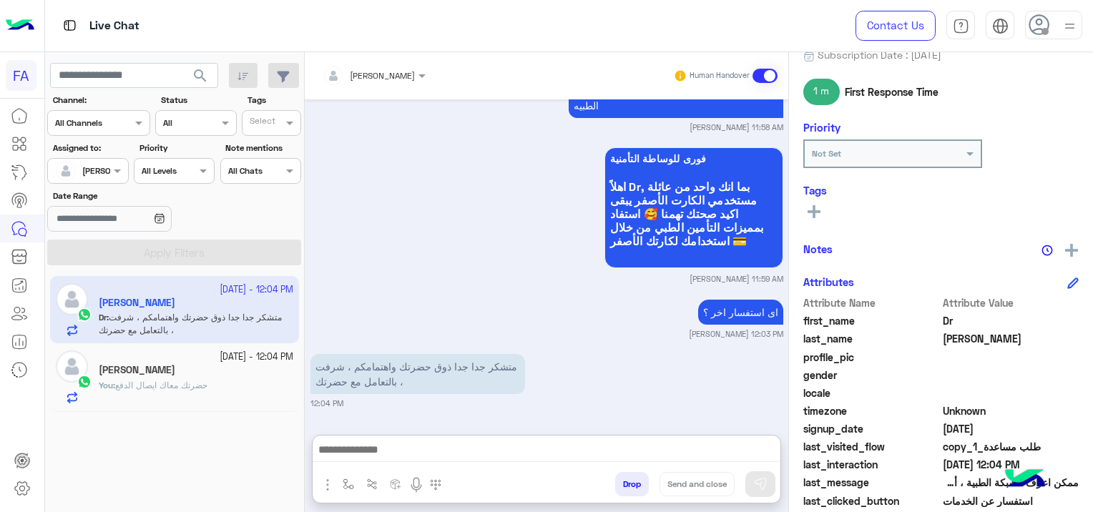
click at [190, 383] on span "حضرتك معاك ايصال الدفع" at bounding box center [161, 385] width 92 height 11
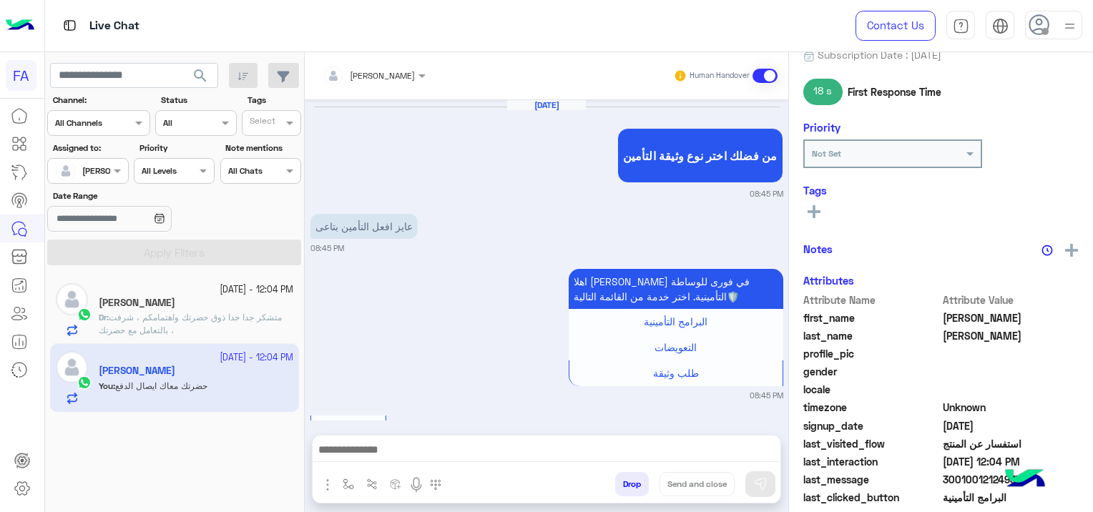
scroll to position [960, 0]
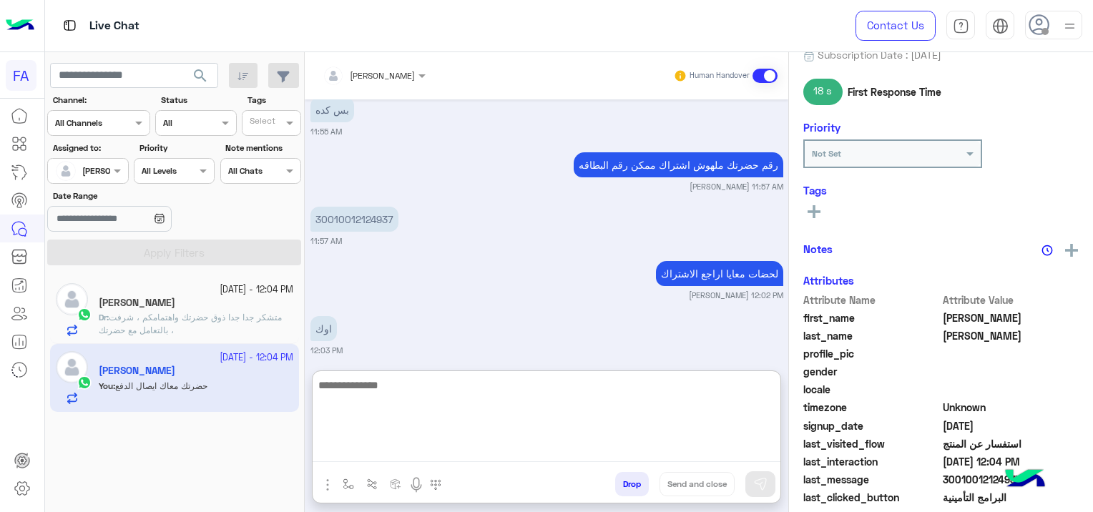
drag, startPoint x: 448, startPoint y: 452, endPoint x: 501, endPoint y: 460, distance: 52.8
click at [449, 451] on textarea at bounding box center [546, 419] width 468 height 86
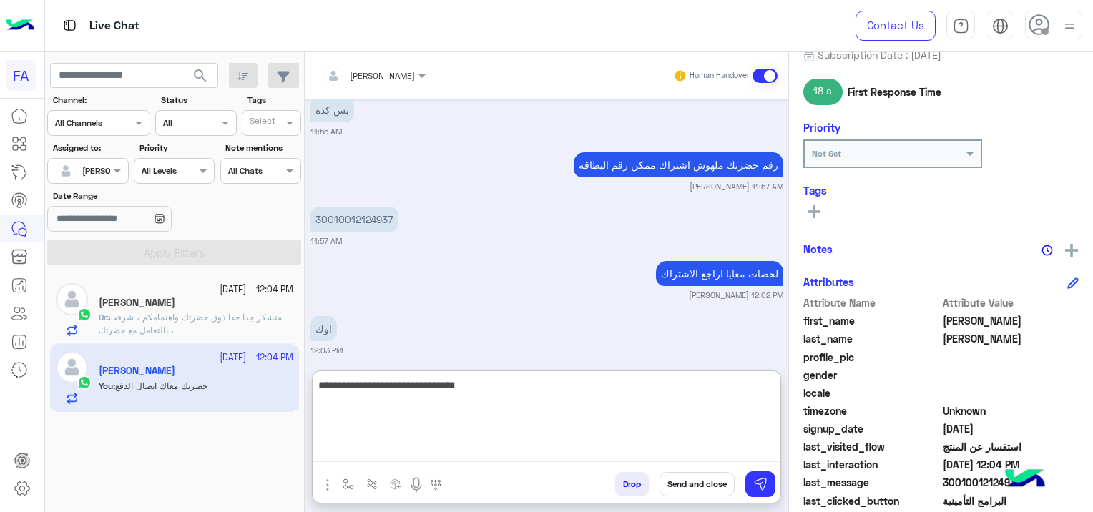
scroll to position [1024, 0]
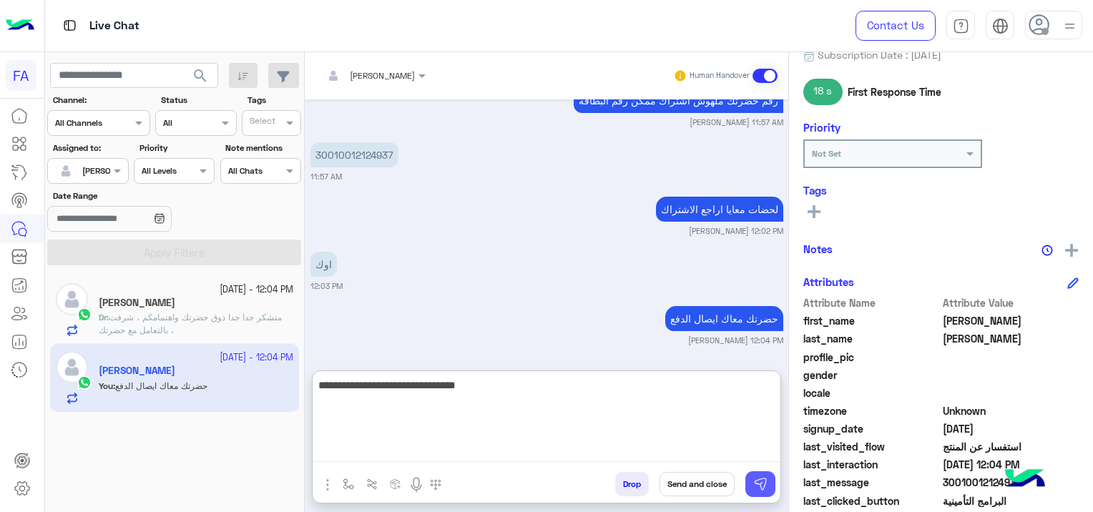
type textarea "**********"
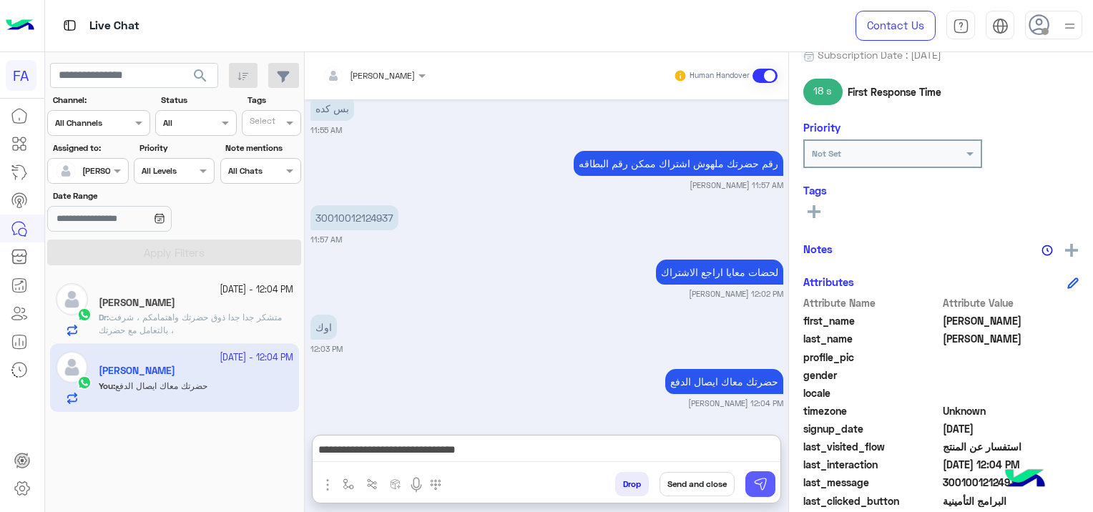
click at [764, 481] on img at bounding box center [760, 484] width 14 height 14
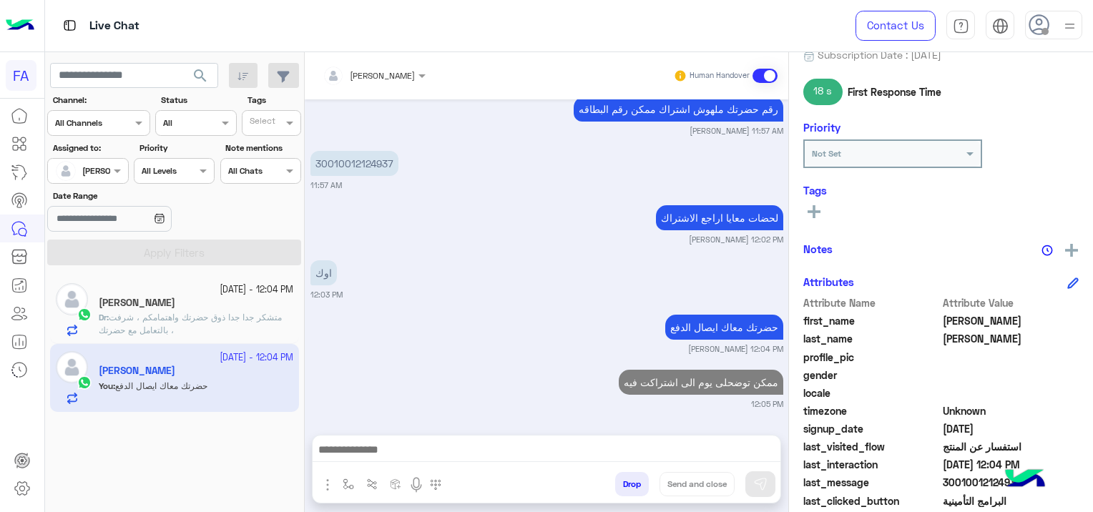
scroll to position [1014, 0]
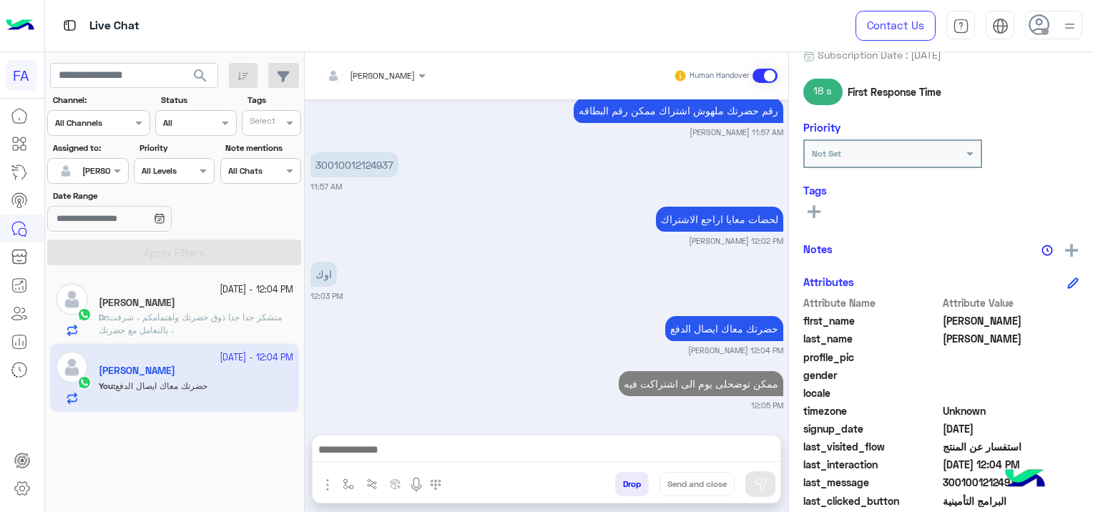
click at [197, 323] on p "Dr : متشكر جدا جدا ذوق حضرتك واهتمامكم ، شرفت بالتعامل مع حضرتك ،" at bounding box center [196, 324] width 194 height 26
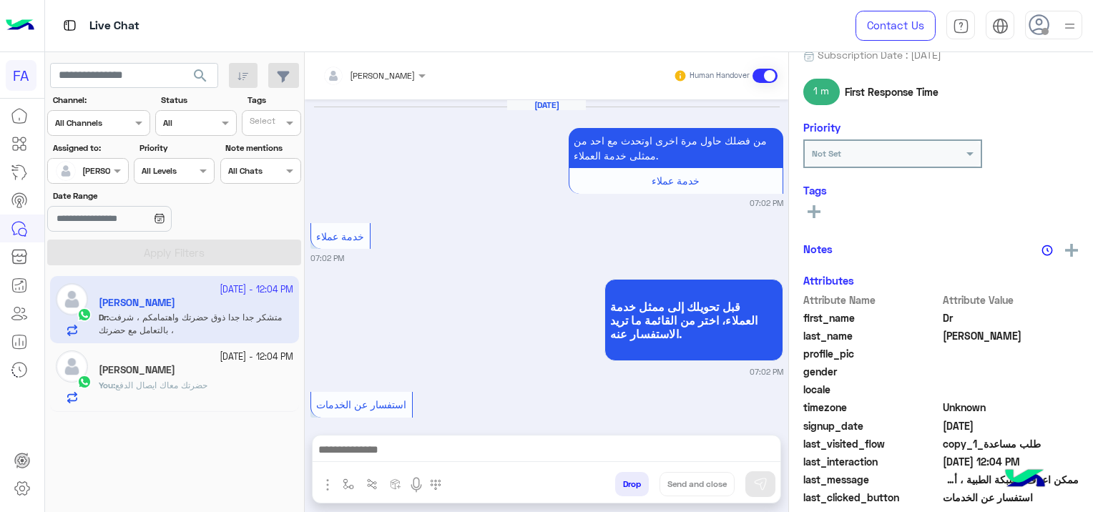
scroll to position [1195, 0]
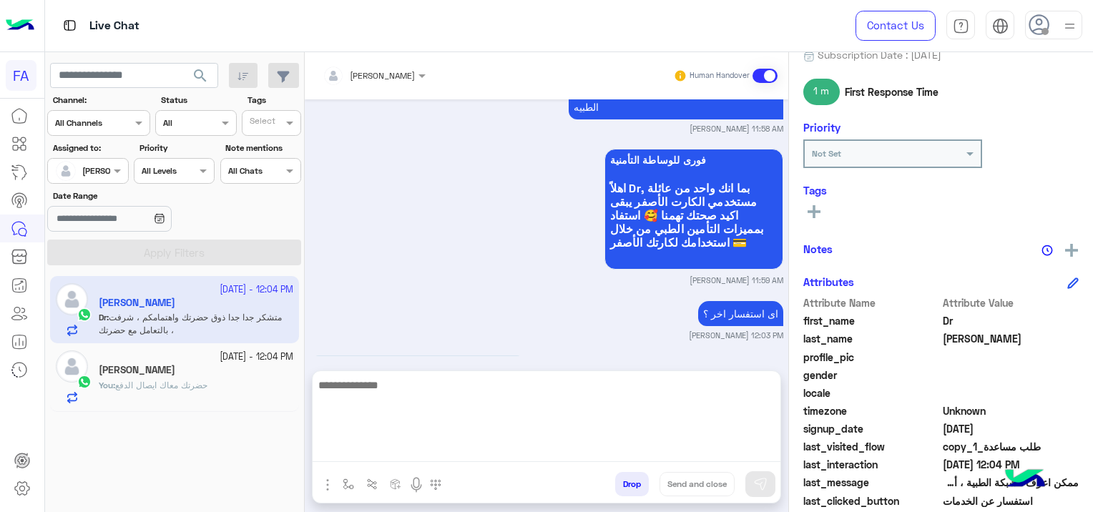
drag, startPoint x: 436, startPoint y: 454, endPoint x: 451, endPoint y: 457, distance: 15.3
click at [437, 454] on textarea at bounding box center [546, 419] width 468 height 86
click at [360, 456] on textarea "**********" at bounding box center [546, 419] width 468 height 86
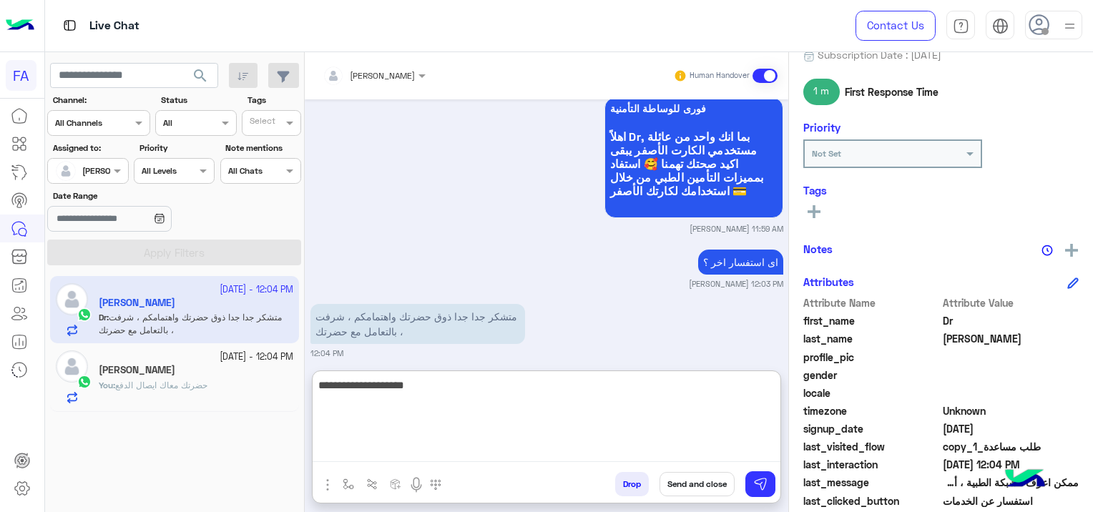
scroll to position [1259, 0]
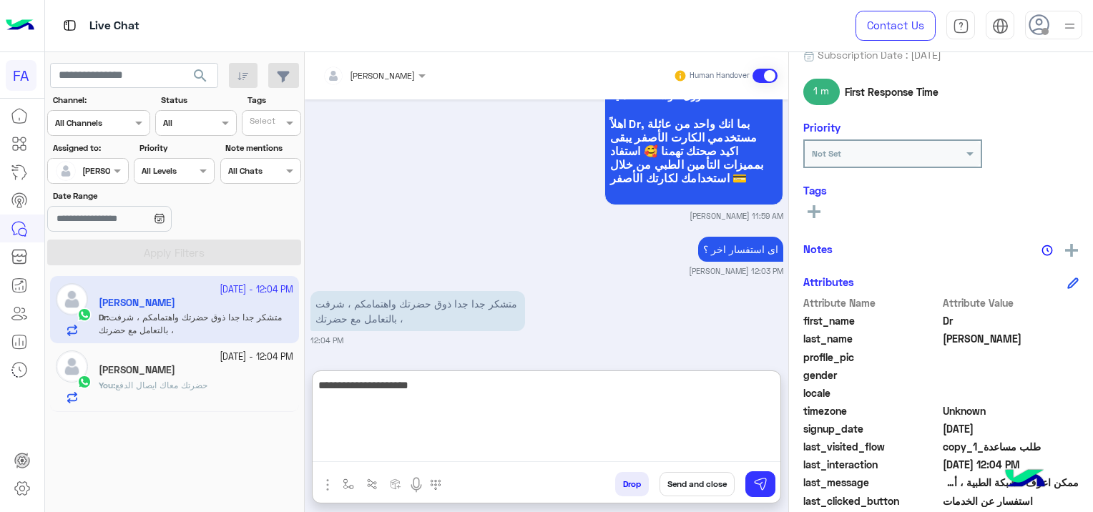
paste textarea "**********"
type textarea "**********"
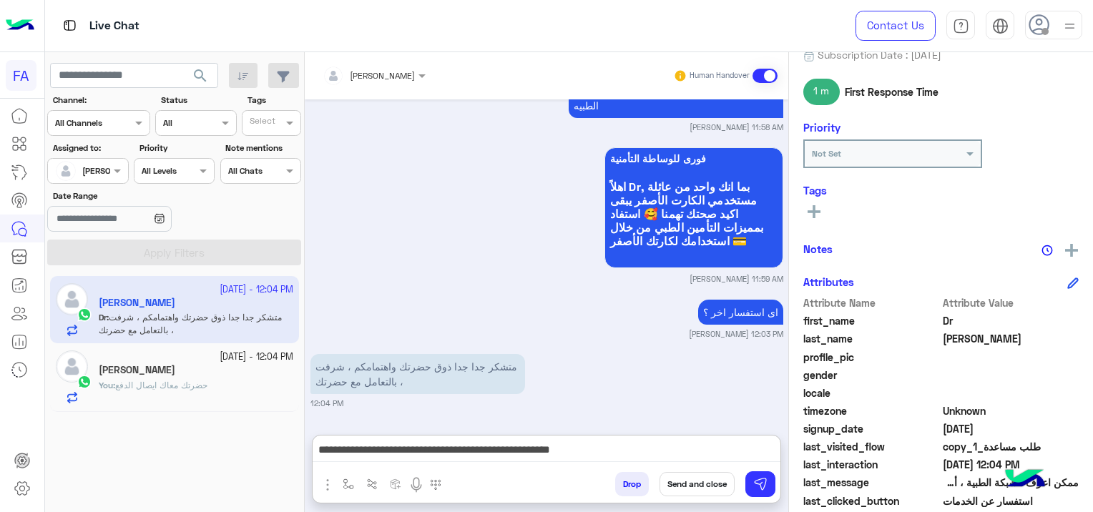
click at [709, 480] on button "Send and close" at bounding box center [696, 484] width 75 height 24
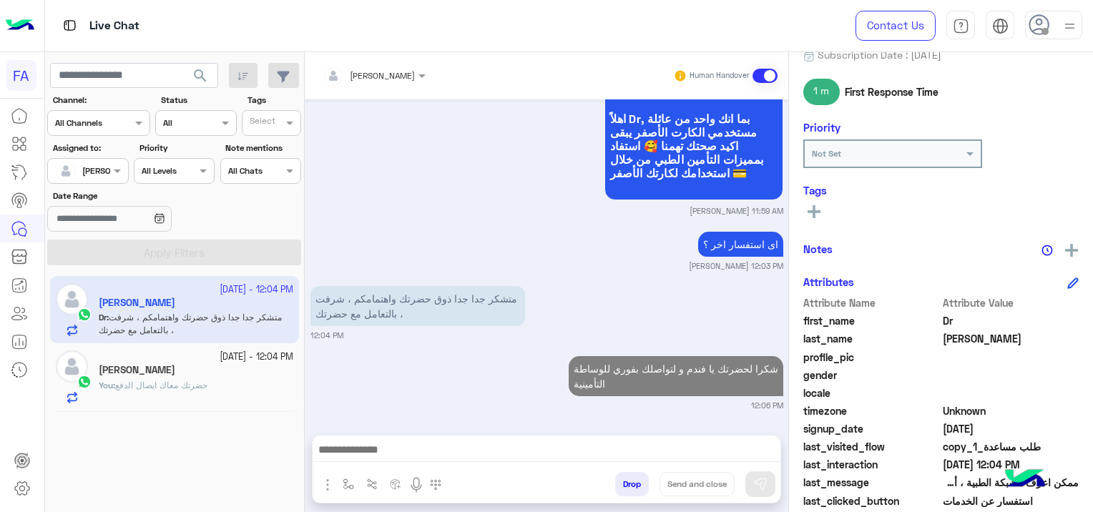
scroll to position [1301, 0]
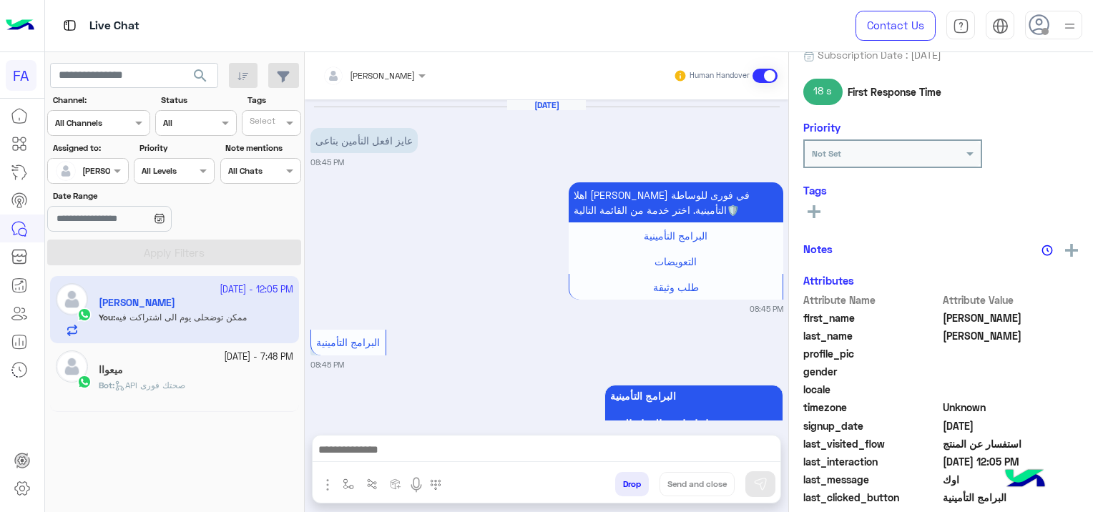
scroll to position [928, 0]
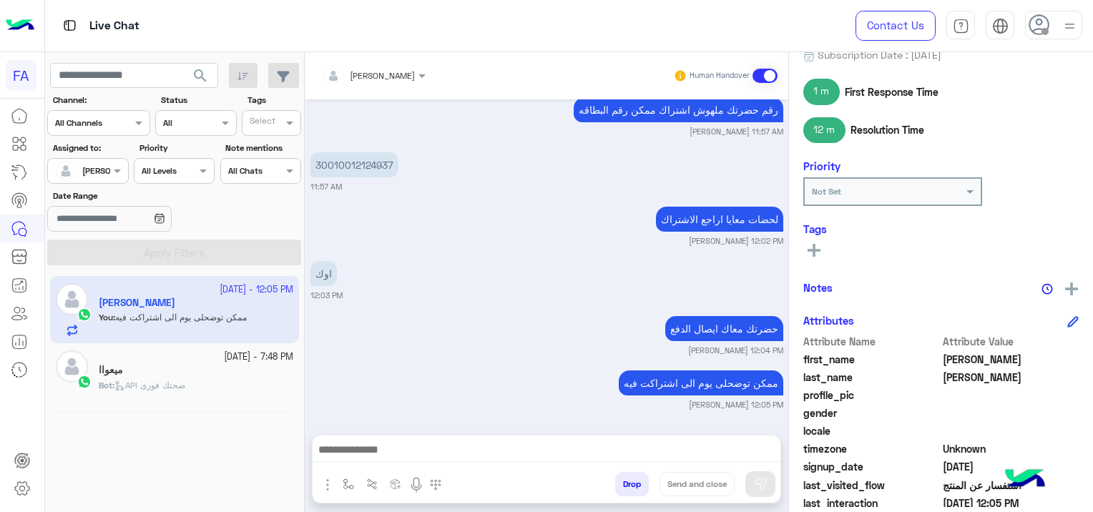
click at [230, 371] on div "ميعواا" at bounding box center [196, 371] width 194 height 15
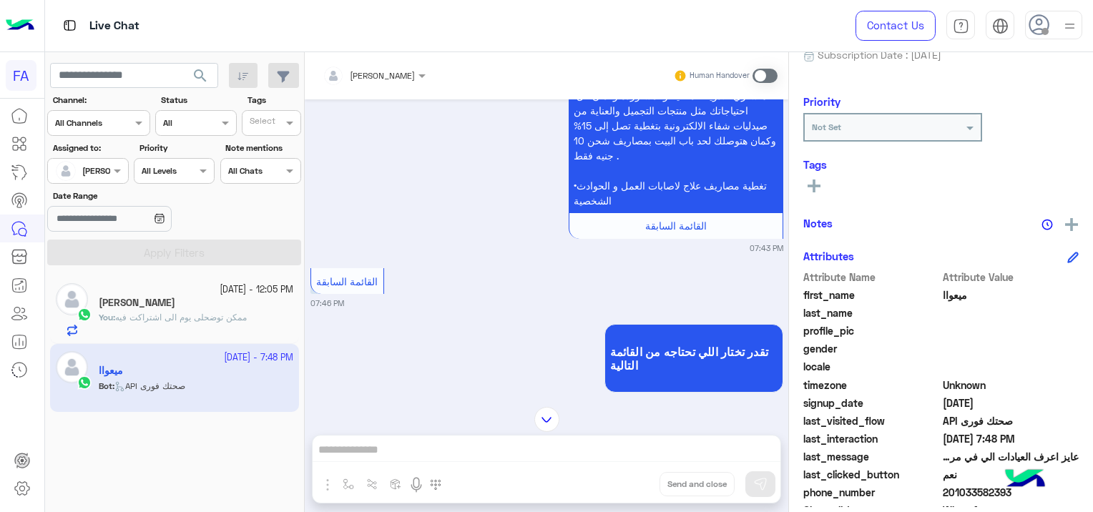
scroll to position [719, 0]
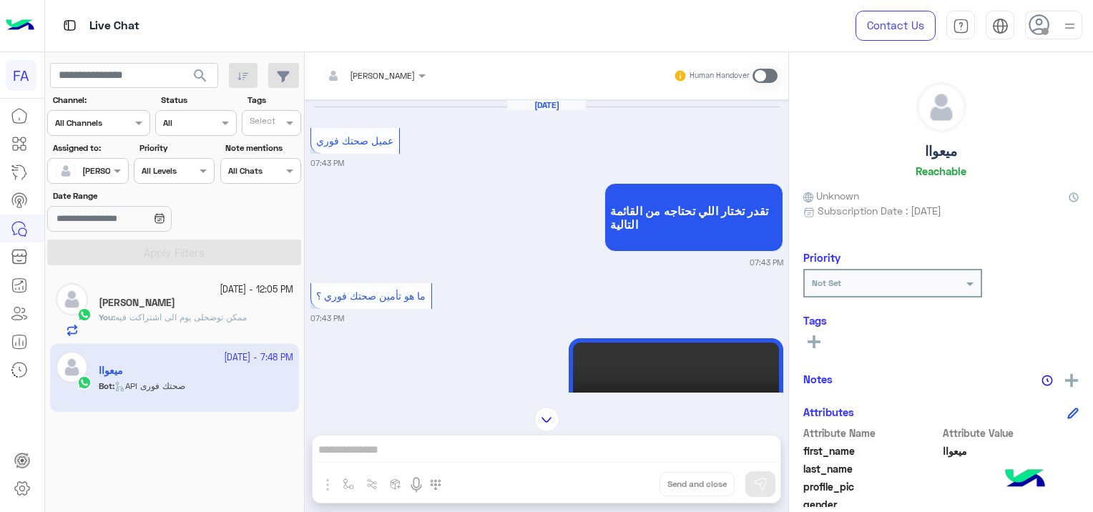
scroll to position [156, 0]
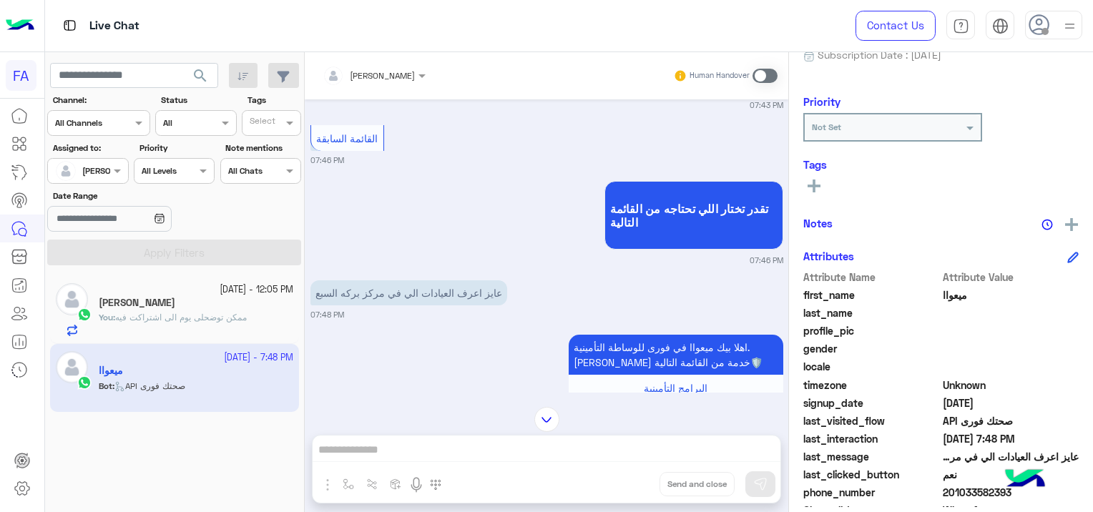
click at [758, 72] on span at bounding box center [764, 76] width 25 height 14
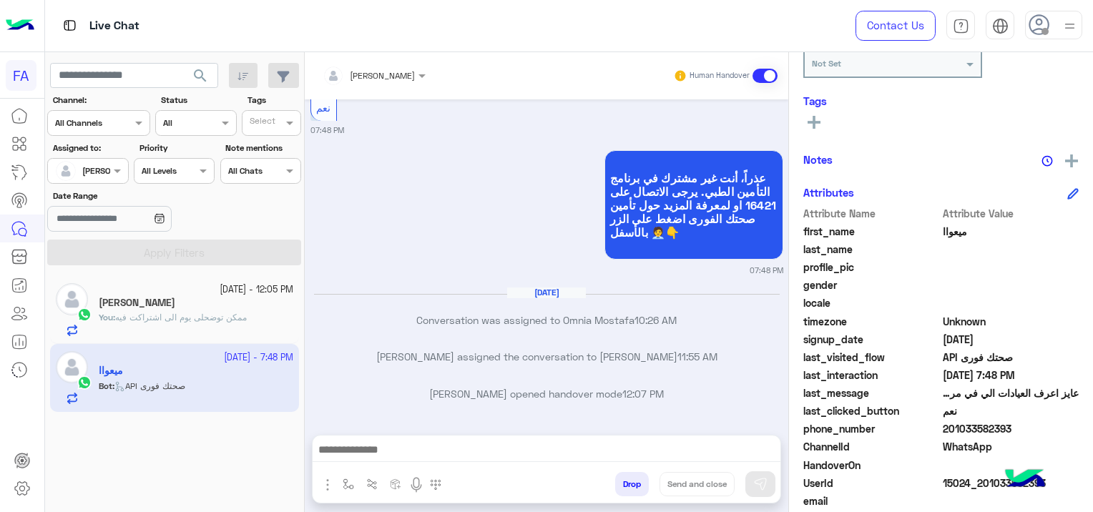
scroll to position [273, 0]
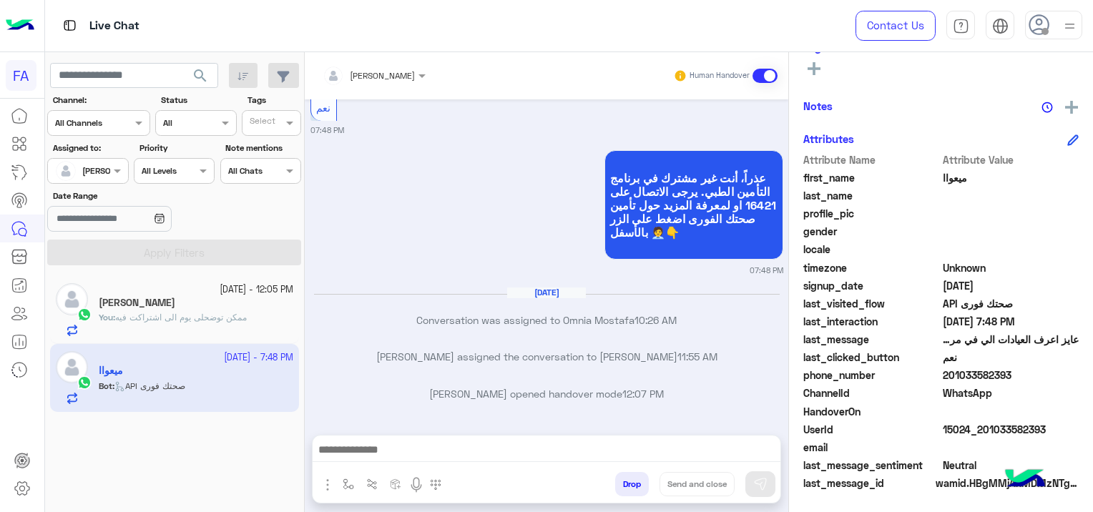
drag, startPoint x: 1047, startPoint y: 426, endPoint x: 981, endPoint y: 426, distance: 66.5
click at [981, 426] on span "15024_201033582393" at bounding box center [1010, 429] width 137 height 15
copy span "01033582393"
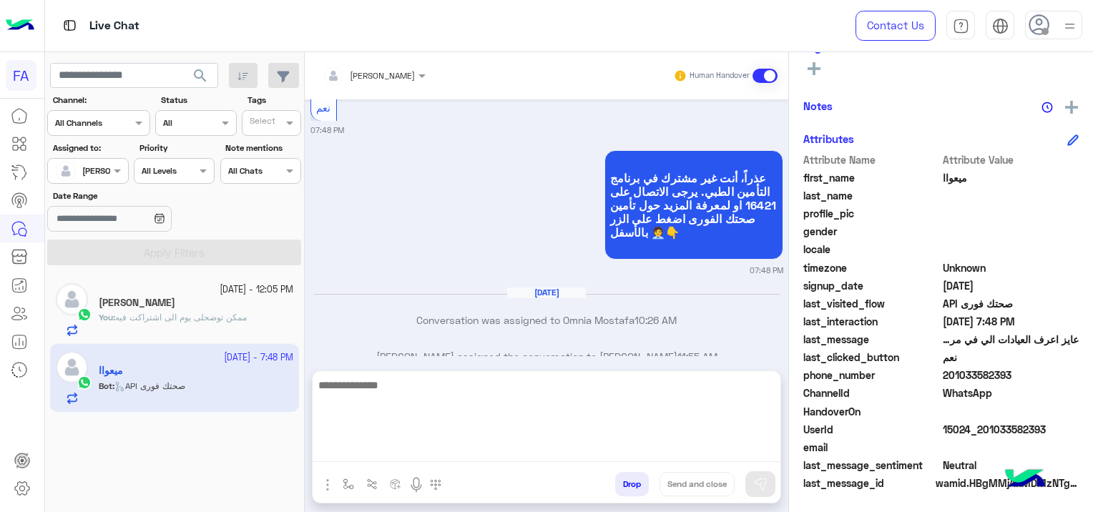
click at [381, 446] on textarea at bounding box center [546, 419] width 468 height 86
paste textarea "**********"
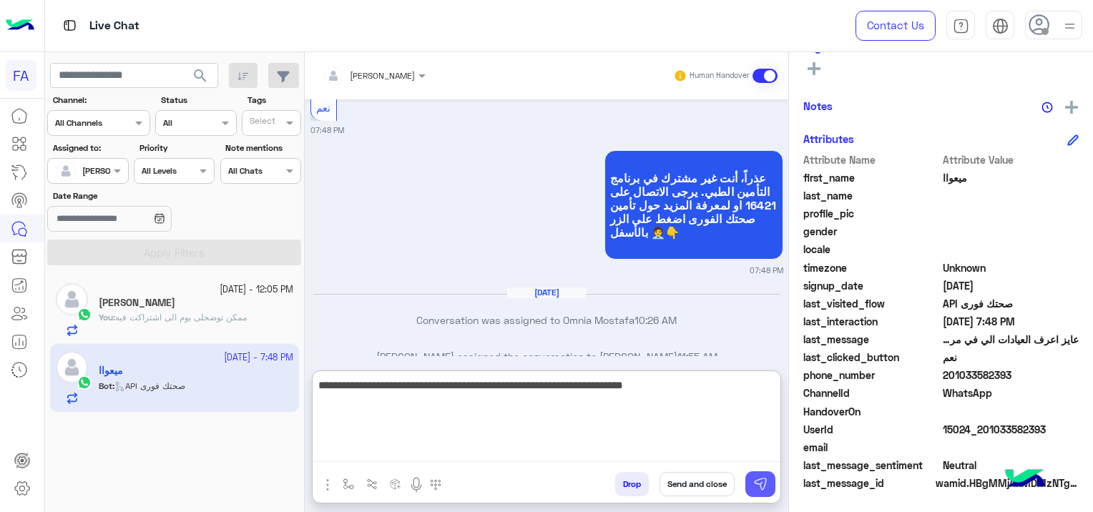
type textarea "**********"
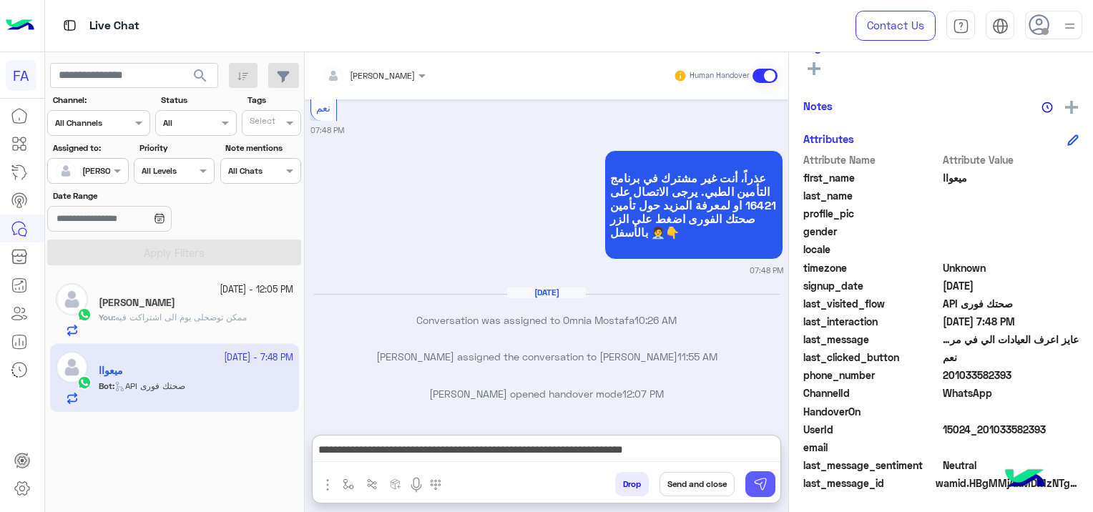
click at [758, 481] on img at bounding box center [760, 484] width 14 height 14
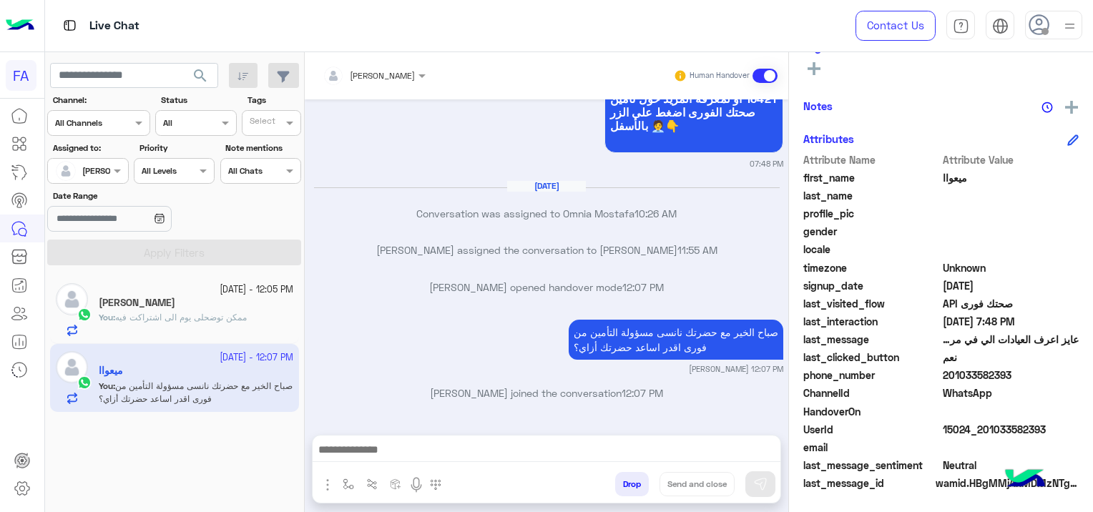
scroll to position [299, 0]
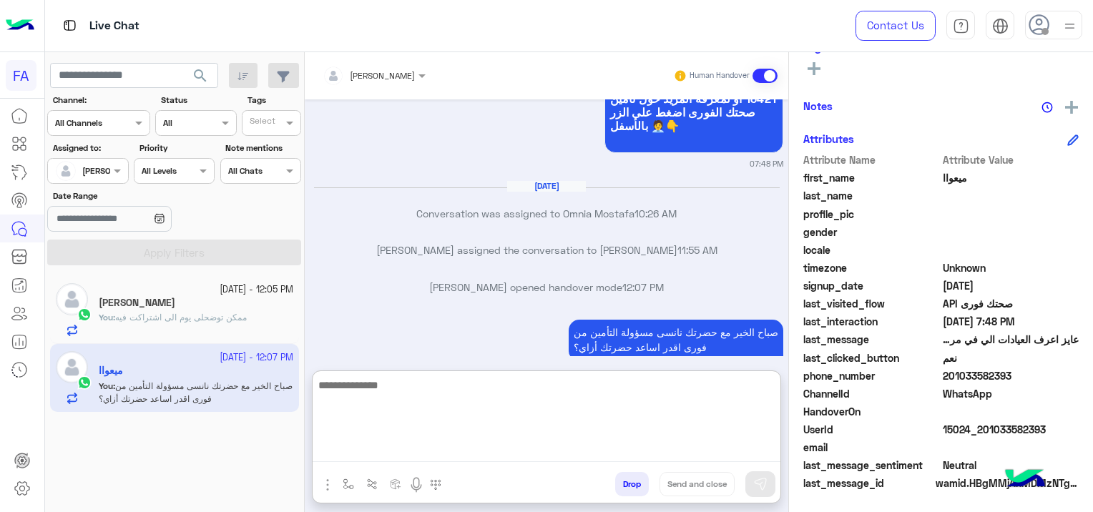
click at [382, 445] on textarea at bounding box center [546, 419] width 468 height 86
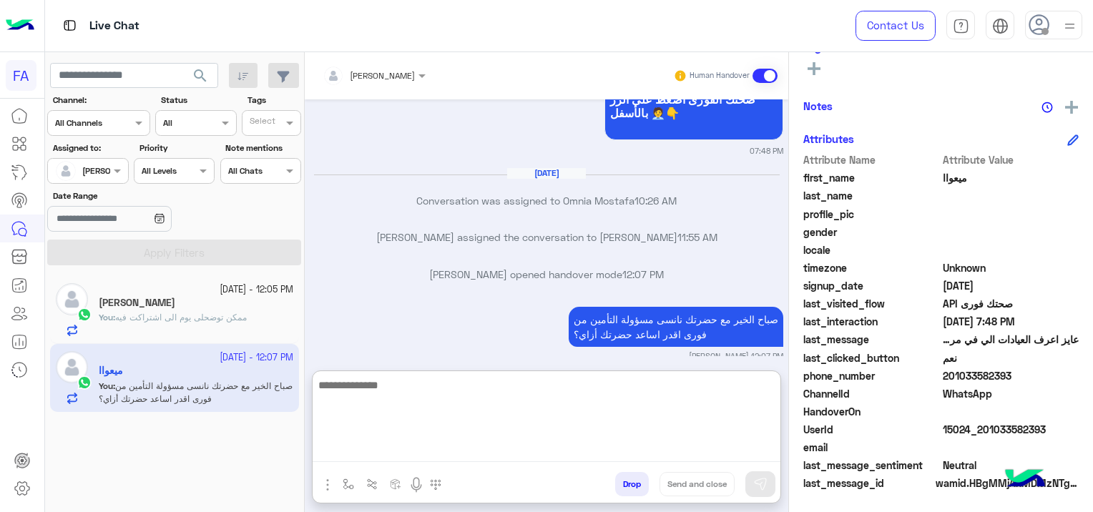
paste textarea "**********"
type textarea "**********"
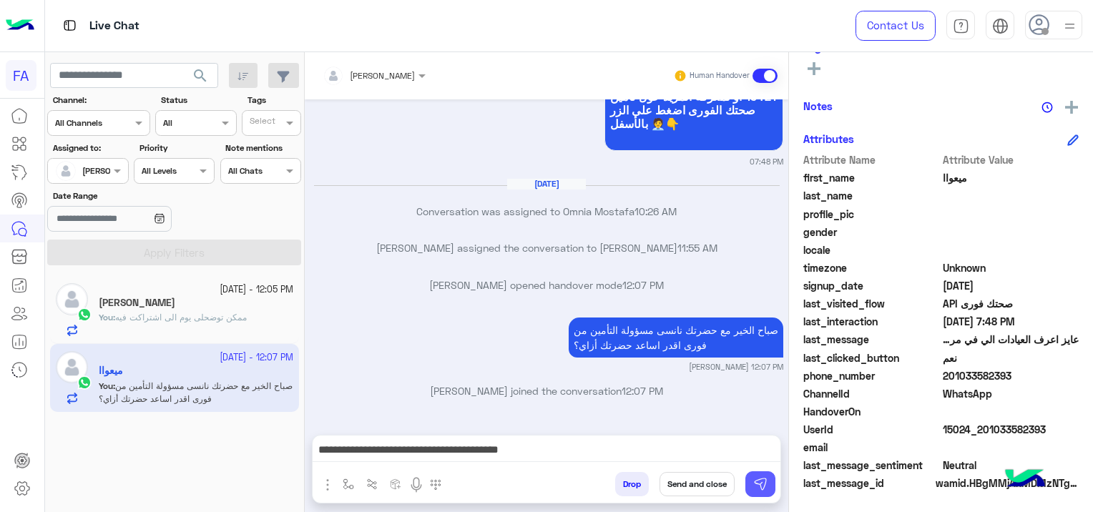
click at [755, 487] on img at bounding box center [760, 484] width 14 height 14
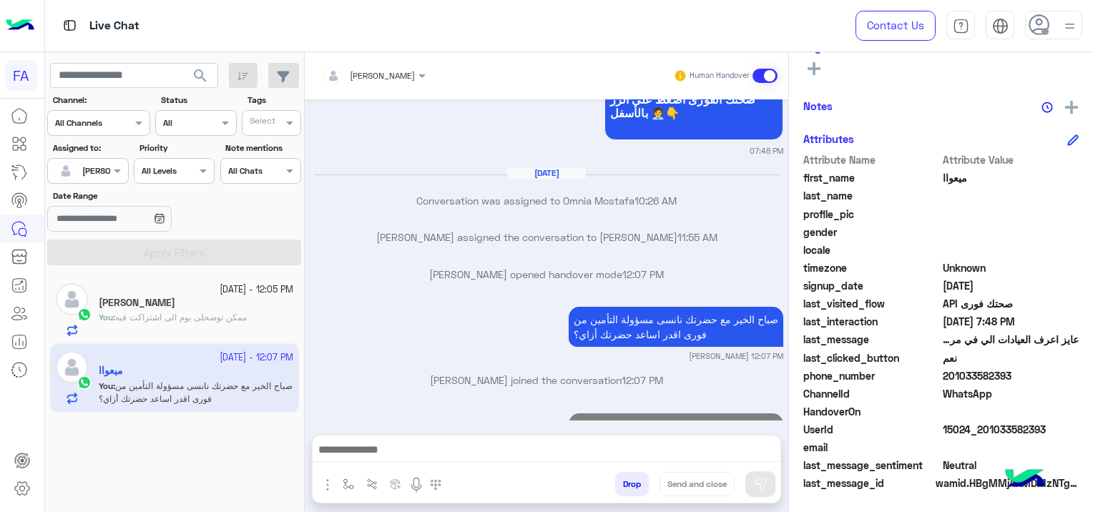
scroll to position [1933, 0]
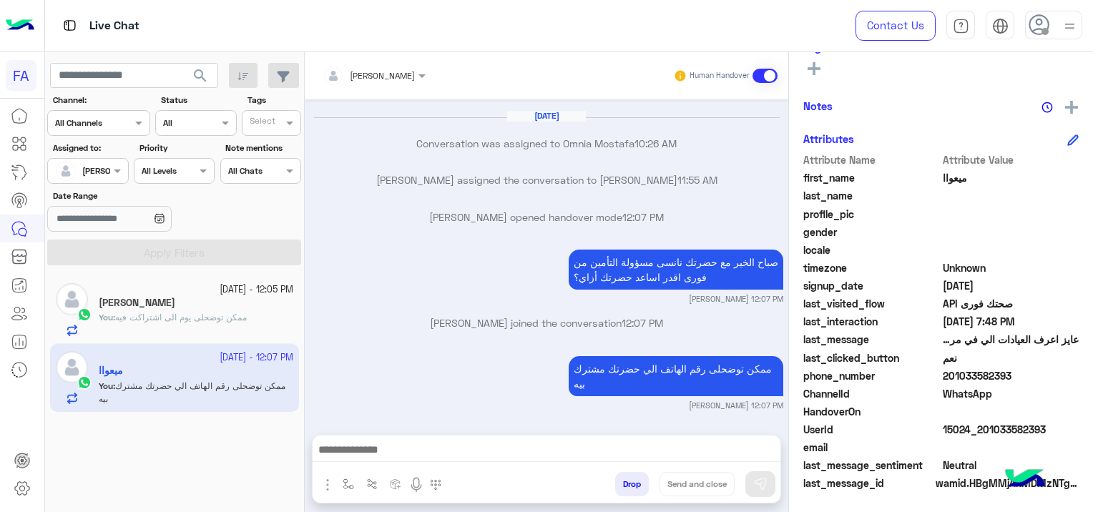
click at [191, 300] on div "[PERSON_NAME]" at bounding box center [196, 304] width 194 height 15
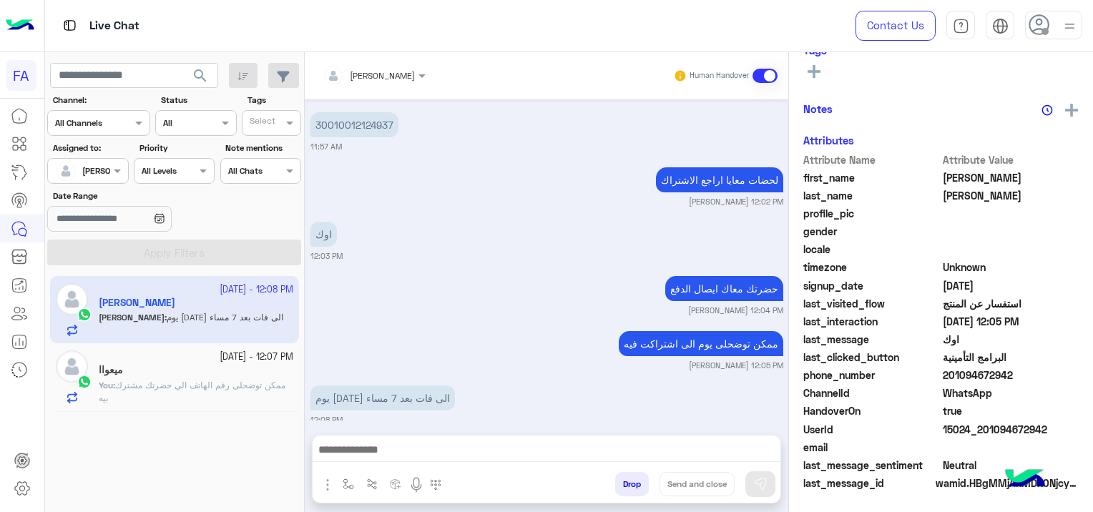
scroll to position [299, 0]
click at [234, 385] on span "ممكن توضحلى رقم الهاتف الي حضرتك مشترك بيه" at bounding box center [192, 392] width 187 height 24
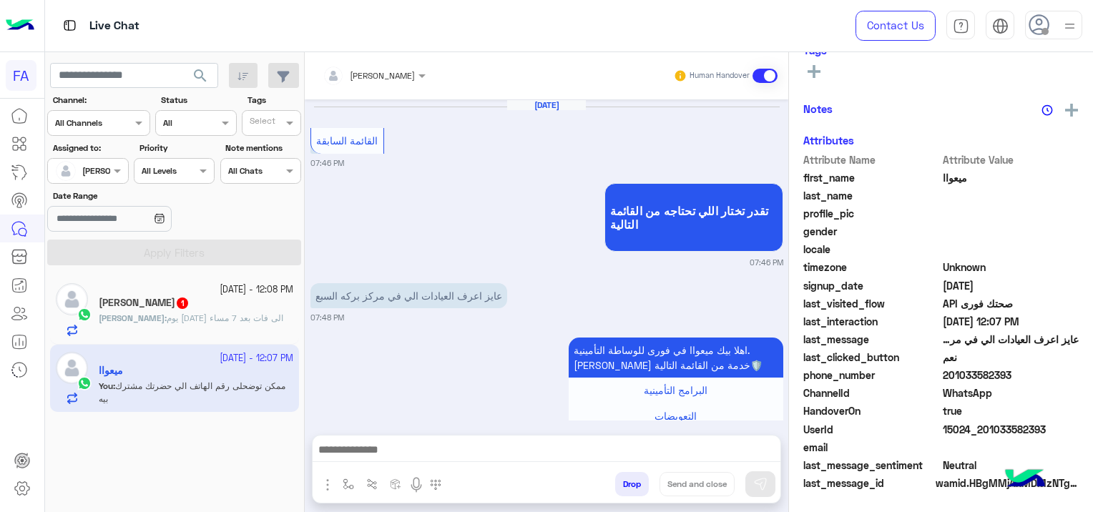
scroll to position [1216, 0]
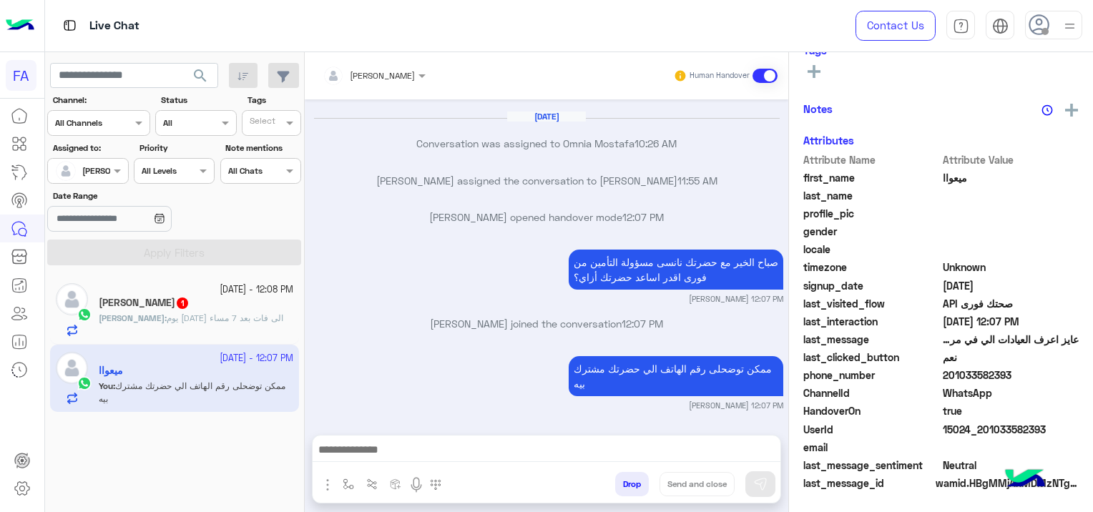
click at [242, 318] on span "يوم الخميس الى فات بعد 7 مساء" at bounding box center [225, 317] width 117 height 11
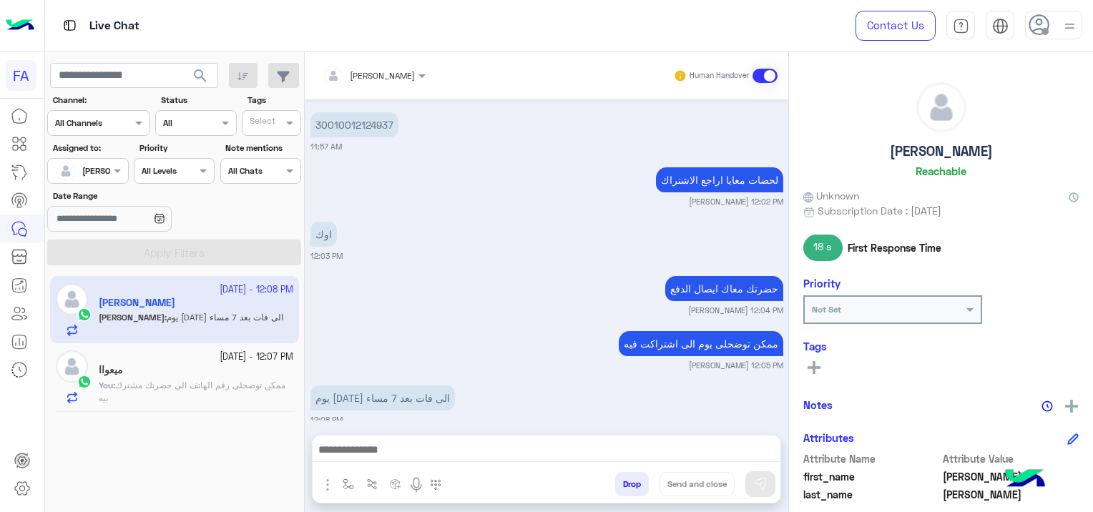
click at [100, 172] on div at bounding box center [87, 169] width 79 height 14
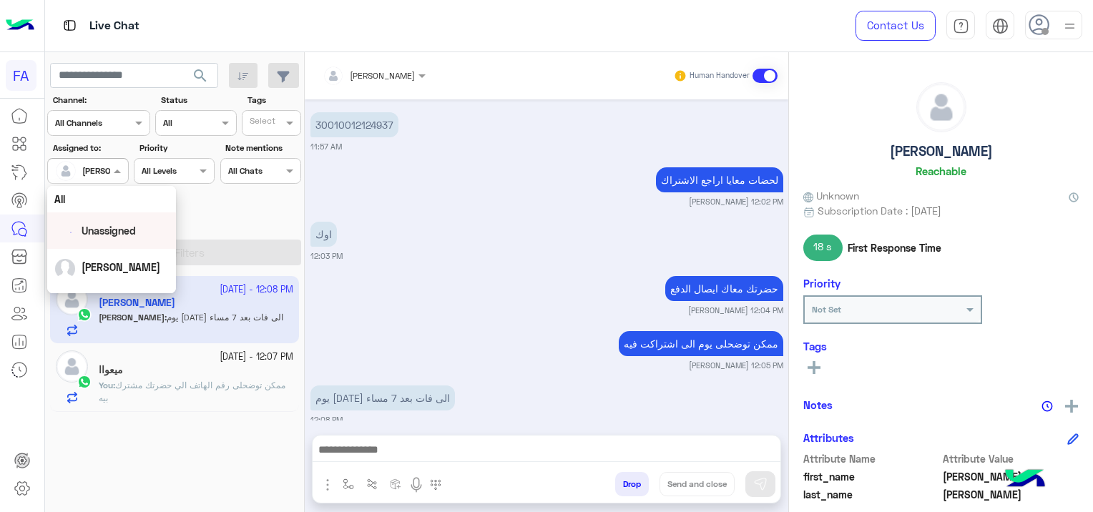
click at [126, 230] on span "Unassigned" at bounding box center [109, 231] width 54 height 12
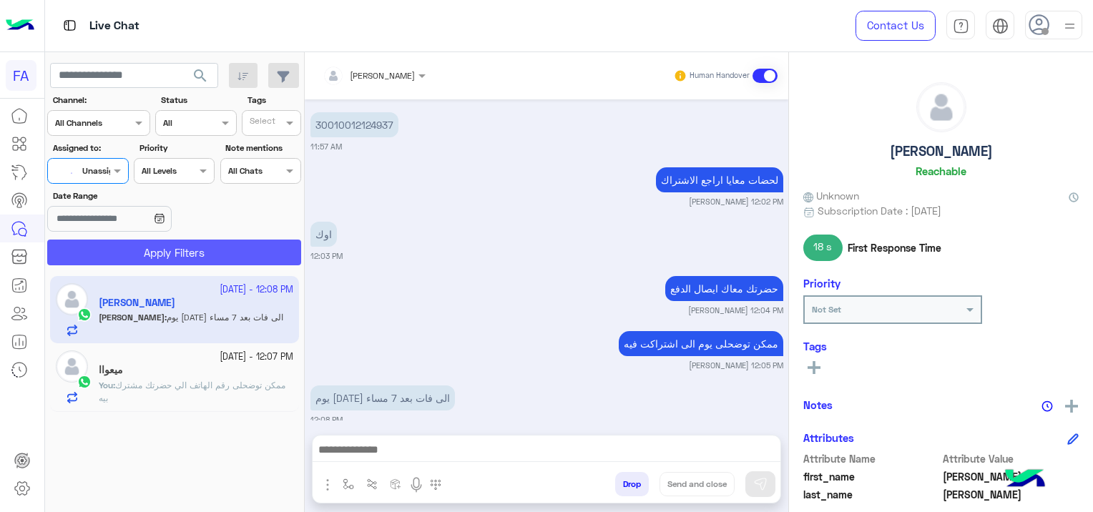
click at [197, 257] on button "Apply Filters" at bounding box center [174, 253] width 254 height 26
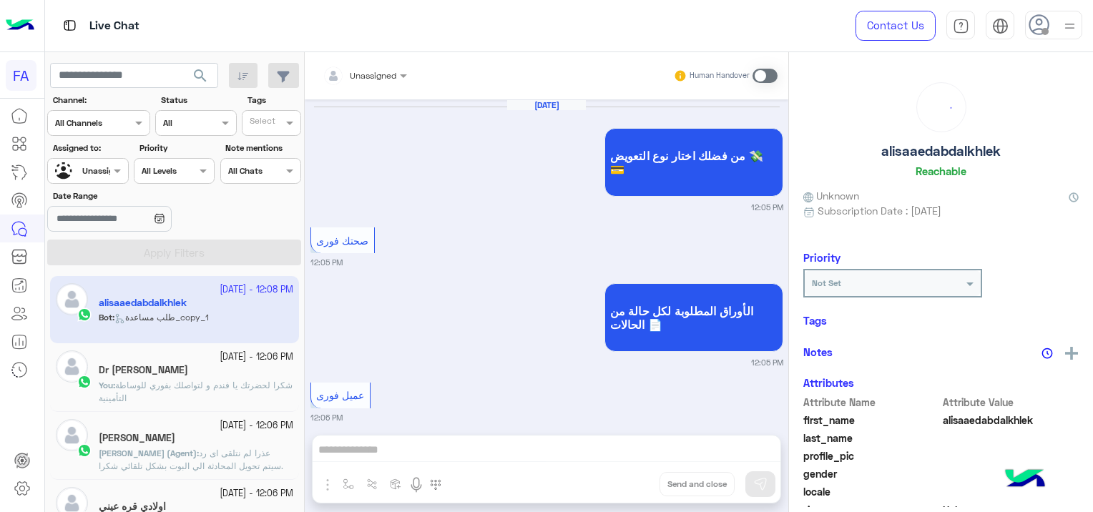
scroll to position [1324, 0]
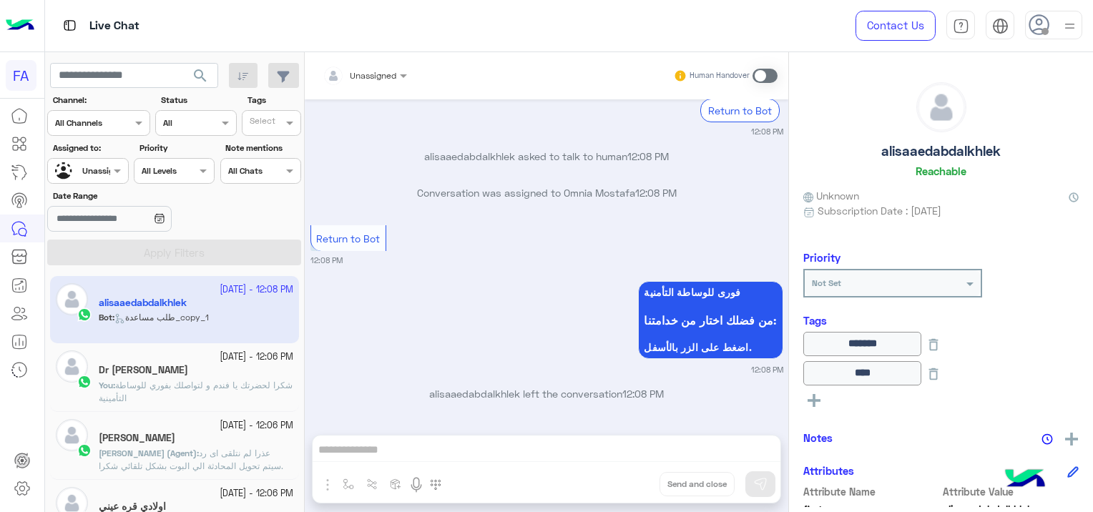
click at [194, 385] on span "شكرا لحضرتك يا فندم و لتواصلك بفوري للوساطة التأمينية" at bounding box center [196, 392] width 194 height 24
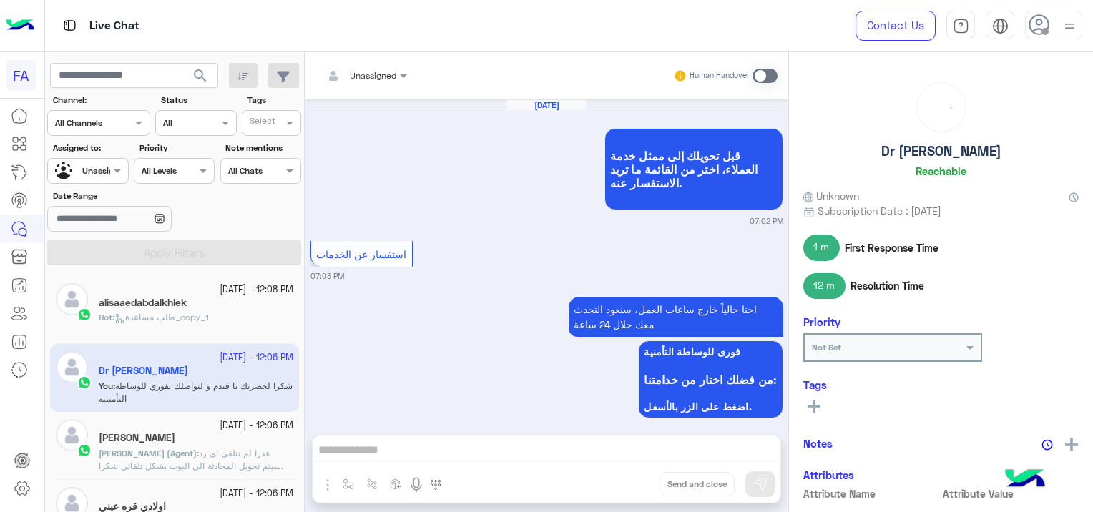
scroll to position [1150, 0]
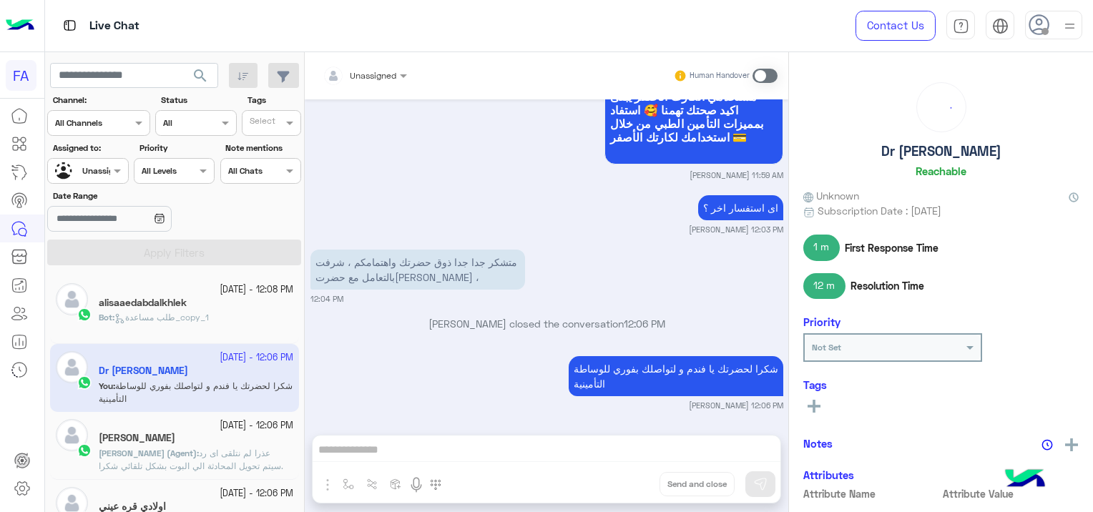
click at [814, 408] on icon at bounding box center [813, 406] width 13 height 13
click at [811, 409] on div at bounding box center [811, 409] width 0 height 0
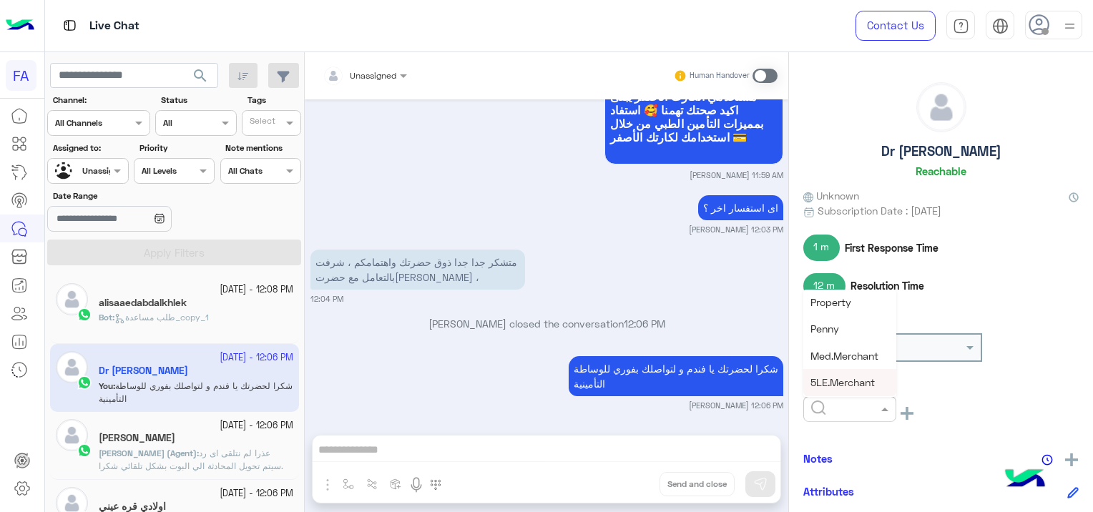
scroll to position [143, 0]
click at [839, 349] on span "Medical" at bounding box center [828, 347] width 36 height 12
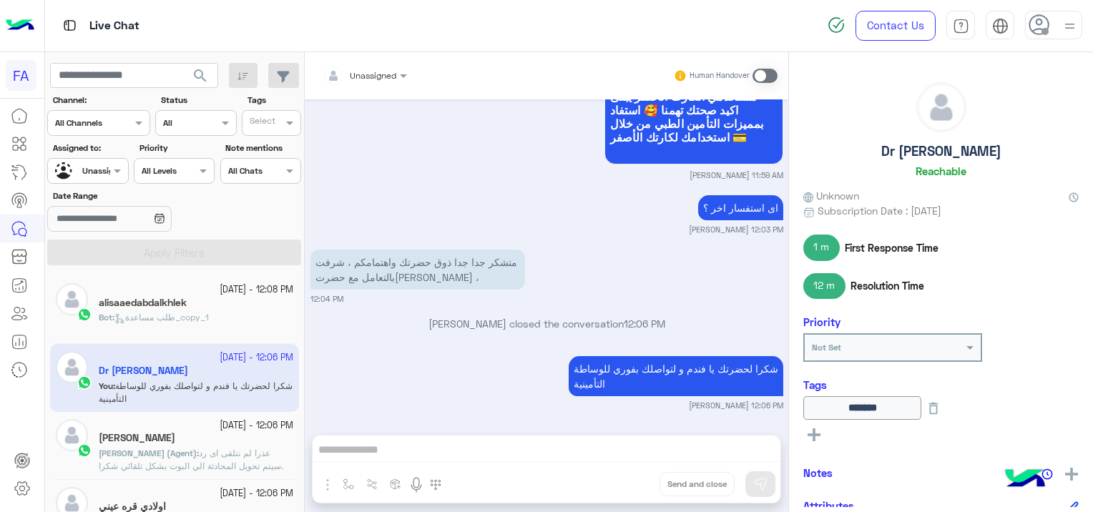
click at [809, 435] on rect at bounding box center [813, 435] width 13 height 3
click at [821, 437] on input "text" at bounding box center [833, 436] width 44 height 13
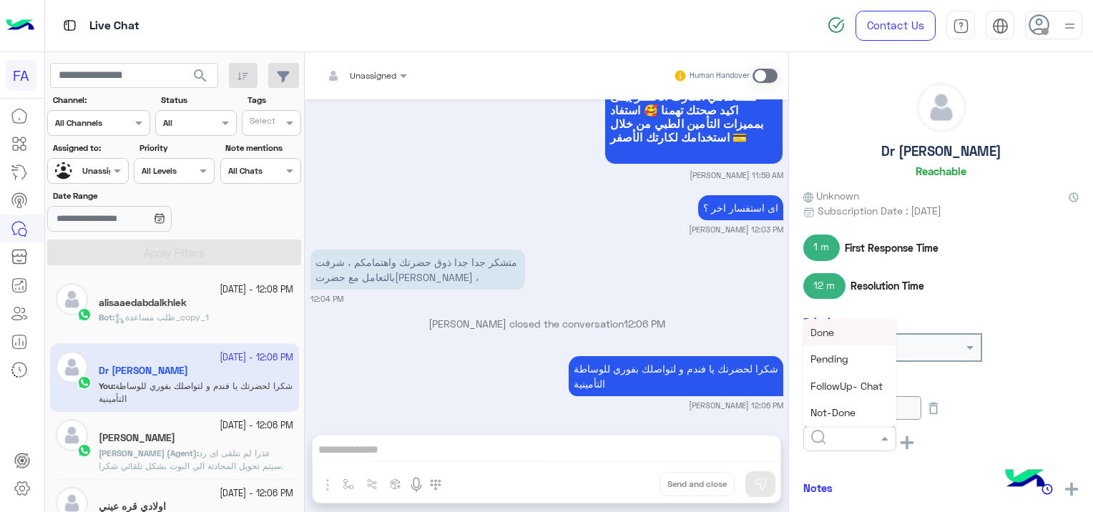
click at [831, 331] on span "Done" at bounding box center [822, 332] width 24 height 12
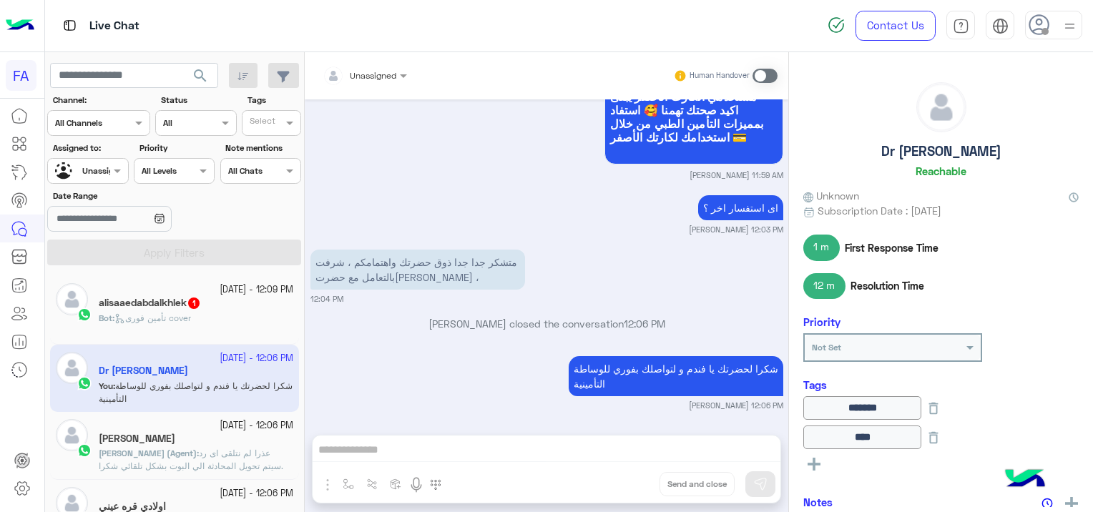
click at [102, 174] on div at bounding box center [87, 169] width 79 height 14
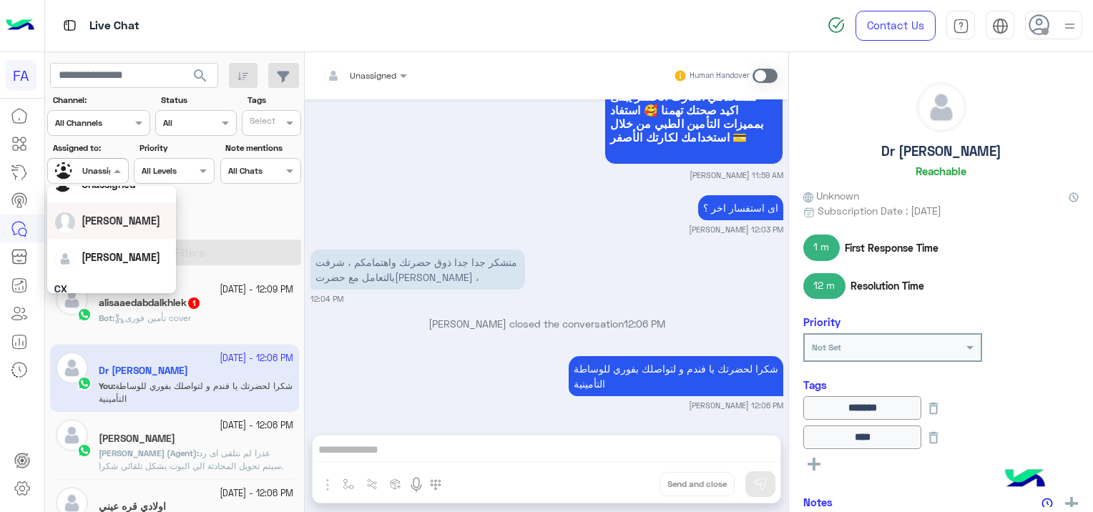
scroll to position [72, 0]
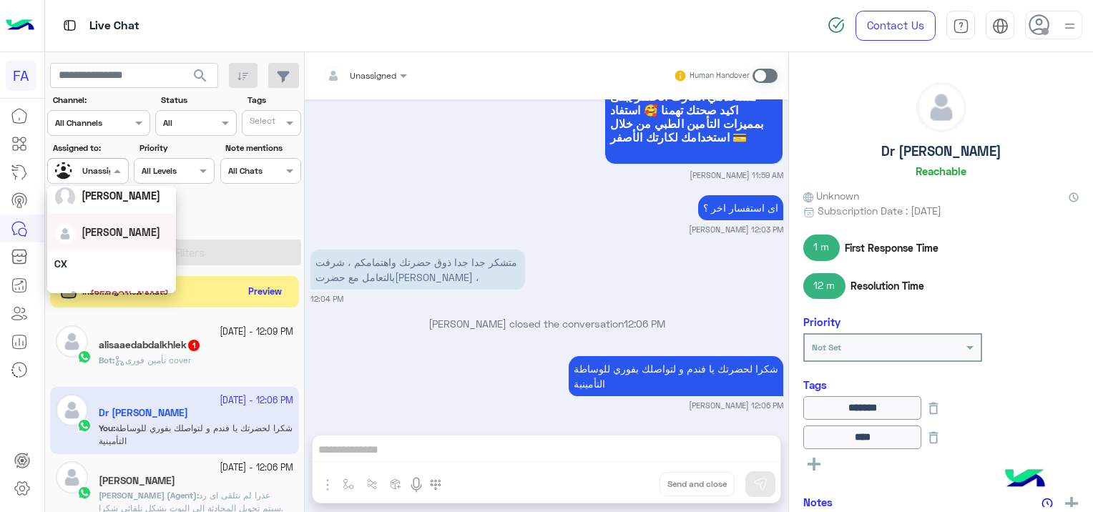
click at [133, 244] on div "[PERSON_NAME]" at bounding box center [111, 232] width 114 height 25
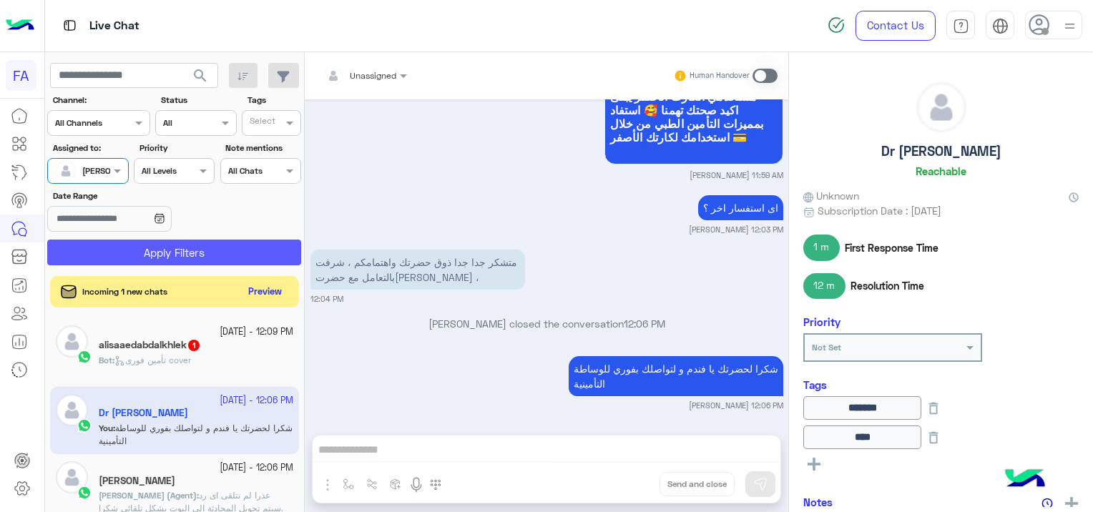
click at [194, 251] on button "Apply Filters" at bounding box center [174, 253] width 254 height 26
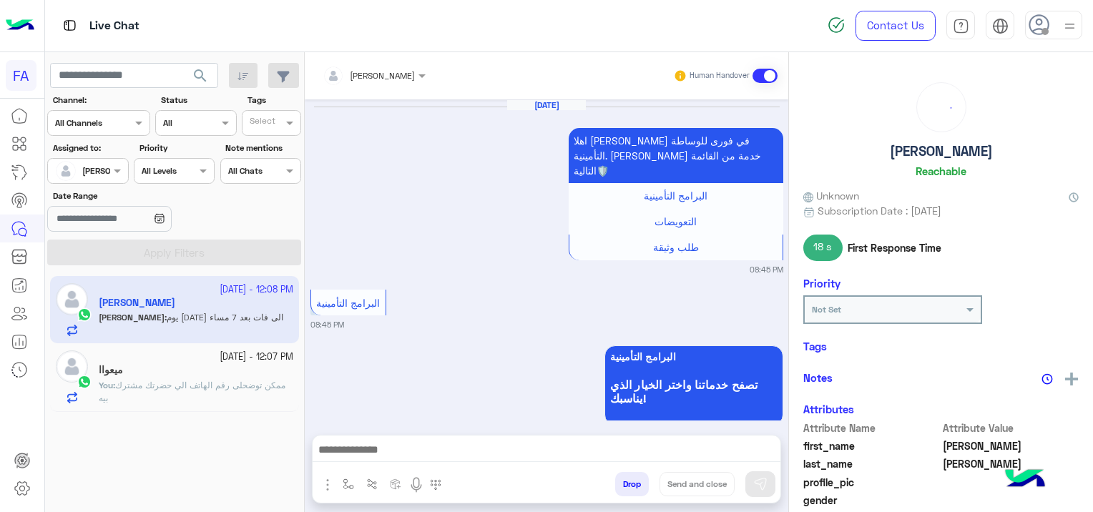
scroll to position [928, 0]
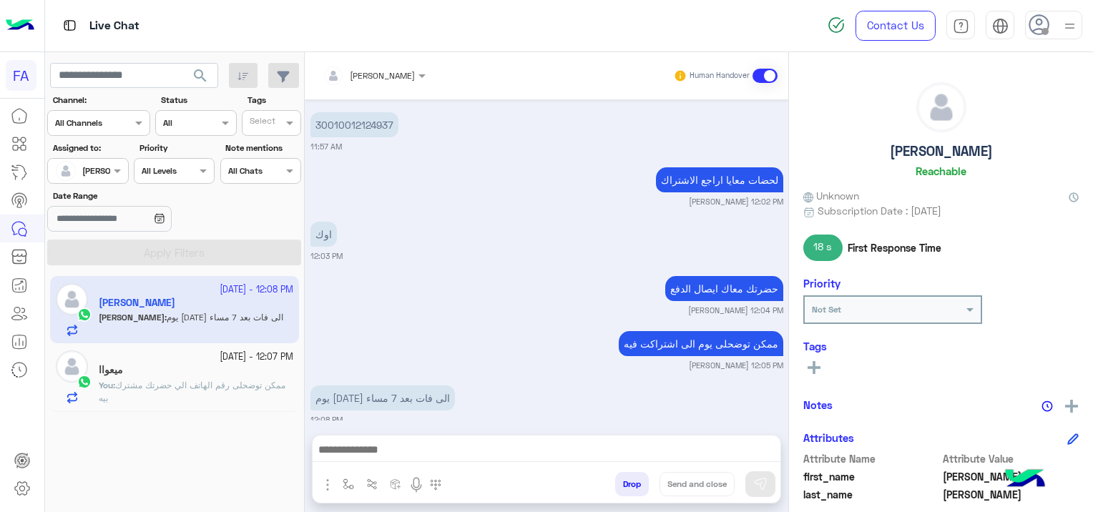
click at [251, 375] on div "ميعواا" at bounding box center [196, 371] width 194 height 15
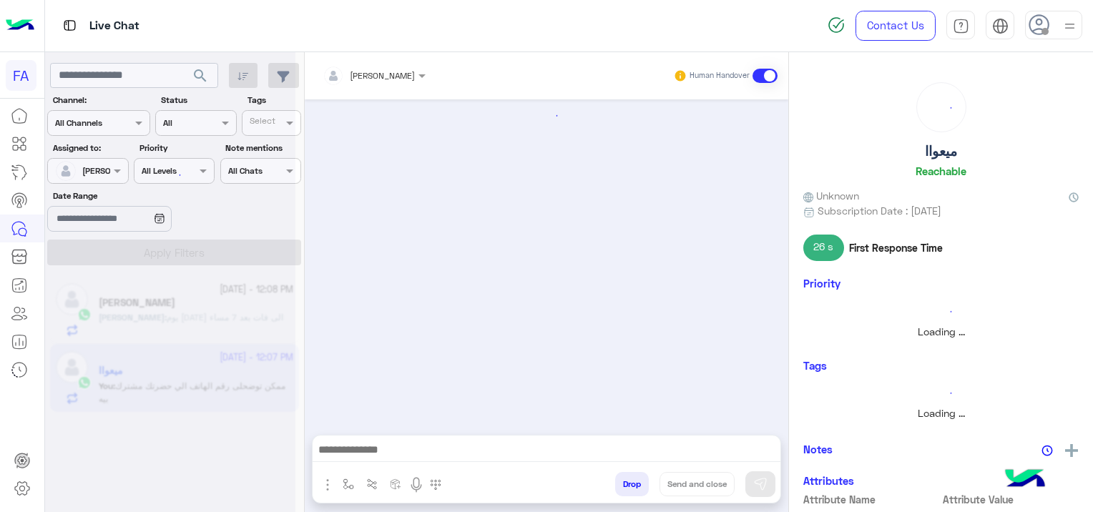
scroll to position [1216, 0]
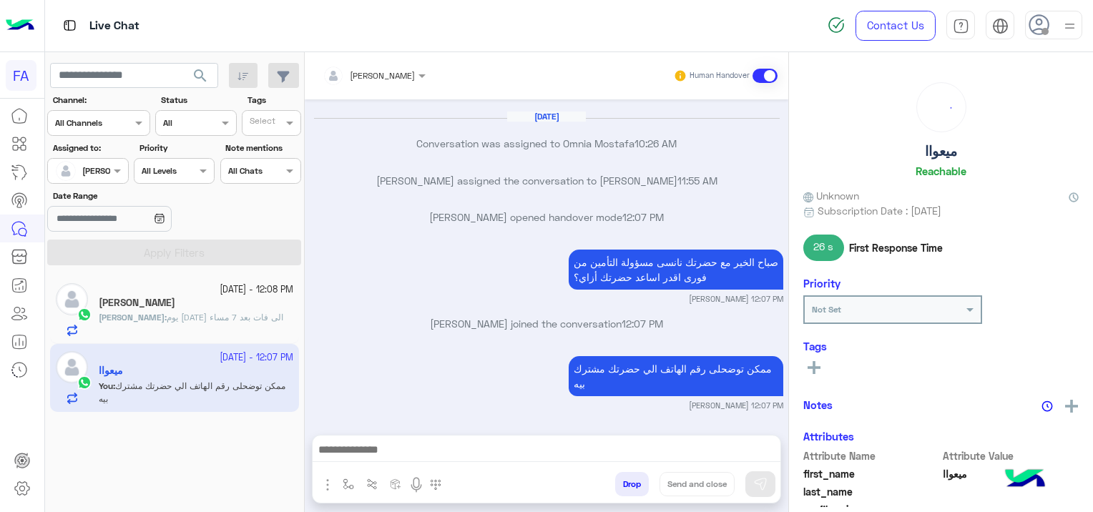
click at [217, 310] on div "[PERSON_NAME]" at bounding box center [196, 304] width 194 height 15
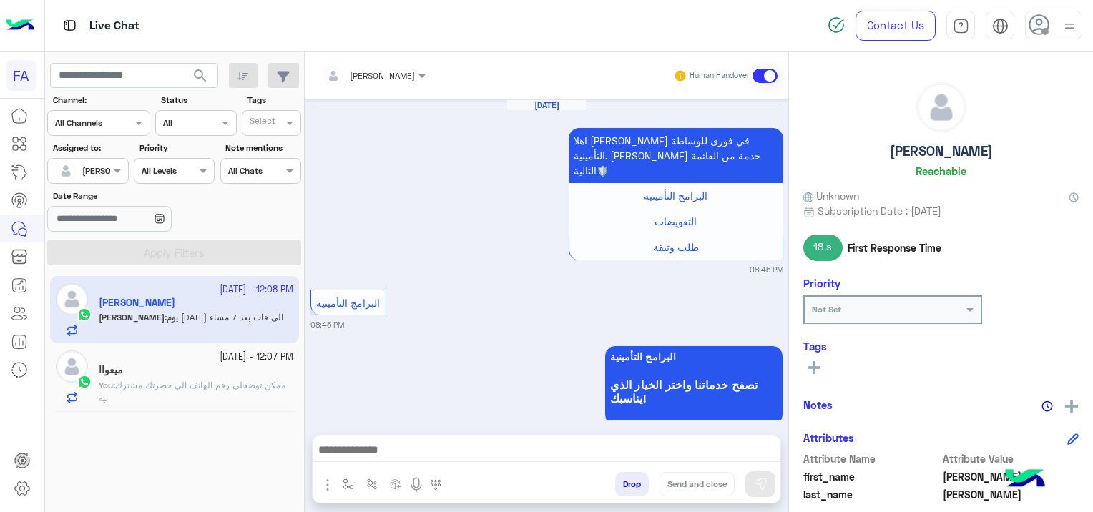
scroll to position [928, 0]
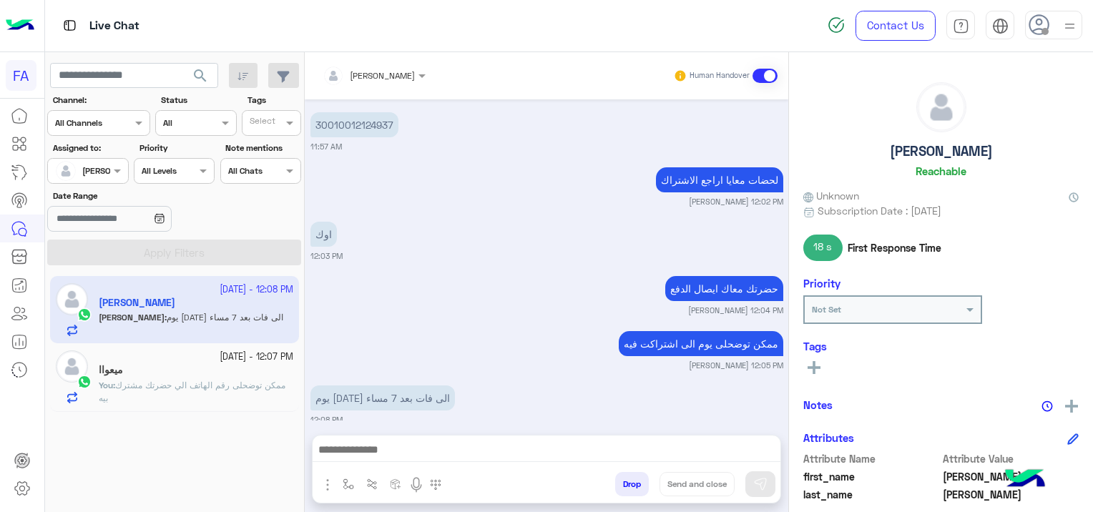
click at [203, 383] on span "ممكن توضحلى رقم الهاتف الي حضرتك مشترك بيه" at bounding box center [192, 392] width 187 height 24
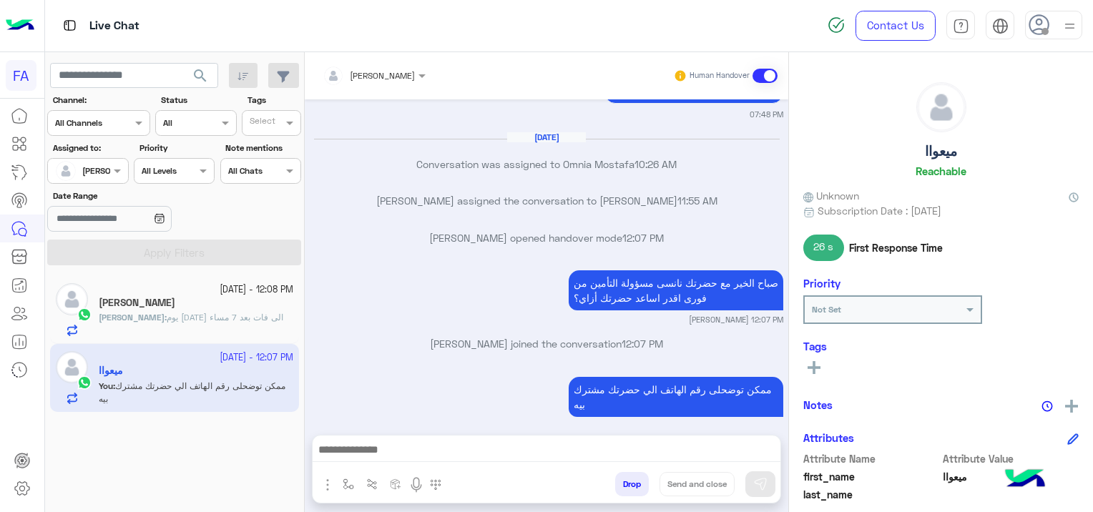
scroll to position [2481, 0]
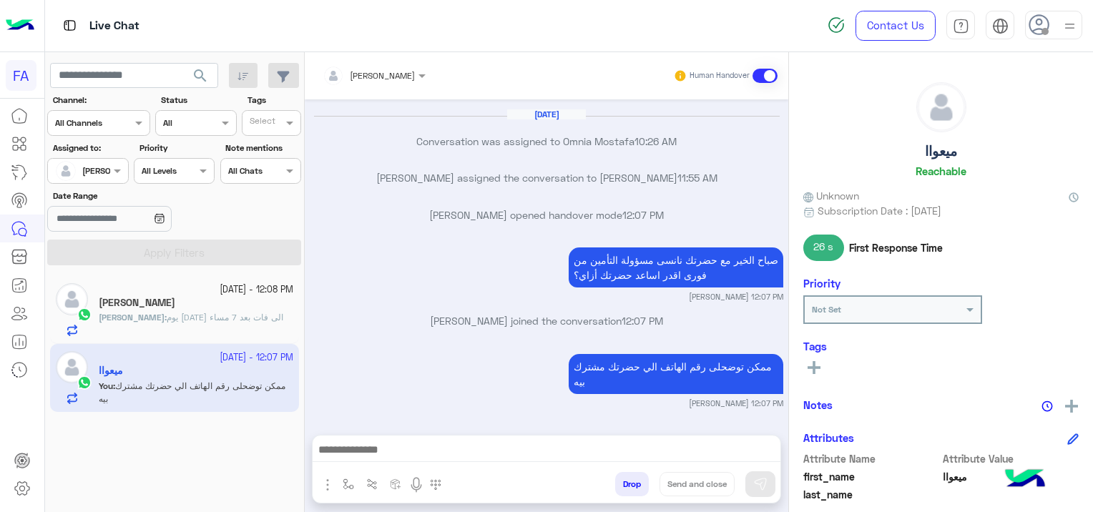
click at [237, 320] on span "يوم الخميس الى فات بعد 7 مساء" at bounding box center [225, 317] width 117 height 11
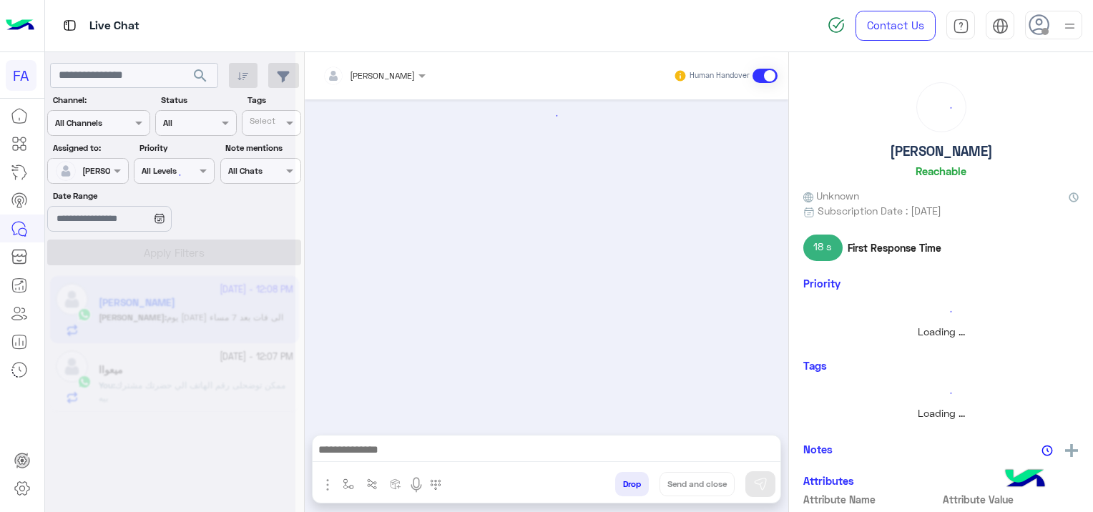
scroll to position [928, 0]
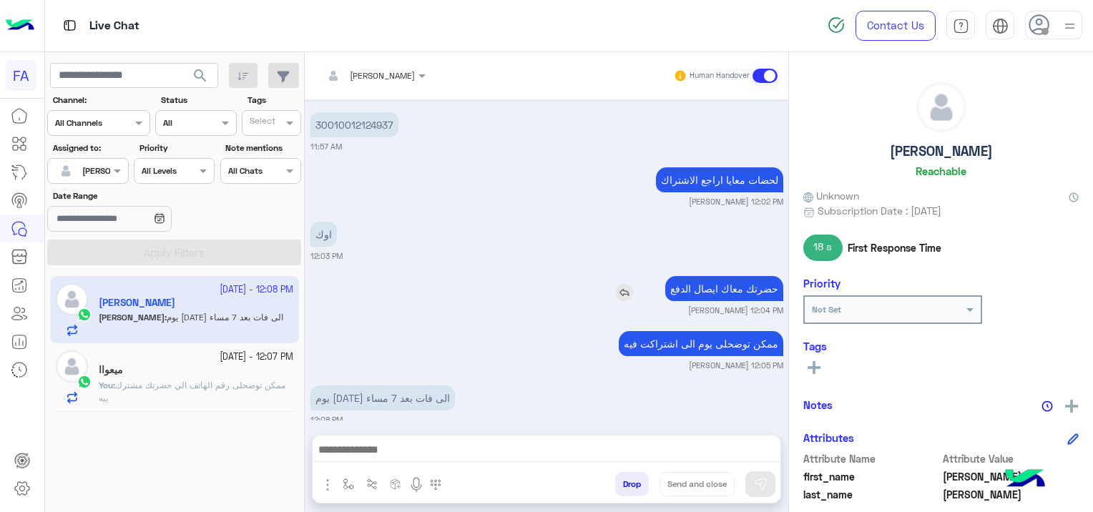
click at [616, 284] on img at bounding box center [624, 292] width 17 height 17
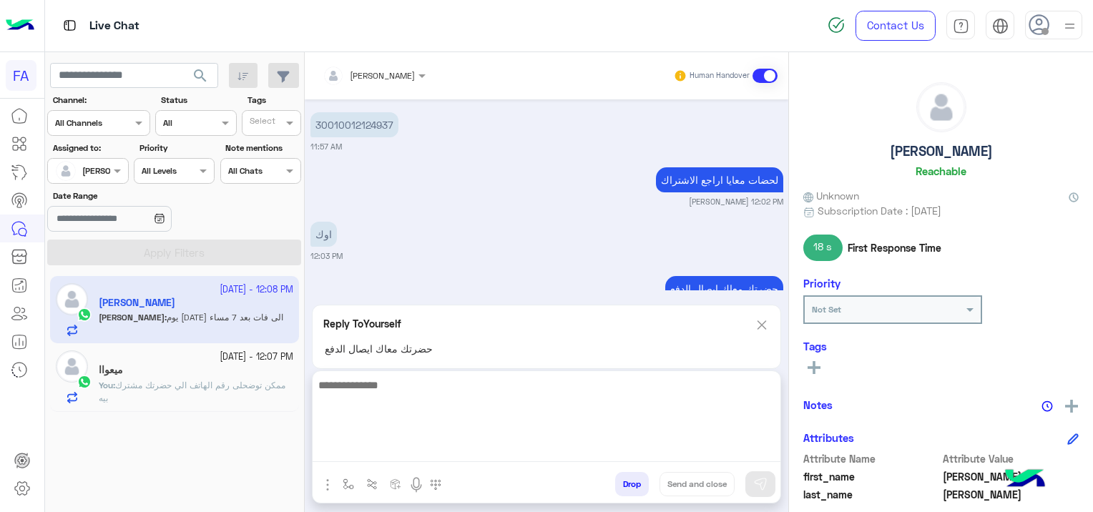
click at [389, 455] on textarea at bounding box center [546, 419] width 468 height 86
type textarea "*"
type textarea "**"
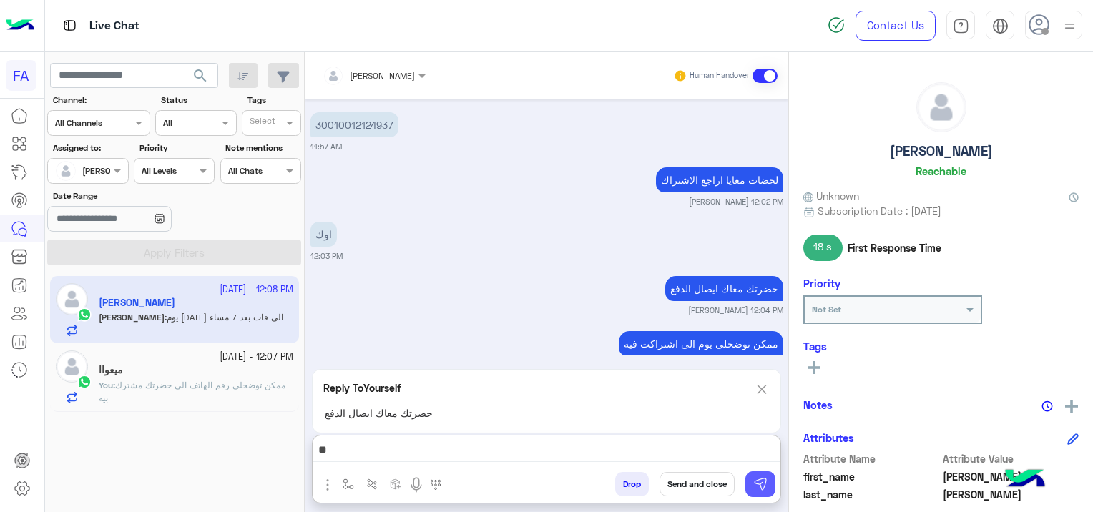
click at [761, 483] on img at bounding box center [760, 484] width 14 height 14
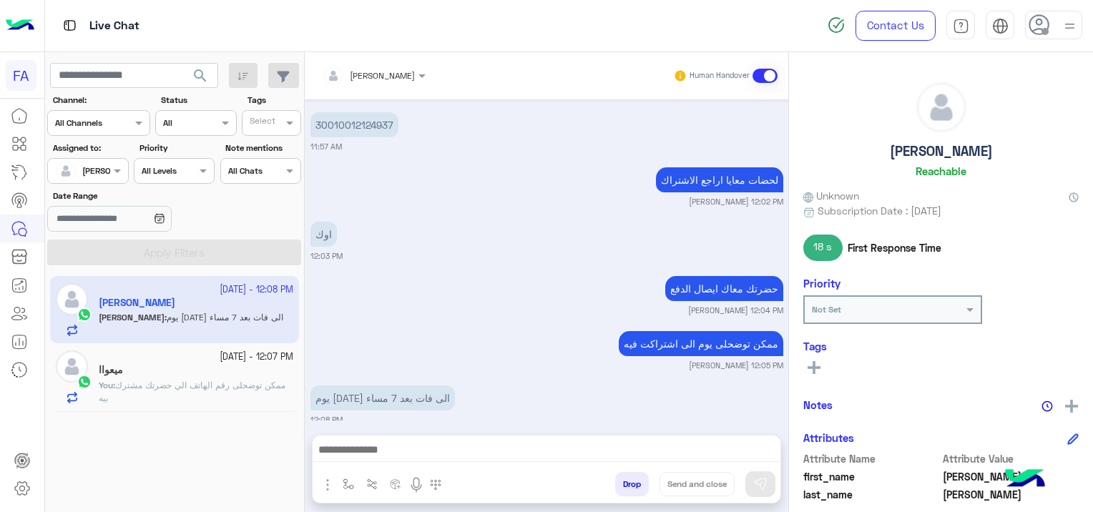
scroll to position [1008, 0]
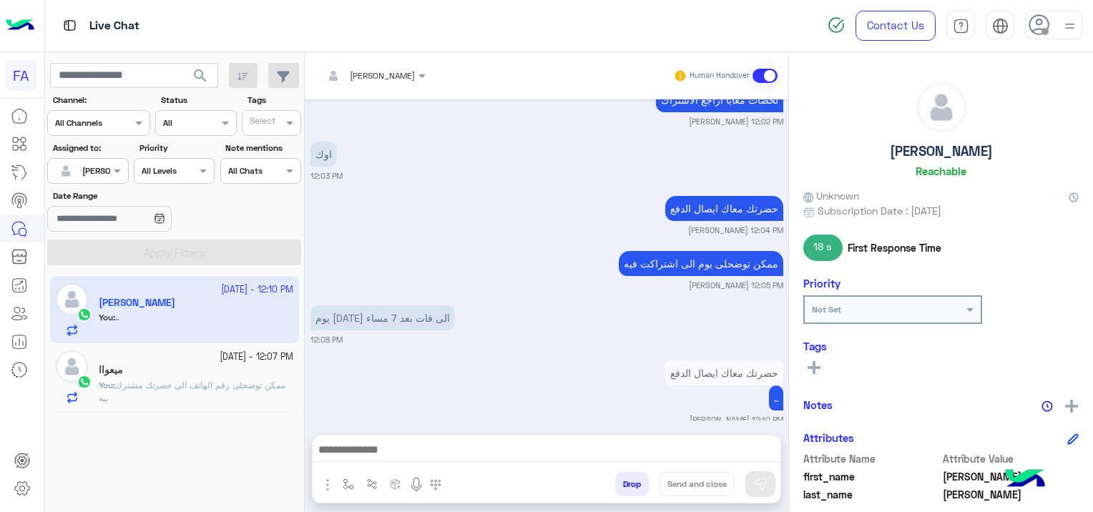
click at [254, 380] on span "ممكن توضحلى رقم الهاتف الي حضرتك مشترك بيه" at bounding box center [192, 392] width 187 height 24
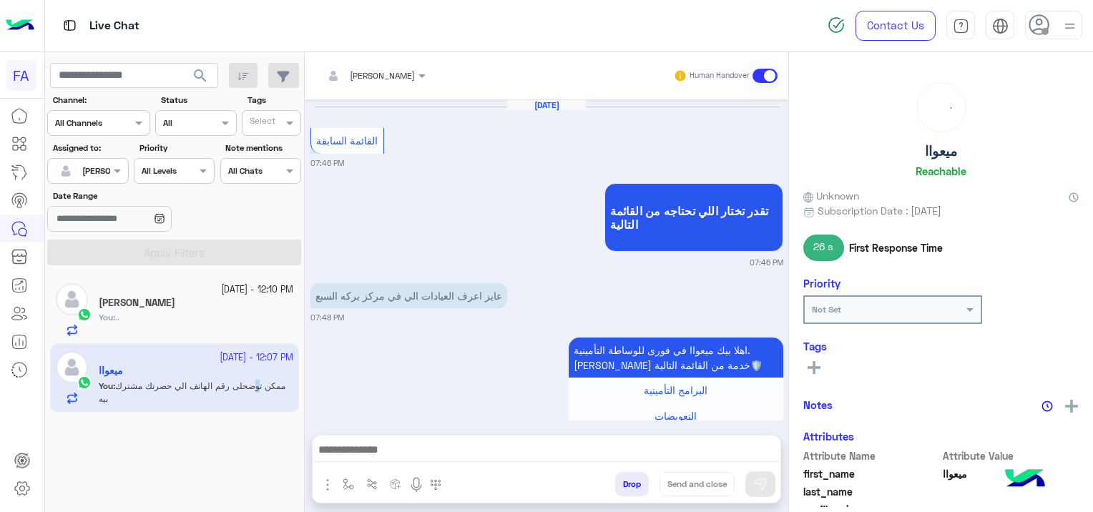
scroll to position [1216, 0]
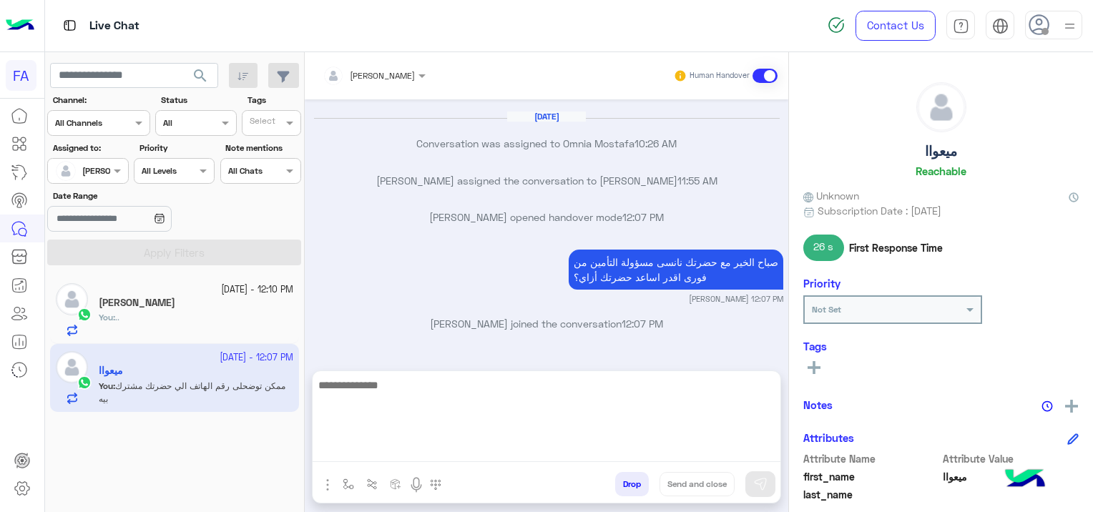
click at [446, 449] on textarea at bounding box center [546, 419] width 468 height 86
click at [375, 451] on textarea at bounding box center [546, 419] width 468 height 86
paste textarea "**********"
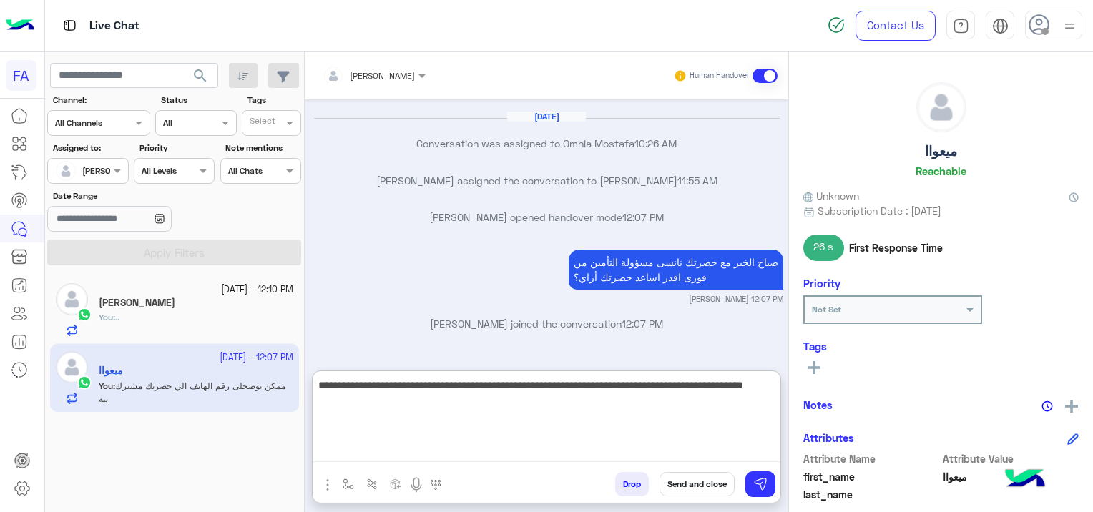
scroll to position [1281, 0]
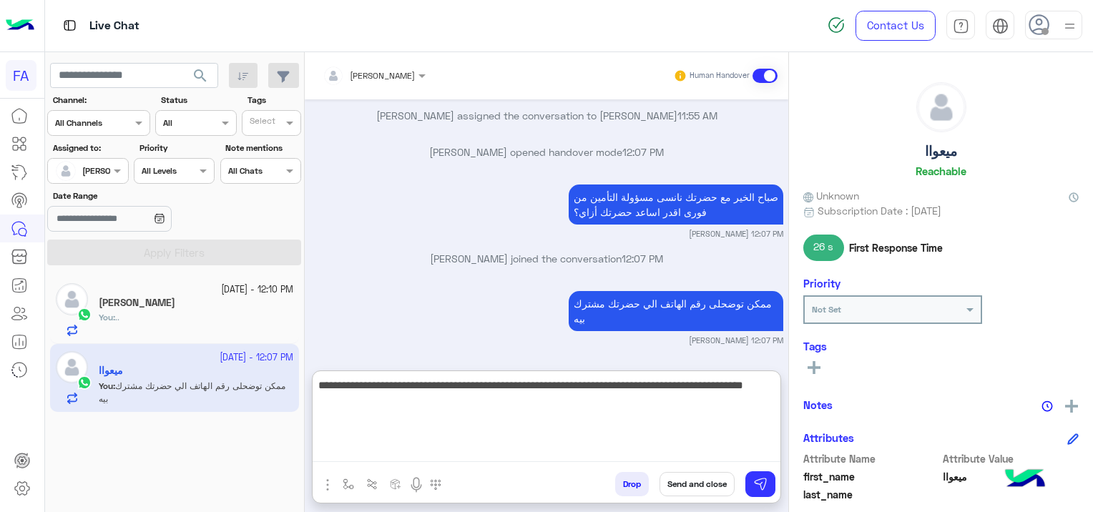
type textarea "**********"
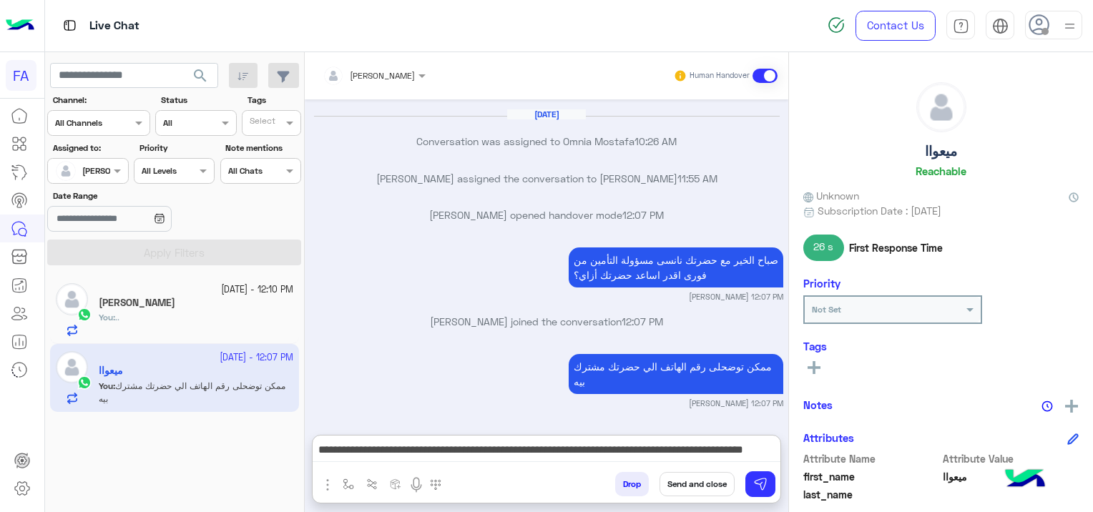
click at [711, 479] on button "Send and close" at bounding box center [696, 484] width 75 height 24
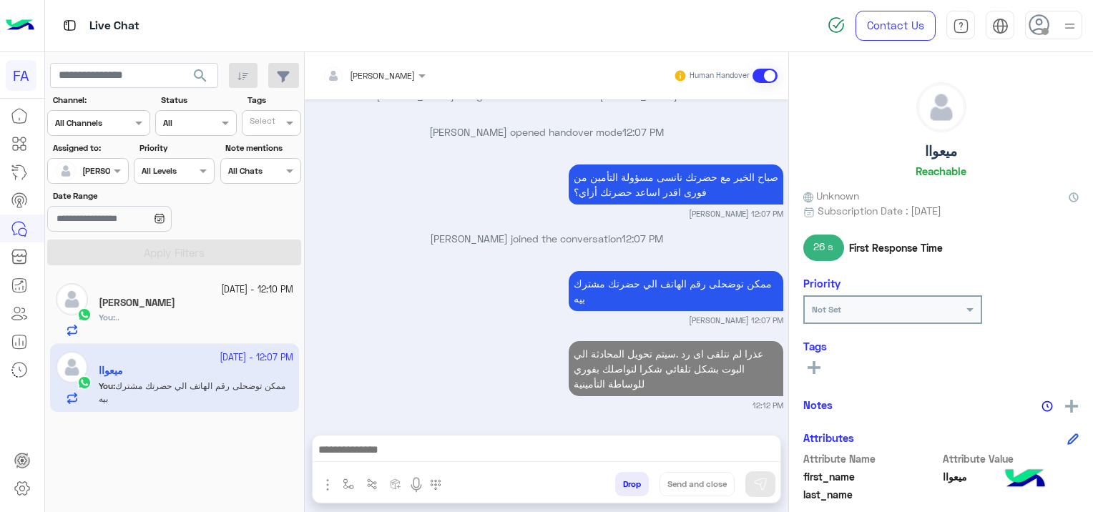
scroll to position [1338, 0]
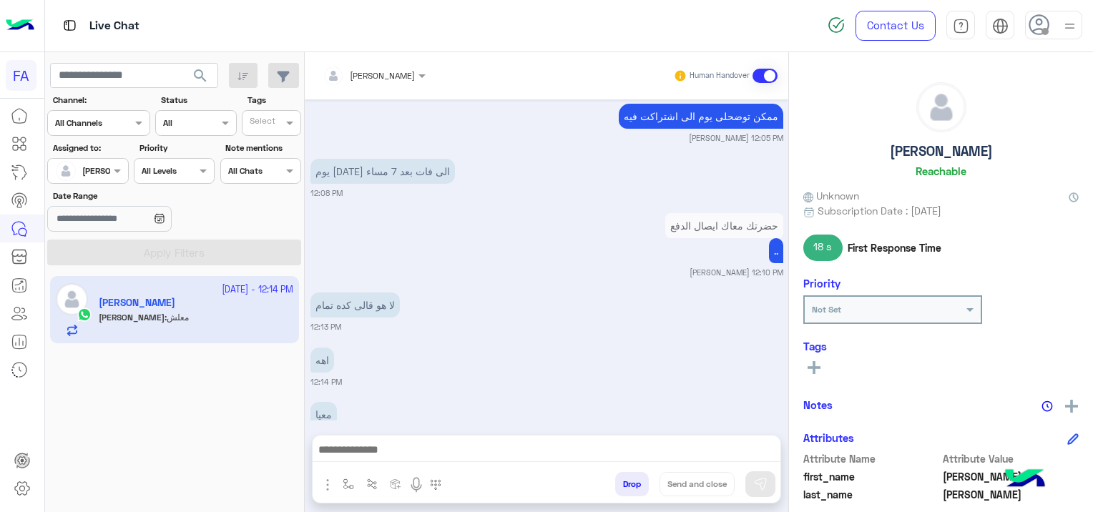
scroll to position [2898, 0]
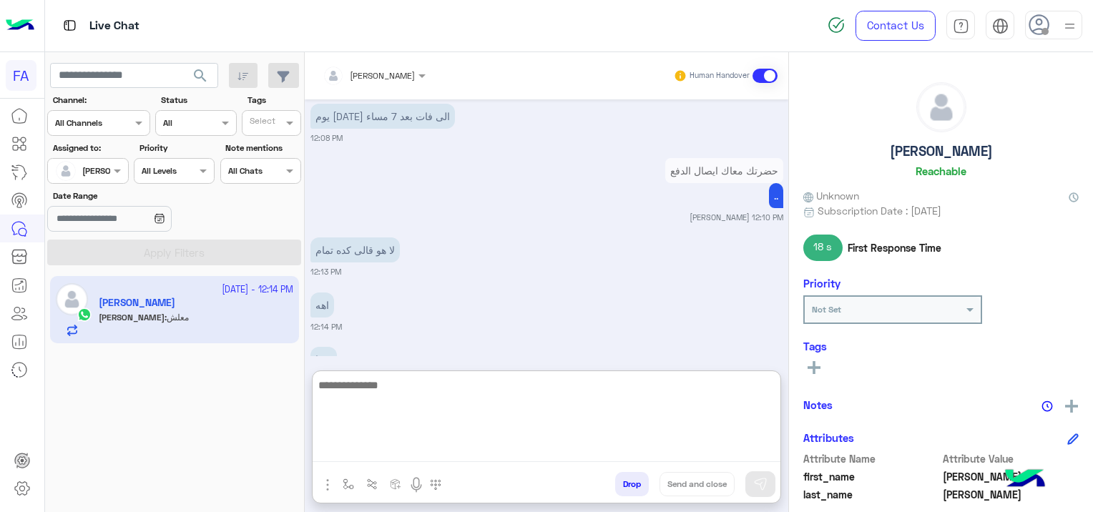
click at [429, 452] on textarea at bounding box center [546, 419] width 468 height 86
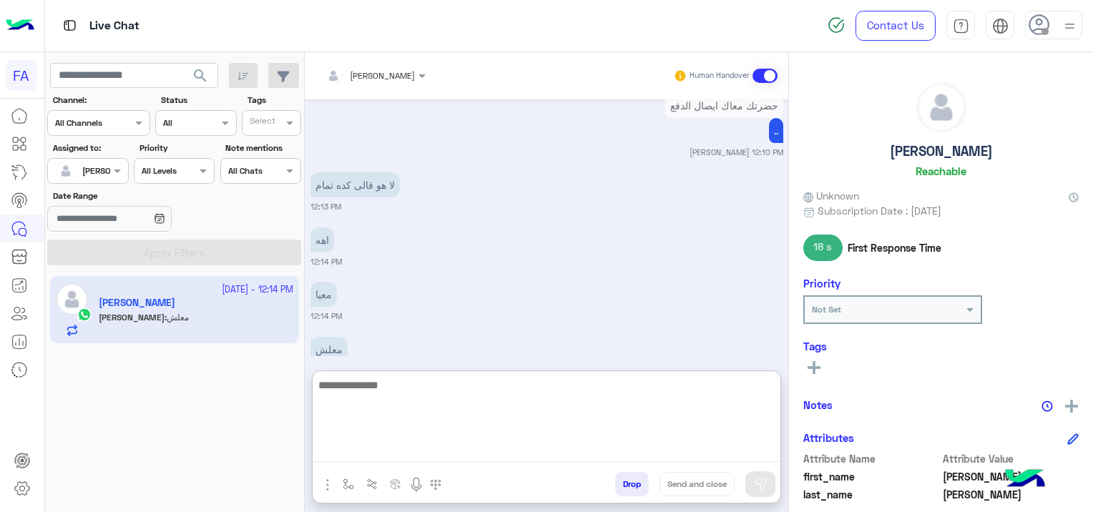
scroll to position [3173, 0]
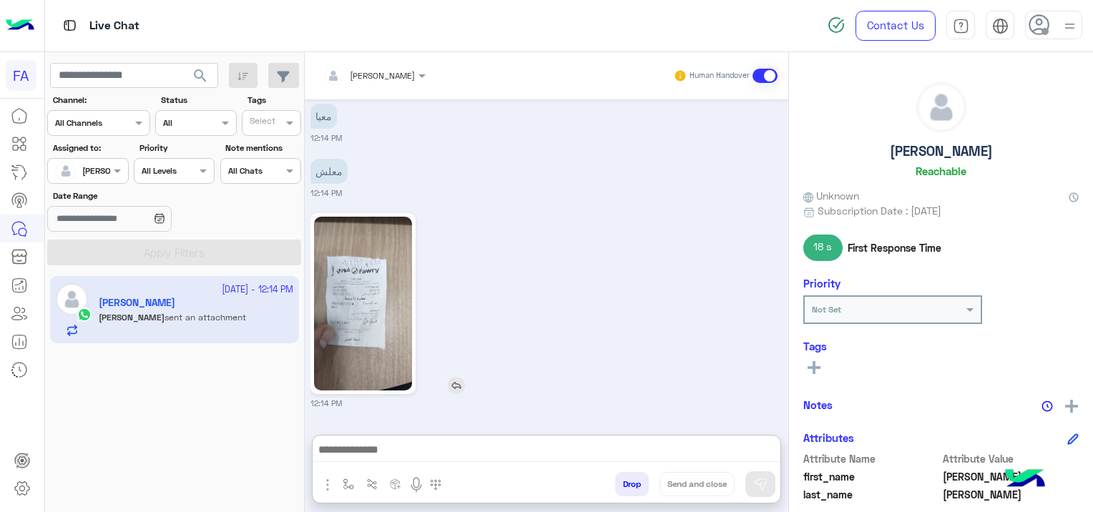
click at [388, 249] on img at bounding box center [363, 304] width 98 height 174
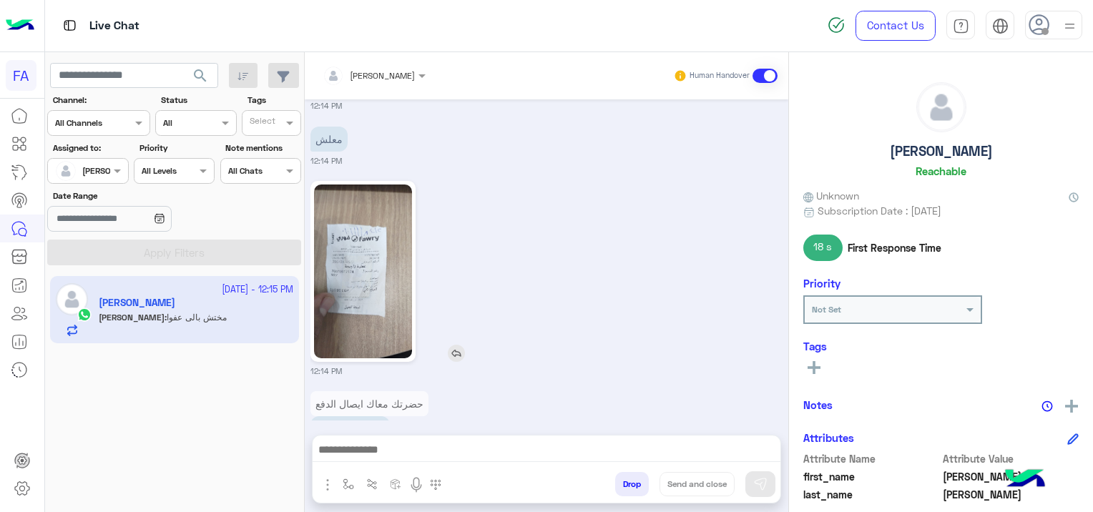
scroll to position [3188, 0]
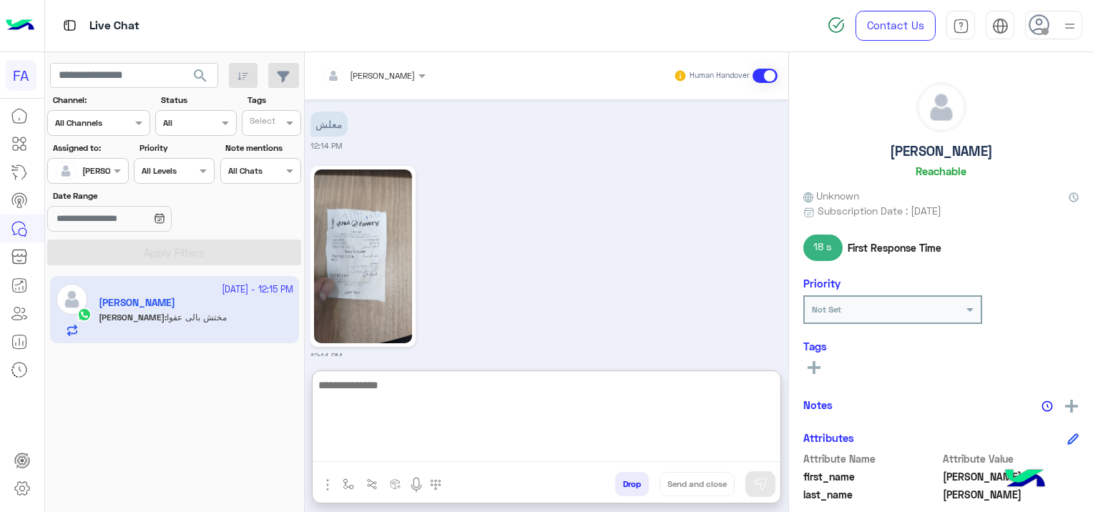
click at [479, 460] on textarea at bounding box center [546, 419] width 468 height 86
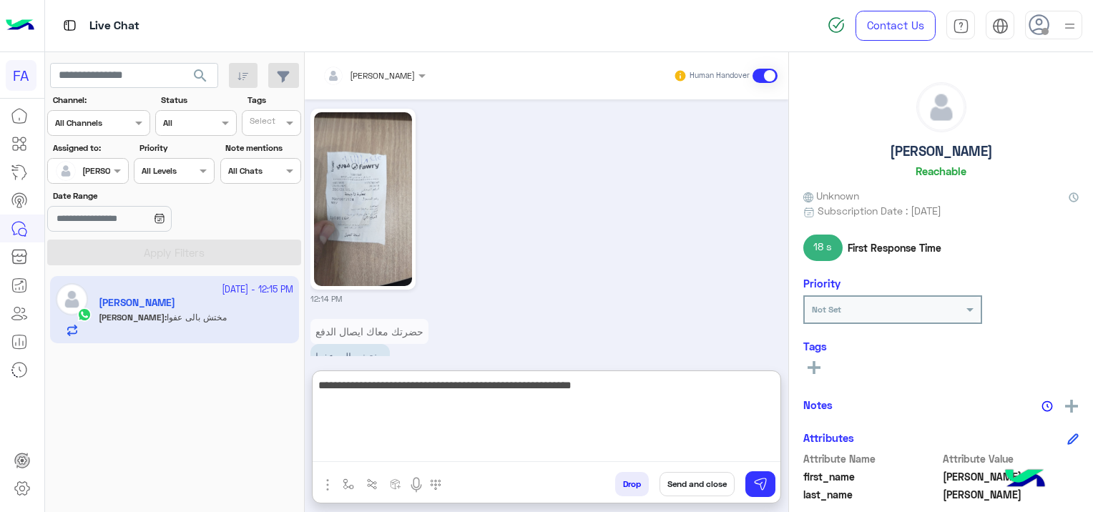
scroll to position [3253, 0]
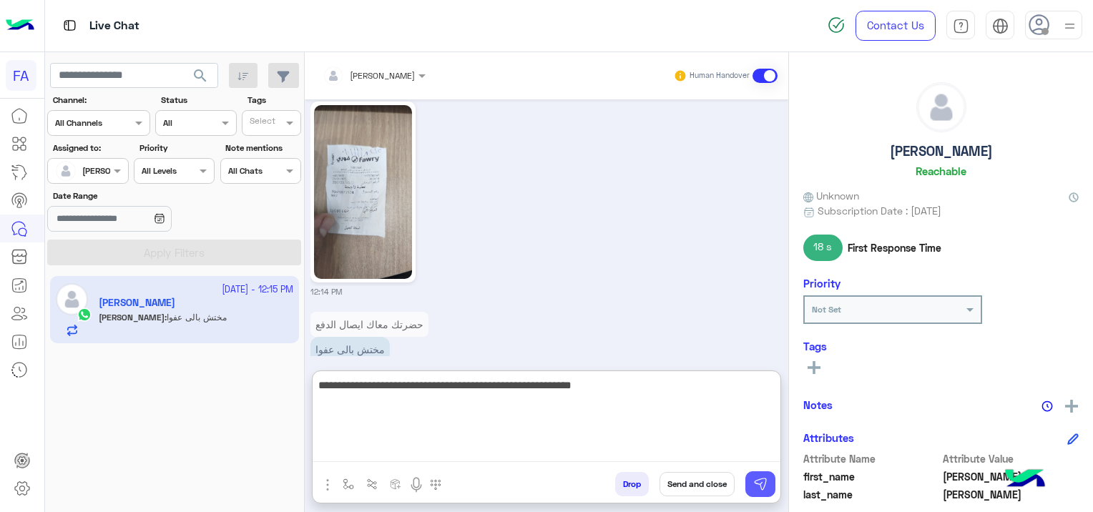
type textarea "**********"
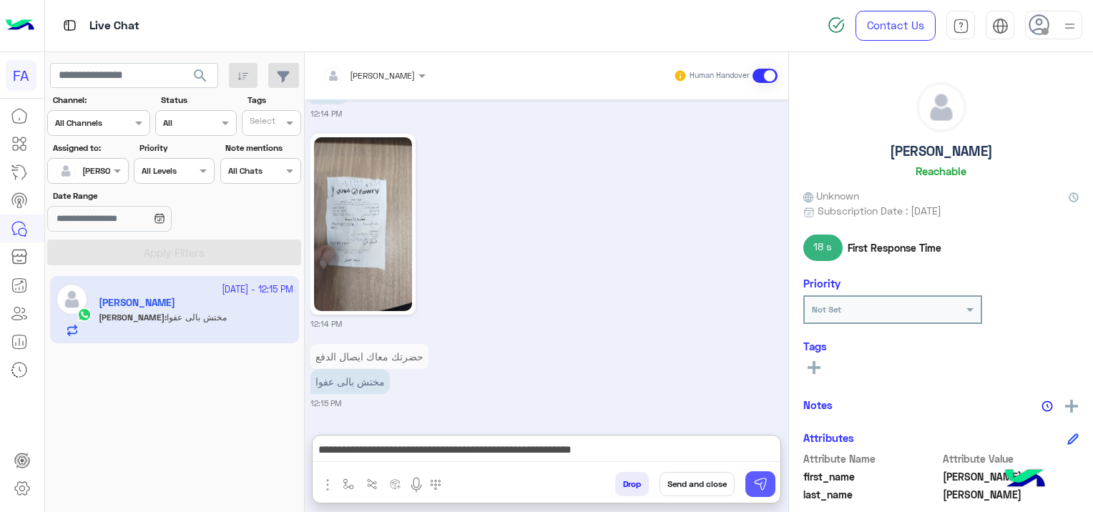
click at [767, 478] on button at bounding box center [760, 484] width 30 height 26
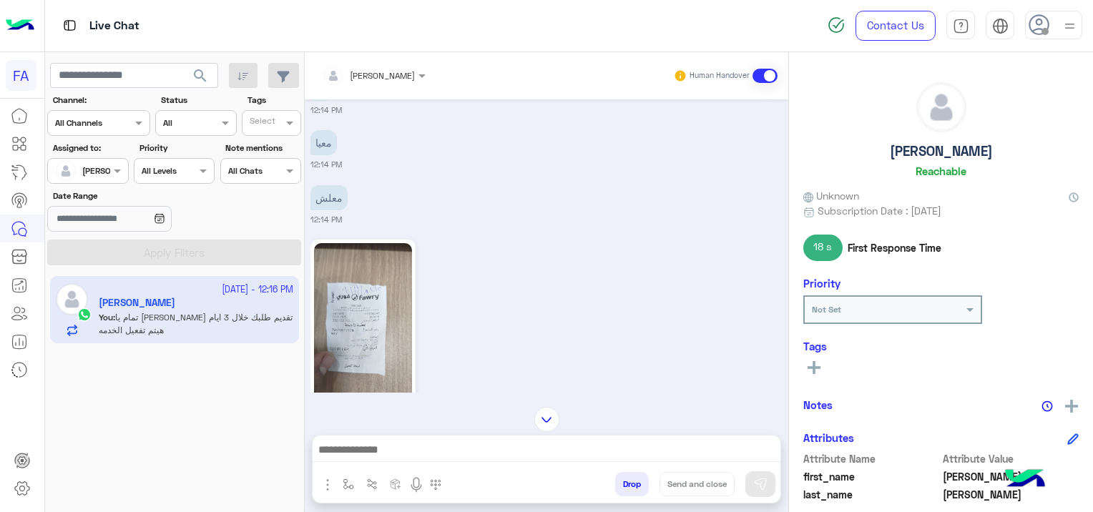
scroll to position [3258, 0]
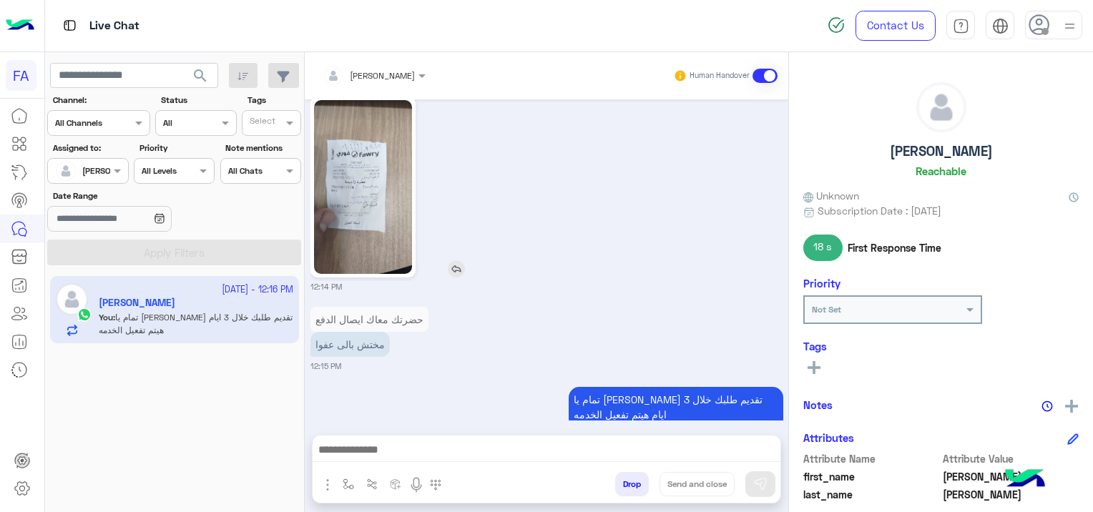
click at [457, 260] on img at bounding box center [456, 268] width 17 height 17
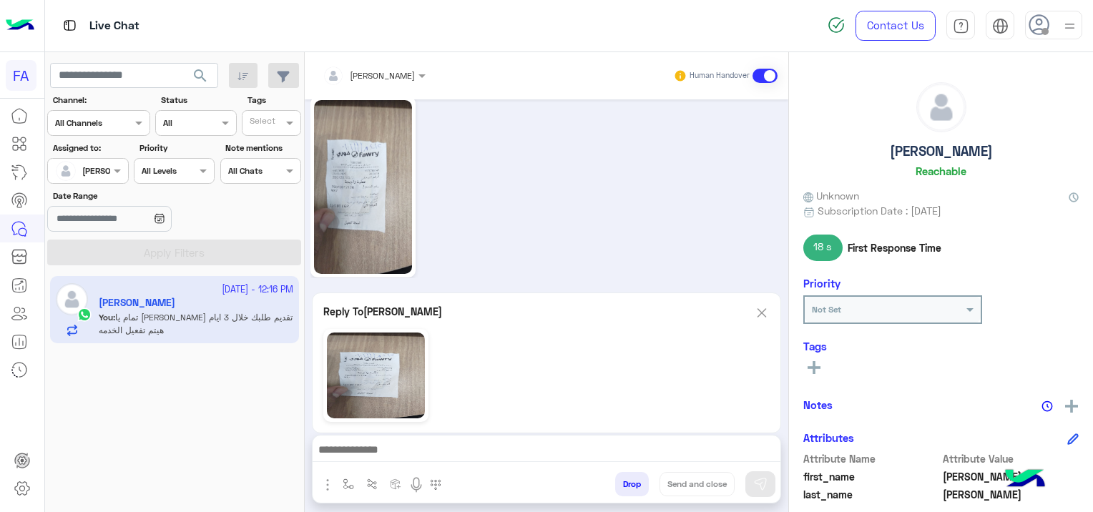
click at [761, 309] on img at bounding box center [762, 313] width 16 height 18
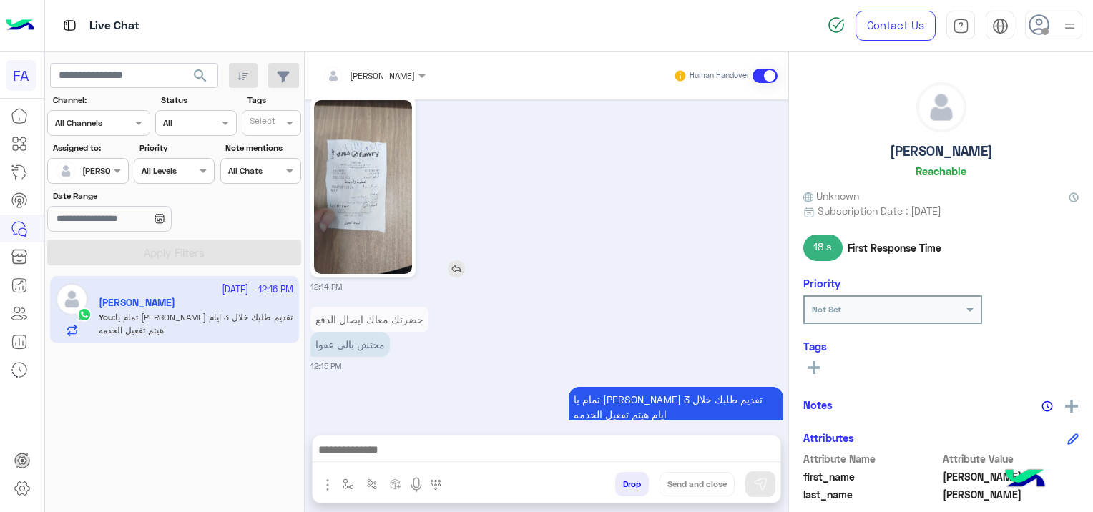
drag, startPoint x: 435, startPoint y: 187, endPoint x: 369, endPoint y: 186, distance: 65.8
click at [369, 186] on img at bounding box center [363, 187] width 98 height 174
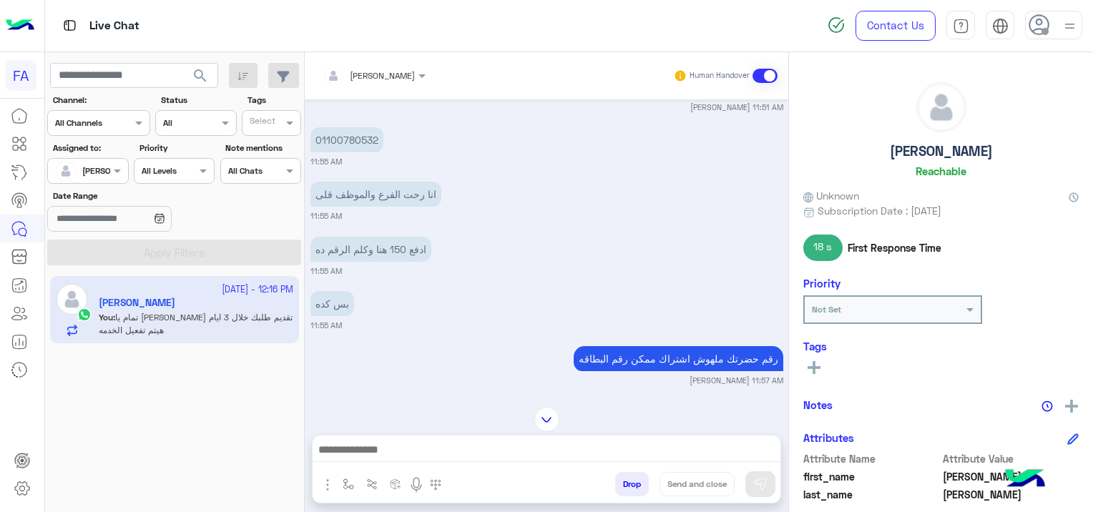
scroll to position [2185, 0]
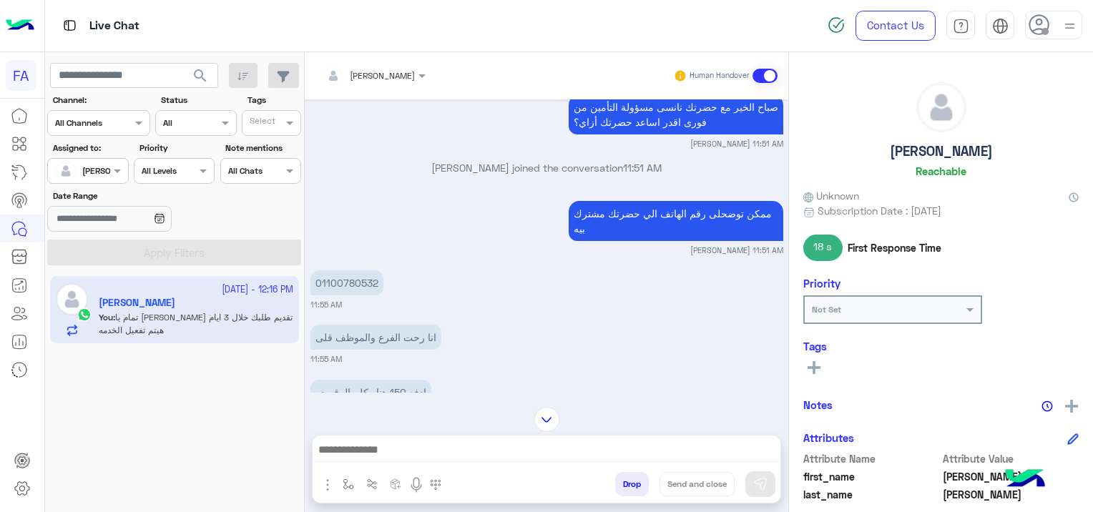
click at [398, 267] on div "01100780532" at bounding box center [387, 283] width 154 height 32
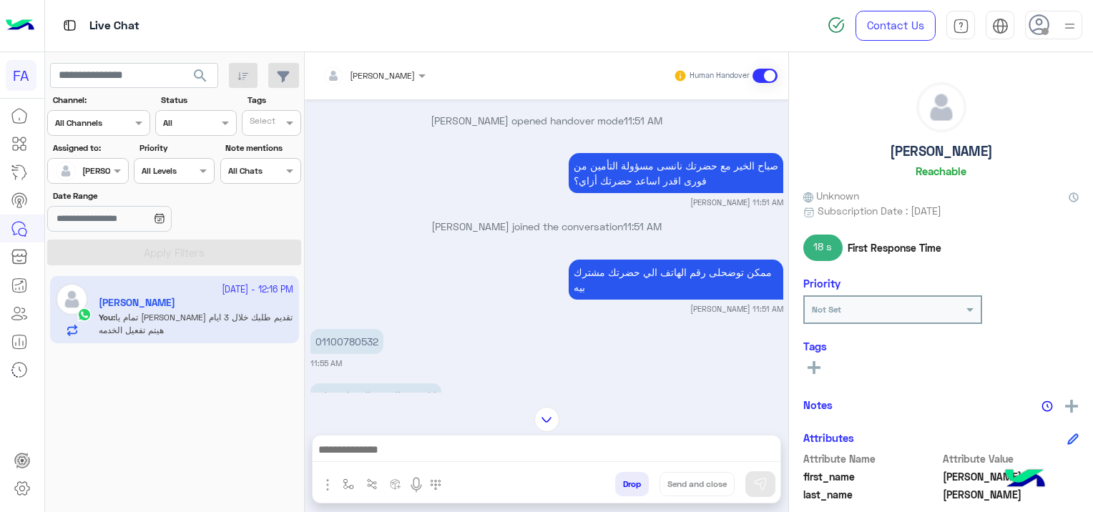
scroll to position [2114, 0]
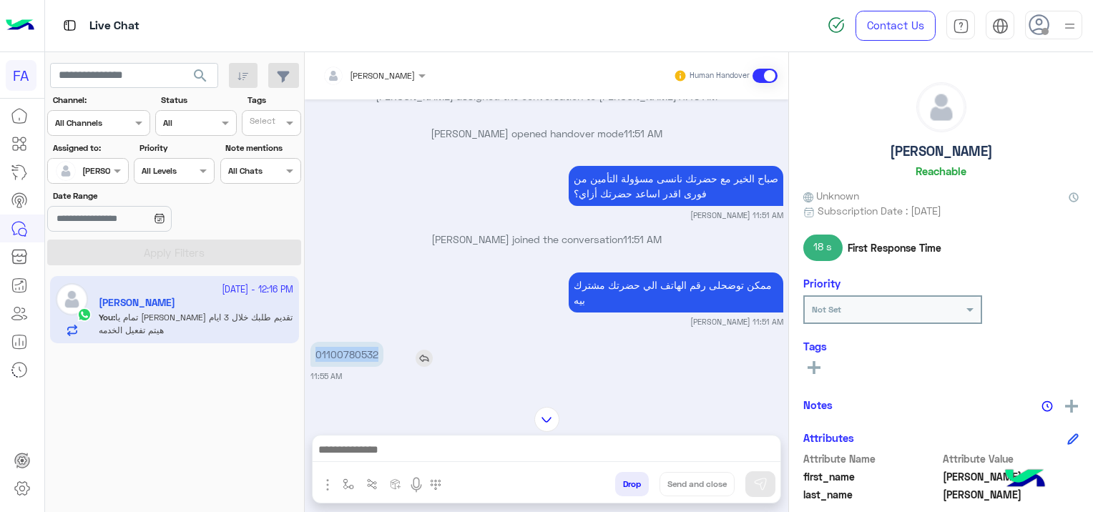
drag, startPoint x: 379, startPoint y: 322, endPoint x: 314, endPoint y: 326, distance: 65.2
click at [314, 342] on p "01100780532" at bounding box center [346, 354] width 73 height 25
copy p "01100780532"
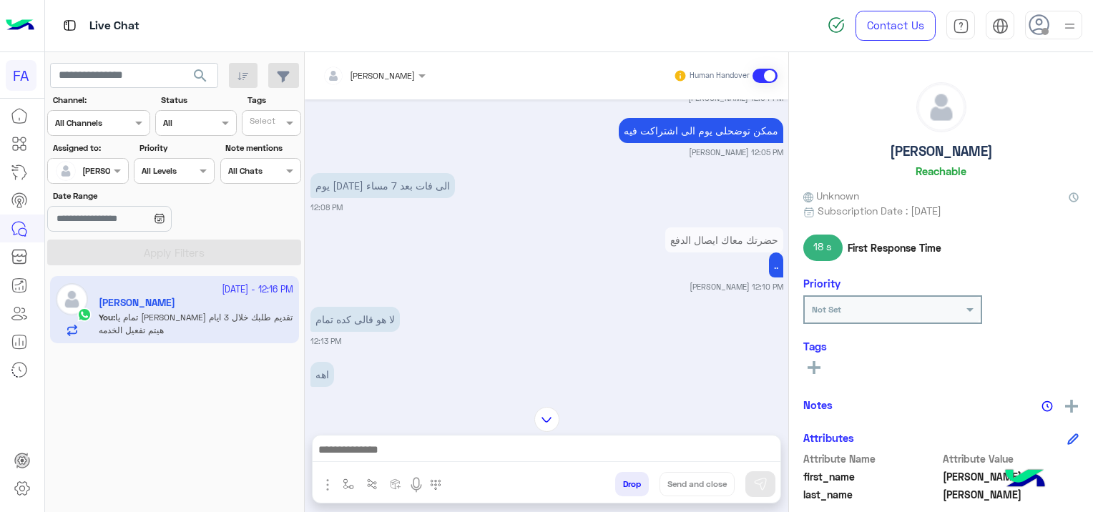
scroll to position [3258, 0]
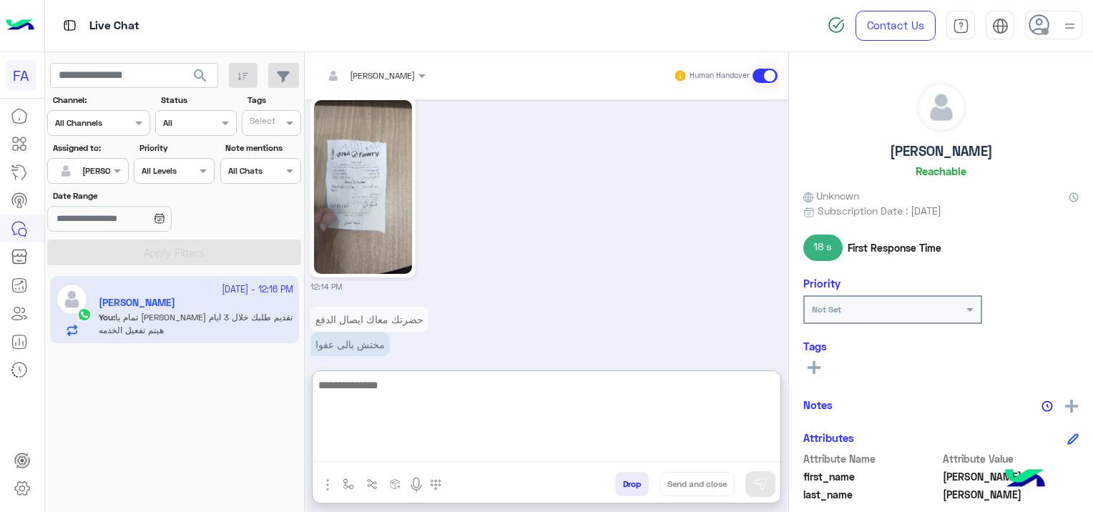
click at [496, 450] on textarea at bounding box center [546, 419] width 468 height 86
type textarea "**********"
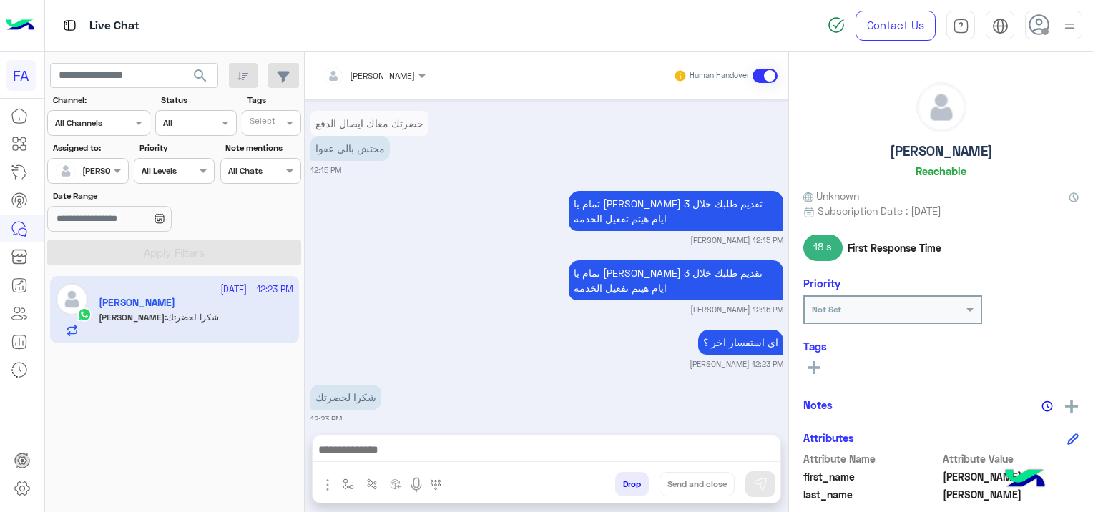
scroll to position [3436, 0]
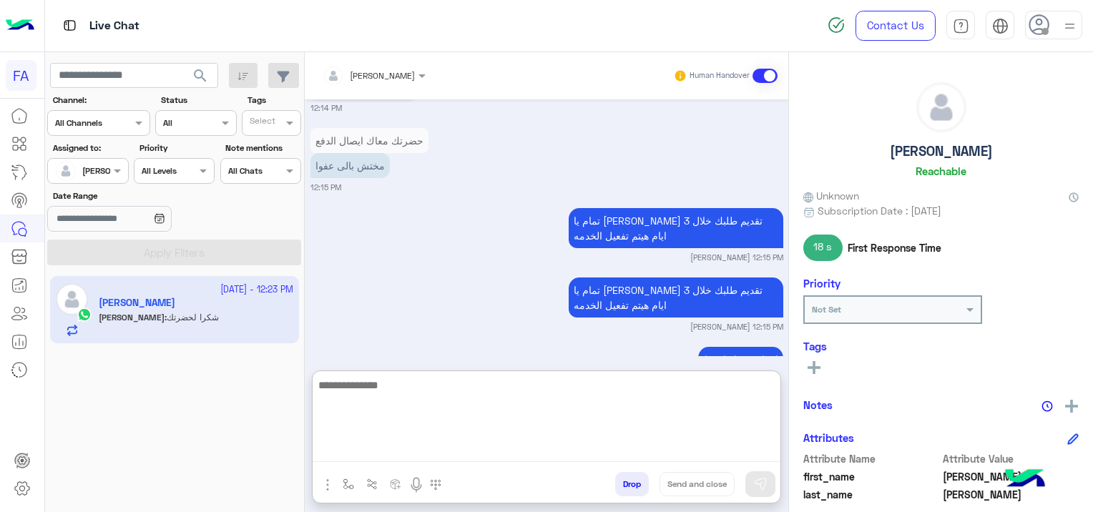
click at [389, 450] on textarea at bounding box center [546, 419] width 468 height 86
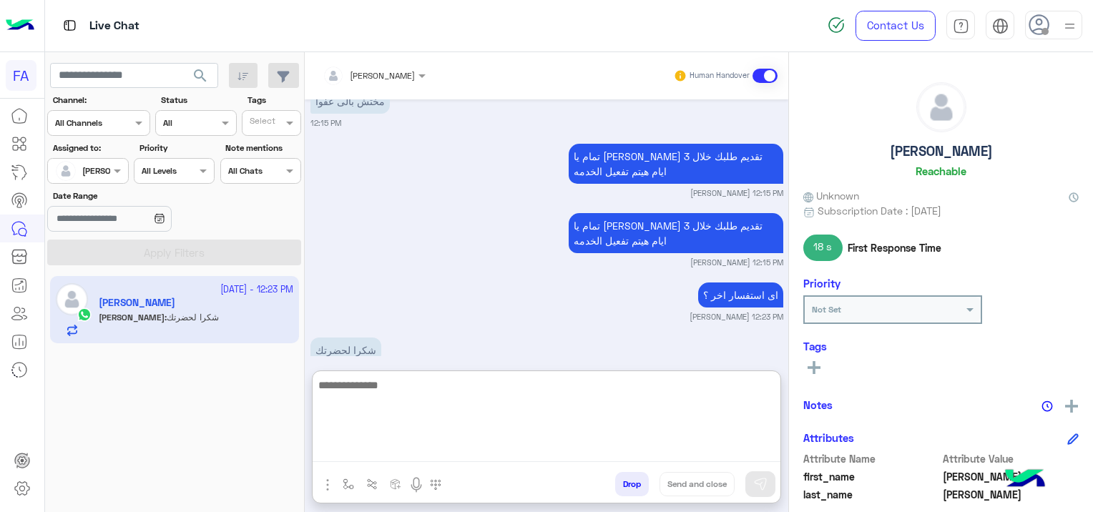
scroll to position [3501, 0]
paste textarea "**********"
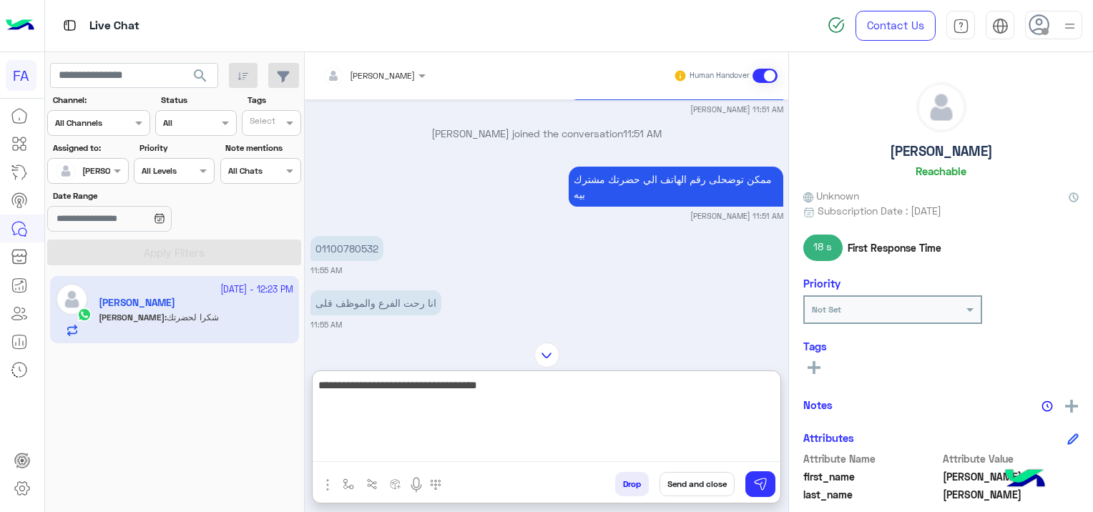
scroll to position [2214, 0]
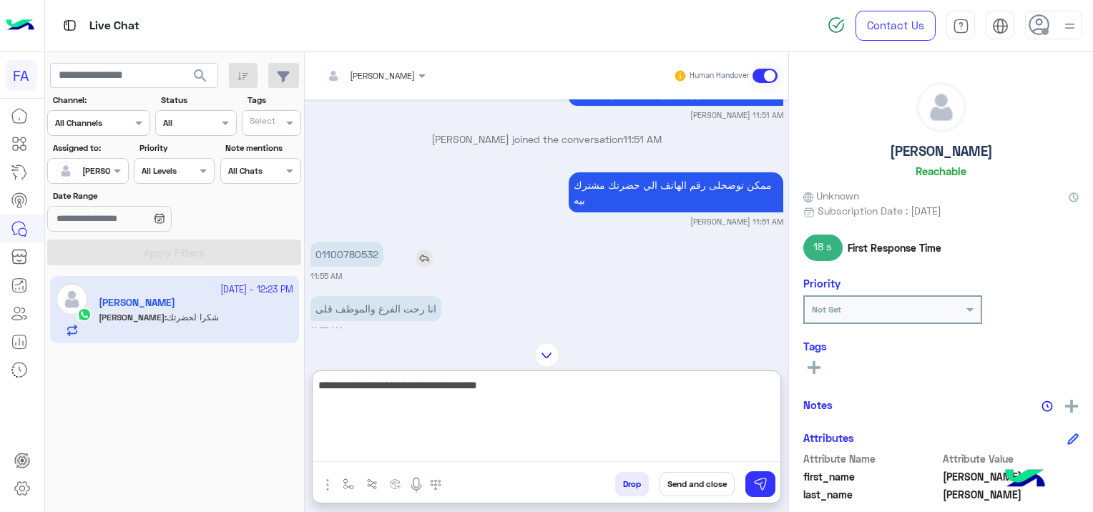
type textarea "**********"
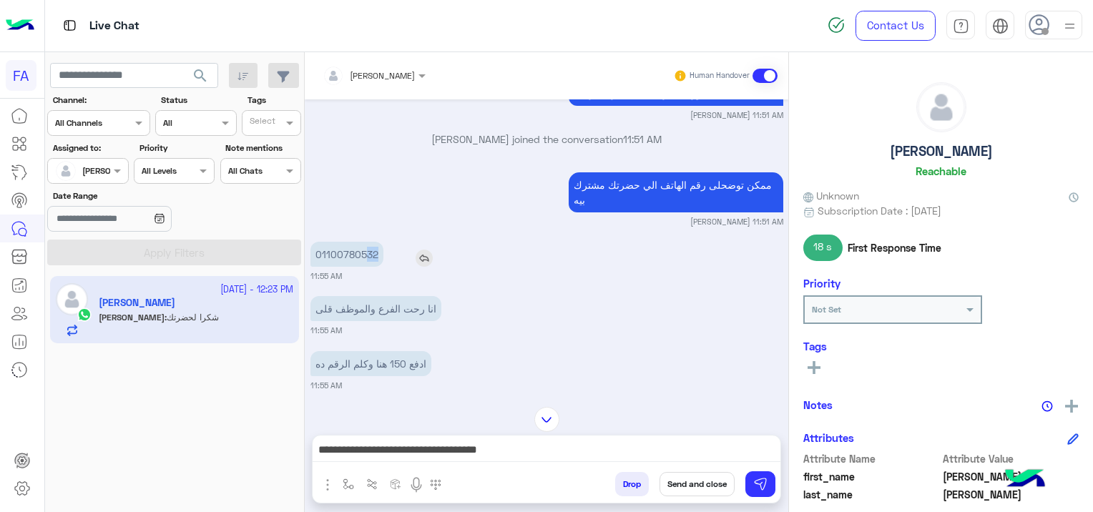
drag, startPoint x: 375, startPoint y: 220, endPoint x: 358, endPoint y: 222, distance: 17.4
click at [360, 242] on p "01100780532" at bounding box center [346, 254] width 73 height 25
drag, startPoint x: 358, startPoint y: 222, endPoint x: 312, endPoint y: 222, distance: 45.0
click at [312, 242] on p "01100780532" at bounding box center [346, 254] width 73 height 25
click at [313, 242] on p "01100780532" at bounding box center [346, 254] width 73 height 25
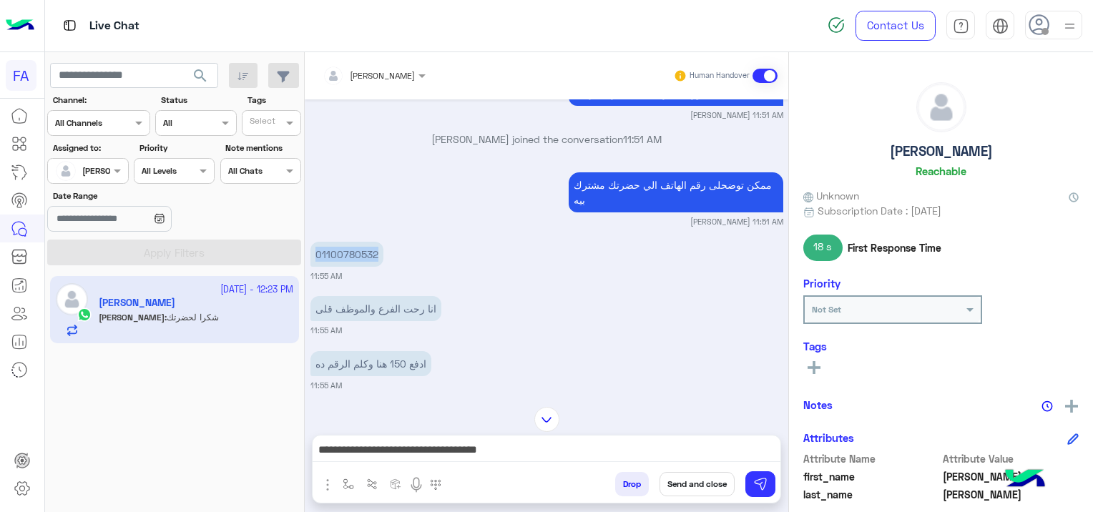
copy p "01100780532"
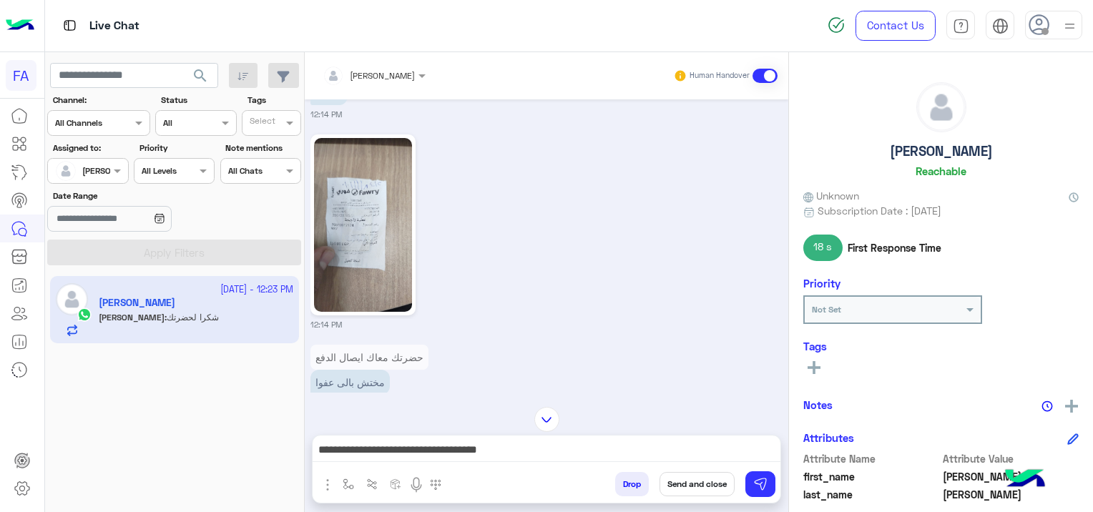
scroll to position [3436, 0]
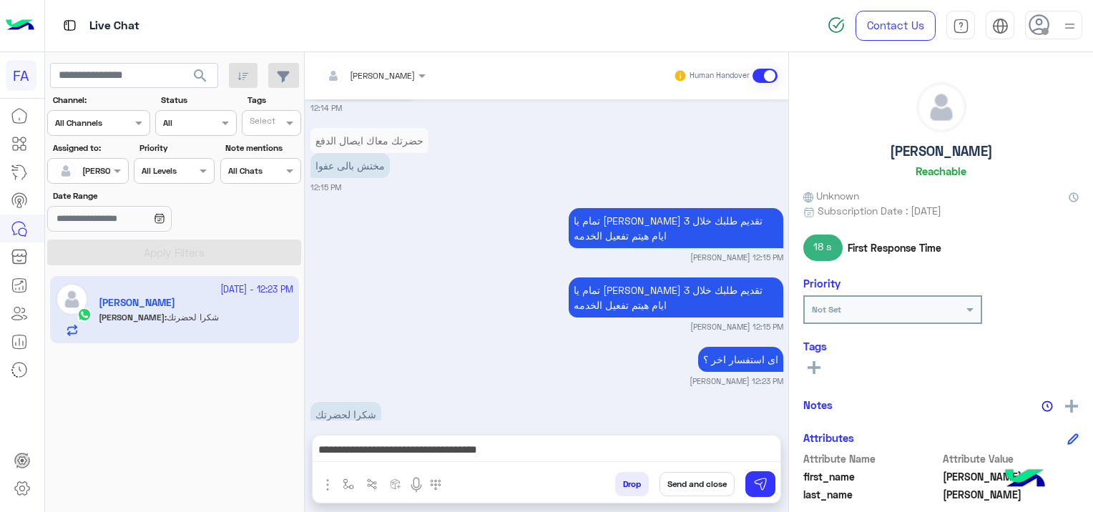
click at [700, 479] on button "Send and close" at bounding box center [696, 484] width 75 height 24
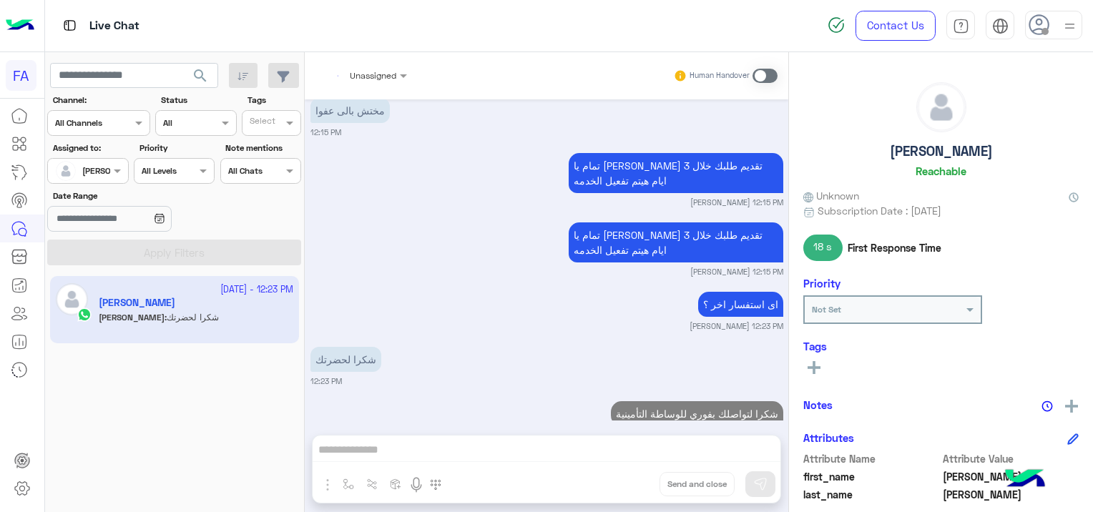
scroll to position [3528, 0]
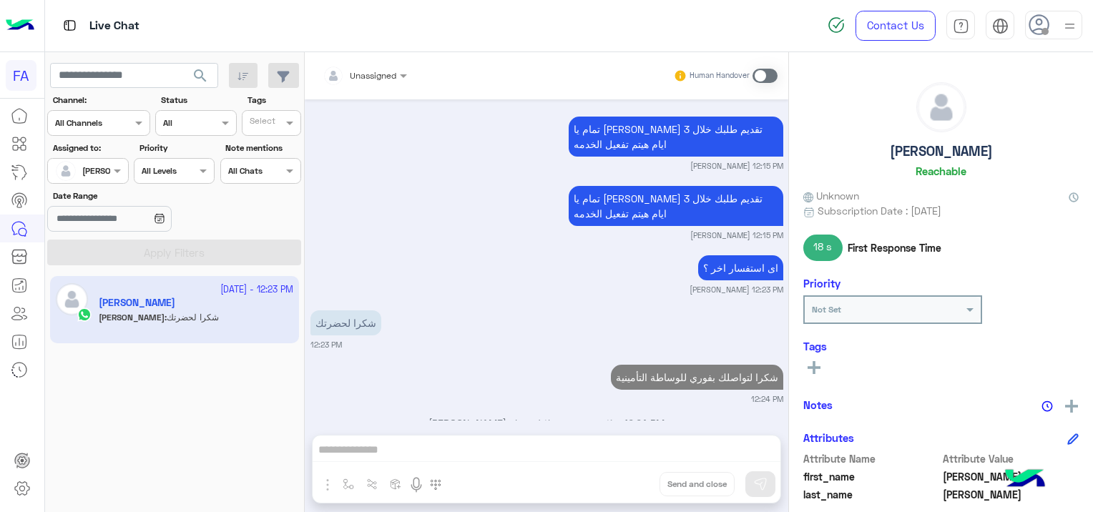
click at [101, 169] on div at bounding box center [87, 169] width 79 height 14
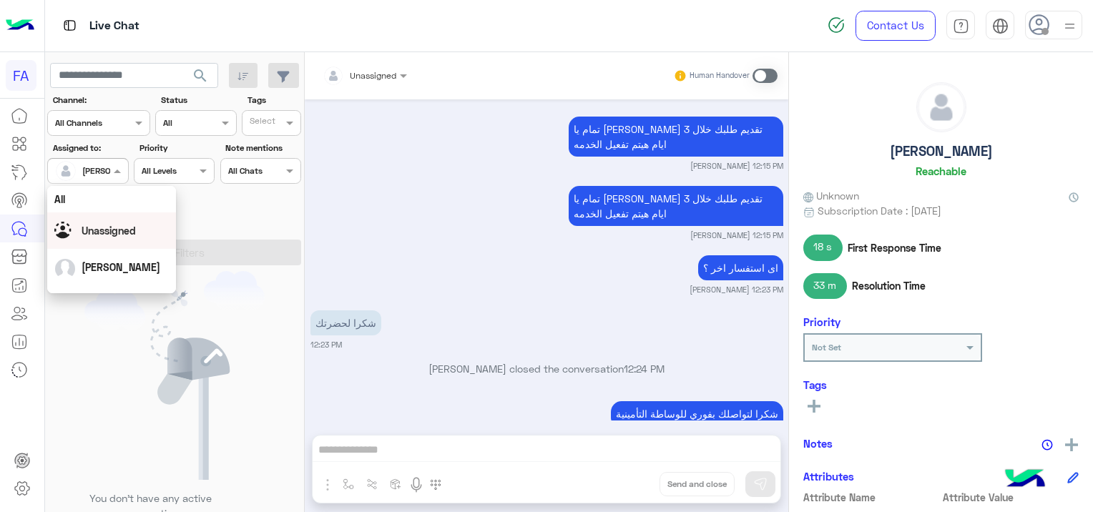
click at [129, 228] on span "Unassigned" at bounding box center [109, 231] width 54 height 12
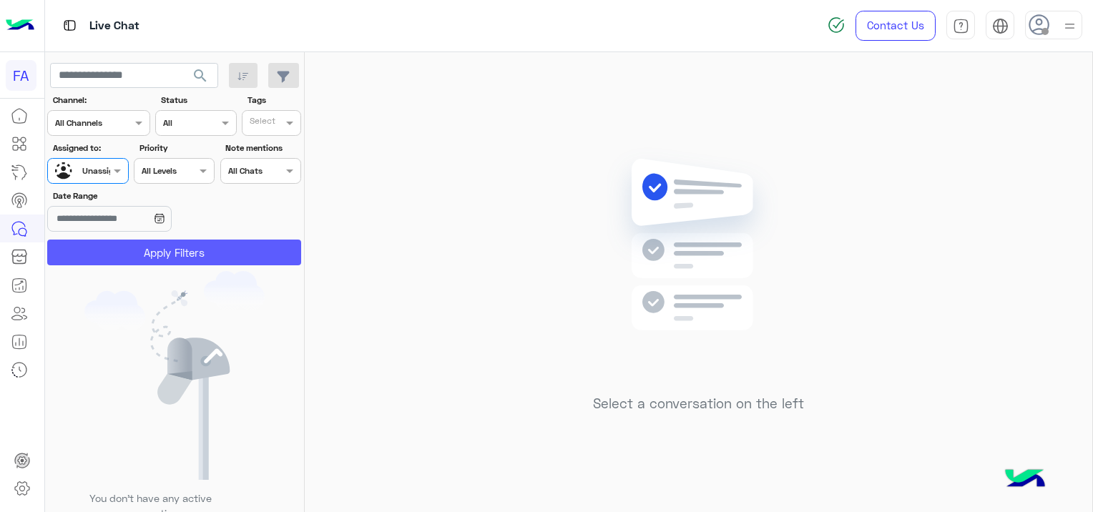
click at [152, 248] on button "Apply Filters" at bounding box center [174, 253] width 254 height 26
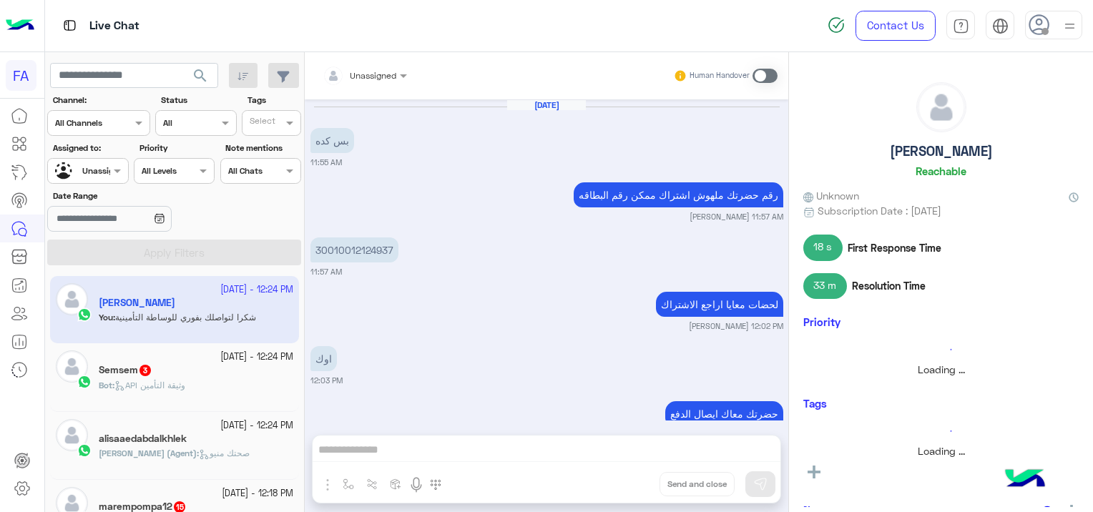
scroll to position [998, 0]
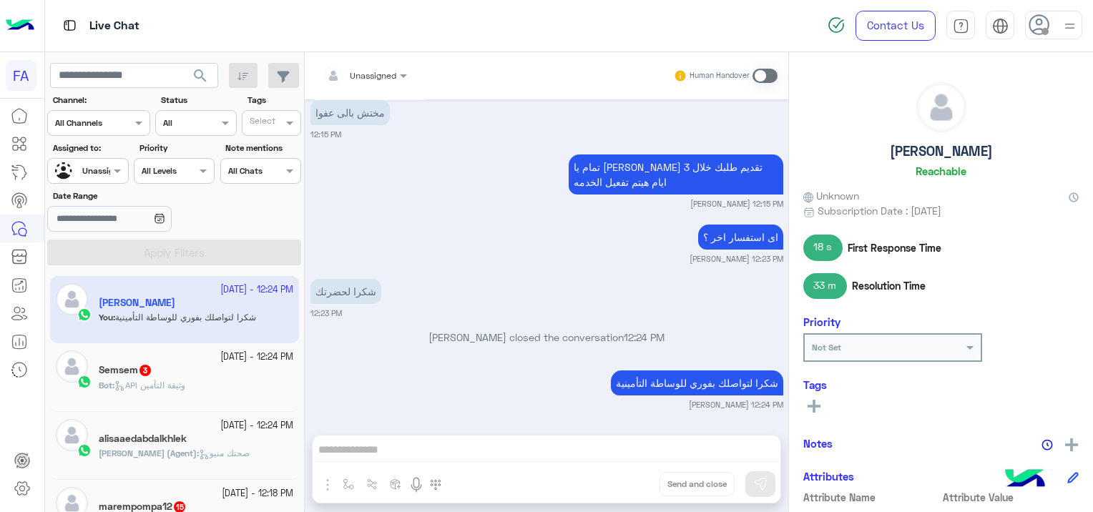
click at [195, 384] on div "Bot : API وثيقة التأمين" at bounding box center [196, 391] width 194 height 25
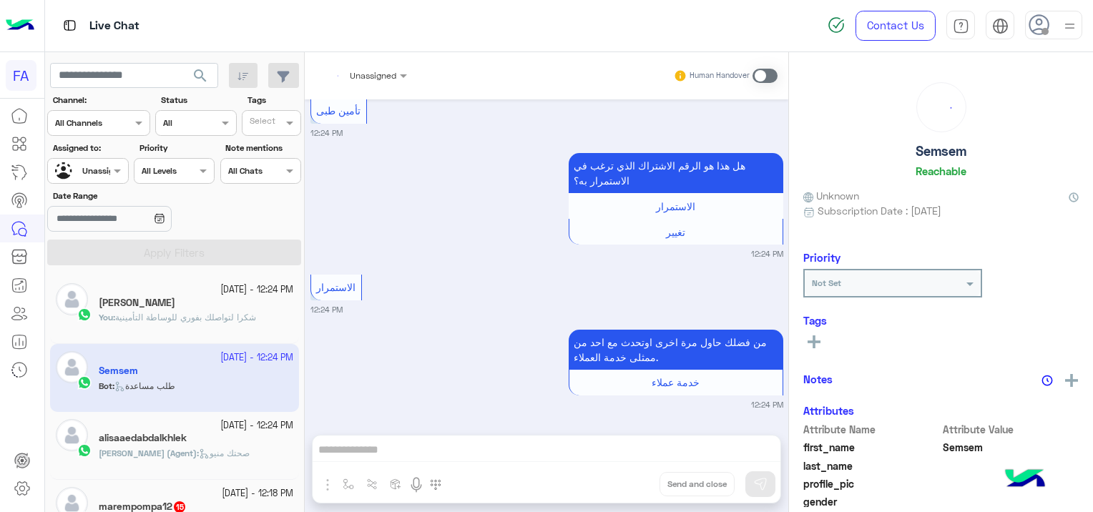
scroll to position [949, 0]
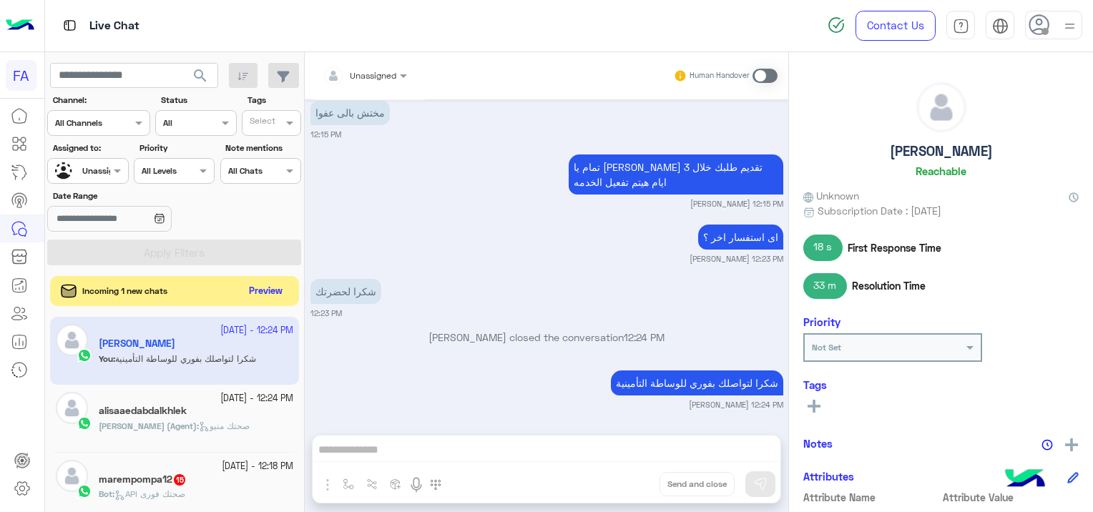
click at [268, 289] on button "Preview" at bounding box center [266, 291] width 44 height 19
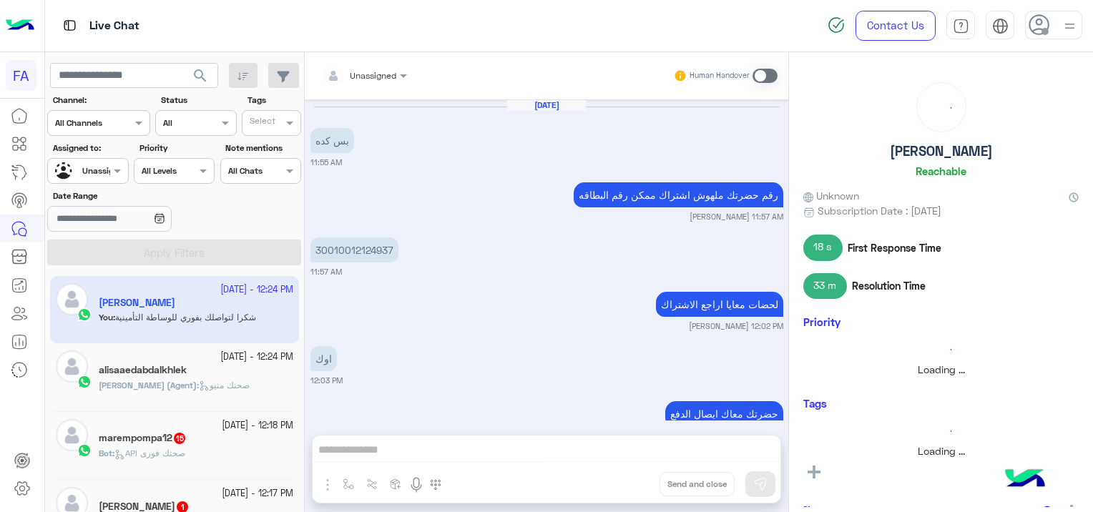
scroll to position [998, 0]
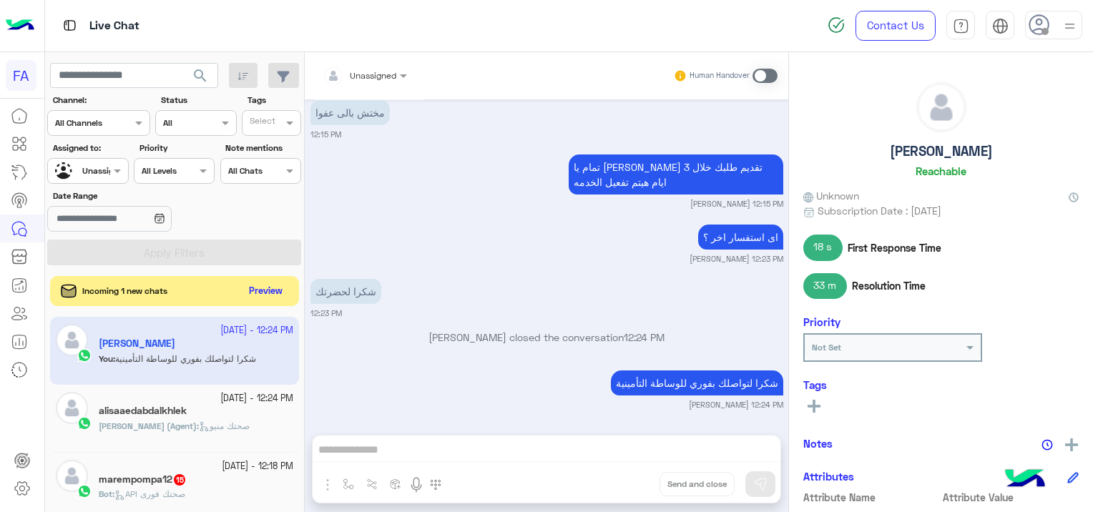
click at [262, 291] on button "Preview" at bounding box center [266, 291] width 44 height 19
click at [265, 295] on button "Preview" at bounding box center [266, 291] width 44 height 19
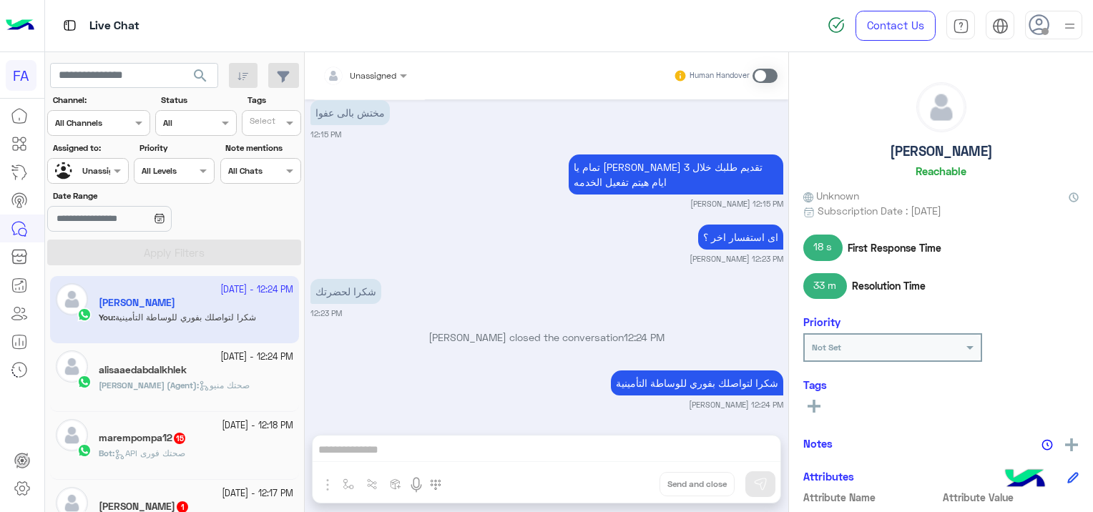
click at [200, 435] on div "marempompa12 15" at bounding box center [196, 439] width 194 height 15
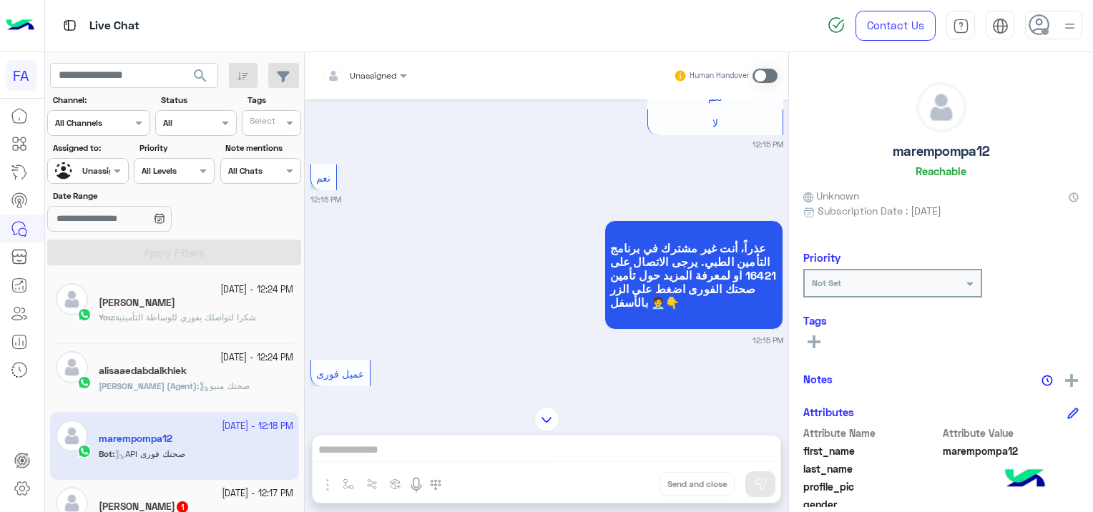
scroll to position [1499, 0]
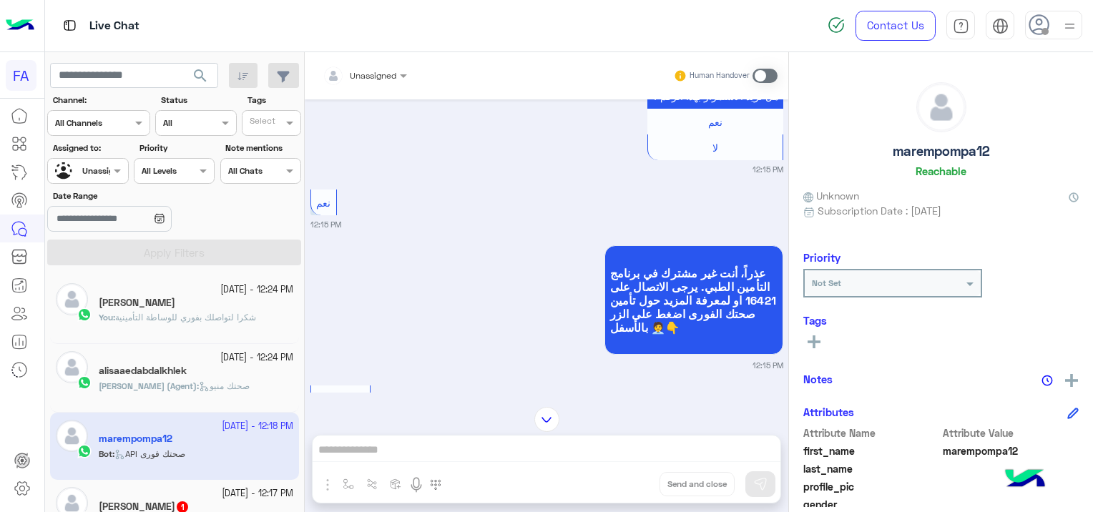
click at [387, 76] on div at bounding box center [364, 73] width 99 height 14
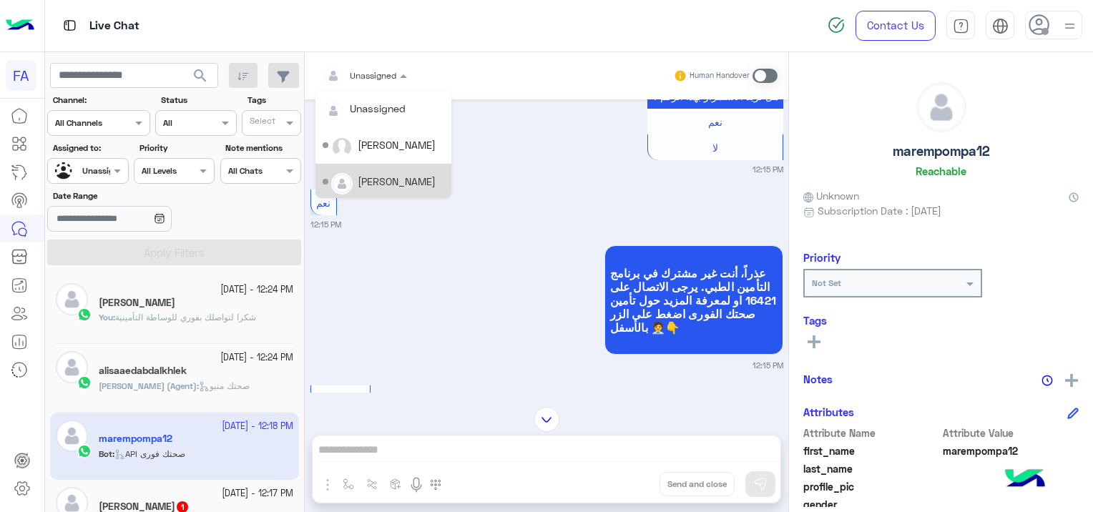
click at [398, 180] on div "[PERSON_NAME]" at bounding box center [397, 181] width 78 height 15
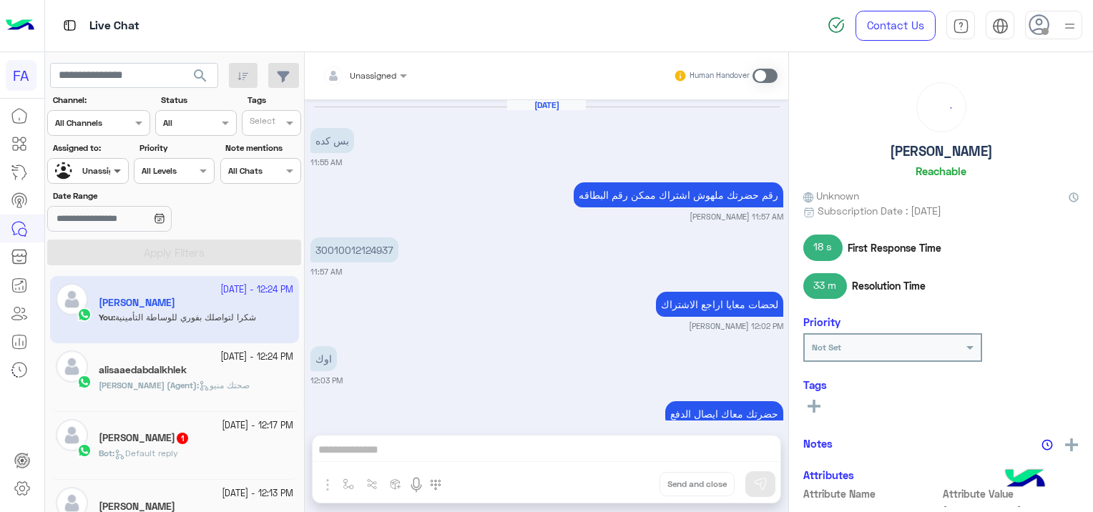
scroll to position [998, 0]
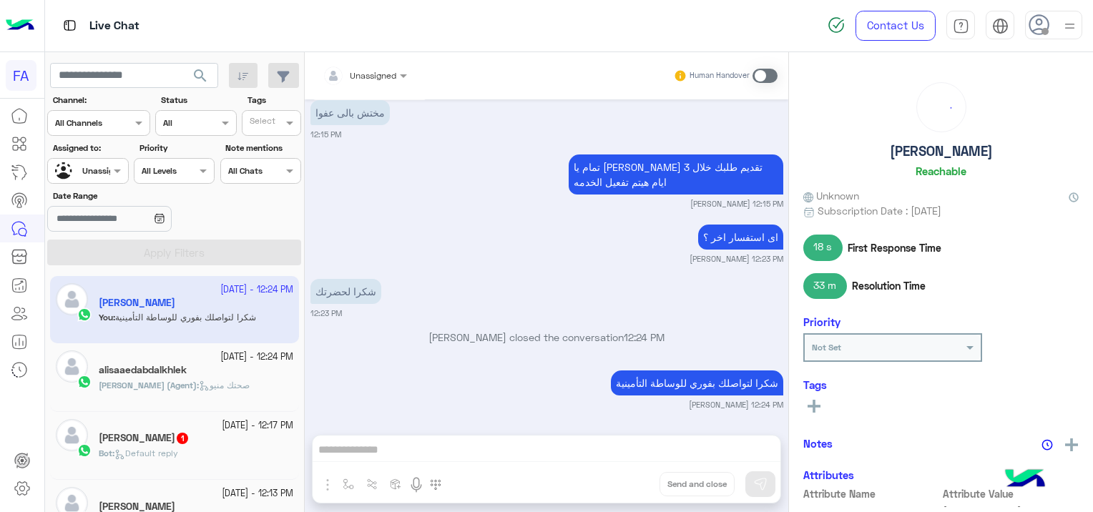
click at [104, 168] on div at bounding box center [87, 169] width 79 height 14
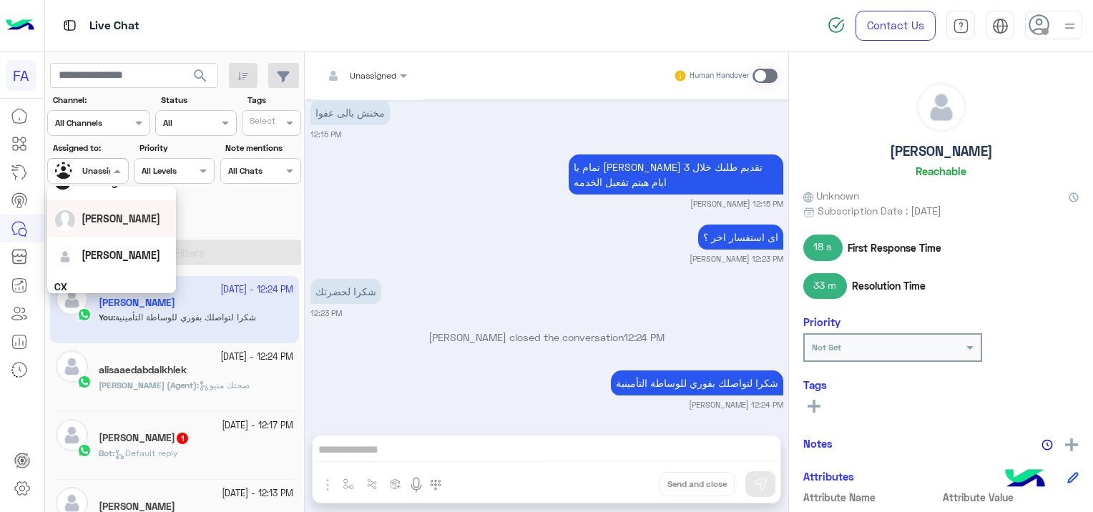
scroll to position [72, 0]
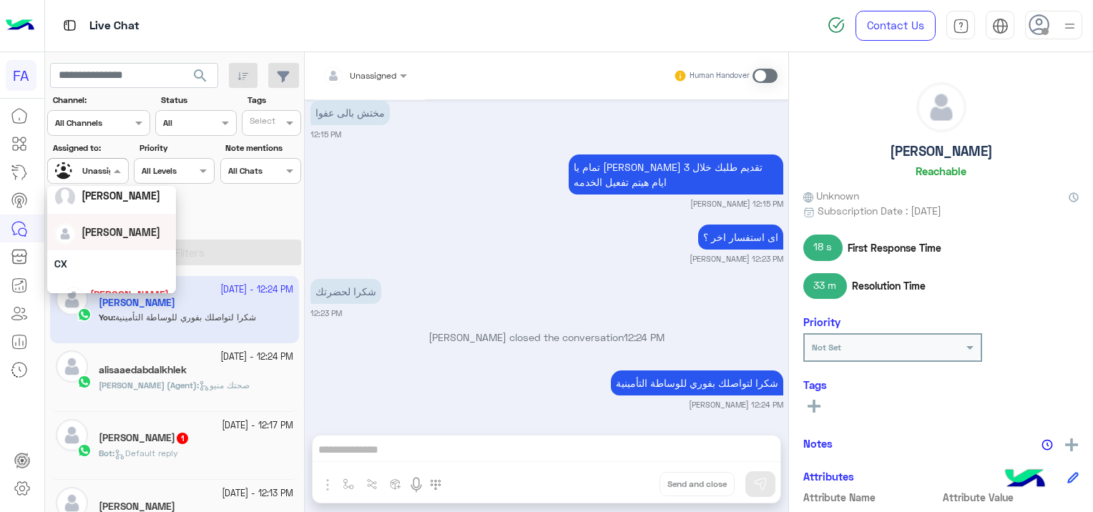
click at [122, 234] on span "[PERSON_NAME]" at bounding box center [121, 232] width 79 height 12
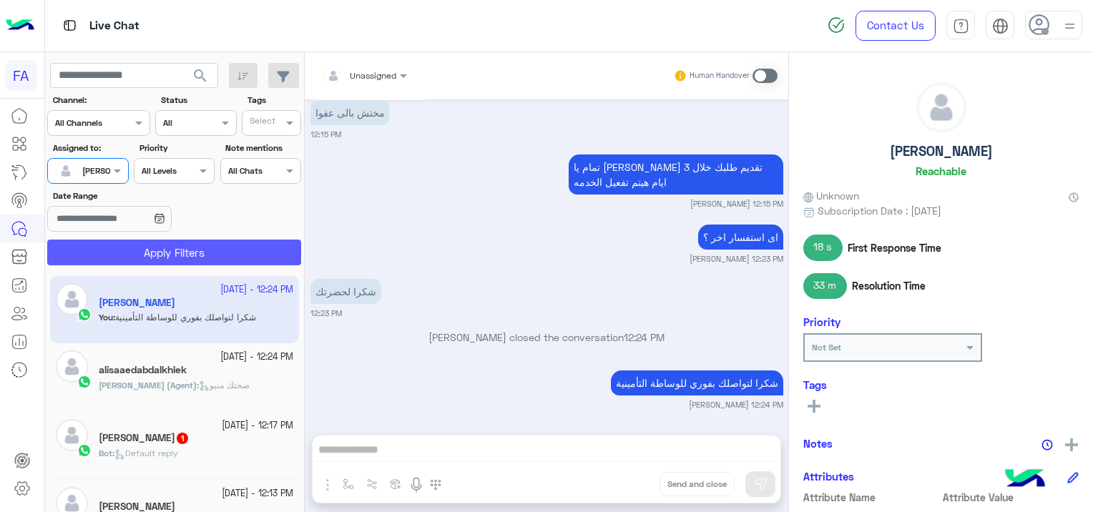
click at [146, 247] on button "Apply Filters" at bounding box center [174, 253] width 254 height 26
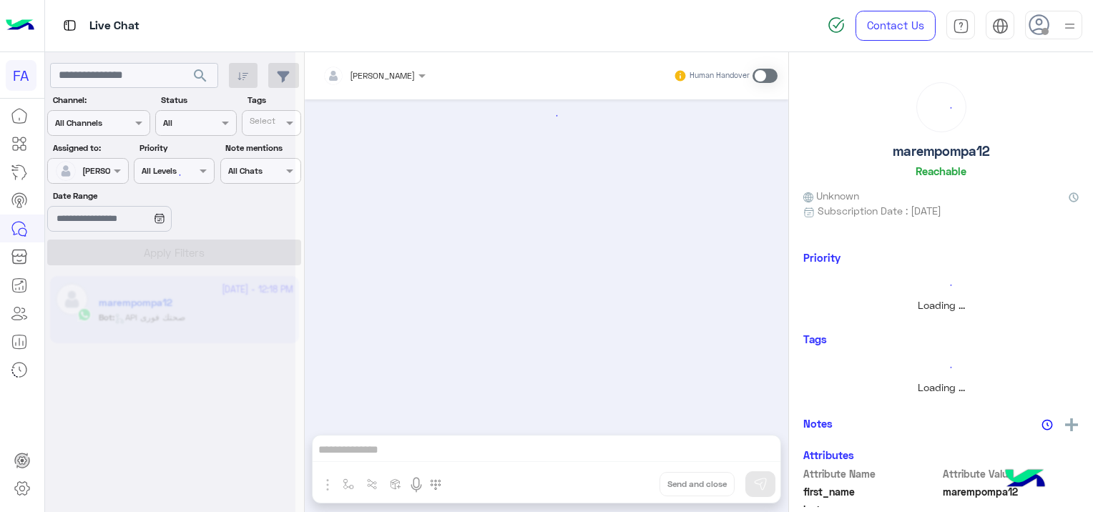
scroll to position [1421, 0]
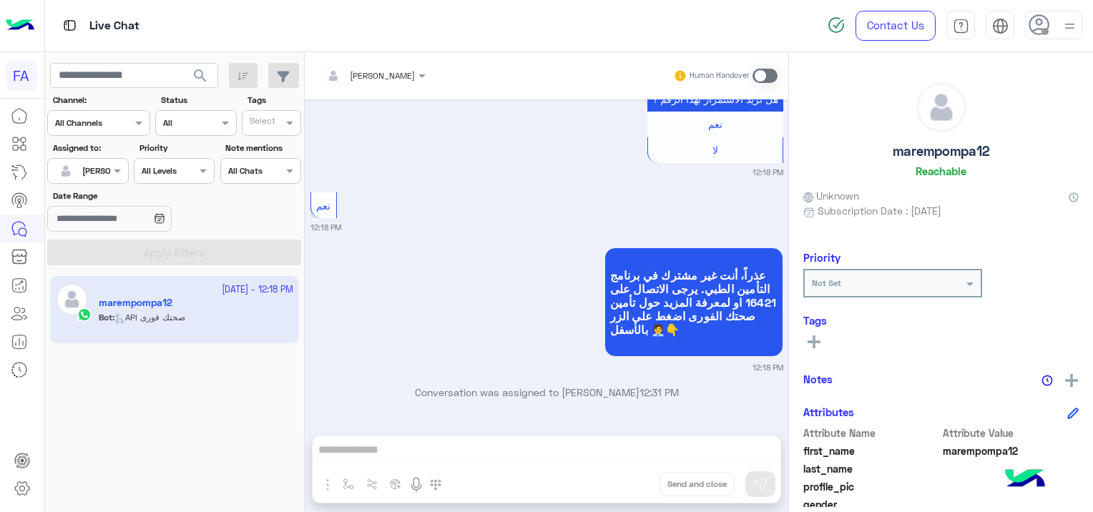
click at [764, 74] on span at bounding box center [764, 76] width 25 height 14
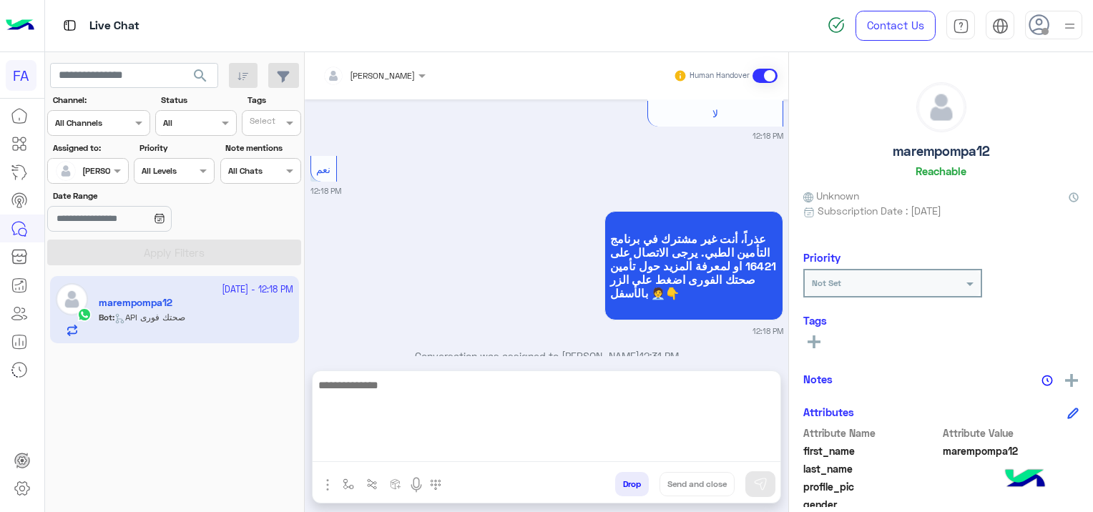
click at [420, 448] on textarea at bounding box center [546, 419] width 468 height 86
paste textarea "**********"
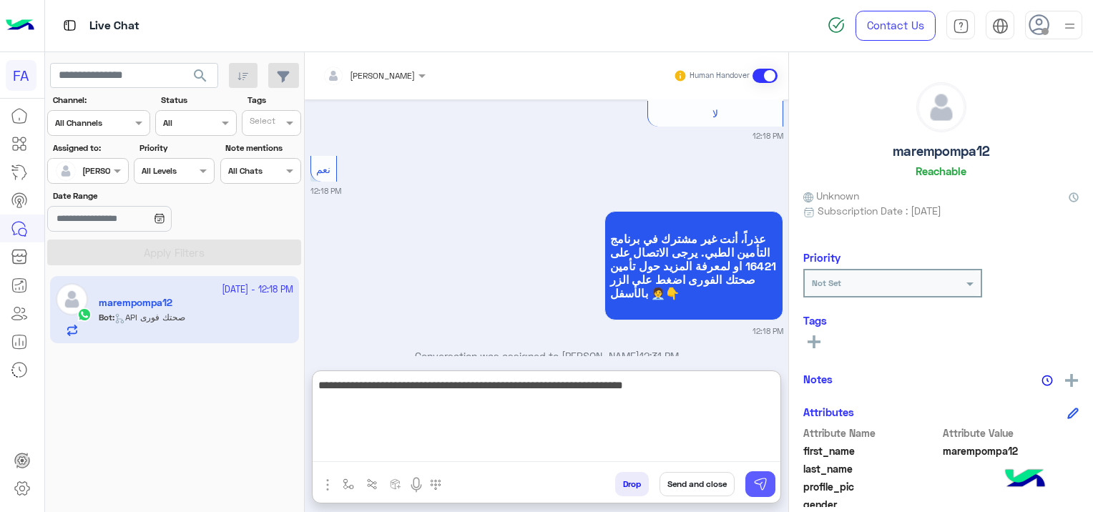
type textarea "**********"
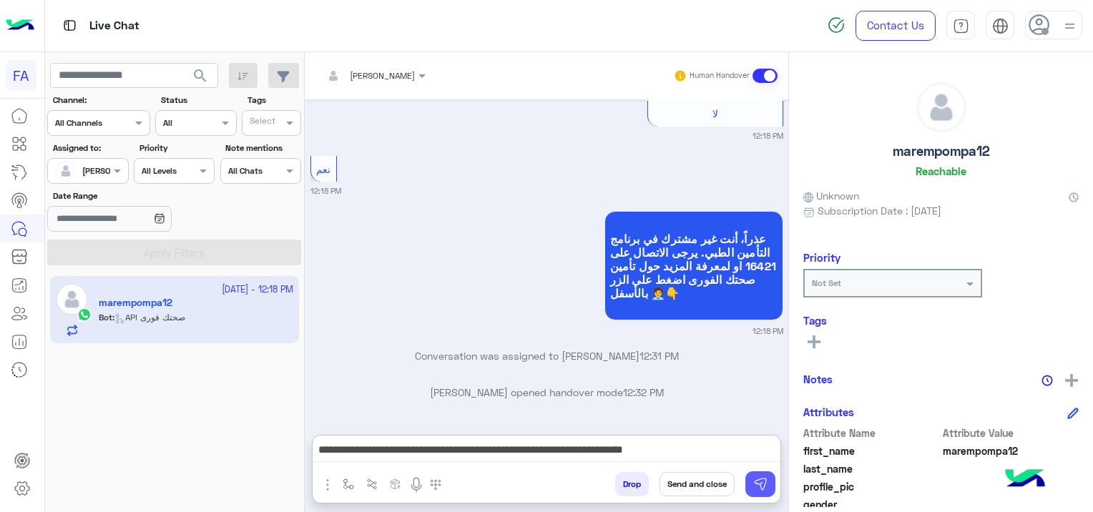
click at [761, 483] on img at bounding box center [760, 484] width 14 height 14
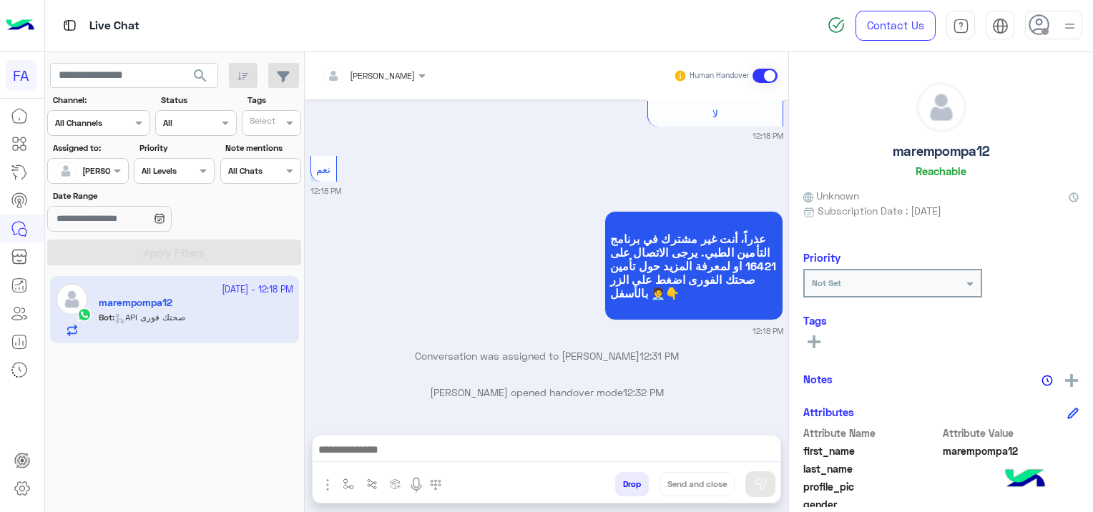
scroll to position [1527, 0]
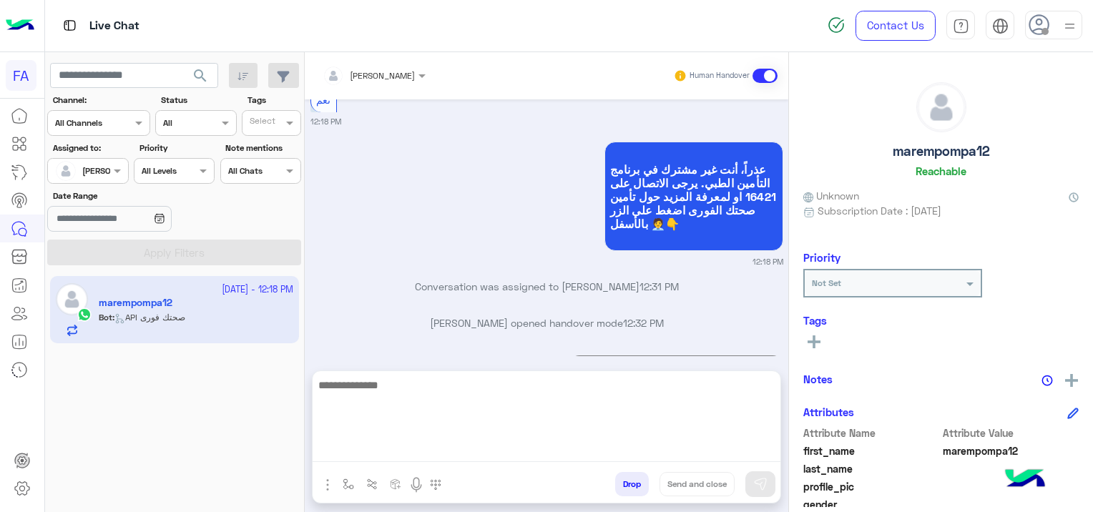
click at [597, 456] on textarea at bounding box center [546, 419] width 468 height 86
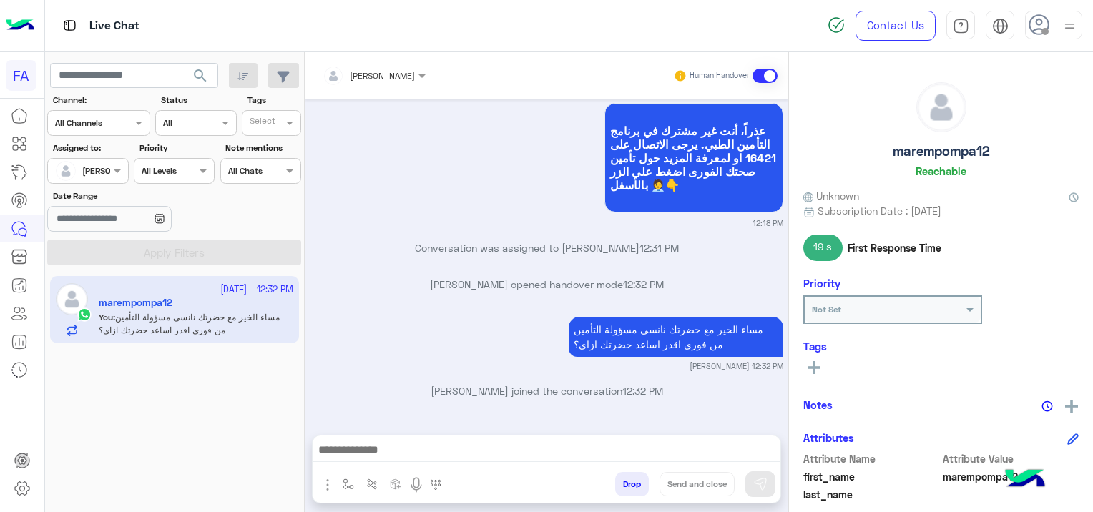
scroll to position [1564, 0]
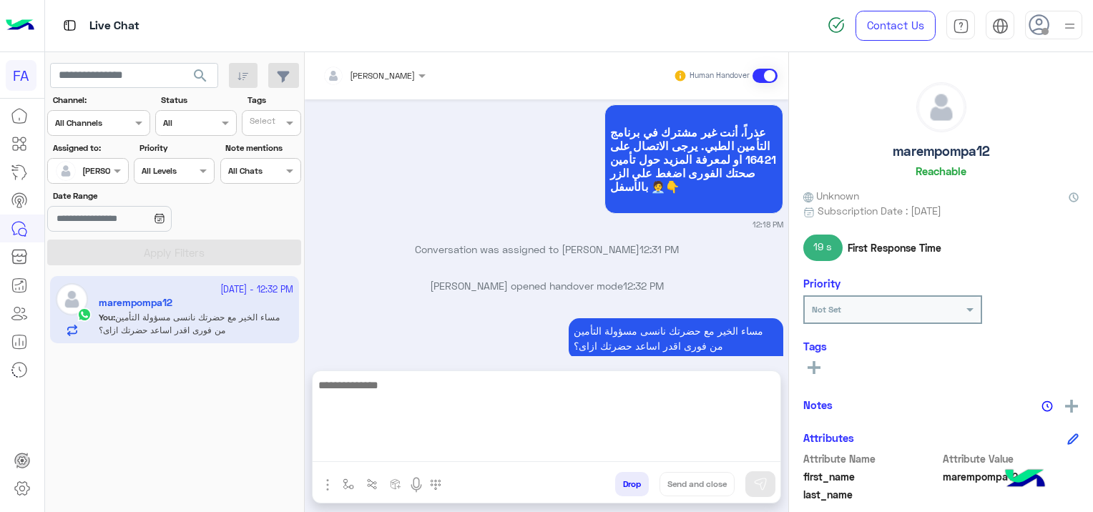
click at [368, 449] on textarea at bounding box center [546, 419] width 468 height 86
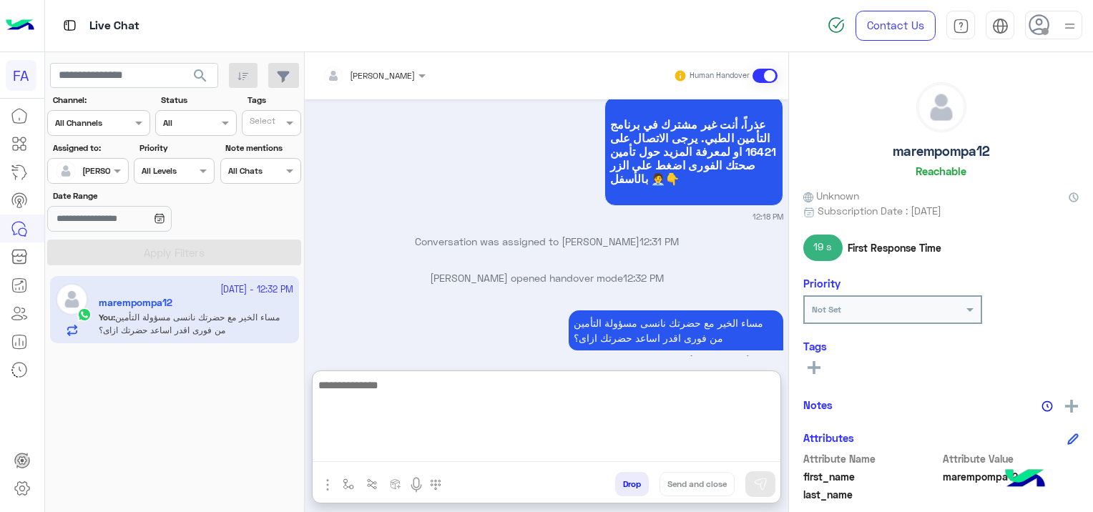
paste textarea "**********"
type textarea "**********"
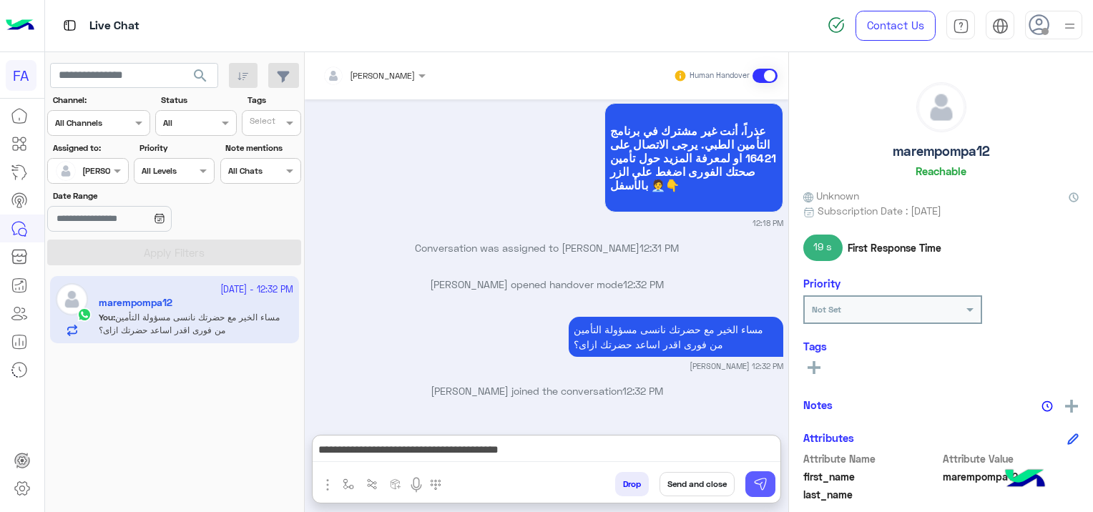
click at [761, 482] on img at bounding box center [760, 484] width 14 height 14
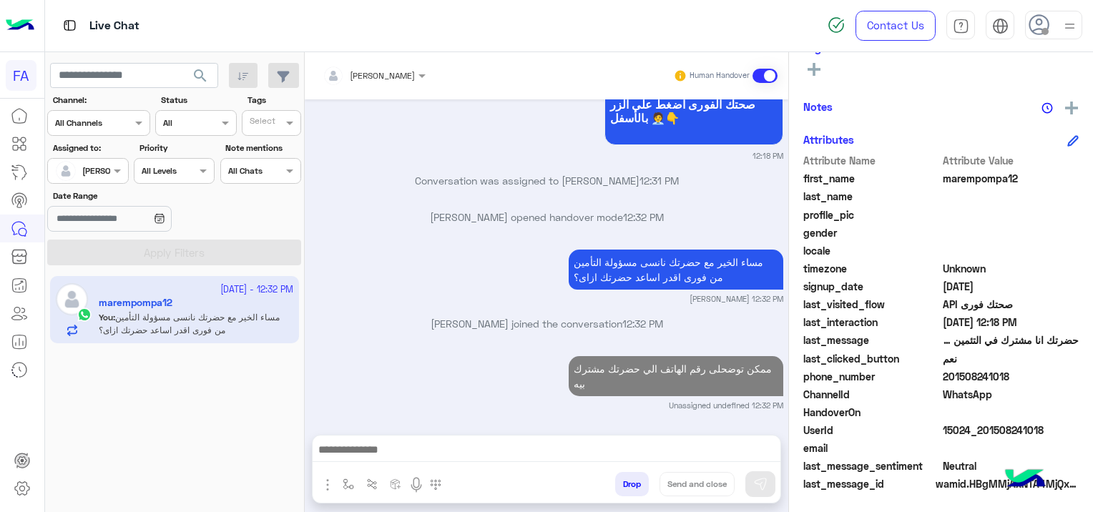
scroll to position [299, 0]
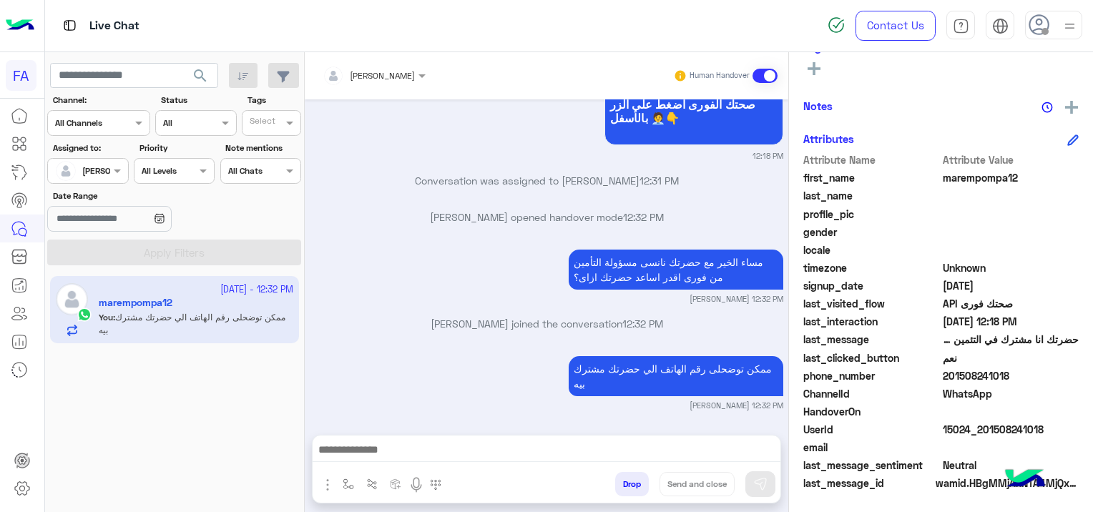
drag, startPoint x: 1042, startPoint y: 428, endPoint x: 982, endPoint y: 428, distance: 59.4
click at [982, 428] on span "15024_201508241018" at bounding box center [1010, 429] width 137 height 15
copy span "01508241018"
click at [975, 72] on div "See All" at bounding box center [940, 67] width 275 height 17
click at [107, 166] on div at bounding box center [87, 169] width 79 height 14
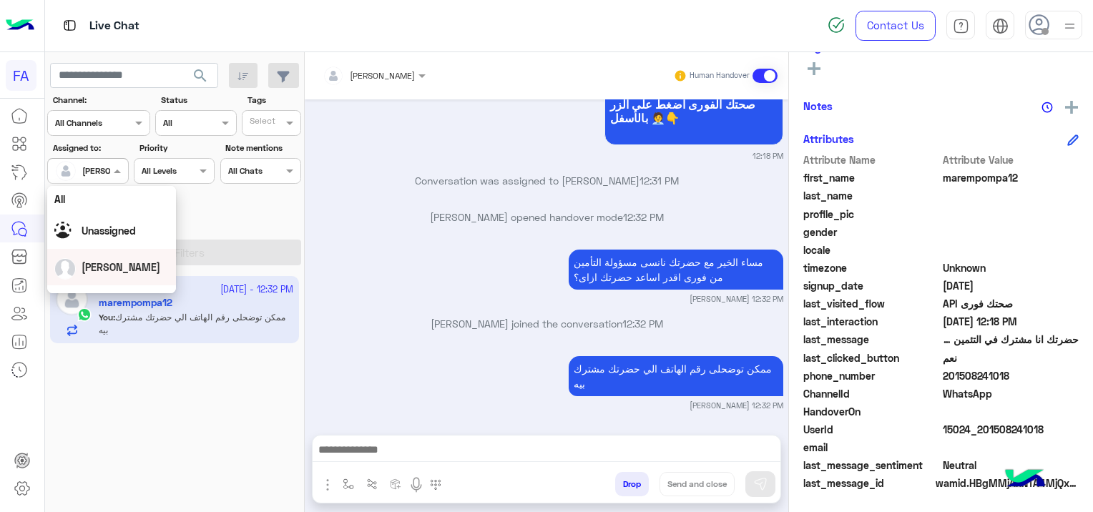
scroll to position [72, 0]
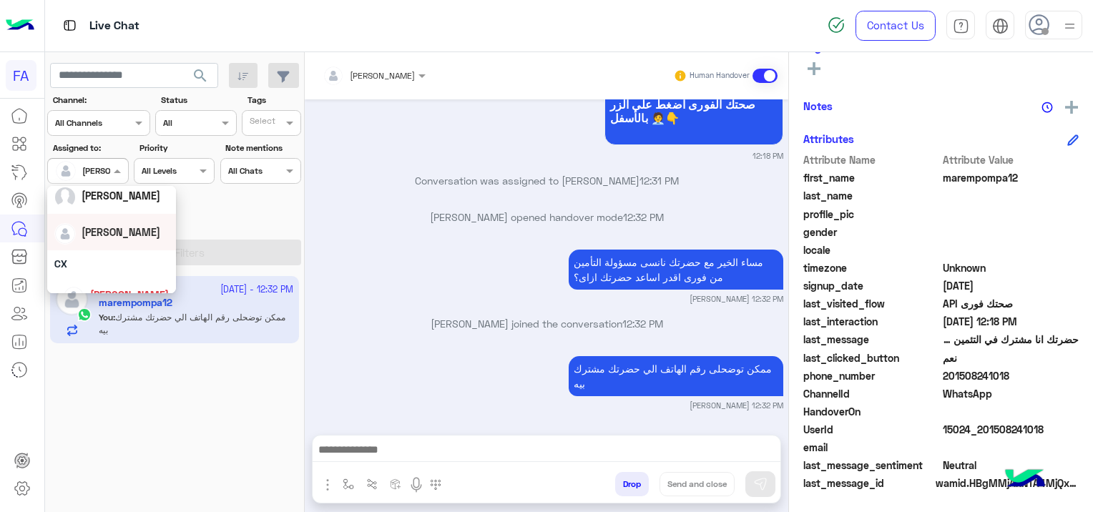
click at [119, 236] on span "[PERSON_NAME]" at bounding box center [121, 232] width 79 height 12
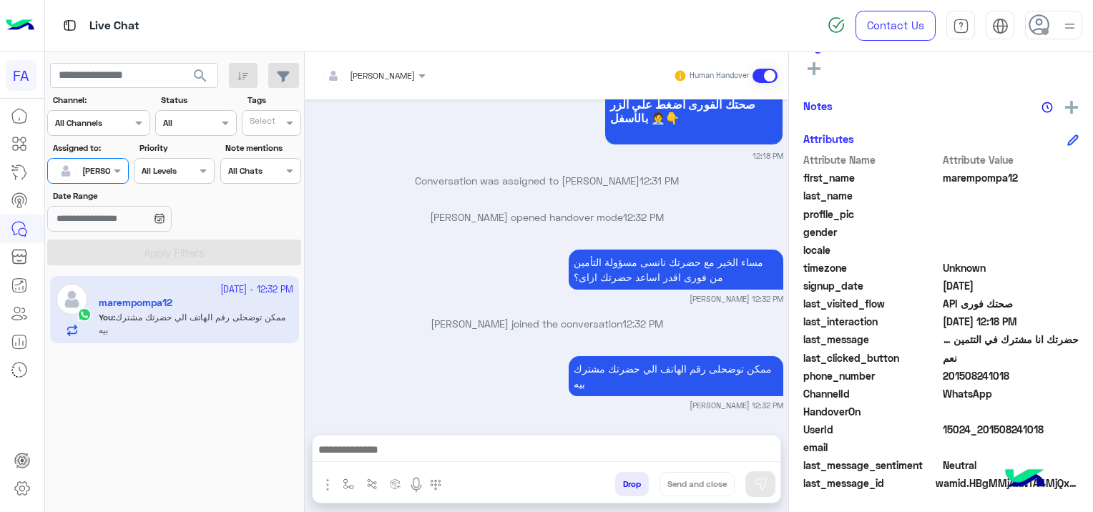
click at [101, 165] on div at bounding box center [87, 169] width 79 height 14
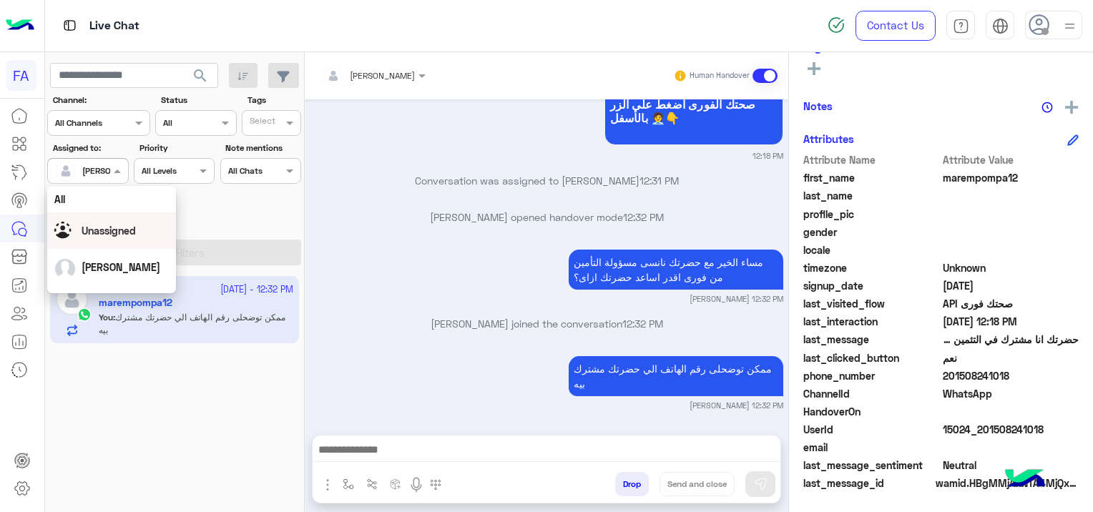
click at [112, 228] on span "Unassigned" at bounding box center [109, 231] width 54 height 12
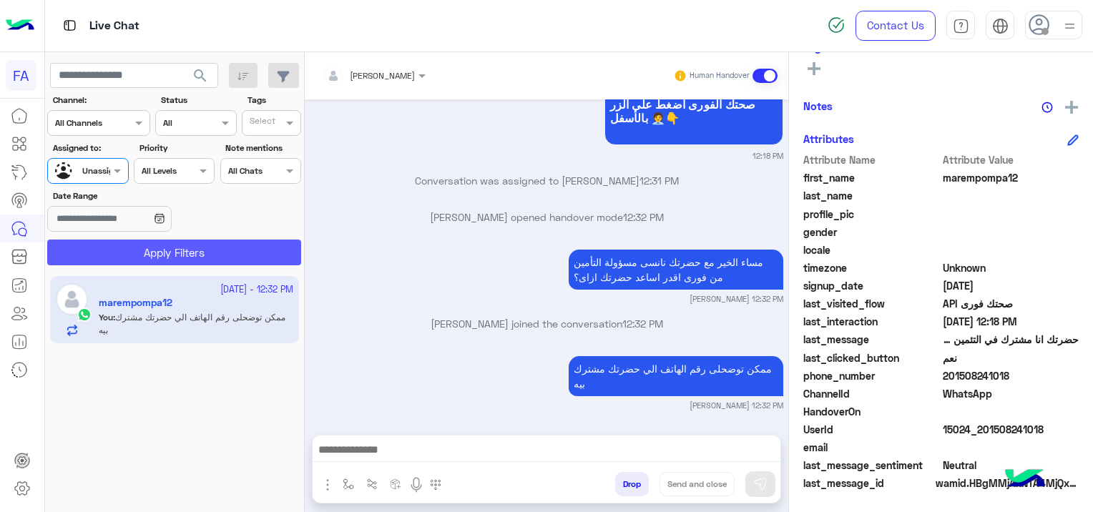
click at [215, 257] on button "Apply Filters" at bounding box center [174, 253] width 254 height 26
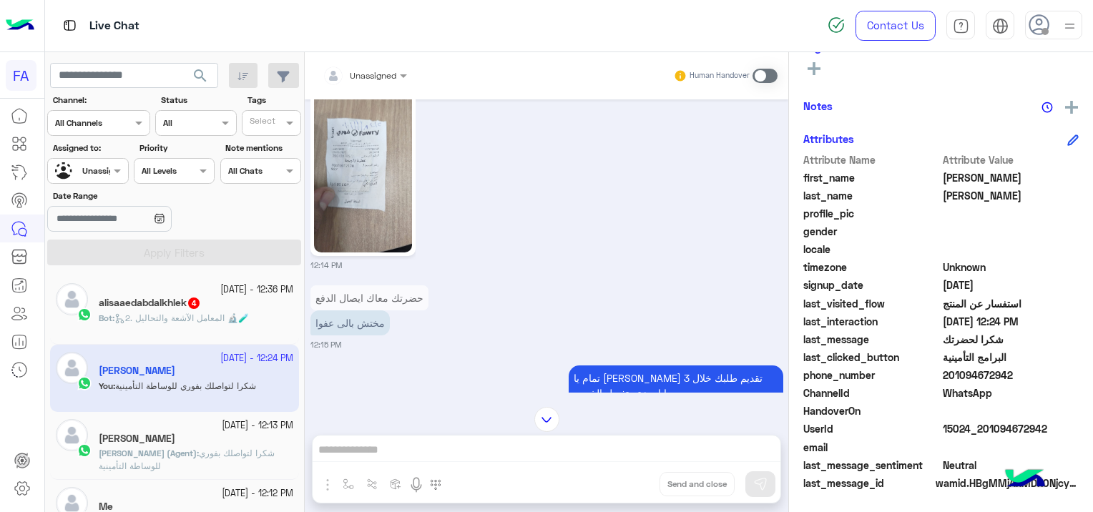
scroll to position [3215, 0]
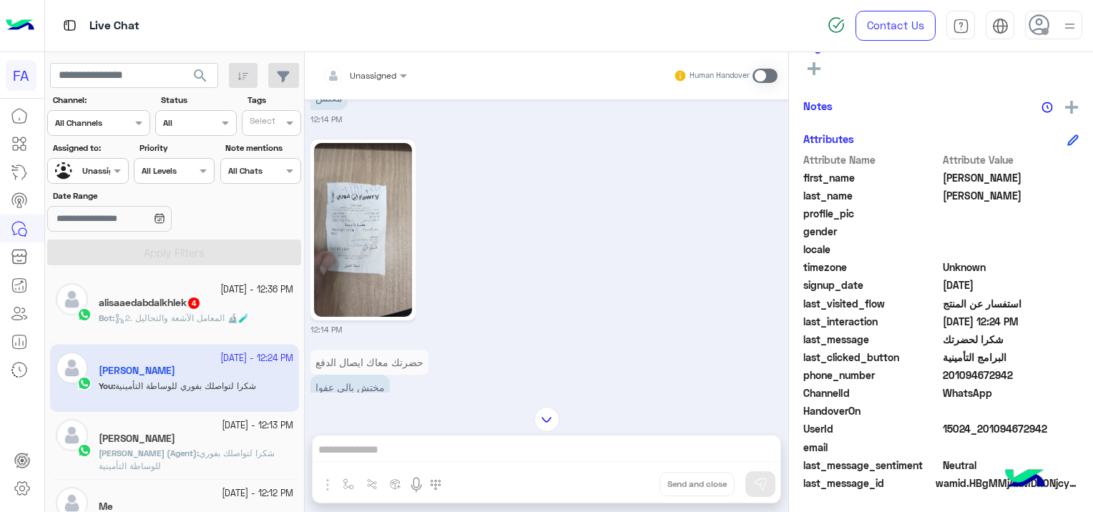
click at [356, 246] on img at bounding box center [363, 230] width 98 height 174
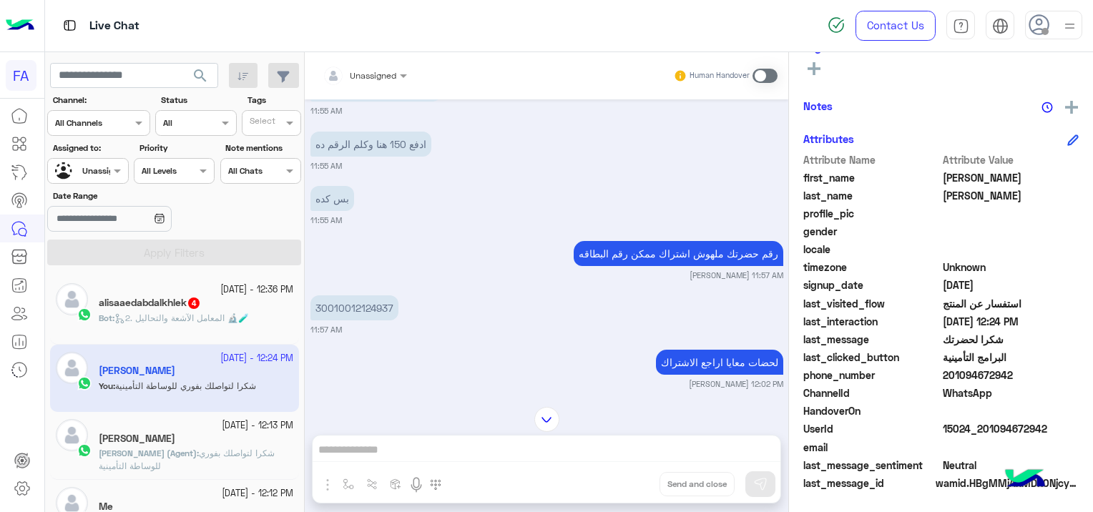
scroll to position [2357, 0]
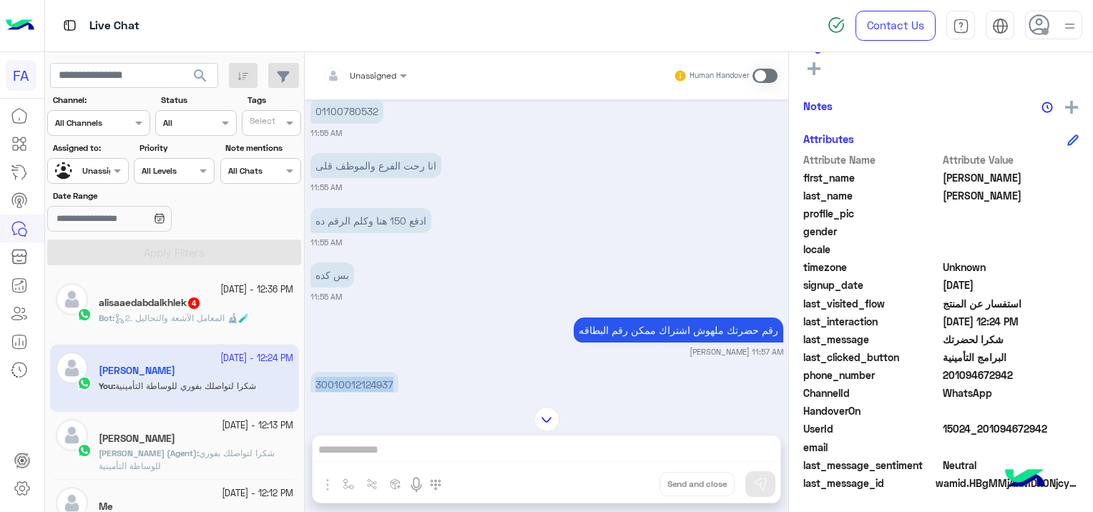
drag, startPoint x: 393, startPoint y: 343, endPoint x: 313, endPoint y: 344, distance: 80.1
click at [313, 372] on p "30010012124937" at bounding box center [354, 384] width 88 height 25
copy p "30010012124937"
click at [86, 163] on input "text" at bounding box center [71, 169] width 33 height 13
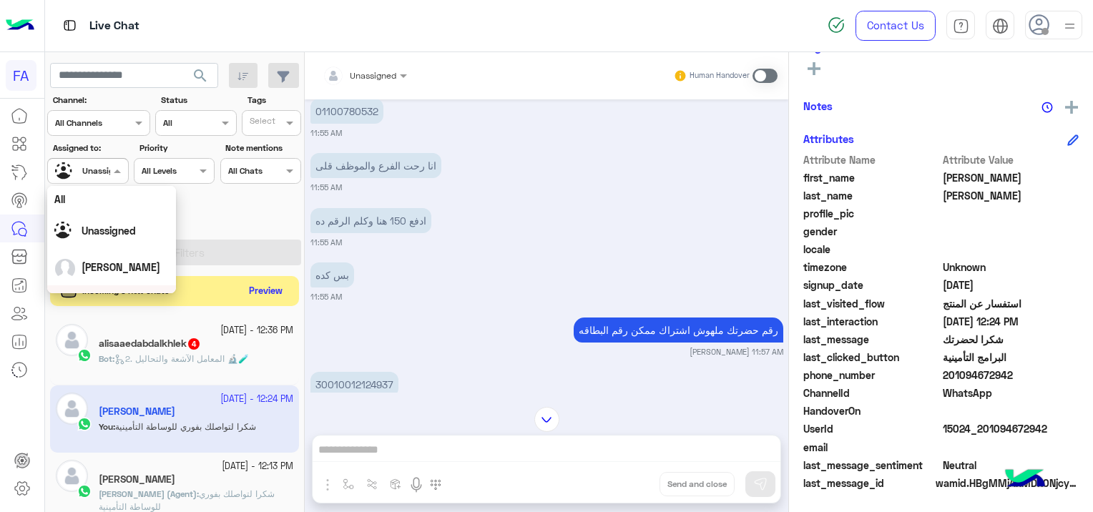
click at [259, 284] on button "Preview" at bounding box center [266, 291] width 44 height 19
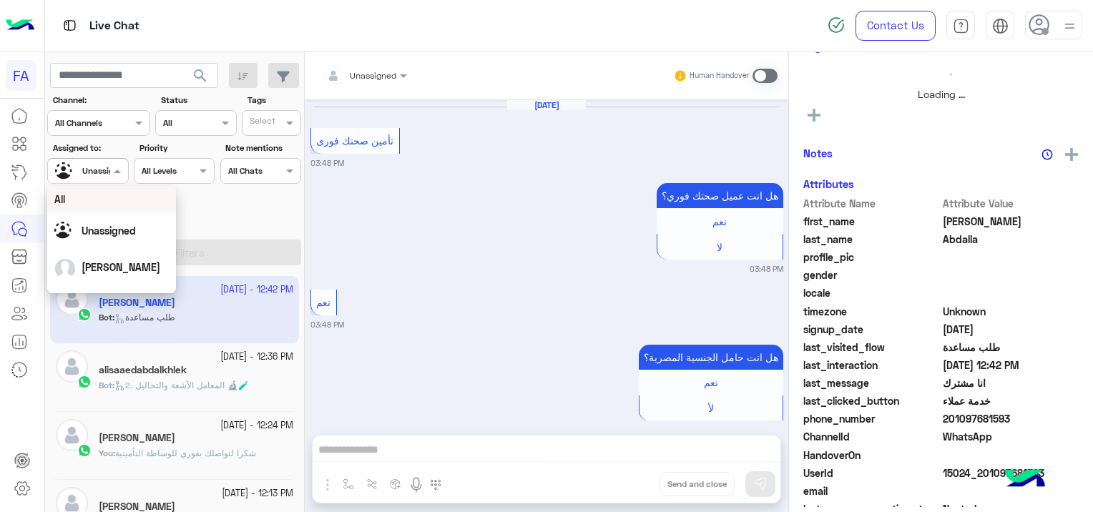
click at [106, 163] on div at bounding box center [87, 169] width 79 height 14
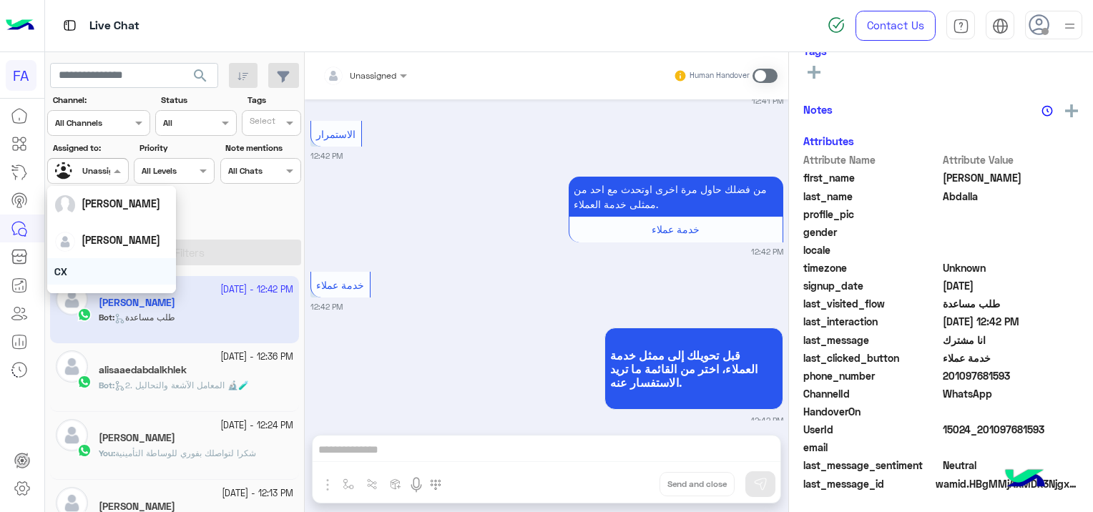
scroll to position [72, 0]
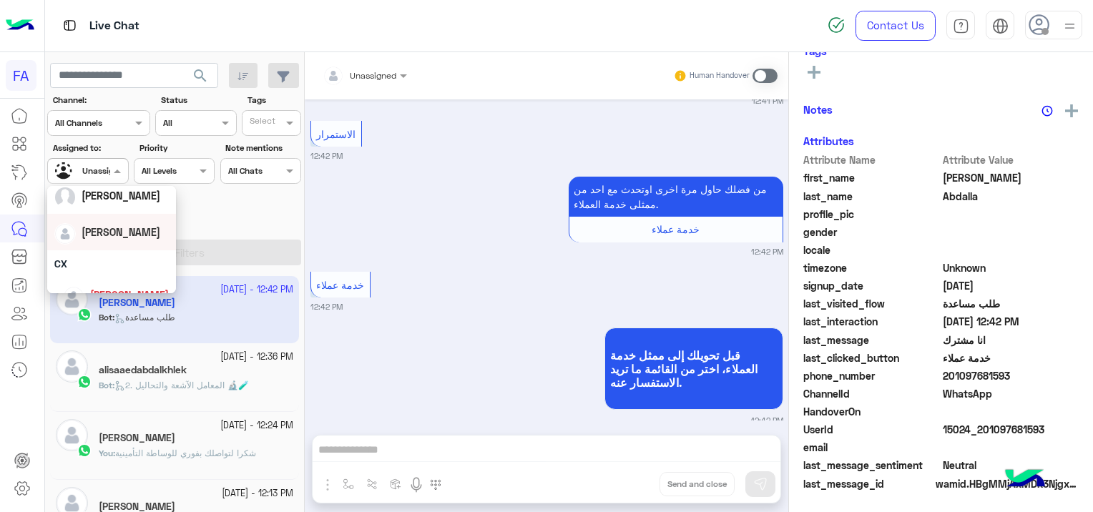
click at [131, 232] on div "[PERSON_NAME]" at bounding box center [111, 232] width 114 height 25
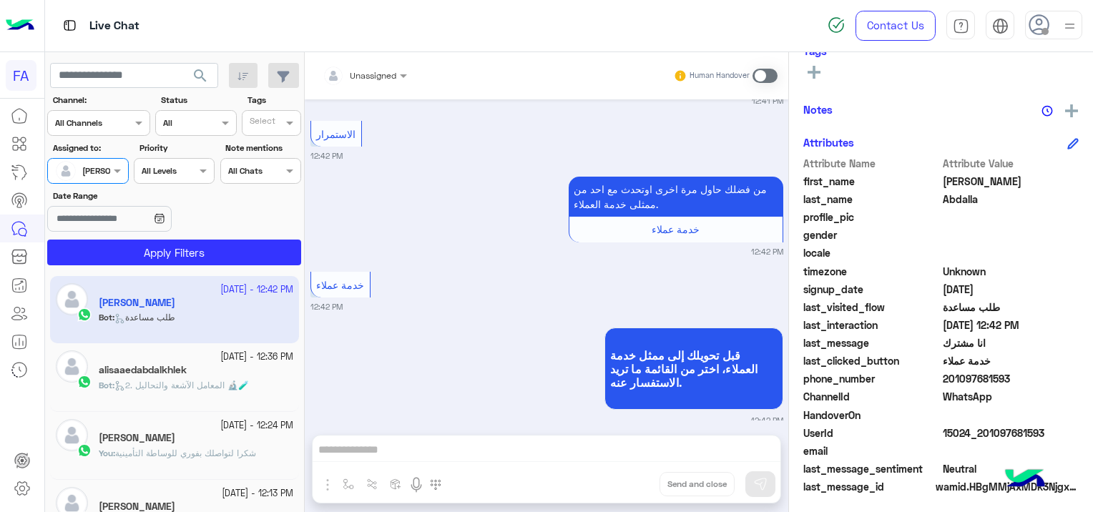
scroll to position [273, 0]
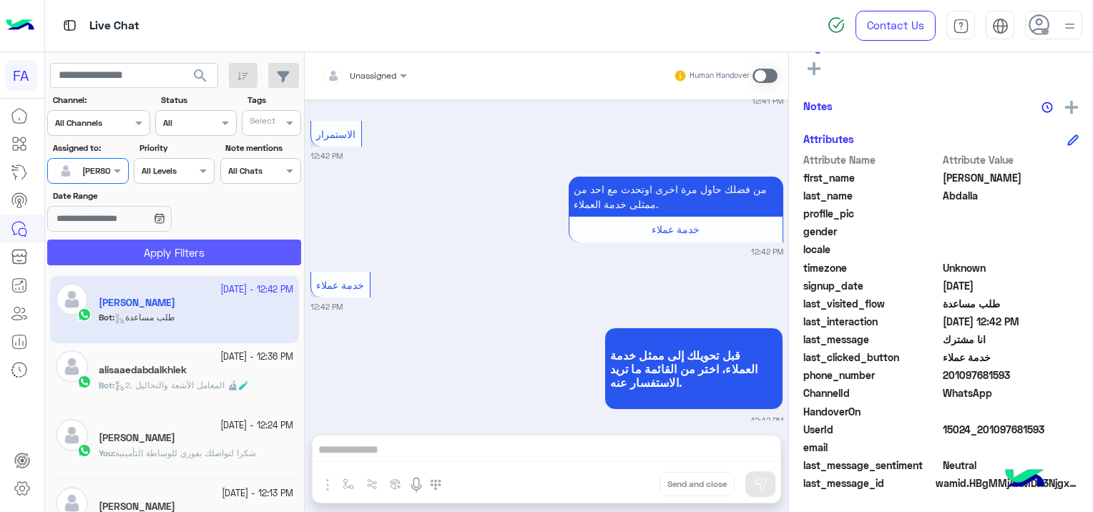
click at [205, 252] on button "Apply Filters" at bounding box center [174, 253] width 254 height 26
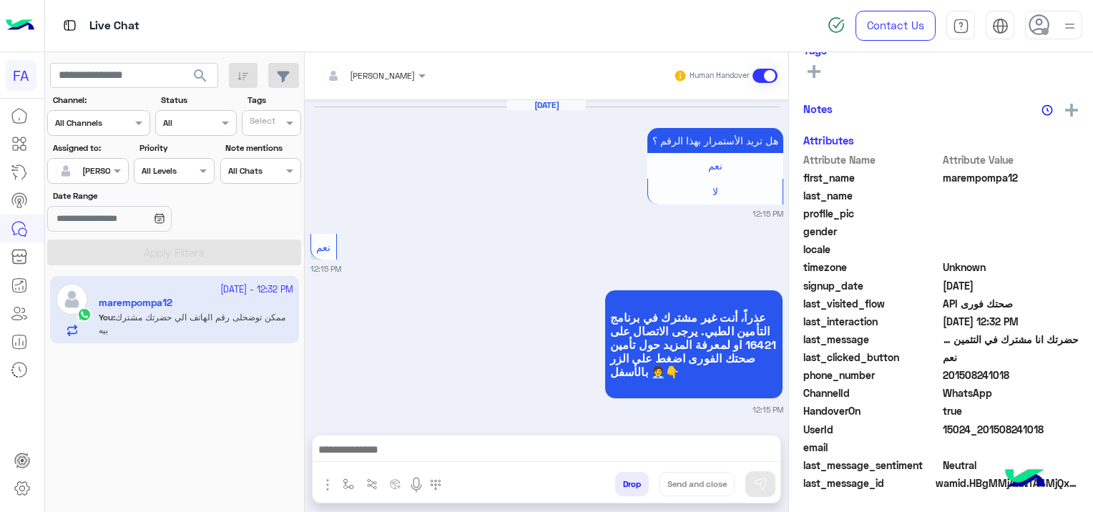
scroll to position [1311, 0]
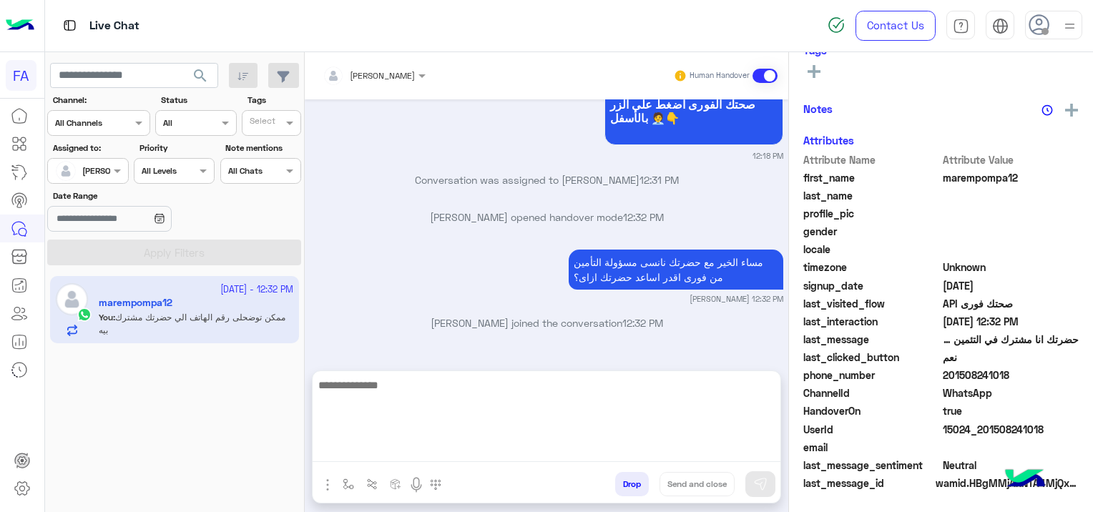
click at [544, 450] on textarea at bounding box center [546, 419] width 468 height 86
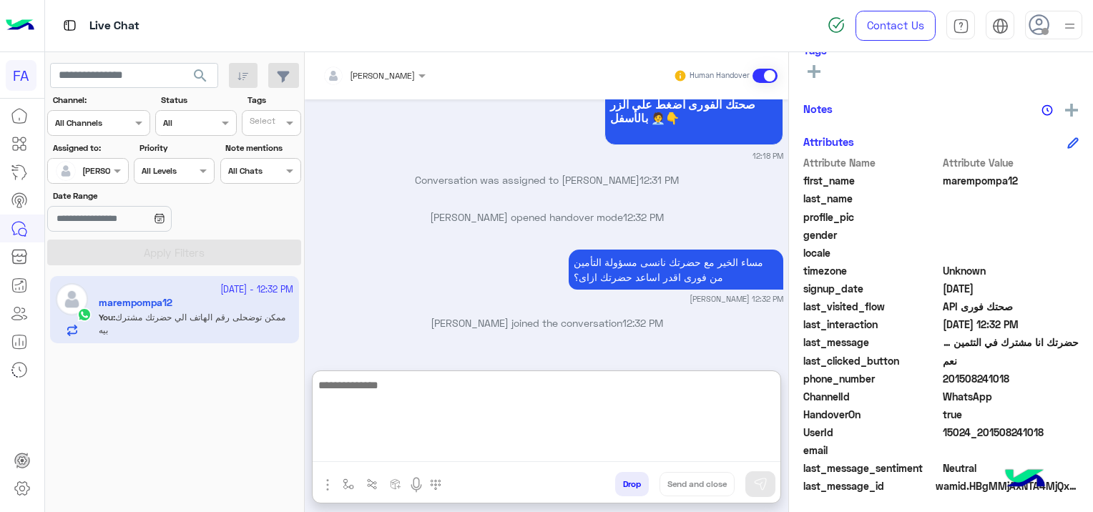
scroll to position [299, 0]
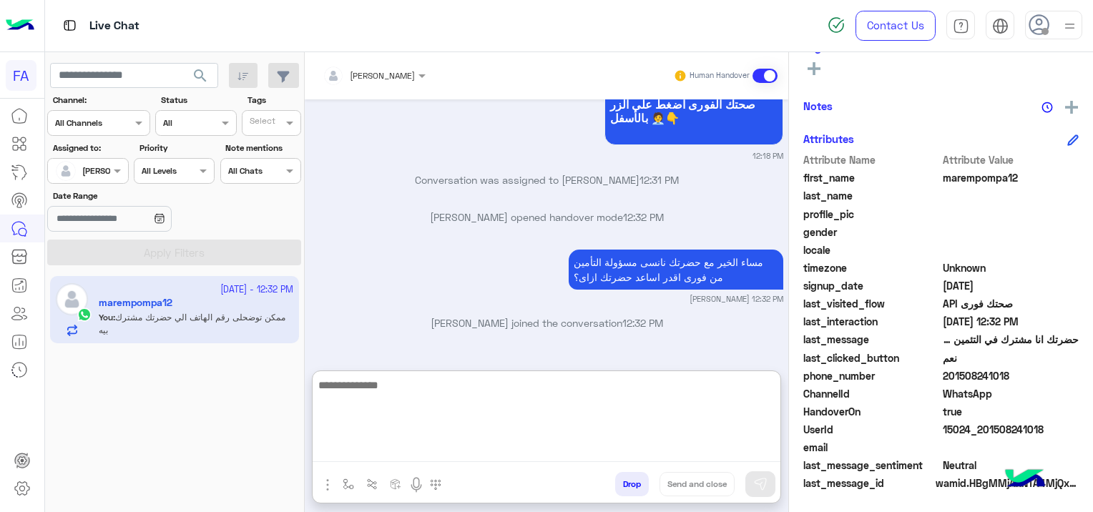
click at [384, 440] on textarea at bounding box center [546, 419] width 468 height 86
paste textarea "**********"
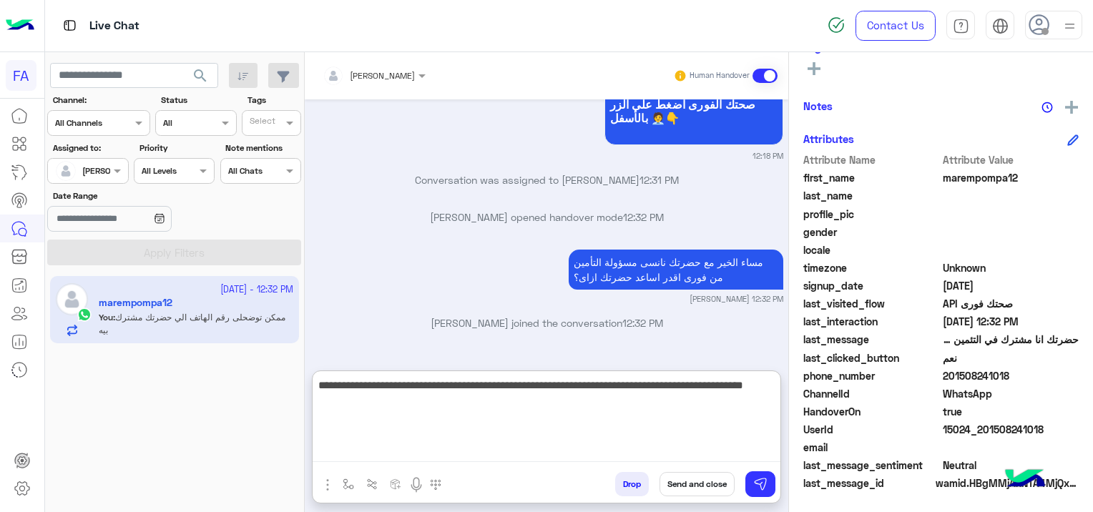
type textarea "**********"
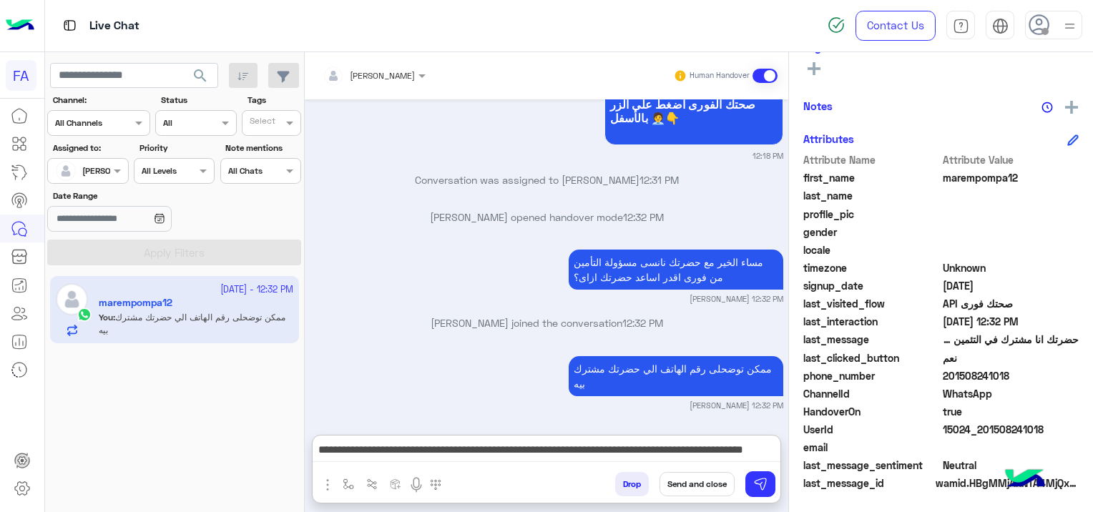
click at [693, 478] on button "Send and close" at bounding box center [696, 484] width 75 height 24
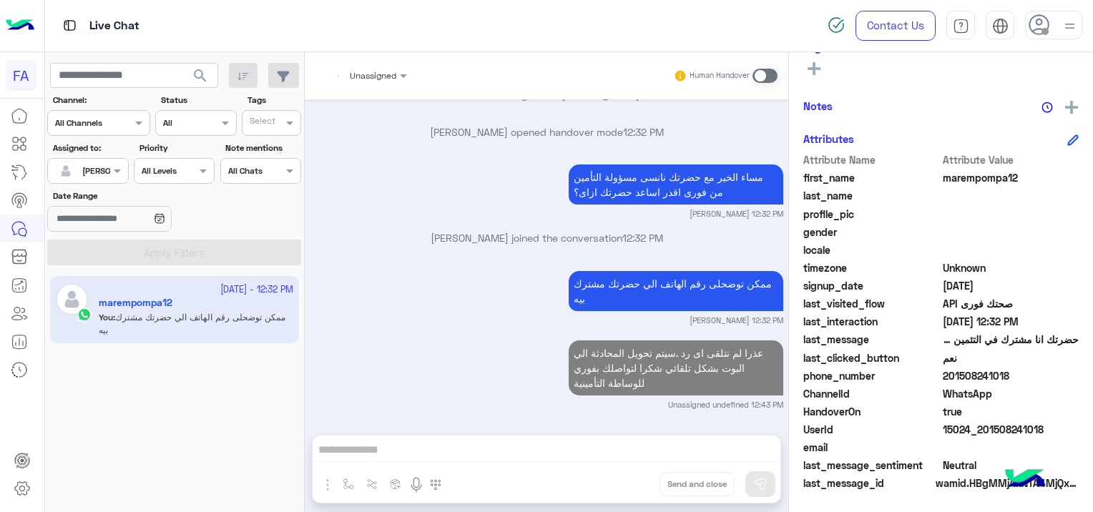
scroll to position [1432, 0]
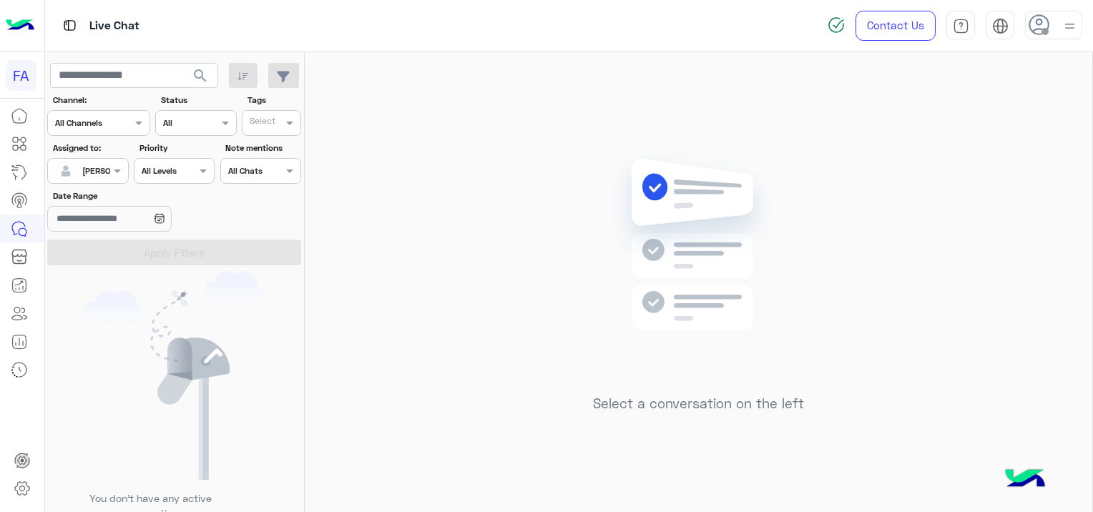
click at [92, 170] on div at bounding box center [87, 169] width 79 height 14
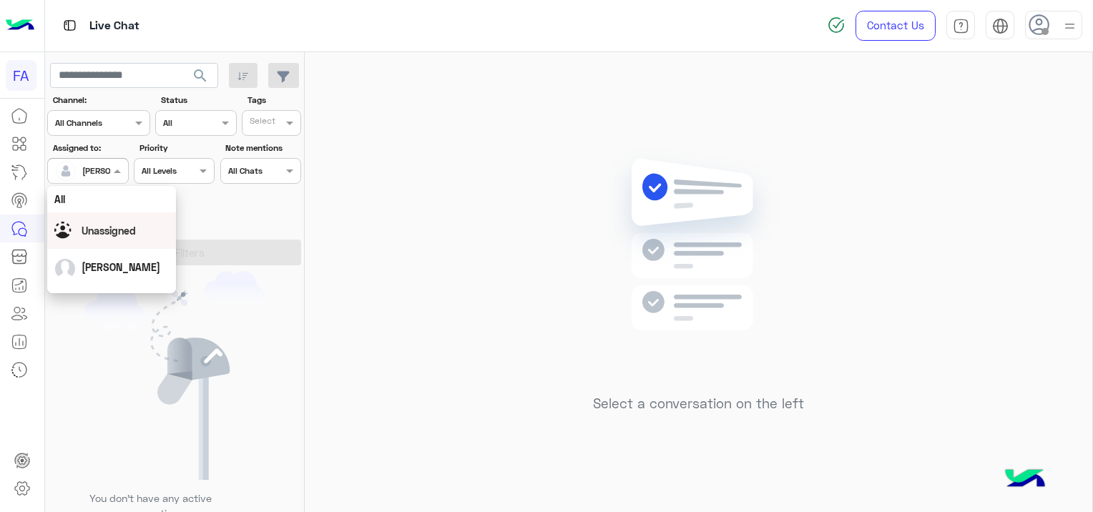
click at [142, 236] on div "Unassigned" at bounding box center [111, 230] width 114 height 25
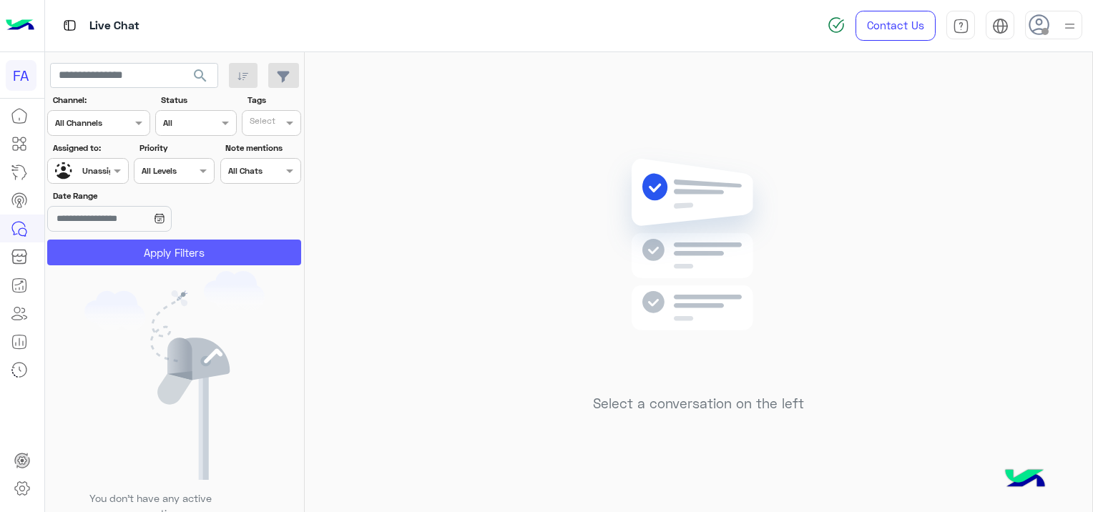
click at [199, 250] on button "Apply Filters" at bounding box center [174, 253] width 254 height 26
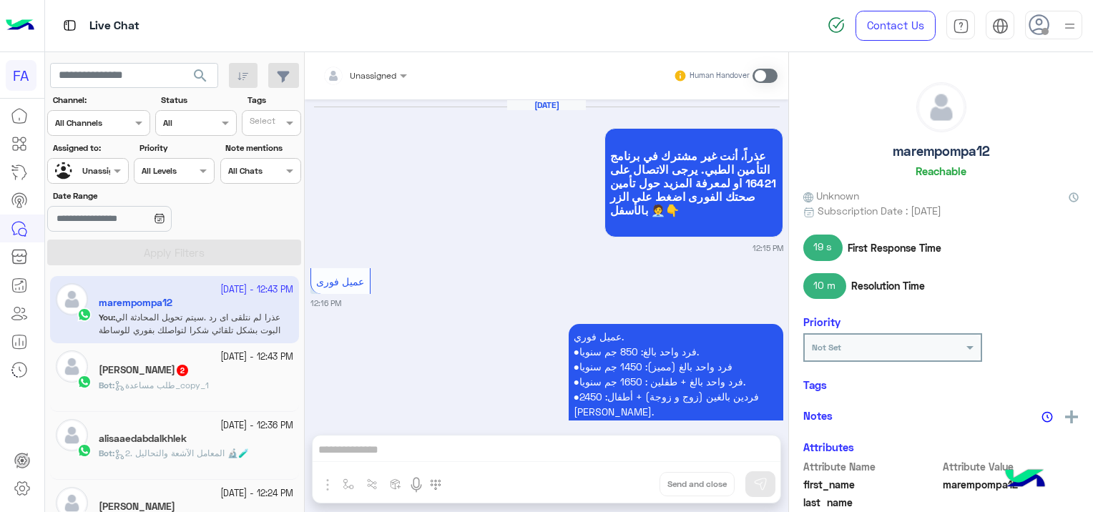
scroll to position [1271, 0]
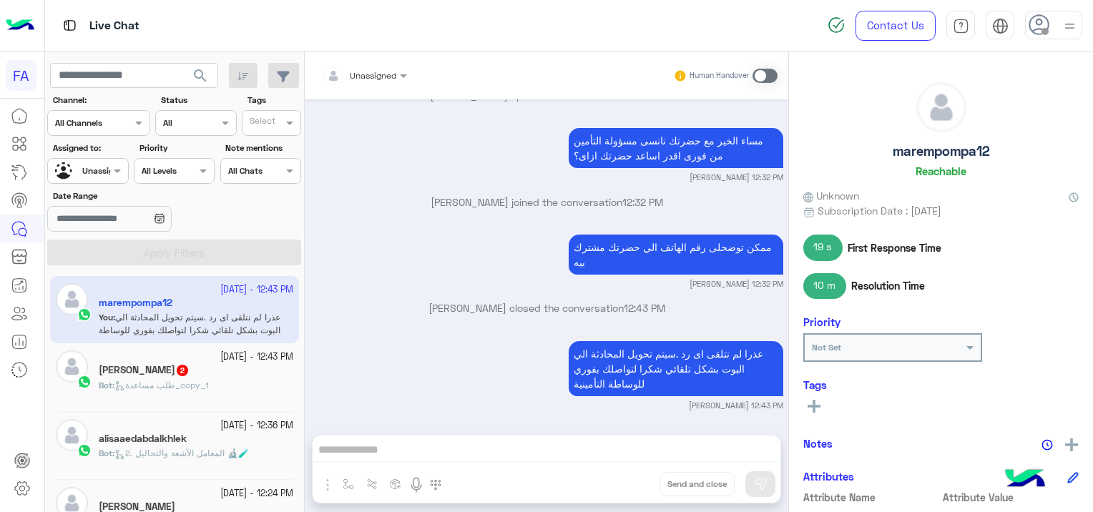
click at [207, 373] on div "Mohamed Abdalla 2" at bounding box center [196, 371] width 194 height 15
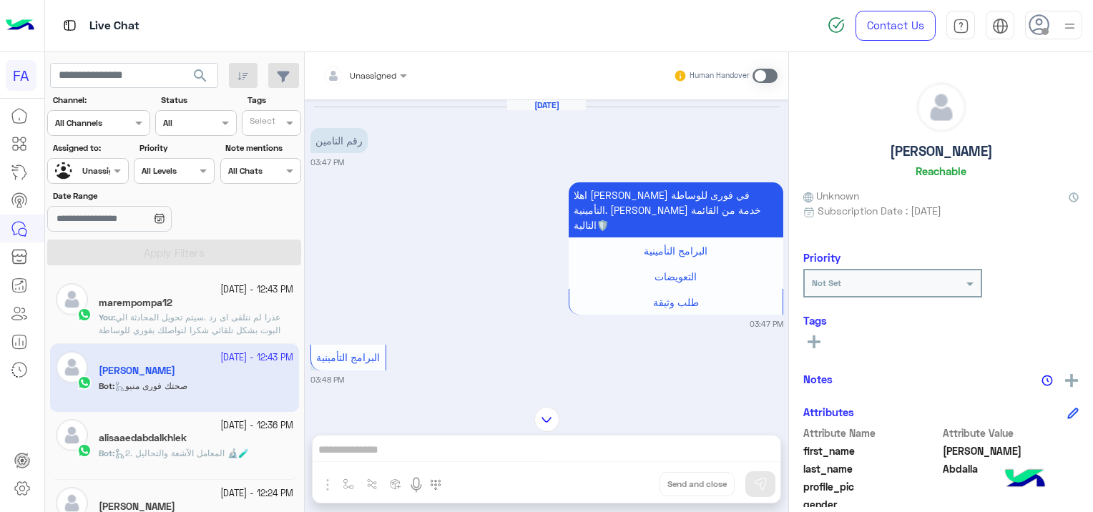
click at [222, 451] on span "2. المعامل الآشعة والتحاليل 🔬🧪" at bounding box center [181, 453] width 134 height 11
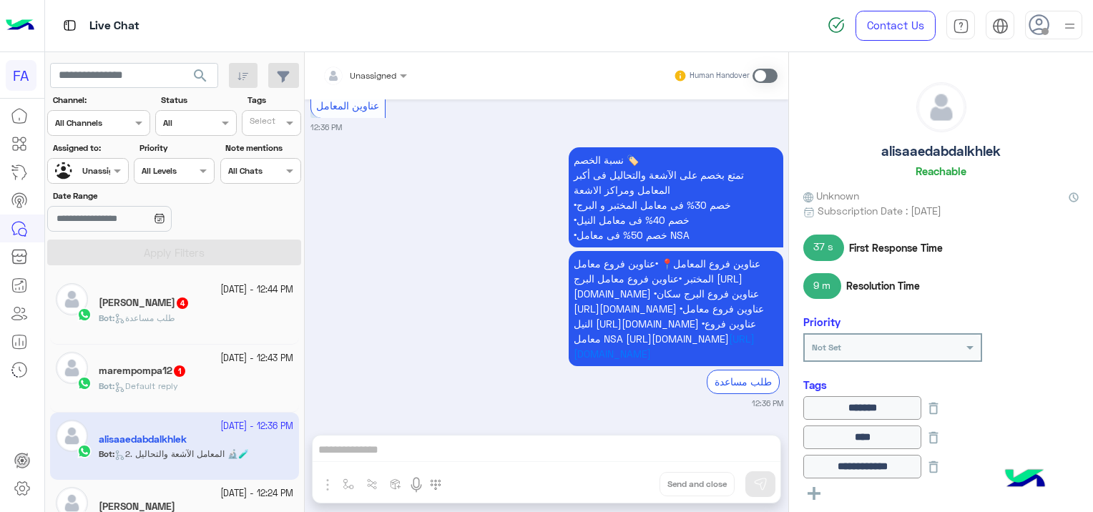
scroll to position [2736, 0]
click at [207, 365] on div "marempompa12 1" at bounding box center [196, 372] width 194 height 15
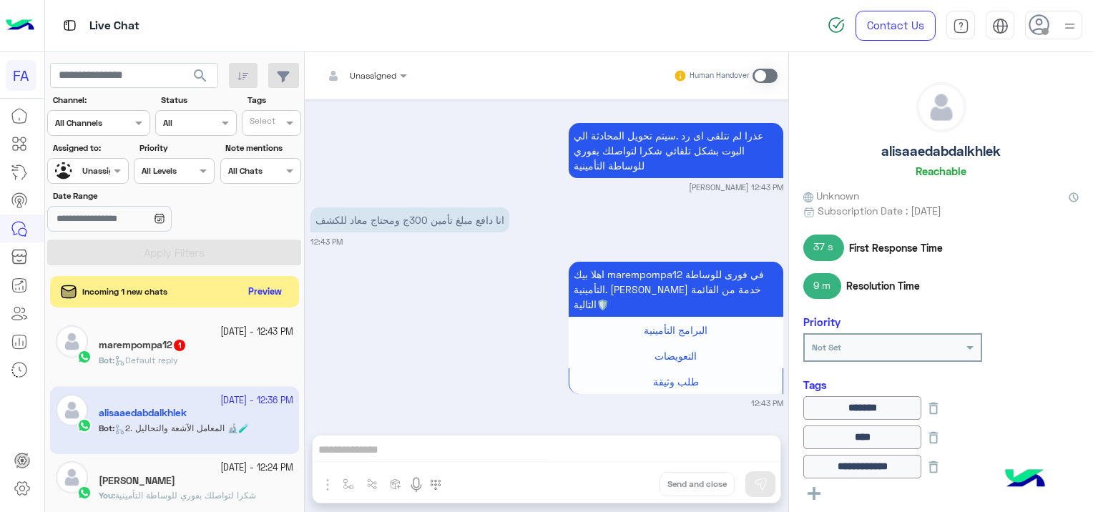
scroll to position [3132, 0]
click at [375, 69] on div at bounding box center [364, 73] width 99 height 14
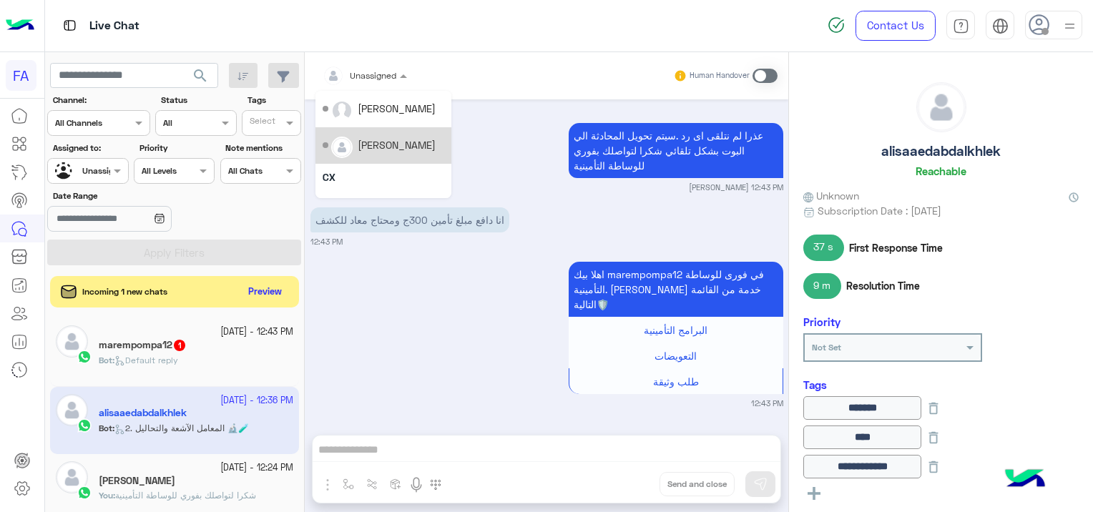
scroll to position [64, 0]
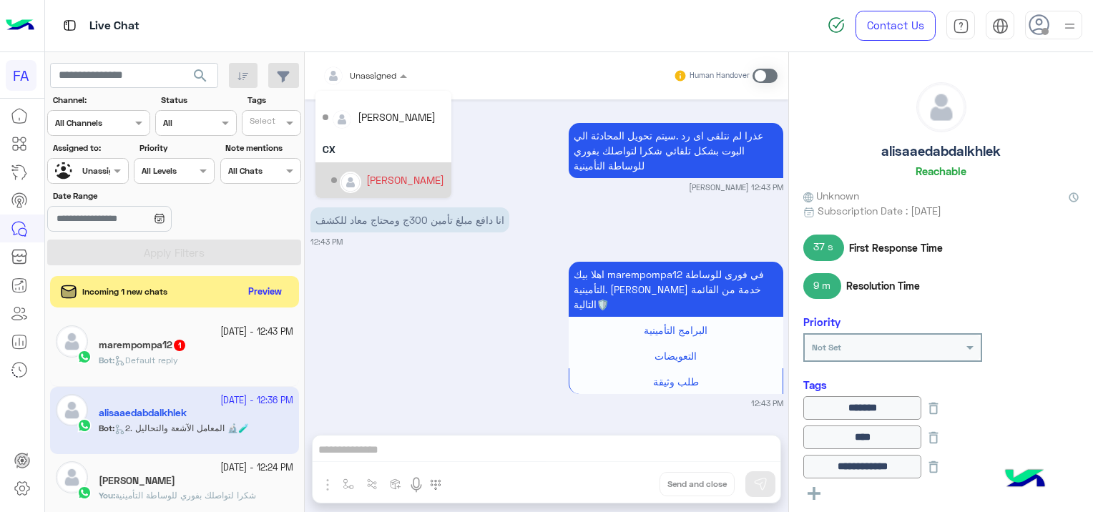
click at [390, 180] on div "[MEDICAL_DATA][PERSON_NAME]" at bounding box center [405, 179] width 78 height 15
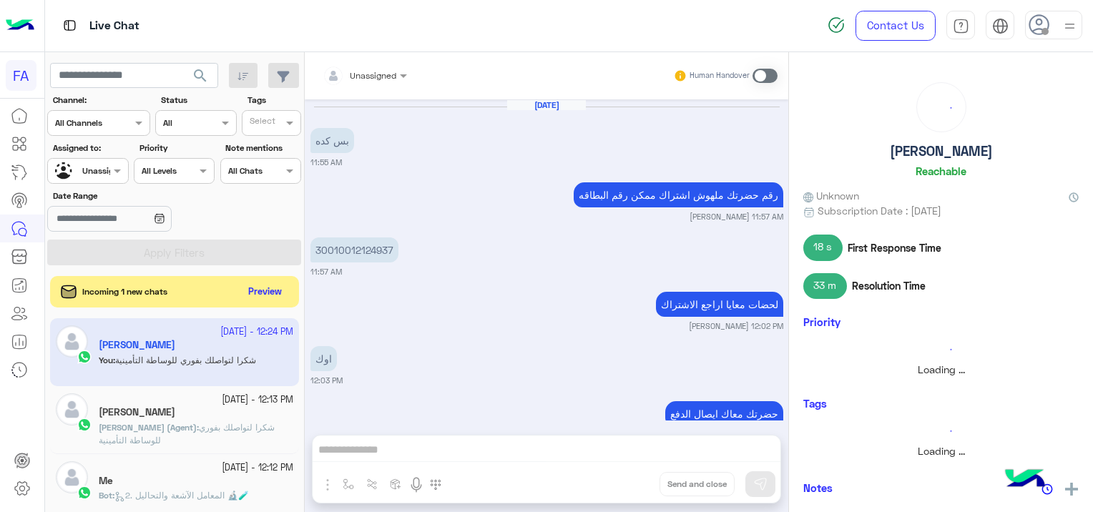
scroll to position [998, 0]
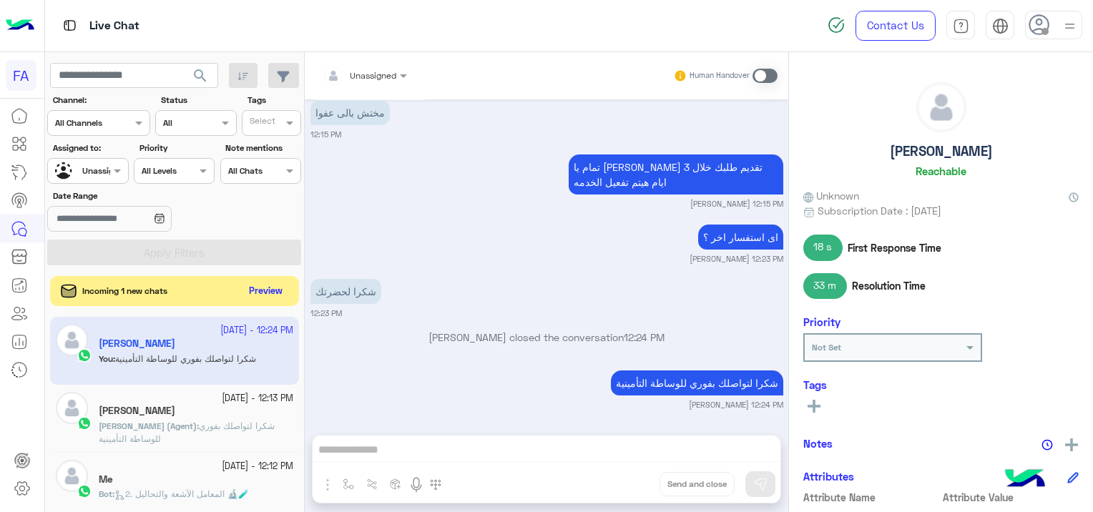
click at [264, 282] on button "Preview" at bounding box center [266, 291] width 44 height 19
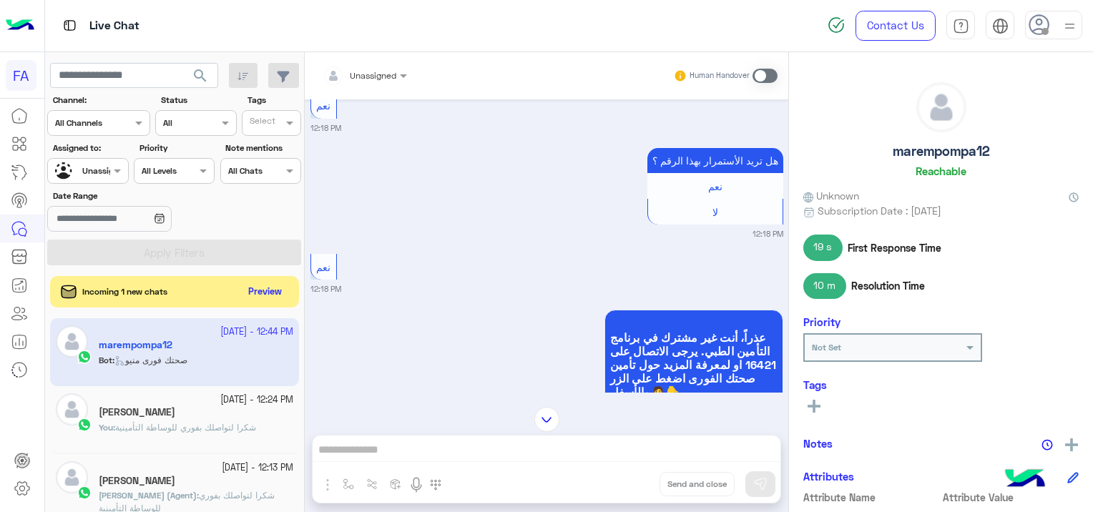
scroll to position [463, 0]
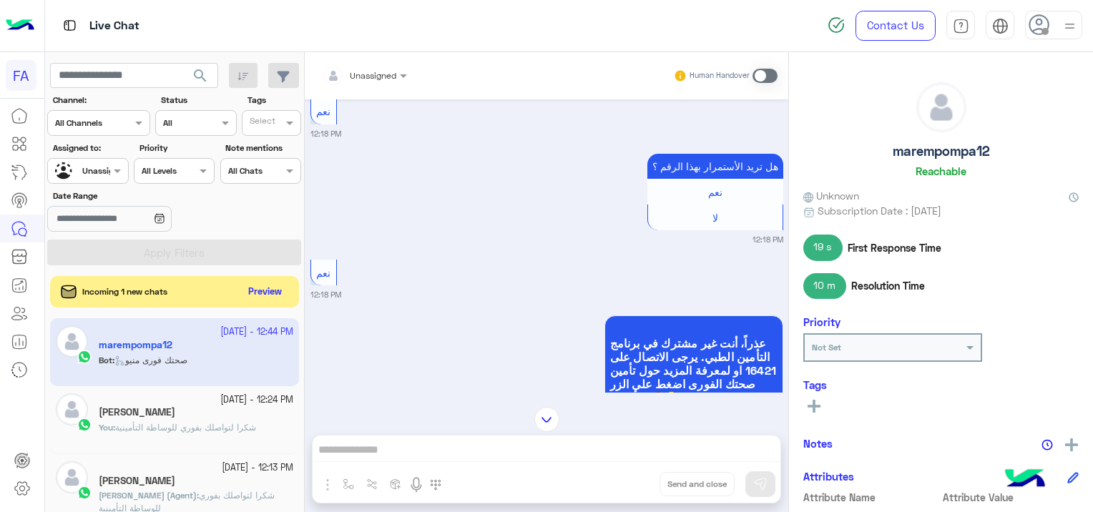
click at [367, 75] on input "text" at bounding box center [347, 73] width 50 height 13
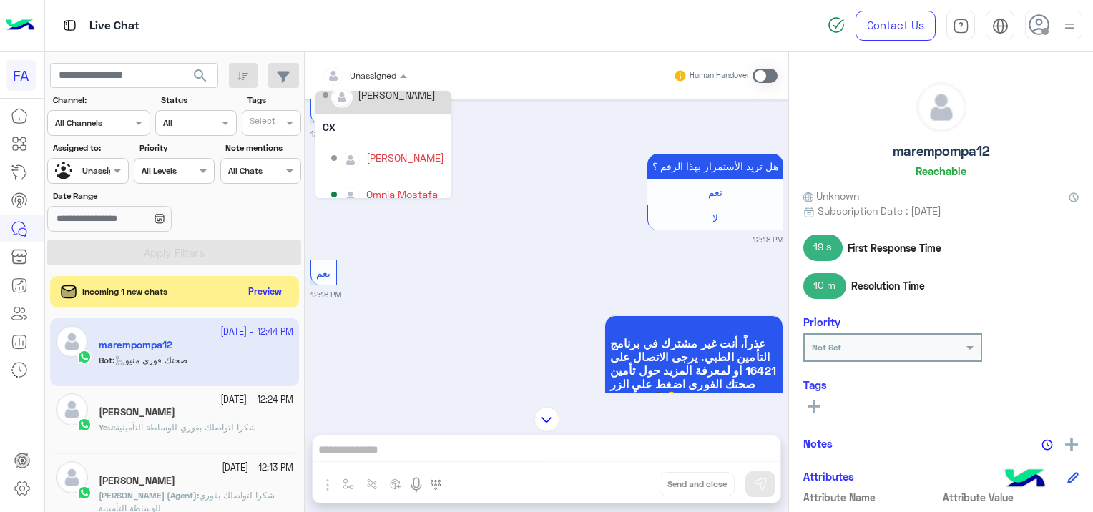
scroll to position [101, 0]
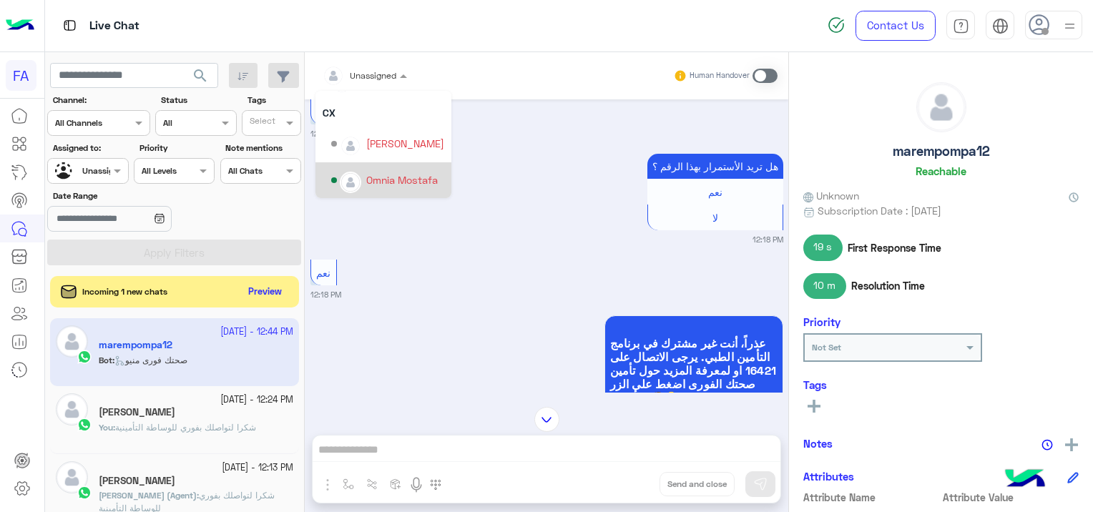
click at [400, 172] on div "Omnia Mostafa" at bounding box center [402, 179] width 72 height 15
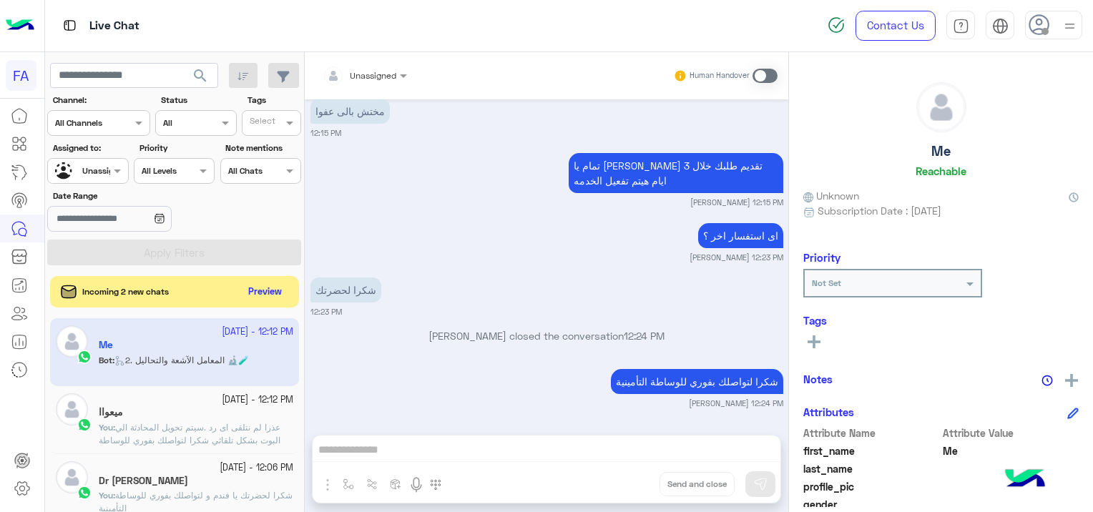
scroll to position [4662, 0]
click at [262, 298] on button "Preview" at bounding box center [266, 291] width 44 height 19
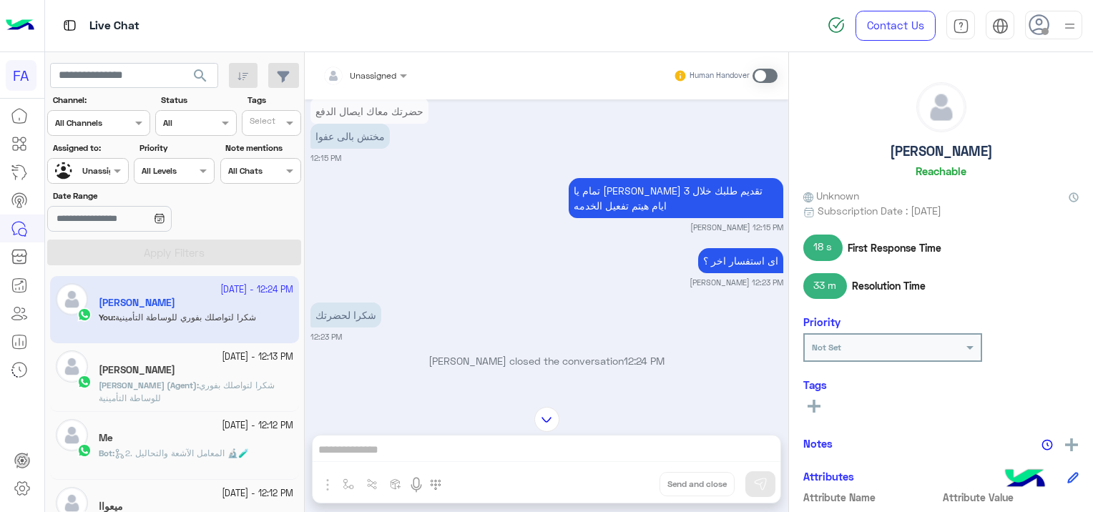
scroll to position [998, 0]
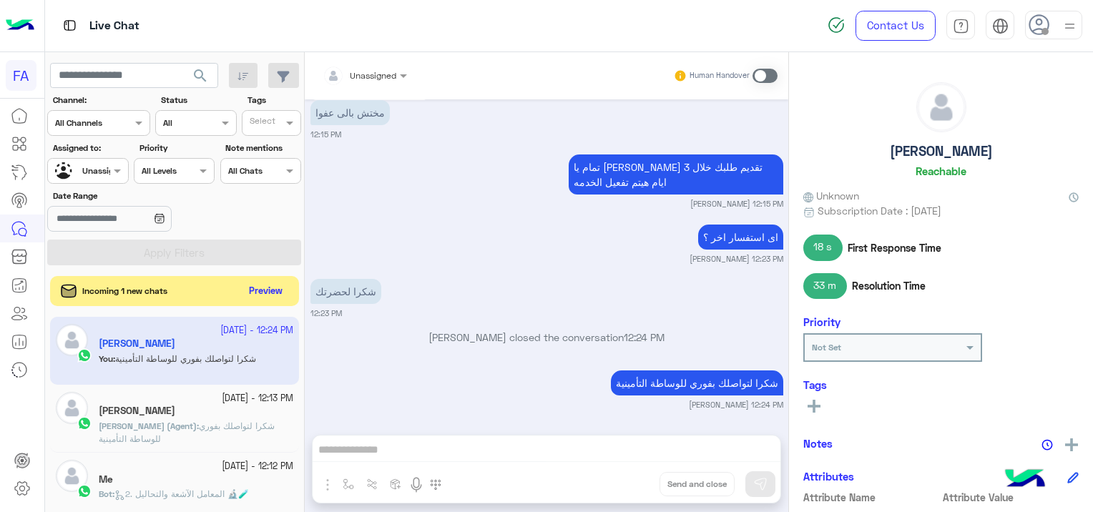
click at [276, 288] on button "Preview" at bounding box center [266, 291] width 44 height 19
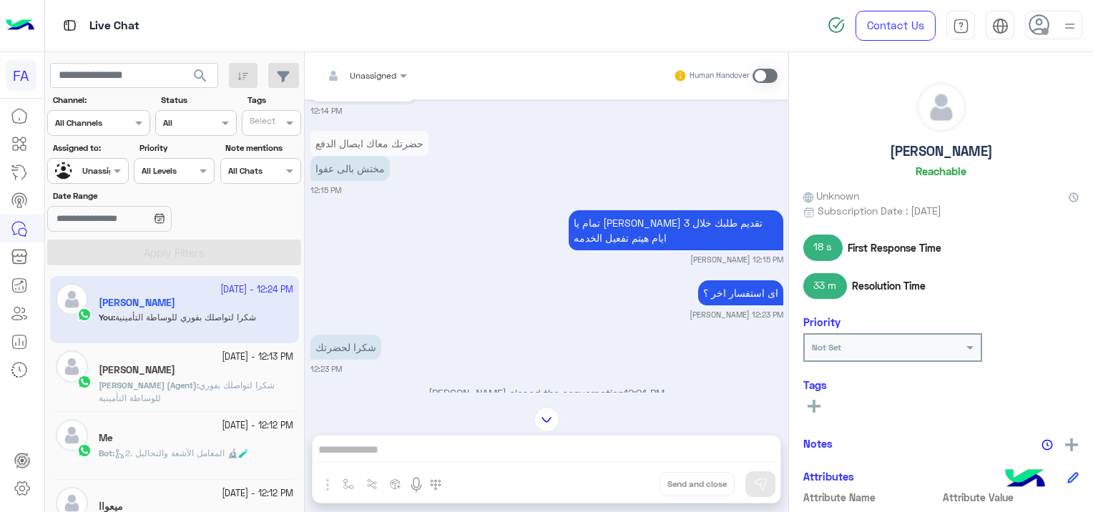
scroll to position [927, 0]
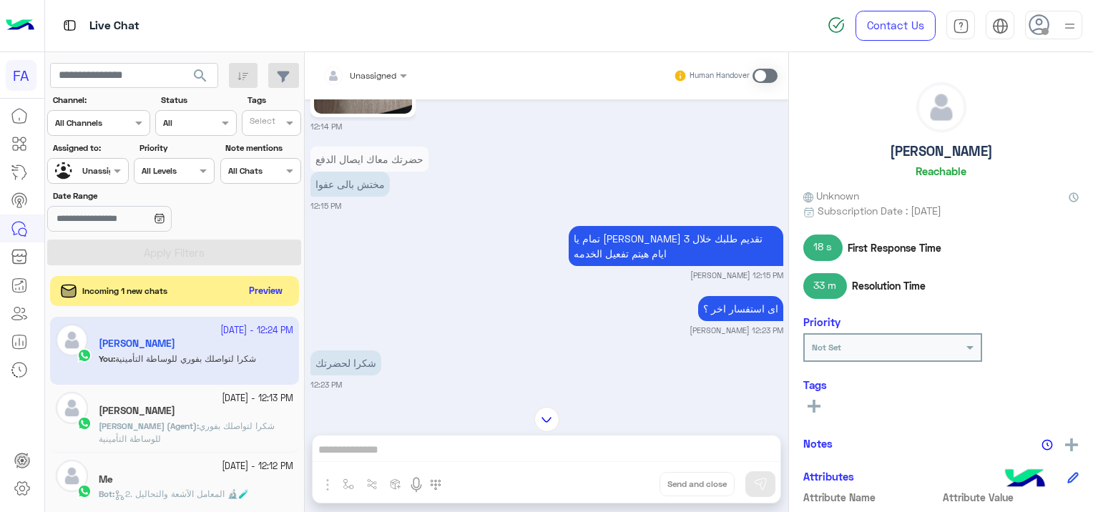
click at [272, 292] on button "Preview" at bounding box center [266, 291] width 44 height 19
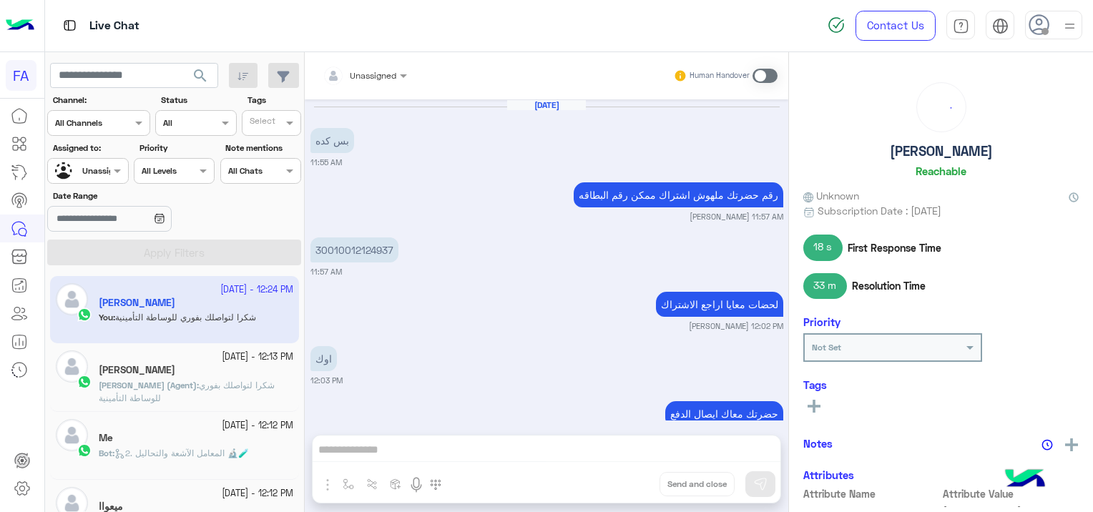
scroll to position [998, 0]
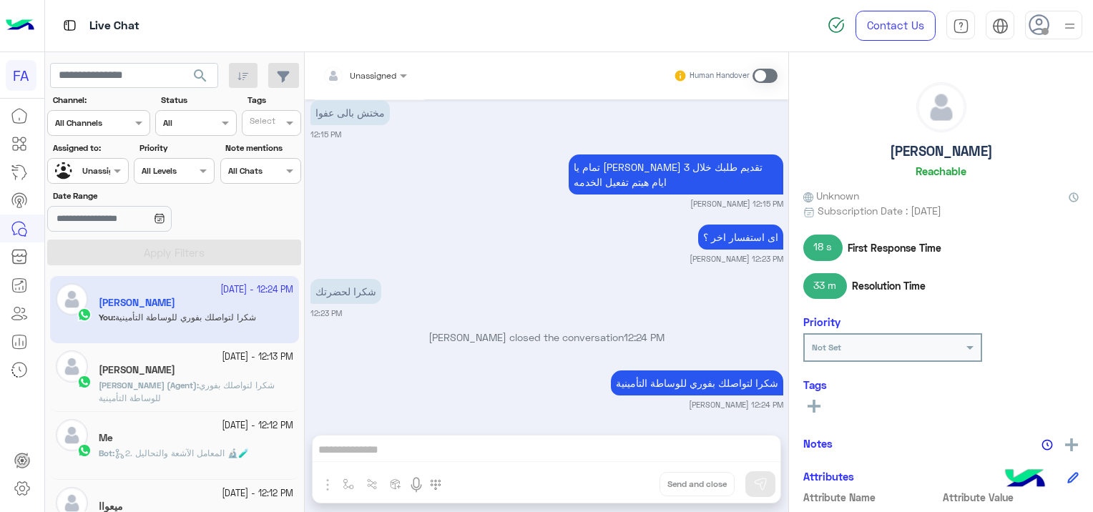
click at [189, 383] on span "[PERSON_NAME] (Agent)" at bounding box center [148, 385] width 98 height 11
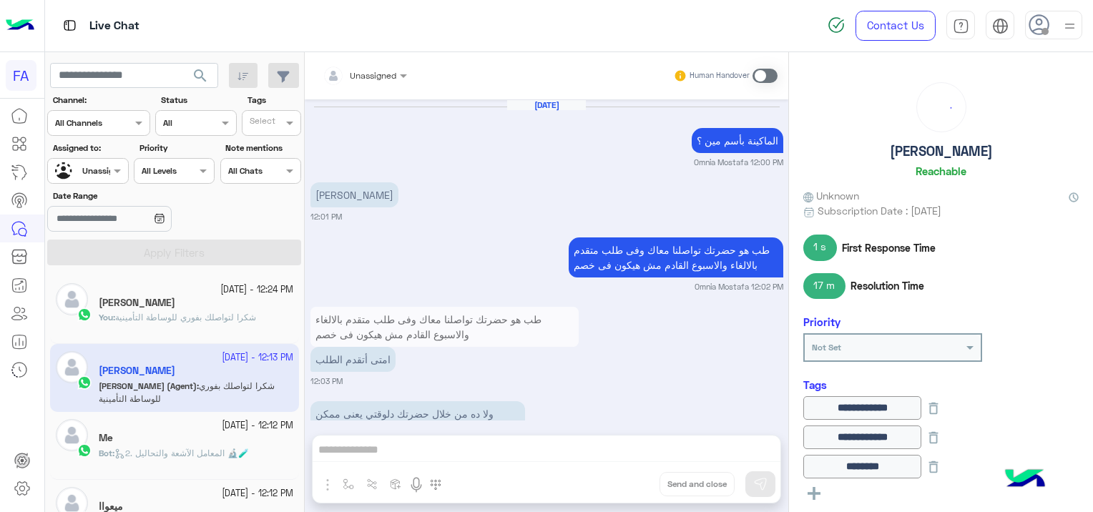
scroll to position [1018, 0]
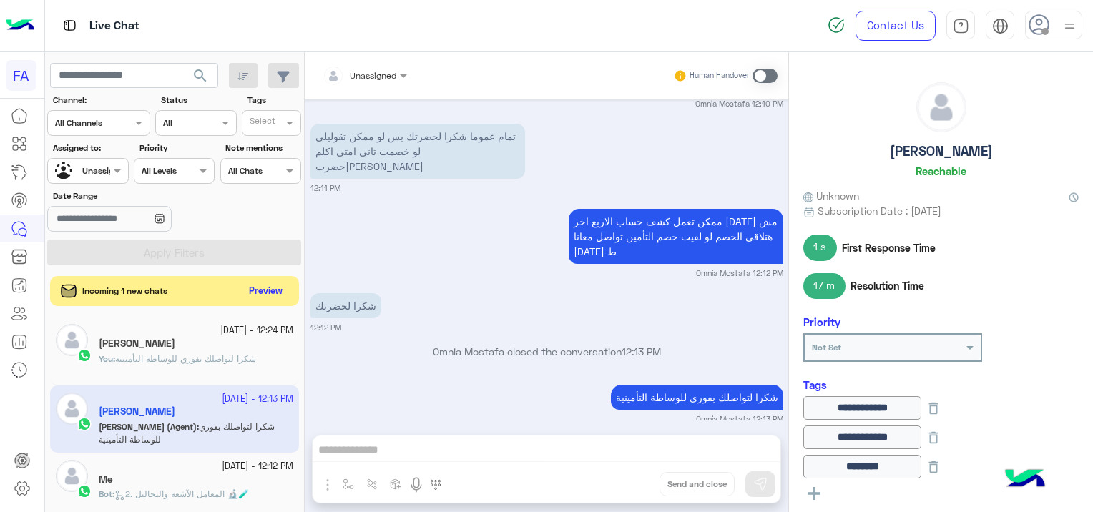
click at [263, 290] on button "Preview" at bounding box center [266, 291] width 44 height 19
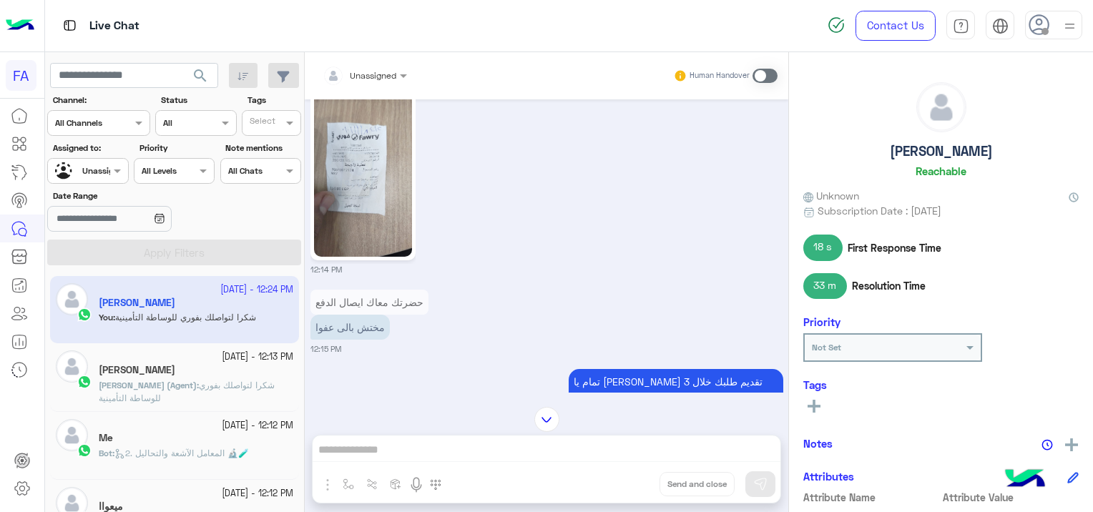
scroll to position [998, 0]
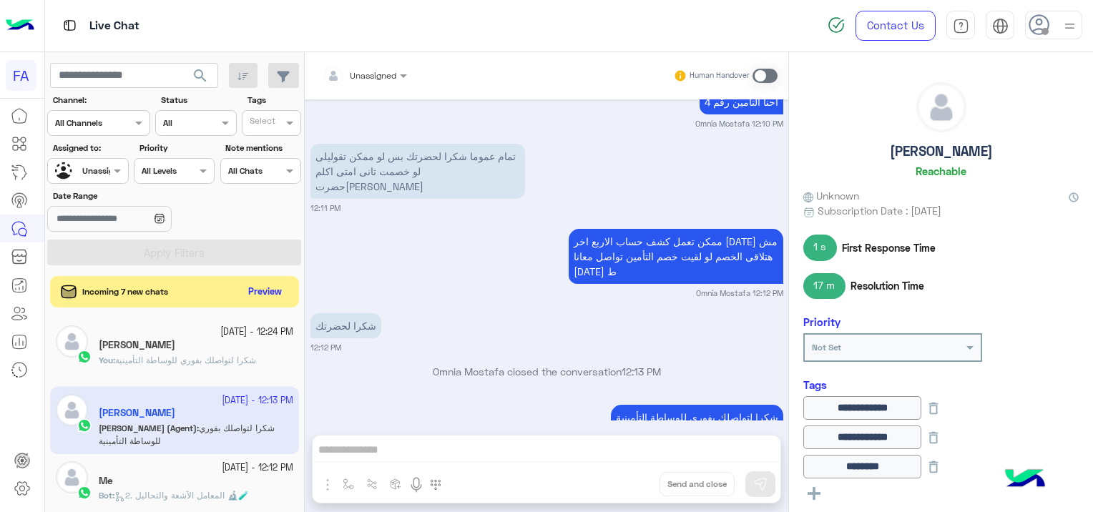
scroll to position [1018, 0]
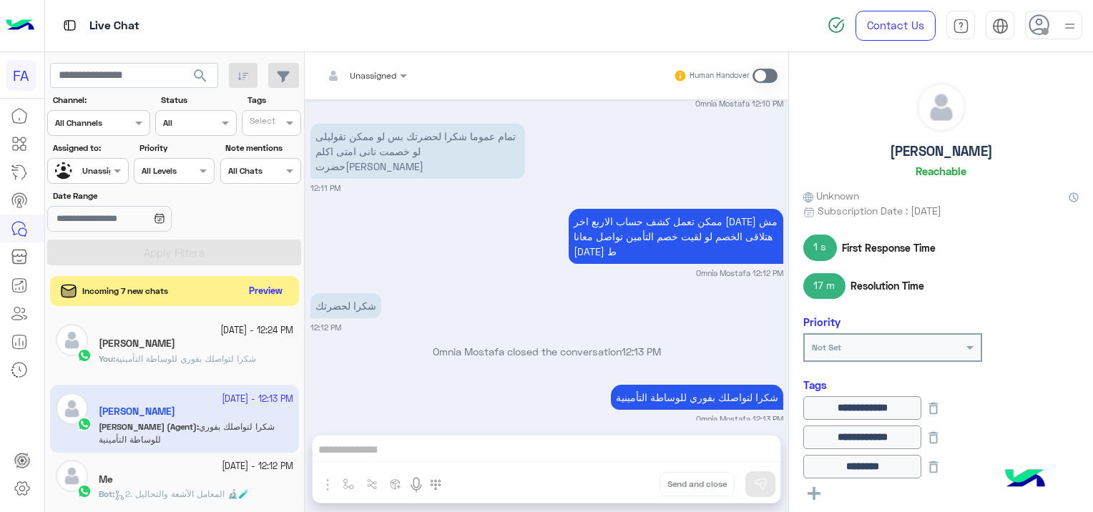
click at [266, 289] on button "Preview" at bounding box center [266, 291] width 44 height 19
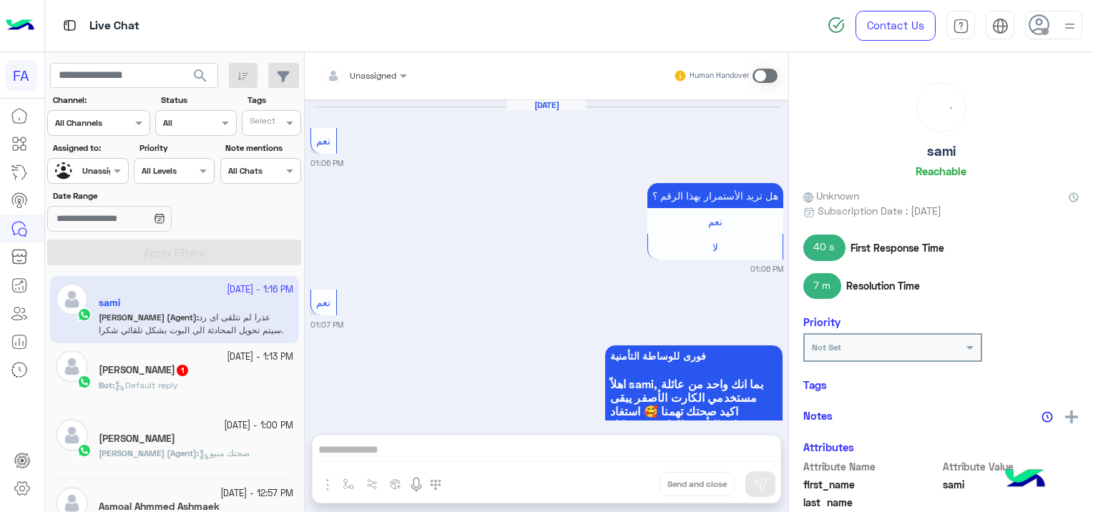
scroll to position [1147, 0]
